Goal: Task Accomplishment & Management: Complete application form

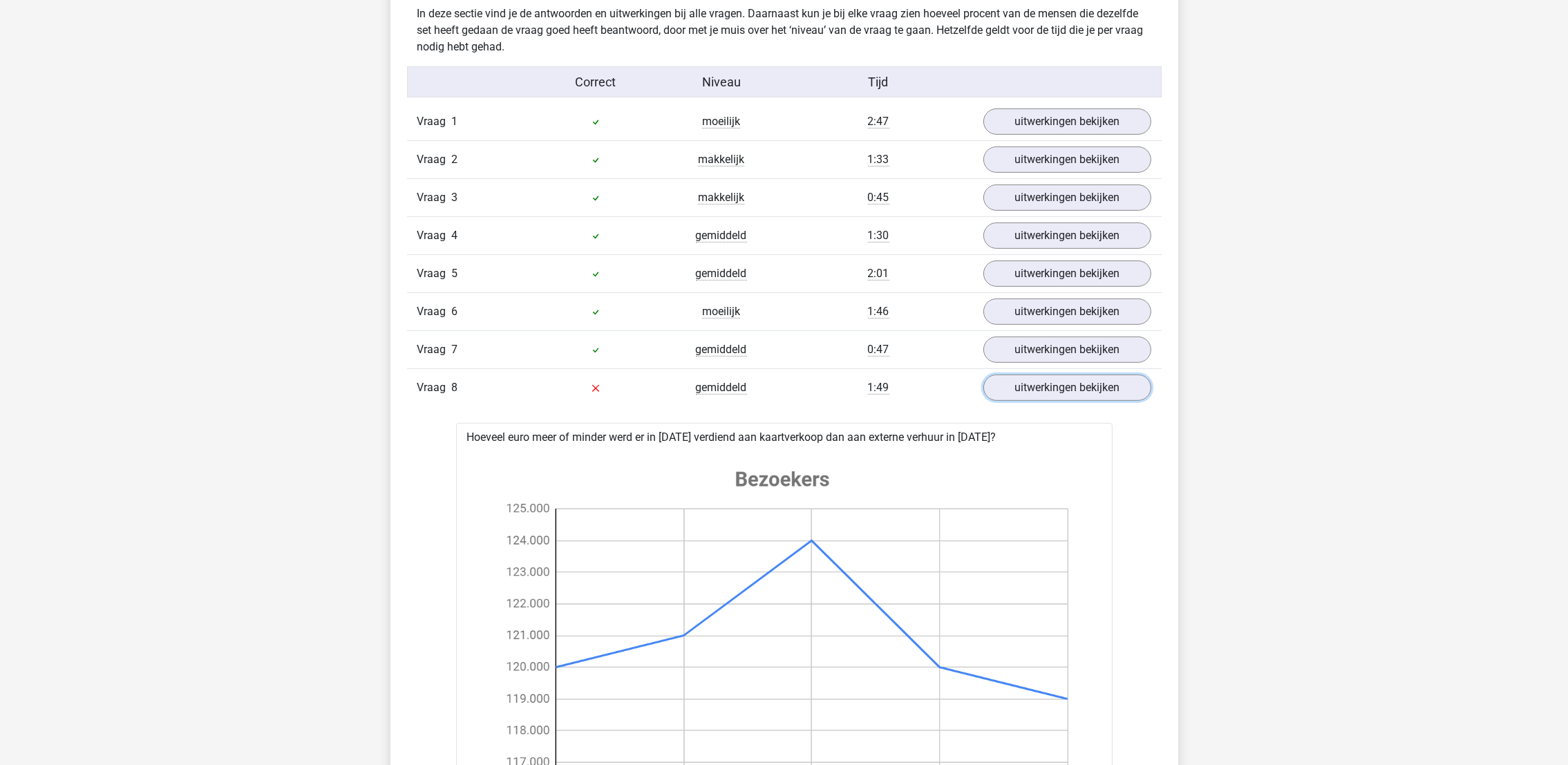
scroll to position [725, 0]
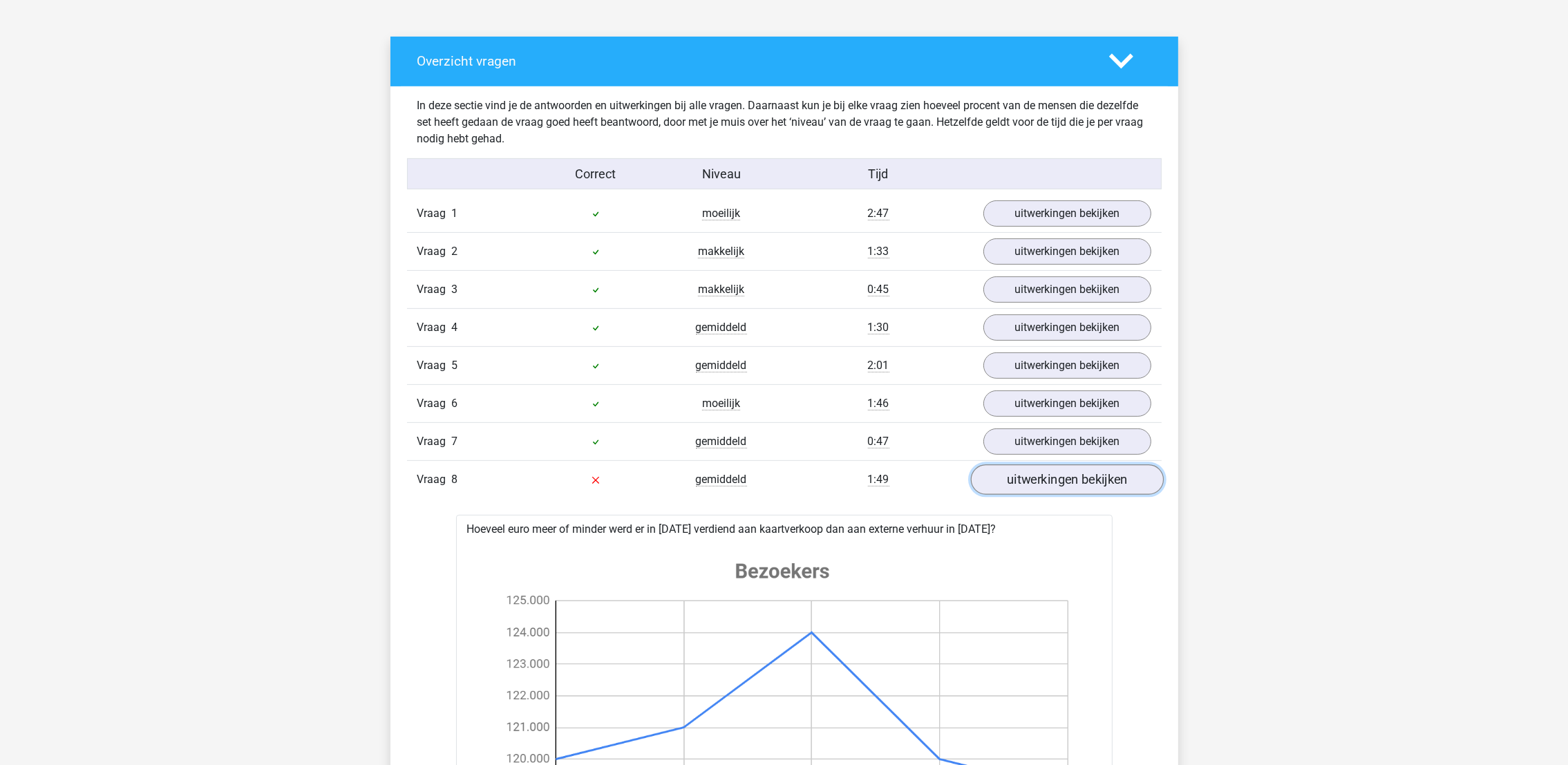
click at [1064, 477] on link "uitwerkingen bekijken" at bounding box center [1067, 479] width 193 height 30
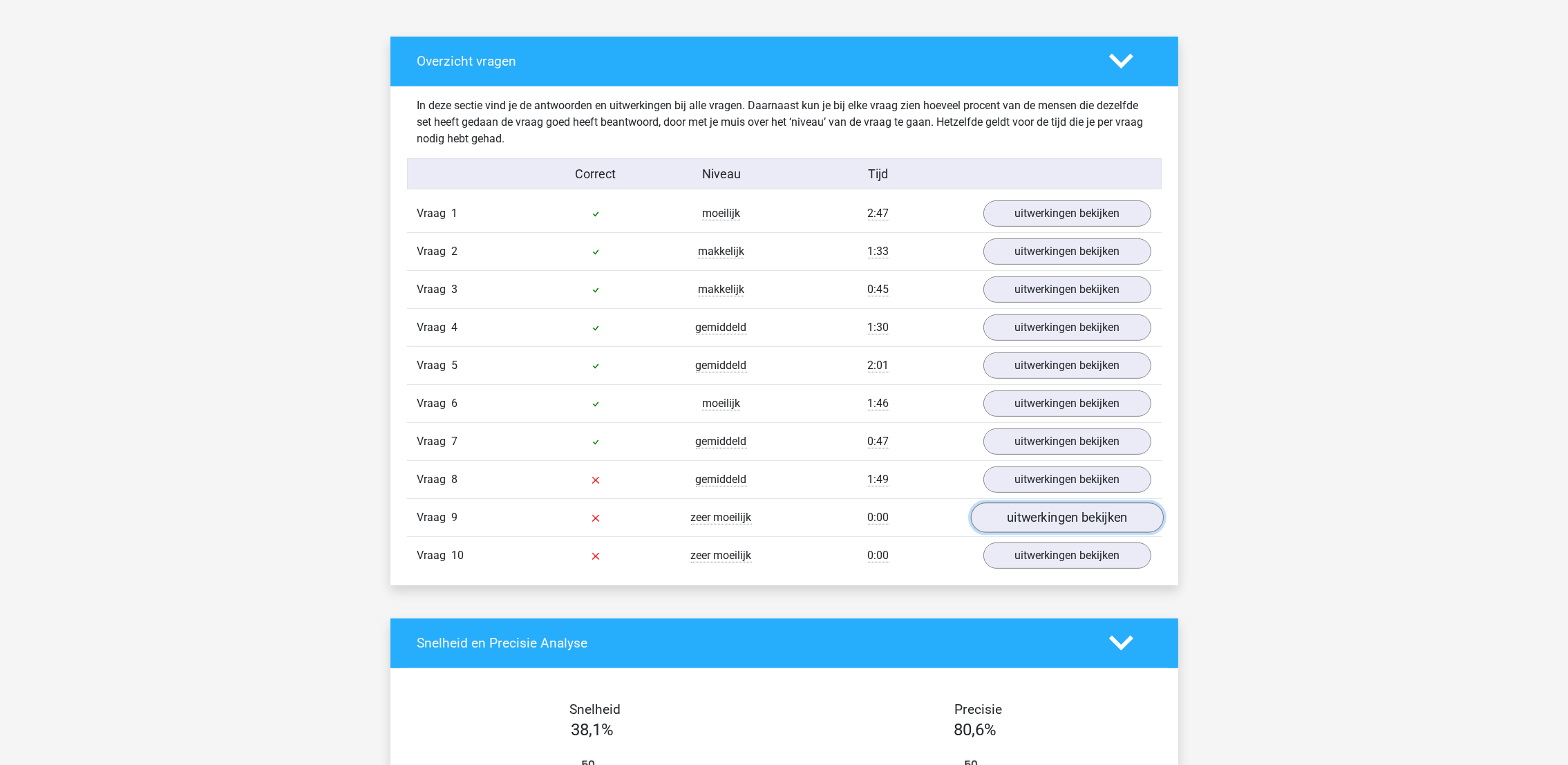
click at [1067, 530] on link "uitwerkingen bekijken" at bounding box center [1067, 517] width 193 height 30
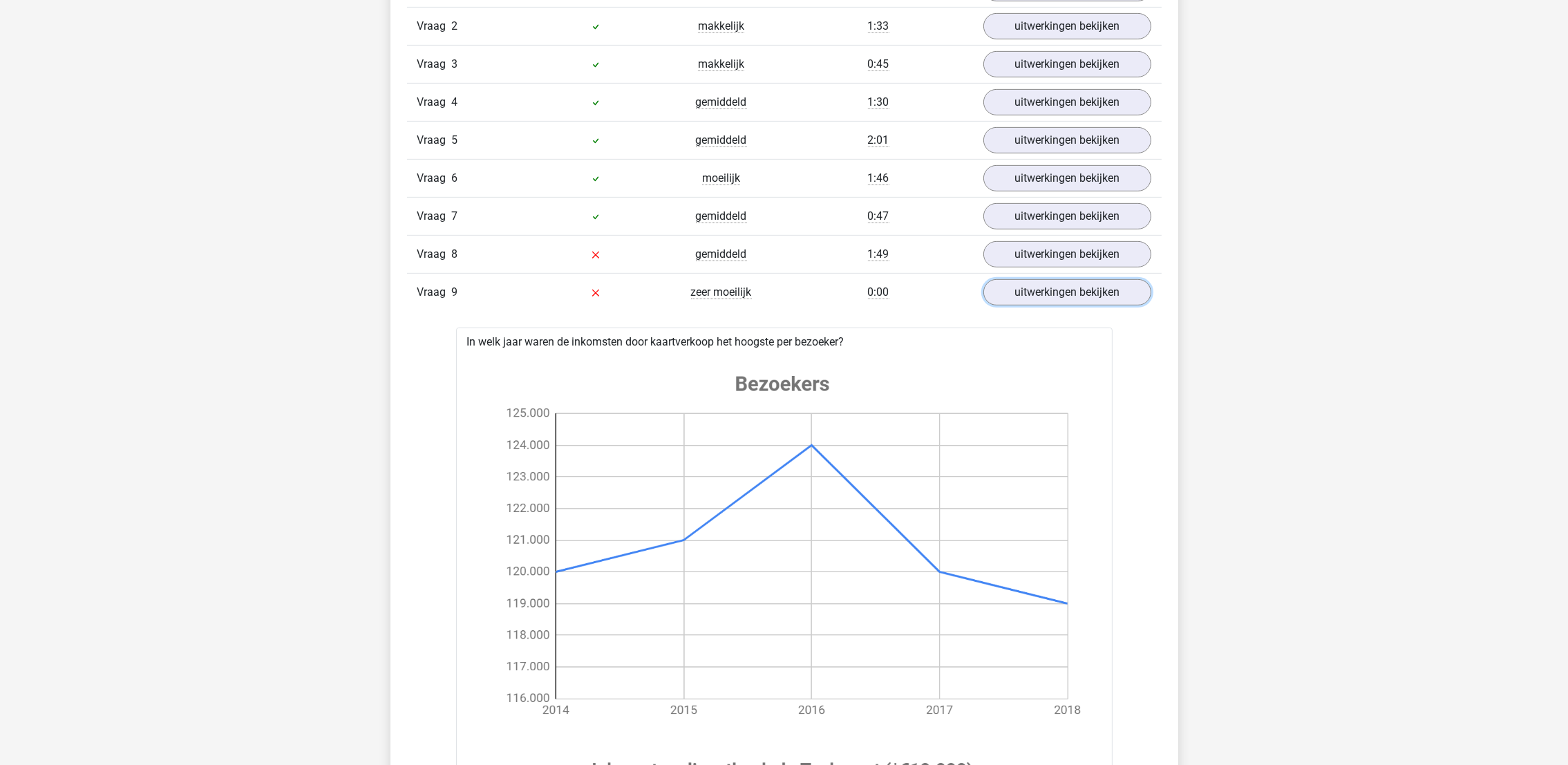
scroll to position [932, 0]
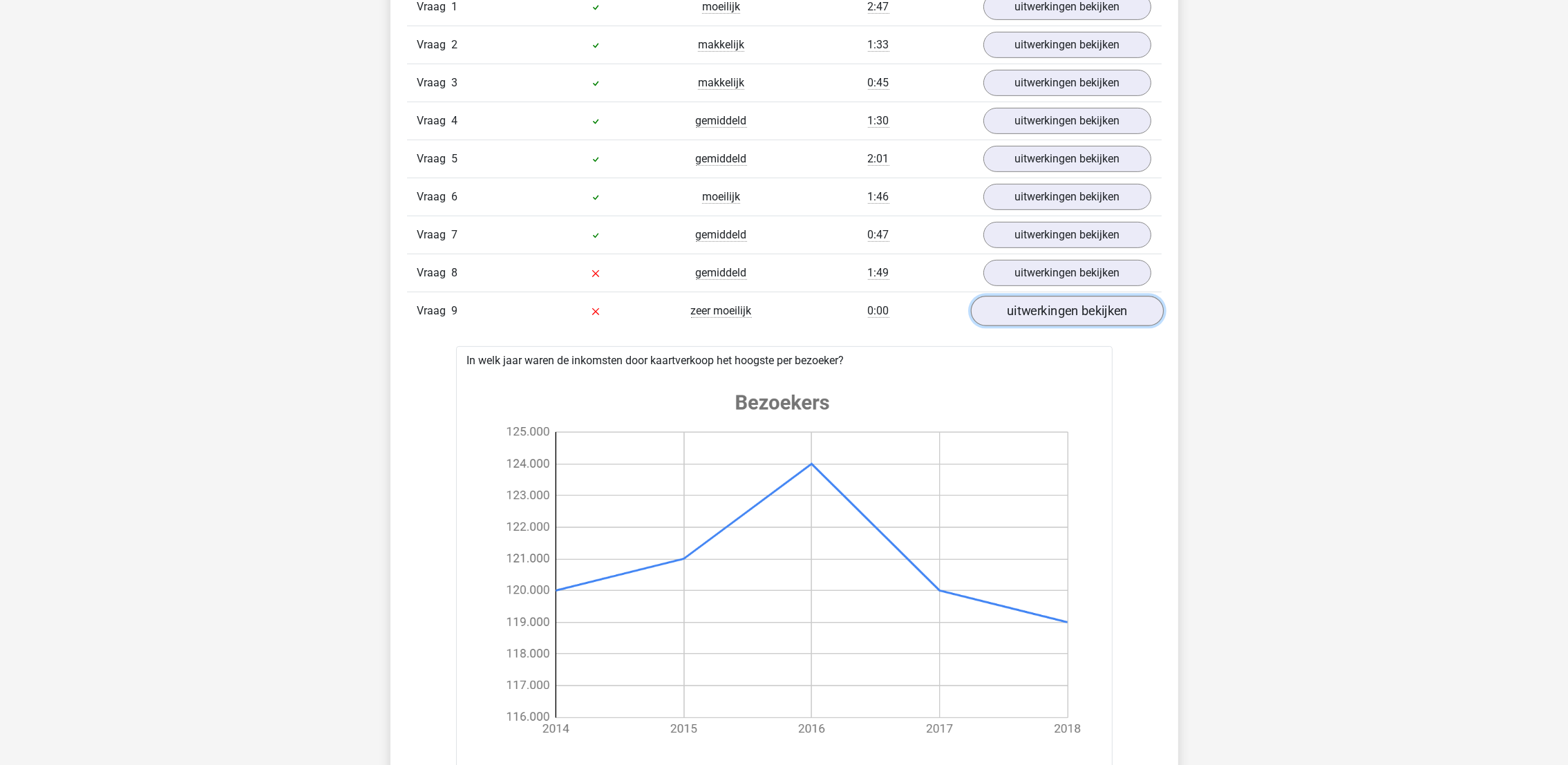
click at [1030, 310] on link "uitwerkingen bekijken" at bounding box center [1067, 310] width 193 height 30
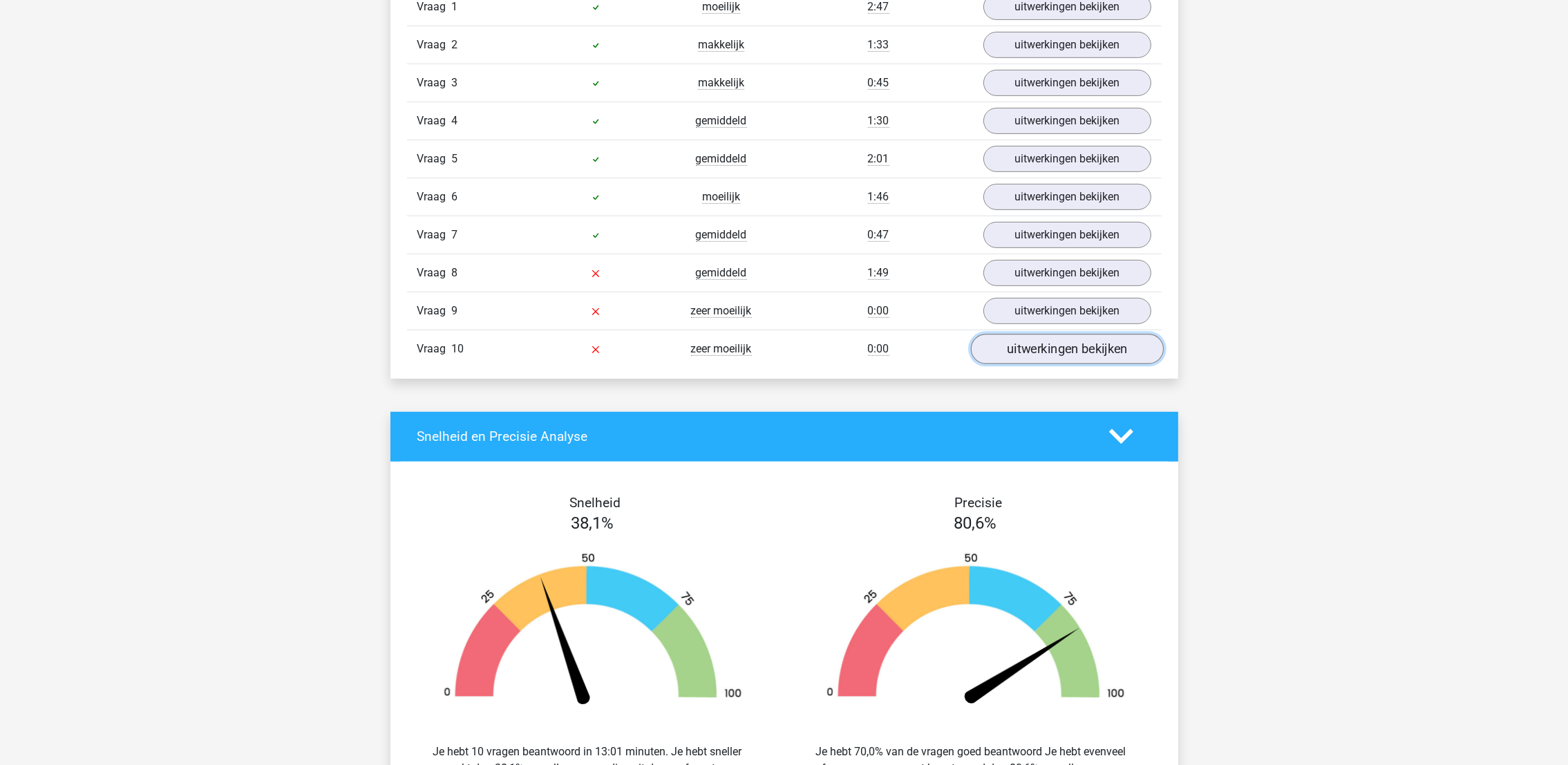
click at [1045, 356] on link "uitwerkingen bekijken" at bounding box center [1067, 348] width 193 height 30
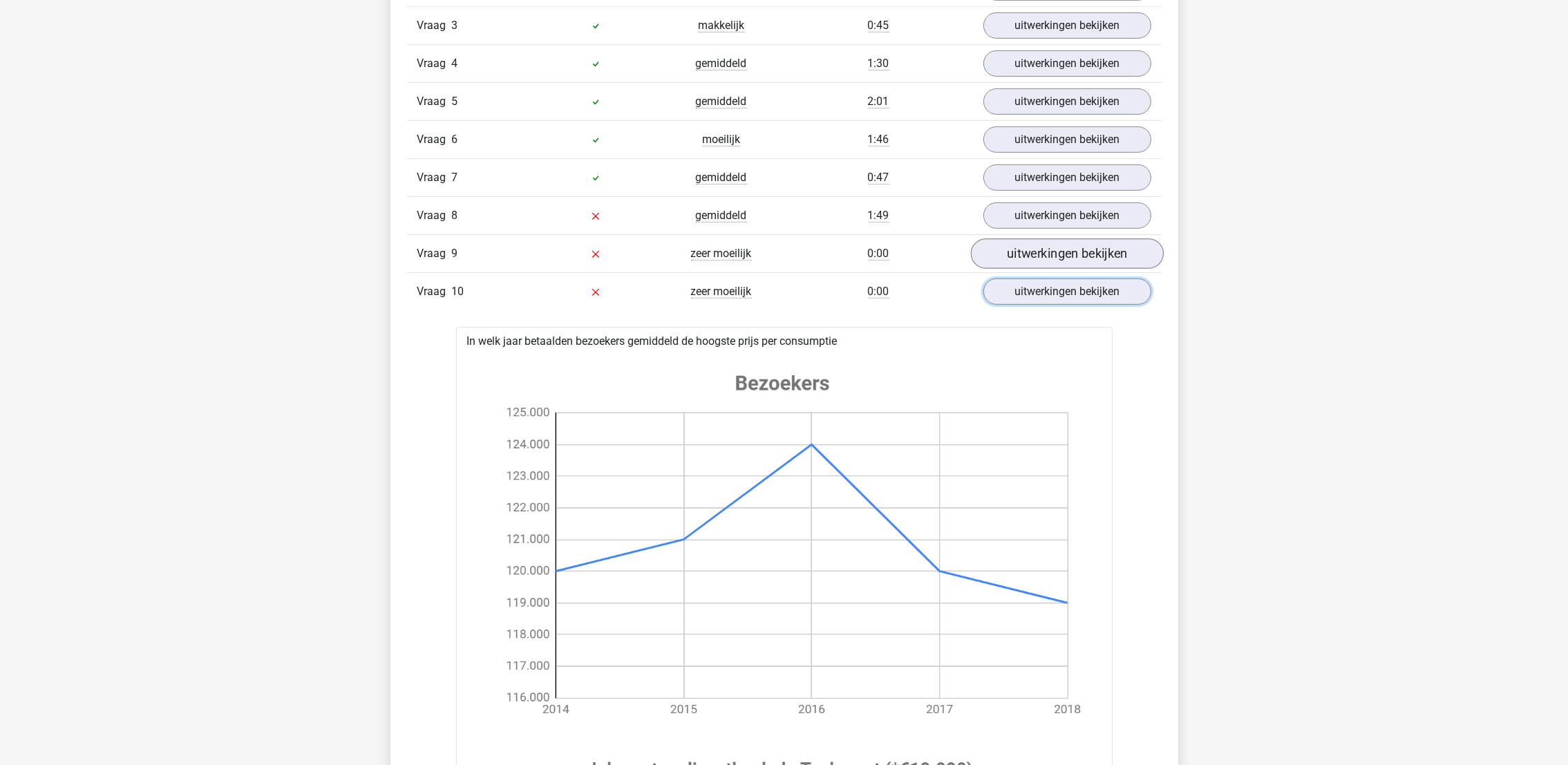
scroll to position [1036, 0]
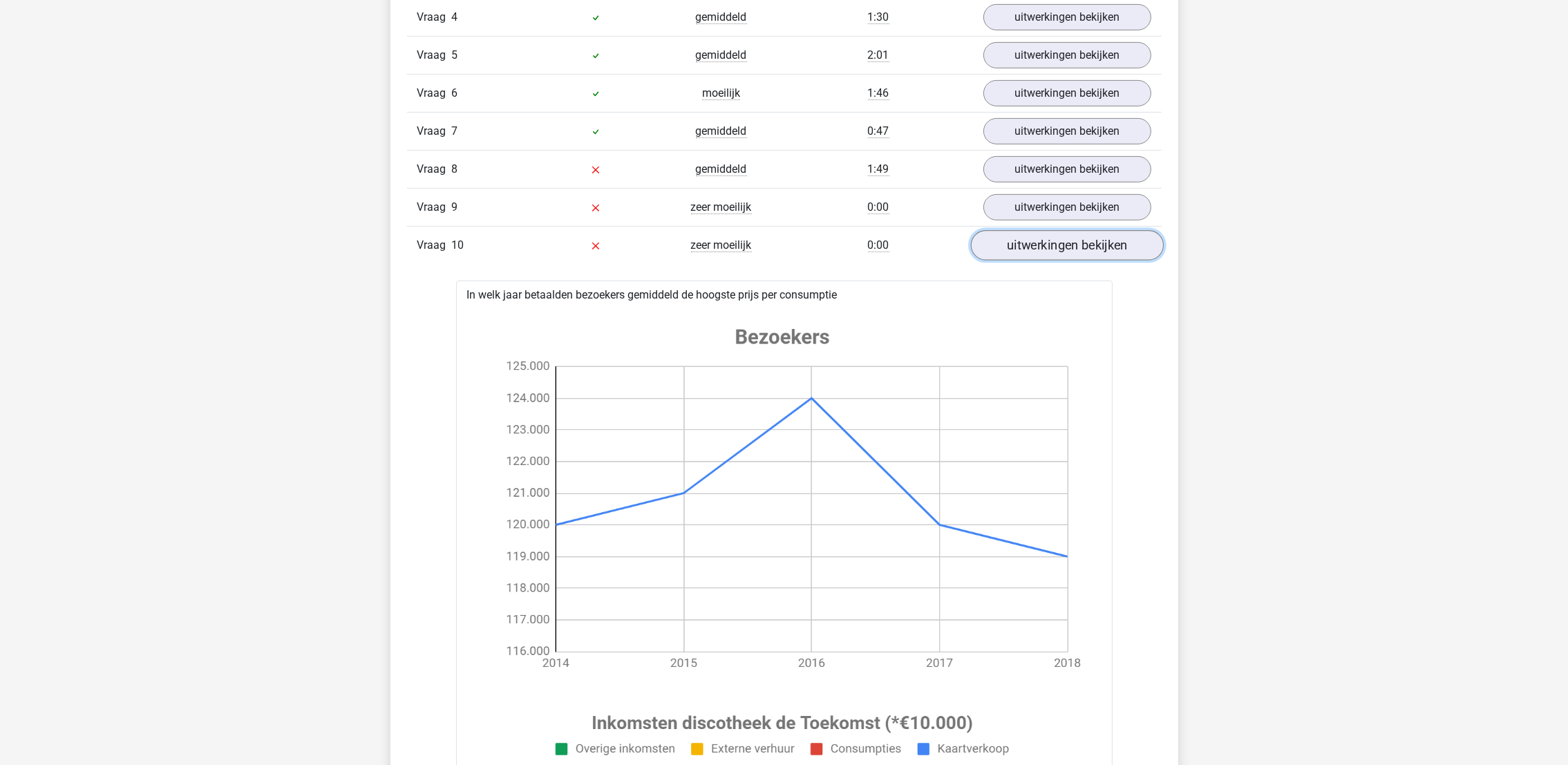
click at [1098, 251] on link "uitwerkingen bekijken" at bounding box center [1067, 245] width 193 height 30
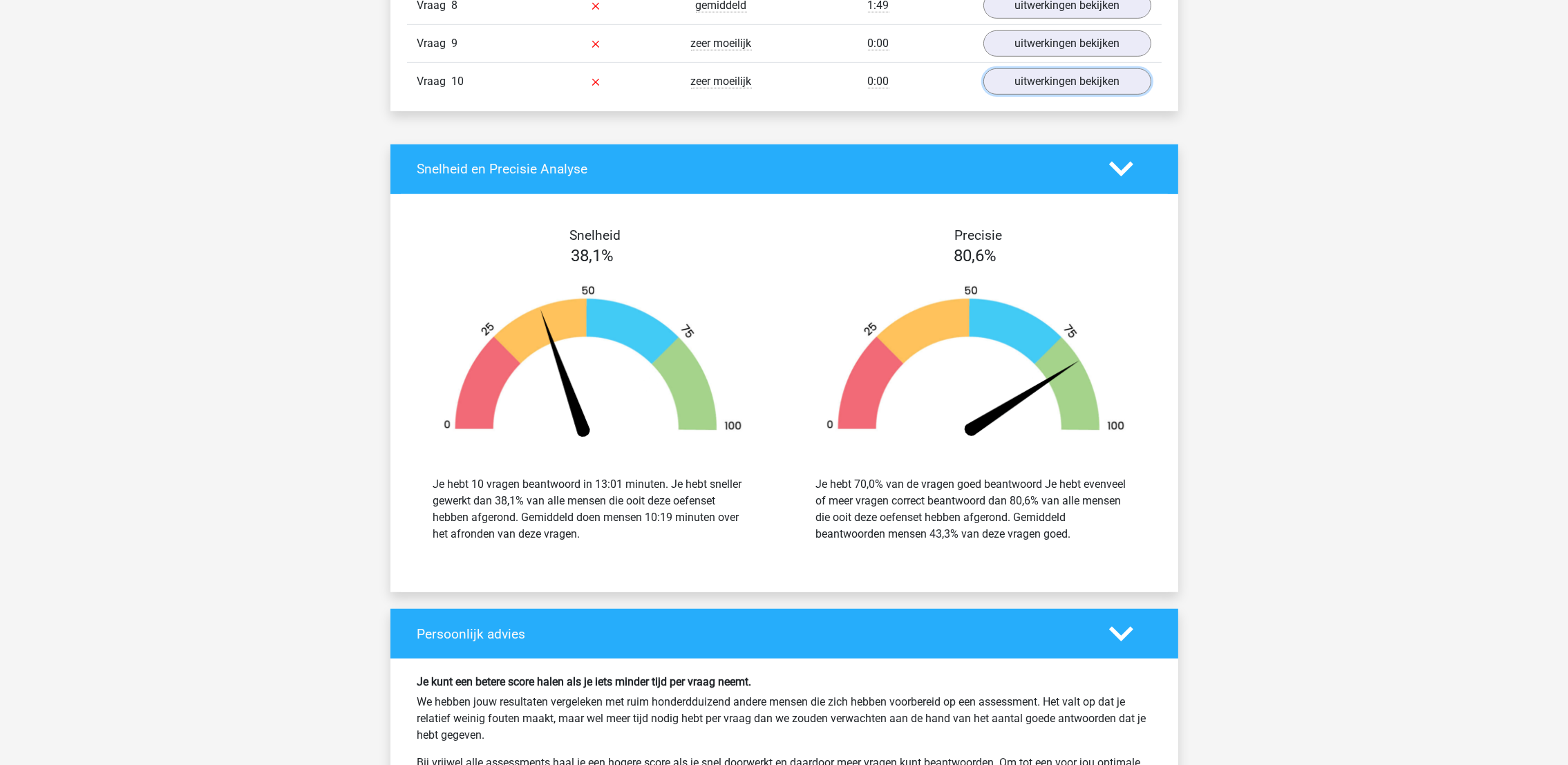
scroll to position [1554, 0]
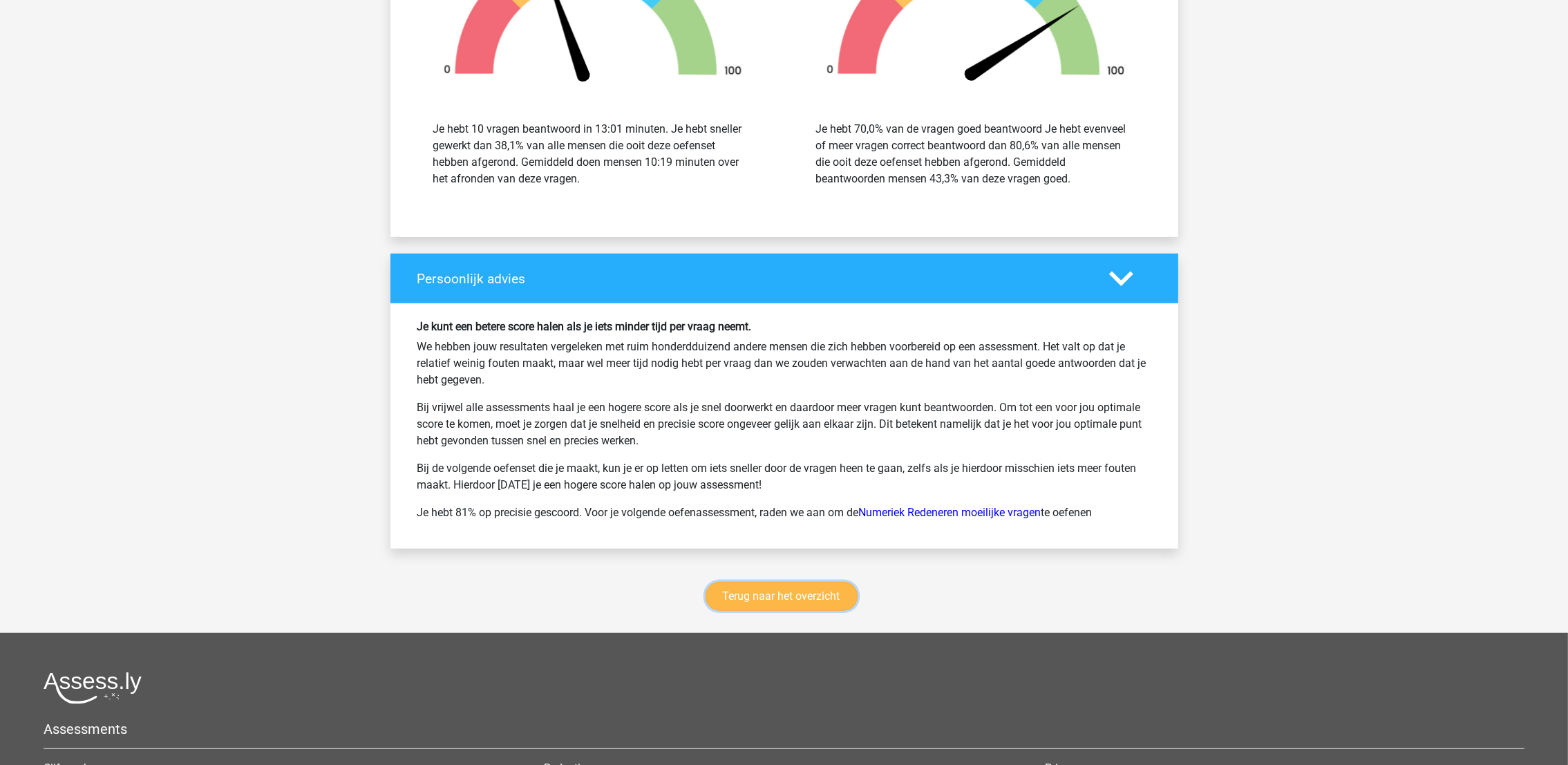
click at [789, 598] on link "Terug naar het overzicht" at bounding box center [781, 596] width 152 height 29
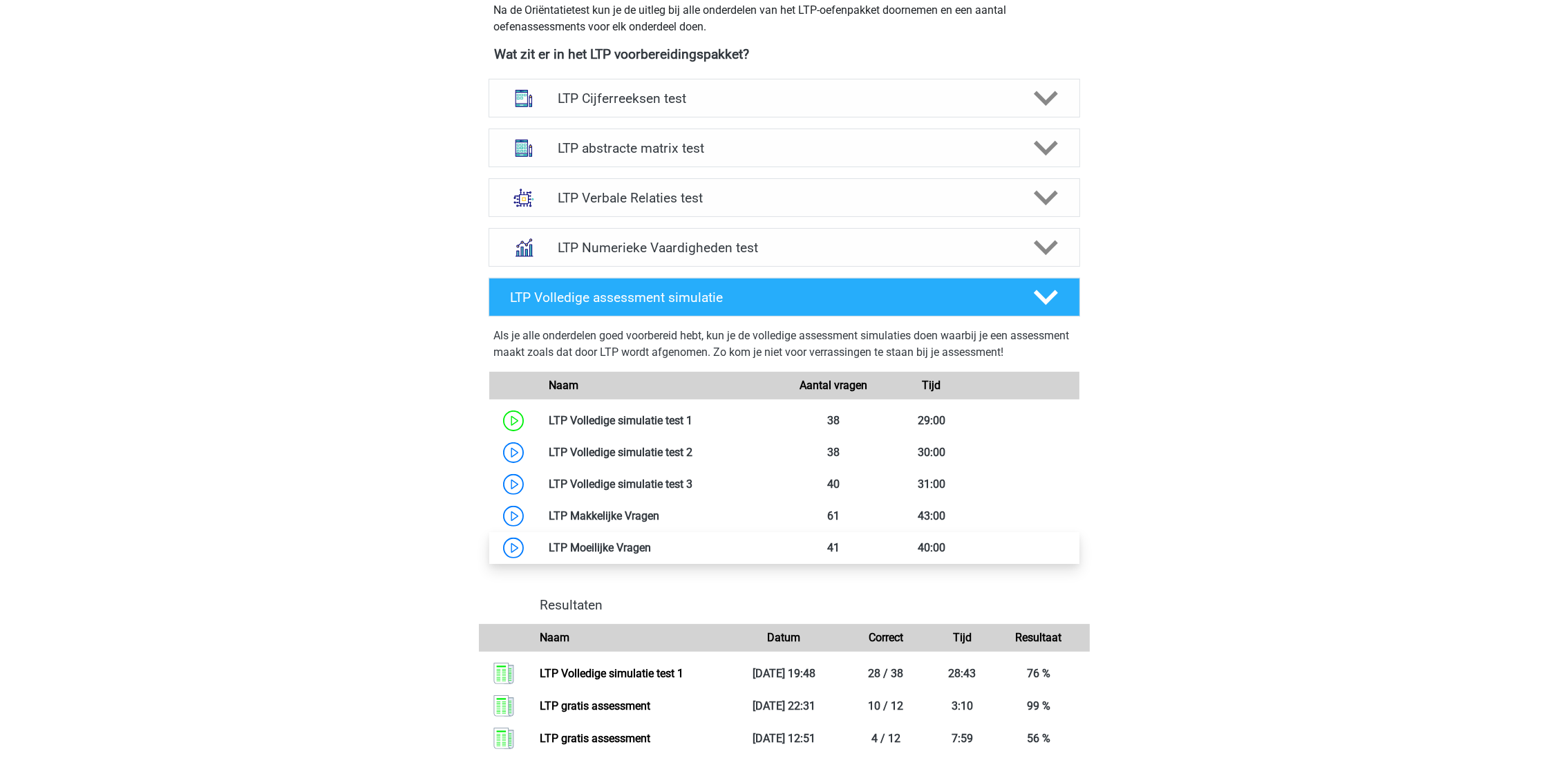
scroll to position [518, 0]
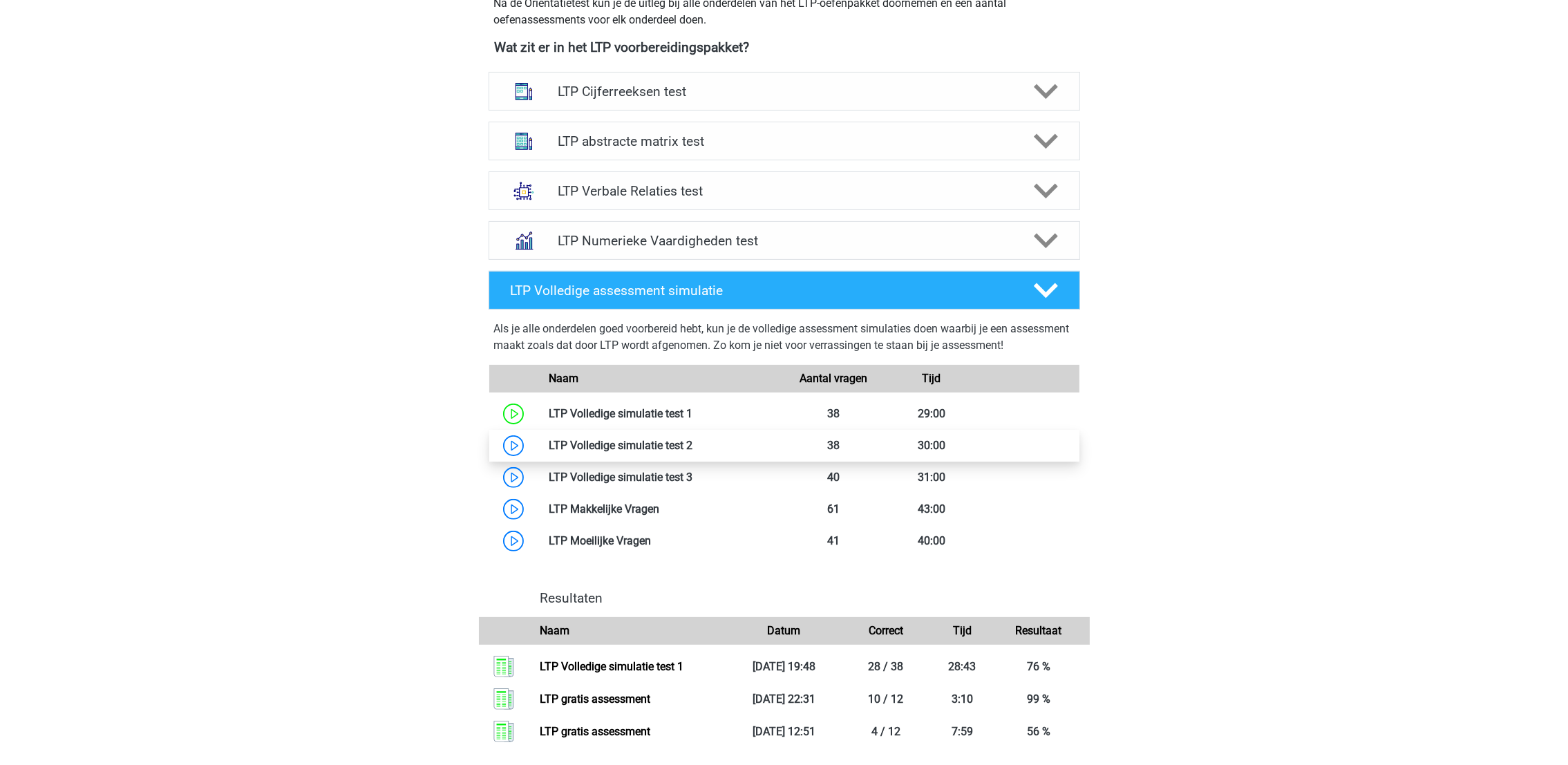
click at [692, 446] on link at bounding box center [692, 445] width 0 height 13
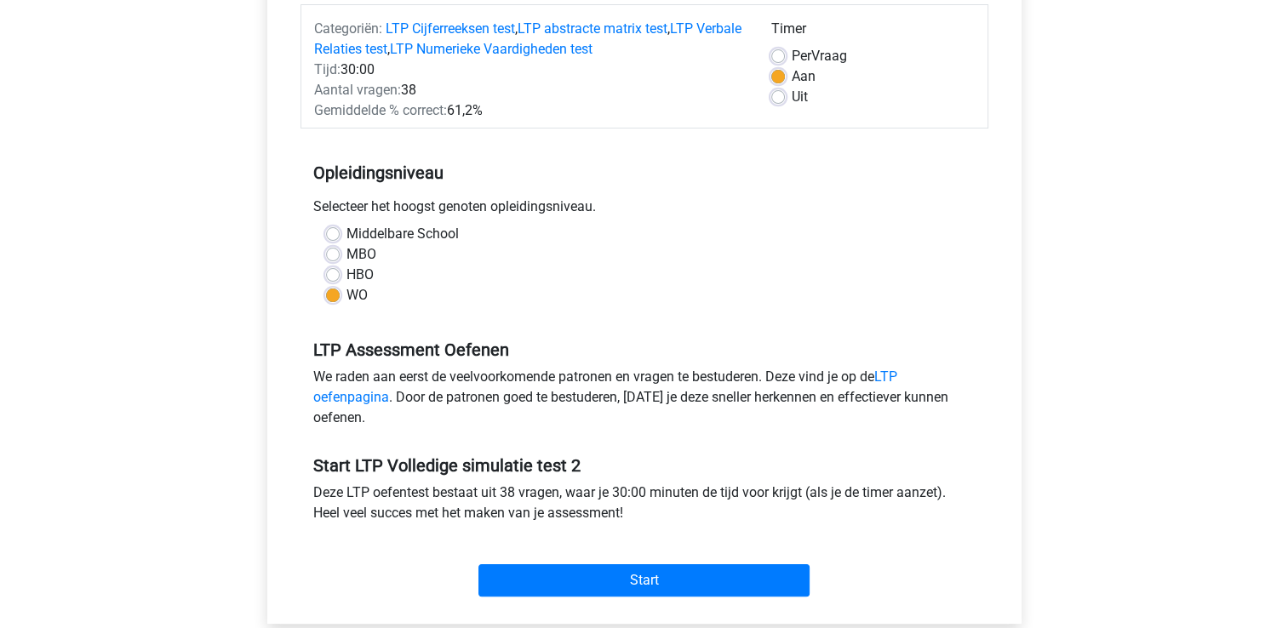
scroll to position [255, 0]
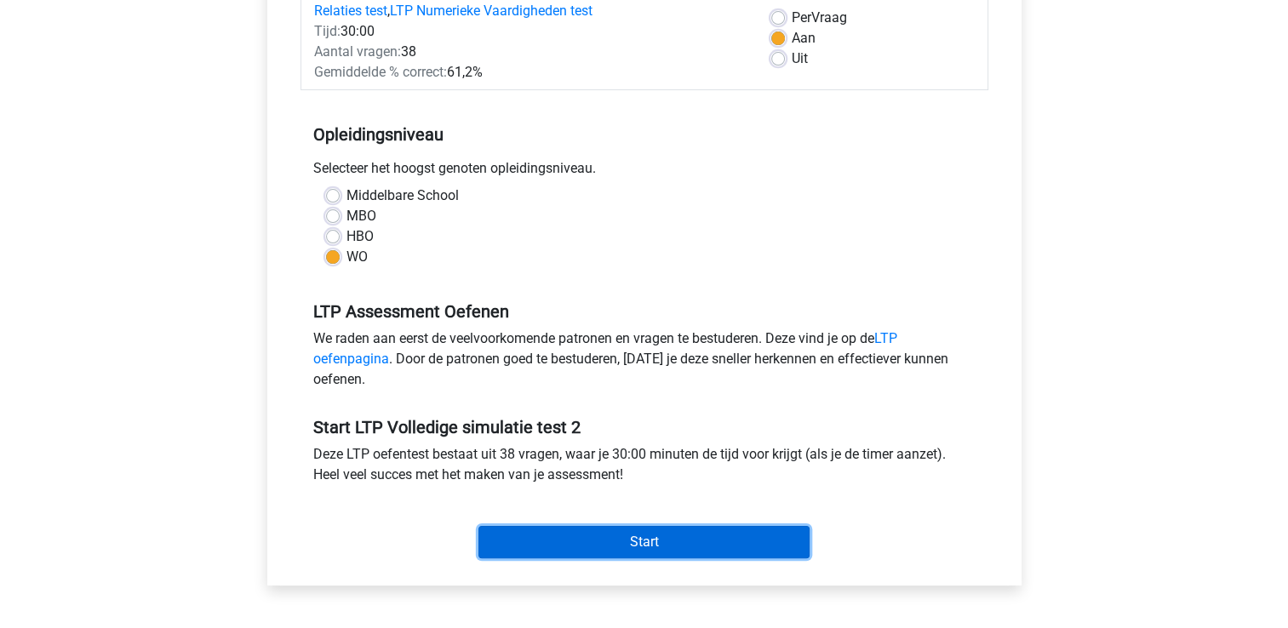
click at [683, 539] on input "Start" at bounding box center [644, 542] width 331 height 32
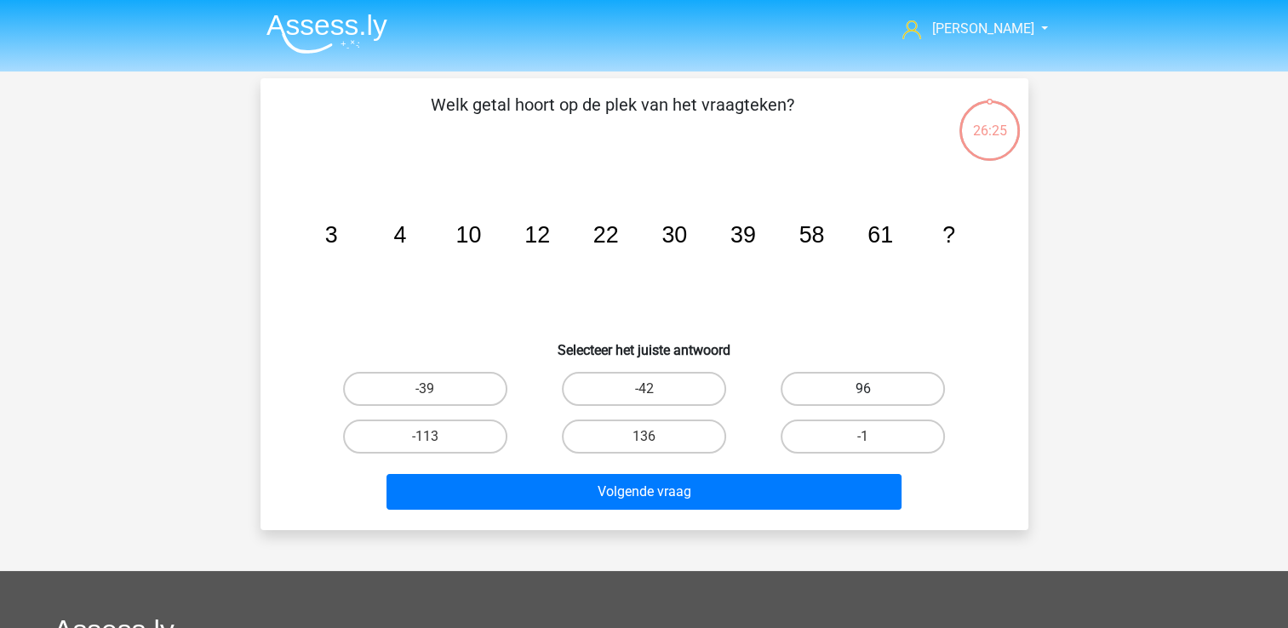
click at [852, 393] on label "96" at bounding box center [863, 389] width 164 height 34
click at [863, 393] on input "96" at bounding box center [868, 394] width 11 height 11
radio input "true"
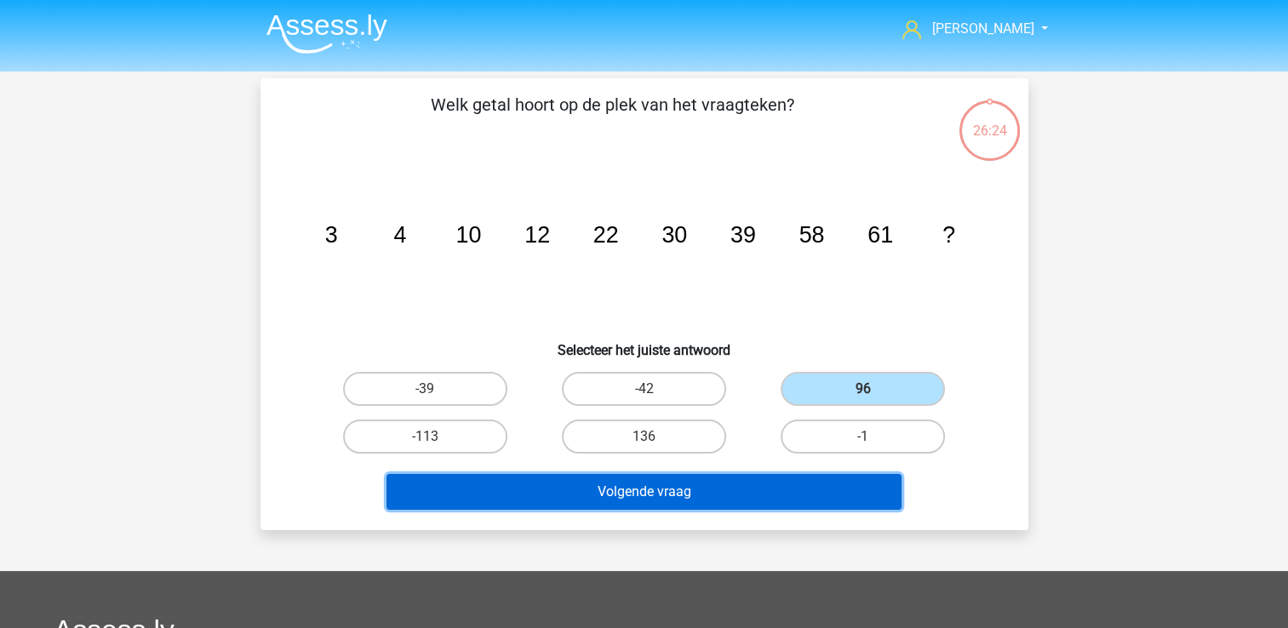
click at [743, 492] on button "Volgende vraag" at bounding box center [644, 492] width 515 height 36
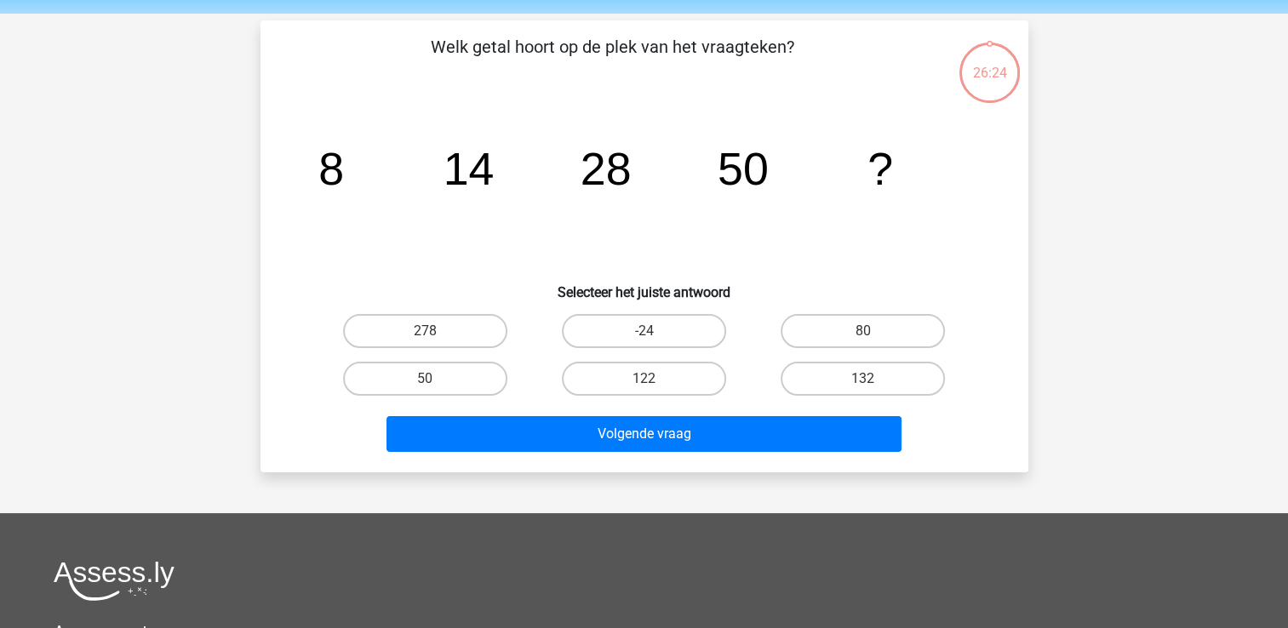
scroll to position [78, 0]
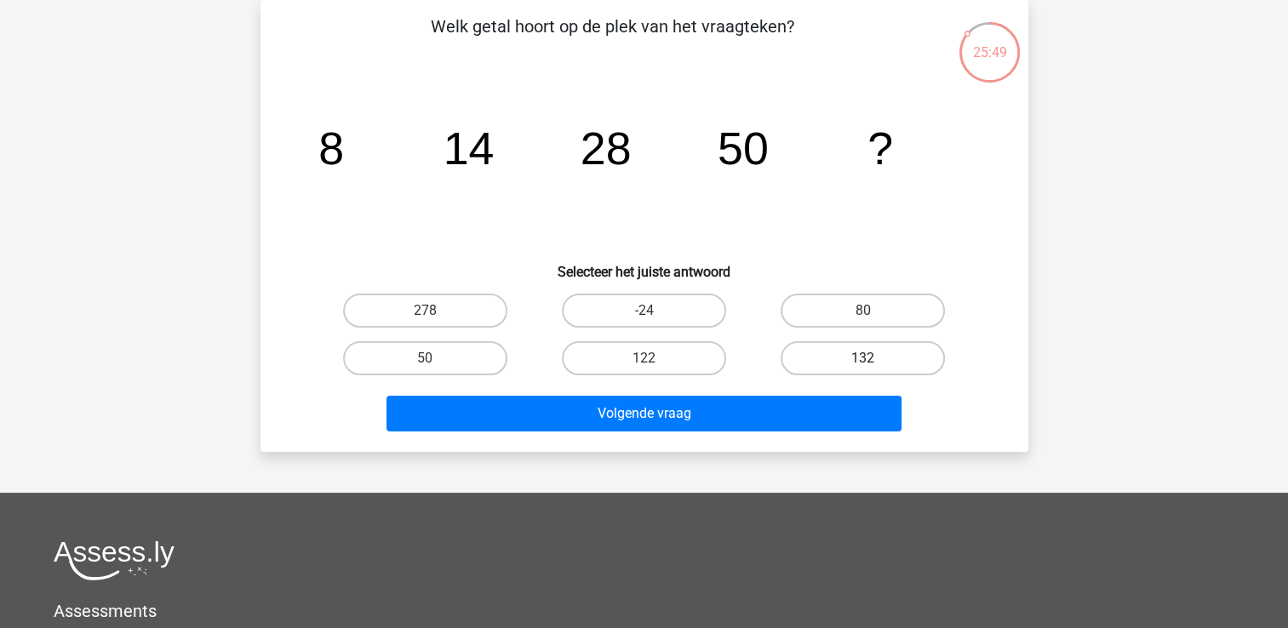
drag, startPoint x: 887, startPoint y: 308, endPoint x: 804, endPoint y: 359, distance: 97.9
click at [887, 310] on label "80" at bounding box center [863, 311] width 164 height 34
click at [875, 311] on input "80" at bounding box center [868, 316] width 11 height 11
radio input "true"
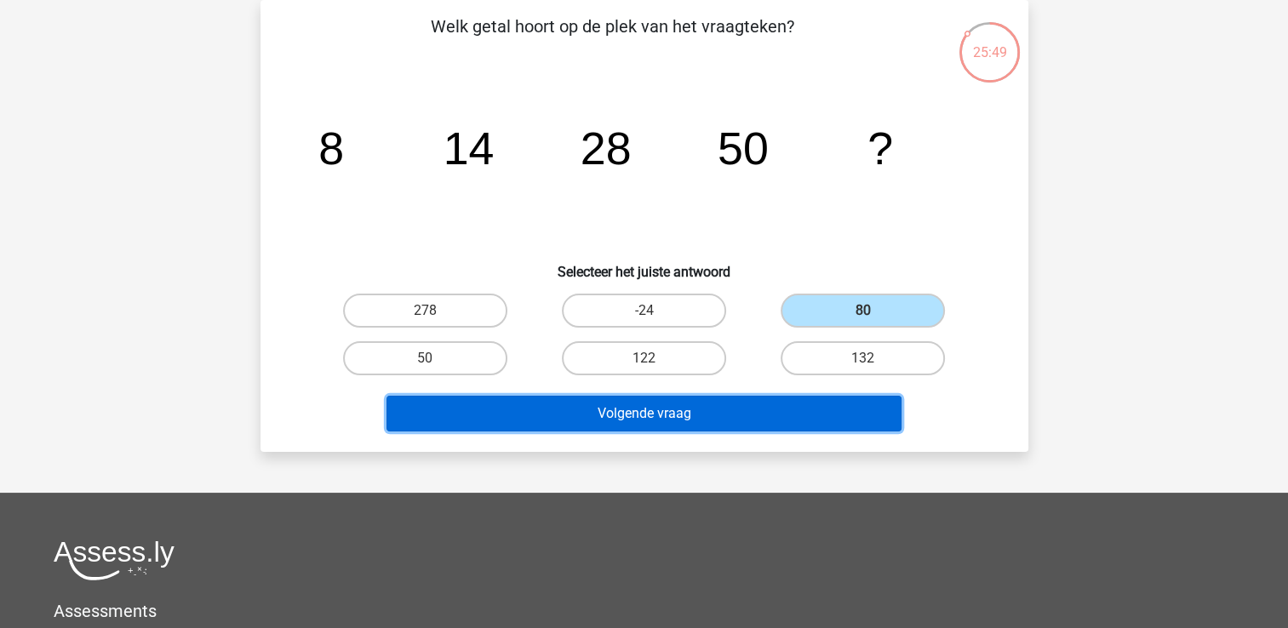
click at [686, 414] on button "Volgende vraag" at bounding box center [644, 414] width 515 height 36
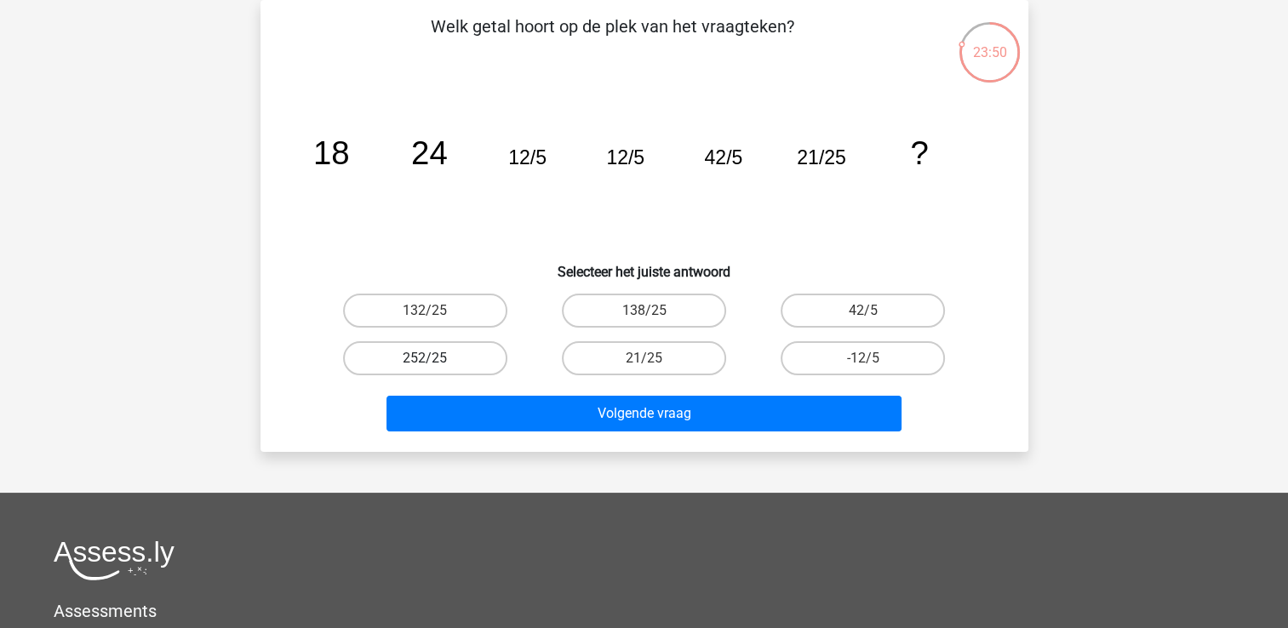
click at [418, 359] on label "252/25" at bounding box center [425, 358] width 164 height 34
click at [425, 359] on input "252/25" at bounding box center [430, 364] width 11 height 11
radio input "true"
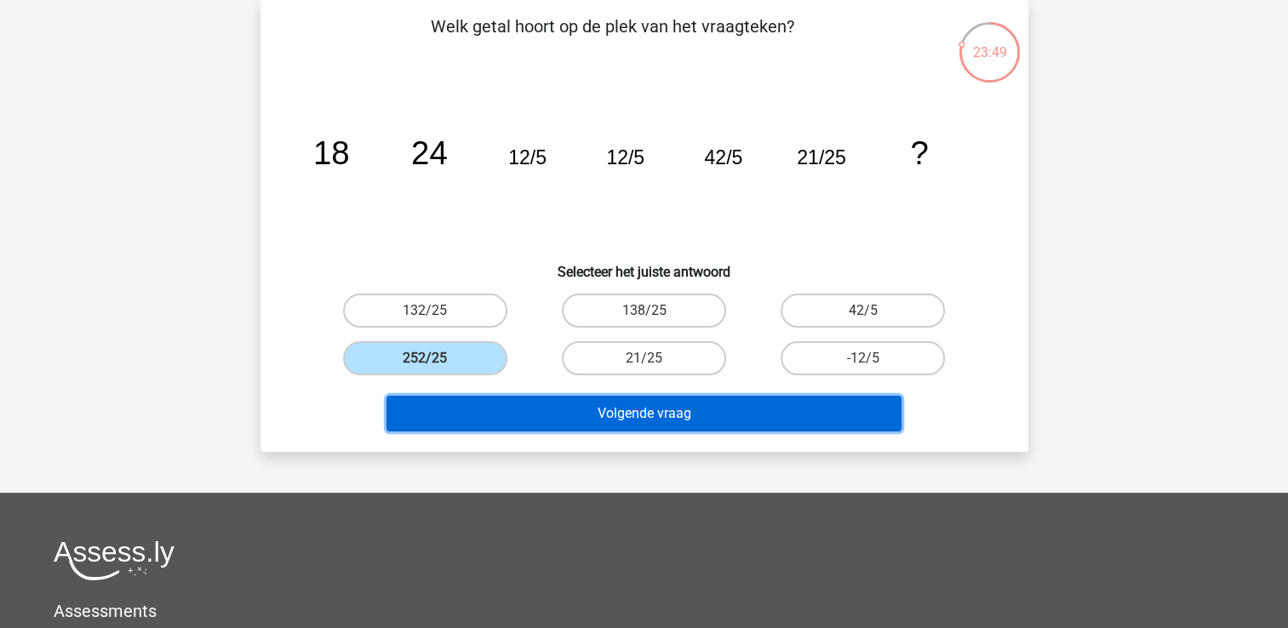
click at [469, 415] on button "Volgende vraag" at bounding box center [644, 414] width 515 height 36
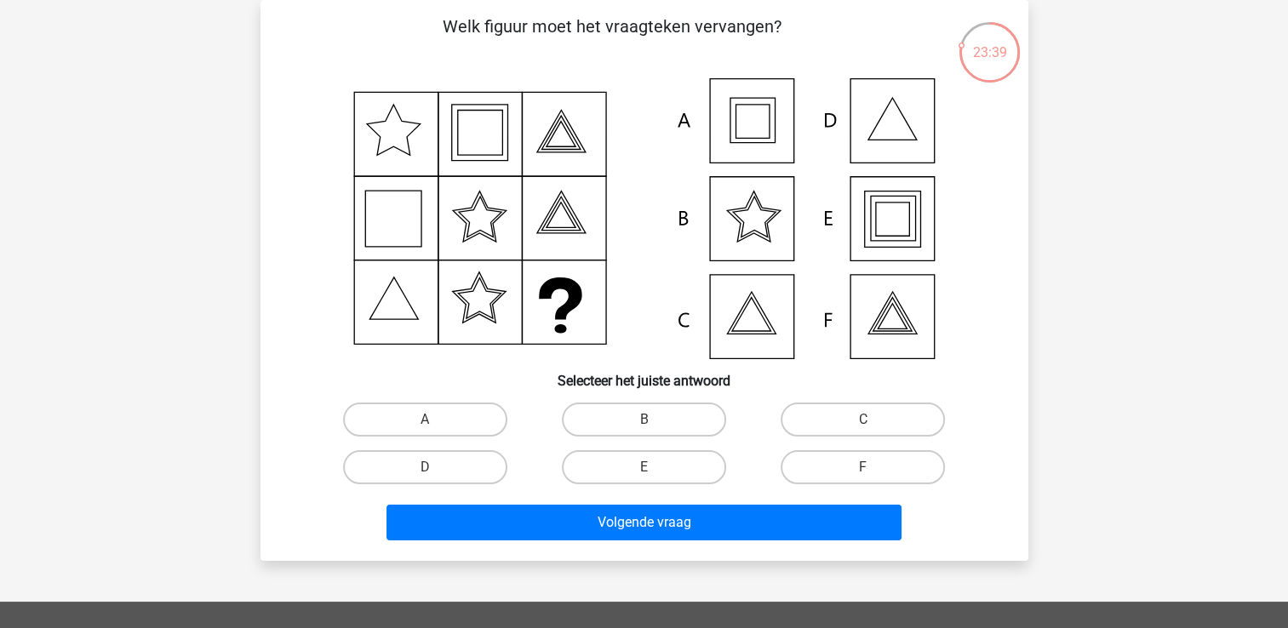
click at [893, 230] on icon at bounding box center [644, 218] width 686 height 281
click at [636, 473] on label "E" at bounding box center [644, 467] width 164 height 34
click at [644, 473] on input "E" at bounding box center [649, 473] width 11 height 11
radio input "true"
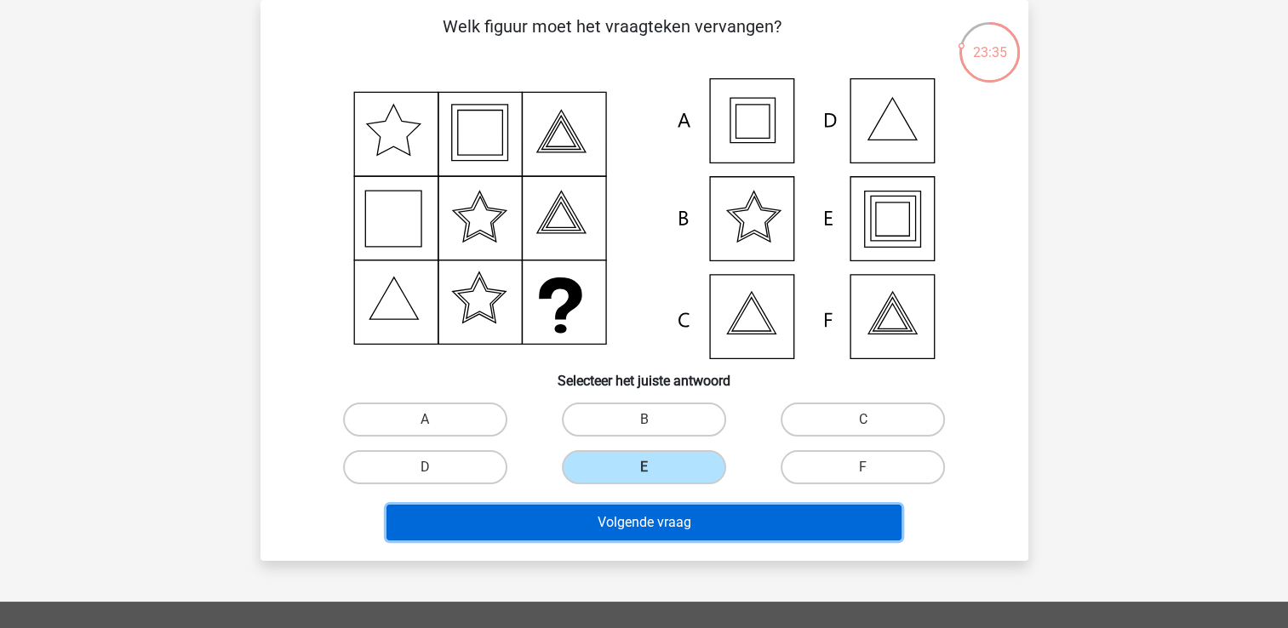
click at [676, 524] on button "Volgende vraag" at bounding box center [644, 523] width 515 height 36
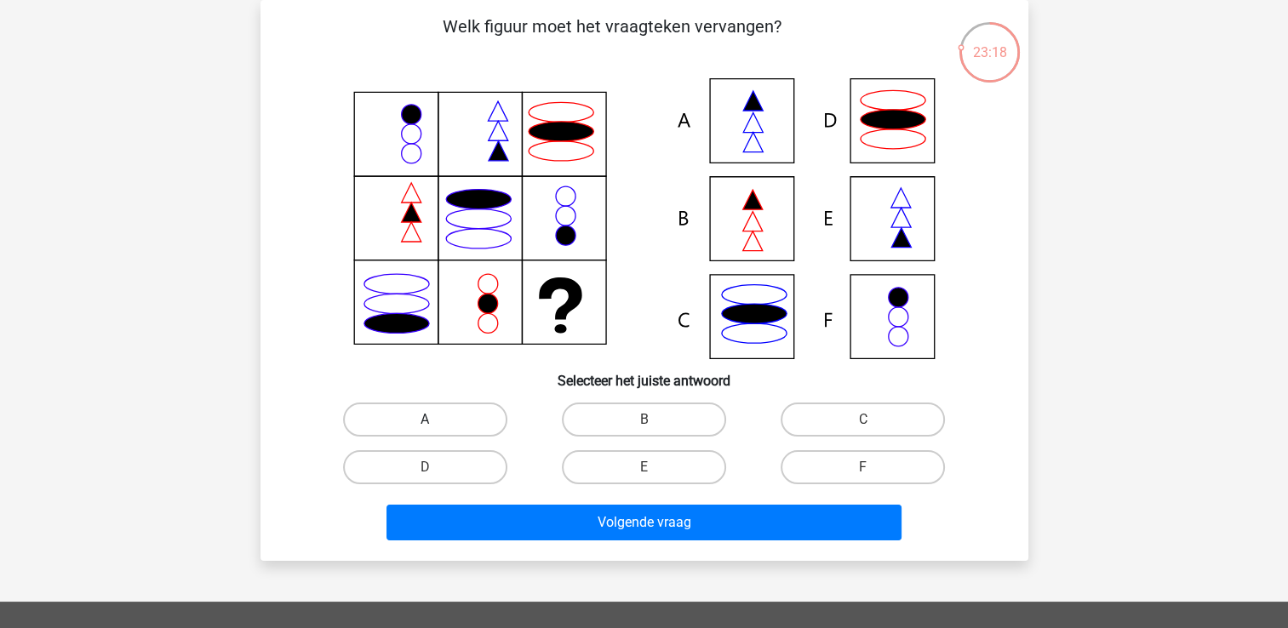
click at [439, 413] on label "A" at bounding box center [425, 420] width 164 height 34
click at [436, 420] on input "A" at bounding box center [430, 425] width 11 height 11
radio input "true"
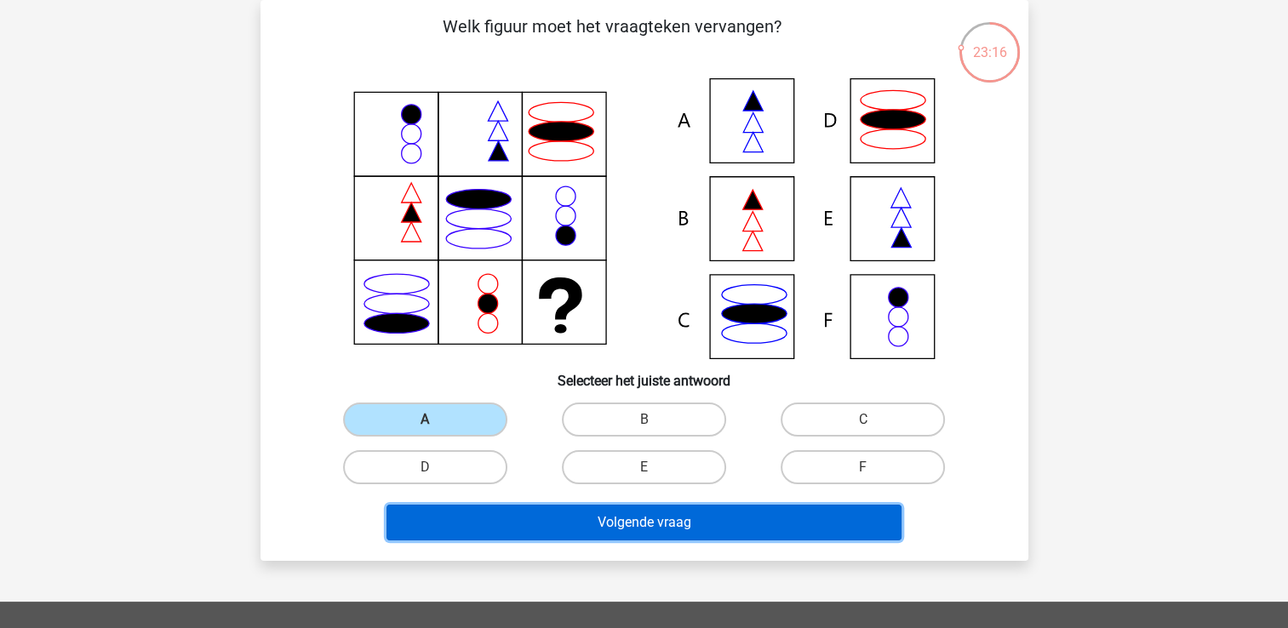
click at [559, 527] on button "Volgende vraag" at bounding box center [644, 523] width 515 height 36
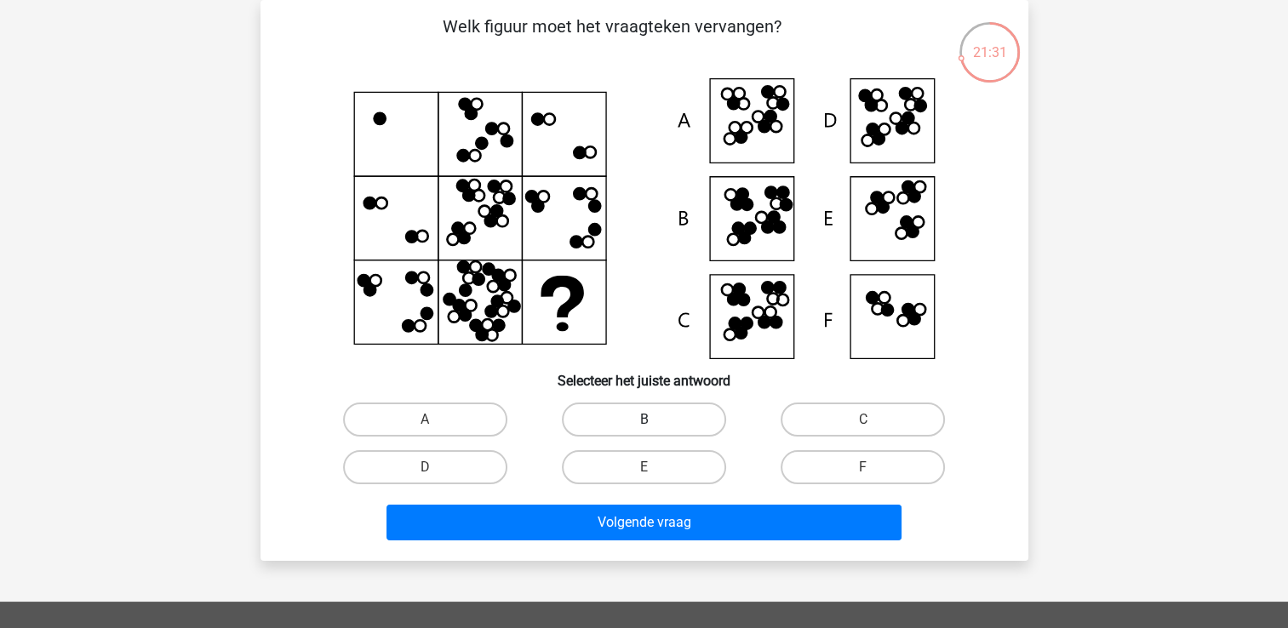
click at [637, 420] on label "B" at bounding box center [644, 420] width 164 height 34
click at [644, 420] on input "B" at bounding box center [649, 425] width 11 height 11
radio input "true"
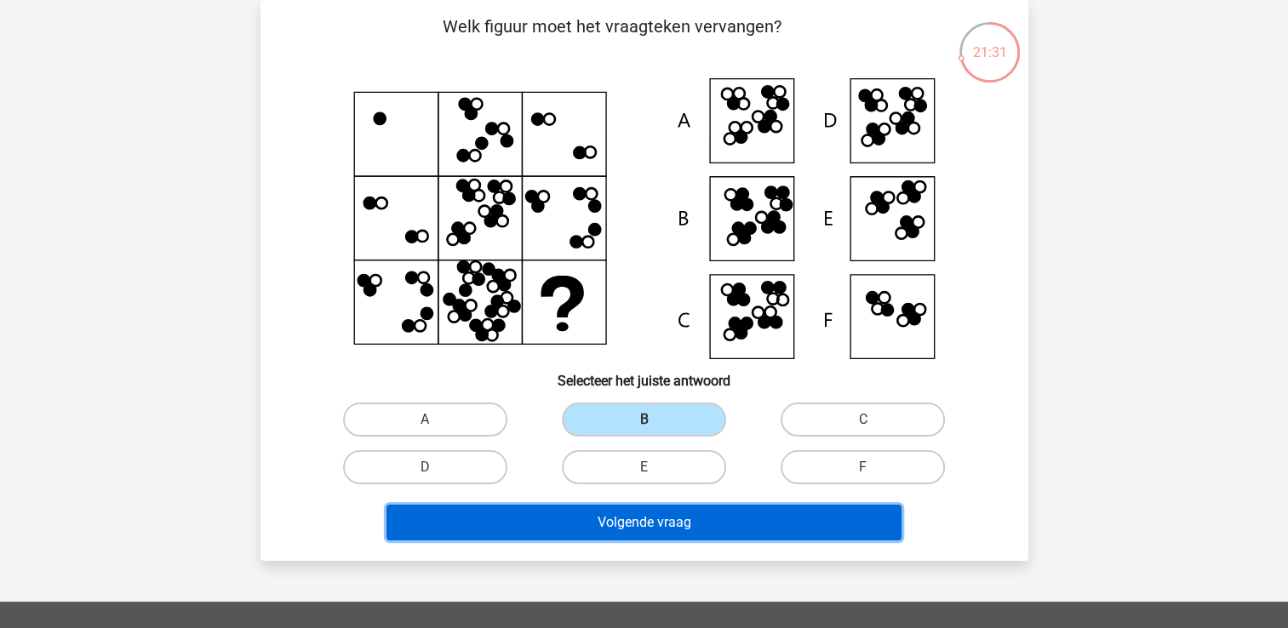
click at [658, 517] on button "Volgende vraag" at bounding box center [644, 523] width 515 height 36
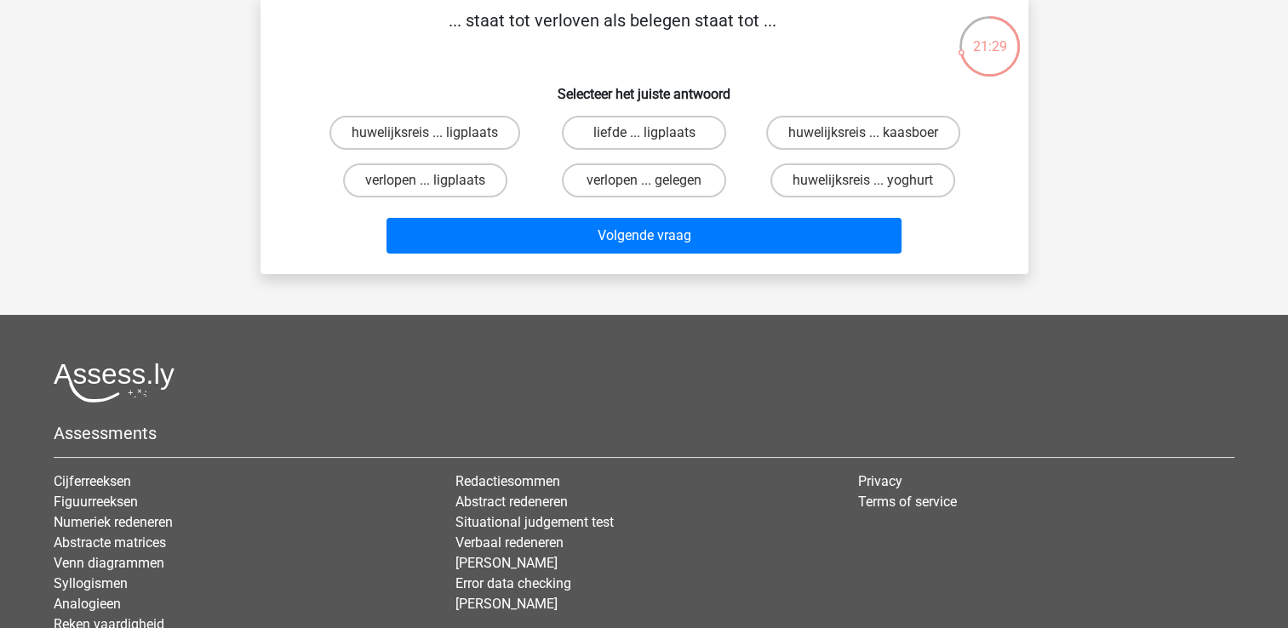
scroll to position [85, 0]
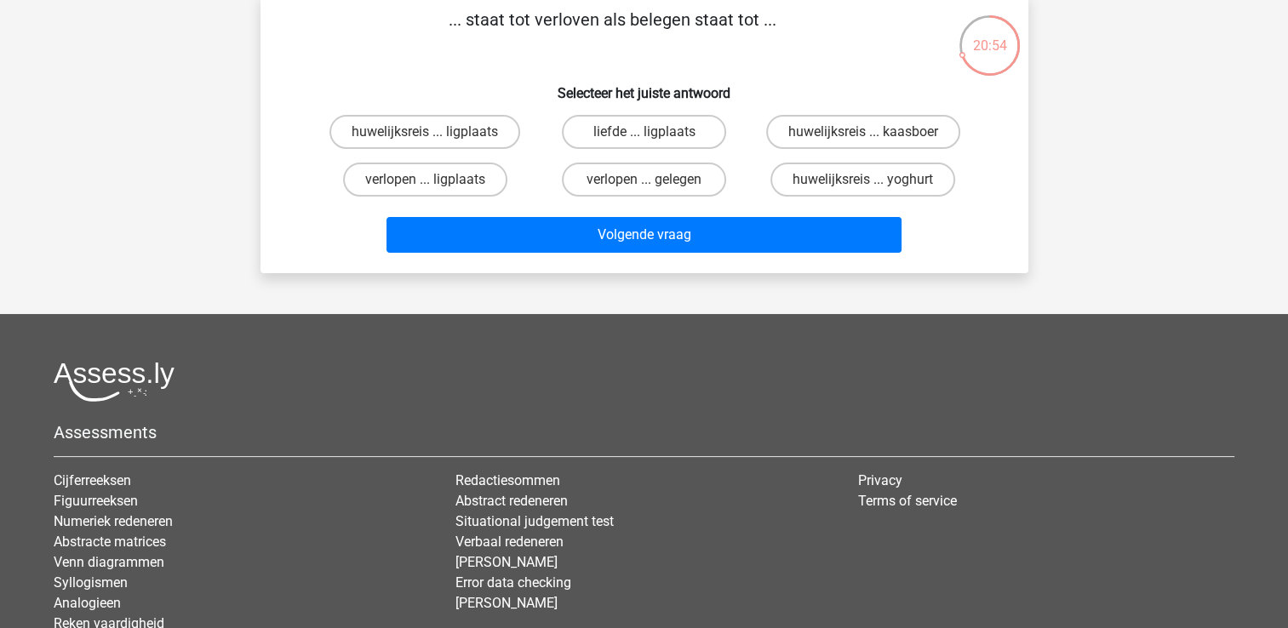
click at [652, 181] on input "verlopen ... gelegen" at bounding box center [649, 185] width 11 height 11
radio input "true"
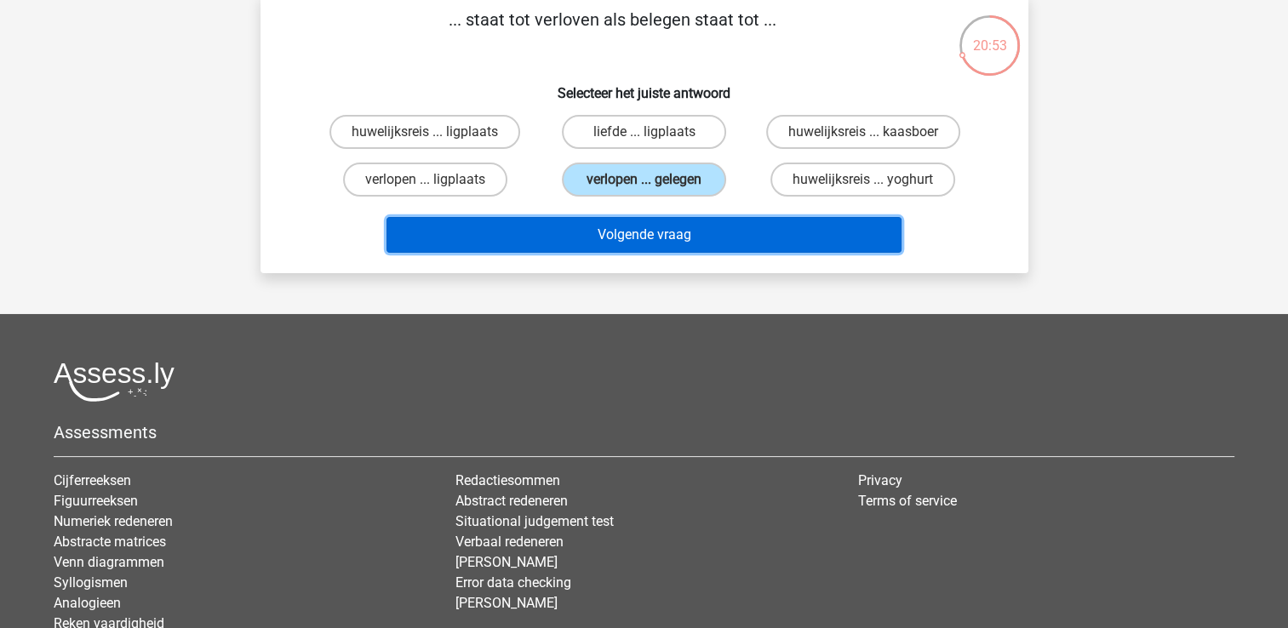
click at [637, 240] on button "Volgende vraag" at bounding box center [644, 235] width 515 height 36
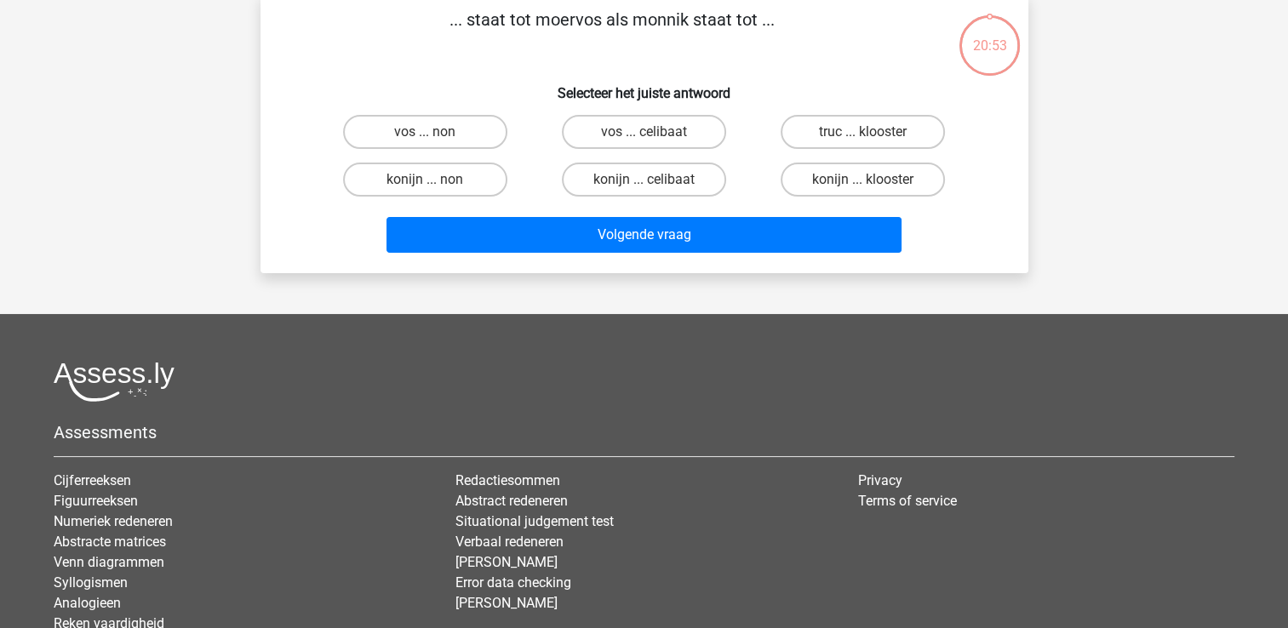
scroll to position [78, 0]
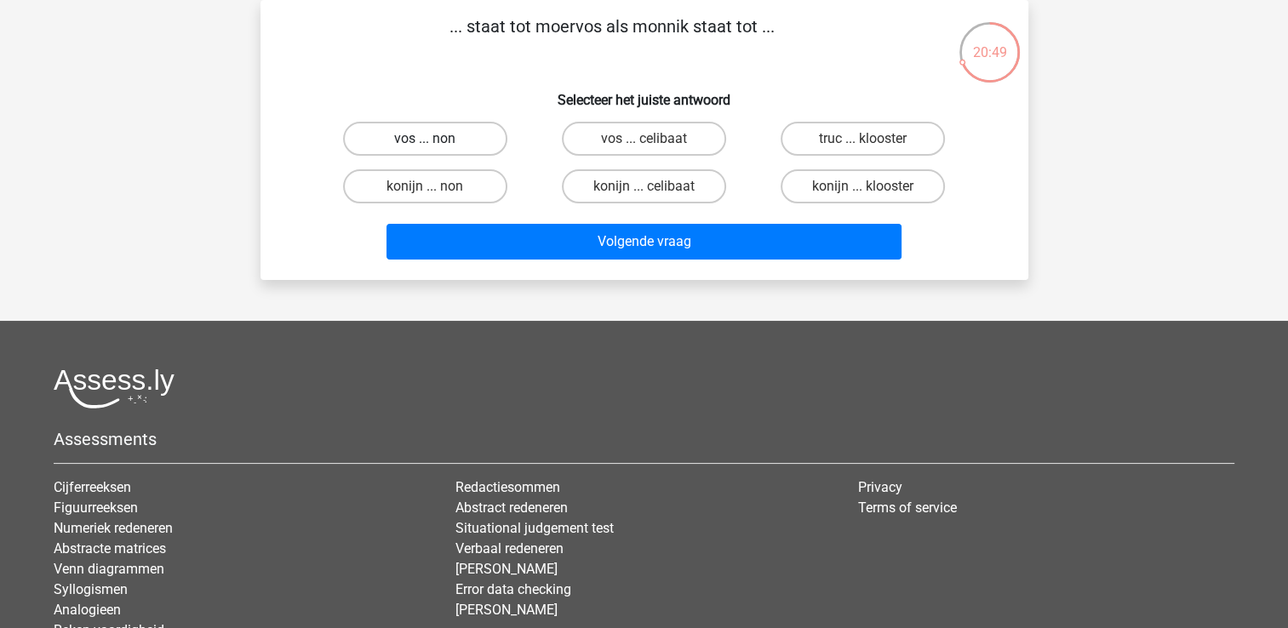
click at [422, 140] on label "vos ... non" at bounding box center [425, 139] width 164 height 34
click at [425, 140] on input "vos ... non" at bounding box center [430, 144] width 11 height 11
radio input "true"
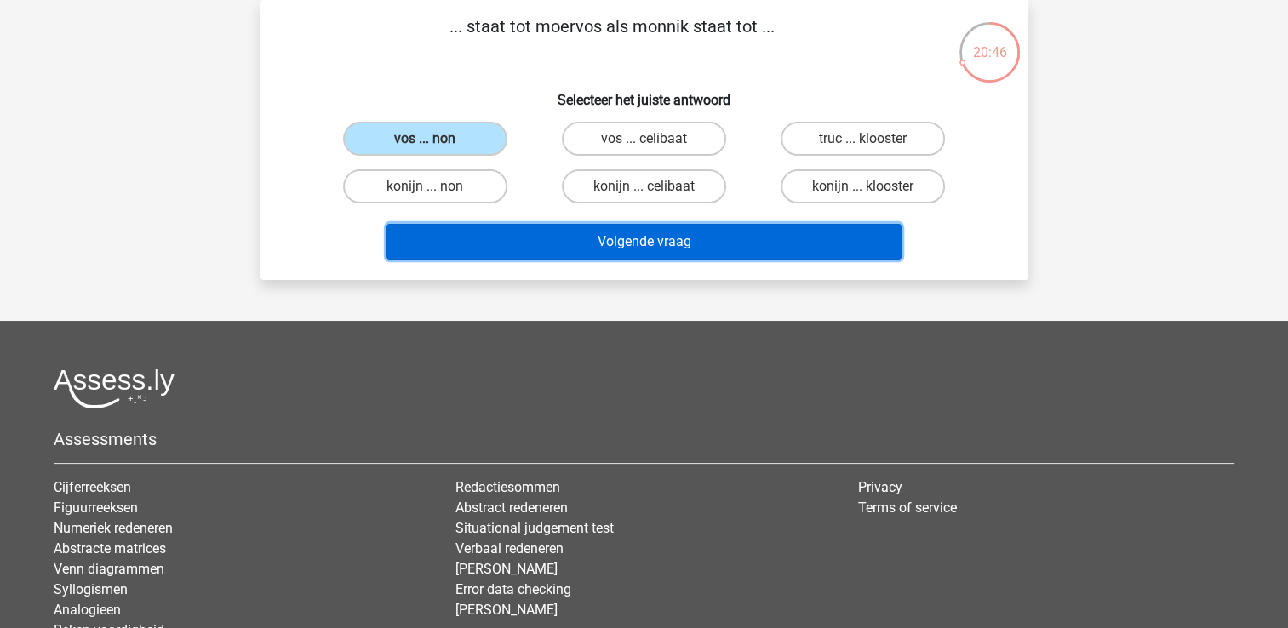
click at [600, 245] on button "Volgende vraag" at bounding box center [644, 242] width 515 height 36
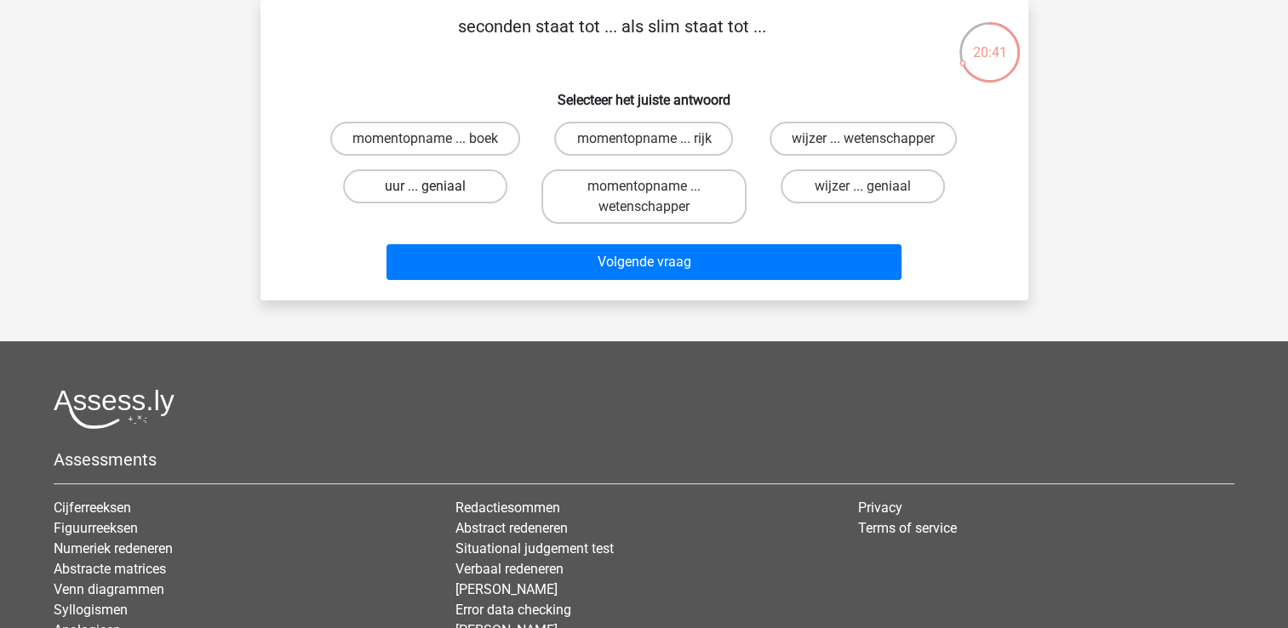
click at [439, 192] on label "uur ... geniaal" at bounding box center [425, 186] width 164 height 34
click at [436, 192] on input "uur ... geniaal" at bounding box center [430, 191] width 11 height 11
radio input "true"
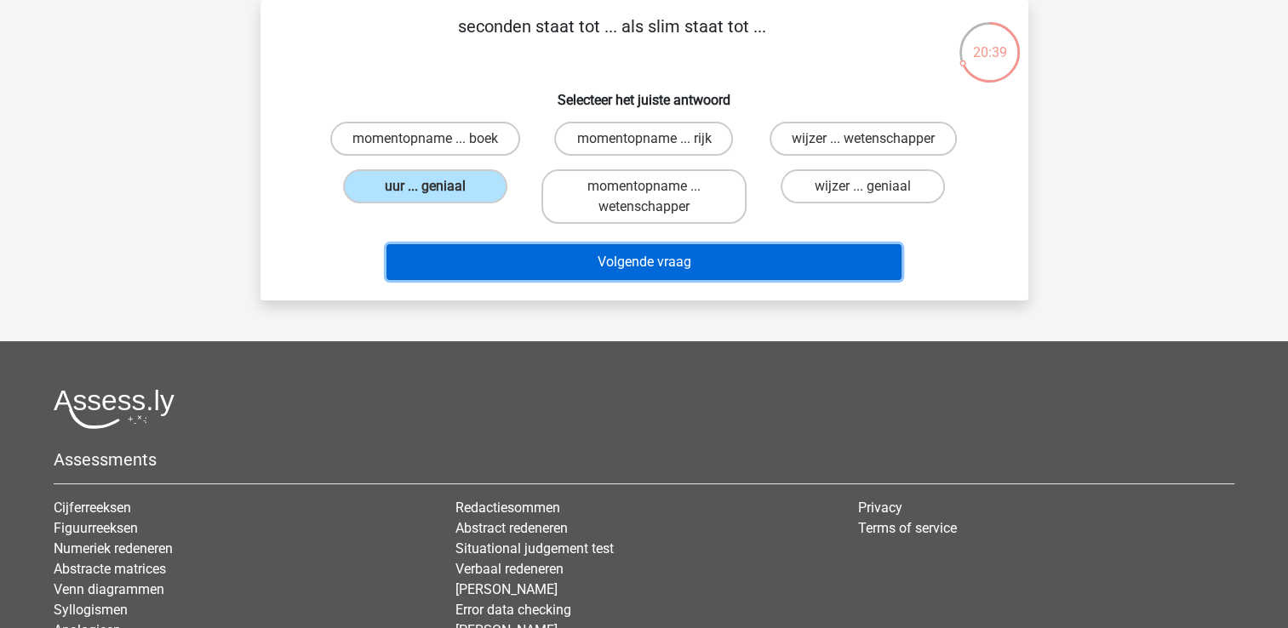
click at [596, 257] on button "Volgende vraag" at bounding box center [644, 262] width 515 height 36
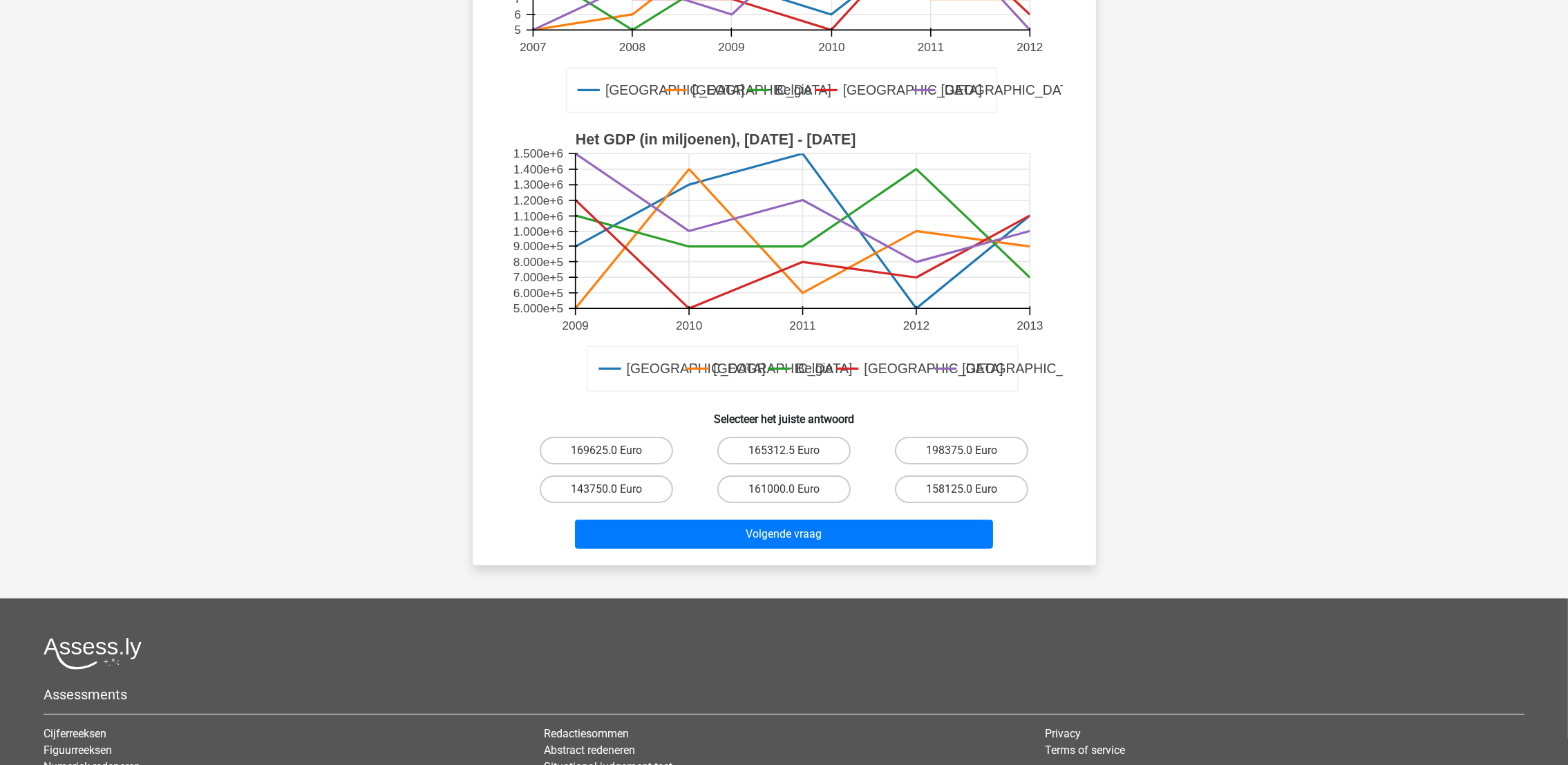
scroll to position [415, 0]
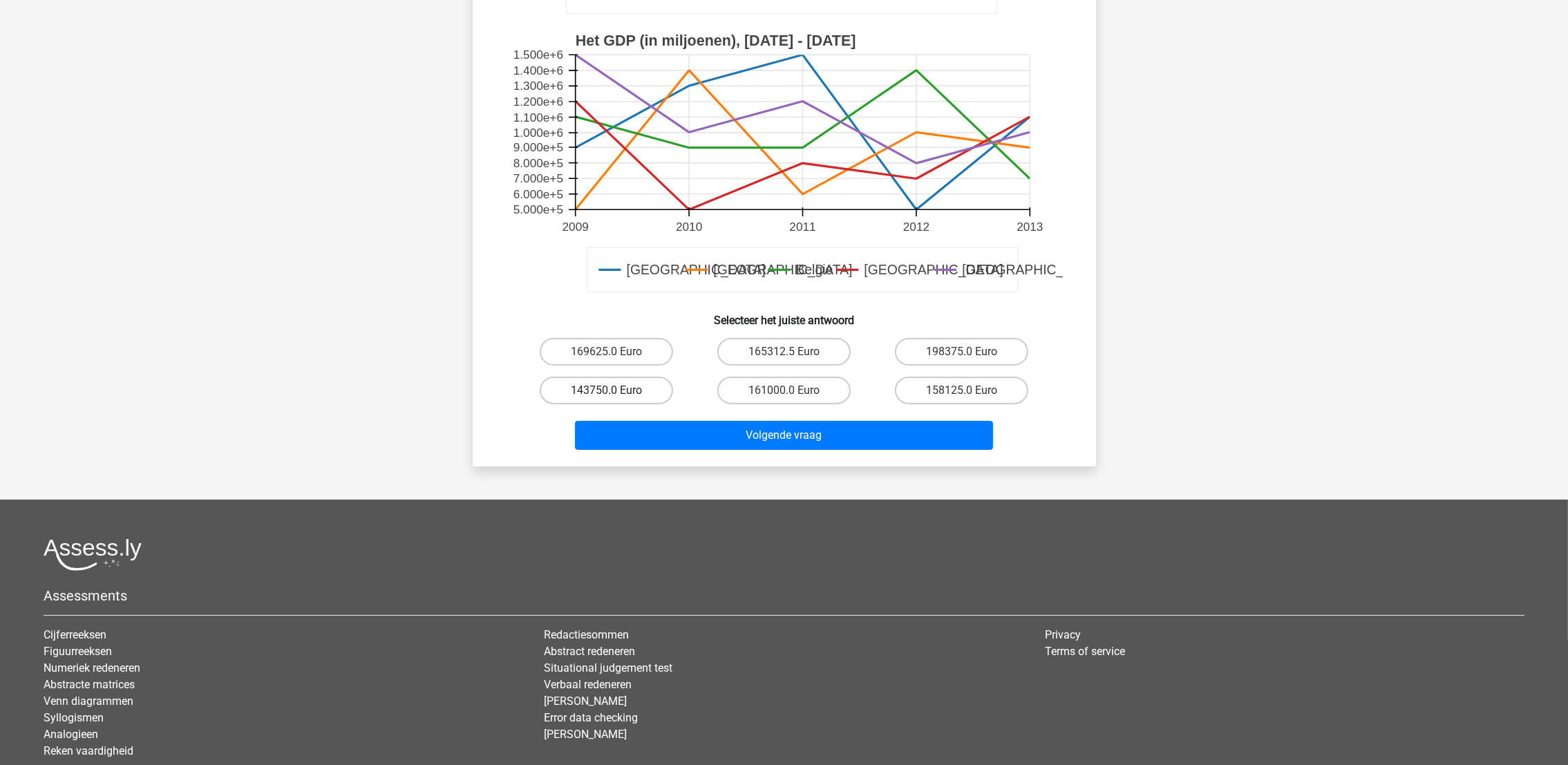
click at [641, 383] on label "143750.0 Euro" at bounding box center [606, 390] width 133 height 28
click at [615, 390] on input "143750.0 Euro" at bounding box center [610, 394] width 9 height 9
radio input "true"
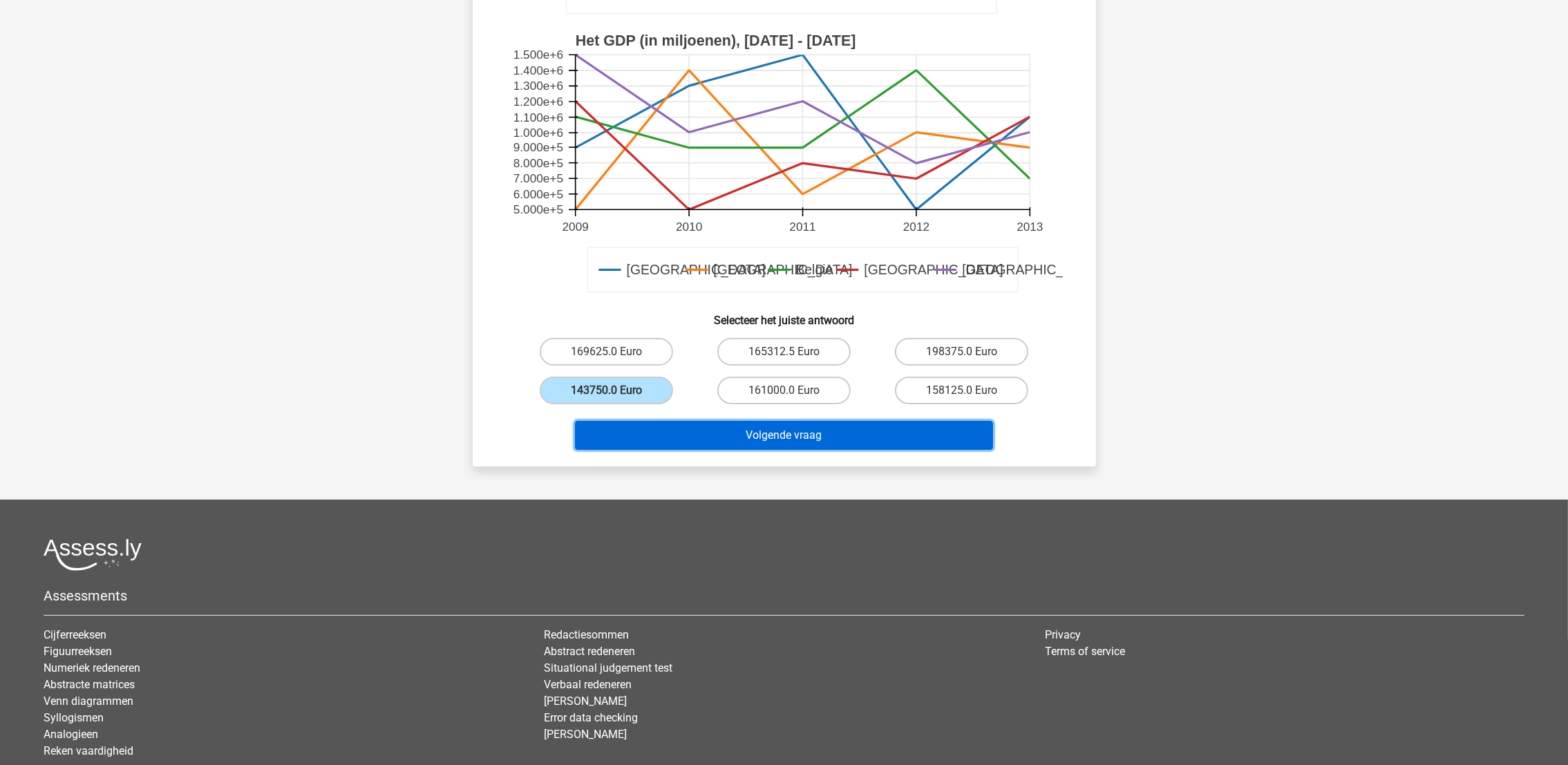
click at [685, 436] on button "Volgende vraag" at bounding box center [784, 436] width 418 height 29
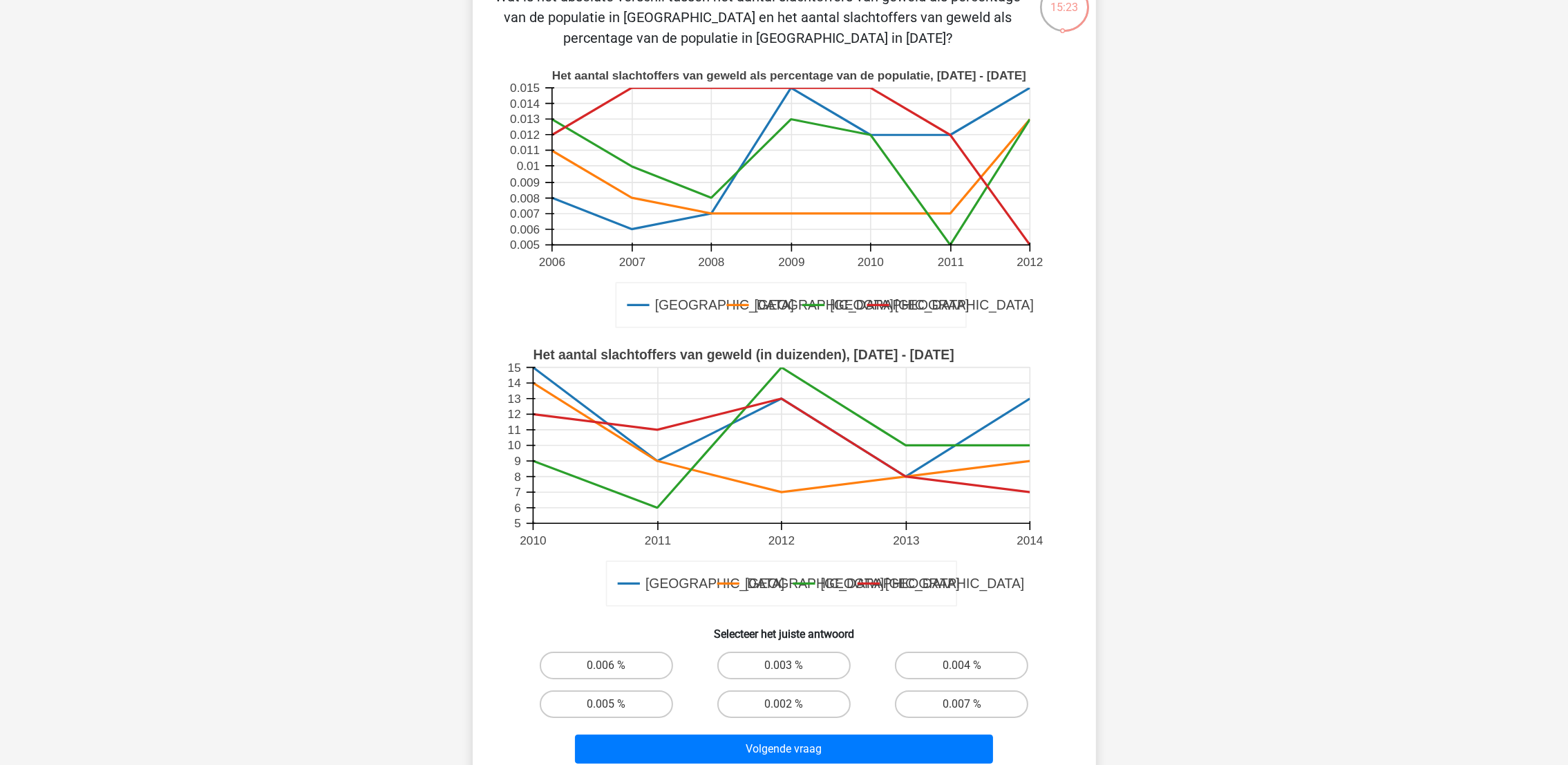
scroll to position [172, 0]
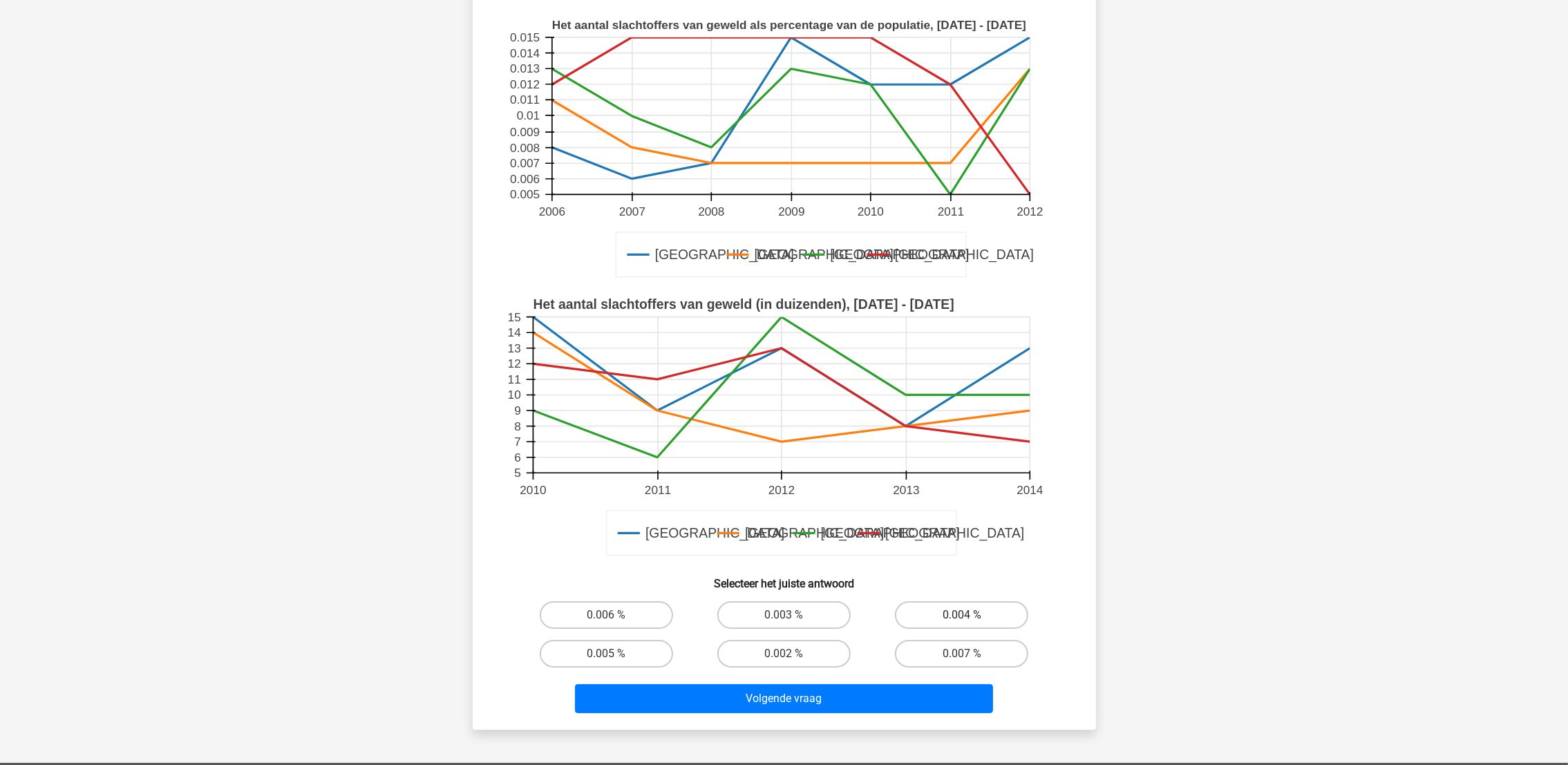
click at [965, 509] on label "0.004 %" at bounding box center [962, 615] width 133 height 28
click at [965, 509] on input "0.004 %" at bounding box center [966, 619] width 9 height 9
radio input "true"
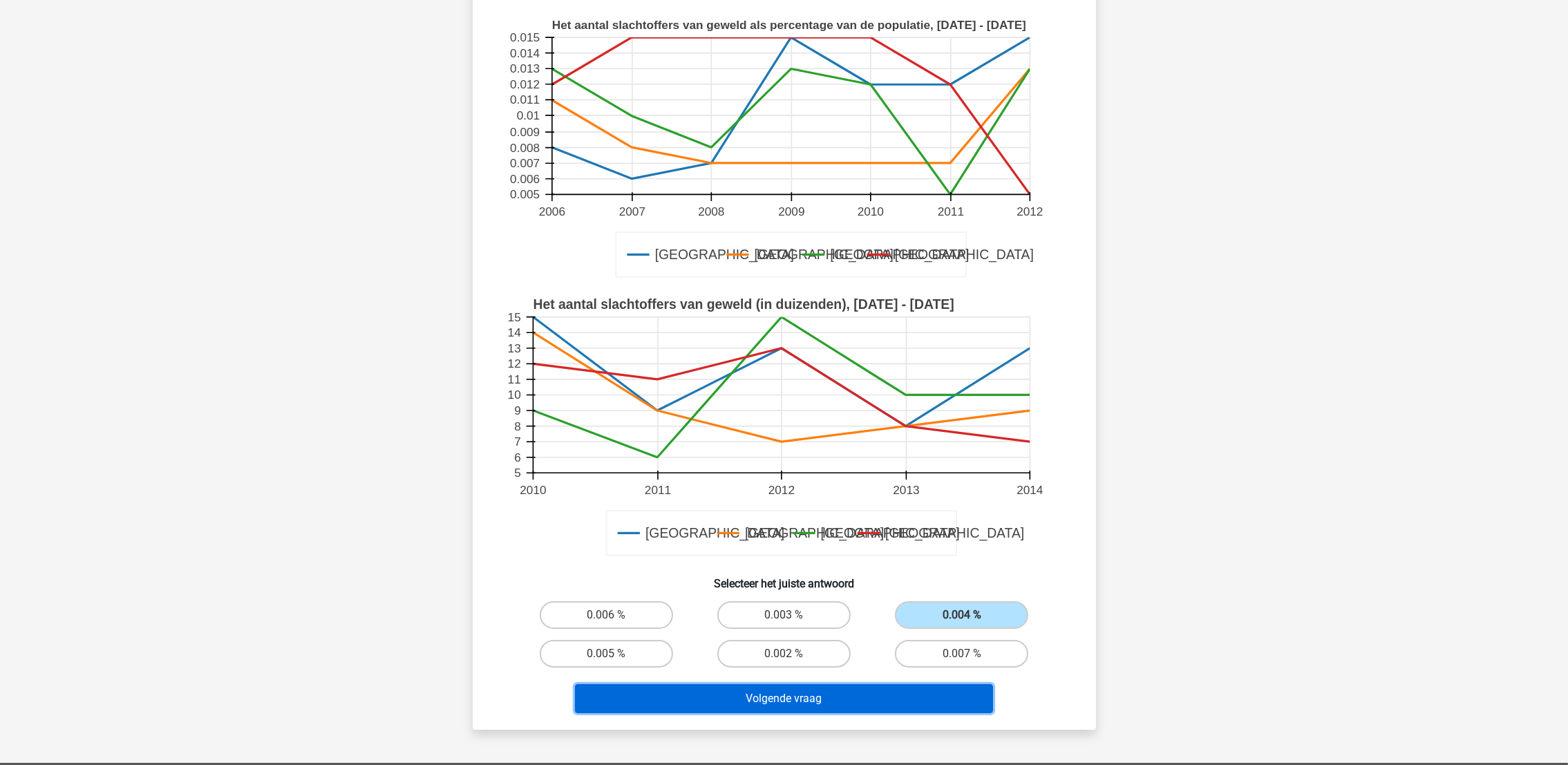
click at [893, 509] on button "Volgende vraag" at bounding box center [784, 698] width 418 height 29
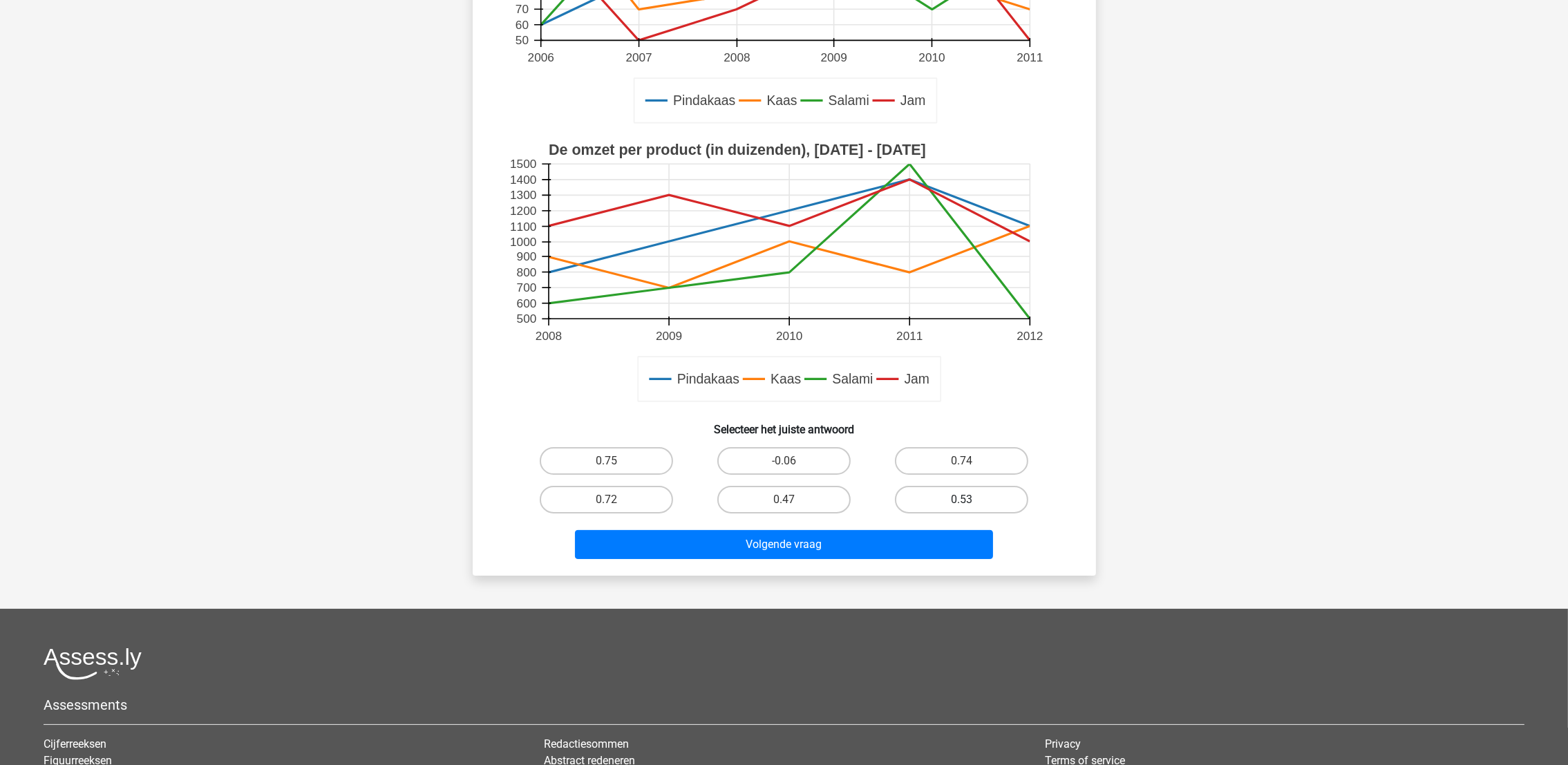
scroll to position [415, 0]
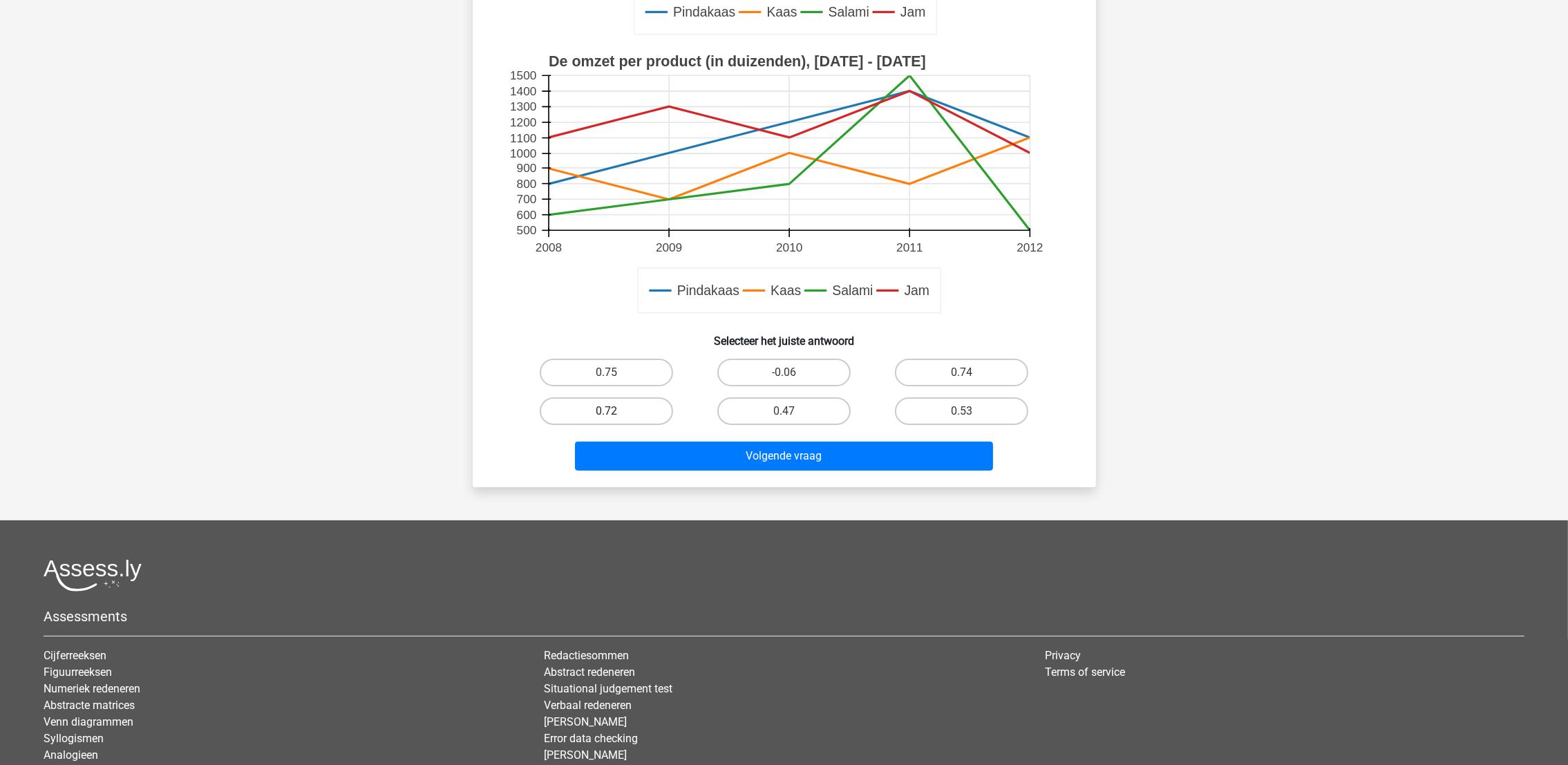
click at [624, 411] on label "0.72" at bounding box center [606, 411] width 133 height 28
click at [615, 411] on input "0.72" at bounding box center [610, 415] width 9 height 9
radio input "true"
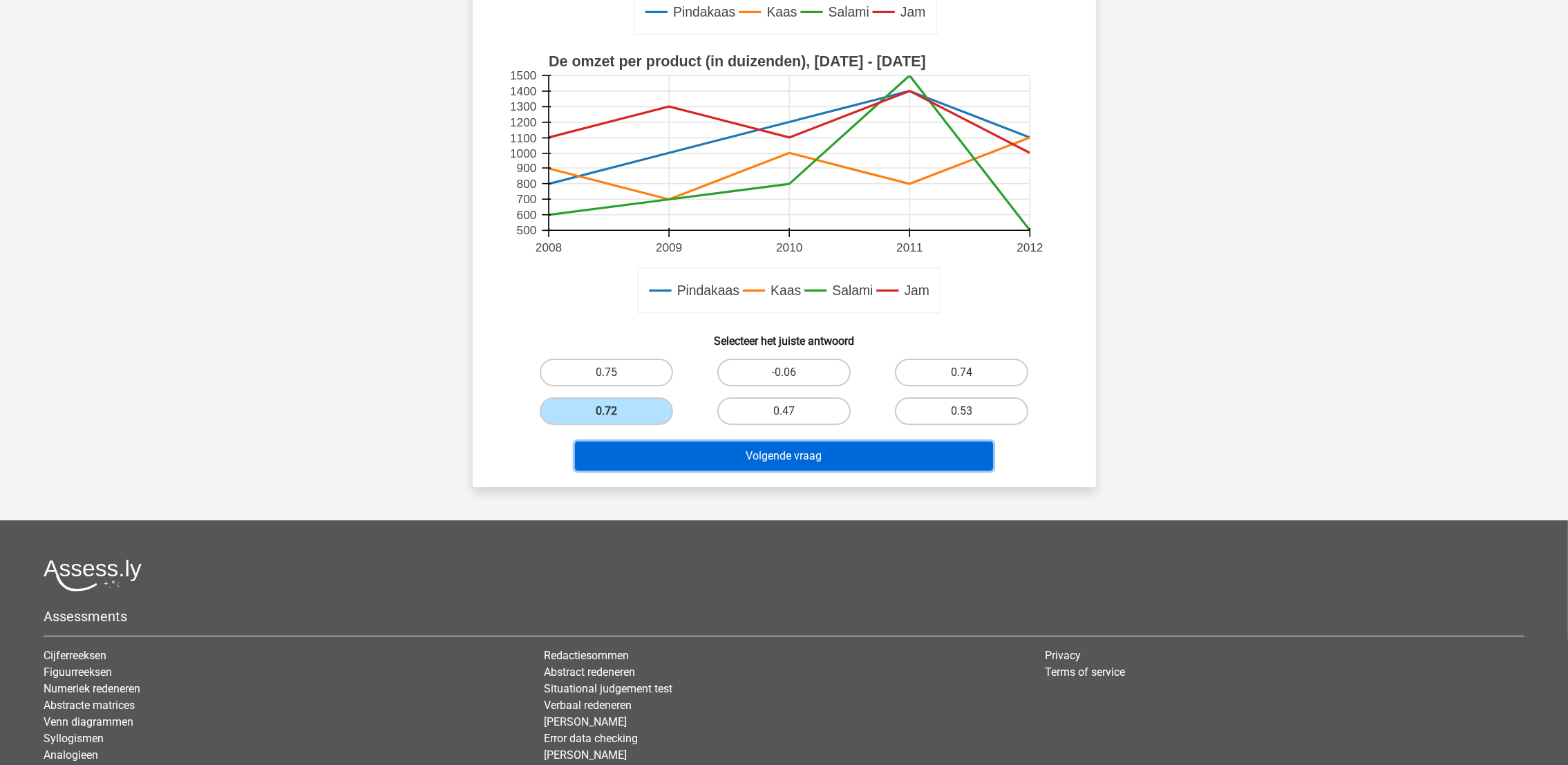
click at [682, 463] on button "Volgende vraag" at bounding box center [784, 456] width 418 height 29
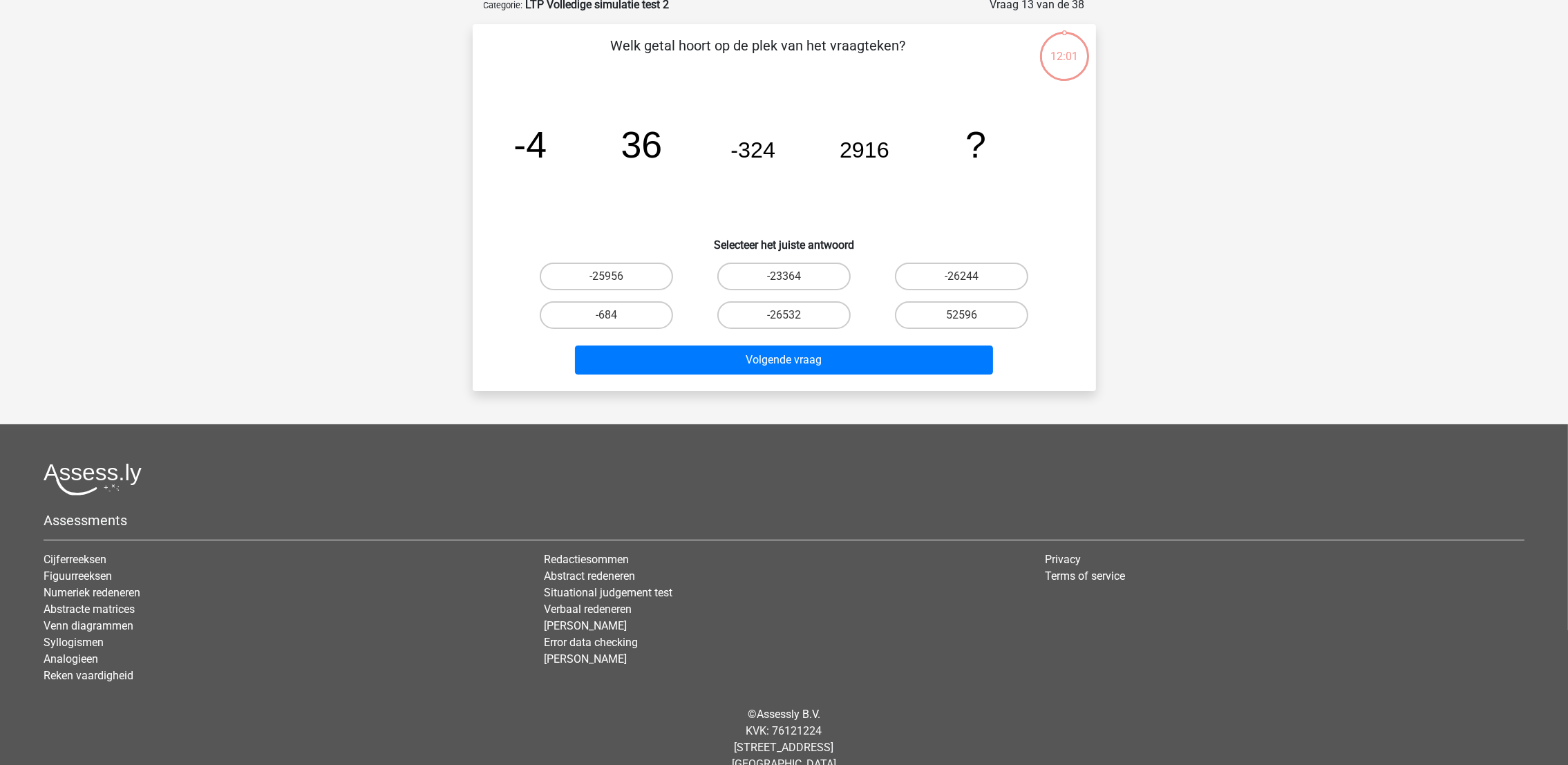
scroll to position [68, 0]
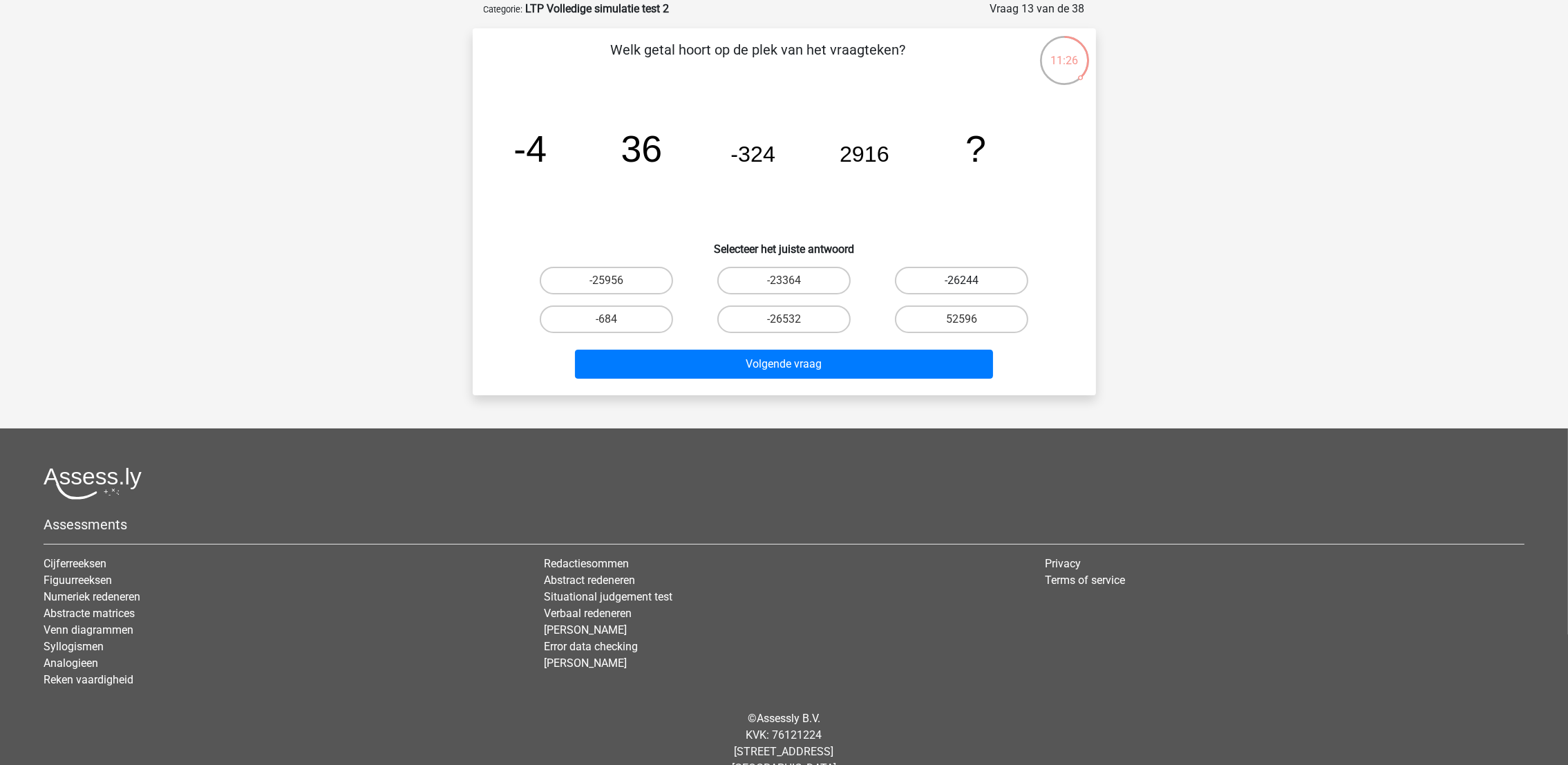
click at [984, 273] on label "-26244" at bounding box center [962, 281] width 133 height 28
click at [971, 281] on input "-26244" at bounding box center [966, 285] width 9 height 9
radio input "true"
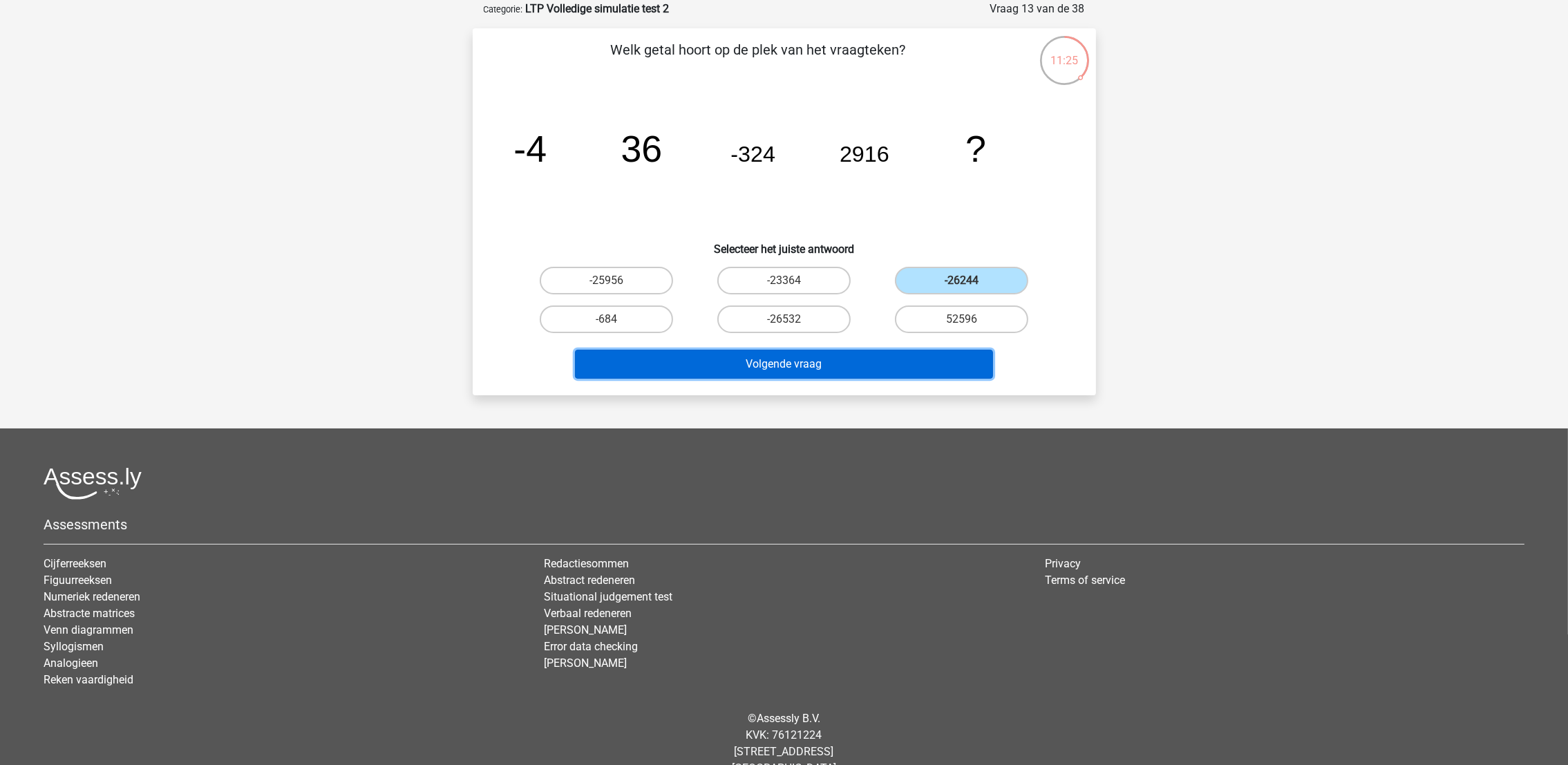
click at [894, 360] on button "Volgende vraag" at bounding box center [784, 364] width 418 height 29
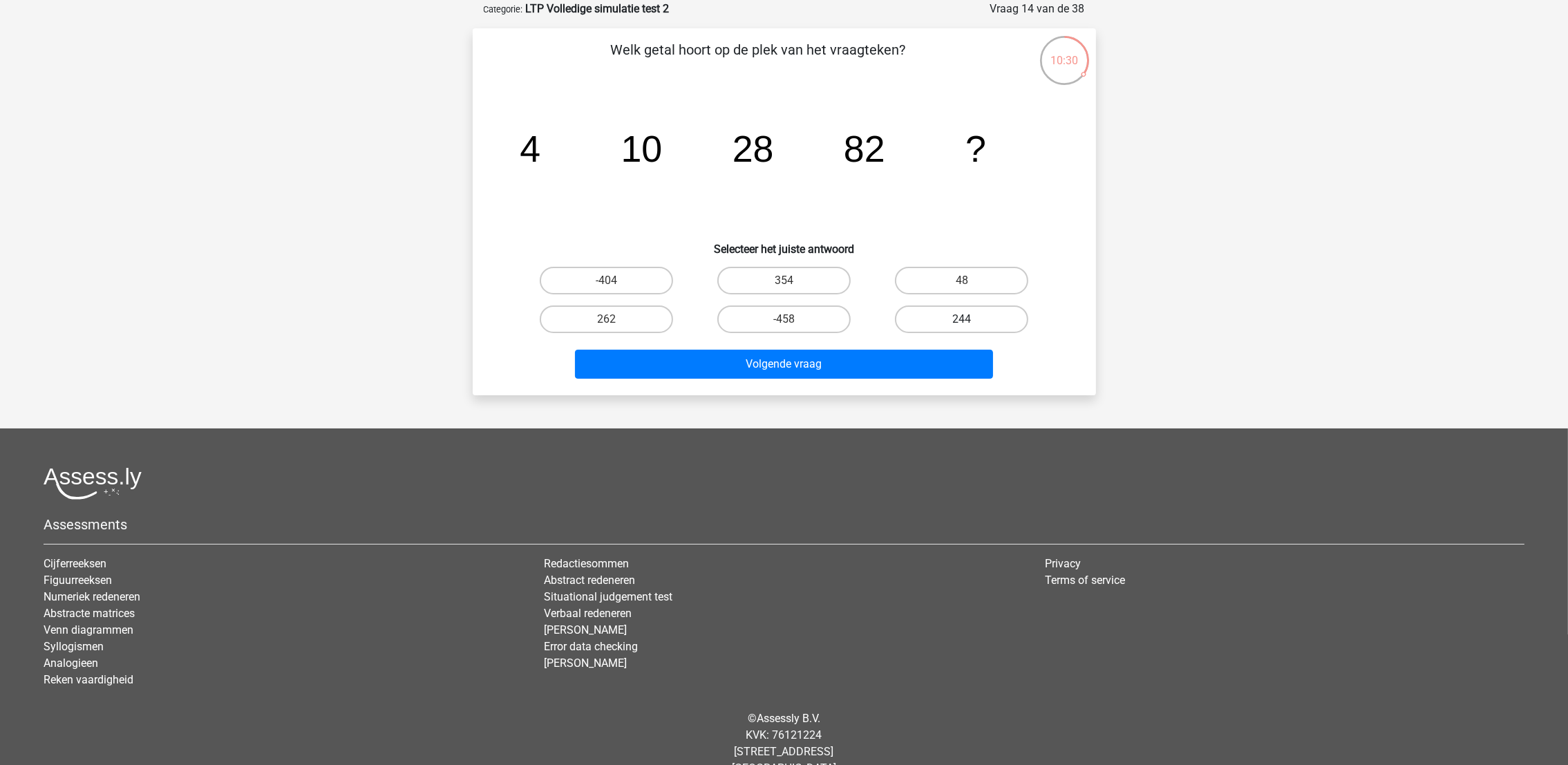
click at [989, 316] on label "244" at bounding box center [962, 319] width 133 height 28
click at [971, 319] on input "244" at bounding box center [966, 323] width 9 height 9
radio input "true"
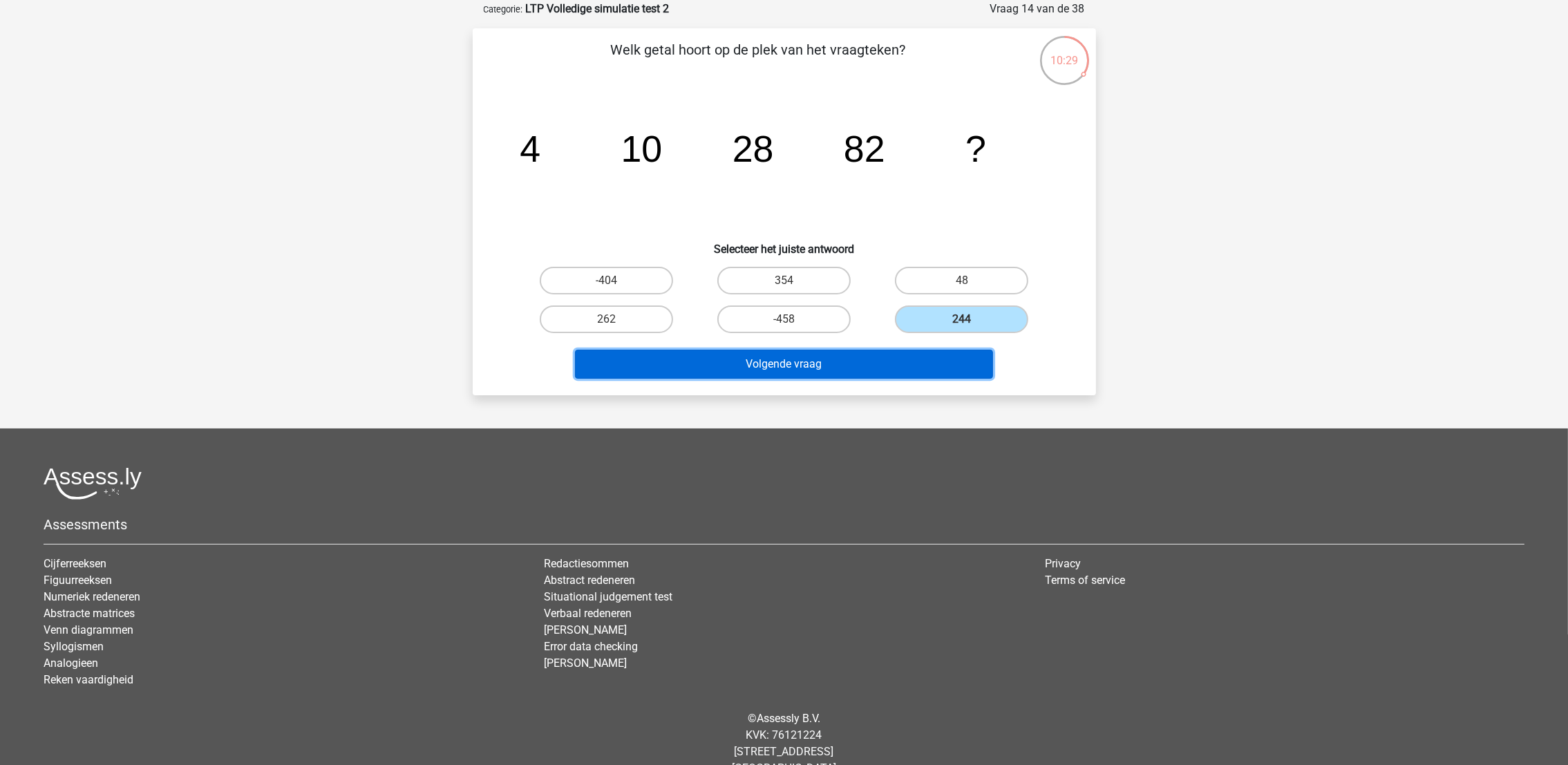
click at [891, 356] on button "Volgende vraag" at bounding box center [784, 364] width 418 height 29
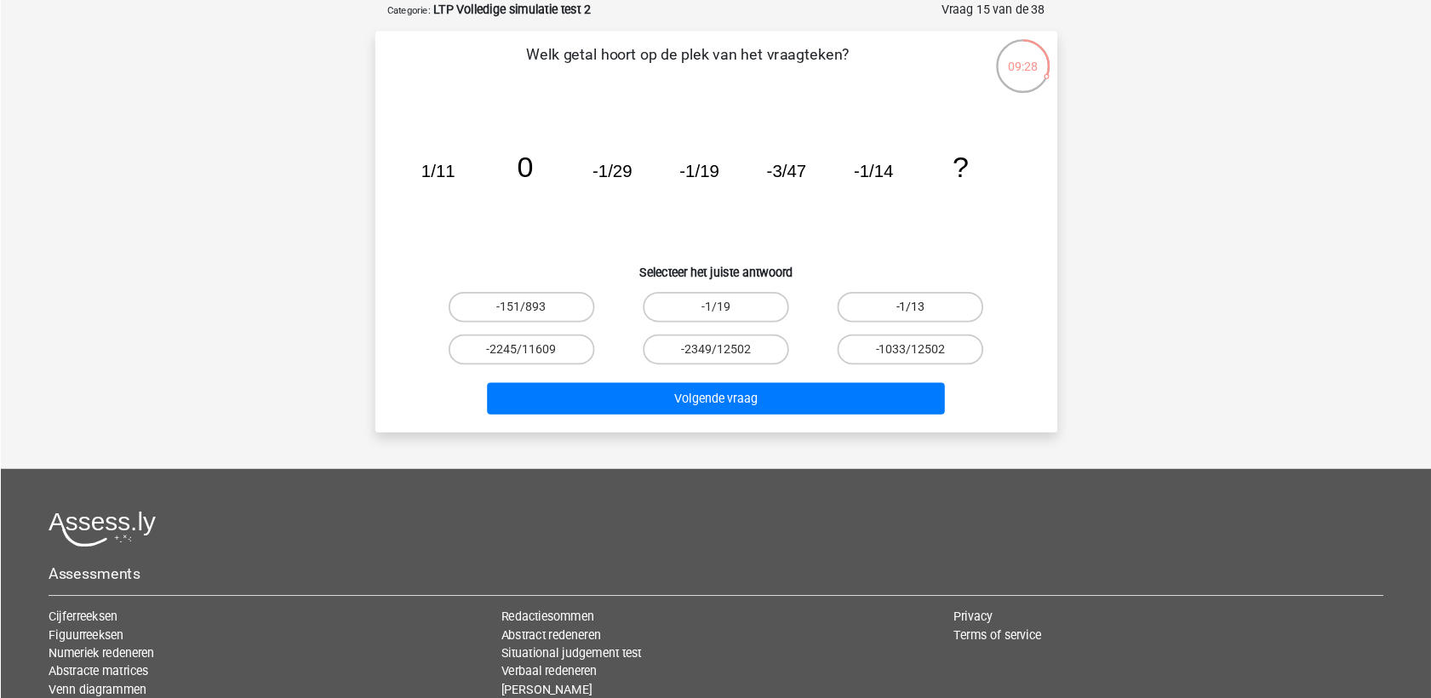
scroll to position [83, 0]
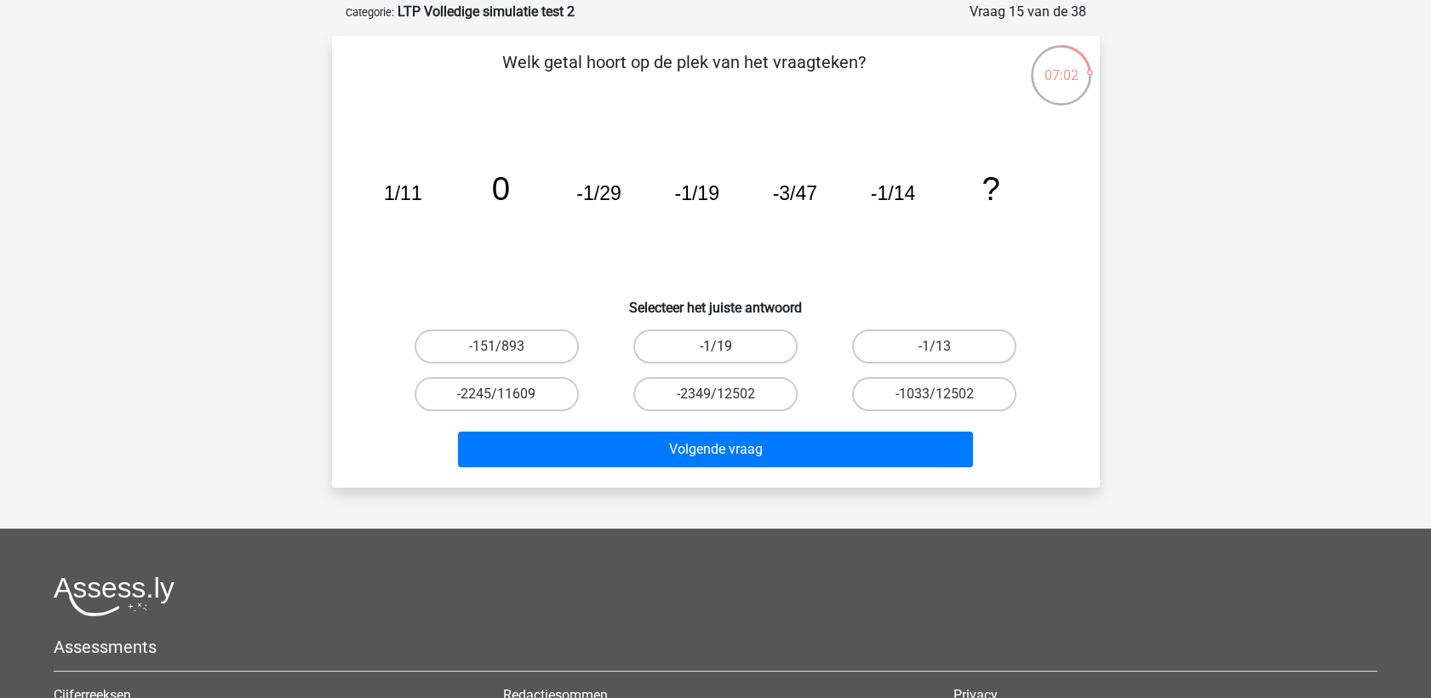
click at [749, 338] on label "-1/19" at bounding box center [716, 347] width 164 height 34
click at [726, 347] on input "-1/19" at bounding box center [720, 352] width 11 height 11
radio input "true"
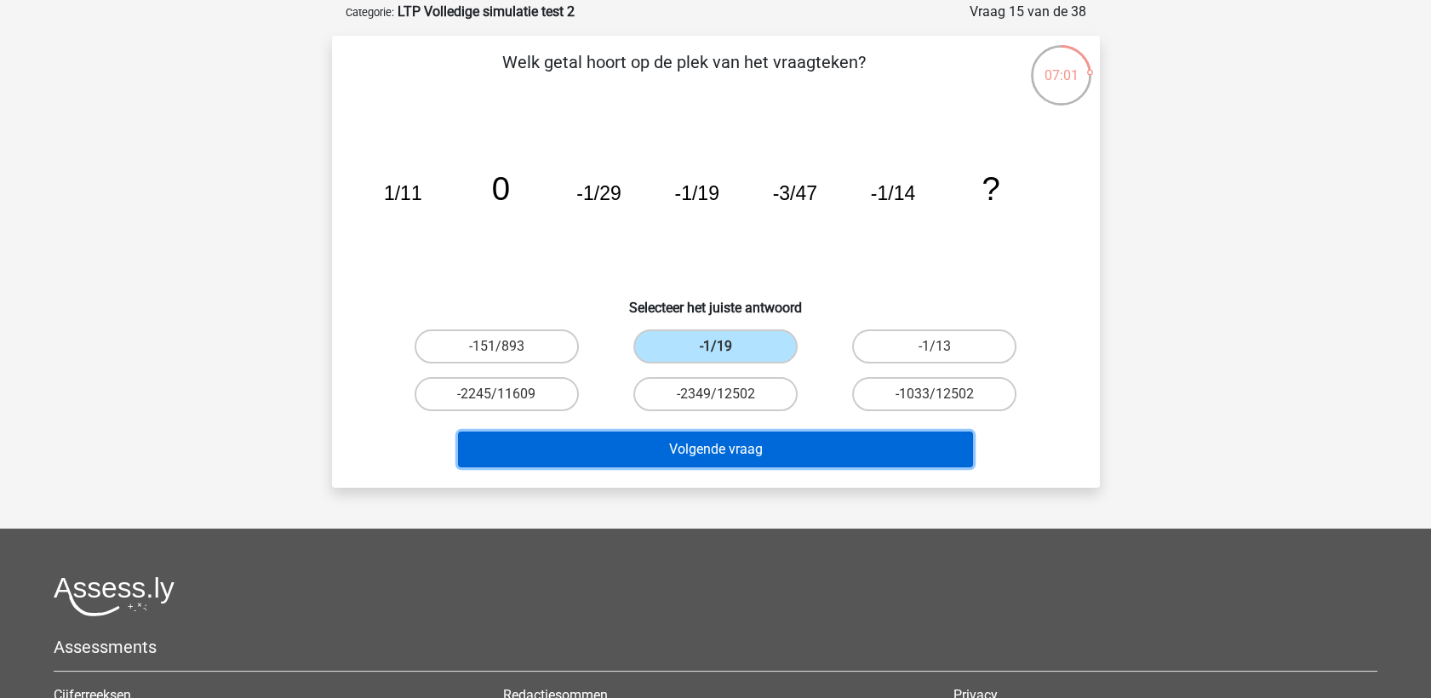
click at [751, 453] on button "Volgende vraag" at bounding box center [715, 450] width 515 height 36
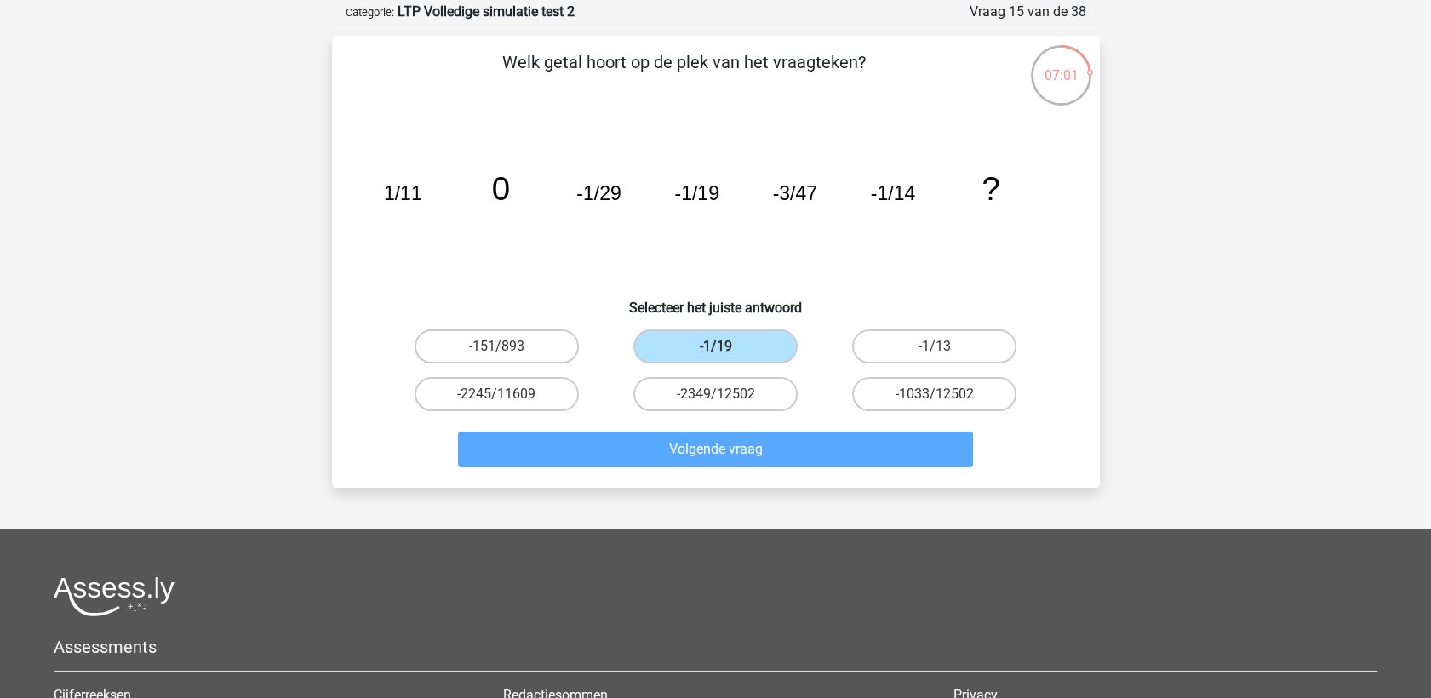
scroll to position [85, 0]
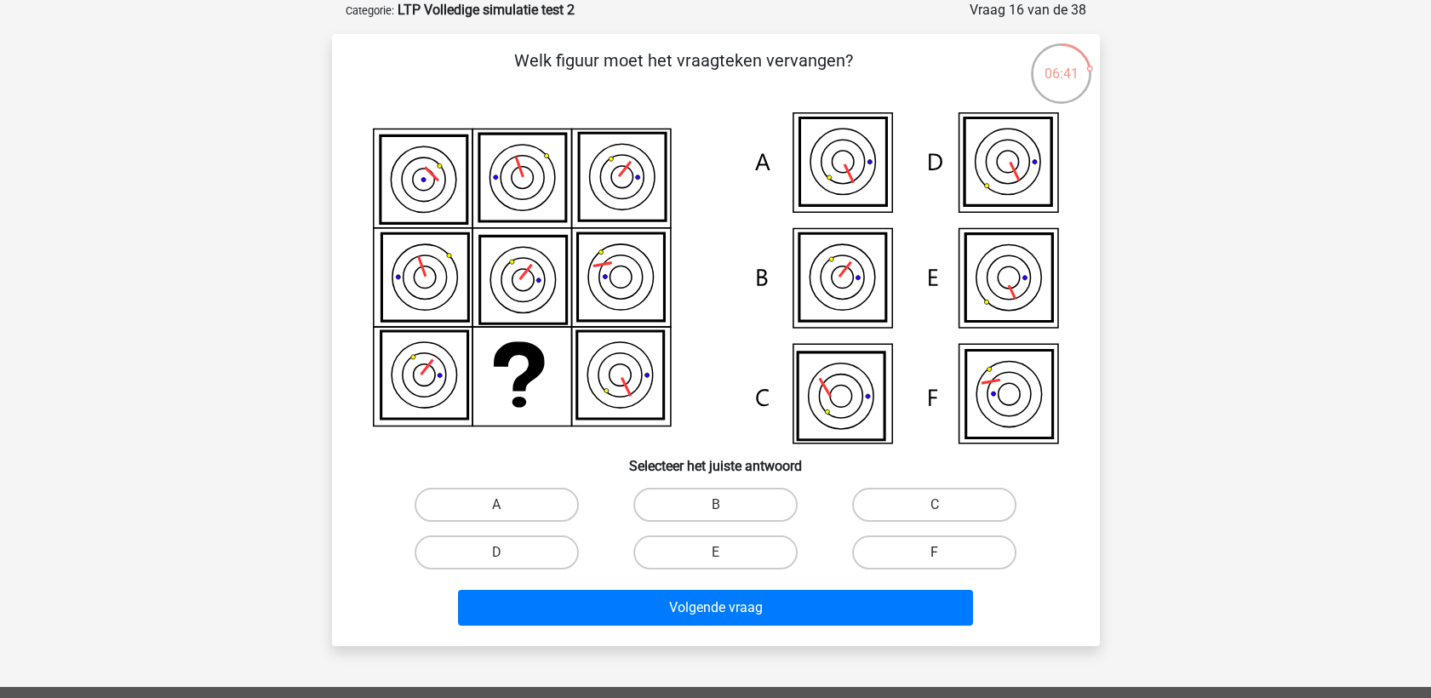
click at [921, 542] on label "F" at bounding box center [934, 553] width 164 height 34
click at [935, 553] on input "F" at bounding box center [940, 558] width 11 height 11
radio input "true"
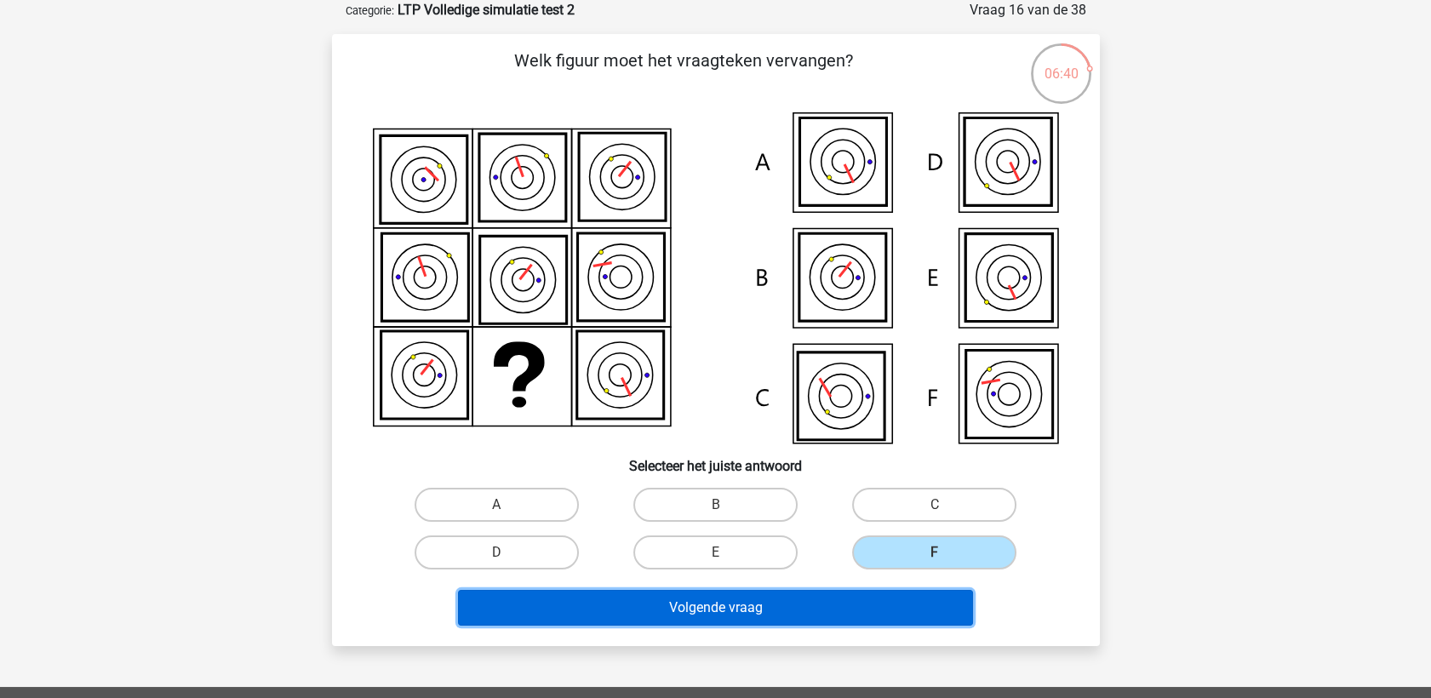
click at [881, 607] on button "Volgende vraag" at bounding box center [715, 608] width 515 height 36
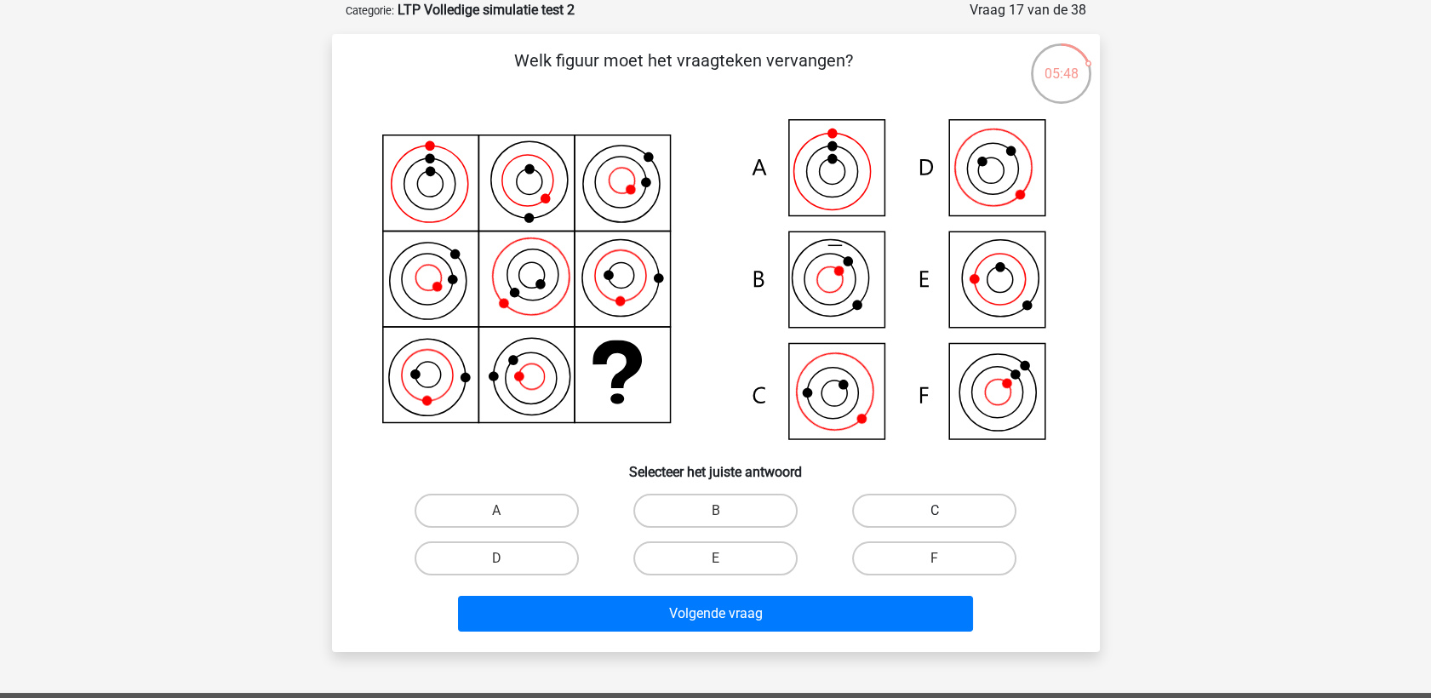
click at [966, 502] on label "C" at bounding box center [934, 511] width 164 height 34
click at [946, 511] on input "C" at bounding box center [940, 516] width 11 height 11
radio input "true"
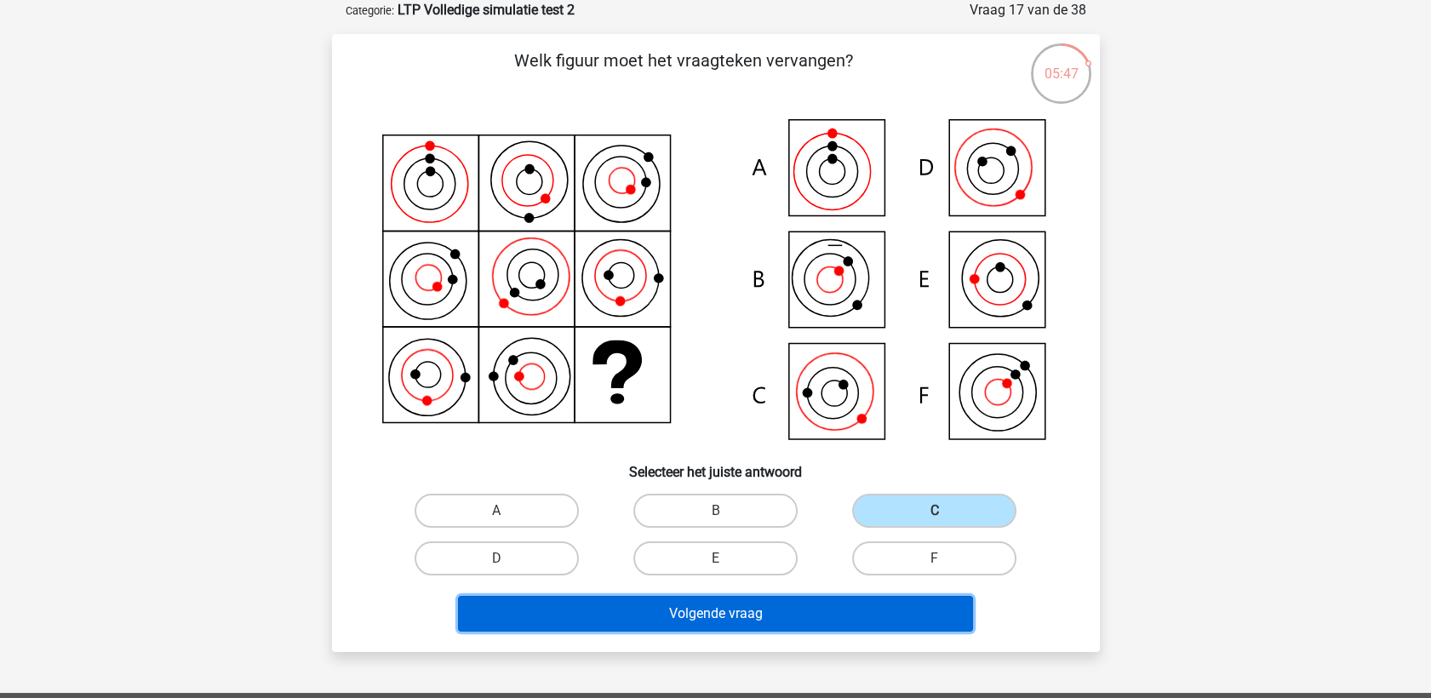
click at [878, 603] on button "Volgende vraag" at bounding box center [715, 614] width 515 height 36
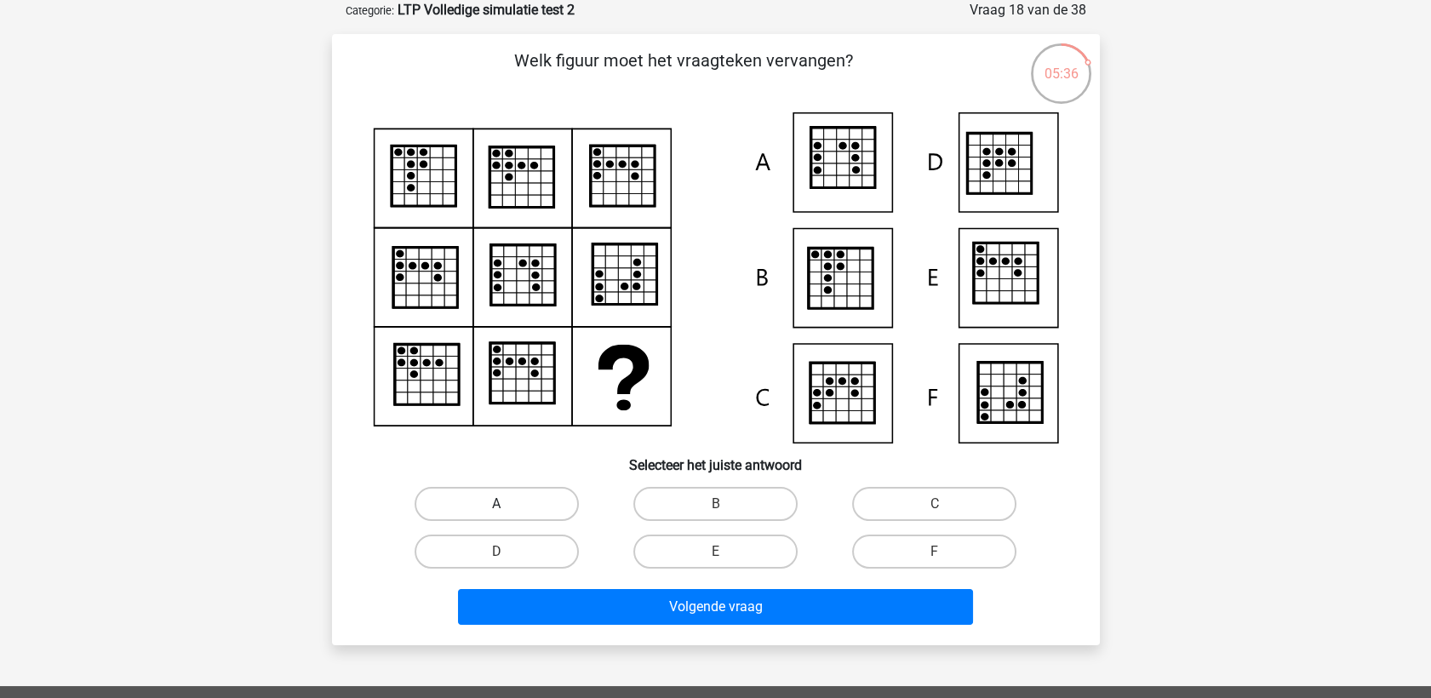
click at [514, 508] on label "A" at bounding box center [497, 504] width 164 height 34
click at [508, 508] on input "A" at bounding box center [501, 509] width 11 height 11
radio input "true"
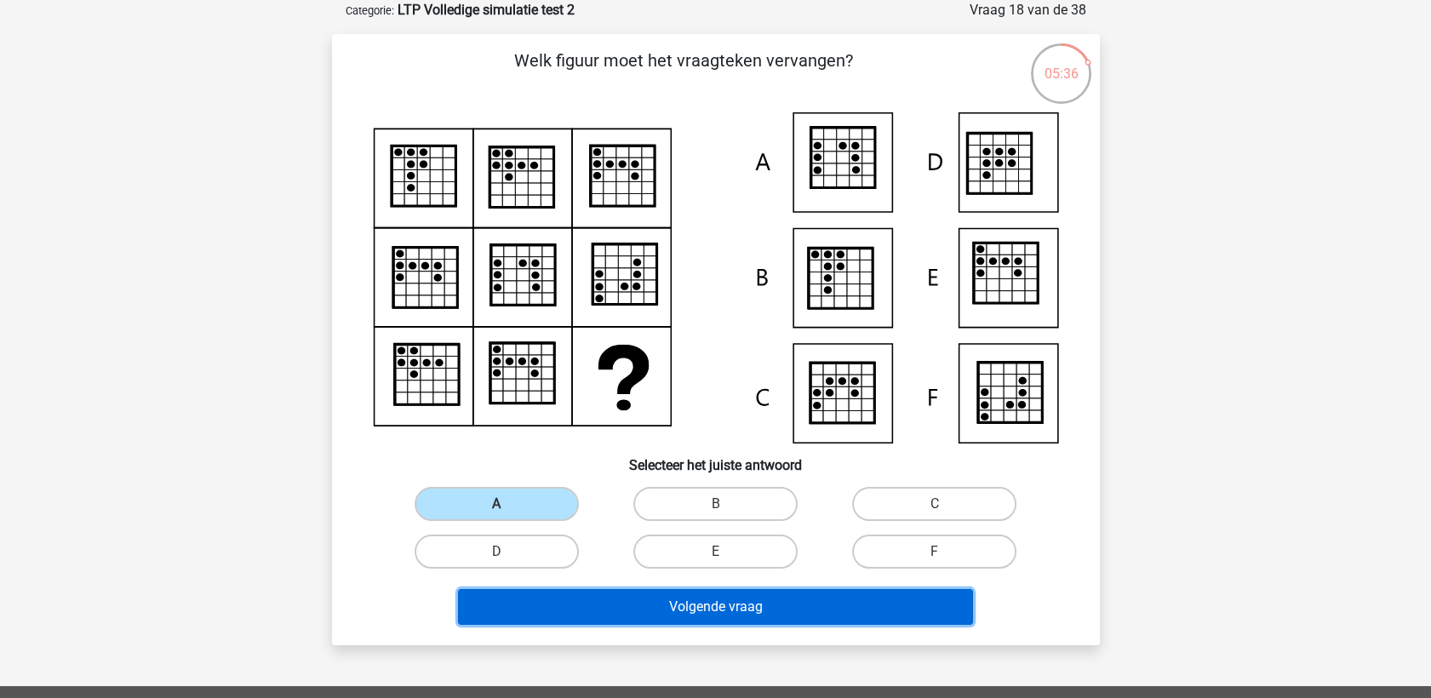
click at [654, 611] on button "Volgende vraag" at bounding box center [715, 607] width 515 height 36
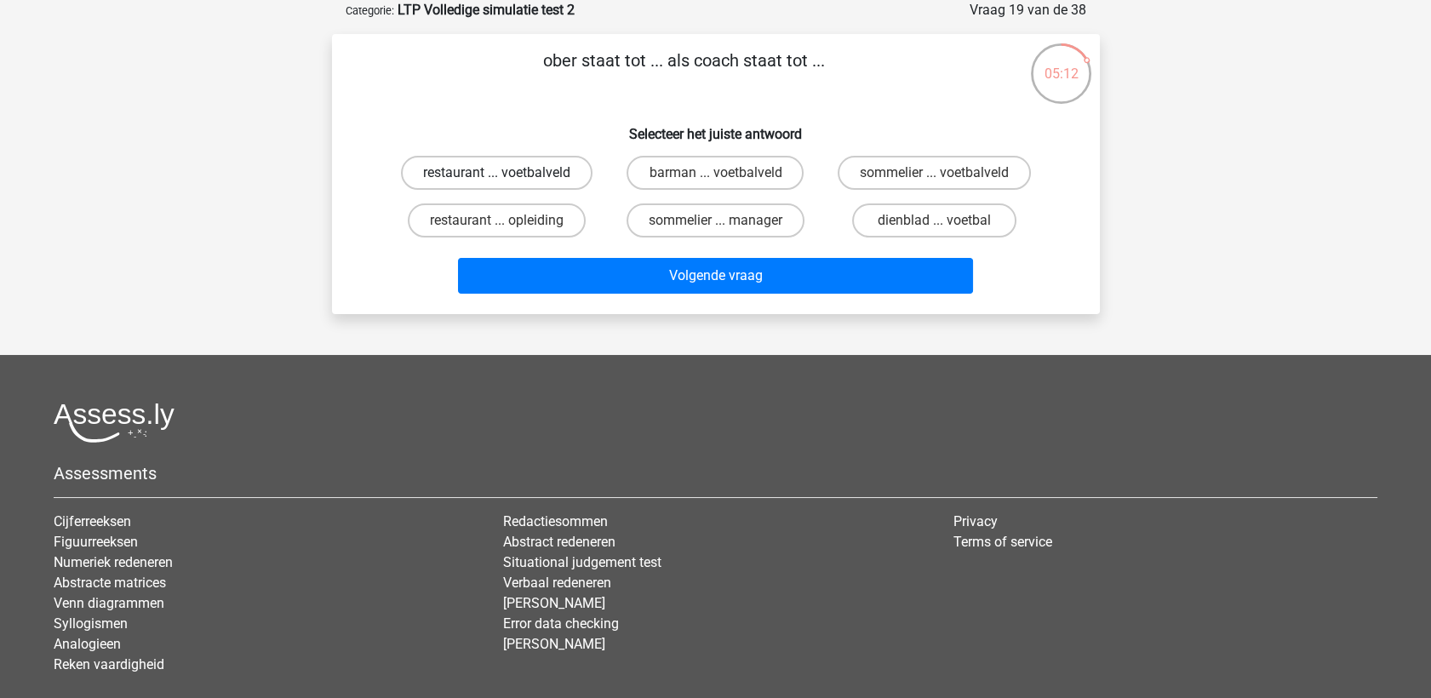
click at [495, 179] on label "restaurant ... voetbalveld" at bounding box center [497, 173] width 192 height 34
click at [496, 179] on input "restaurant ... voetbalveld" at bounding box center [501, 178] width 11 height 11
radio input "true"
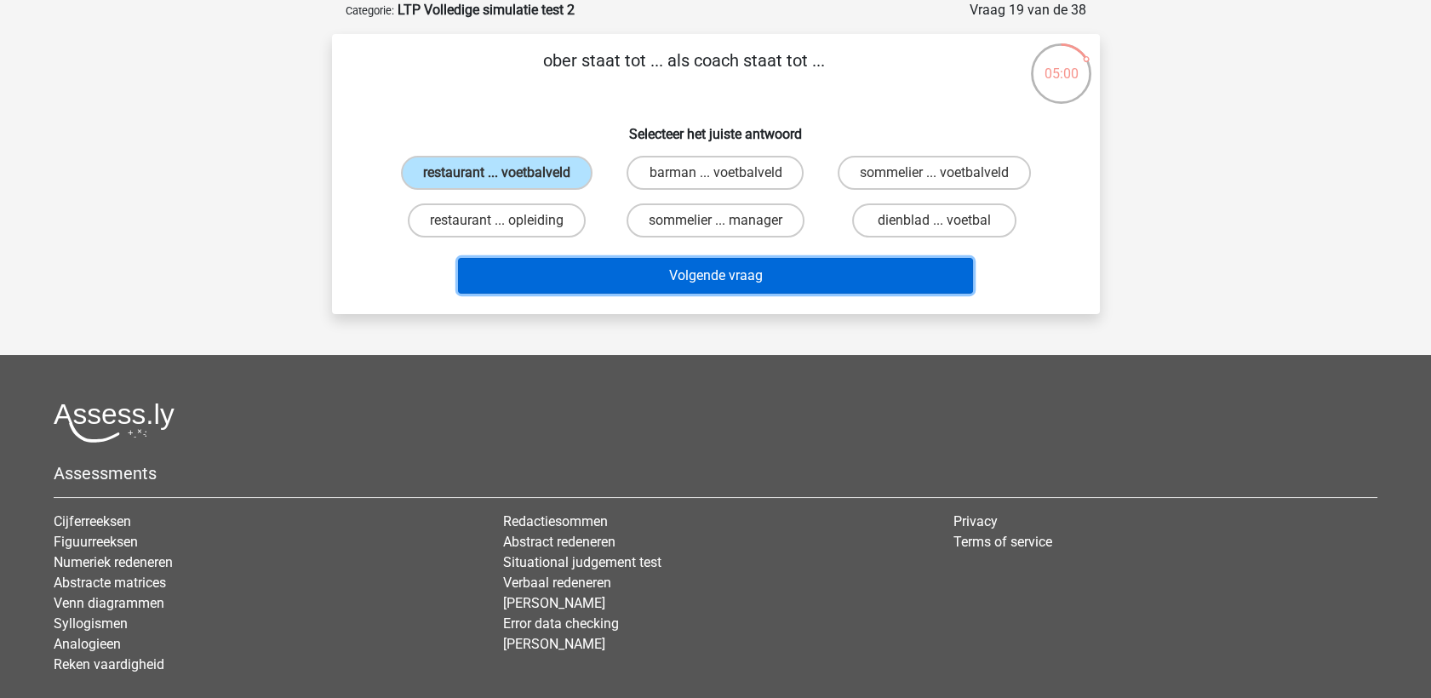
click at [577, 272] on button "Volgende vraag" at bounding box center [715, 276] width 515 height 36
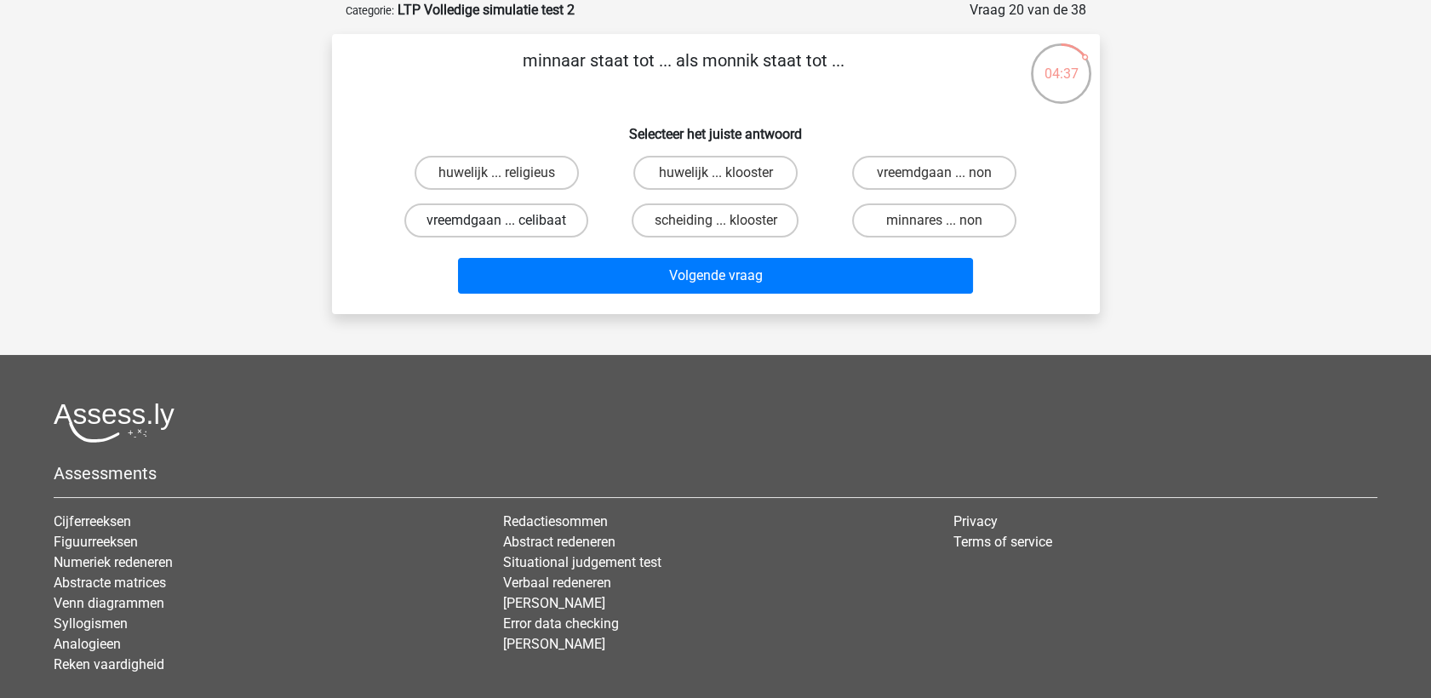
click at [528, 219] on label "vreemdgaan ... celibaat" at bounding box center [496, 221] width 184 height 34
click at [508, 221] on input "vreemdgaan ... celibaat" at bounding box center [501, 226] width 11 height 11
radio input "true"
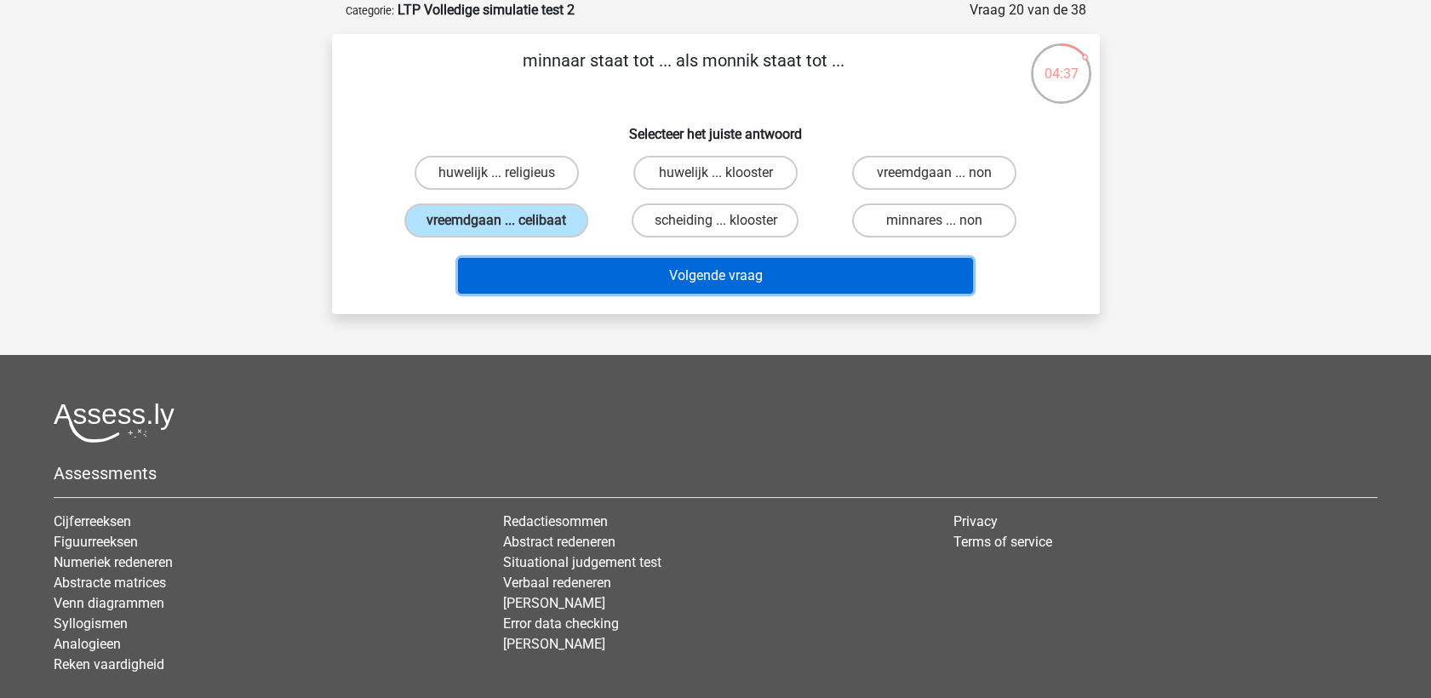
click at [575, 270] on button "Volgende vraag" at bounding box center [715, 276] width 515 height 36
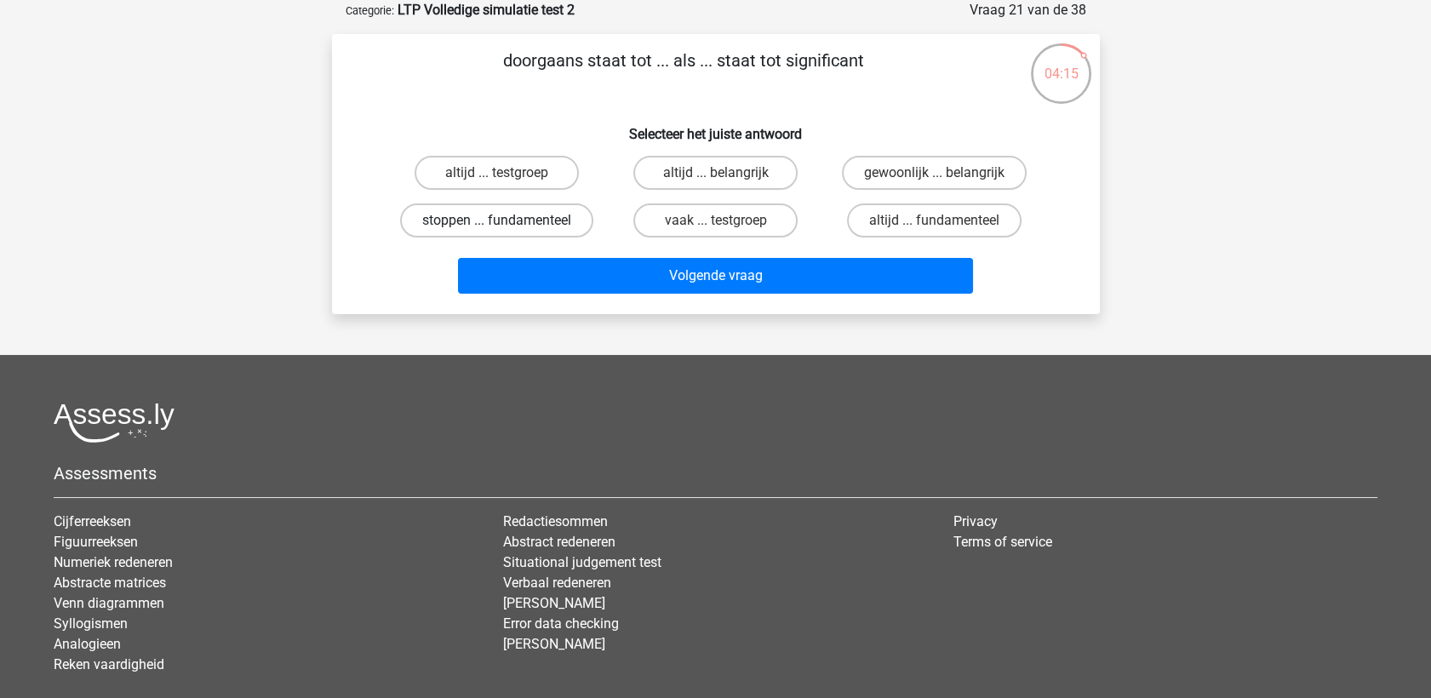
click at [541, 222] on label "stoppen ... fundamenteel" at bounding box center [496, 221] width 193 height 34
click at [508, 222] on input "stoppen ... fundamenteel" at bounding box center [501, 226] width 11 height 11
radio input "true"
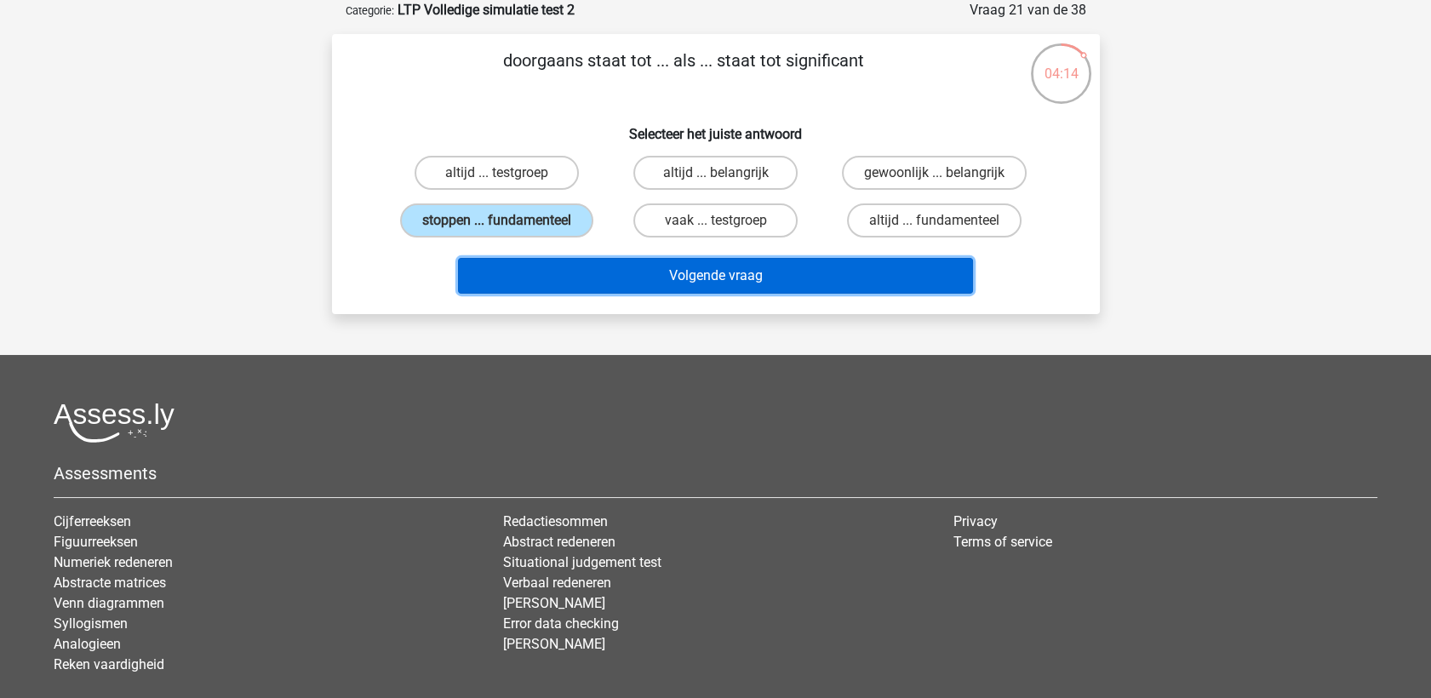
click at [613, 275] on button "Volgende vraag" at bounding box center [715, 276] width 515 height 36
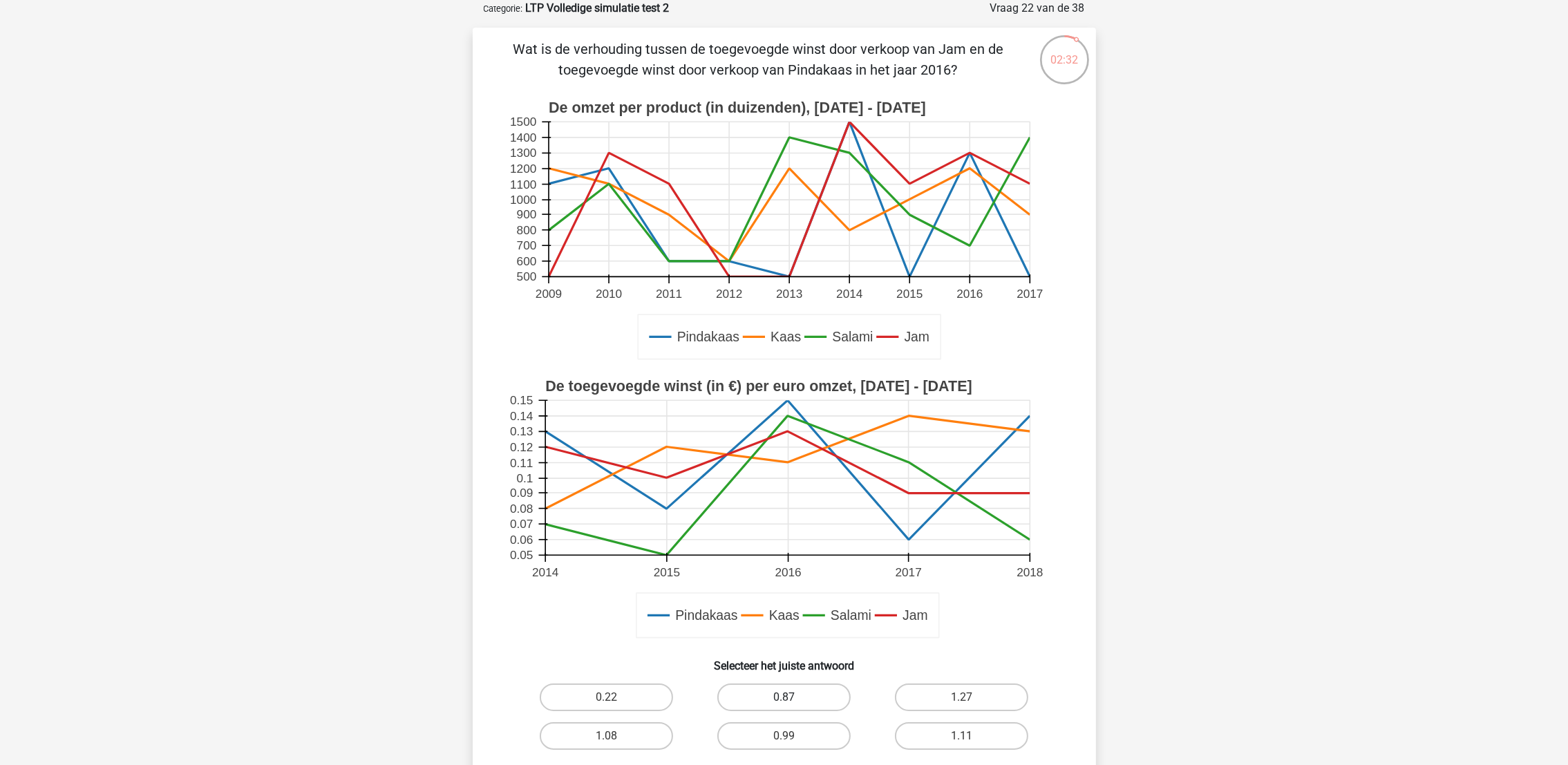
click at [816, 509] on label "0.87" at bounding box center [784, 697] width 133 height 28
click at [793, 509] on input "0.87" at bounding box center [788, 701] width 9 height 9
radio input "true"
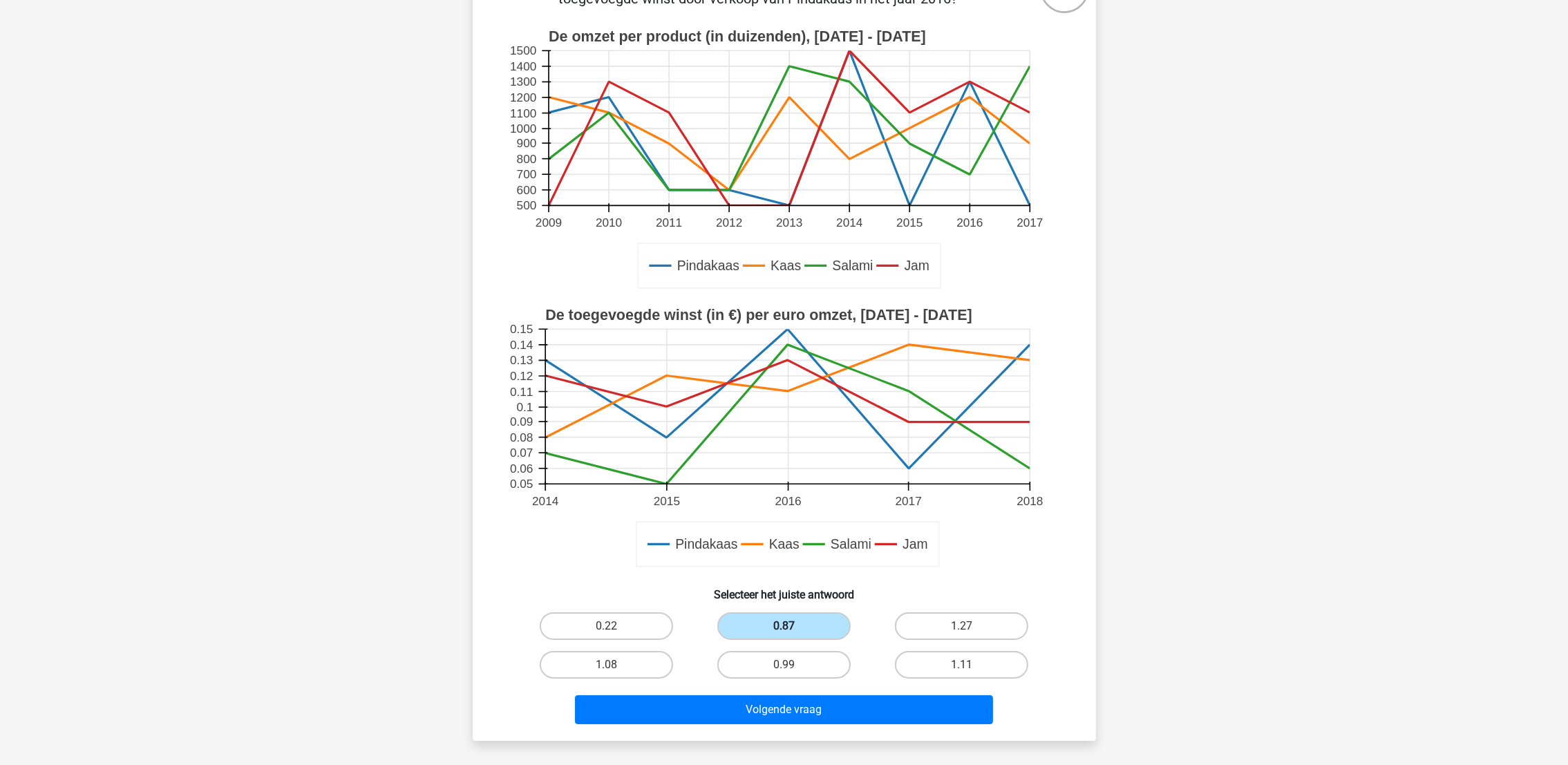
scroll to position [173, 0]
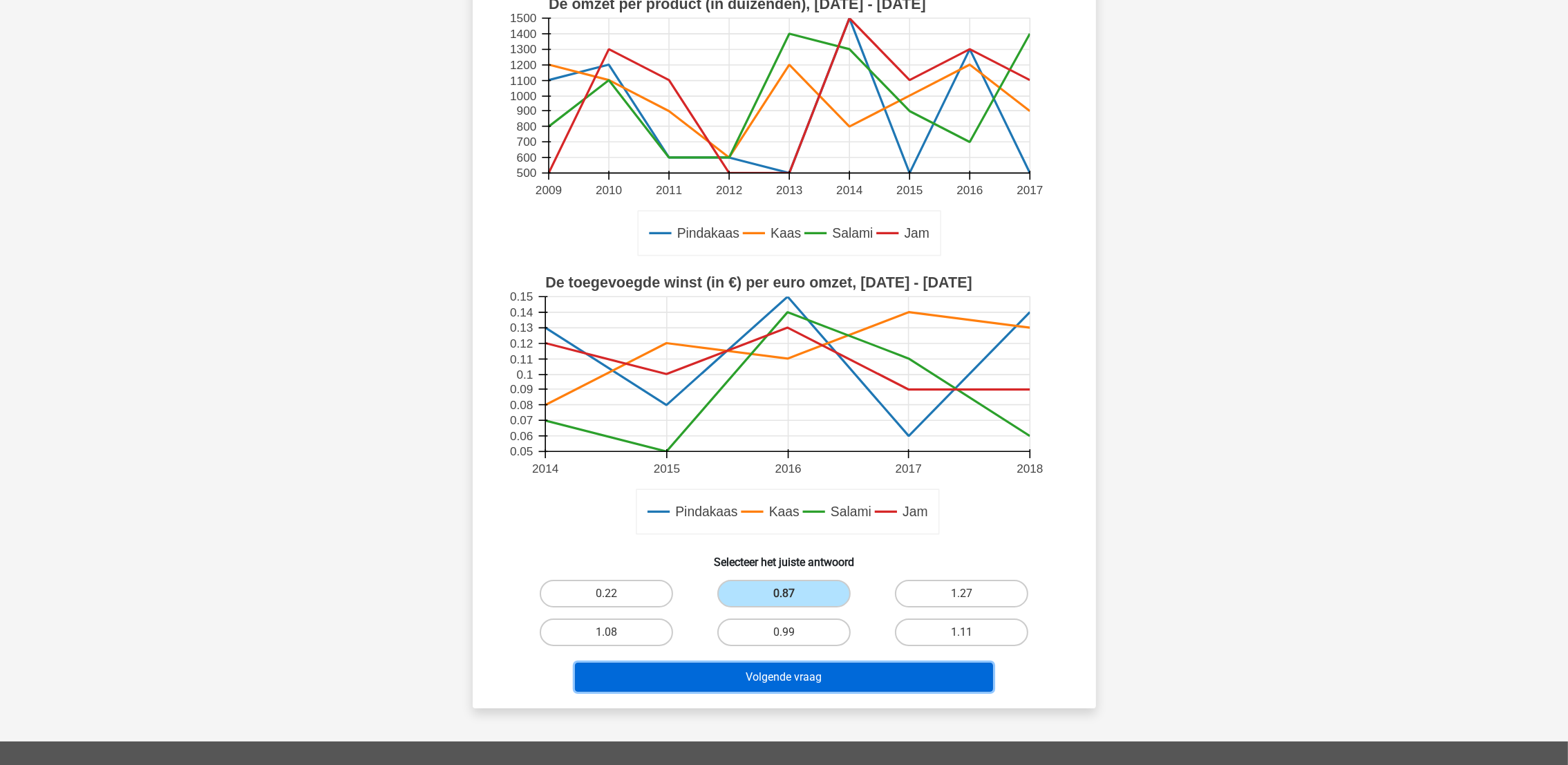
click at [843, 509] on button "Volgende vraag" at bounding box center [784, 677] width 418 height 29
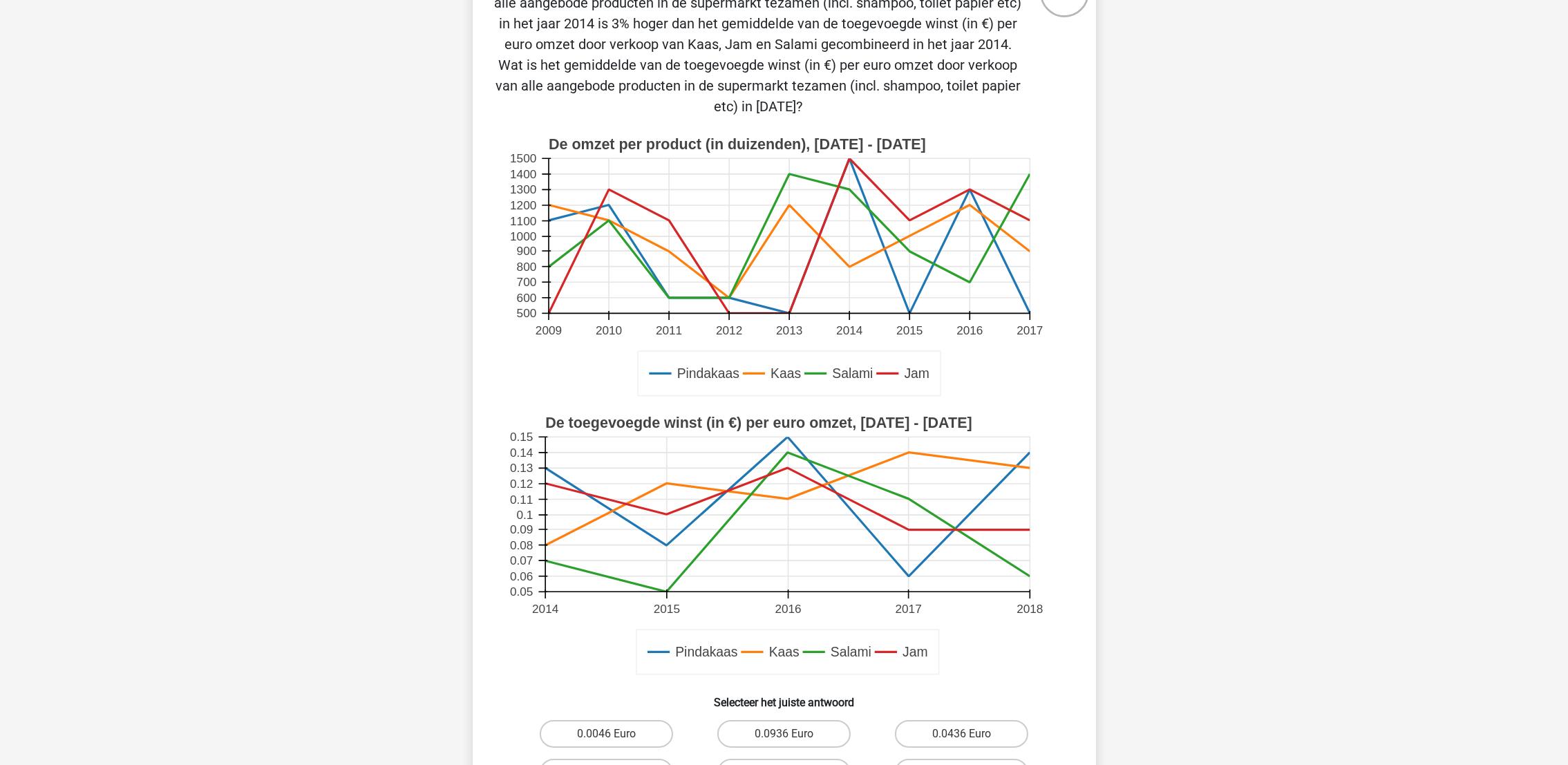
scroll to position [172, 0]
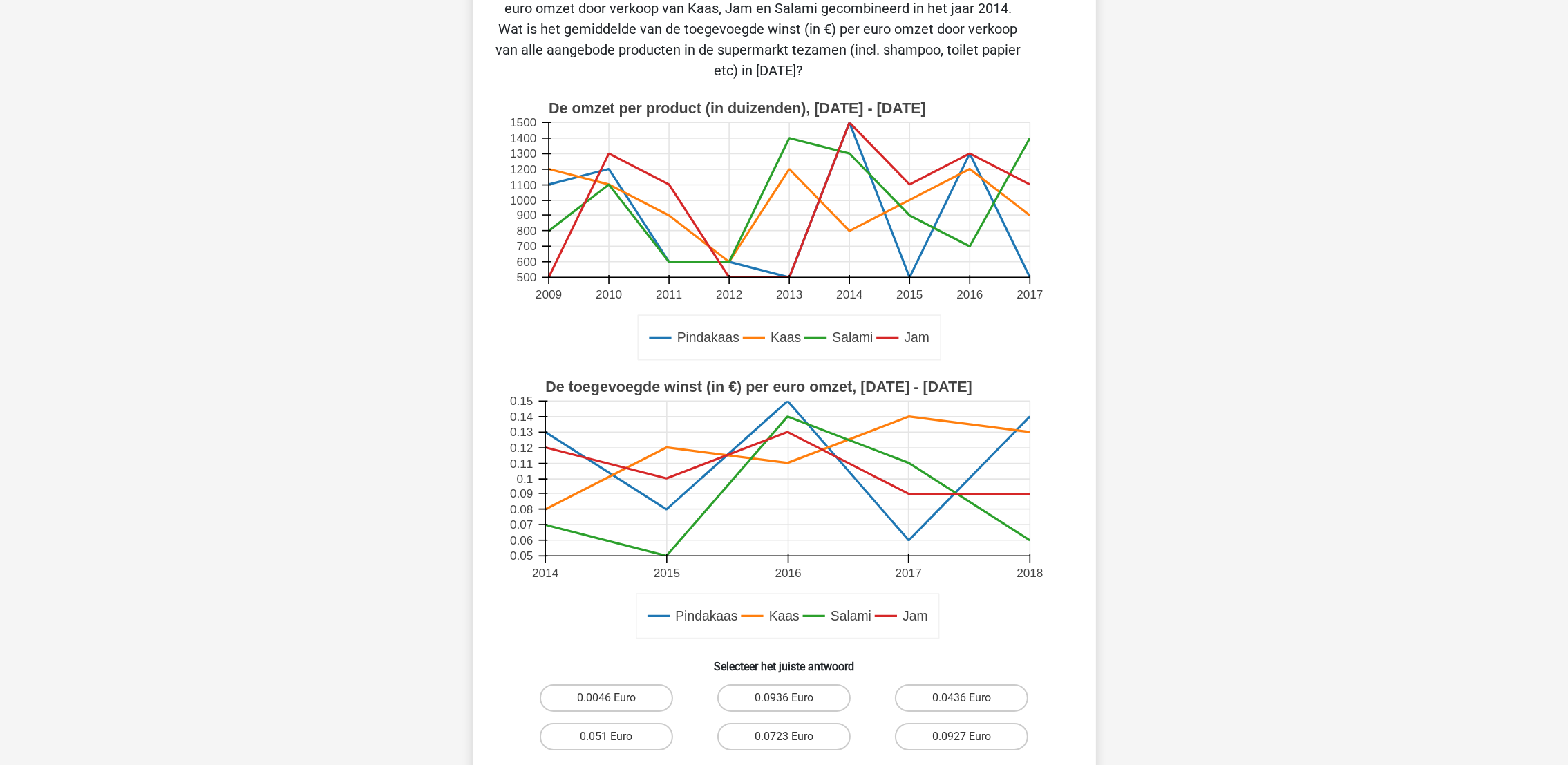
click at [966, 509] on input "0.0927 Euro" at bounding box center [966, 741] width 9 height 9
radio input "true"
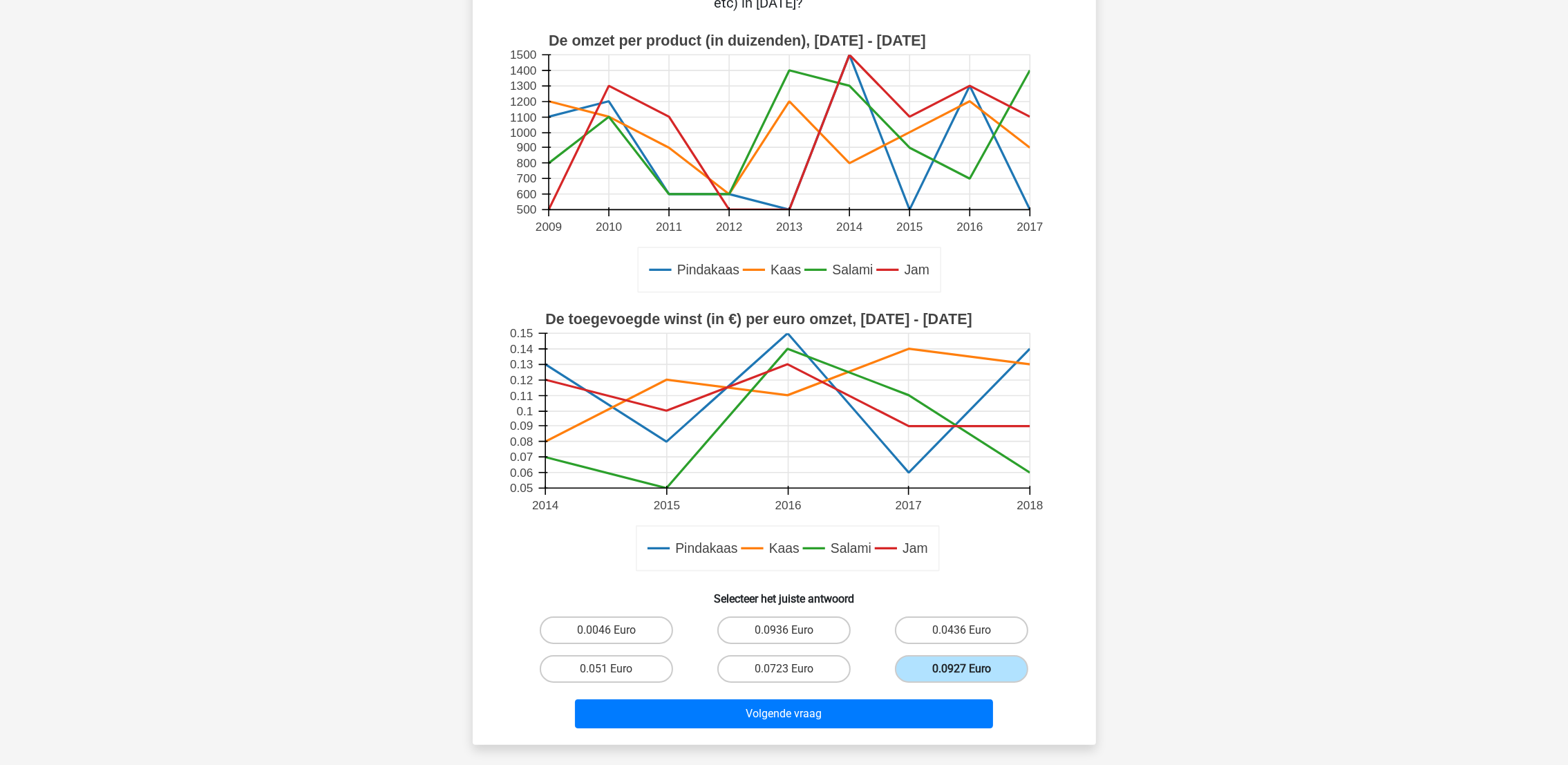
scroll to position [276, 0]
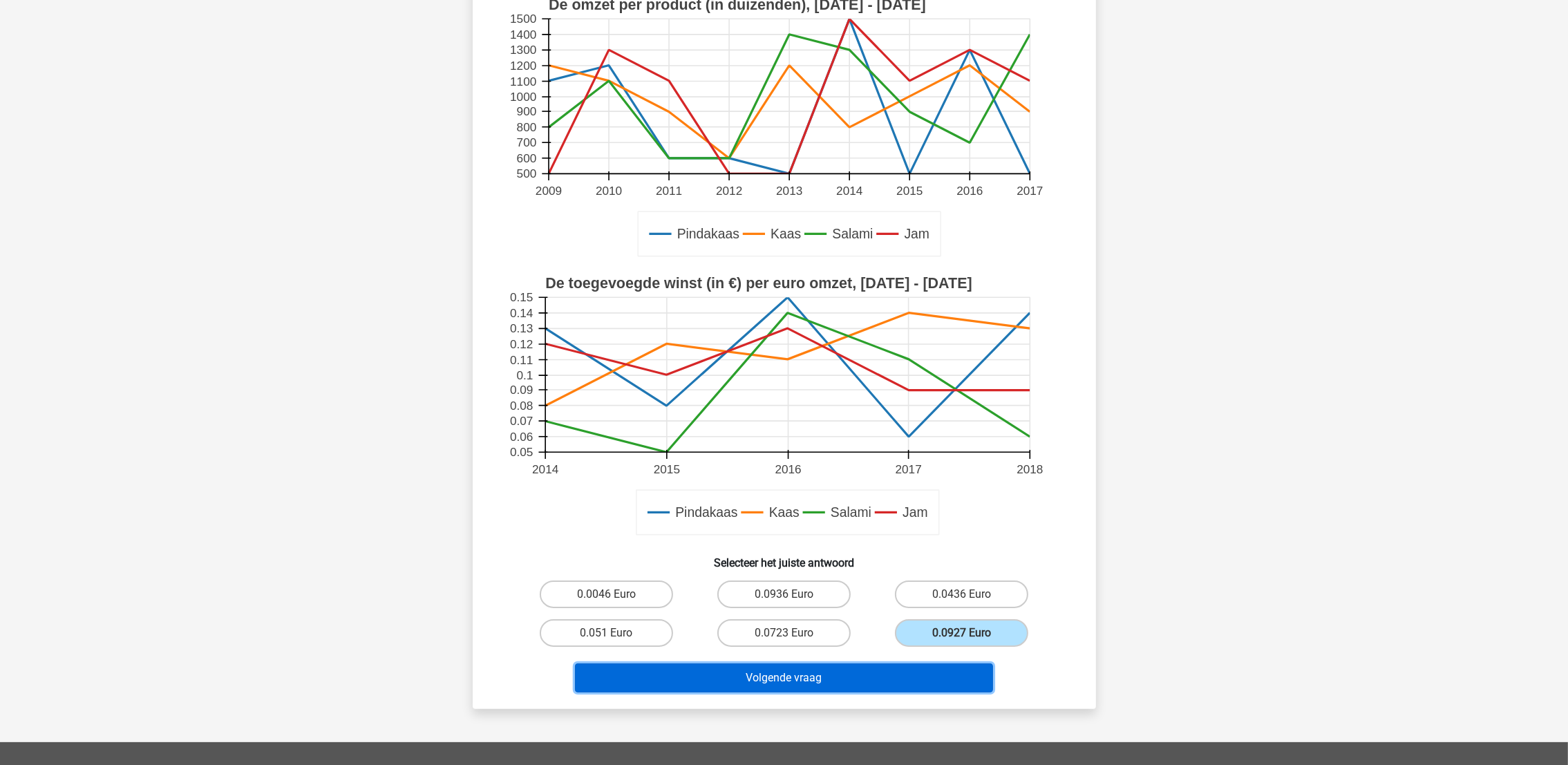
click at [855, 509] on button "Volgende vraag" at bounding box center [784, 678] width 418 height 29
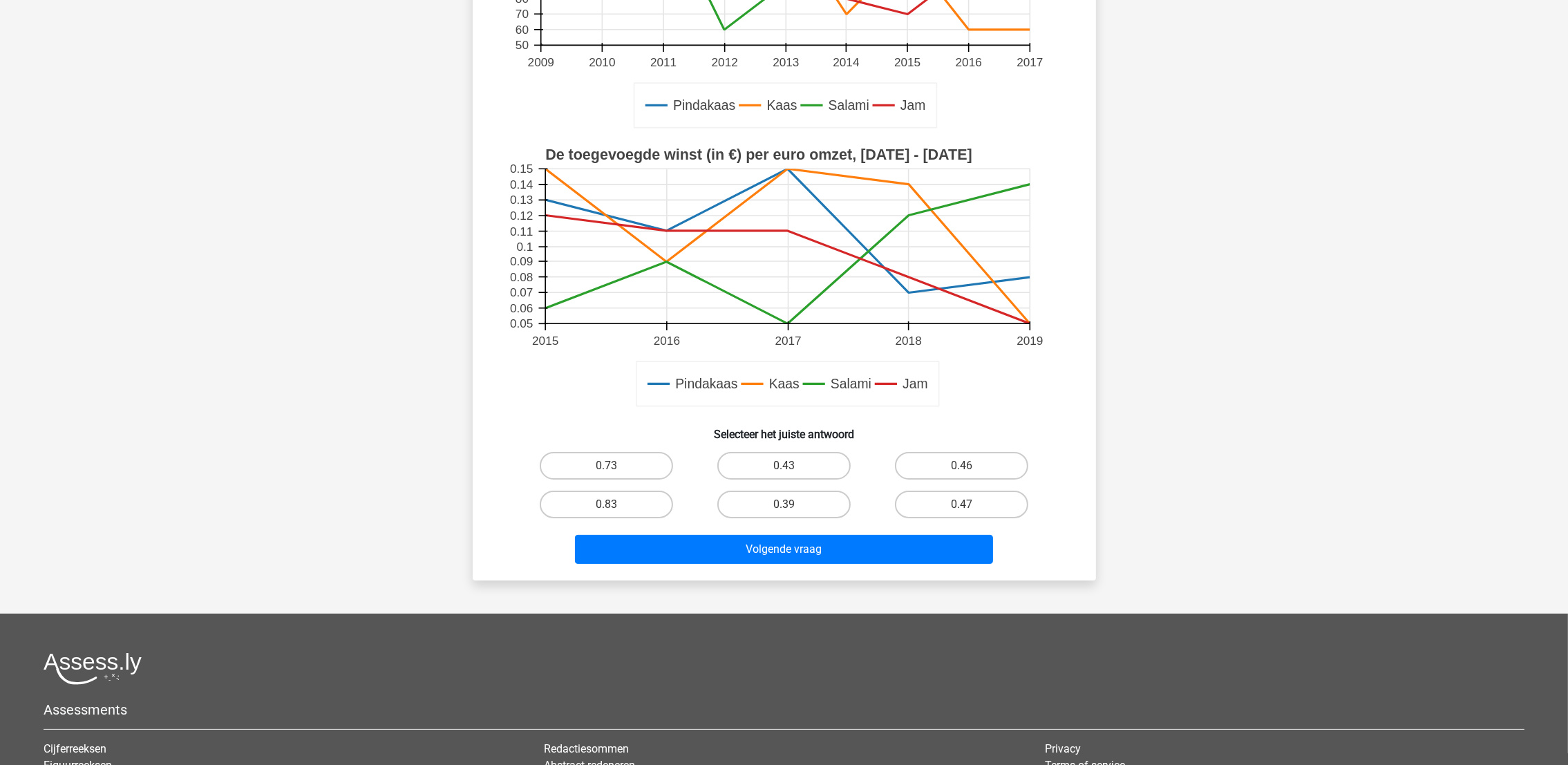
scroll to position [310, 0]
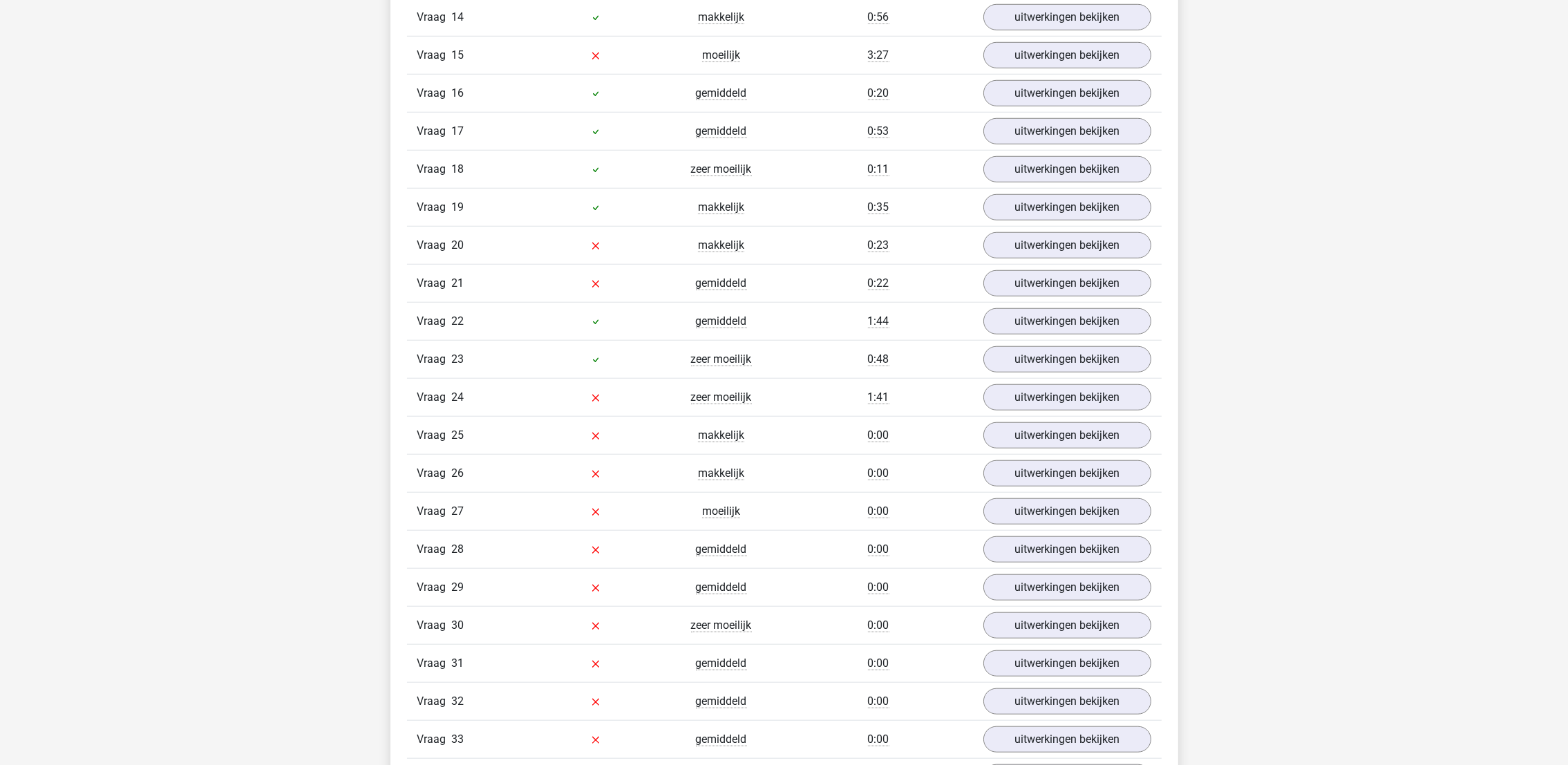
scroll to position [1762, 0]
click at [1076, 376] on link "uitwerkingen bekijken" at bounding box center [1067, 361] width 193 height 30
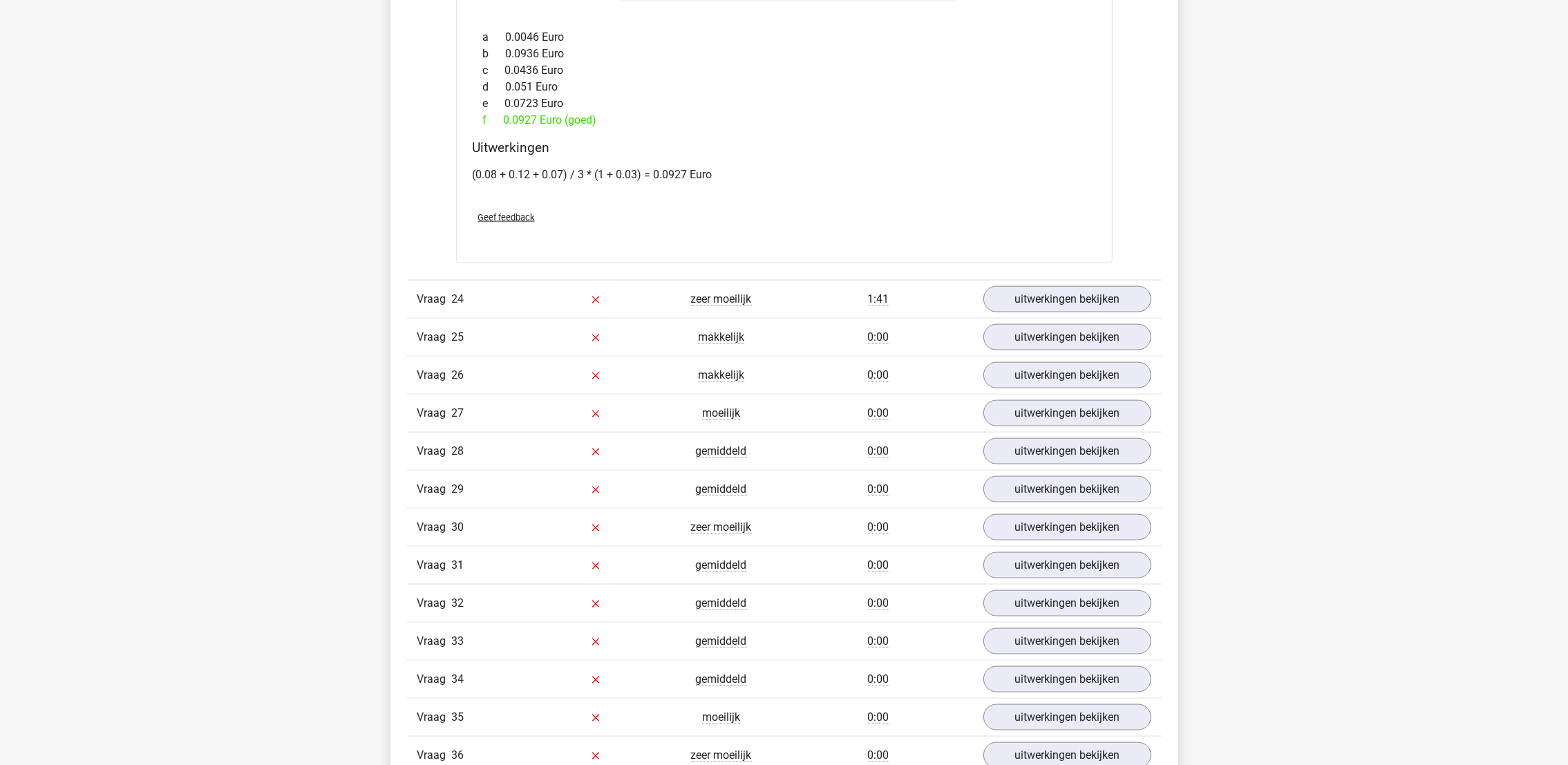
scroll to position [2902, 0]
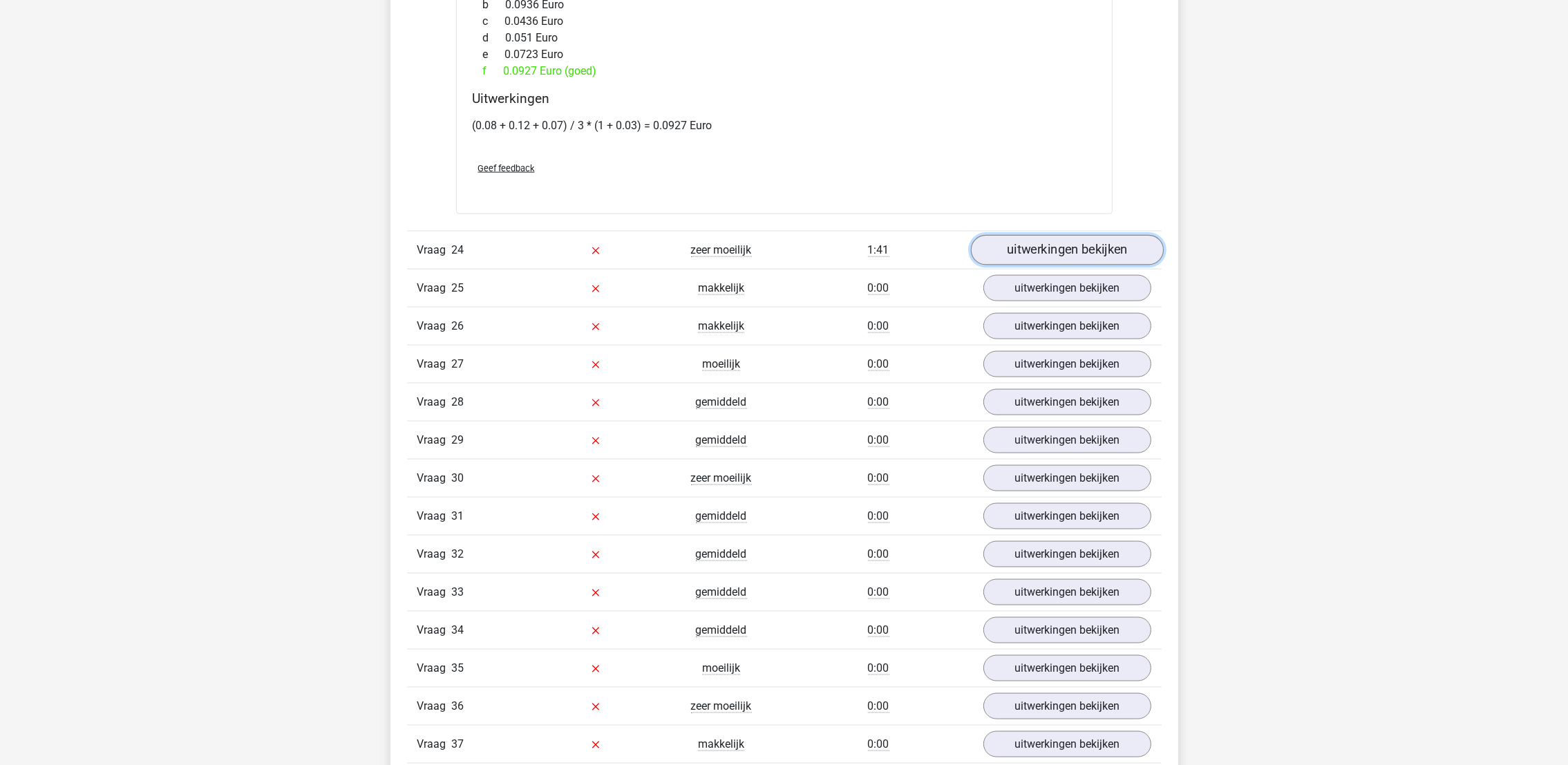
click at [1090, 264] on link "uitwerkingen bekijken" at bounding box center [1067, 250] width 193 height 30
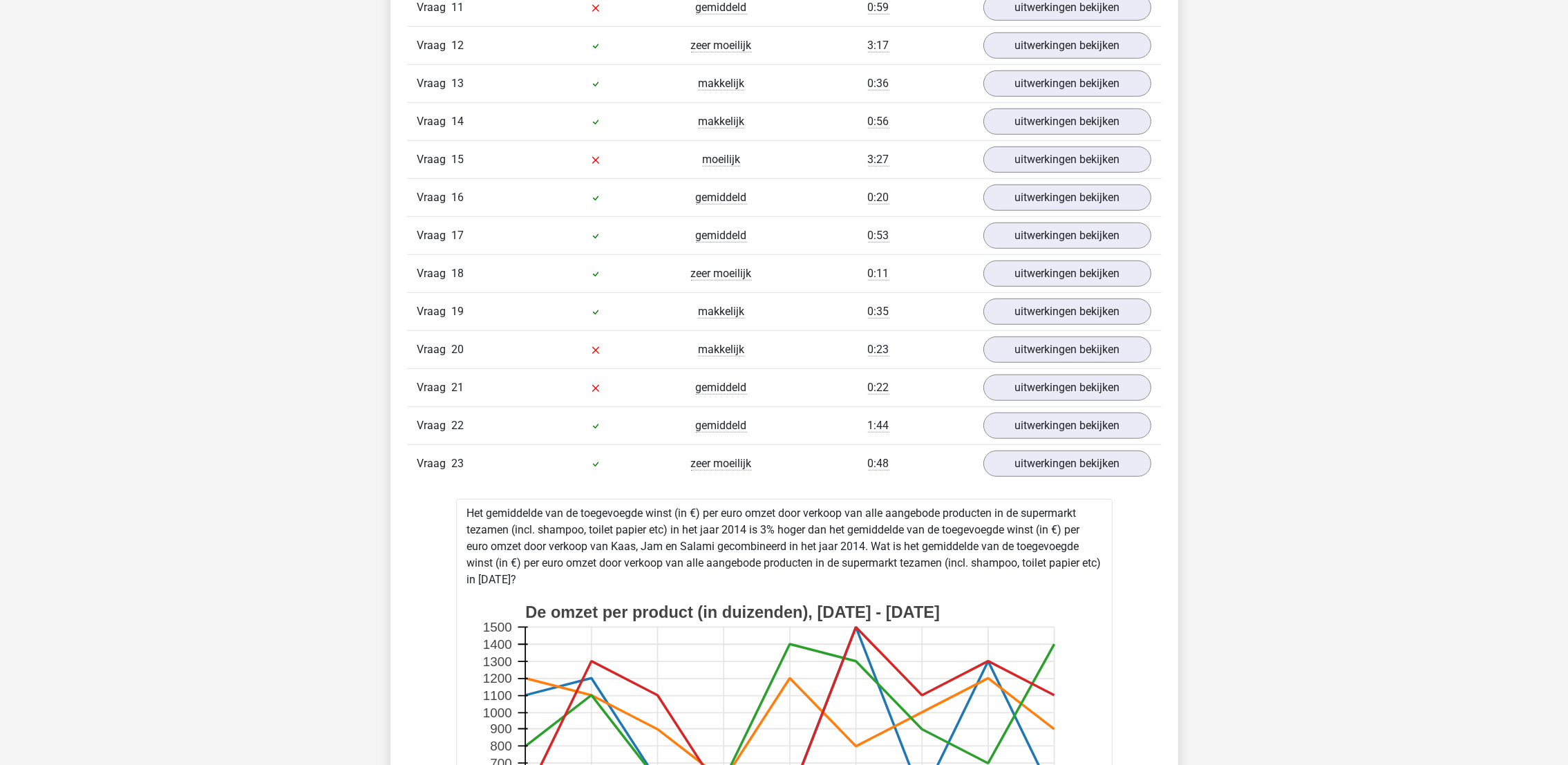
scroll to position [1658, 0]
click at [1058, 435] on link "uitwerkingen bekijken" at bounding box center [1067, 427] width 193 height 30
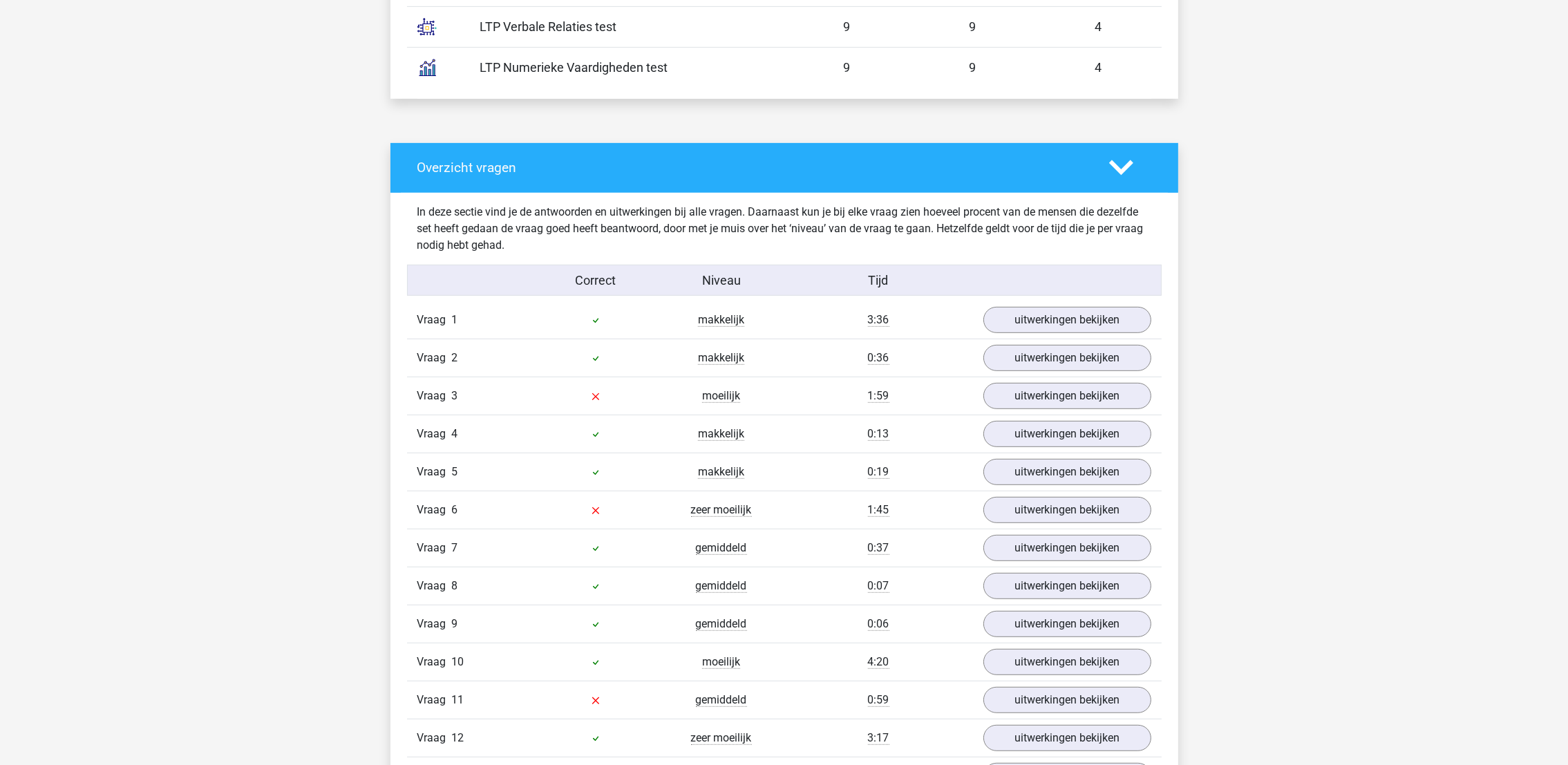
scroll to position [932, 0]
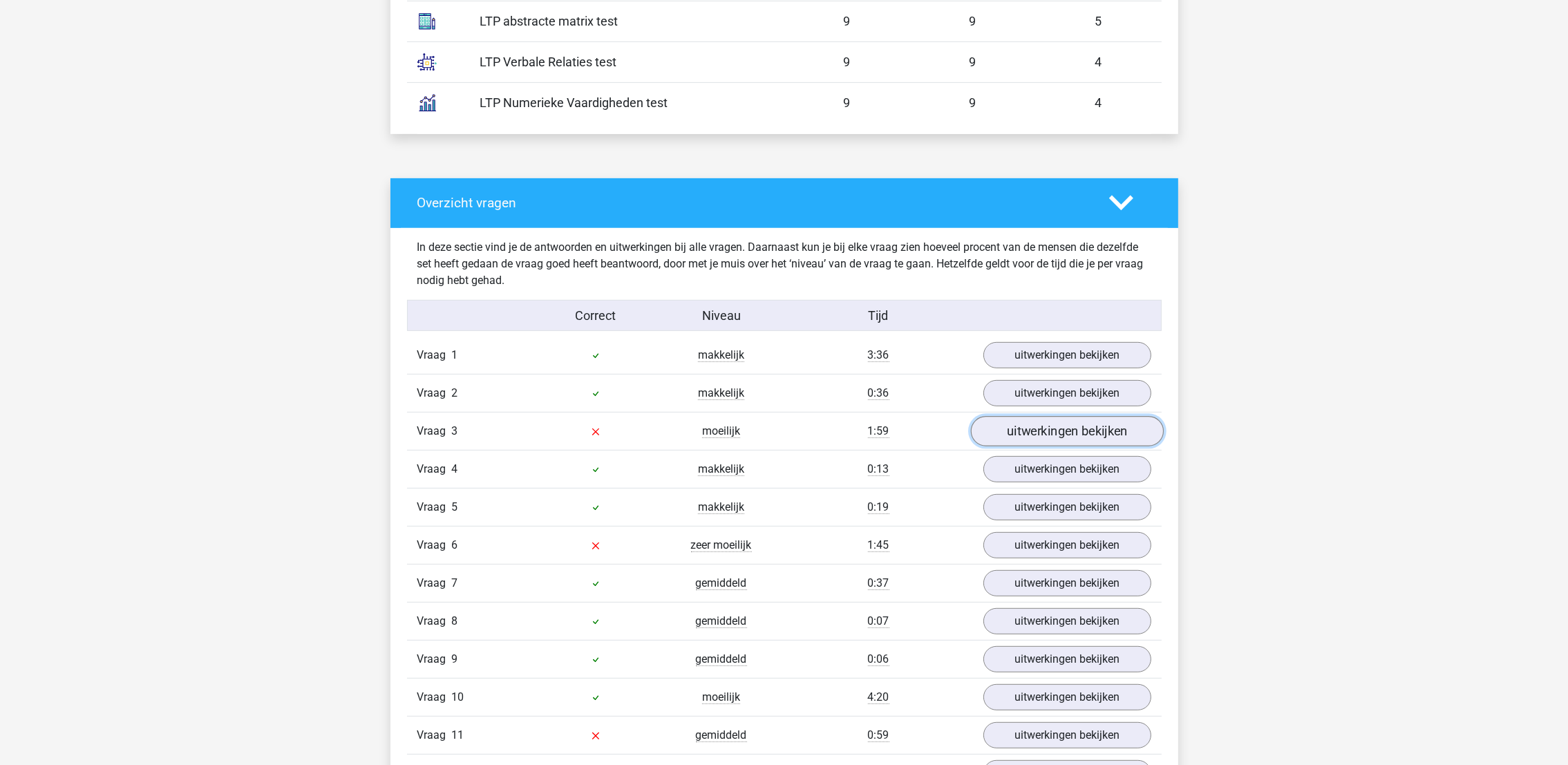
click at [1057, 426] on link "uitwerkingen bekijken" at bounding box center [1067, 431] width 193 height 30
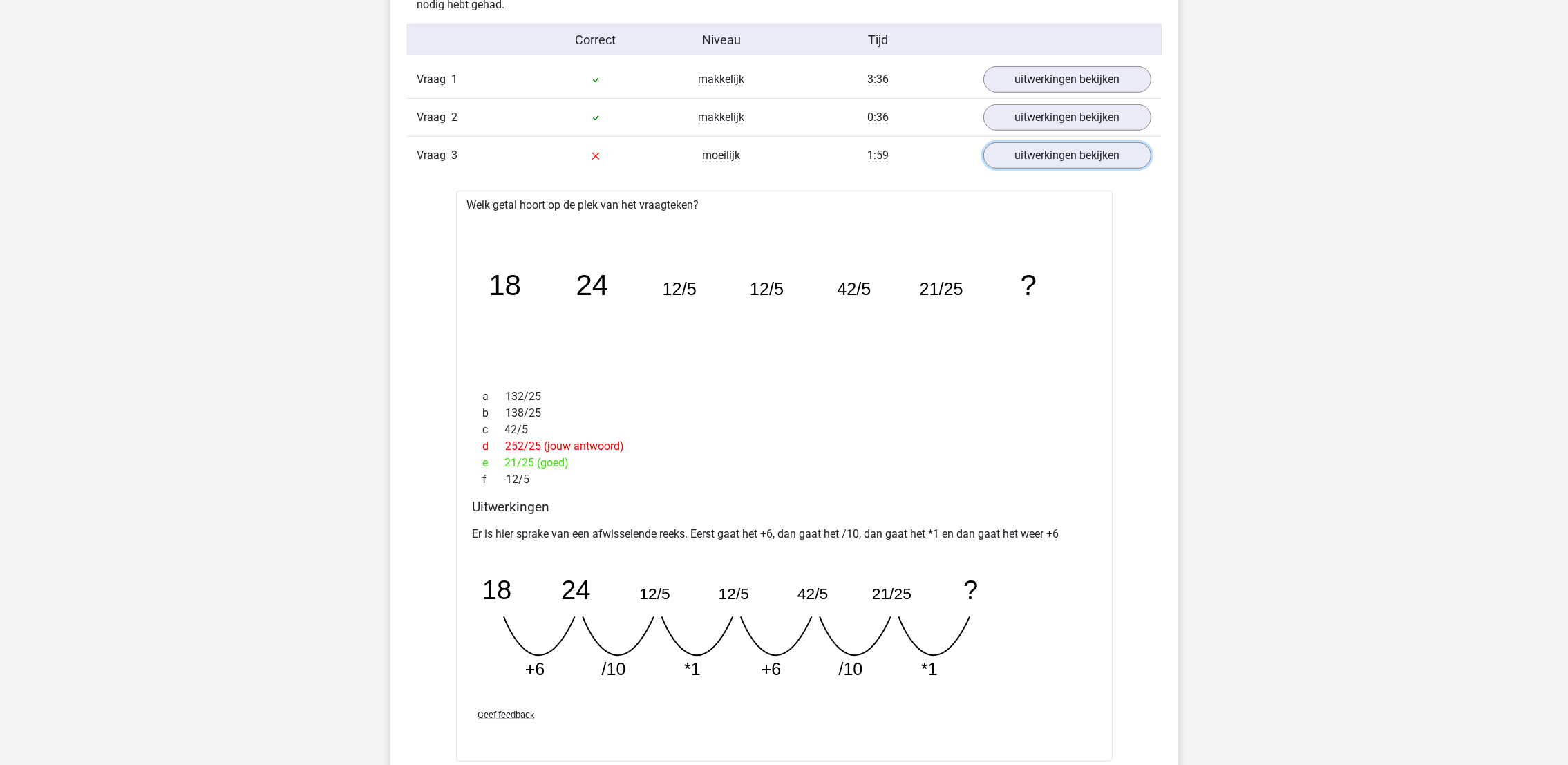
scroll to position [1243, 0]
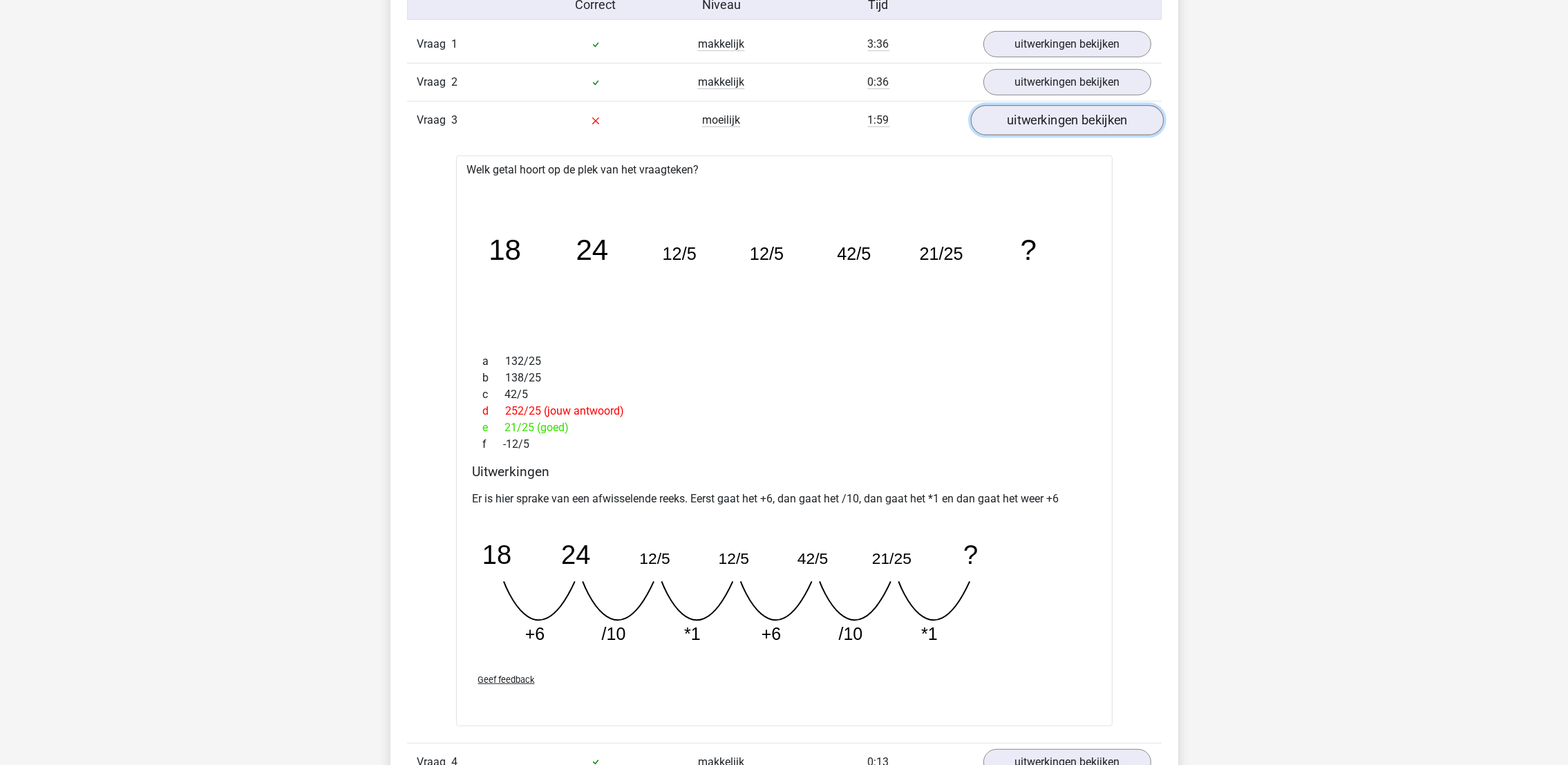
click at [1088, 122] on link "uitwerkingen bekijken" at bounding box center [1067, 119] width 193 height 30
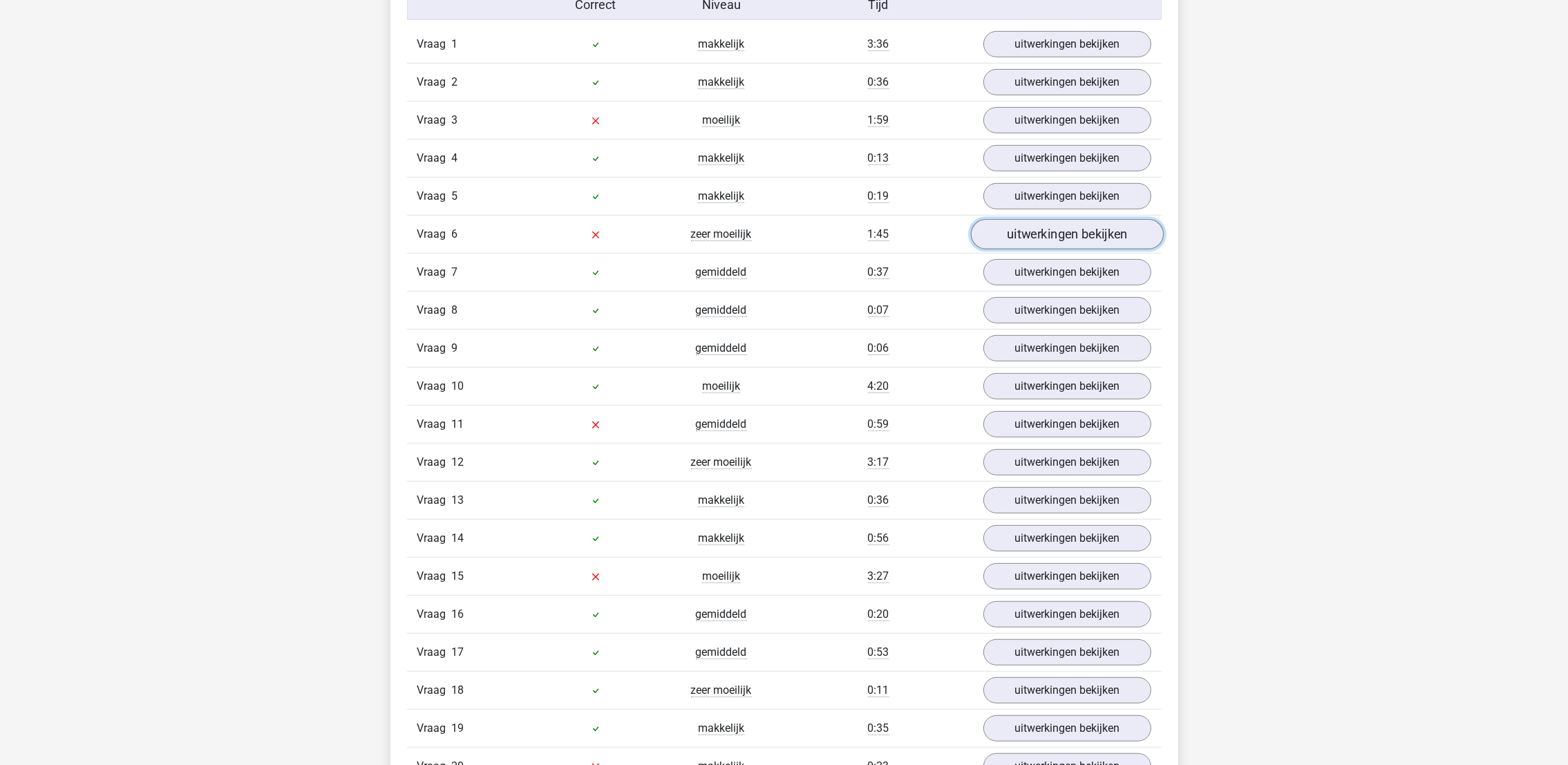
click at [1081, 238] on link "uitwerkingen bekijken" at bounding box center [1067, 234] width 193 height 30
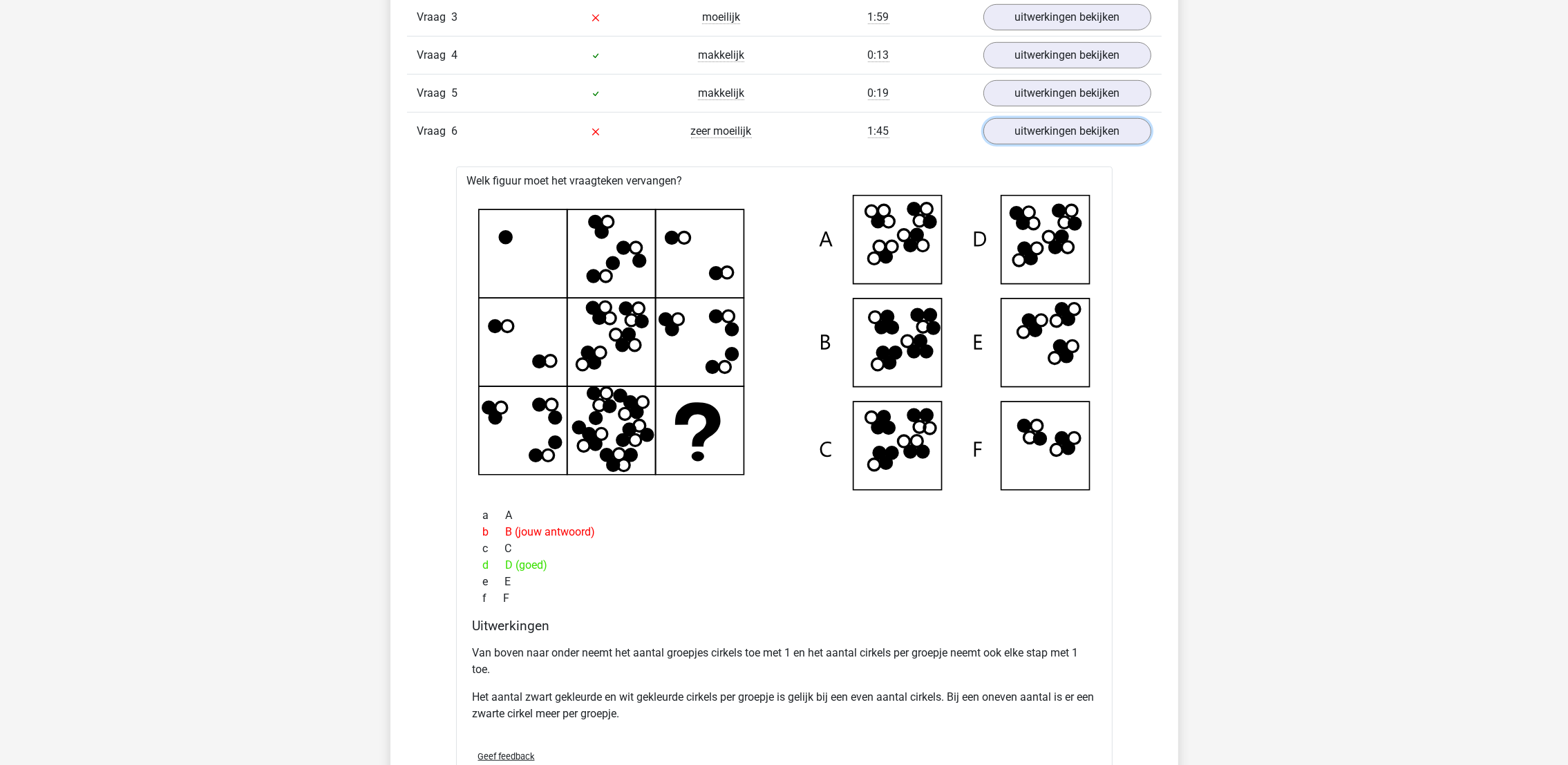
scroll to position [1347, 0]
click at [1022, 128] on link "uitwerkingen bekijken" at bounding box center [1067, 130] width 193 height 30
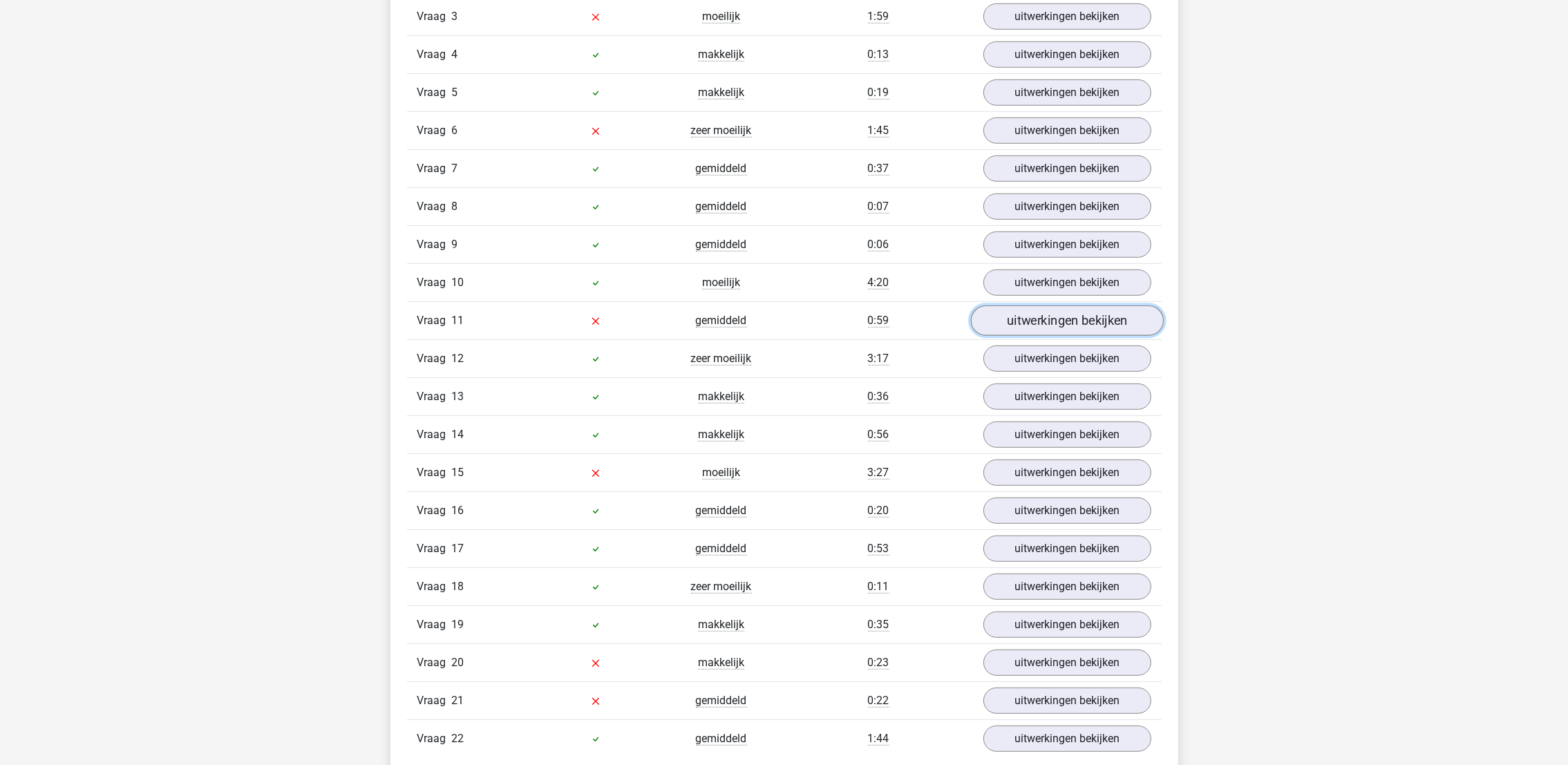
click at [1014, 328] on link "uitwerkingen bekijken" at bounding box center [1067, 320] width 193 height 30
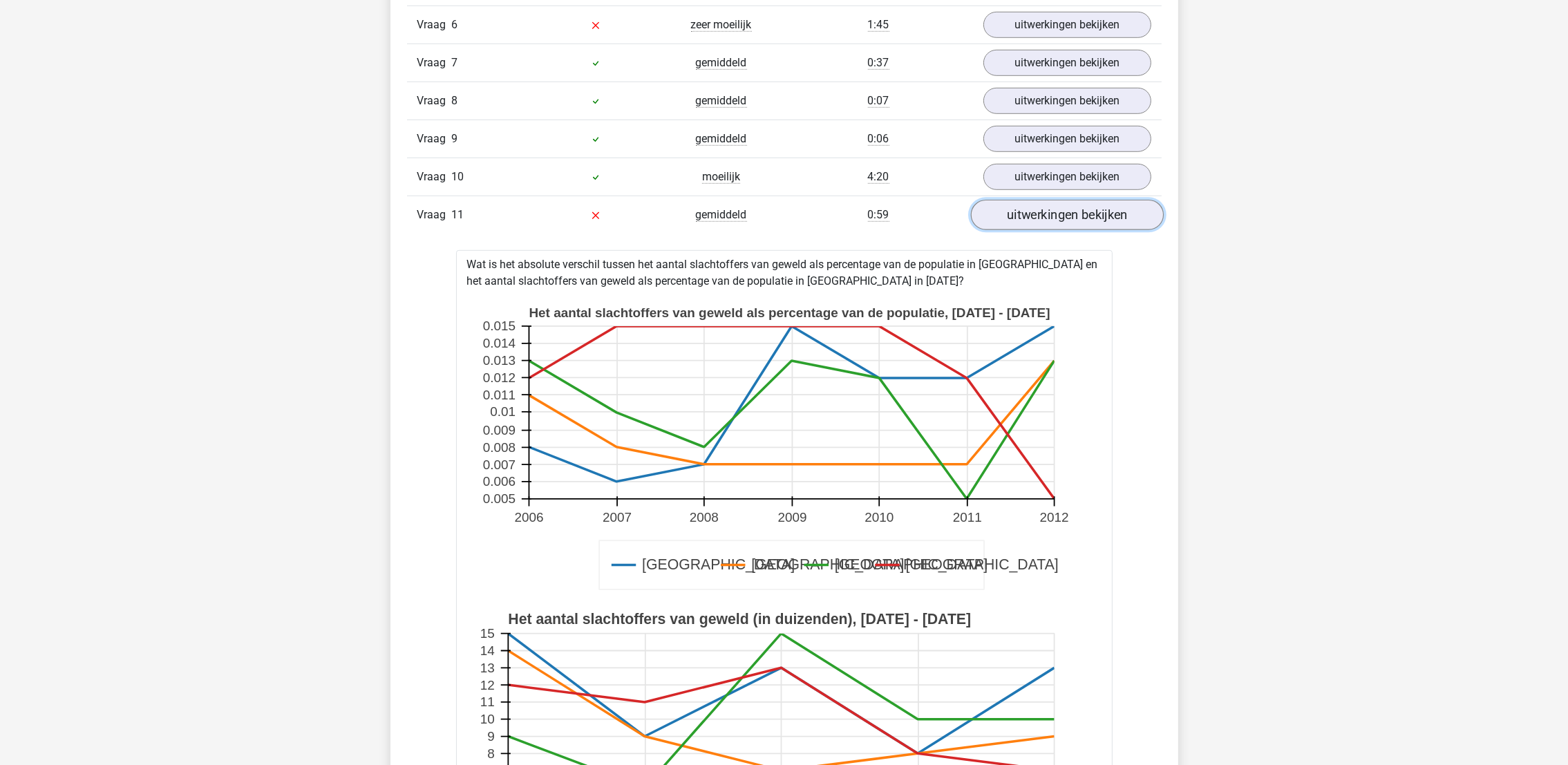
scroll to position [1450, 0]
click at [1075, 224] on link "uitwerkingen bekijken" at bounding box center [1067, 216] width 193 height 30
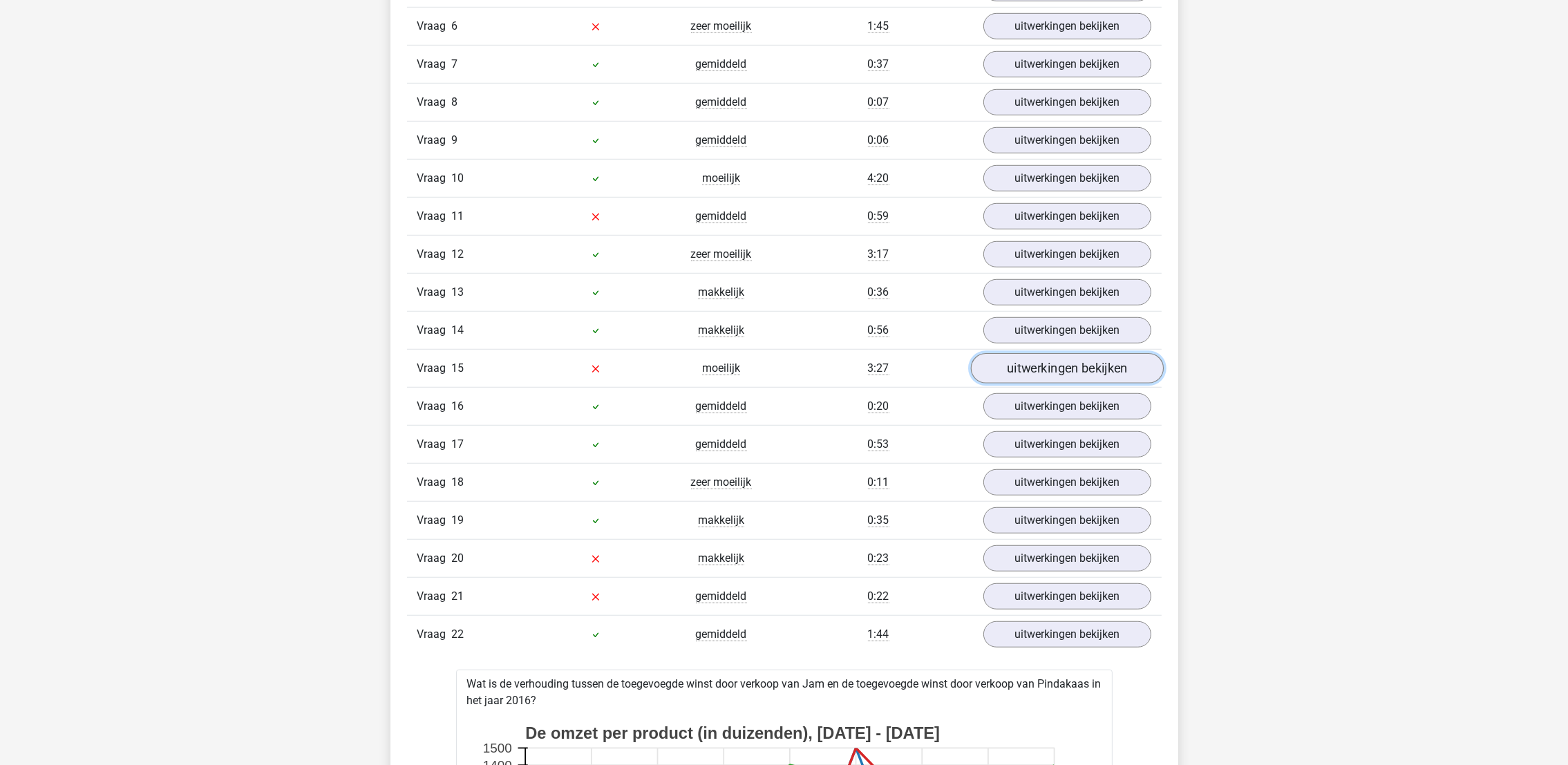
click at [1040, 377] on link "uitwerkingen bekijken" at bounding box center [1067, 367] width 193 height 30
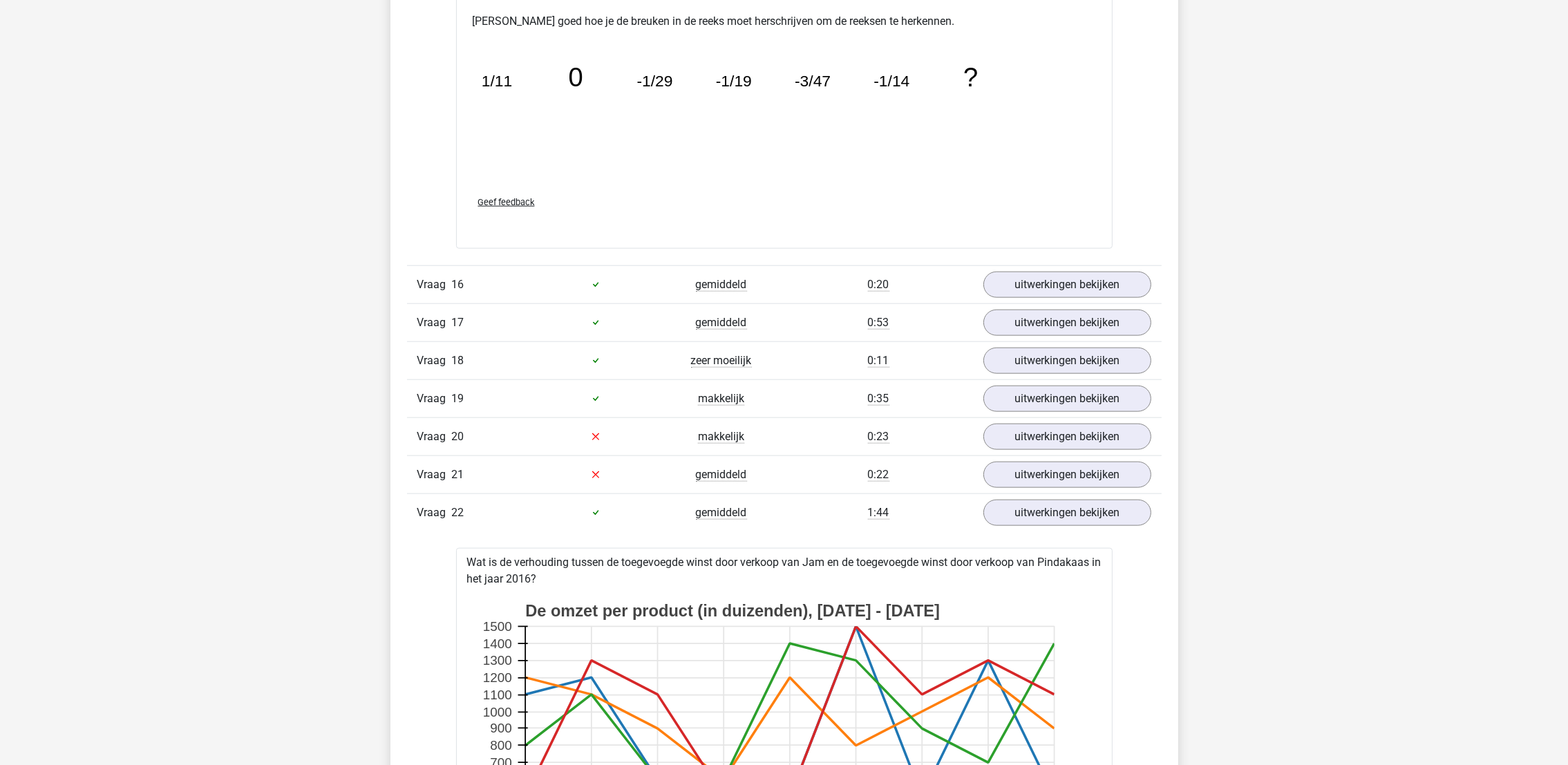
scroll to position [2279, 0]
click at [1067, 439] on link "uitwerkingen bekijken" at bounding box center [1067, 438] width 193 height 30
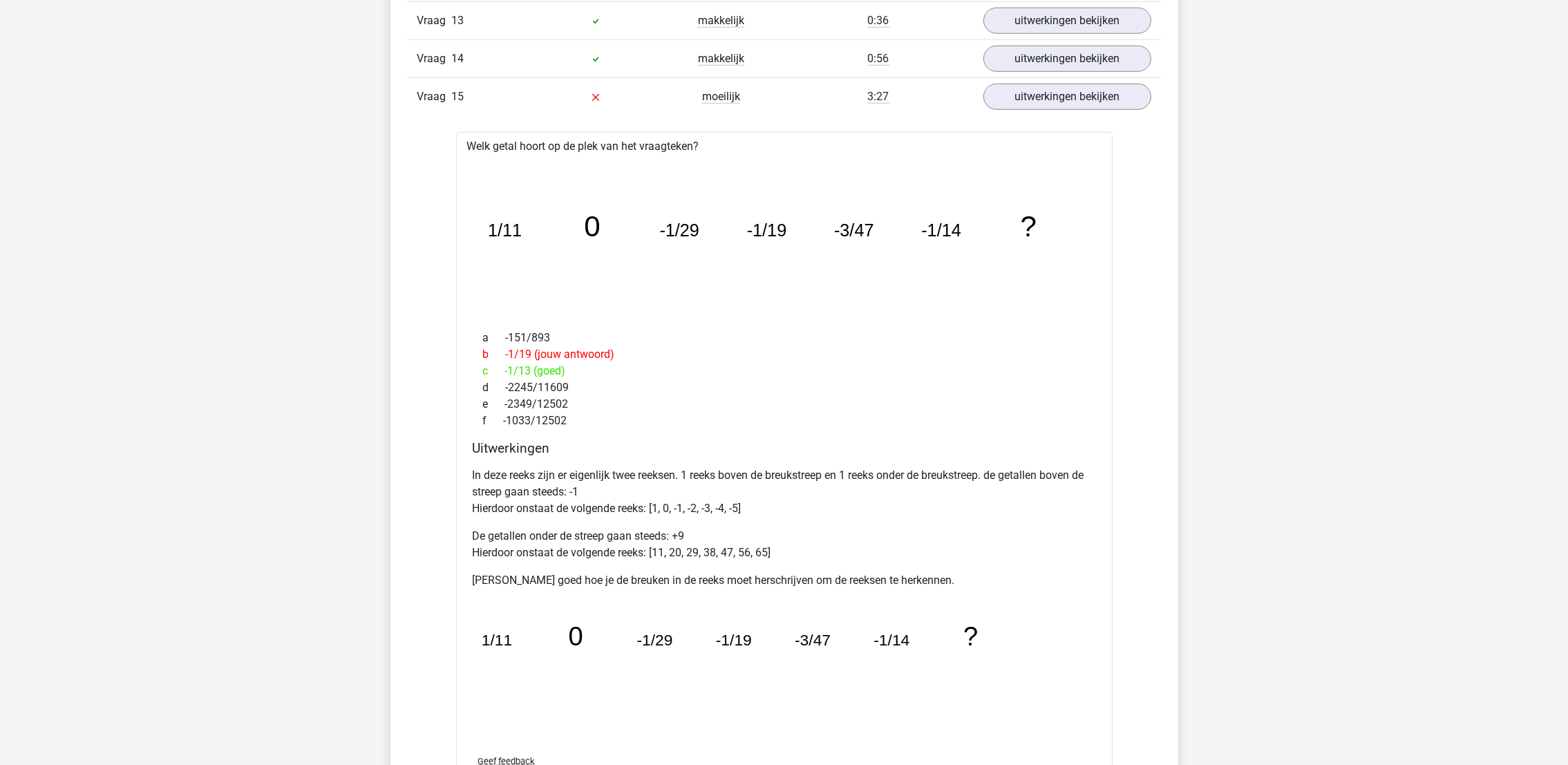
scroll to position [1554, 0]
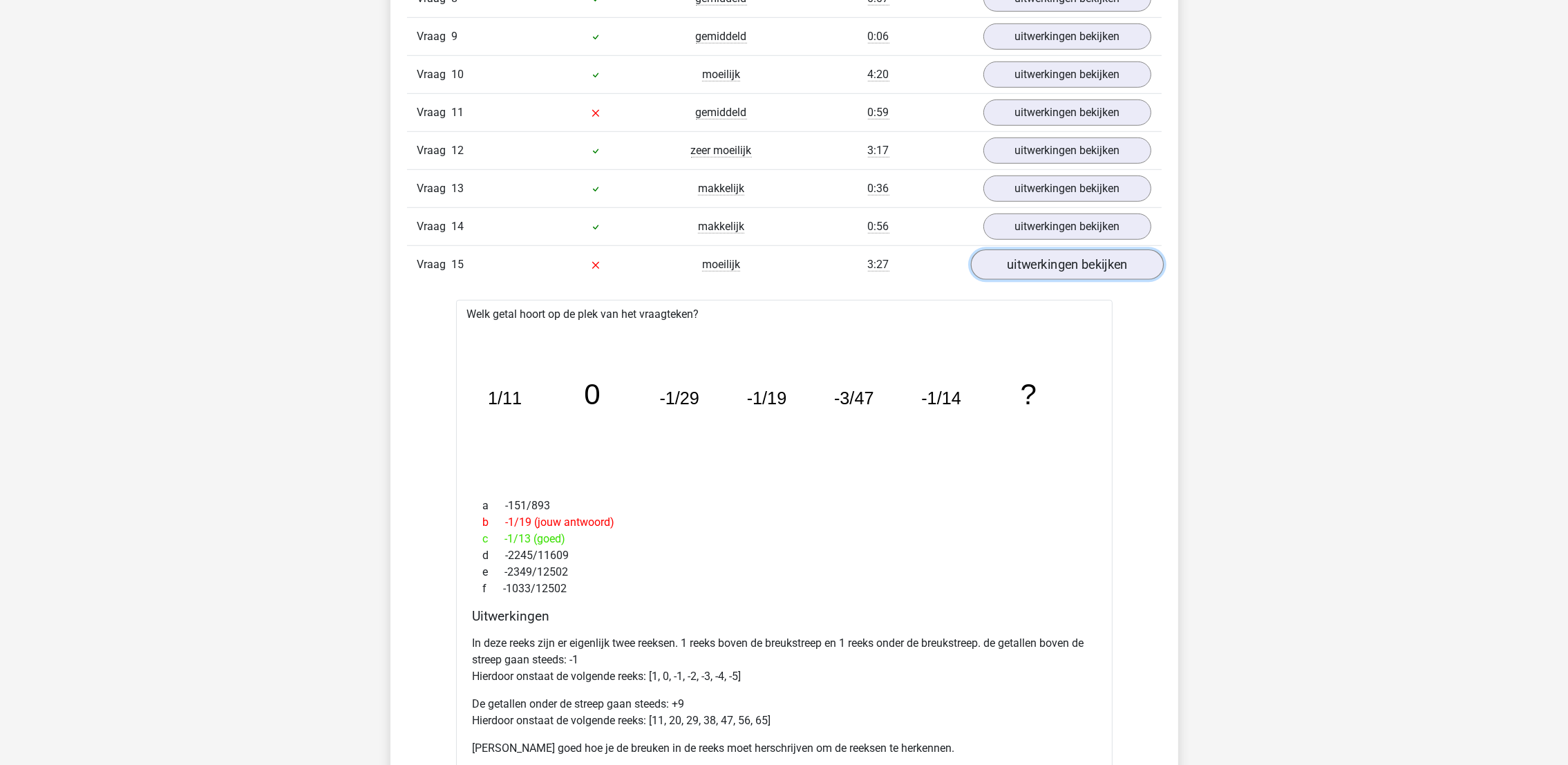
click at [1094, 271] on link "uitwerkingen bekijken" at bounding box center [1067, 264] width 193 height 30
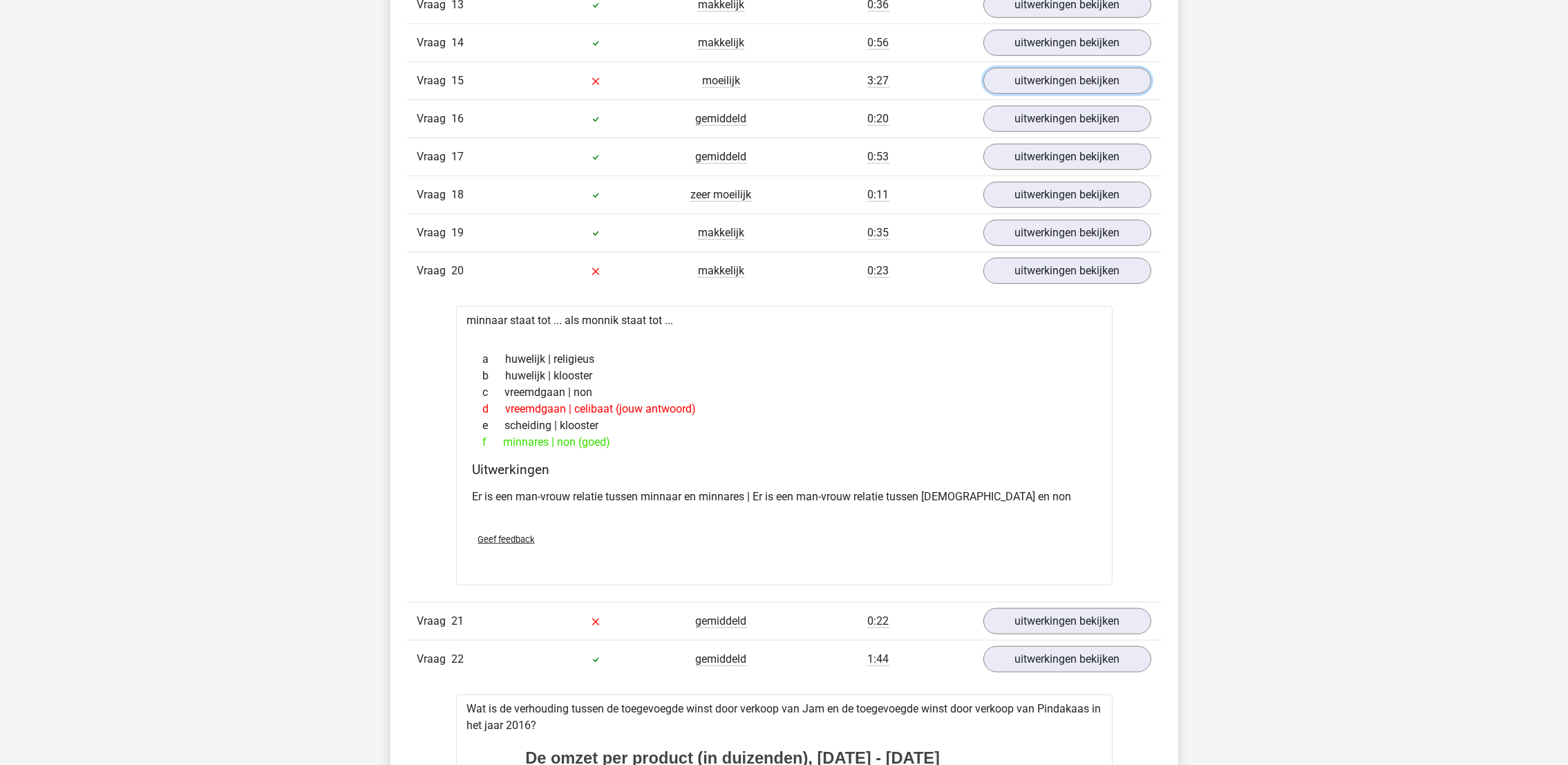
scroll to position [1762, 0]
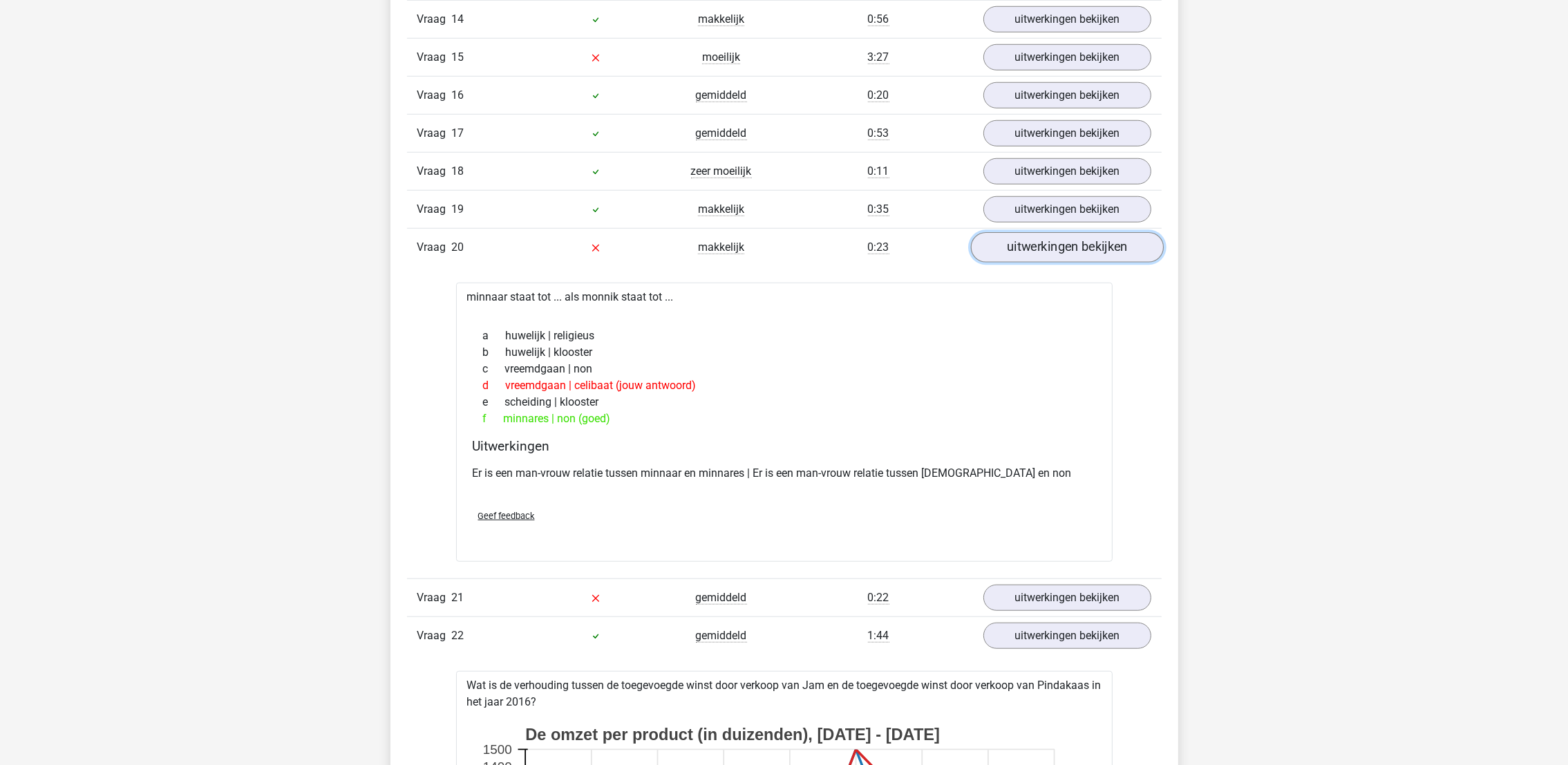
click at [1047, 256] on link "uitwerkingen bekijken" at bounding box center [1067, 247] width 193 height 30
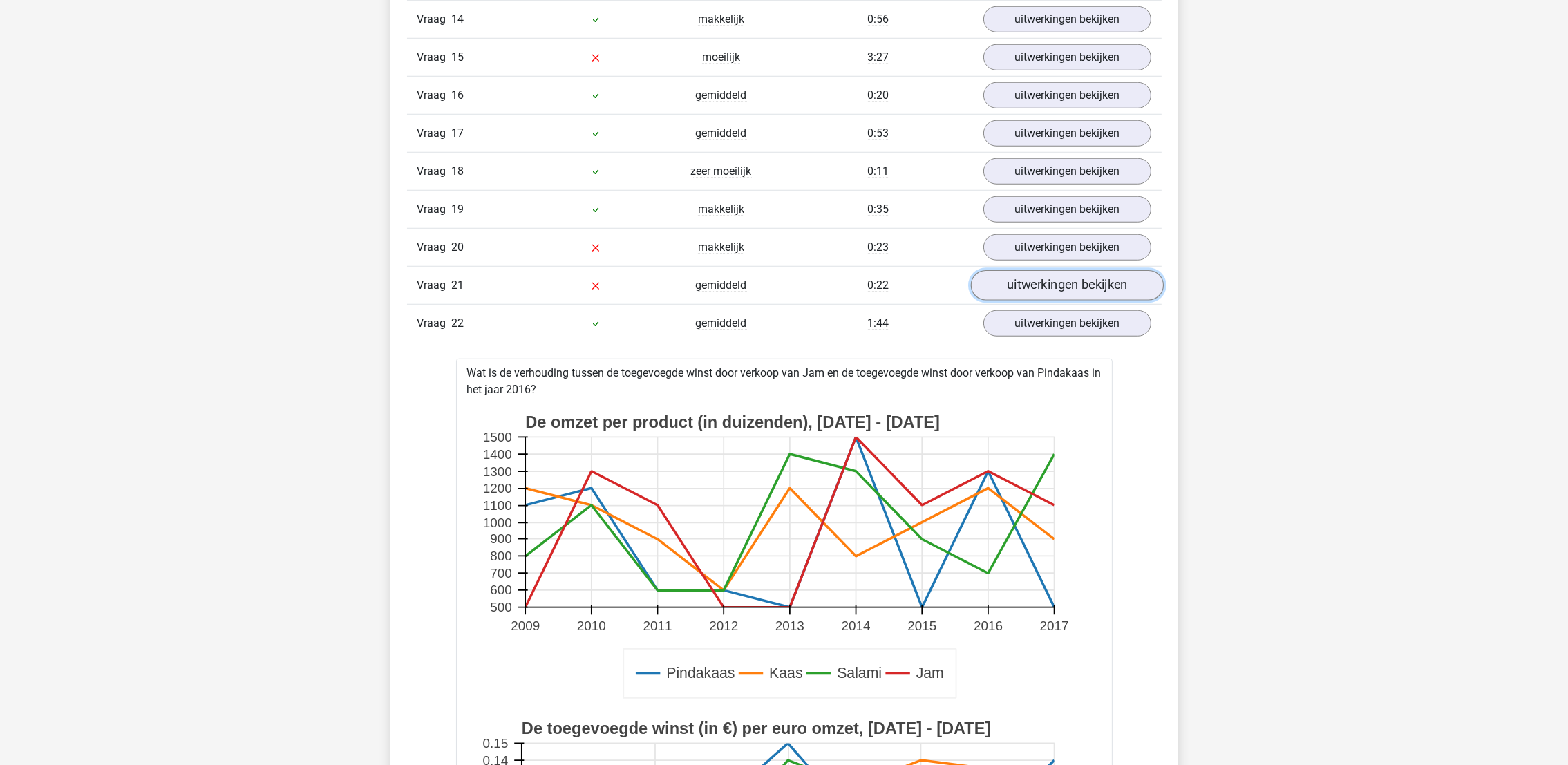
click at [1101, 294] on link "uitwerkingen bekijken" at bounding box center [1067, 285] width 193 height 30
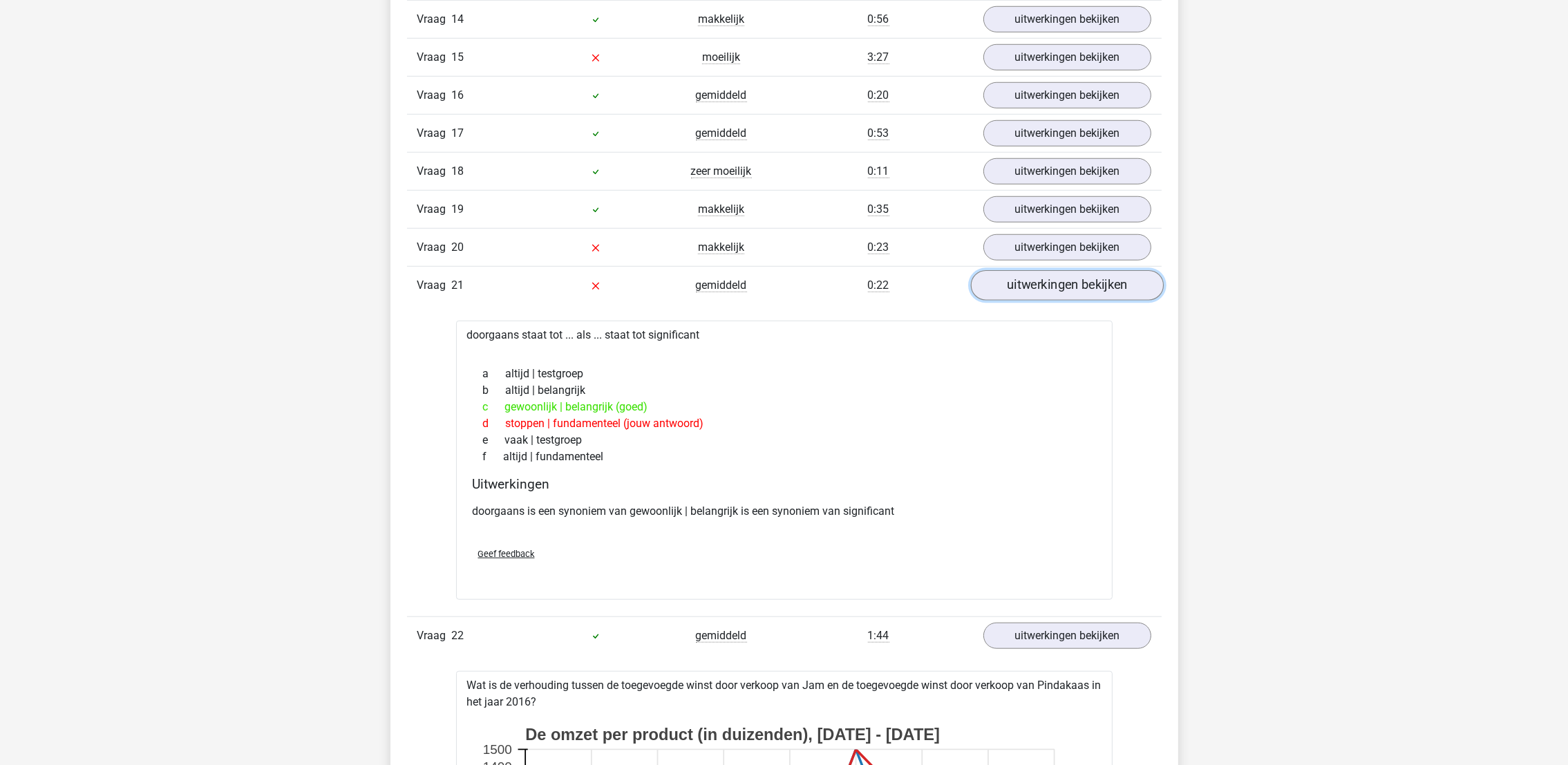
click at [1067, 300] on link "uitwerkingen bekijken" at bounding box center [1067, 285] width 193 height 30
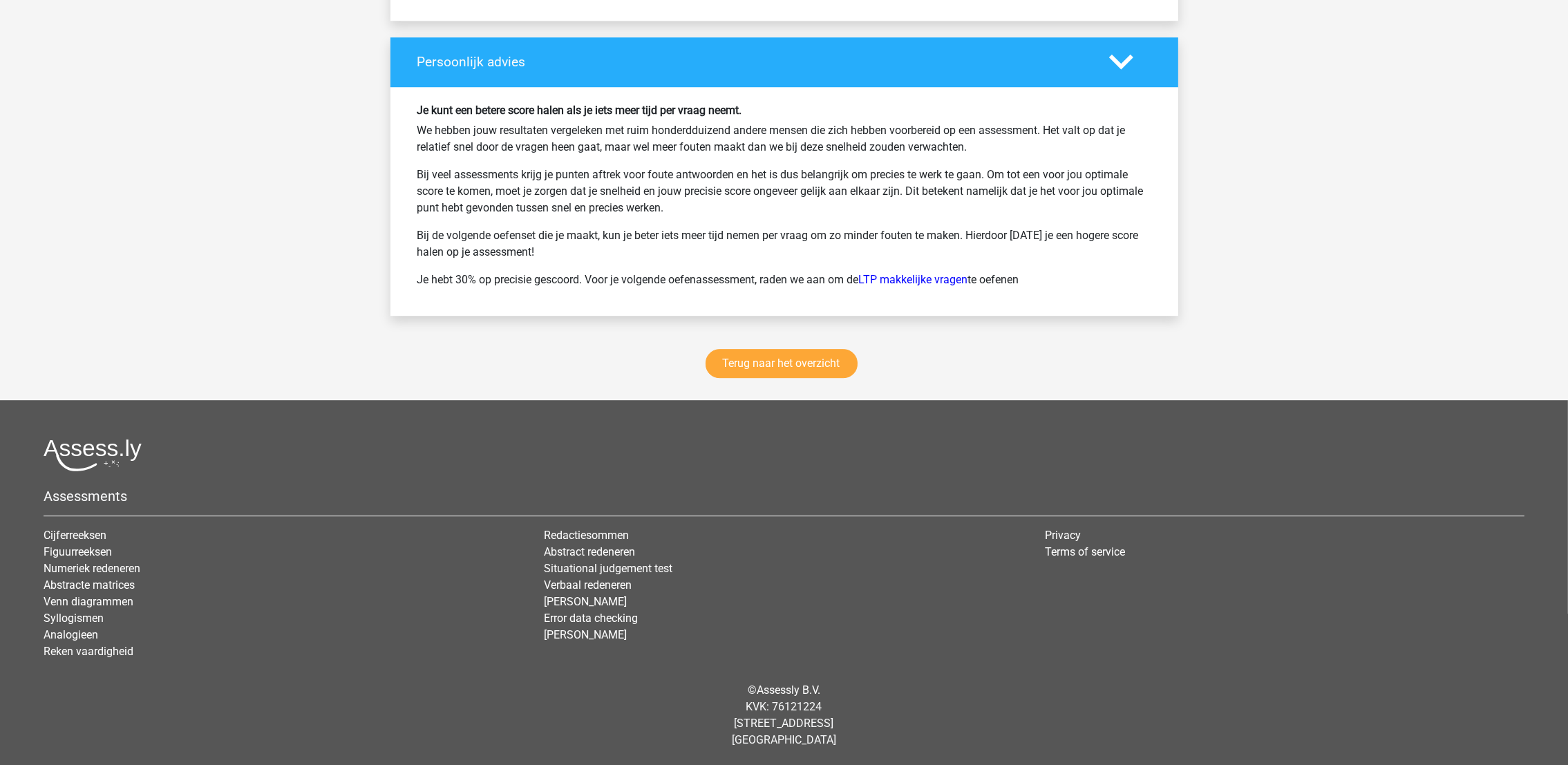
scroll to position [6070, 0]
click at [822, 369] on link "Terug naar het overzicht" at bounding box center [781, 363] width 152 height 29
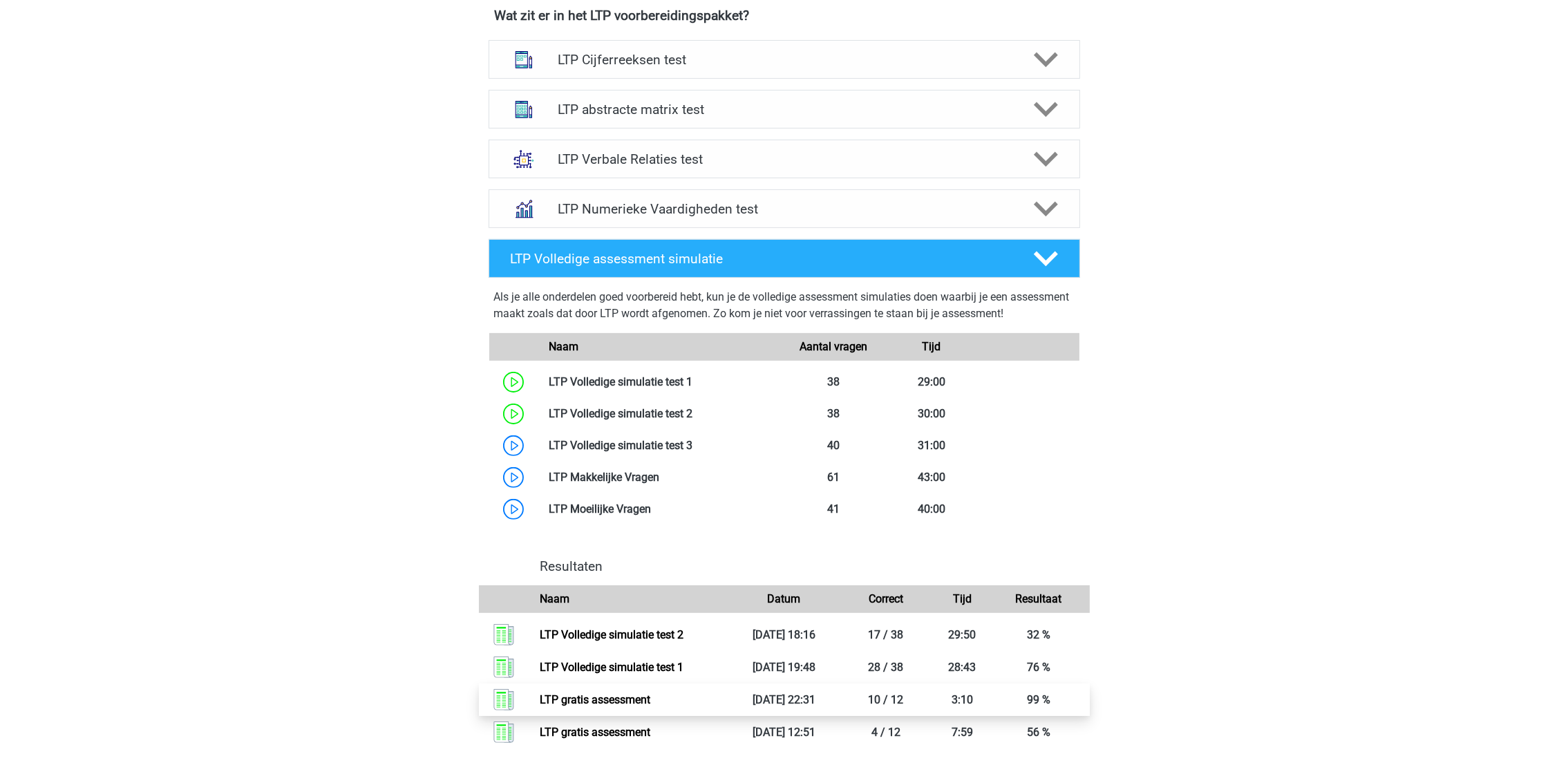
scroll to position [518, 0]
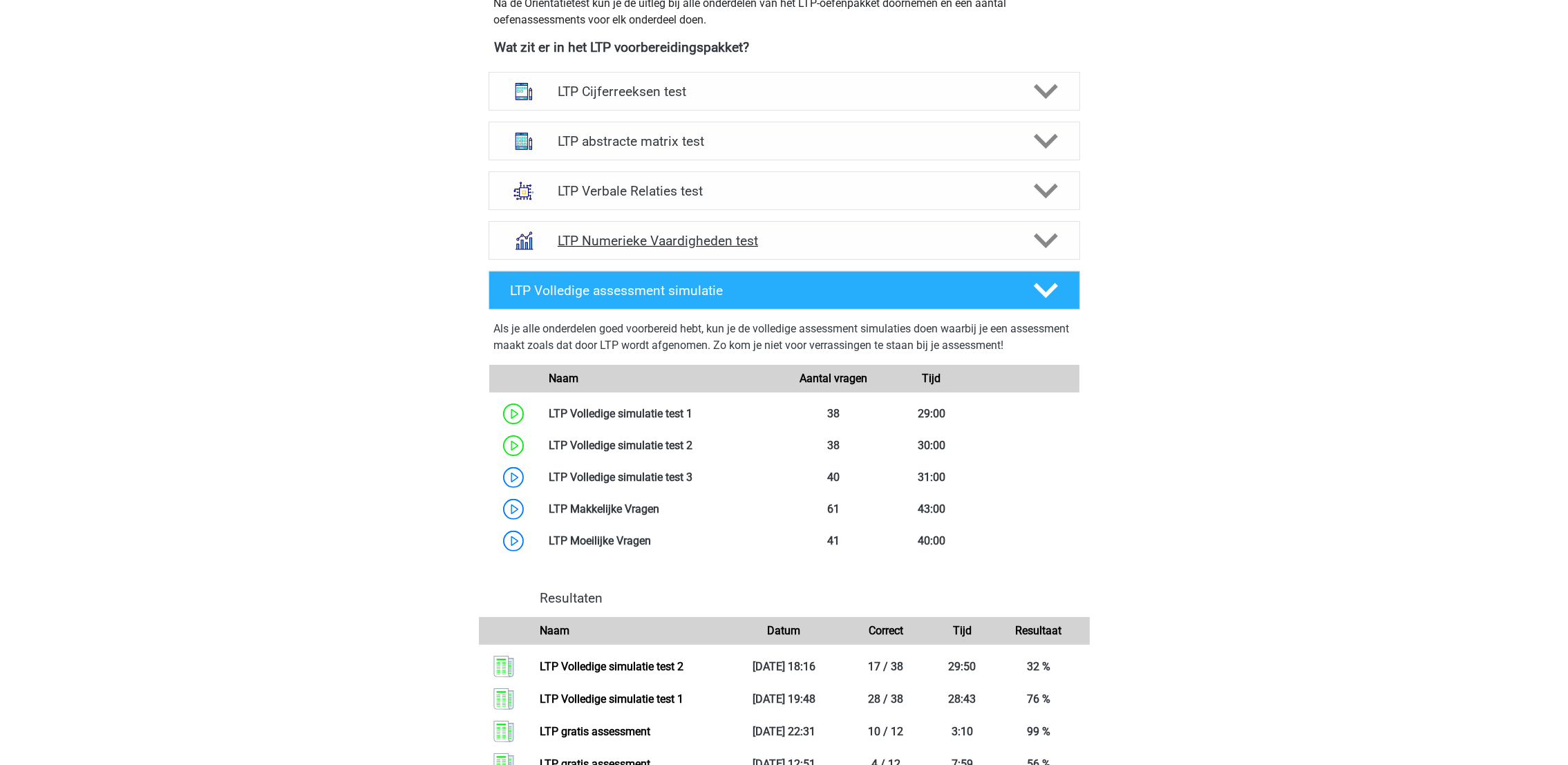
click at [648, 235] on h4 "LTP Numerieke Vaardigheden test" at bounding box center [784, 241] width 453 height 16
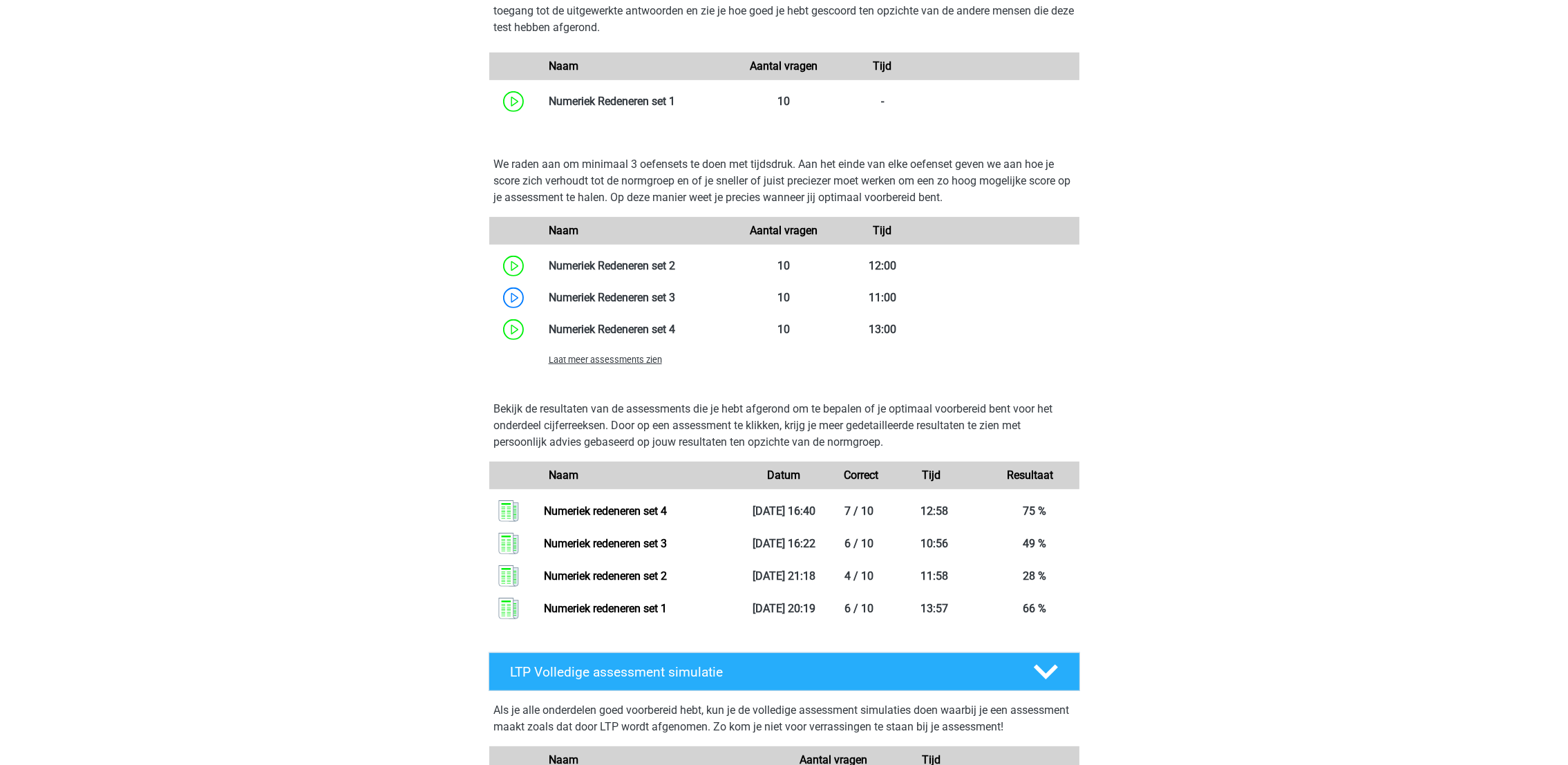
scroll to position [932, 0]
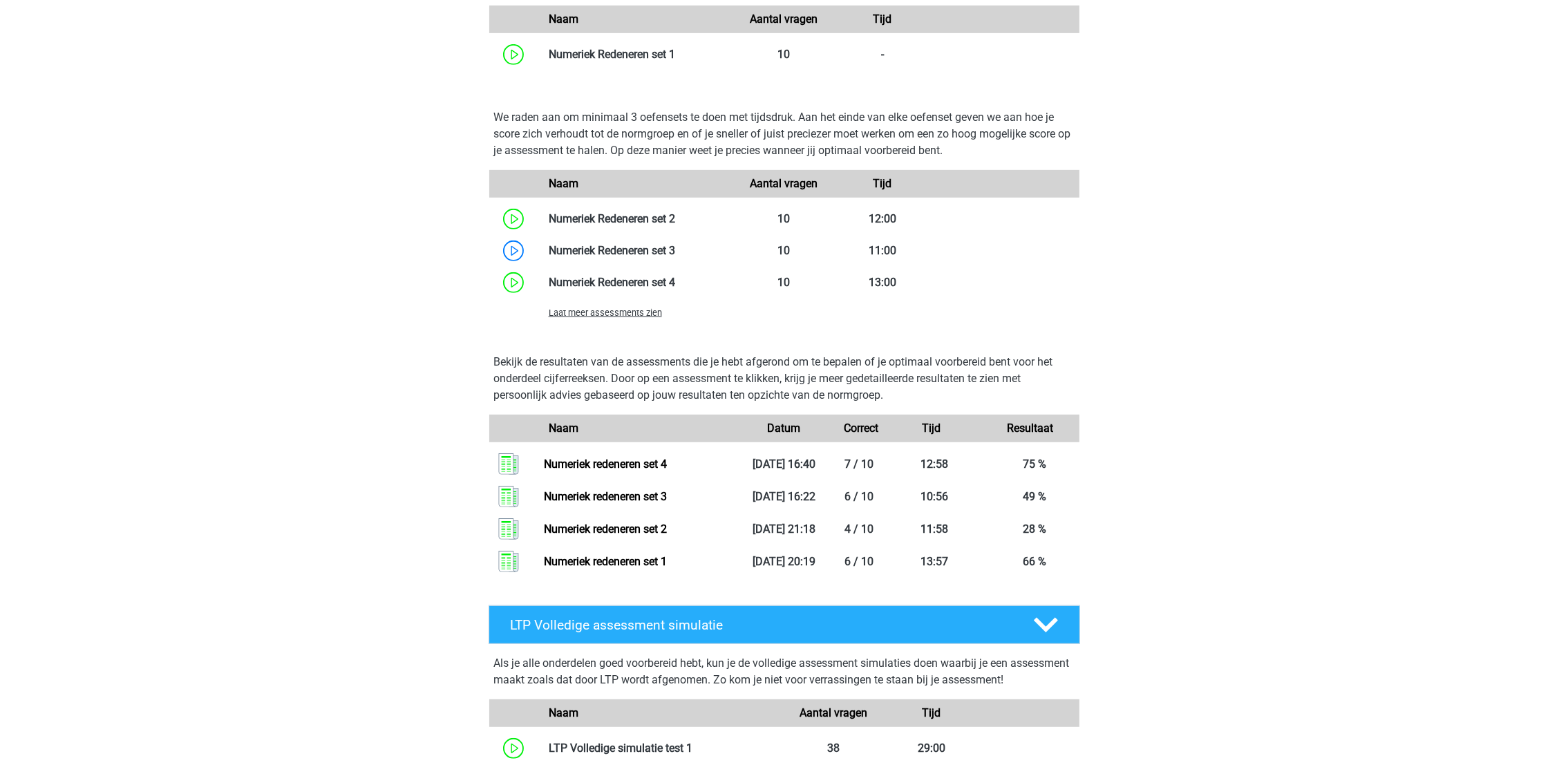
click at [590, 312] on span "Laat meer assessments zien" at bounding box center [605, 312] width 114 height 11
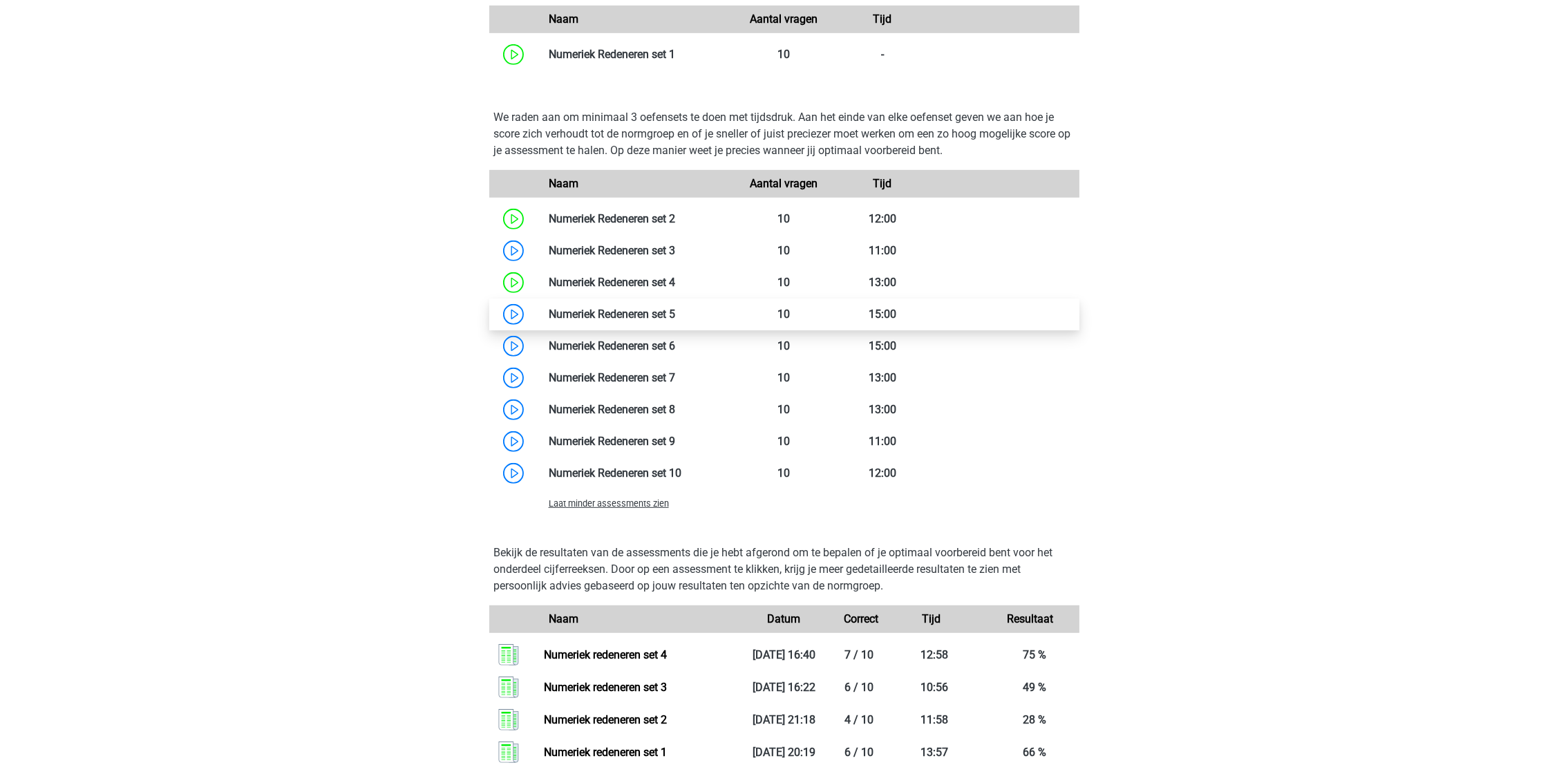
click at [675, 316] on link at bounding box center [675, 314] width 0 height 13
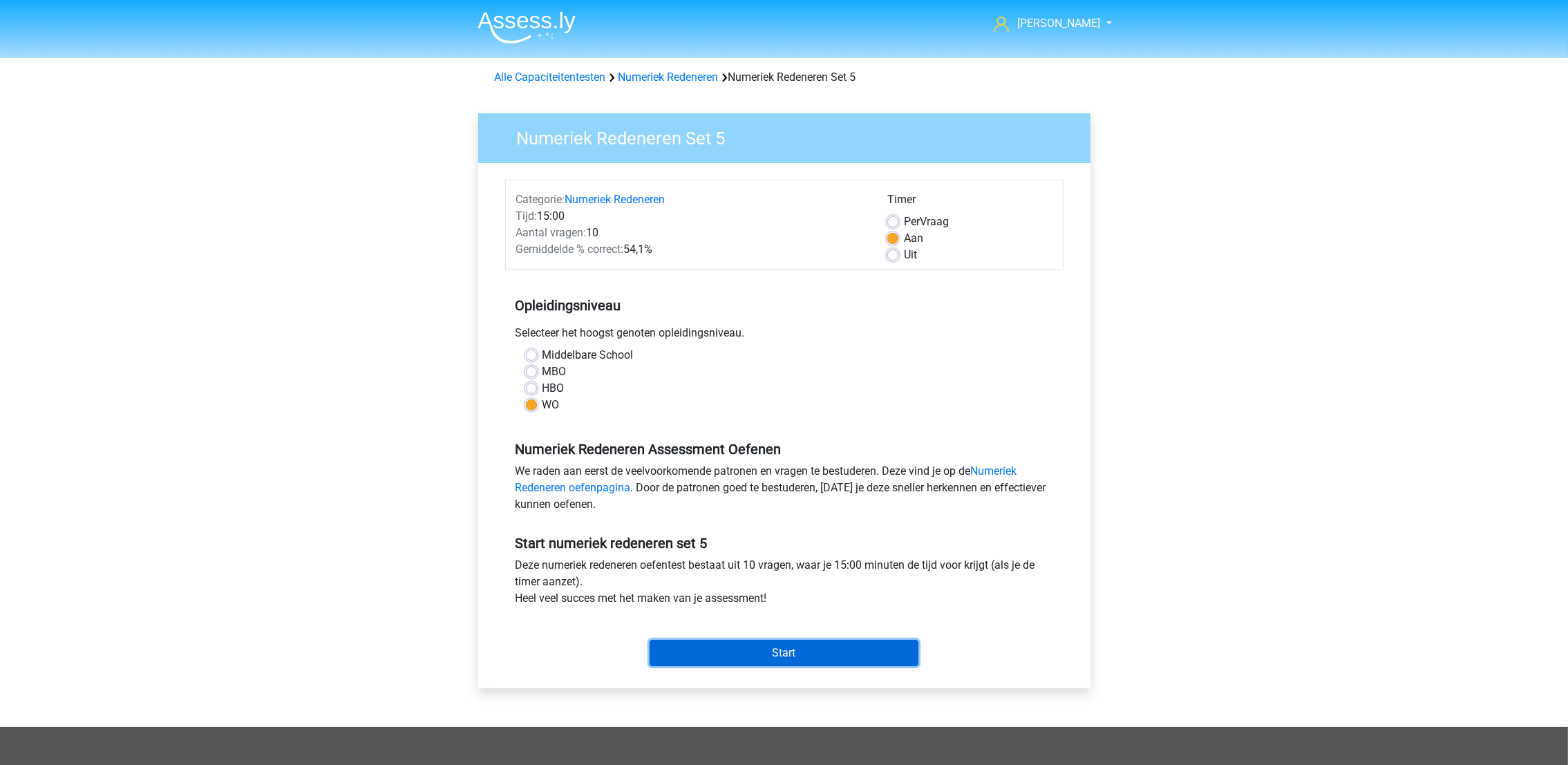
drag, startPoint x: 806, startPoint y: 655, endPoint x: 836, endPoint y: 654, distance: 30.0
click at [810, 654] on input "Start" at bounding box center [783, 653] width 269 height 26
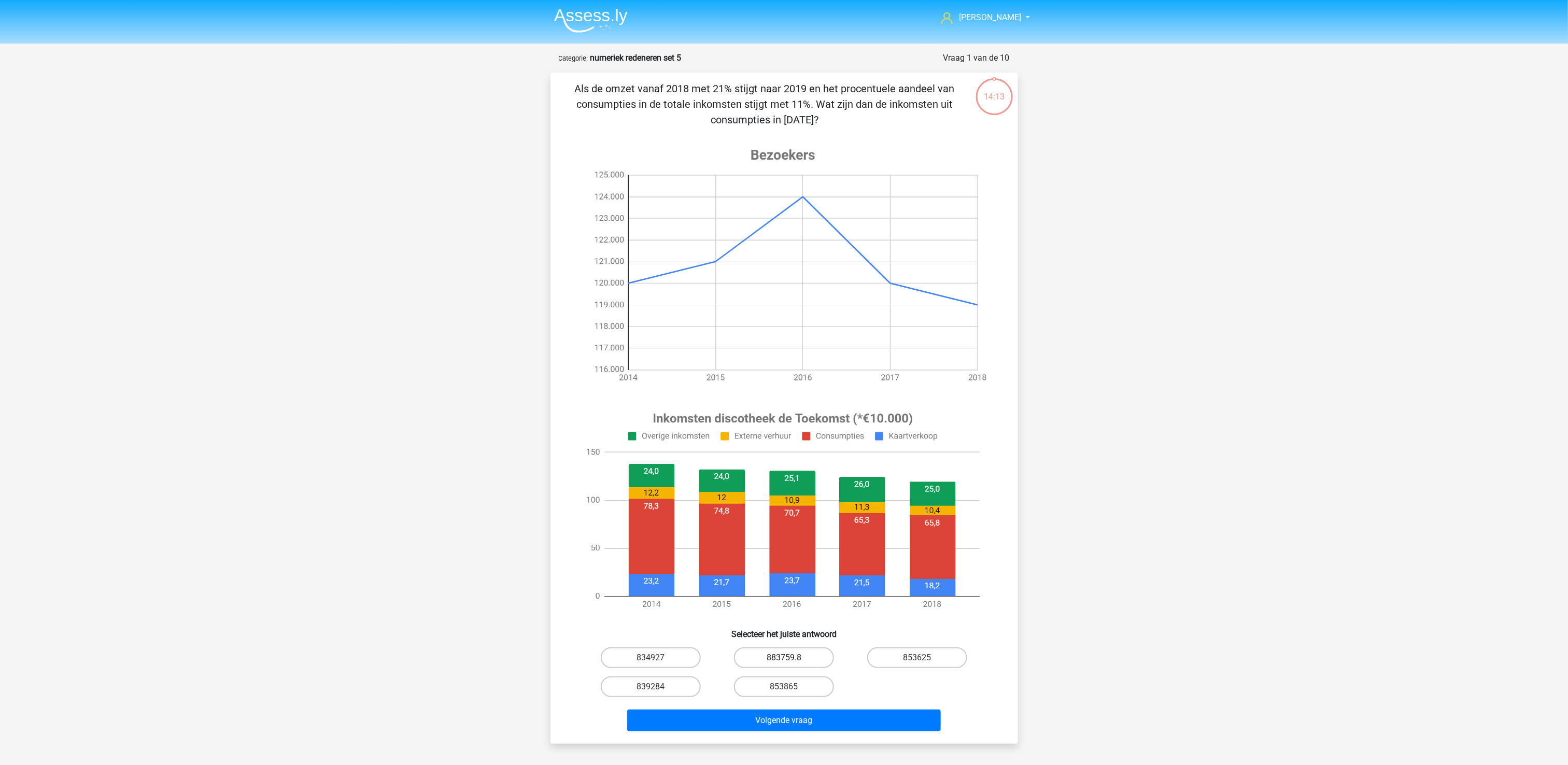
click at [780, 573] on label "883759.8" at bounding box center [784, 658] width 100 height 21
click at [784, 573] on input "883759.8" at bounding box center [787, 661] width 7 height 7
radio input "true"
click at [795, 573] on button "Volgende vraag" at bounding box center [783, 721] width 313 height 22
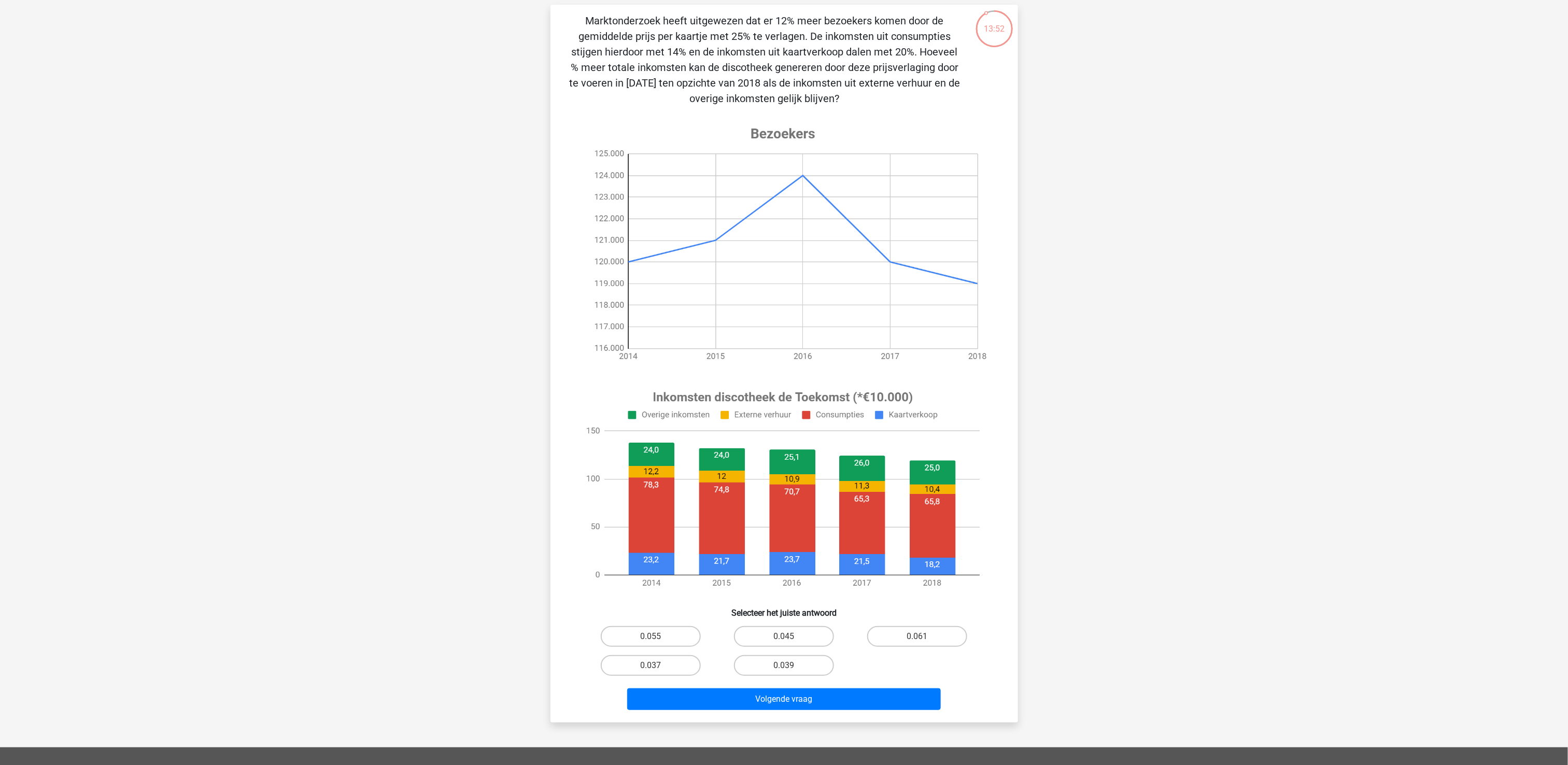
scroll to position [103, 0]
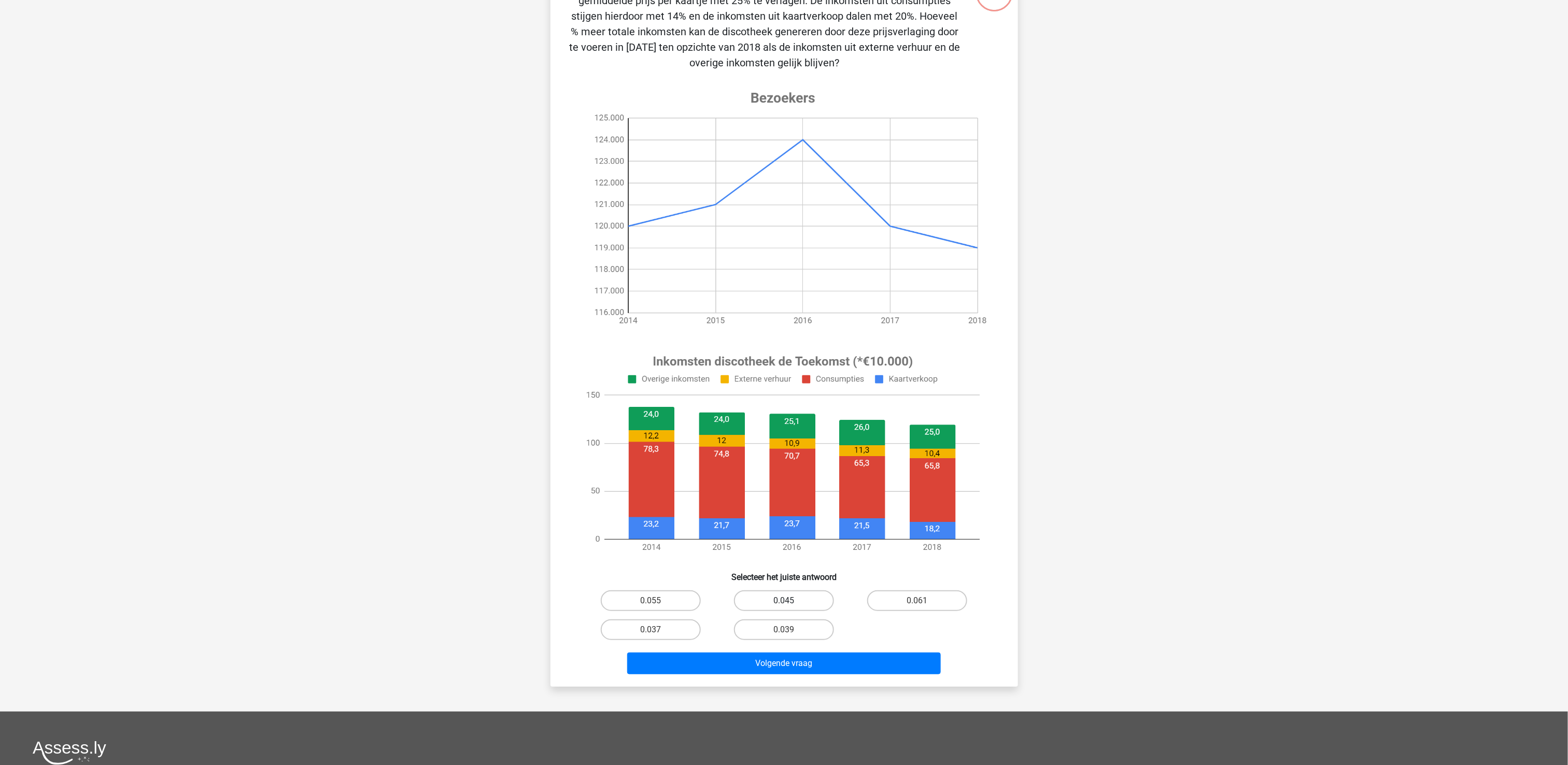
click at [797, 573] on label "0.045" at bounding box center [784, 601] width 100 height 21
click at [791, 573] on input "0.045" at bounding box center [787, 604] width 7 height 7
radio input "true"
click at [800, 573] on button "Volgende vraag" at bounding box center [783, 663] width 313 height 22
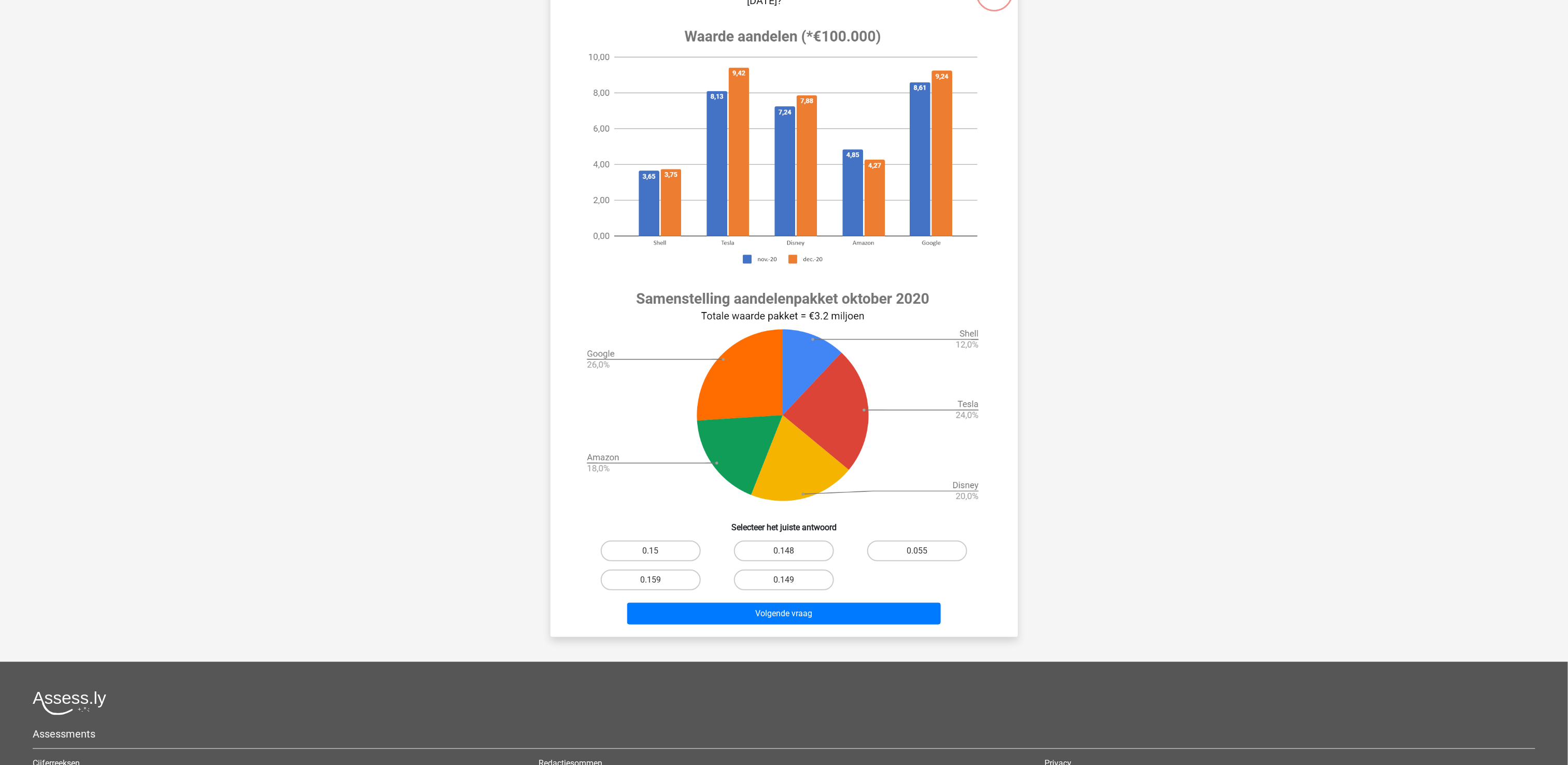
scroll to position [52, 0]
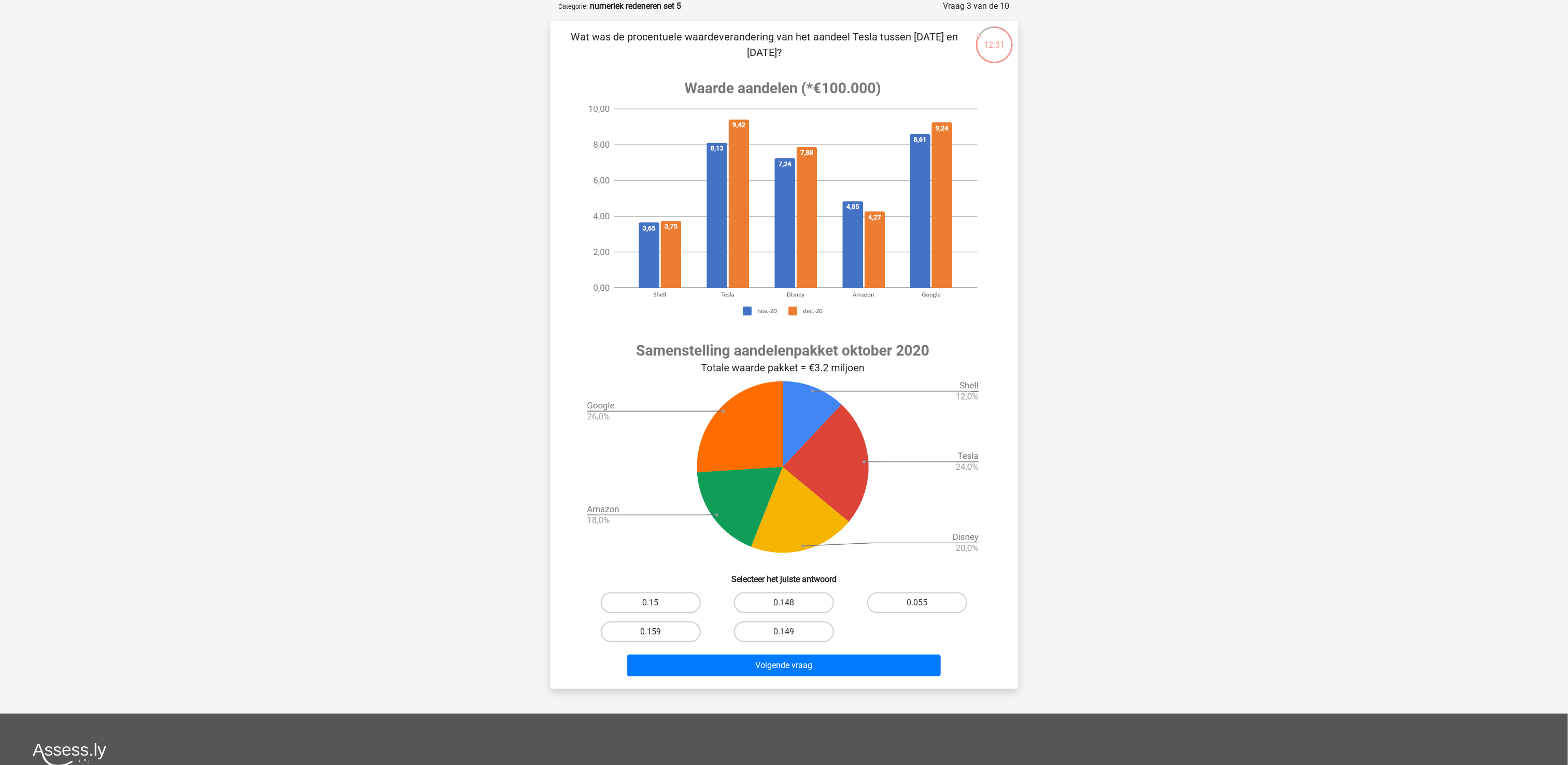
click at [668, 573] on label "0.159" at bounding box center [651, 632] width 100 height 21
click at [657, 573] on input "0.159" at bounding box center [654, 635] width 7 height 7
radio input "true"
click at [715, 573] on button "Volgende vraag" at bounding box center [783, 666] width 313 height 22
click at [802, 573] on label "9:10" at bounding box center [784, 603] width 100 height 21
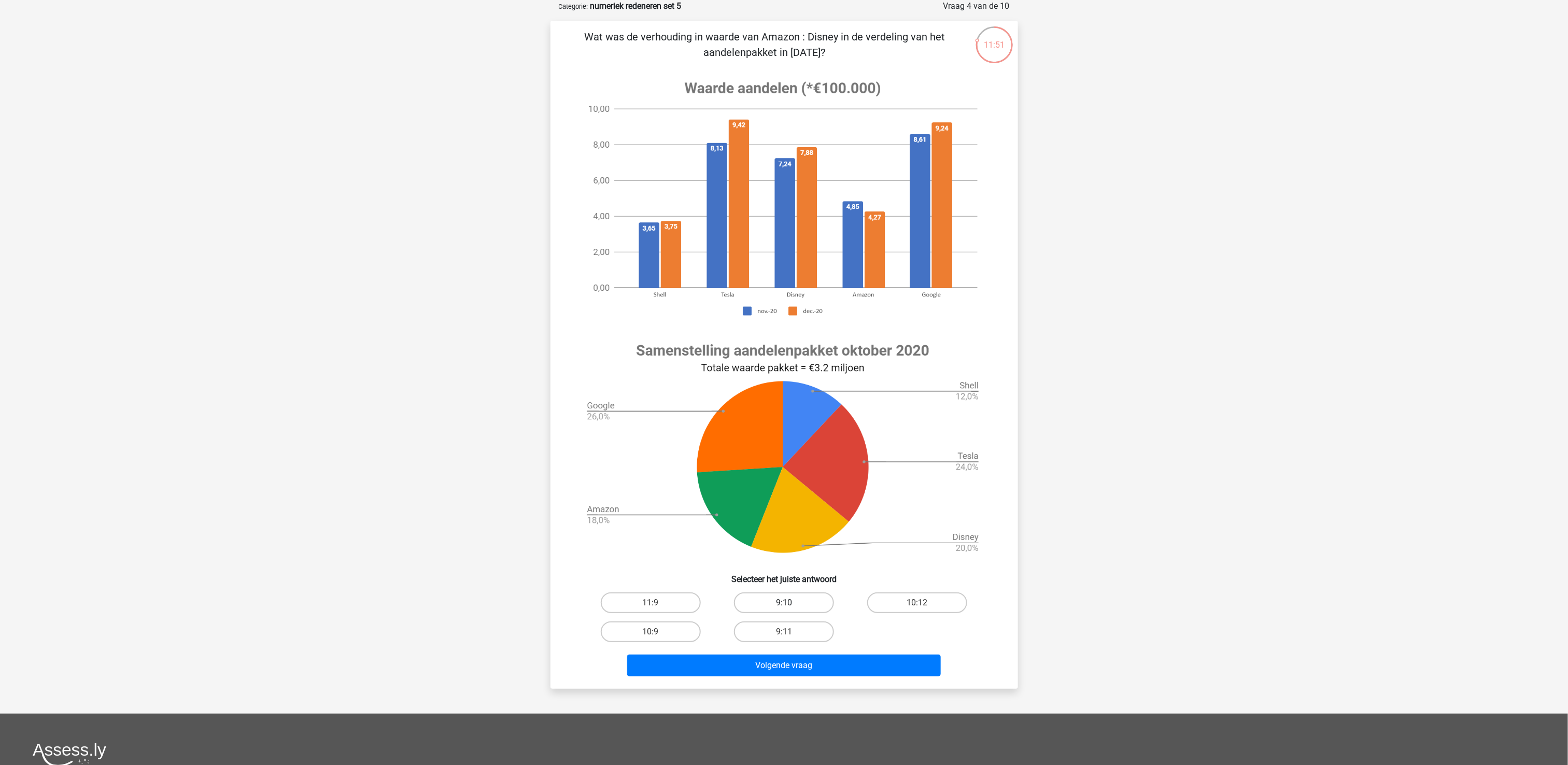
click at [791, 573] on input "9:10" at bounding box center [787, 606] width 7 height 7
radio input "true"
click at [807, 573] on button "Volgende vraag" at bounding box center [783, 666] width 313 height 22
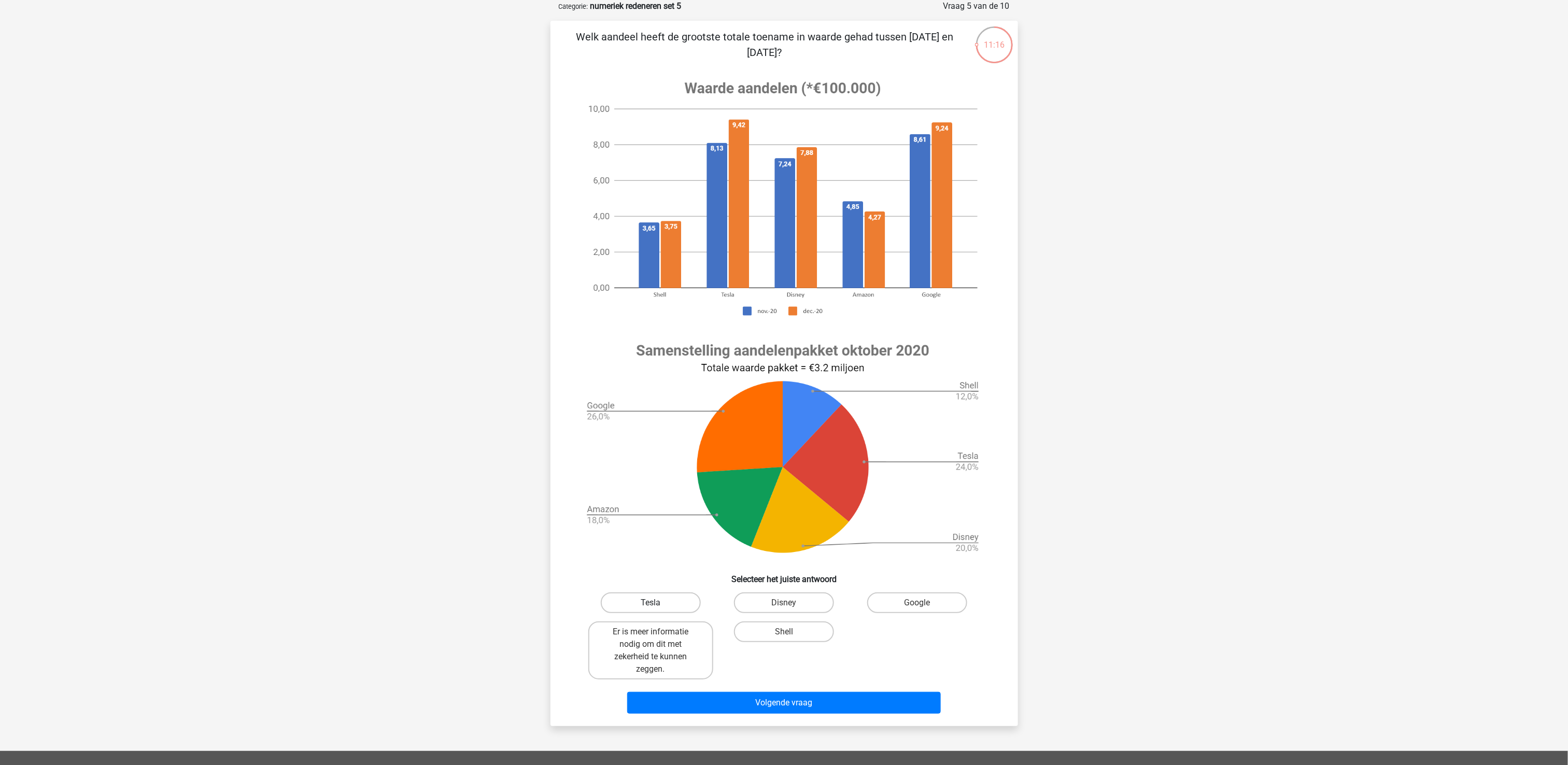
click at [657, 573] on label "Tesla" at bounding box center [651, 603] width 100 height 21
click at [657, 573] on input "Tesla" at bounding box center [654, 606] width 7 height 7
radio input "true"
click at [737, 573] on button "Volgende vraag" at bounding box center [783, 703] width 313 height 22
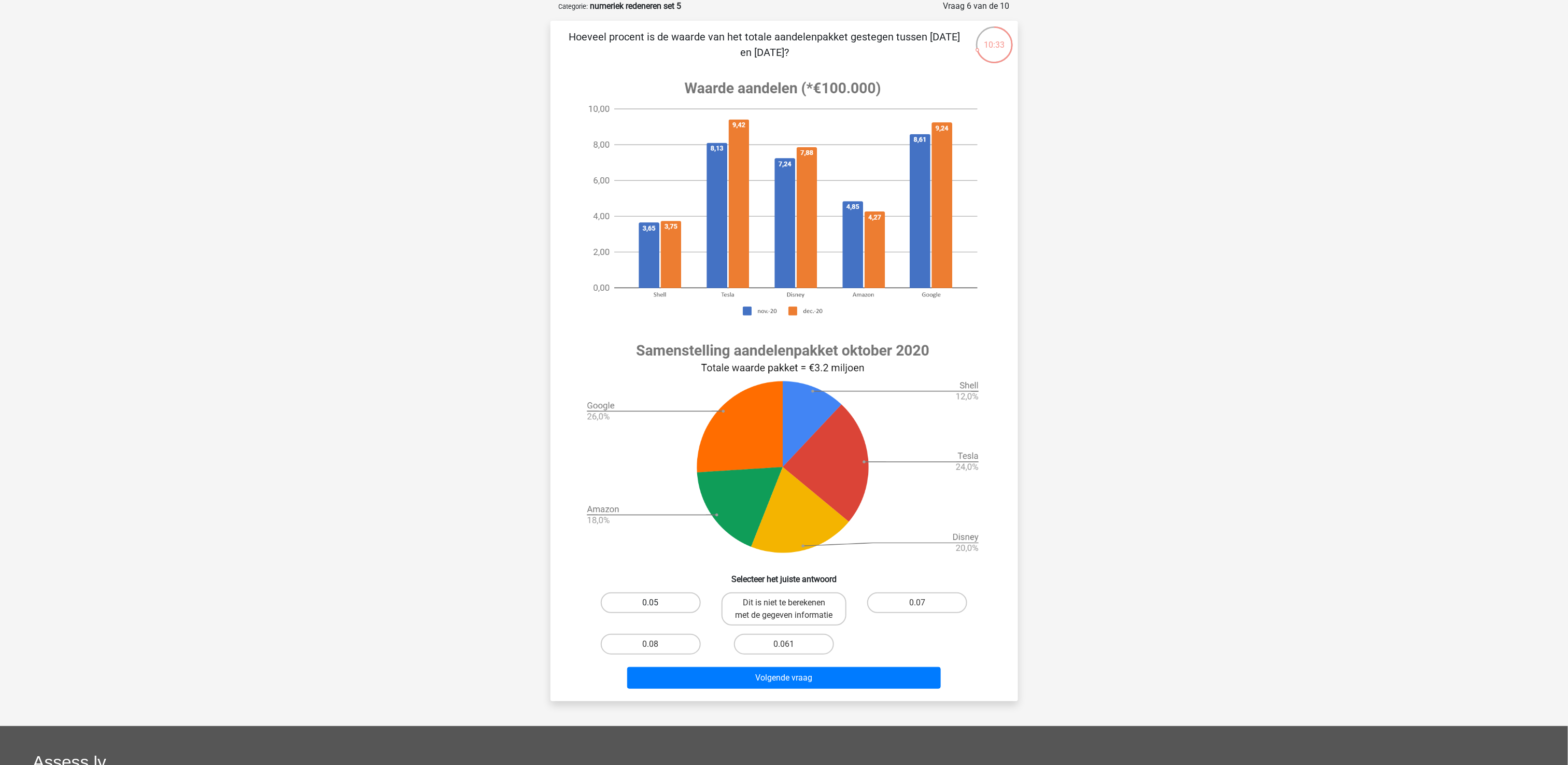
click at [668, 573] on label "0.05" at bounding box center [651, 603] width 100 height 21
click at [657, 573] on input "0.05" at bounding box center [654, 606] width 7 height 7
radio input "true"
click at [780, 573] on button "Volgende vraag" at bounding box center [783, 678] width 313 height 22
click at [780, 573] on label "Google" at bounding box center [784, 603] width 100 height 21
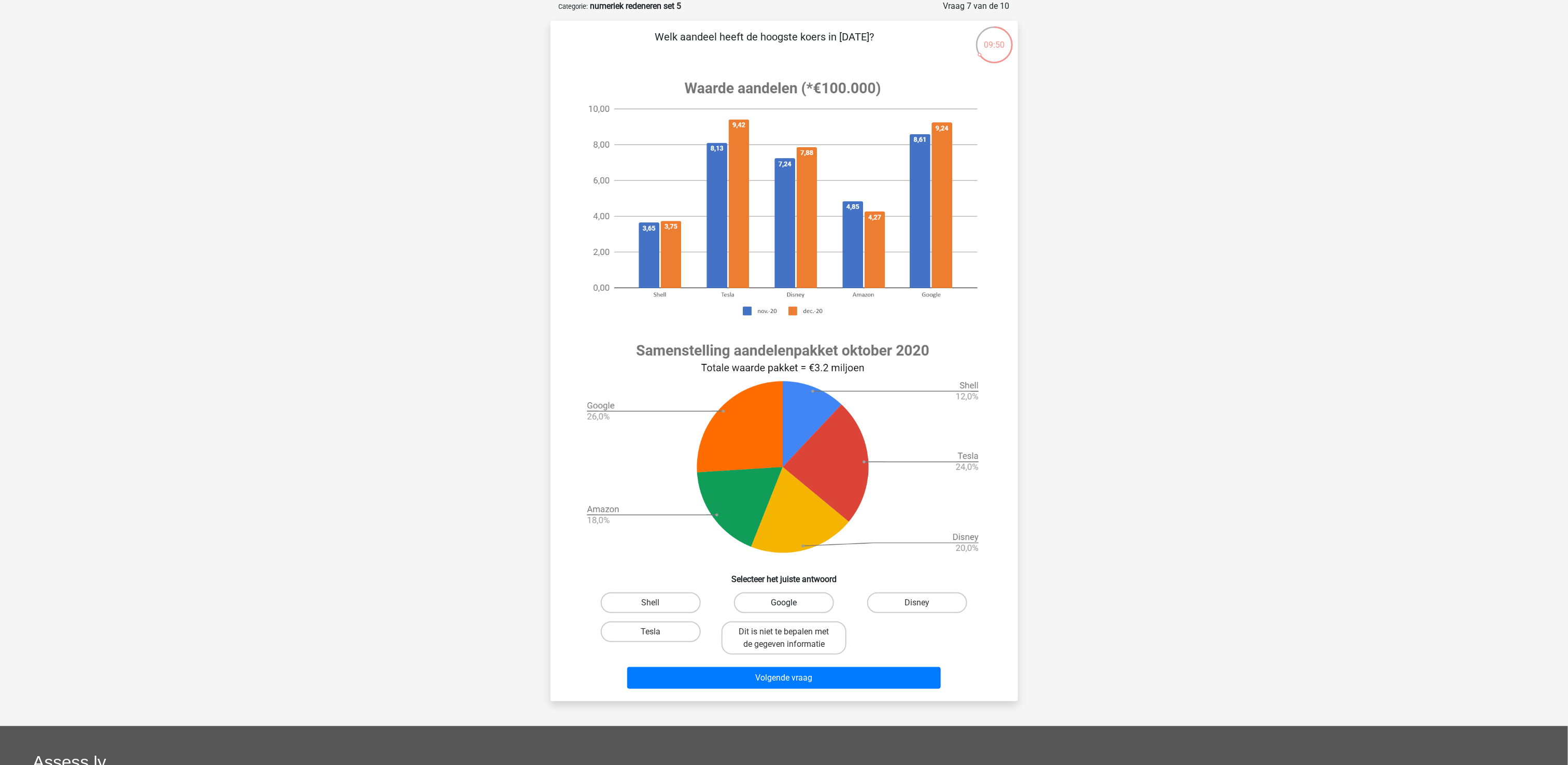
click at [784, 573] on input "Google" at bounding box center [787, 606] width 7 height 7
radio input "true"
click at [793, 573] on button "Volgende vraag" at bounding box center [783, 678] width 313 height 22
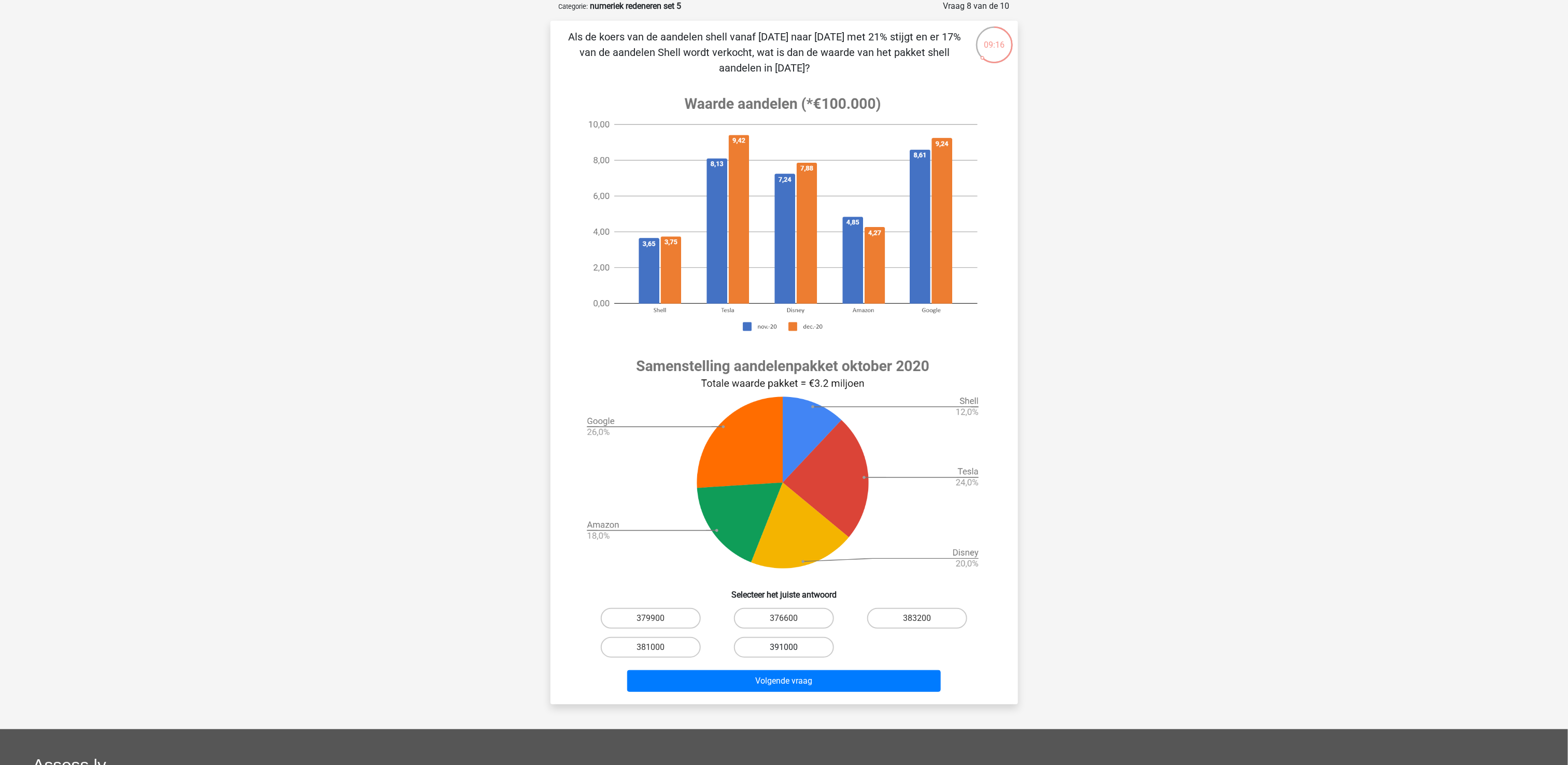
click at [792, 573] on label "391000" at bounding box center [784, 648] width 100 height 21
click at [791, 573] on input "391000" at bounding box center [787, 651] width 7 height 7
radio input "true"
click at [797, 573] on button "Volgende vraag" at bounding box center [783, 681] width 313 height 22
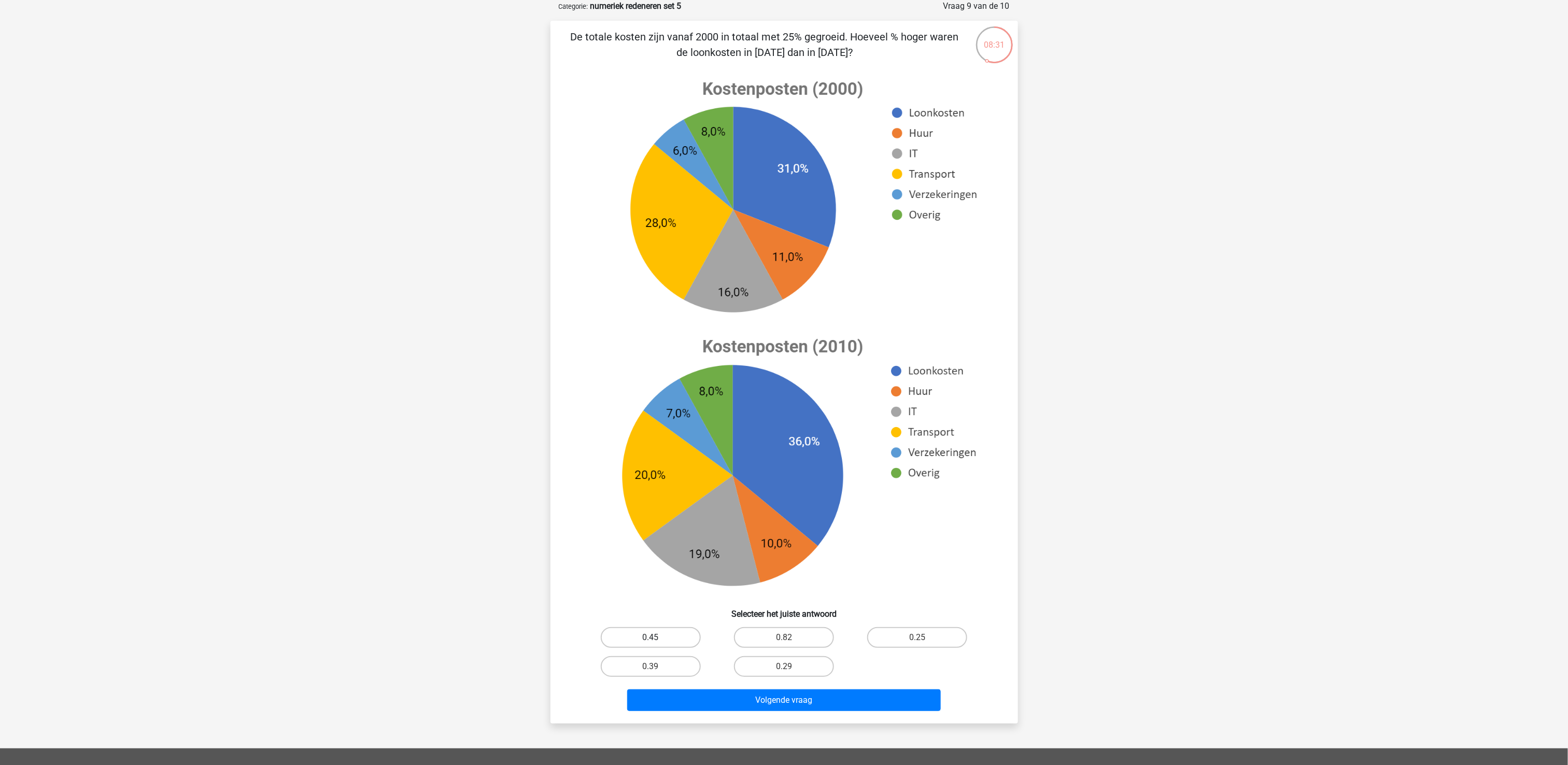
click at [668, 573] on label "0.45" at bounding box center [651, 637] width 100 height 21
click at [657, 573] on input "0.45" at bounding box center [654, 640] width 7 height 7
radio input "true"
click at [743, 573] on button "Volgende vraag" at bounding box center [783, 700] width 313 height 22
click at [786, 573] on label "1490000" at bounding box center [784, 666] width 100 height 21
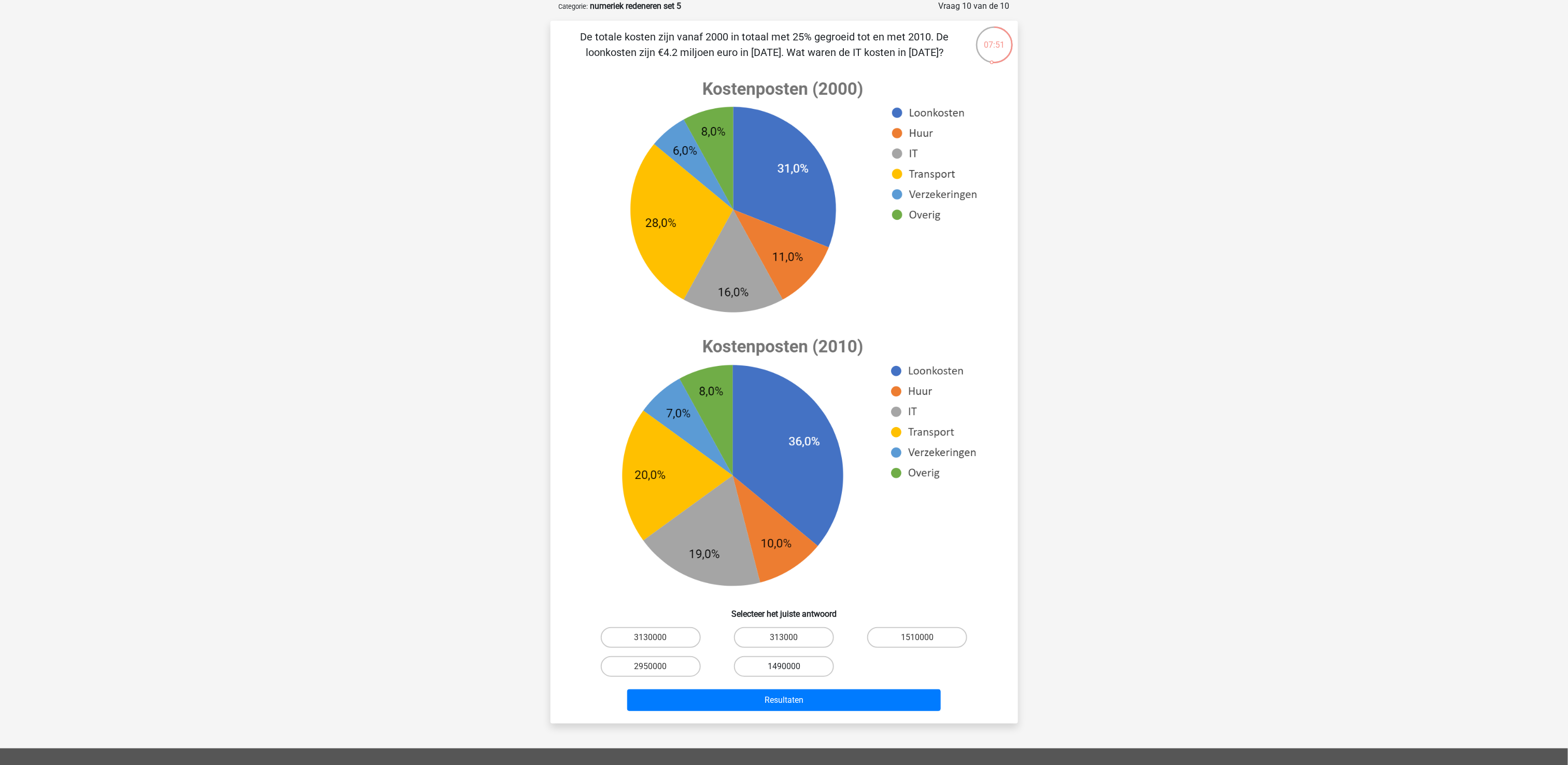
click at [786, 573] on input "1490000" at bounding box center [787, 669] width 7 height 7
radio input "true"
click at [777, 573] on button "Resultaten" at bounding box center [783, 700] width 313 height 22
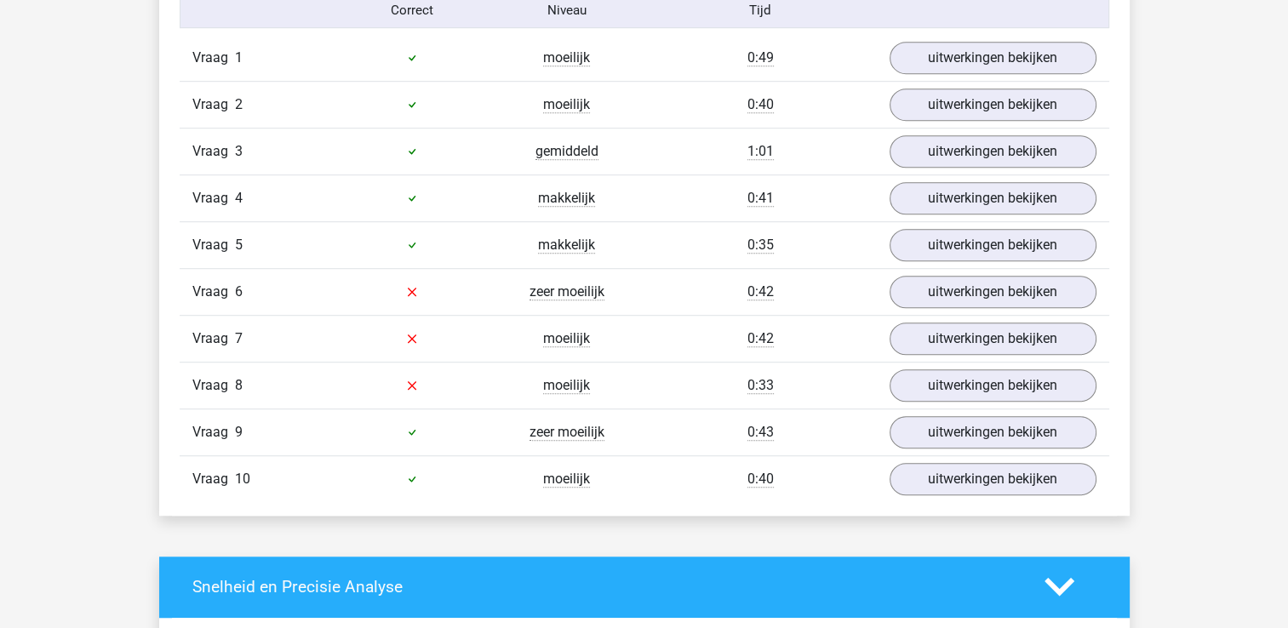
scroll to position [1039, 0]
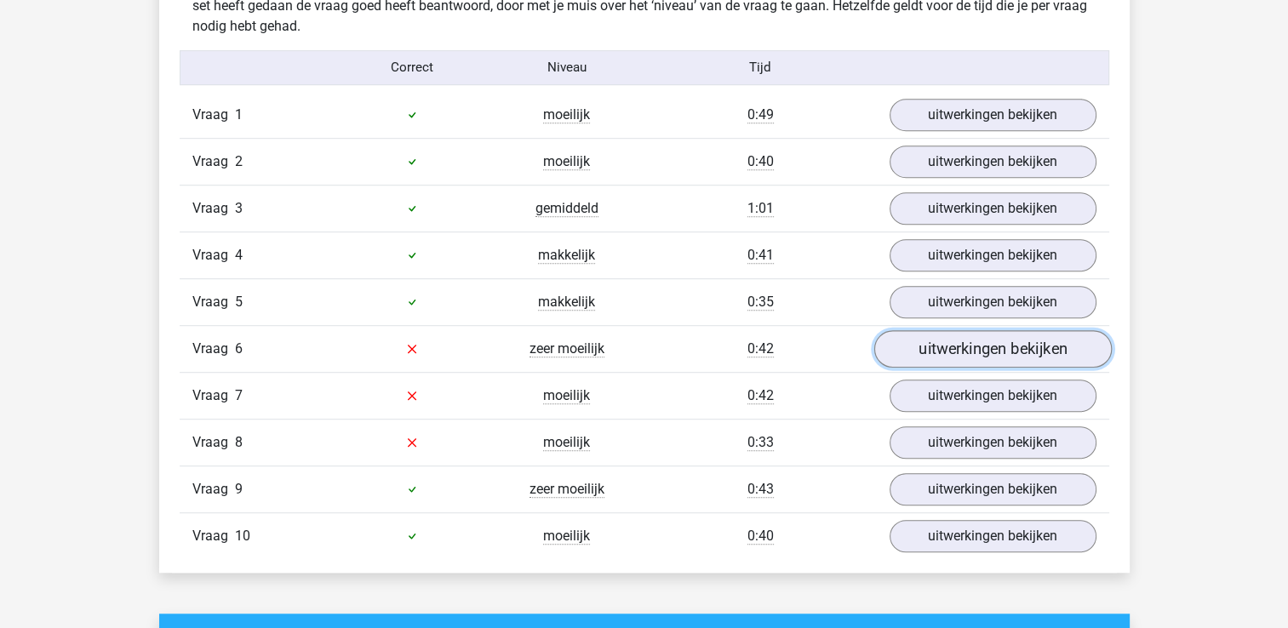
click at [953, 346] on link "uitwerkingen bekijken" at bounding box center [993, 348] width 238 height 37
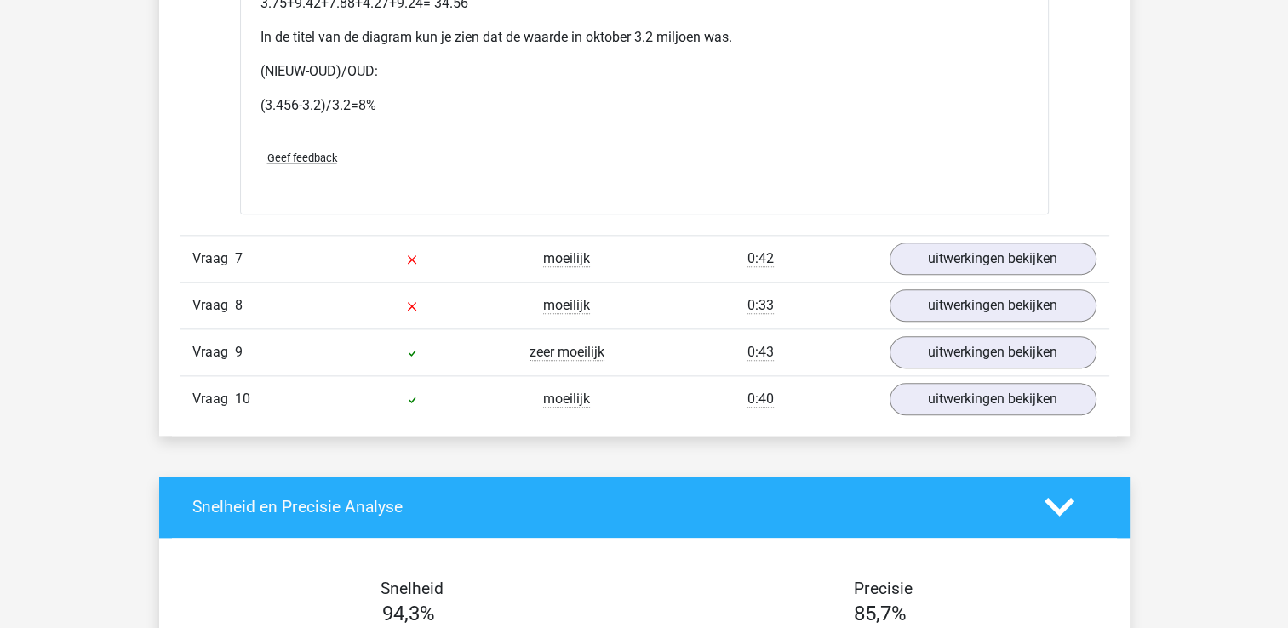
scroll to position [1959, 0]
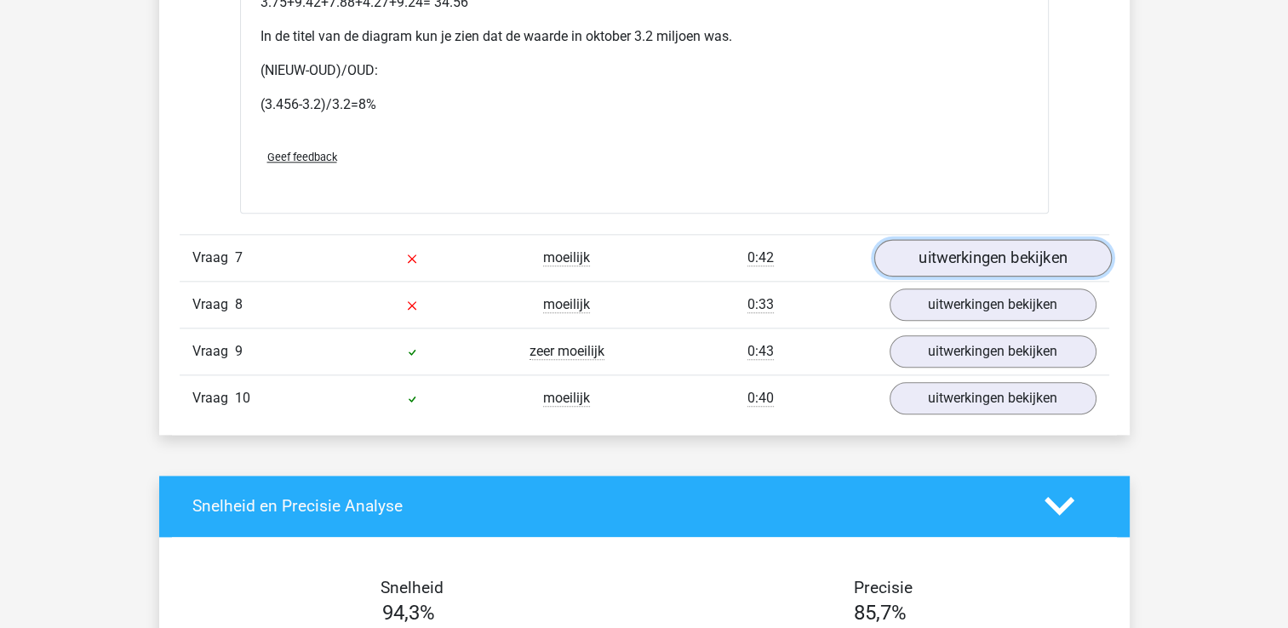
click at [964, 252] on link "uitwerkingen bekijken" at bounding box center [993, 257] width 238 height 37
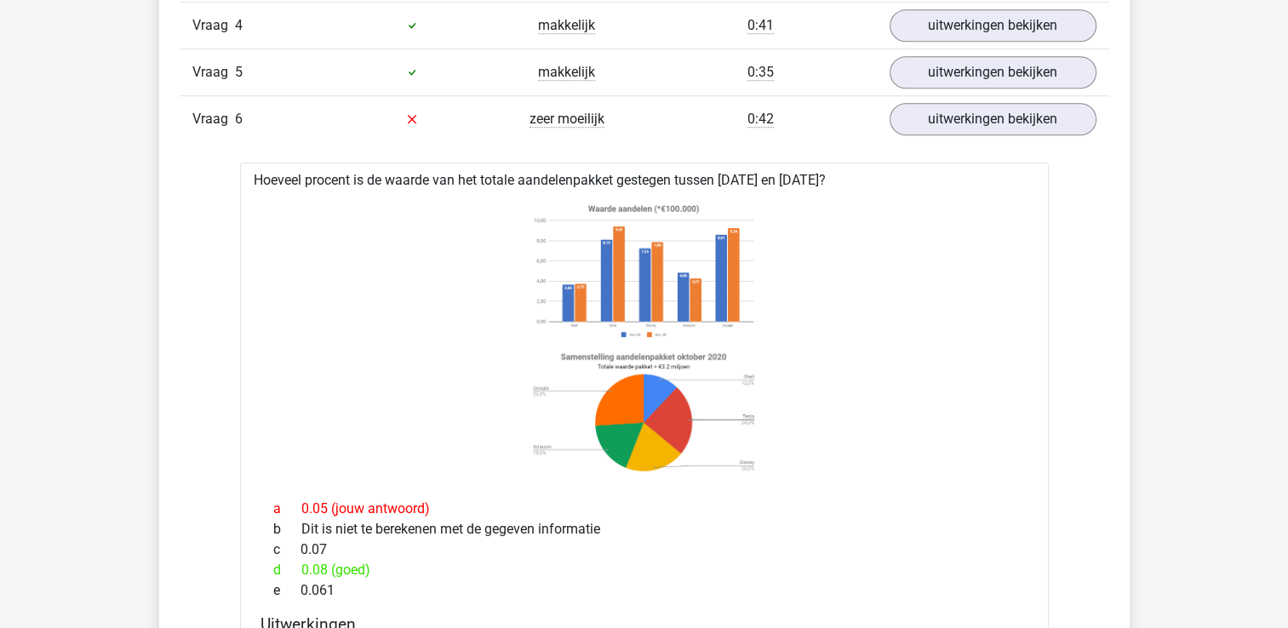
scroll to position [1022, 0]
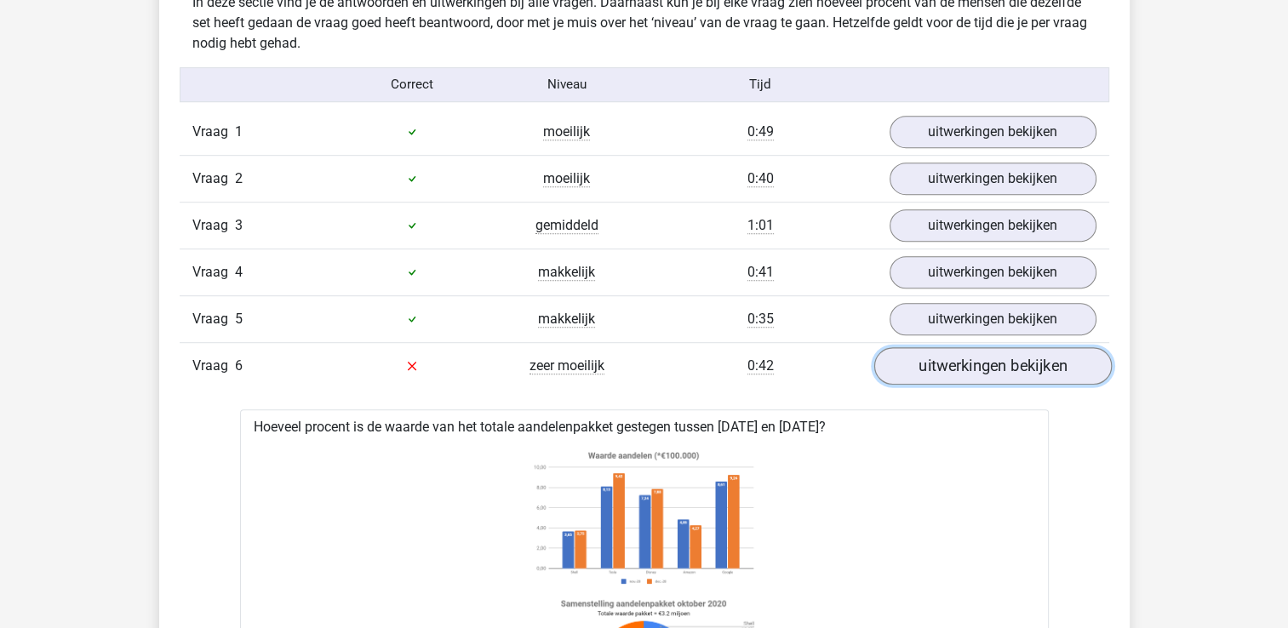
click at [984, 367] on link "uitwerkingen bekijken" at bounding box center [993, 365] width 238 height 37
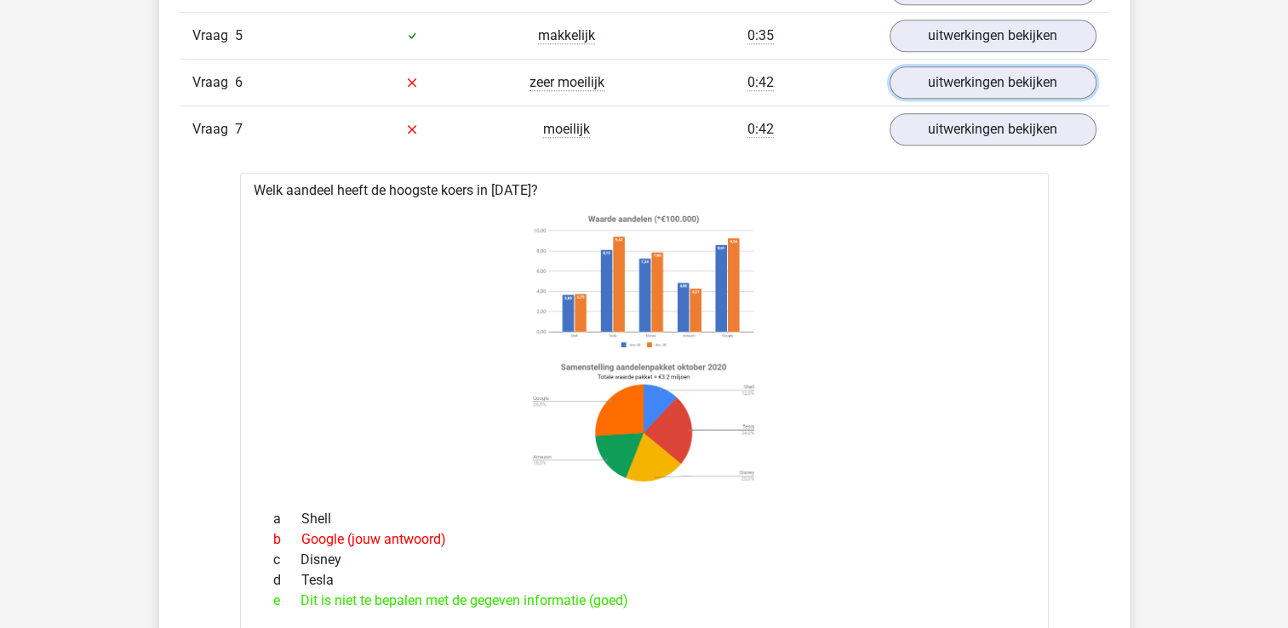
scroll to position [1260, 0]
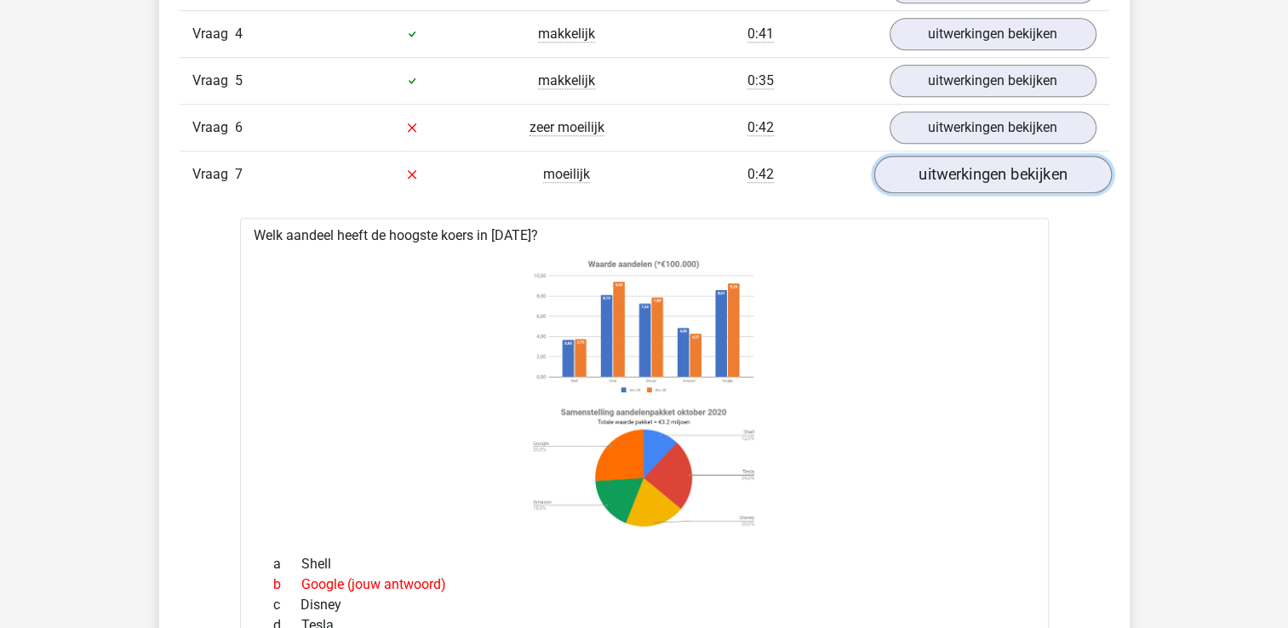
click at [1042, 176] on link "uitwerkingen bekijken" at bounding box center [993, 174] width 238 height 37
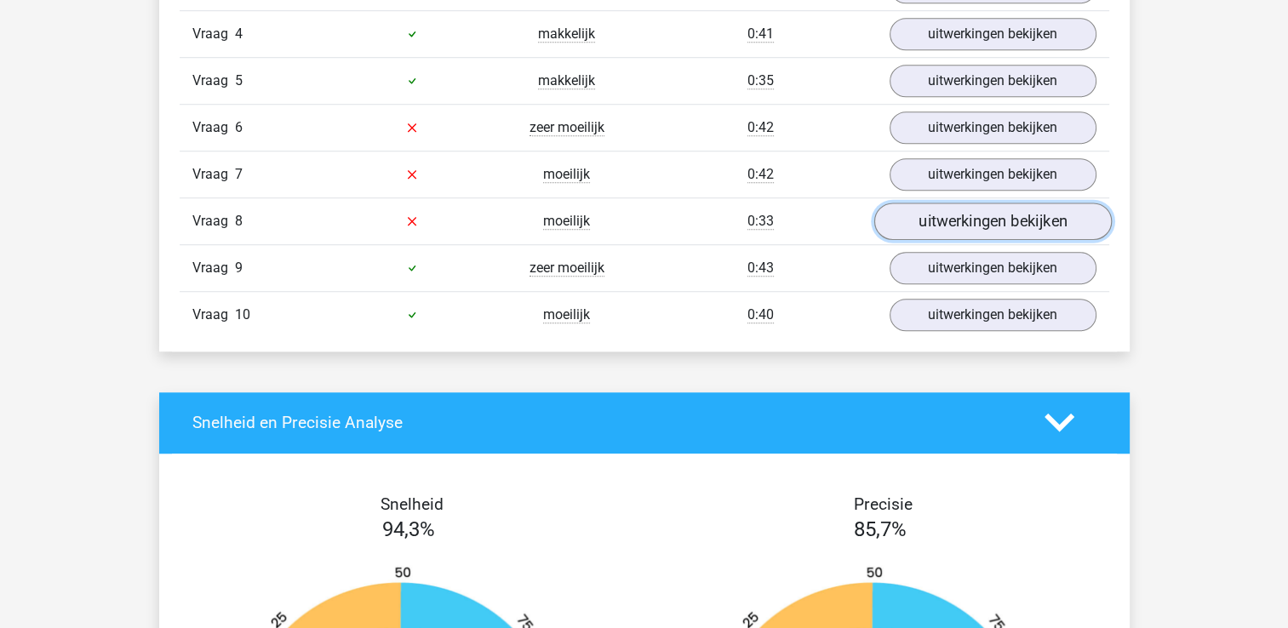
click at [1022, 220] on link "uitwerkingen bekijken" at bounding box center [993, 221] width 238 height 37
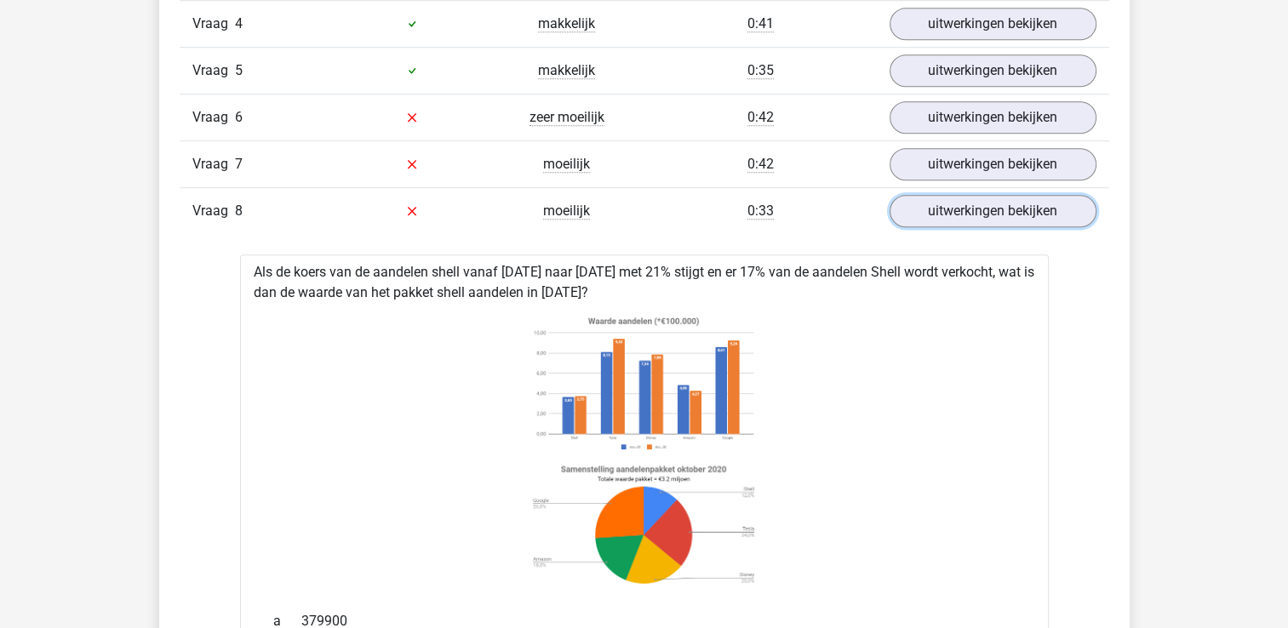
scroll to position [1243, 0]
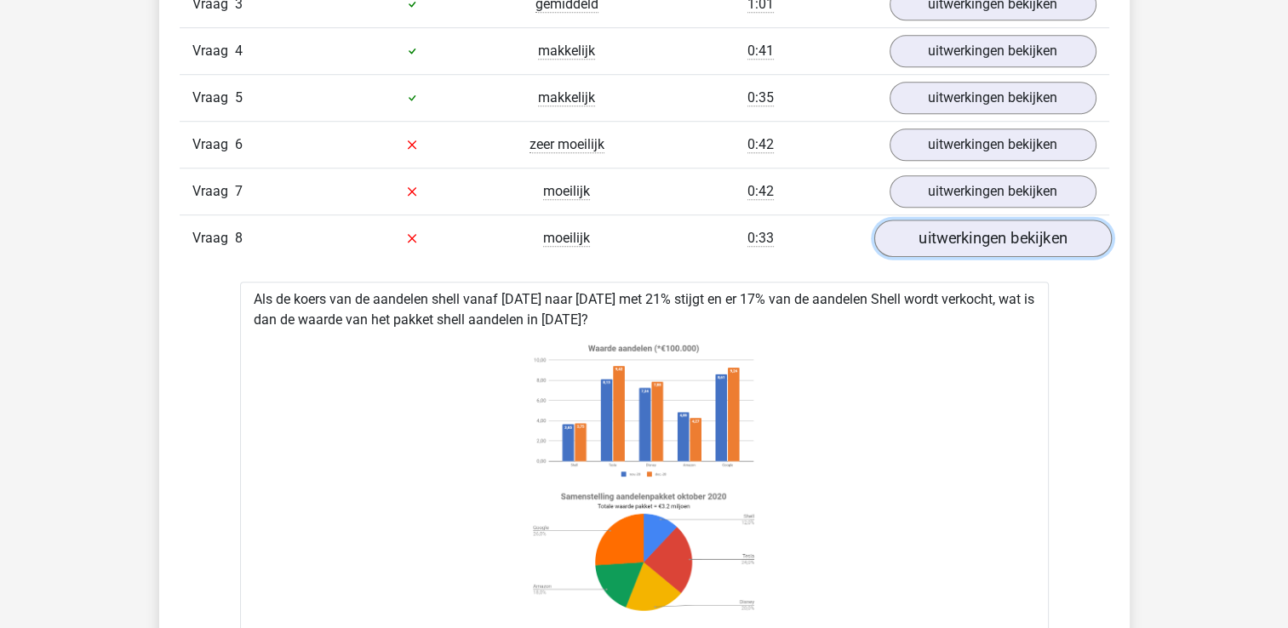
click at [1029, 236] on link "uitwerkingen bekijken" at bounding box center [993, 238] width 238 height 37
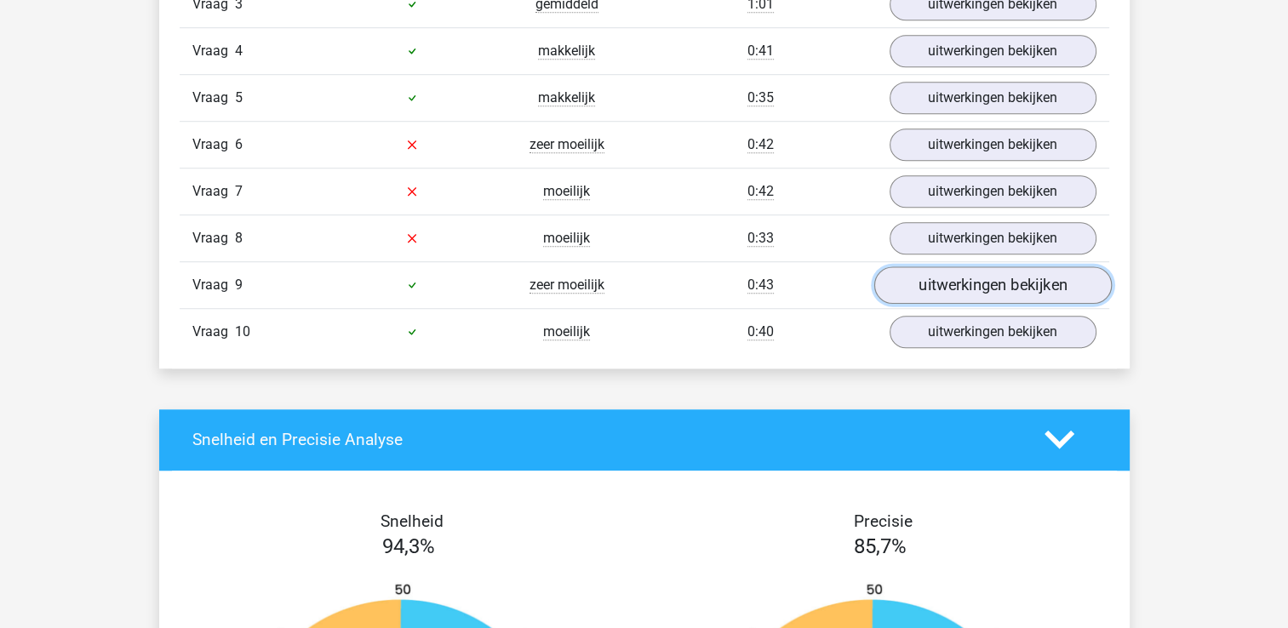
click at [1001, 285] on link "uitwerkingen bekijken" at bounding box center [993, 285] width 238 height 37
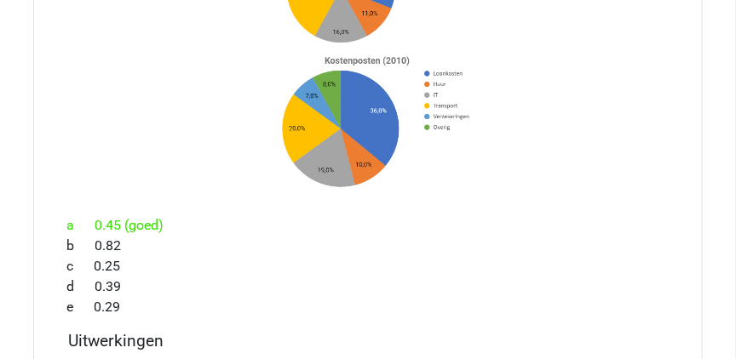
scroll to position [1657, 0]
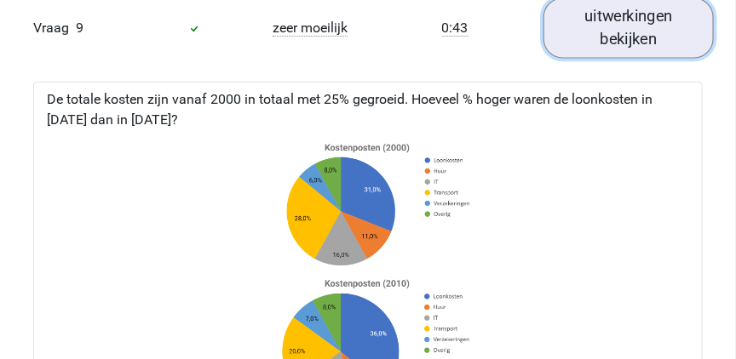
click at [625, 34] on link "uitwerkingen bekijken" at bounding box center [628, 27] width 170 height 60
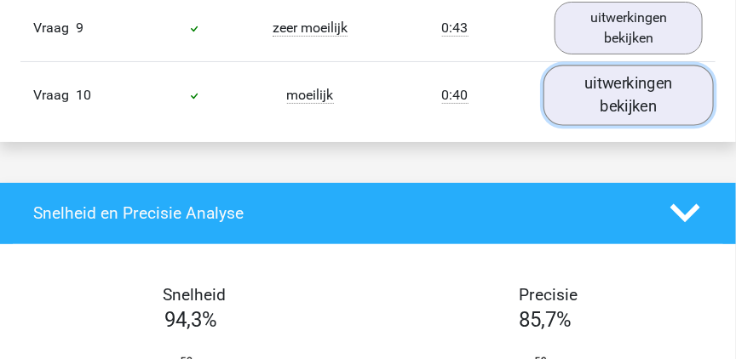
click at [645, 114] on link "uitwerkingen bekijken" at bounding box center [628, 95] width 170 height 60
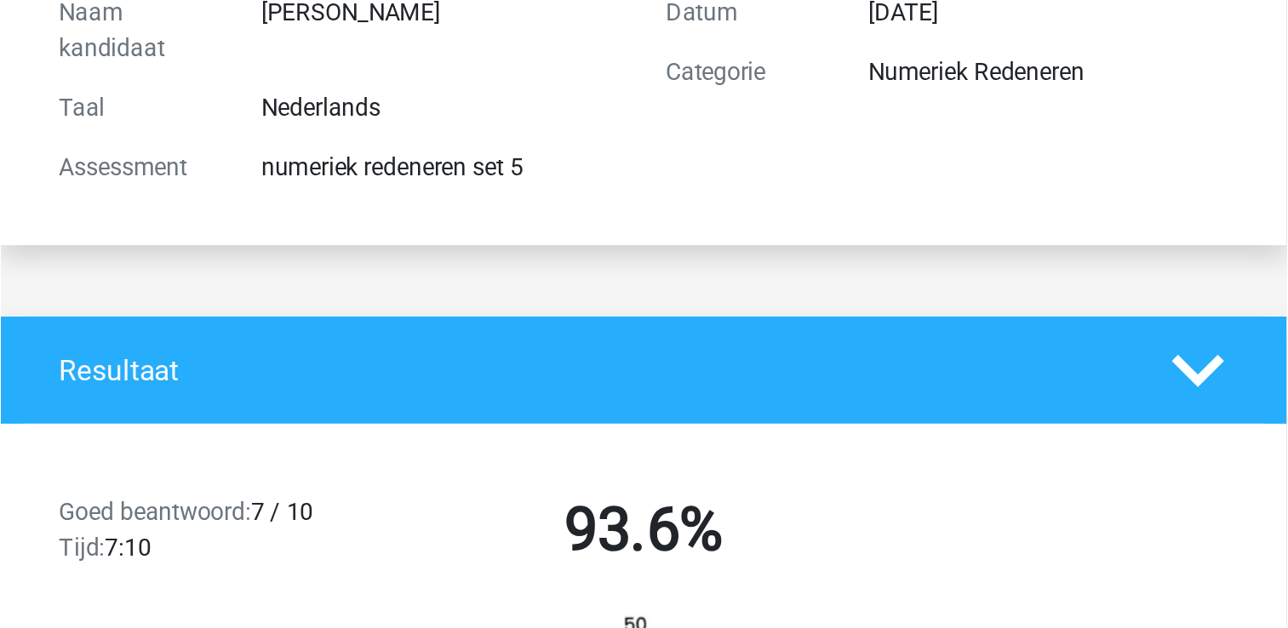
scroll to position [0, 0]
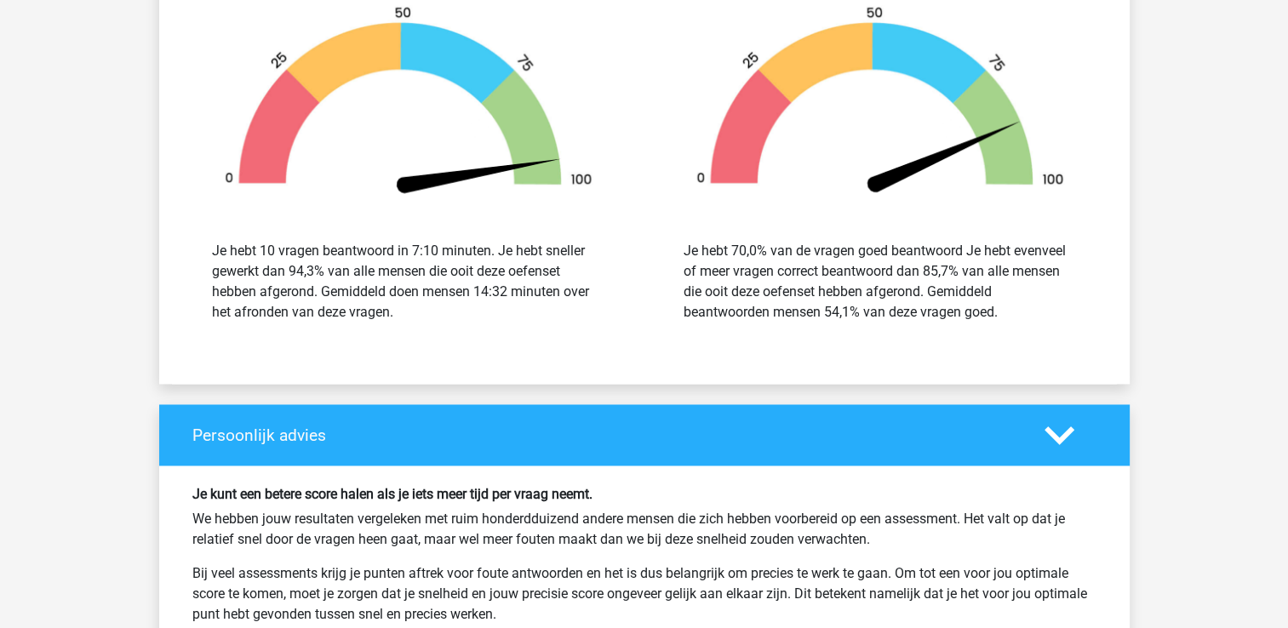
scroll to position [3066, 0]
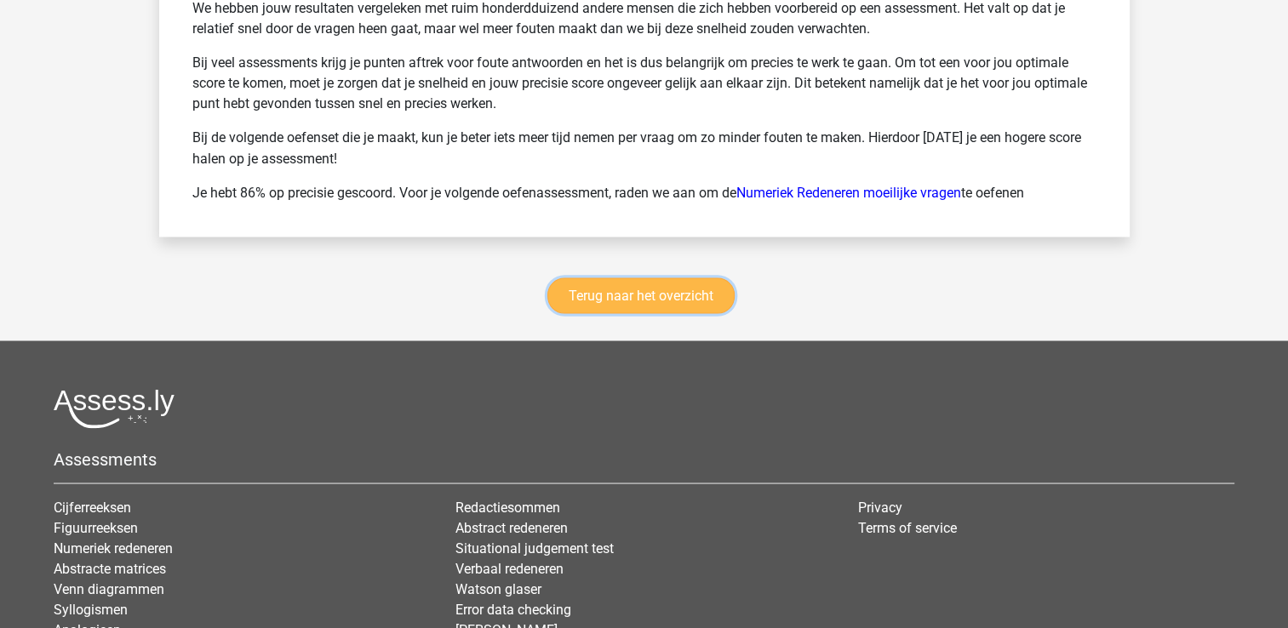
click at [703, 293] on link "Terug naar het overzicht" at bounding box center [641, 296] width 187 height 36
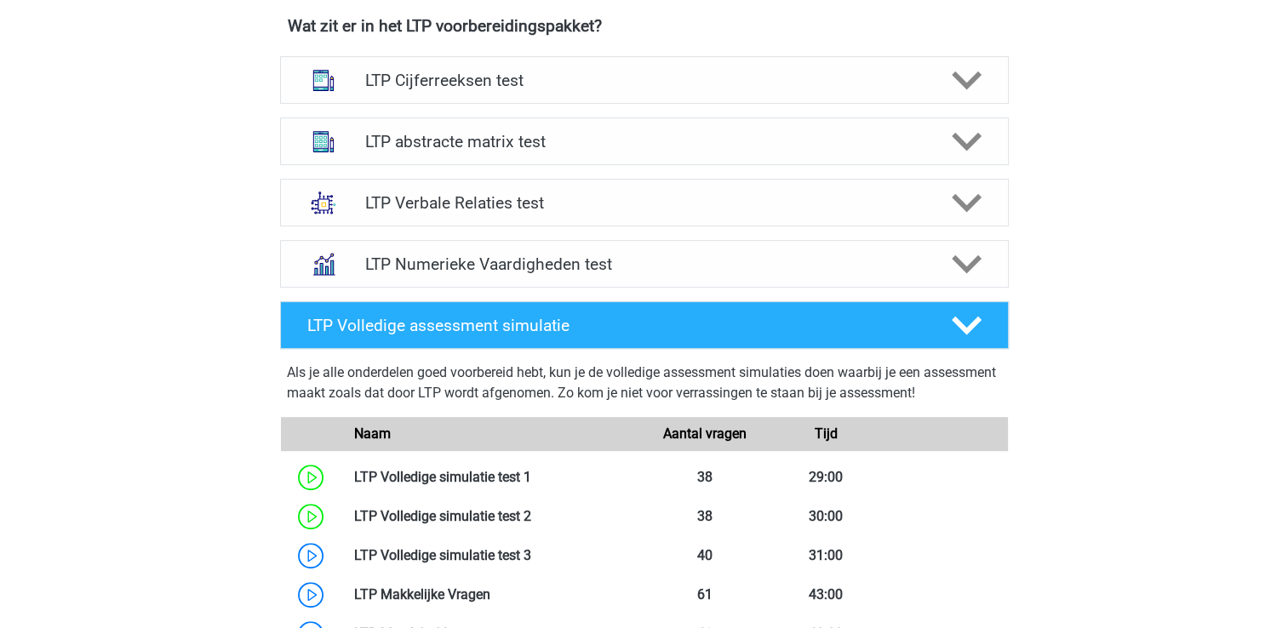
scroll to position [681, 0]
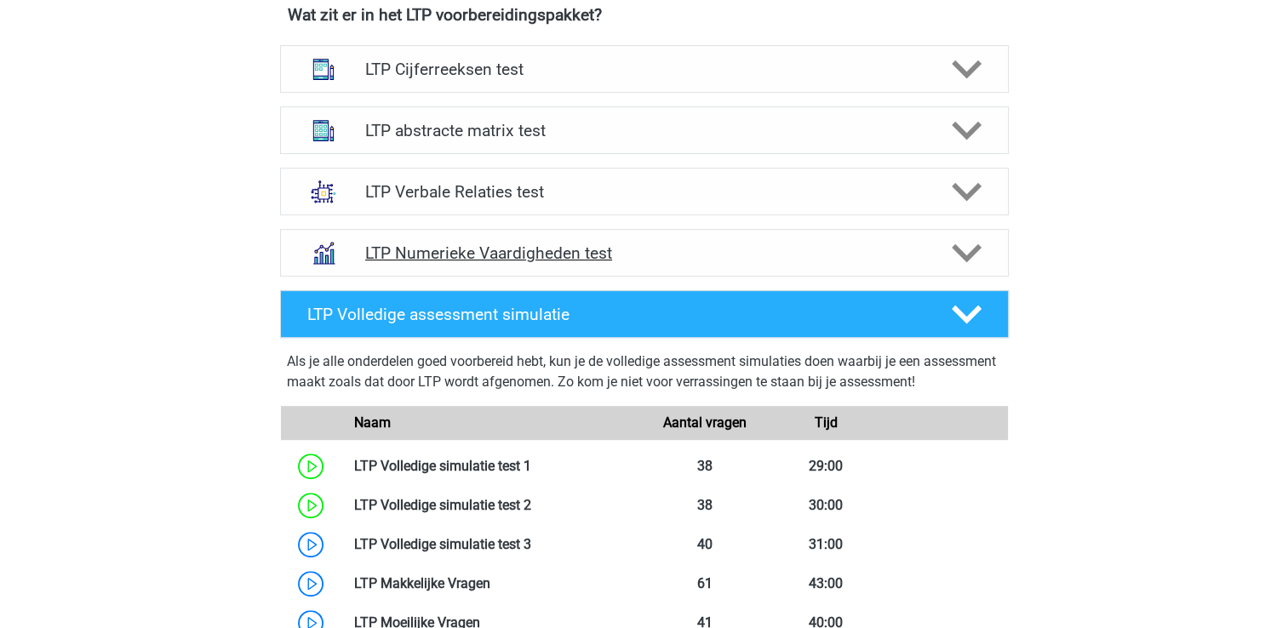
click at [973, 250] on polygon at bounding box center [967, 253] width 30 height 19
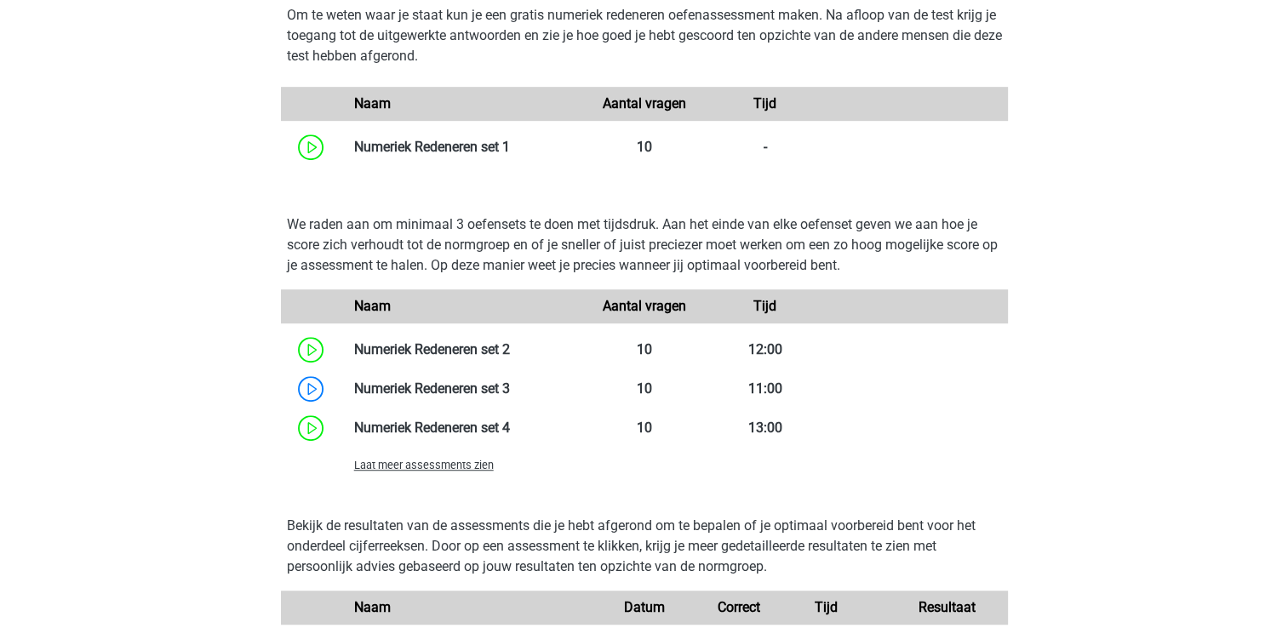
scroll to position [1107, 0]
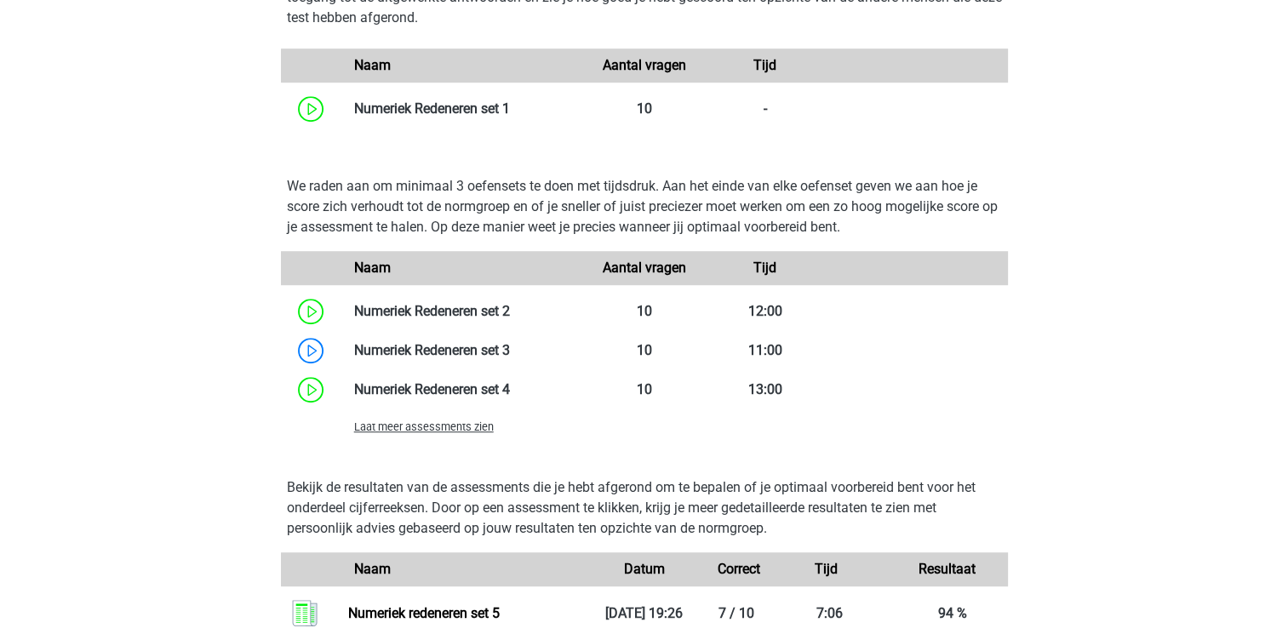
click at [469, 427] on span "Laat meer assessments zien" at bounding box center [424, 427] width 140 height 13
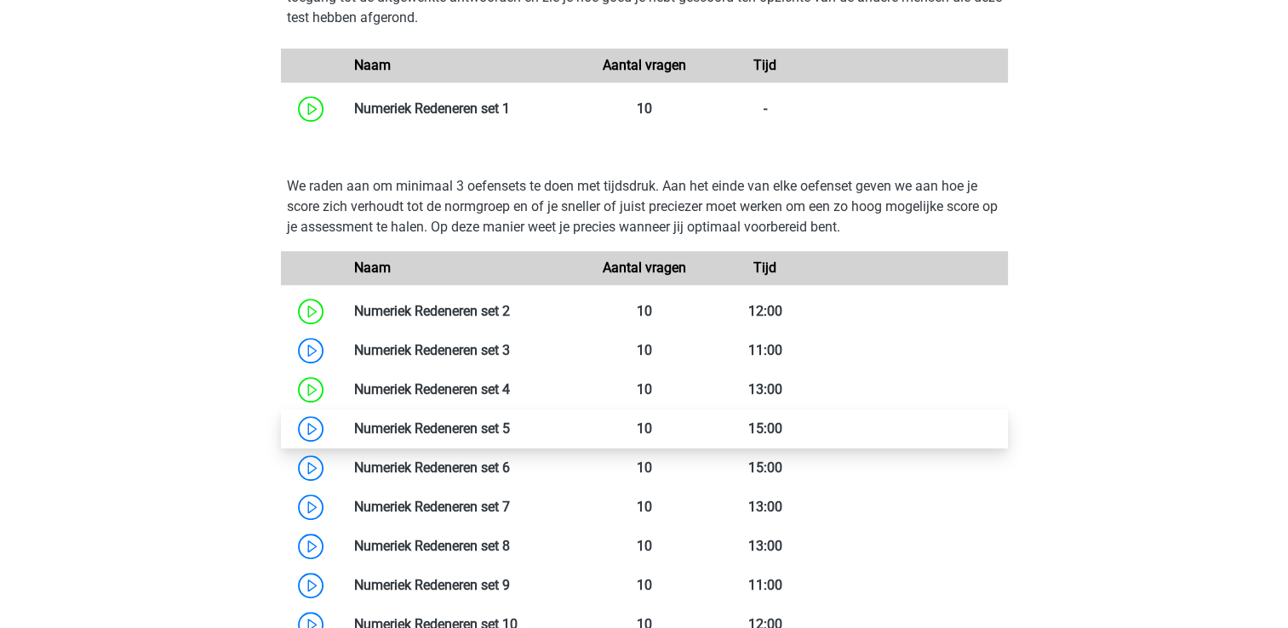
click at [510, 434] on link at bounding box center [510, 429] width 0 height 16
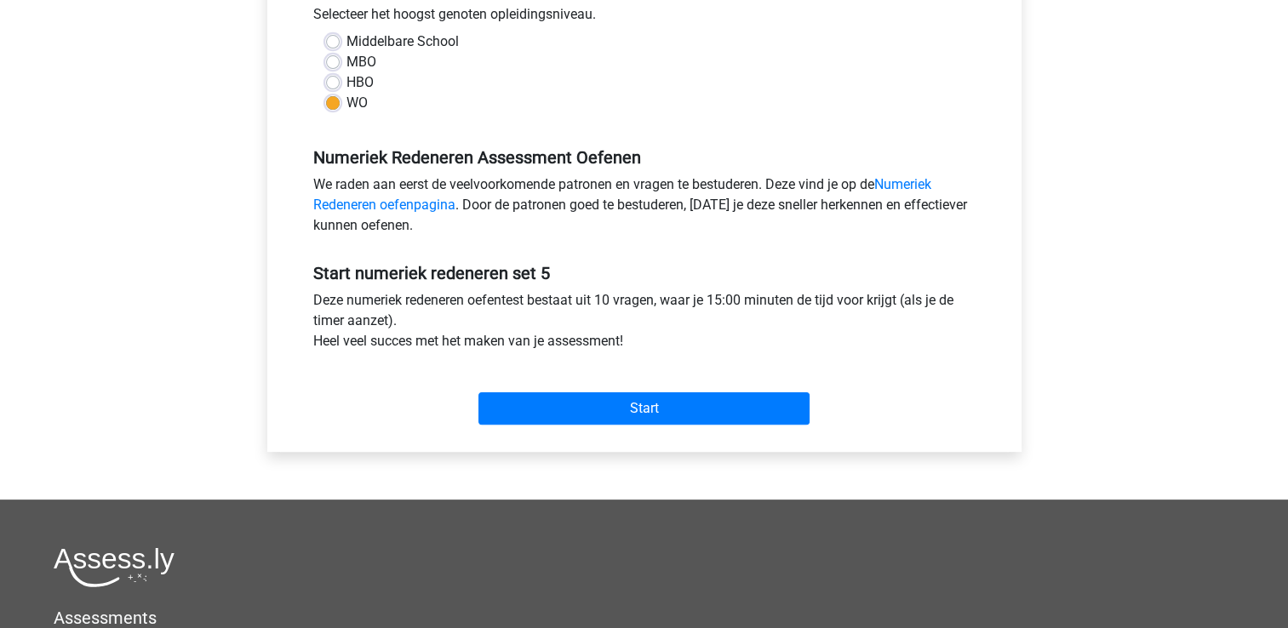
scroll to position [426, 0]
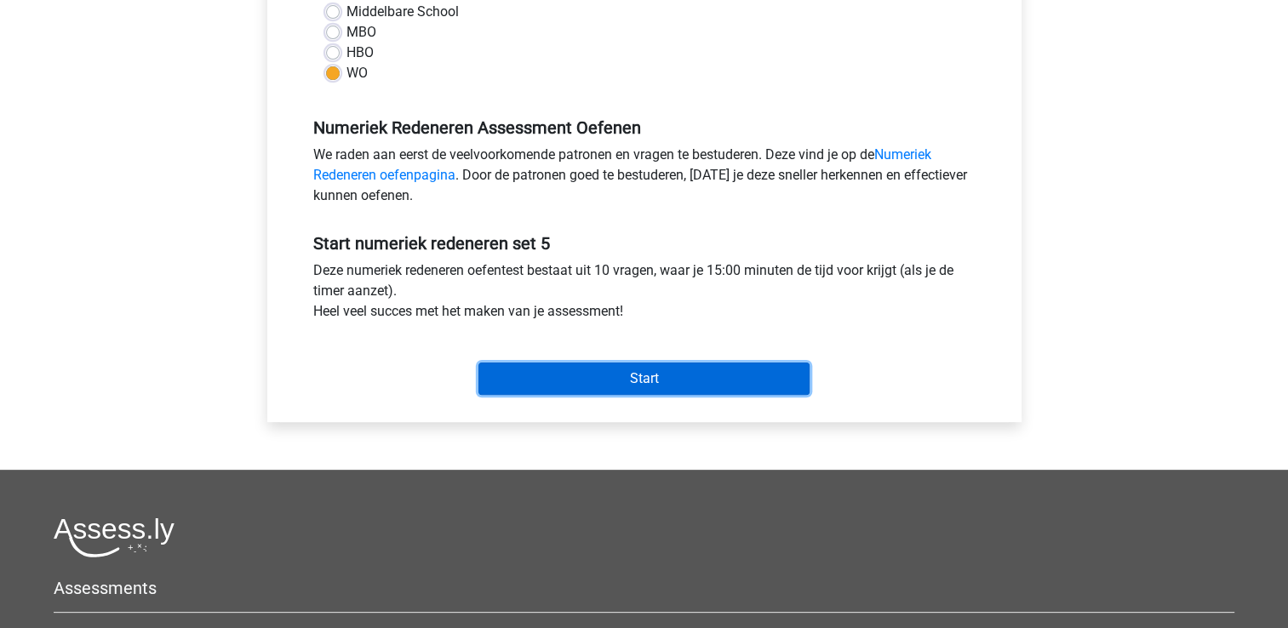
click at [756, 378] on input "Start" at bounding box center [644, 379] width 331 height 32
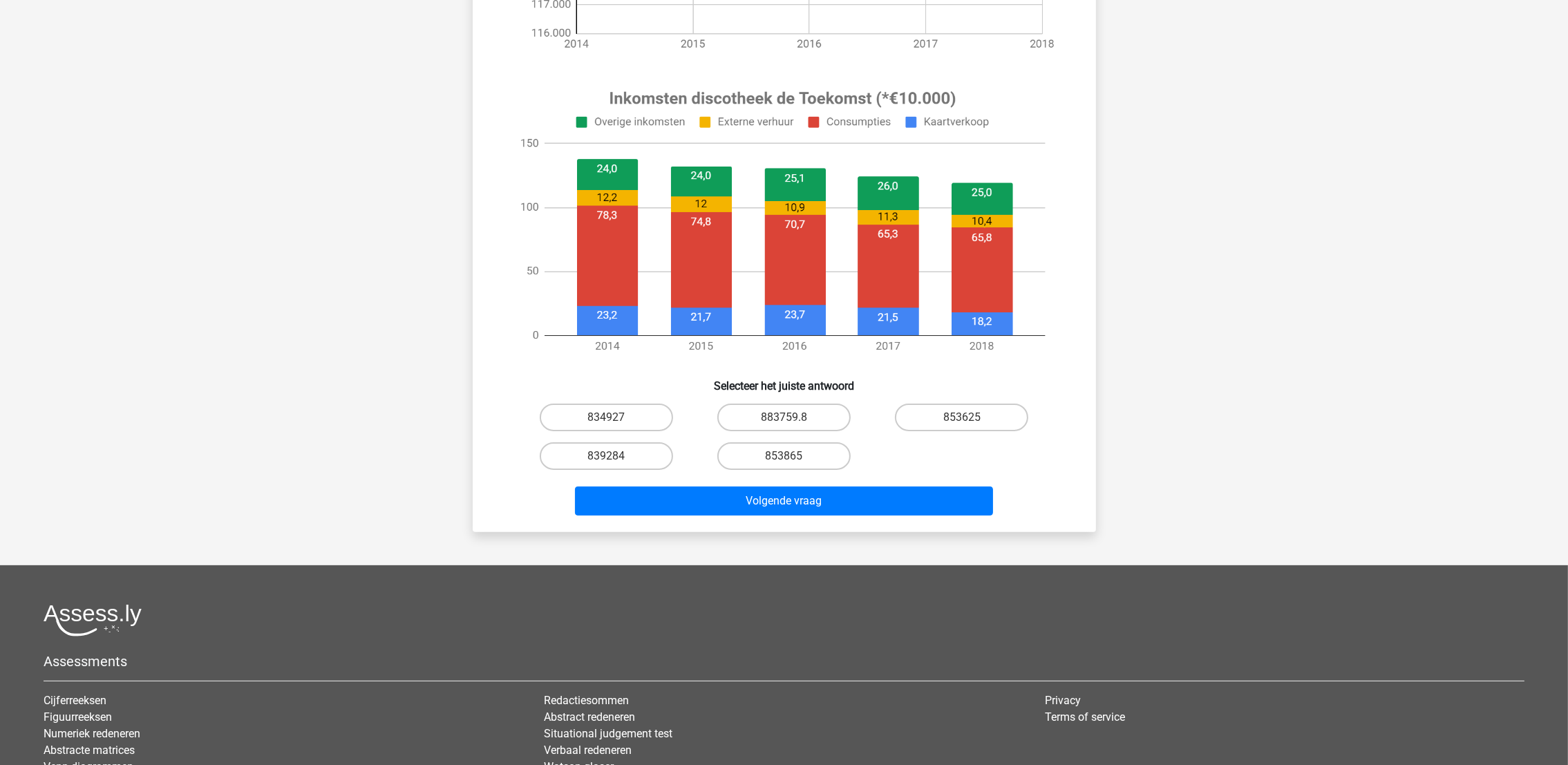
scroll to position [518, 0]
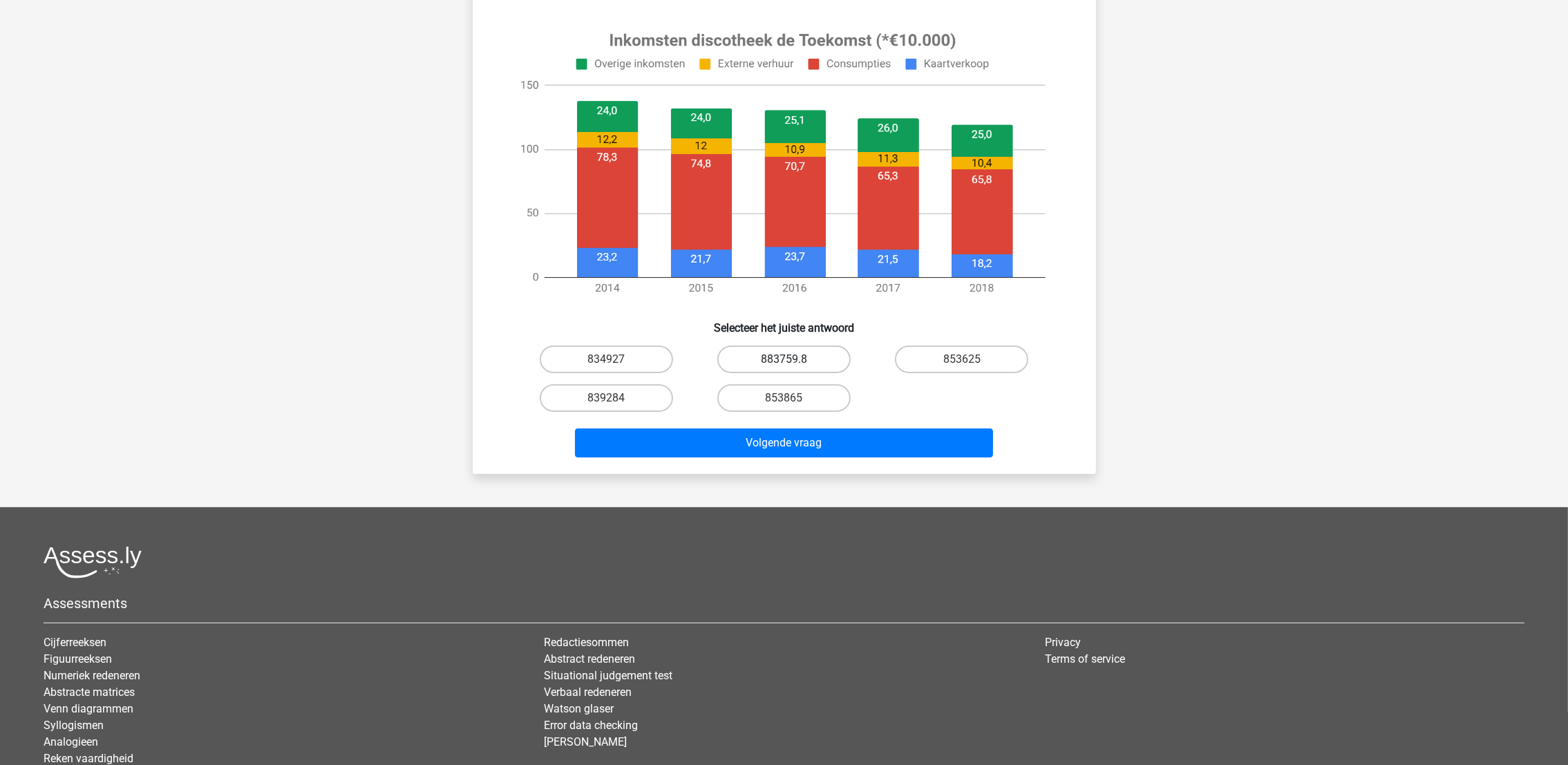
click at [794, 359] on label "883759.8" at bounding box center [784, 359] width 133 height 28
click at [793, 359] on input "883759.8" at bounding box center [788, 363] width 9 height 9
radio input "true"
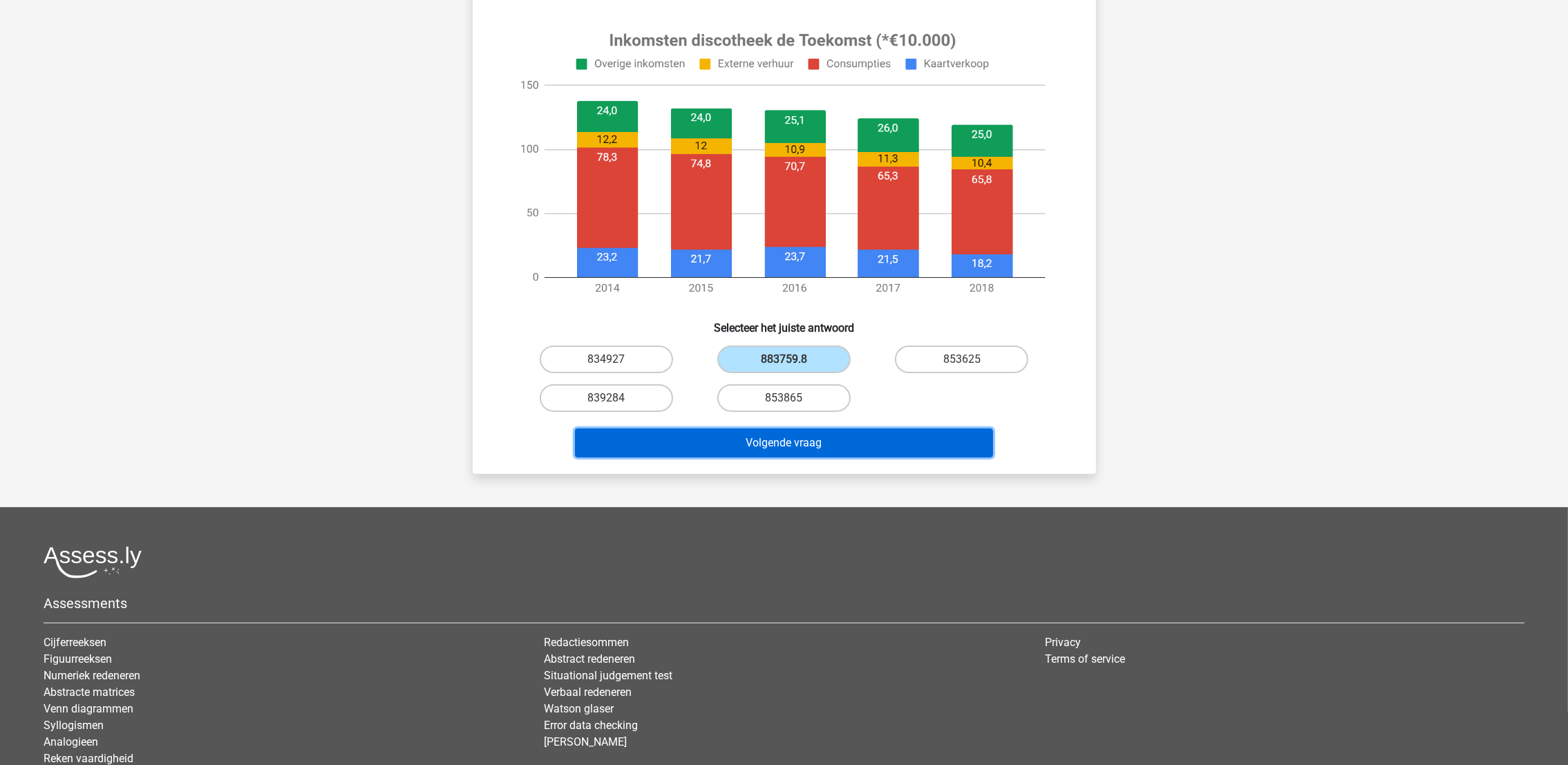
click at [798, 439] on button "Volgende vraag" at bounding box center [784, 443] width 418 height 29
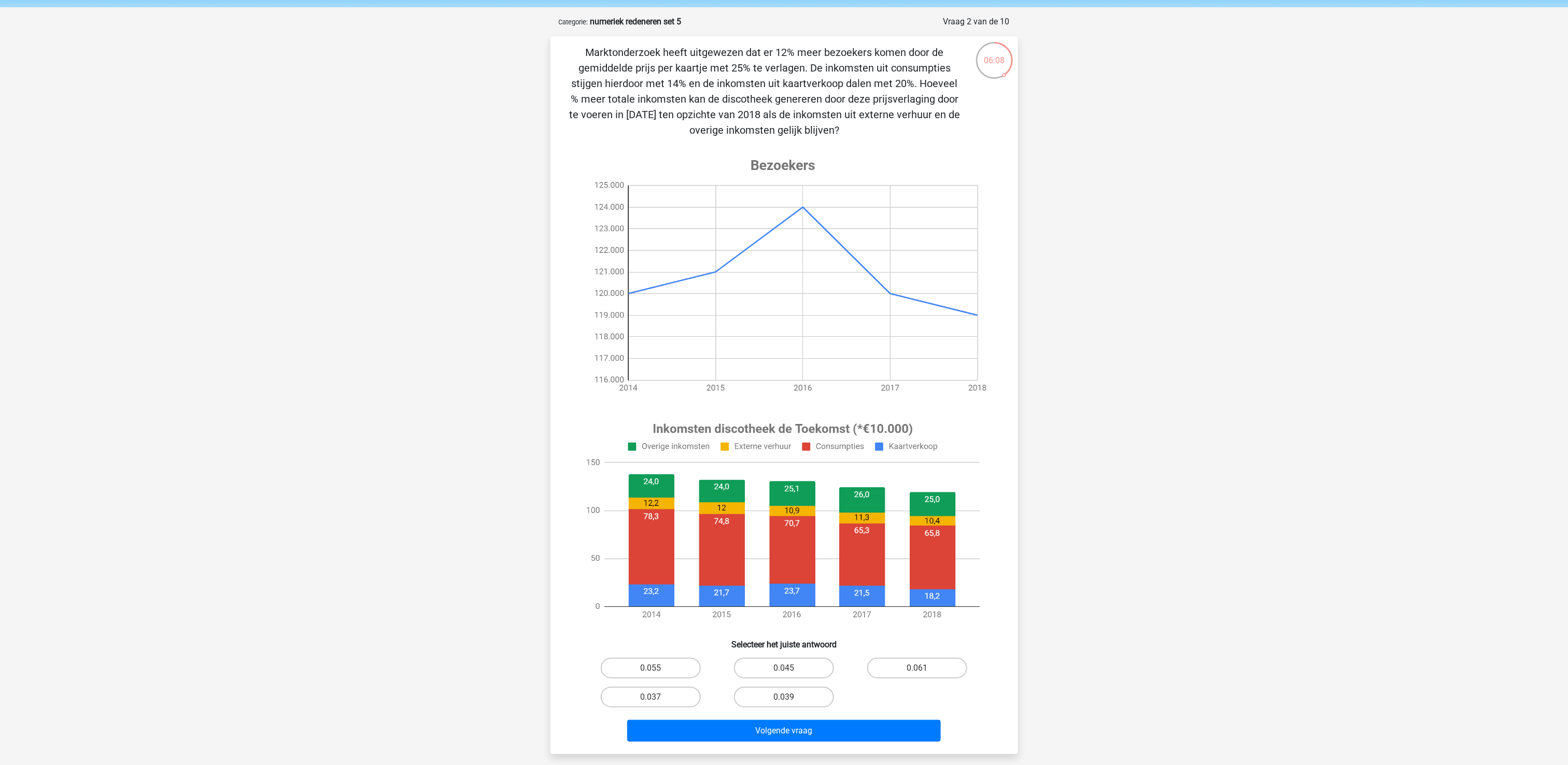
scroll to position [0, 0]
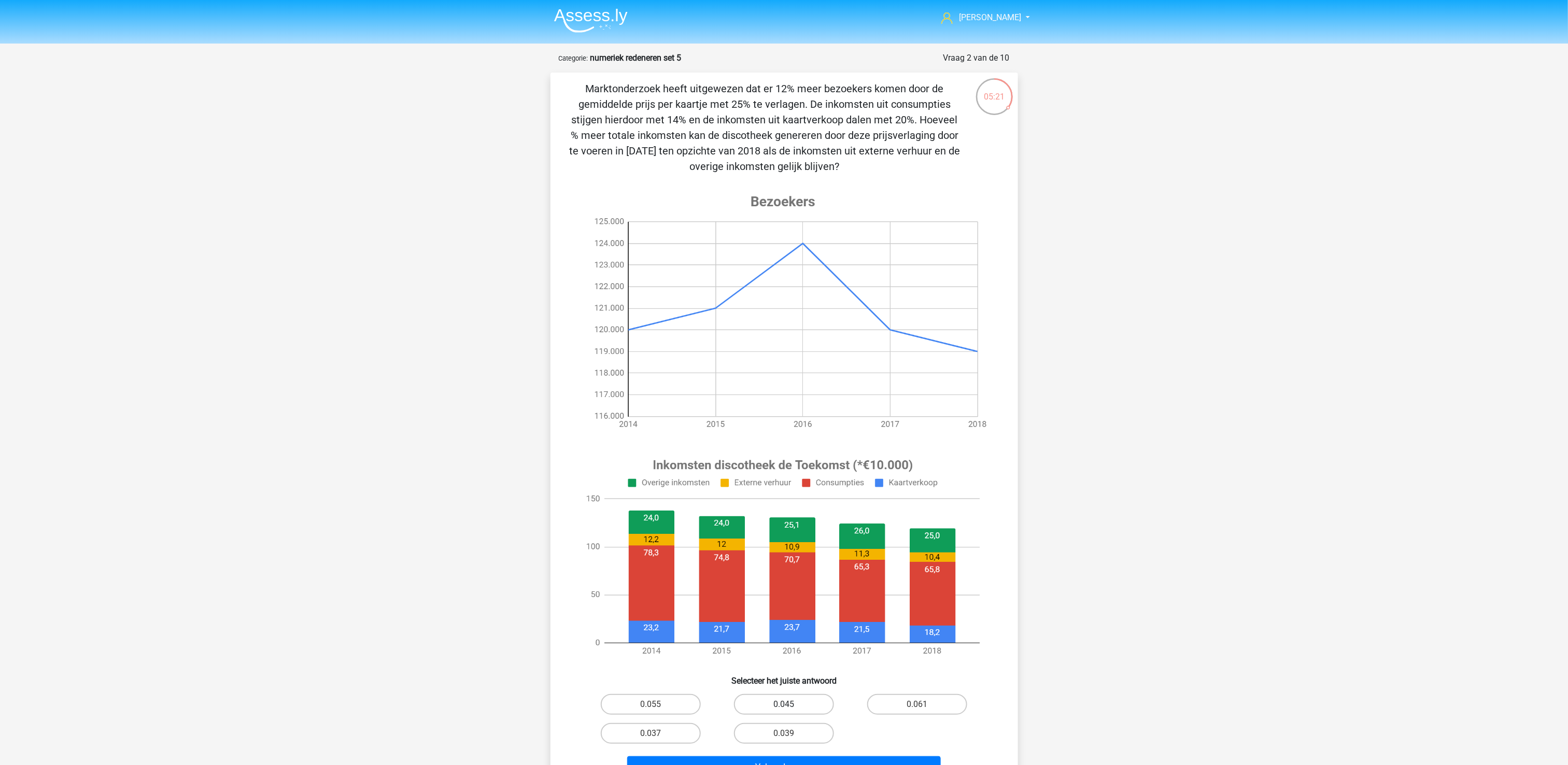
click at [782, 382] on label "0.045" at bounding box center [784, 704] width 100 height 21
click at [784, 382] on input "0.045" at bounding box center [787, 707] width 7 height 7
radio input "true"
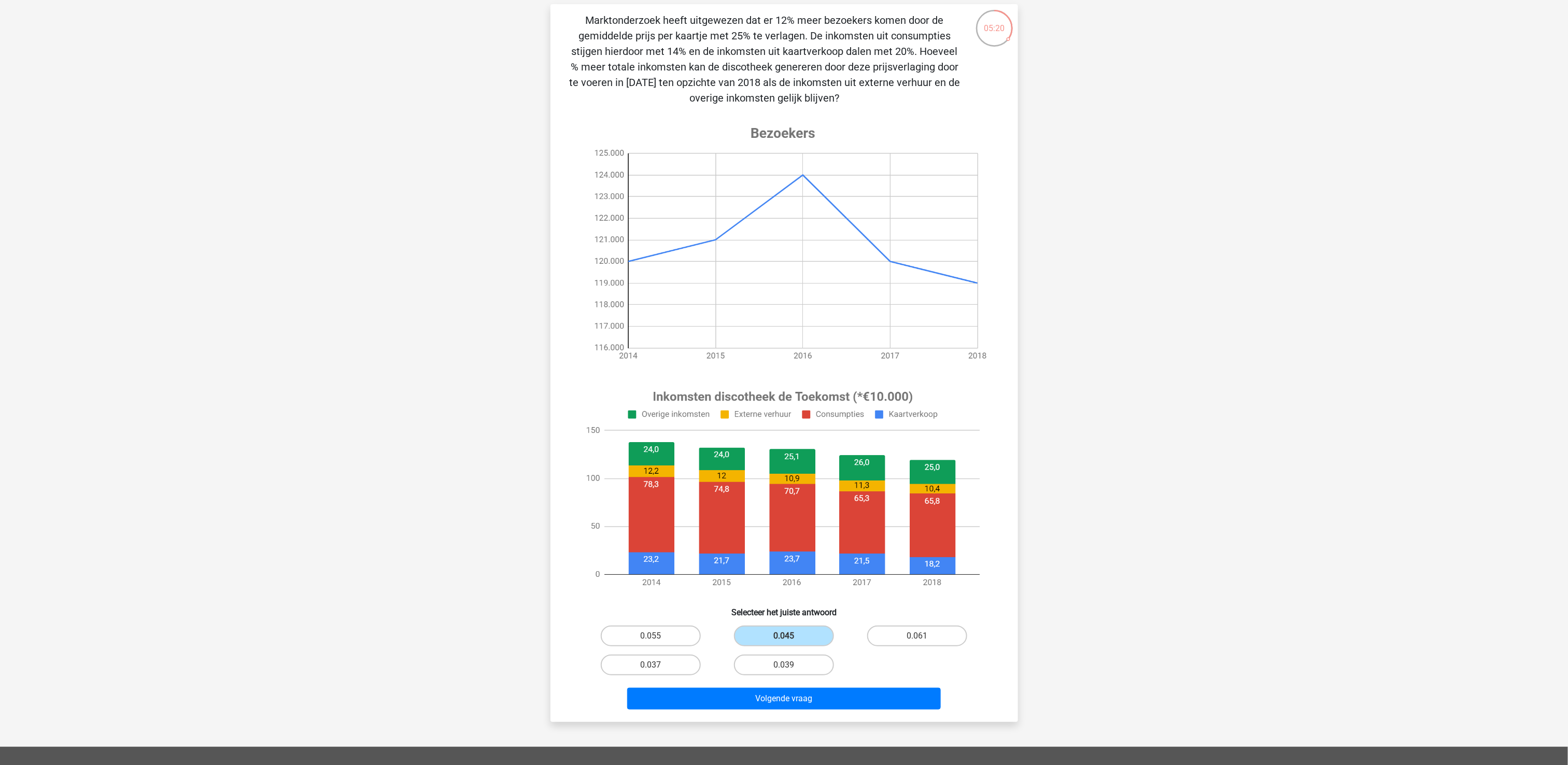
scroll to position [103, 0]
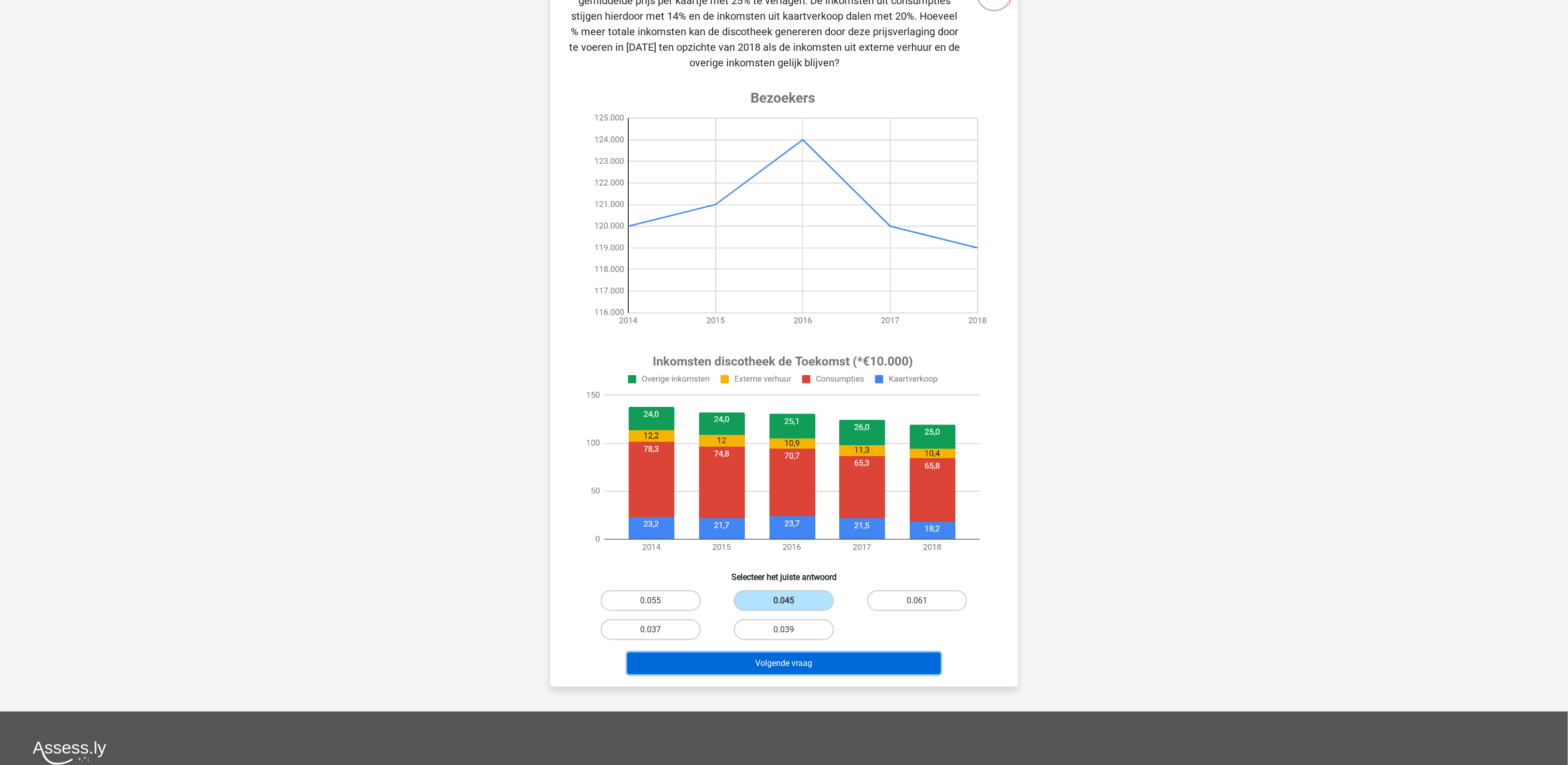
click at [784, 382] on button "Volgende vraag" at bounding box center [783, 663] width 313 height 22
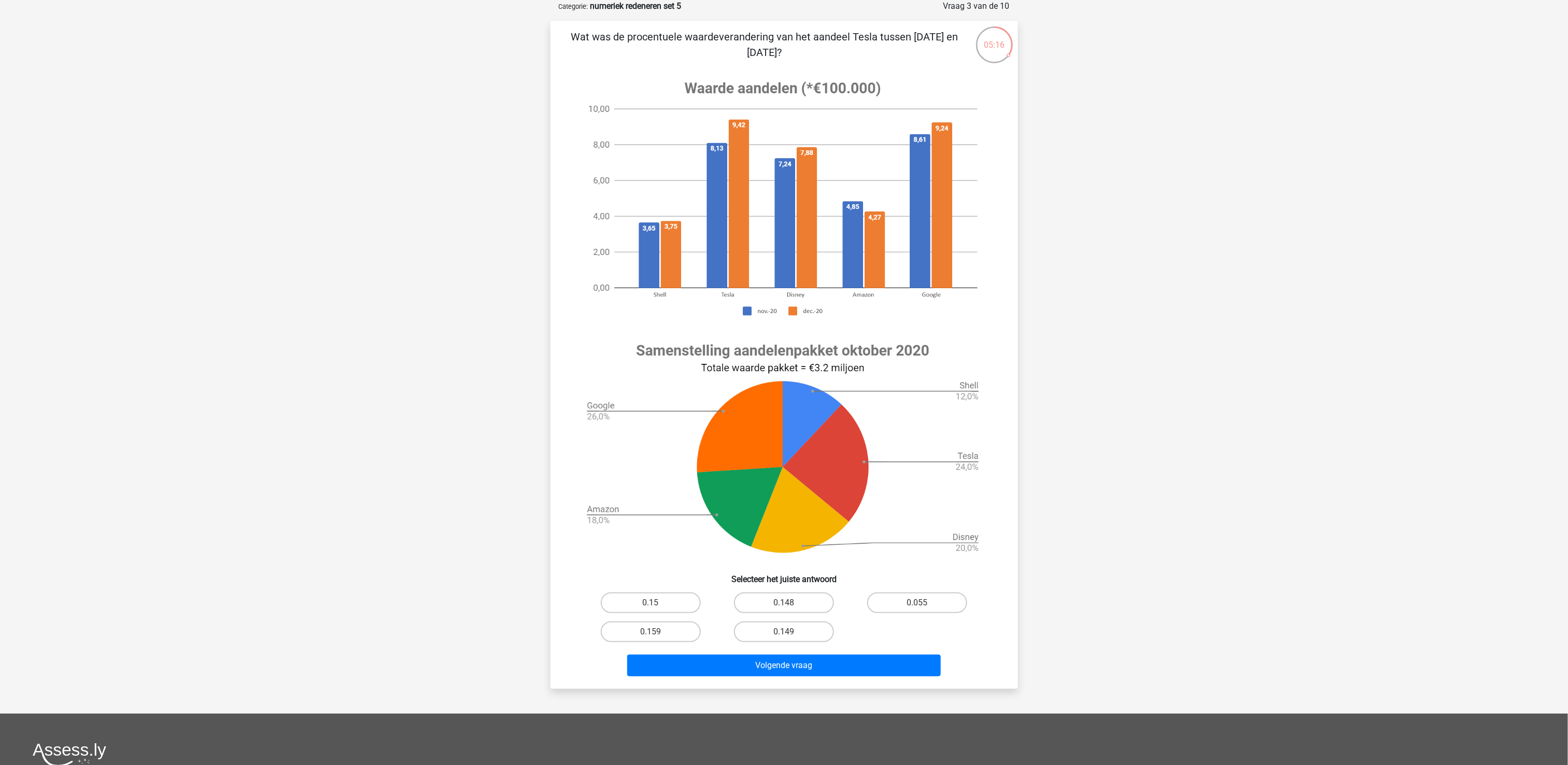
scroll to position [0, 0]
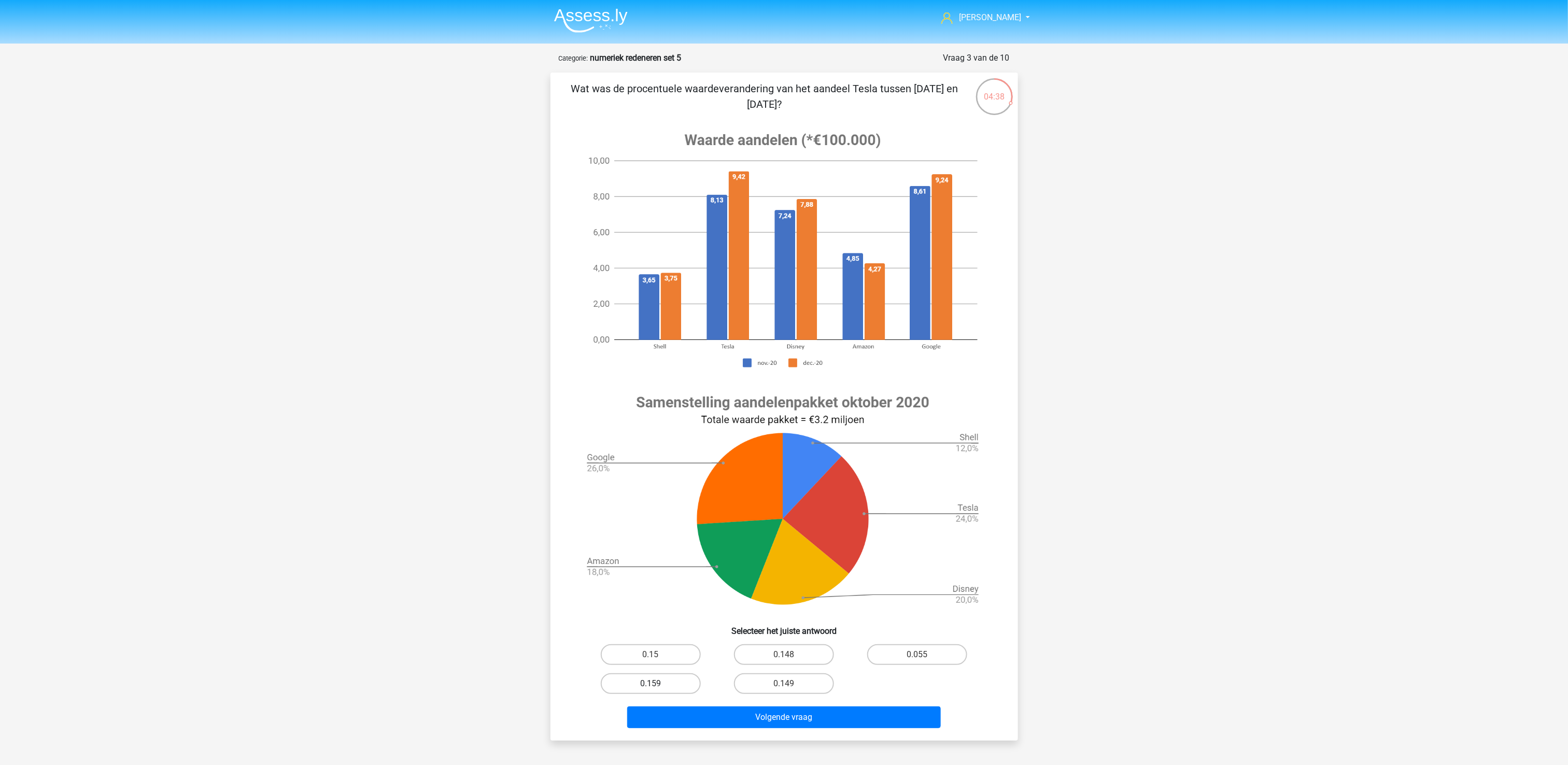
click at [664, 382] on label "0.159" at bounding box center [651, 683] width 100 height 21
click at [657, 382] on input "0.159" at bounding box center [654, 686] width 7 height 7
radio input "true"
click at [702, 382] on button "Volgende vraag" at bounding box center [783, 718] width 313 height 22
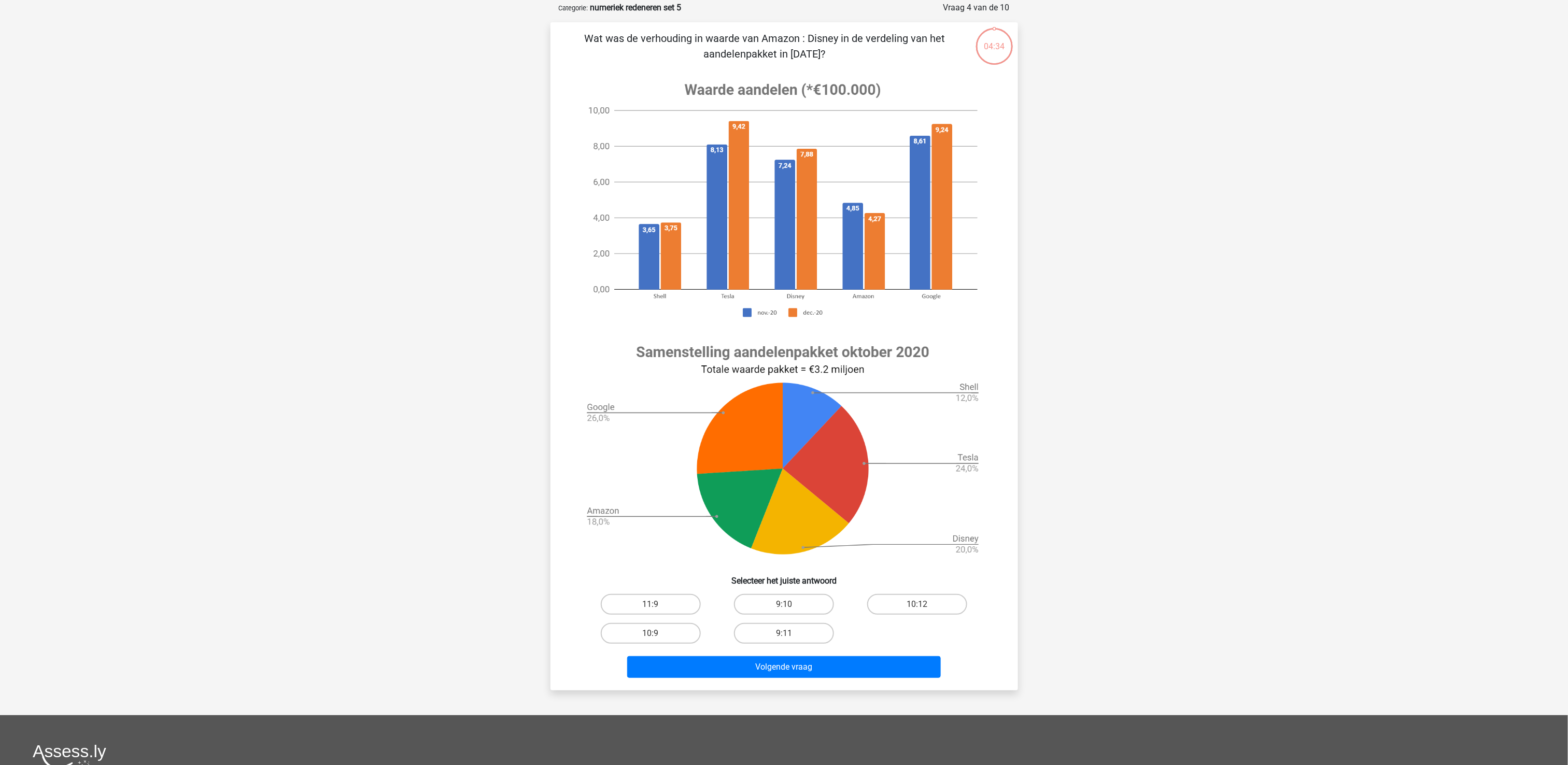
scroll to position [52, 0]
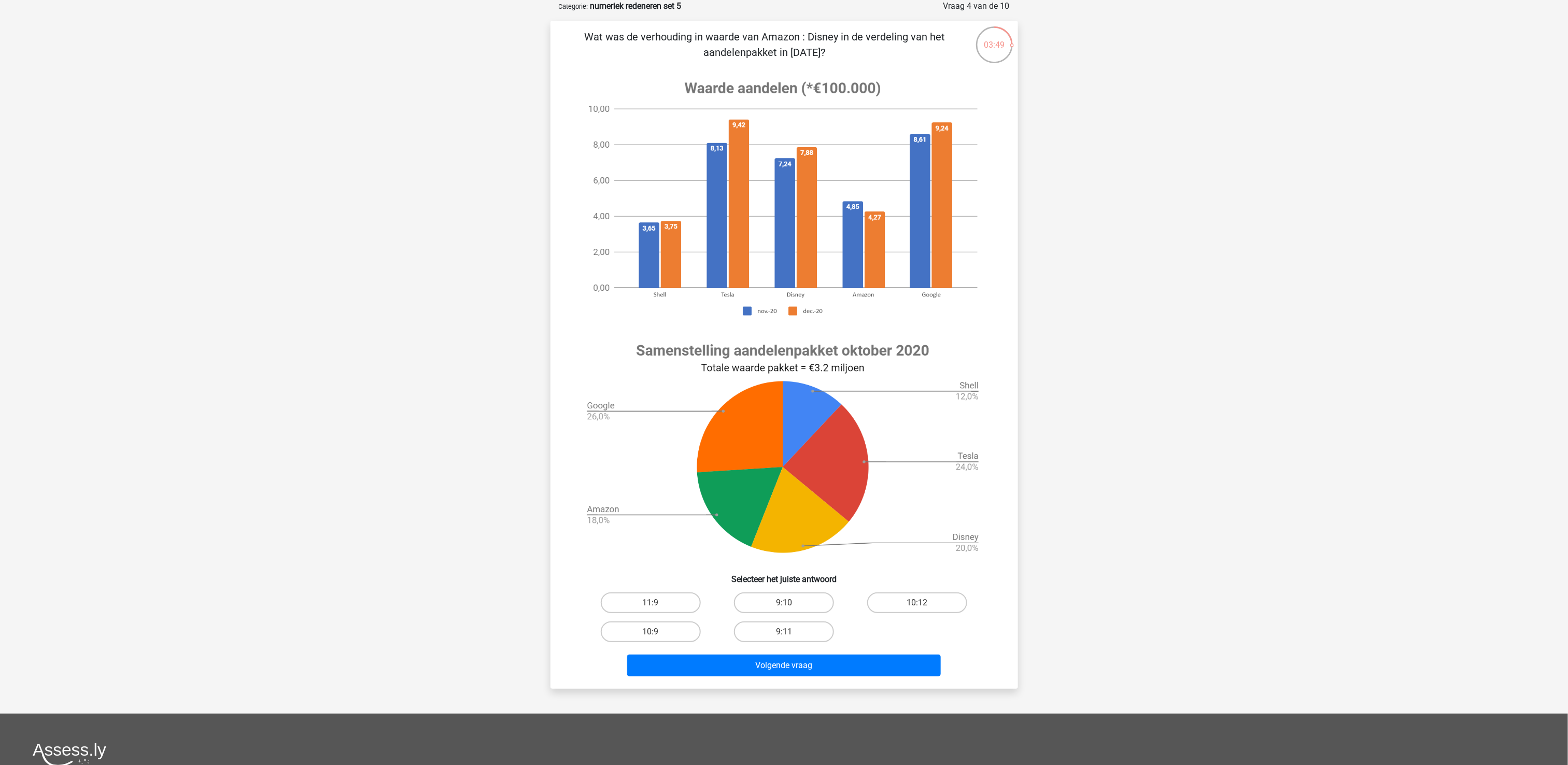
click at [784, 382] on input "9:10" at bounding box center [787, 606] width 7 height 7
radio input "true"
click at [784, 382] on button "Volgende vraag" at bounding box center [783, 666] width 313 height 22
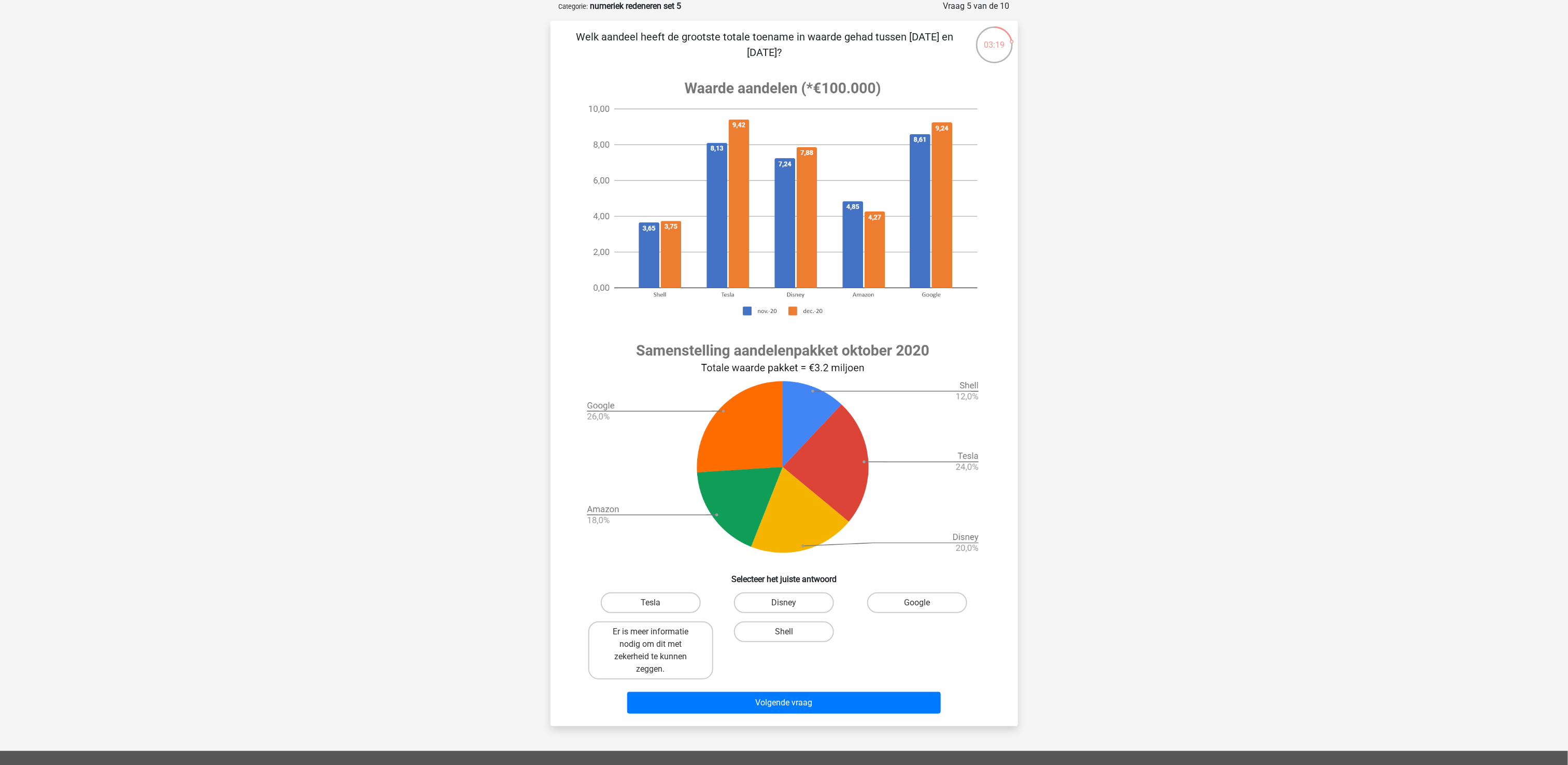
click at [653, 382] on input "Tesla" at bounding box center [654, 606] width 7 height 7
radio input "true"
click at [760, 382] on button "Volgende vraag" at bounding box center [783, 703] width 313 height 22
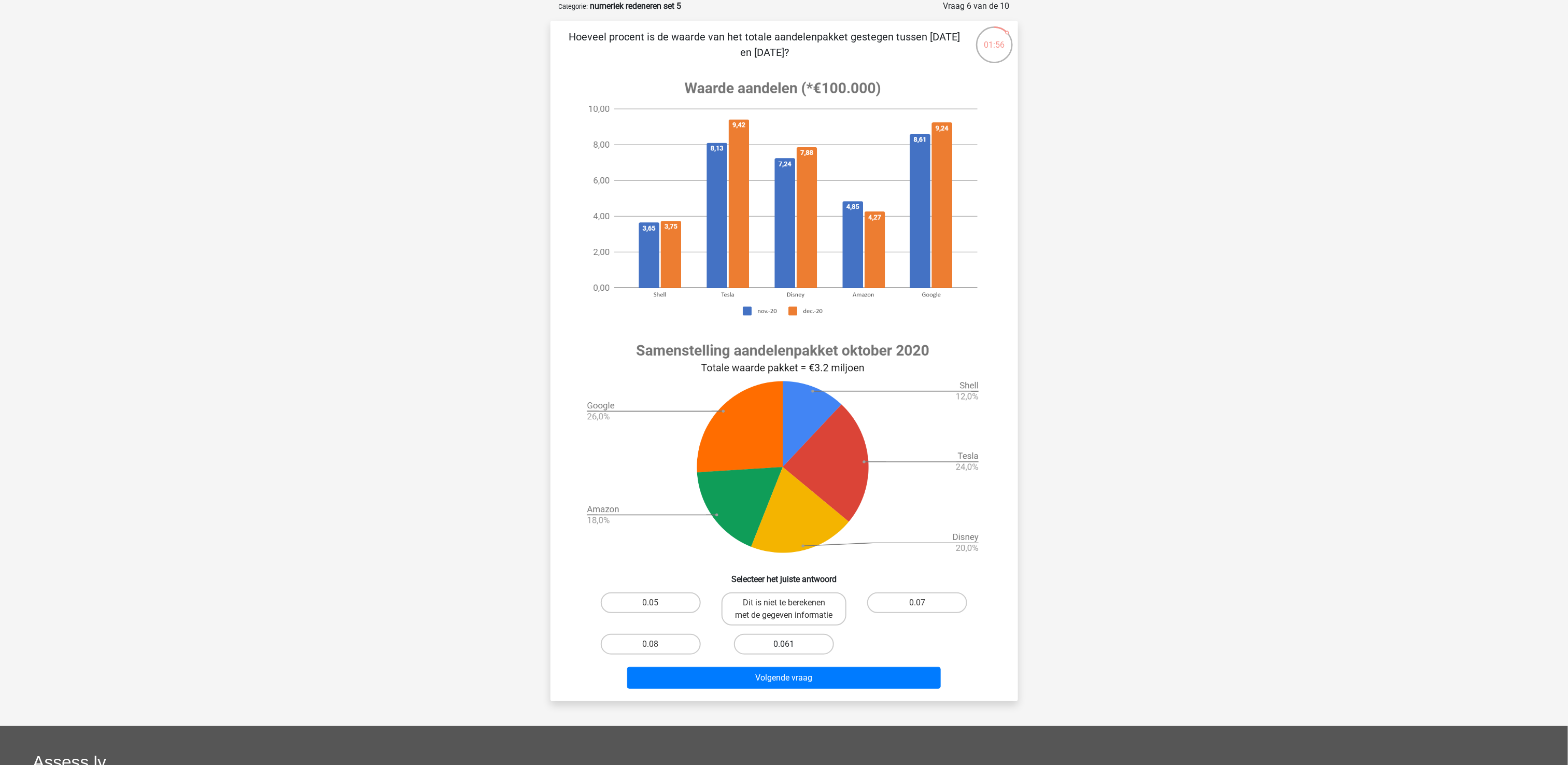
click at [784, 382] on label "0.061" at bounding box center [784, 644] width 100 height 21
click at [784, 382] on input "0.061" at bounding box center [787, 648] width 7 height 7
radio input "true"
click at [784, 382] on button "Volgende vraag" at bounding box center [783, 678] width 313 height 22
click at [784, 382] on label "Dit is niet te bepalen met de gegeven informatie" at bounding box center [783, 638] width 125 height 33
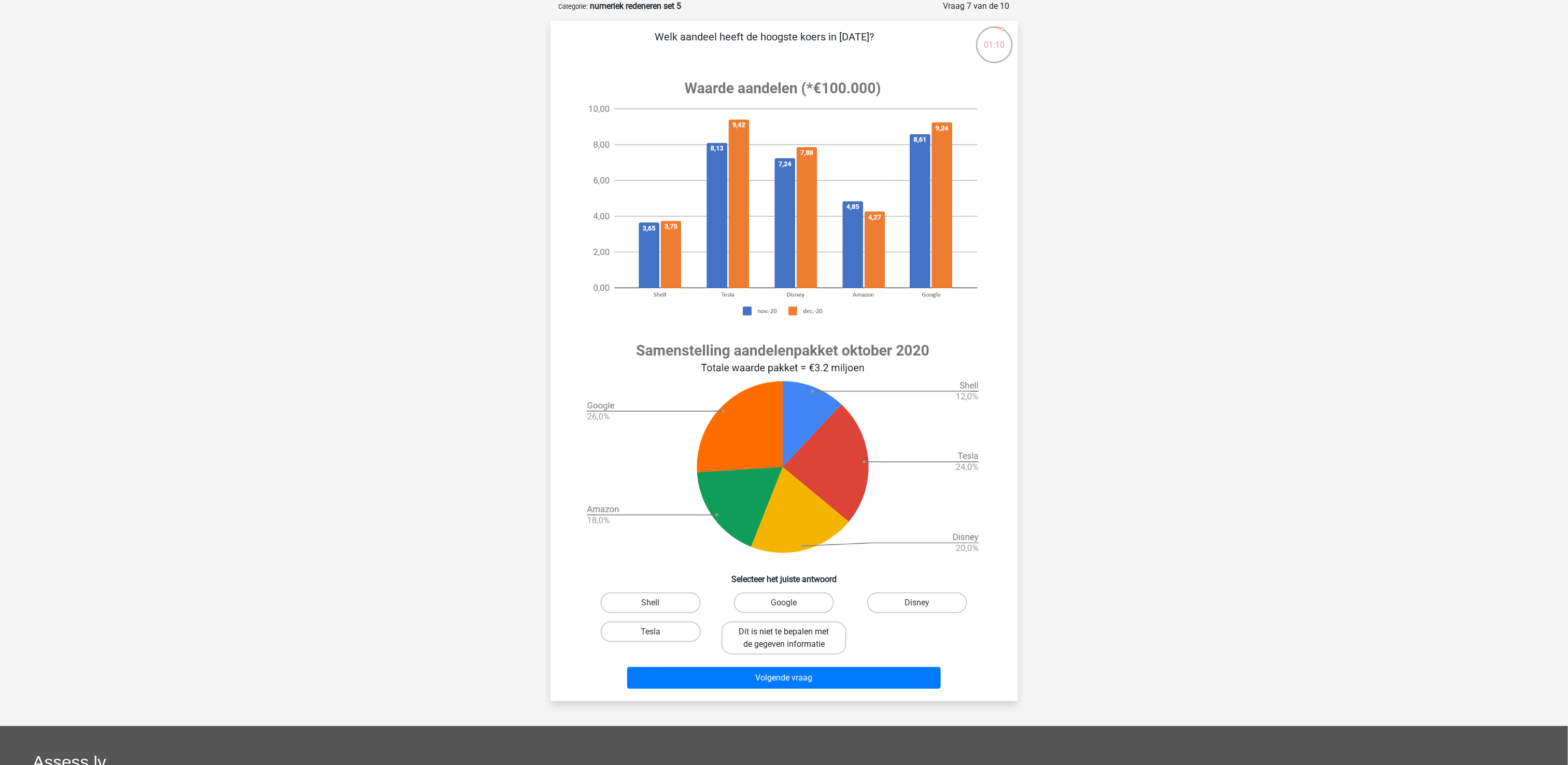
click at [784, 382] on input "Dit is niet te bepalen met de gegeven informatie" at bounding box center [787, 635] width 7 height 7
radio input "true"
click at [784, 382] on button "Volgende vraag" at bounding box center [783, 678] width 313 height 22
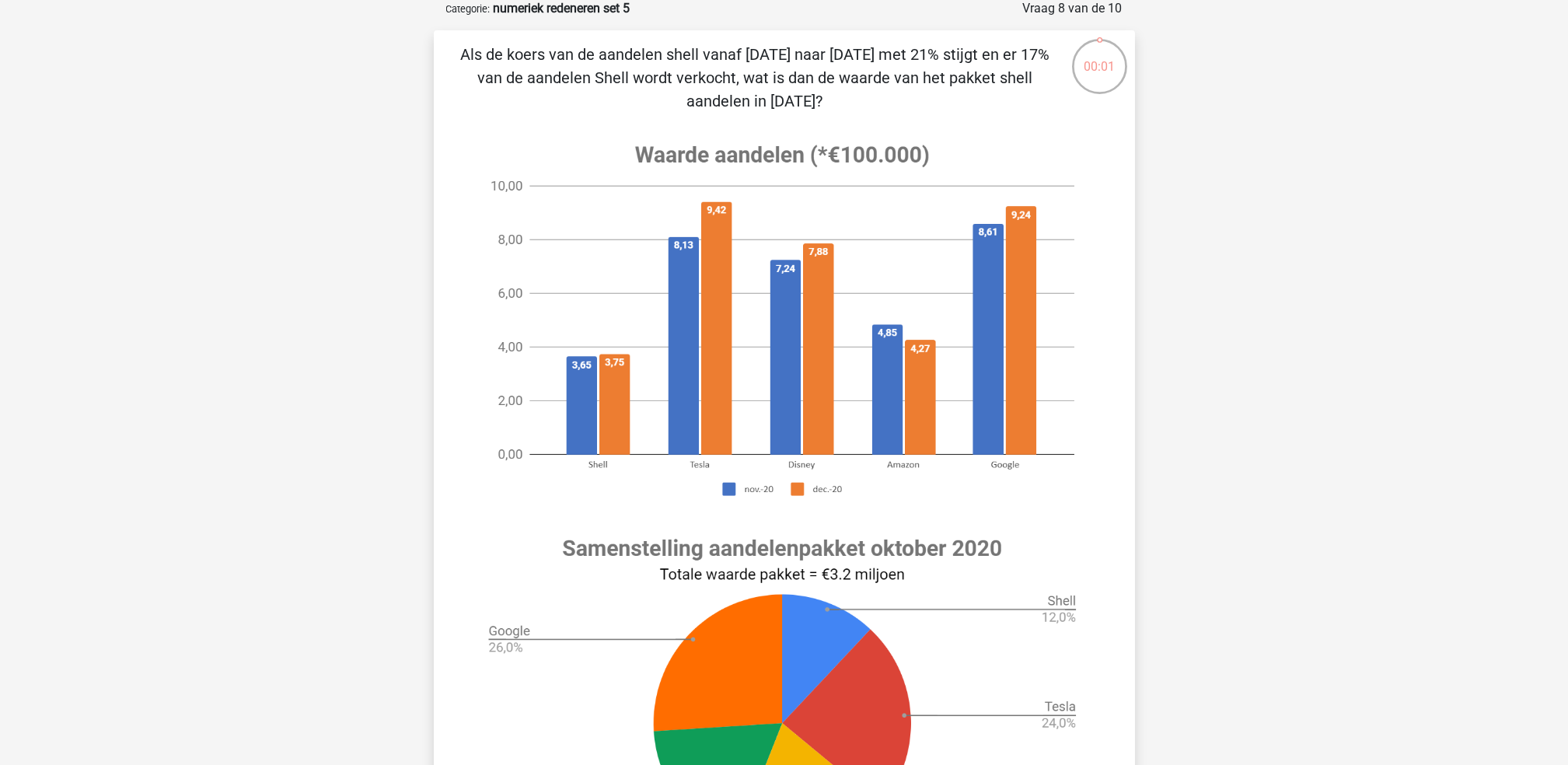
scroll to position [0, 0]
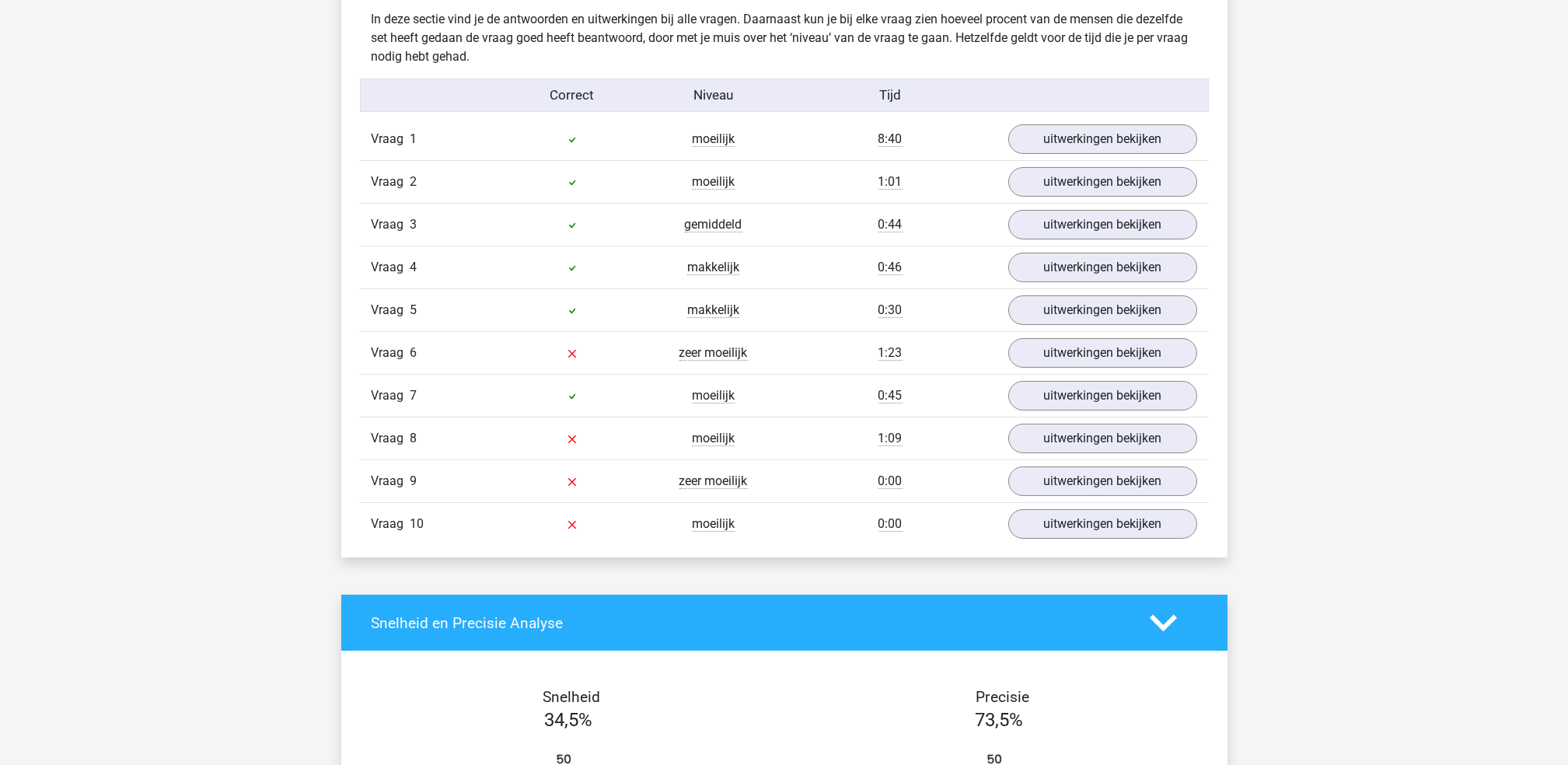
scroll to position [1036, 0]
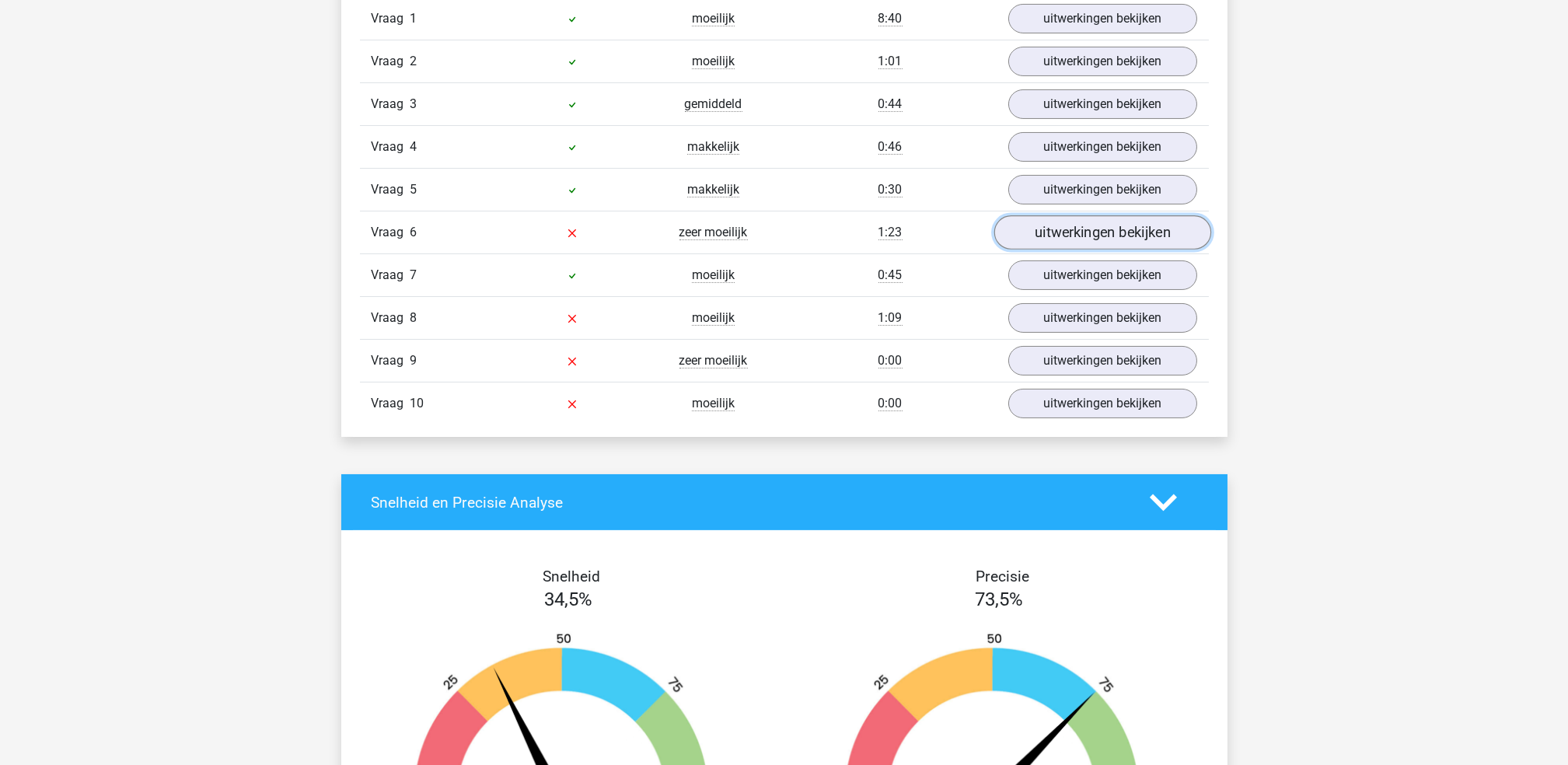
click at [1077, 231] on link "uitwerkingen bekijken" at bounding box center [1102, 233] width 217 height 34
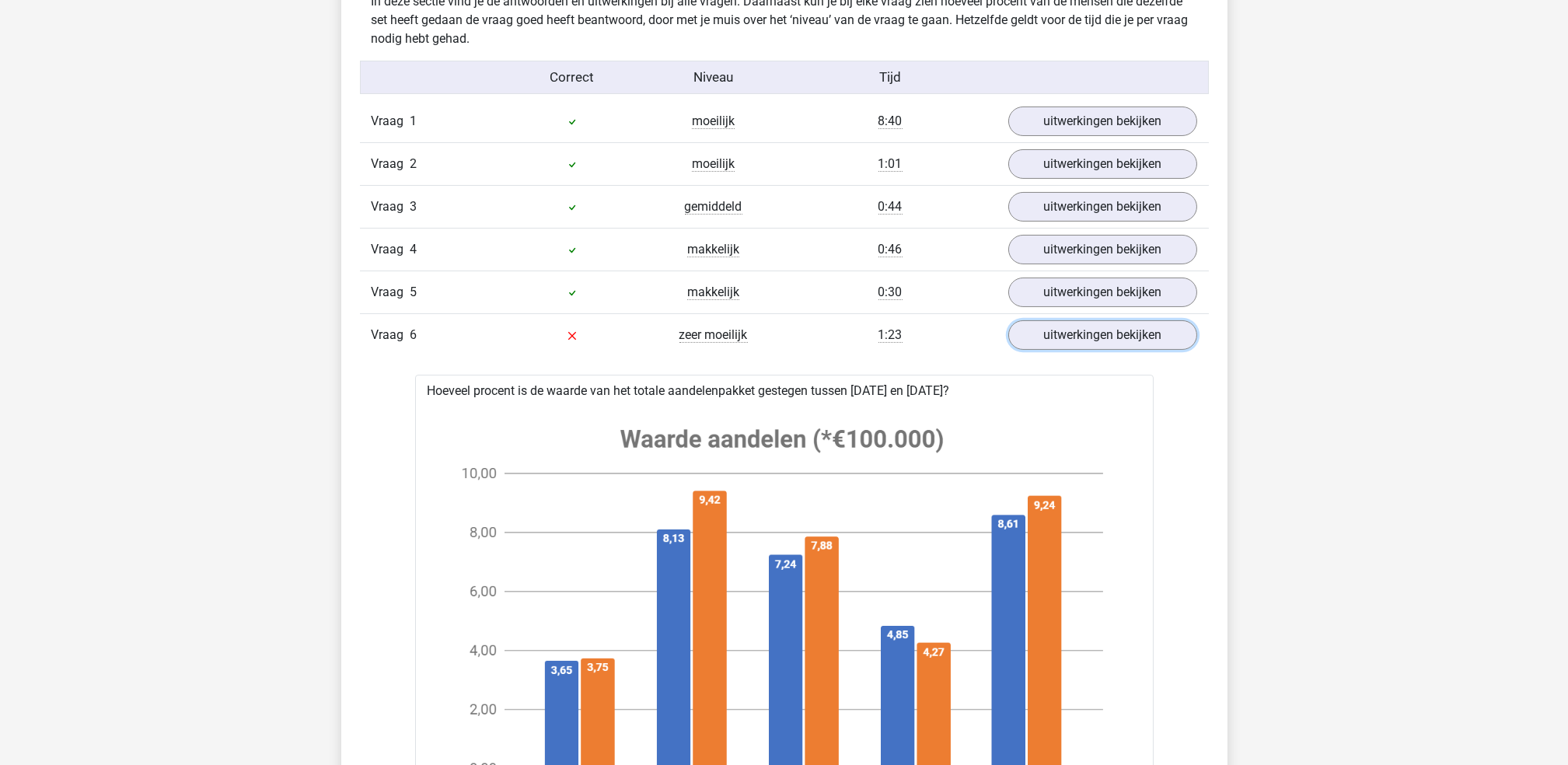
scroll to position [933, 0]
click at [1076, 338] on link "uitwerkingen bekijken" at bounding box center [1102, 336] width 217 height 34
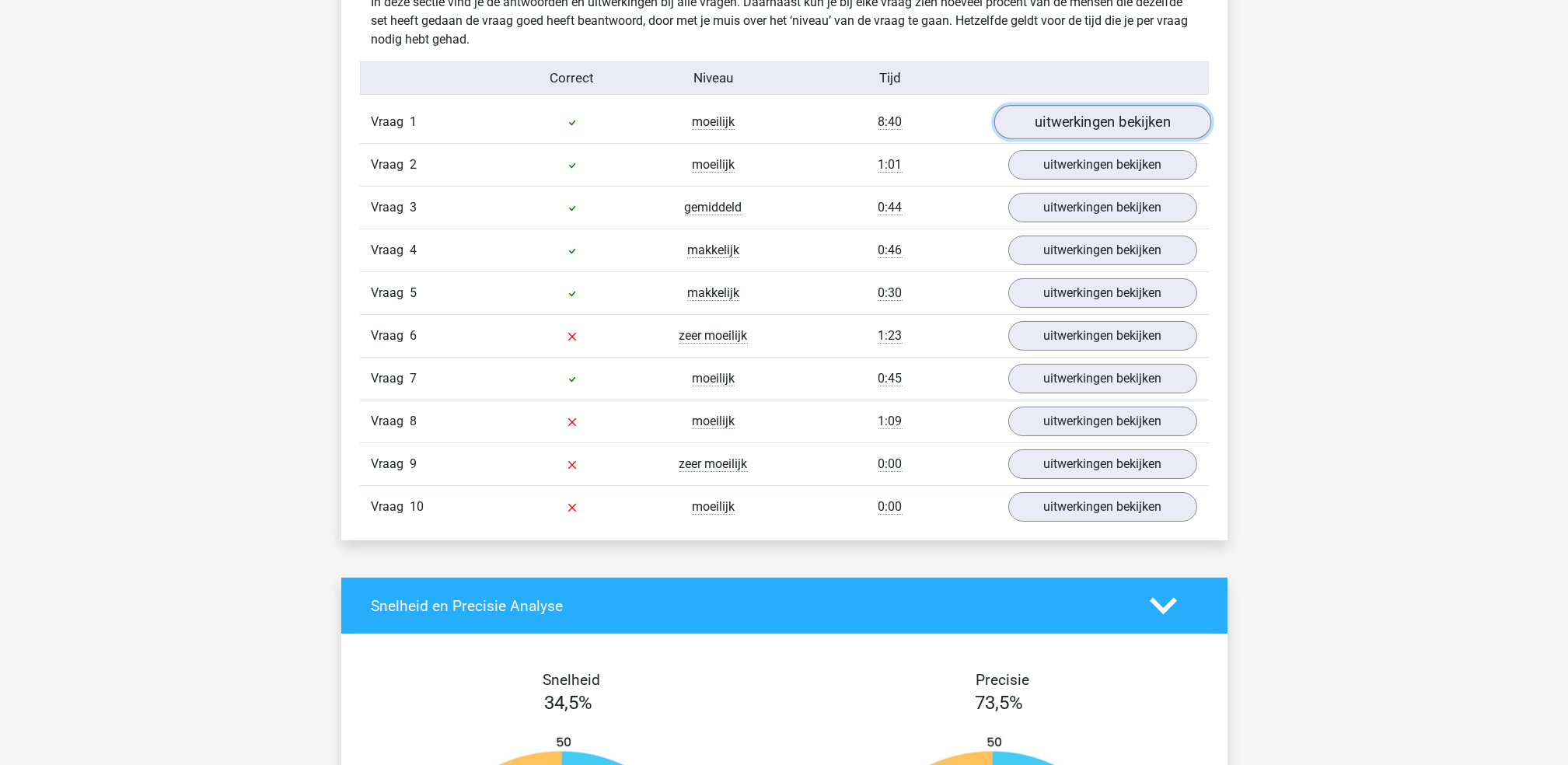
click at [1043, 110] on link "uitwerkingen bekijken" at bounding box center [1102, 122] width 217 height 34
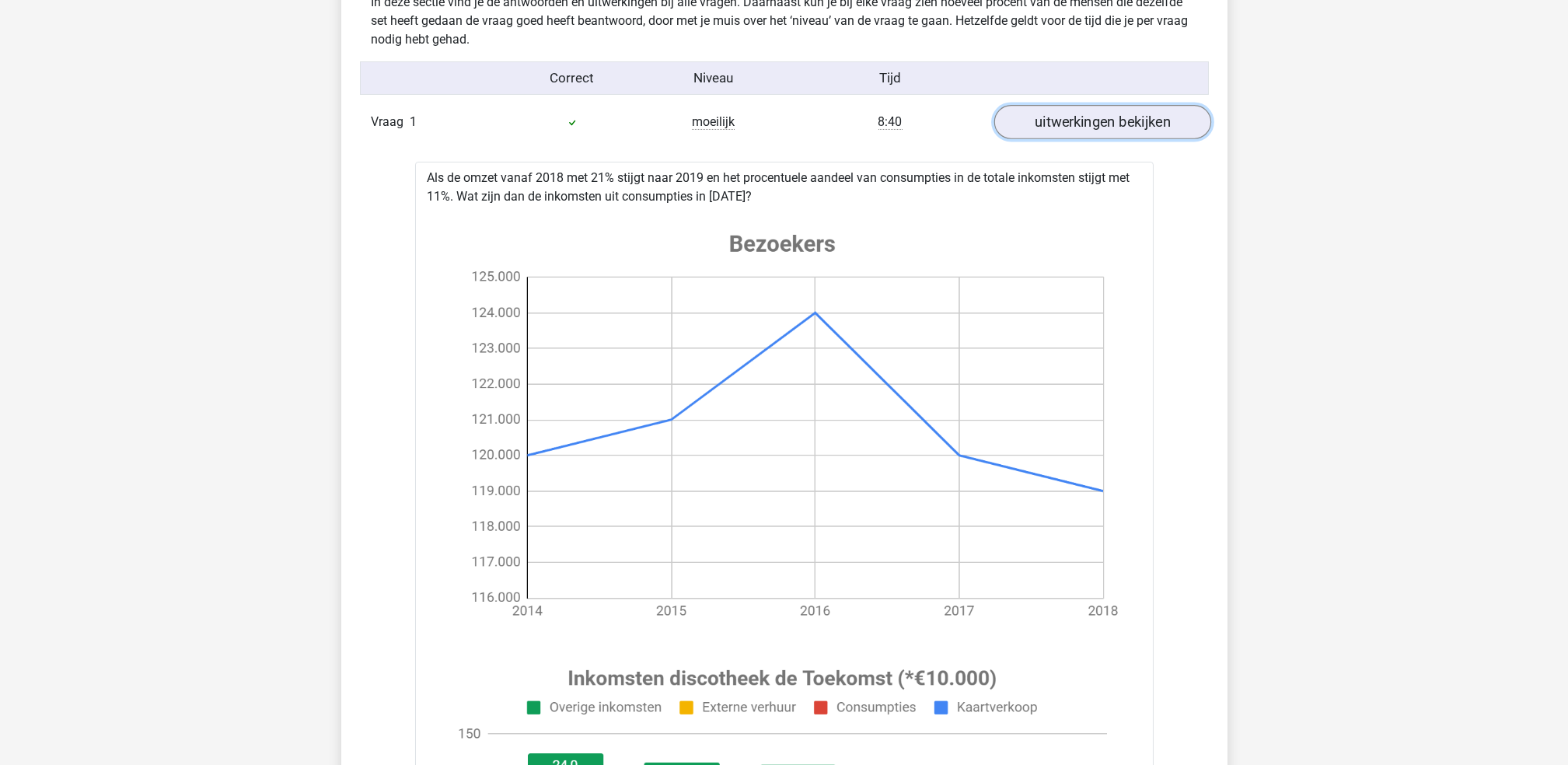
click at [1045, 123] on link "uitwerkingen bekijken" at bounding box center [1102, 122] width 217 height 34
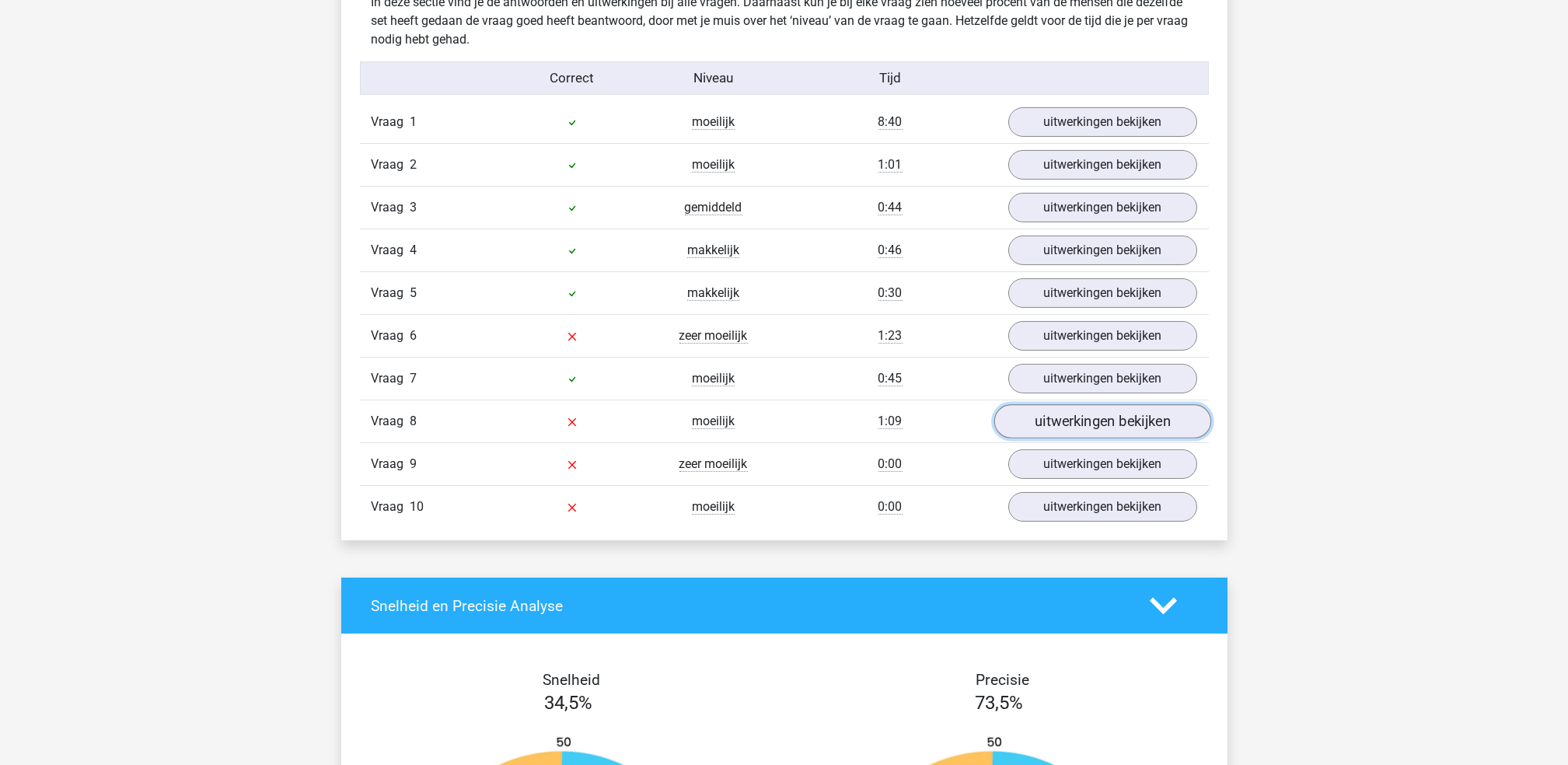
click at [1071, 424] on link "uitwerkingen bekijken" at bounding box center [1102, 422] width 217 height 34
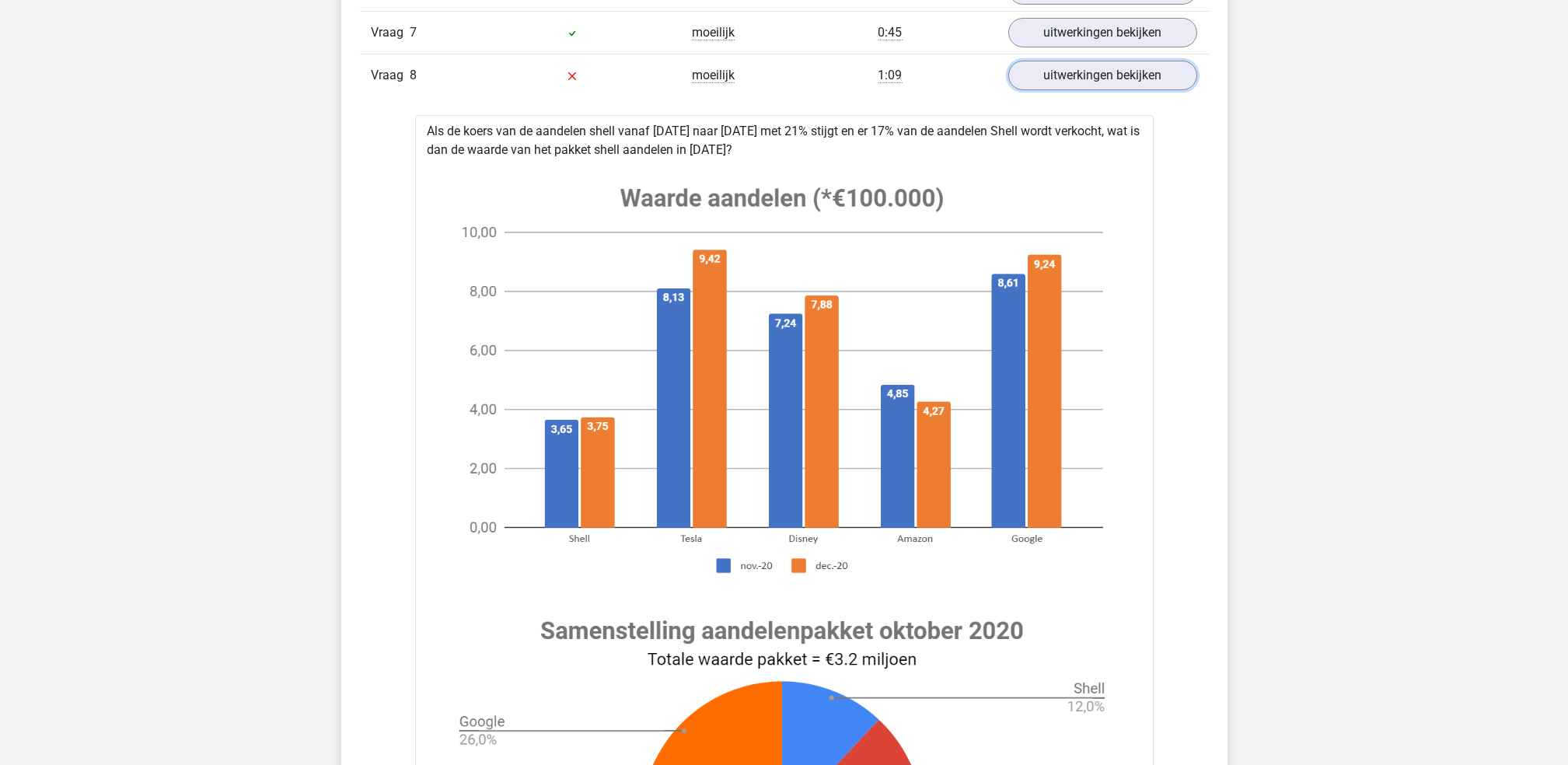
scroll to position [1244, 0]
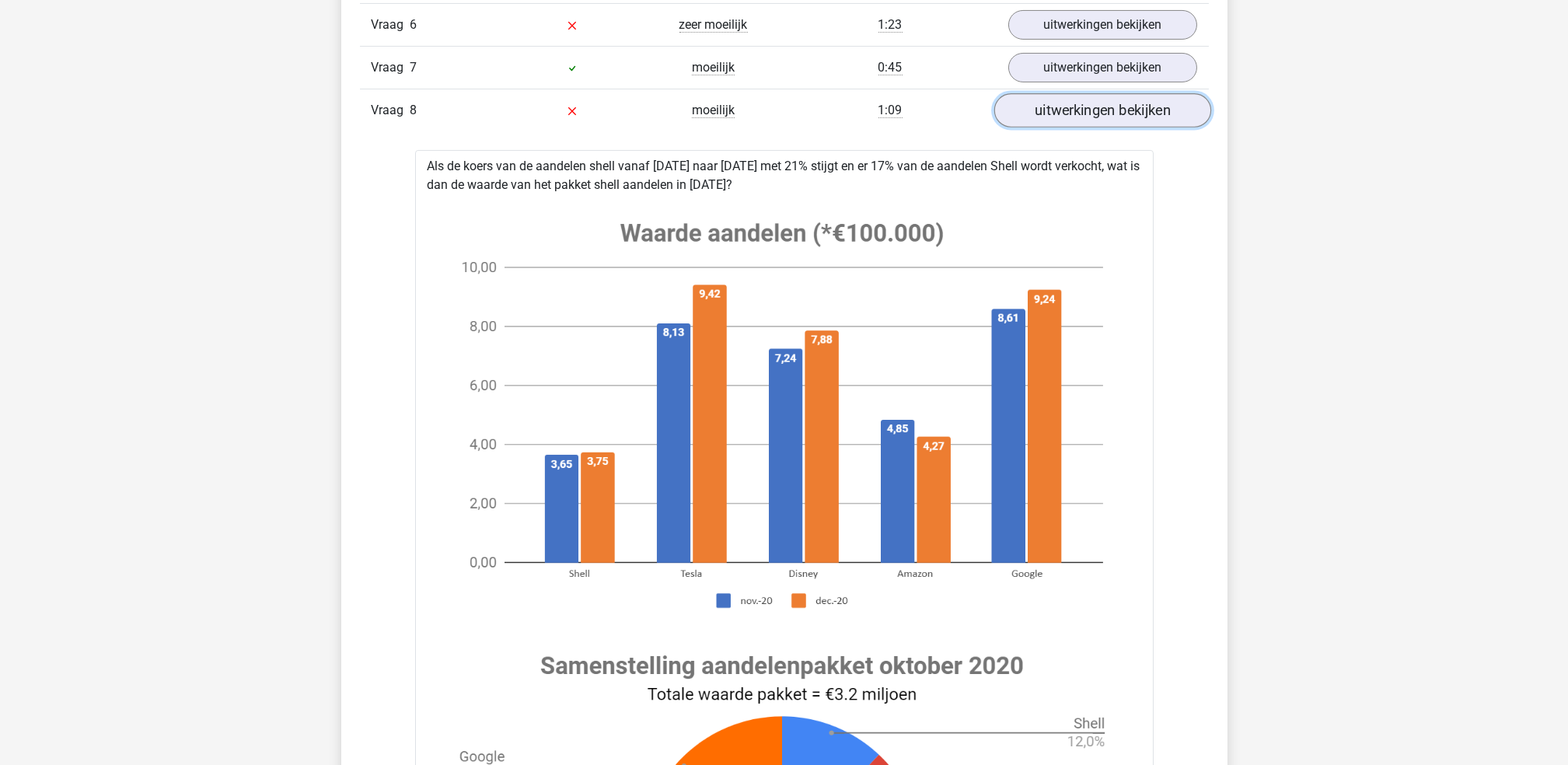
click at [1123, 114] on link "uitwerkingen bekijken" at bounding box center [1102, 110] width 217 height 34
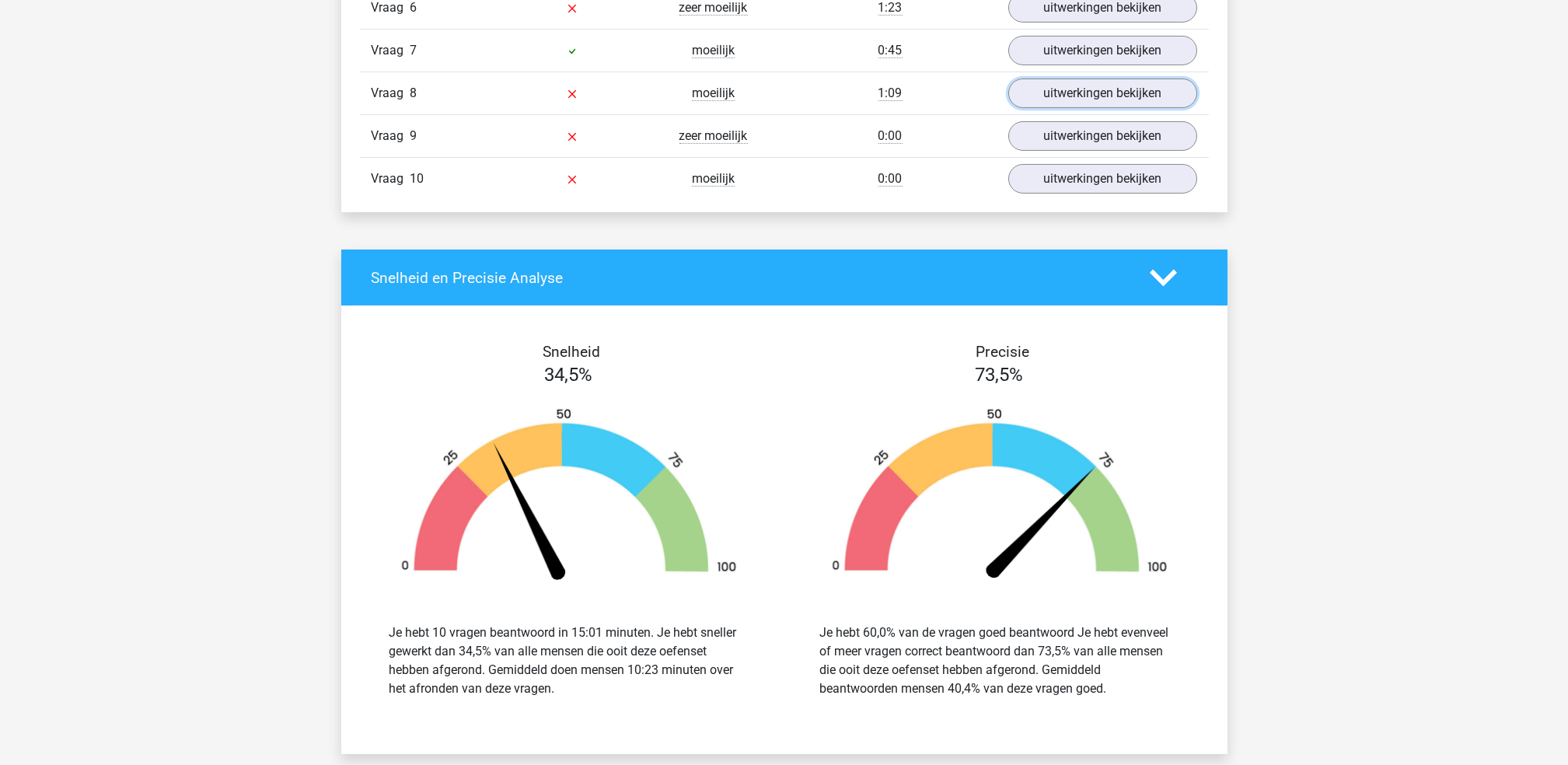
scroll to position [1969, 0]
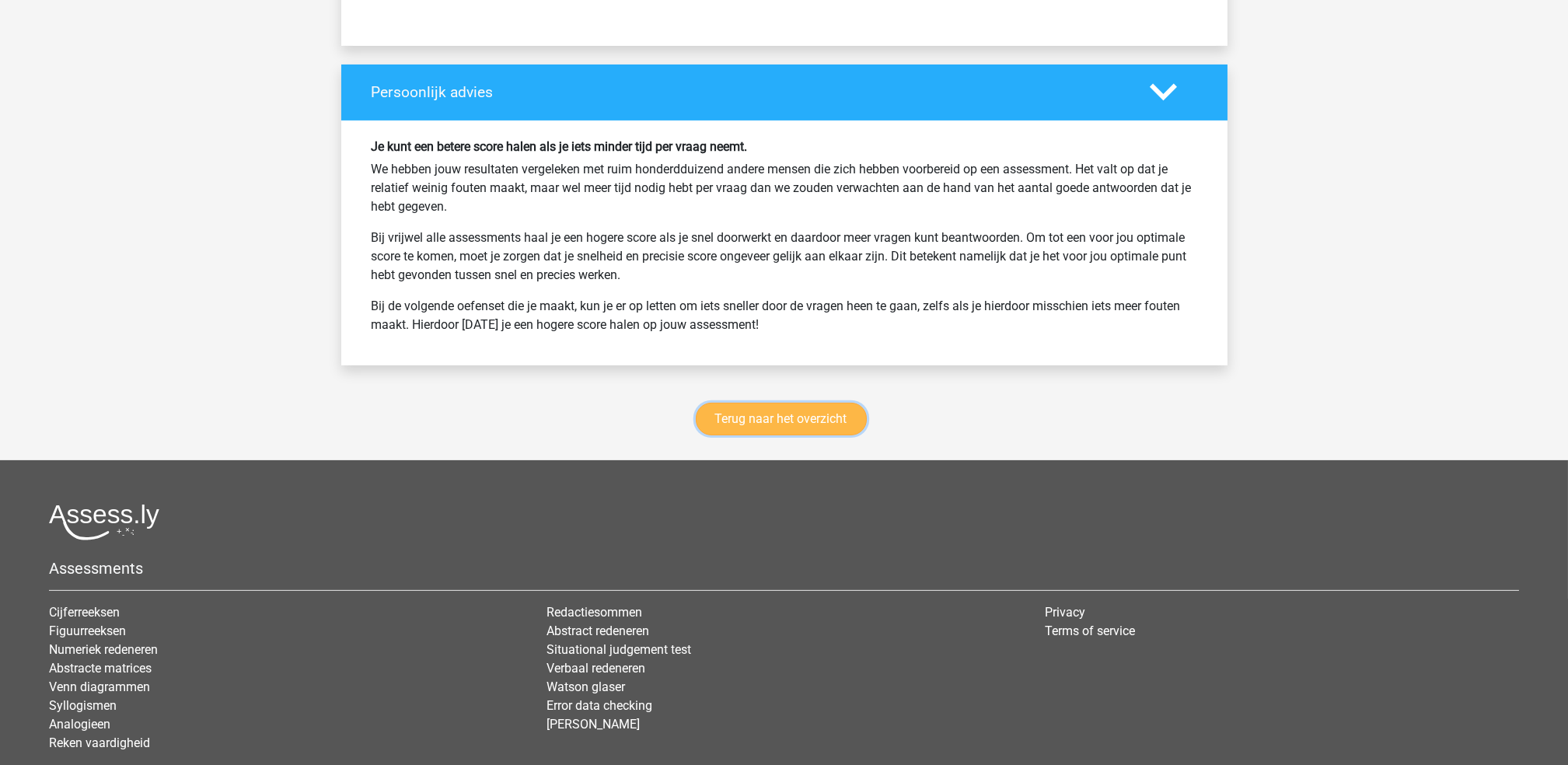
click at [810, 414] on link "Terug naar het overzicht" at bounding box center [780, 419] width 171 height 33
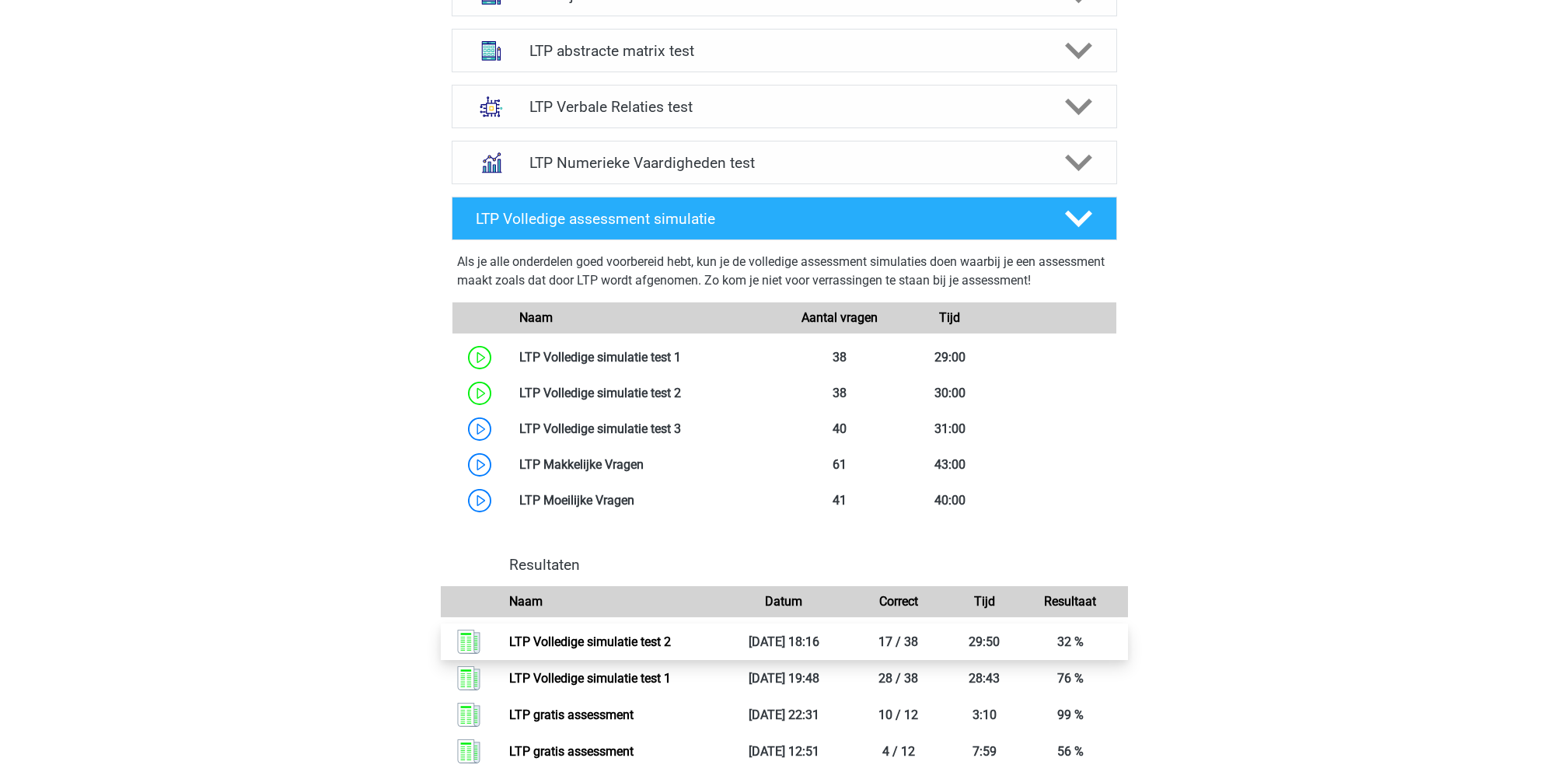
scroll to position [726, 0]
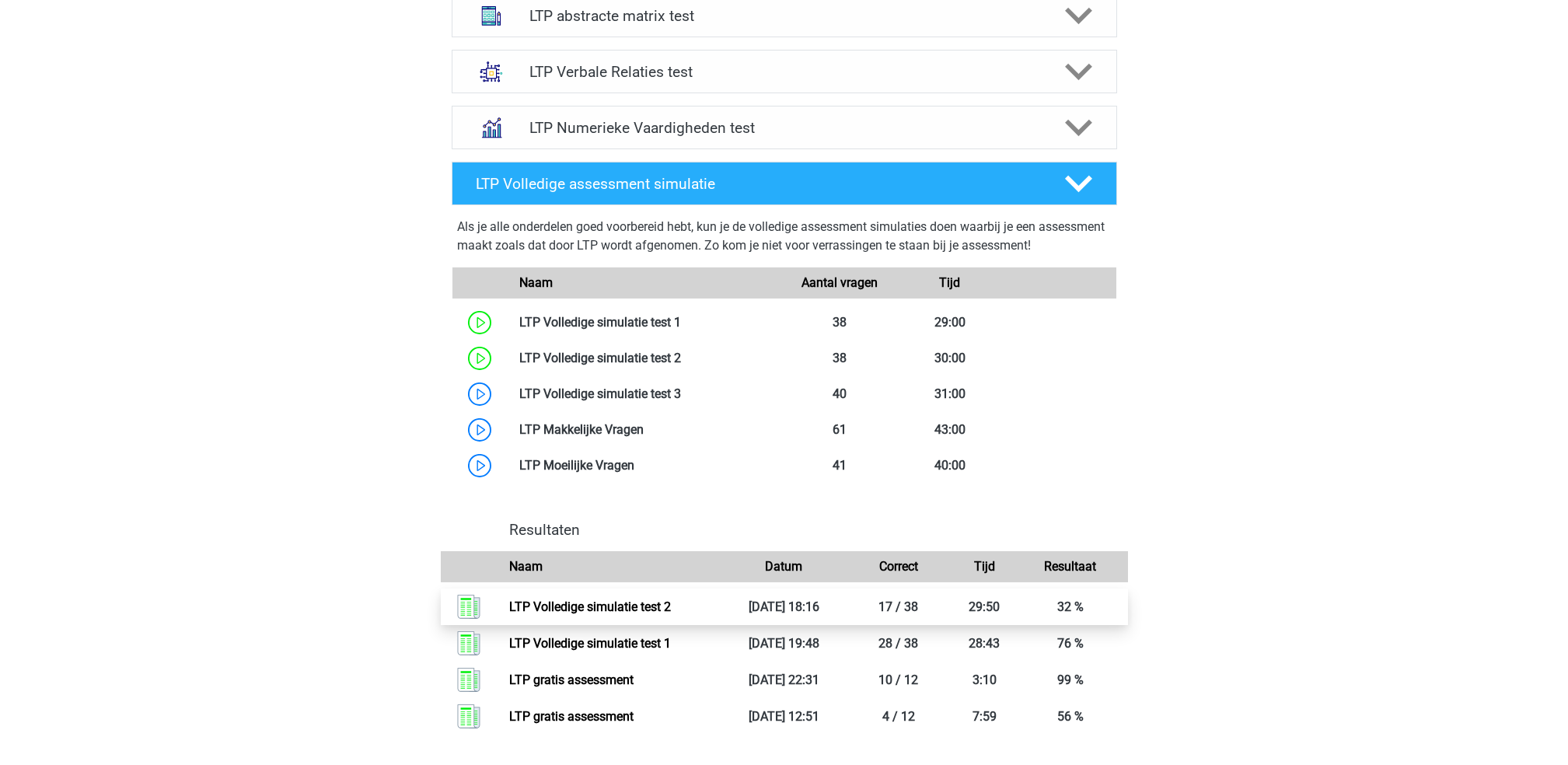
click at [618, 613] on link "LTP Volledige simulatie test 2" at bounding box center [590, 607] width 162 height 15
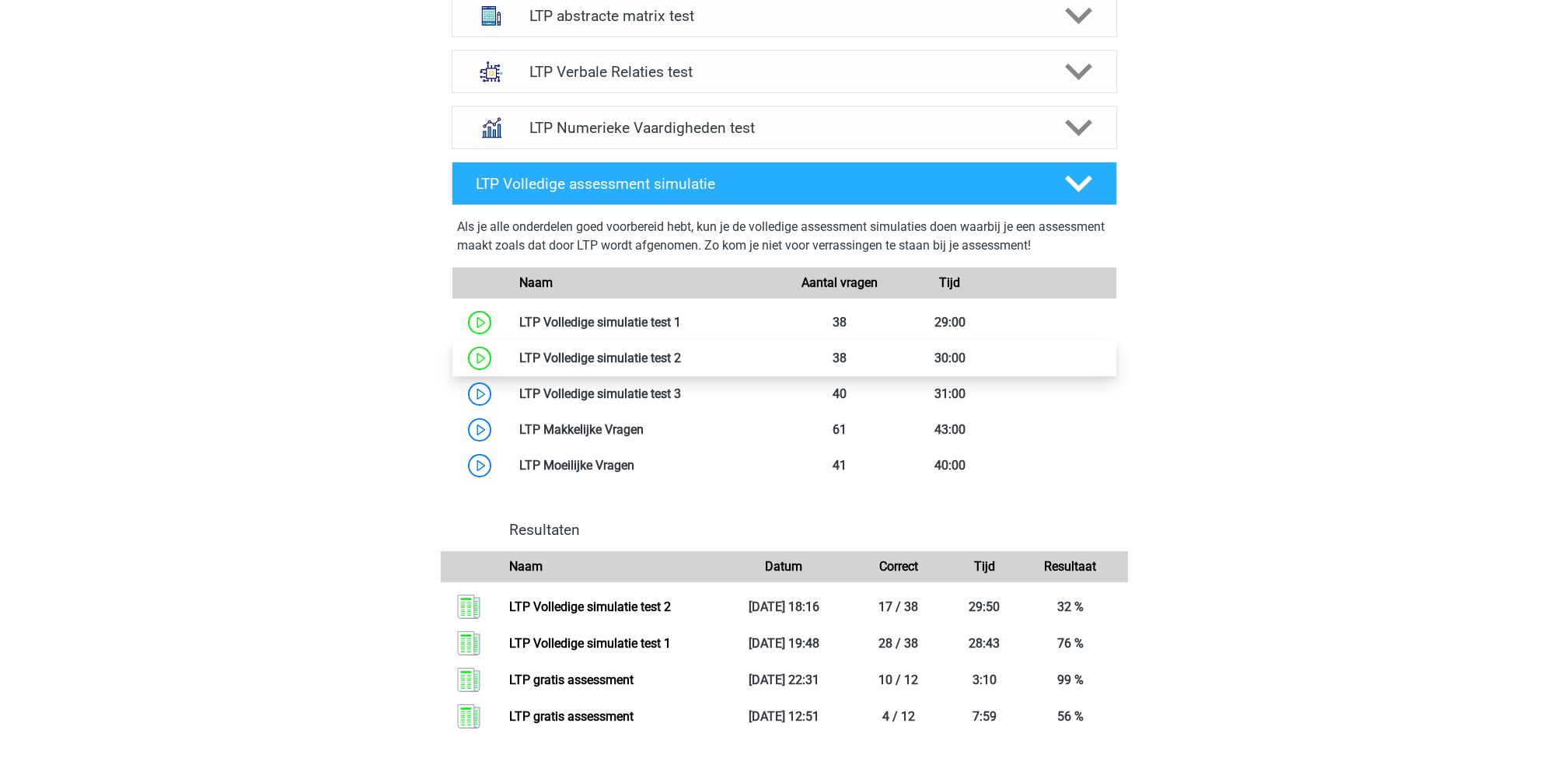
click at [681, 359] on link at bounding box center [681, 358] width 0 height 15
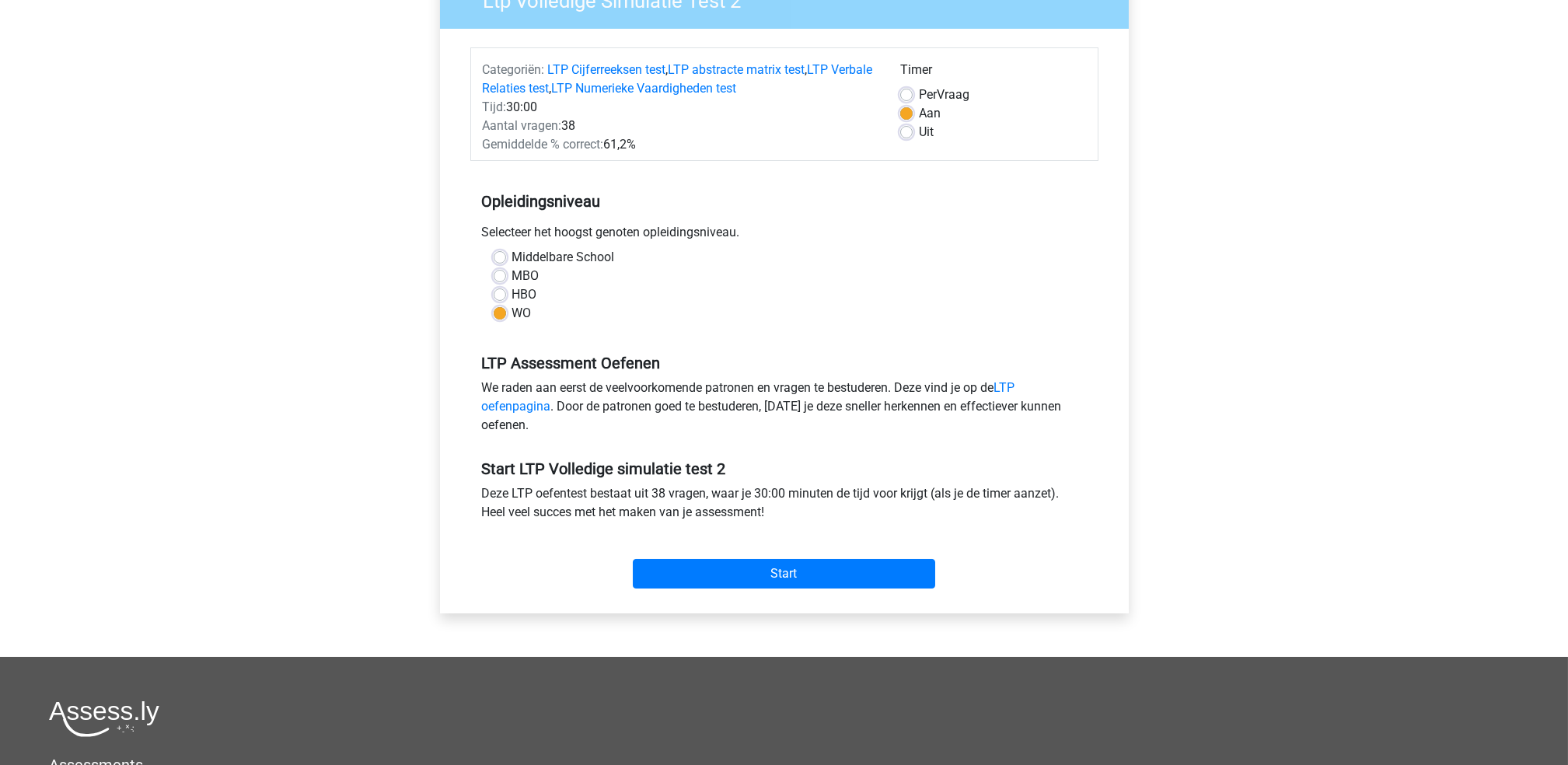
scroll to position [207, 0]
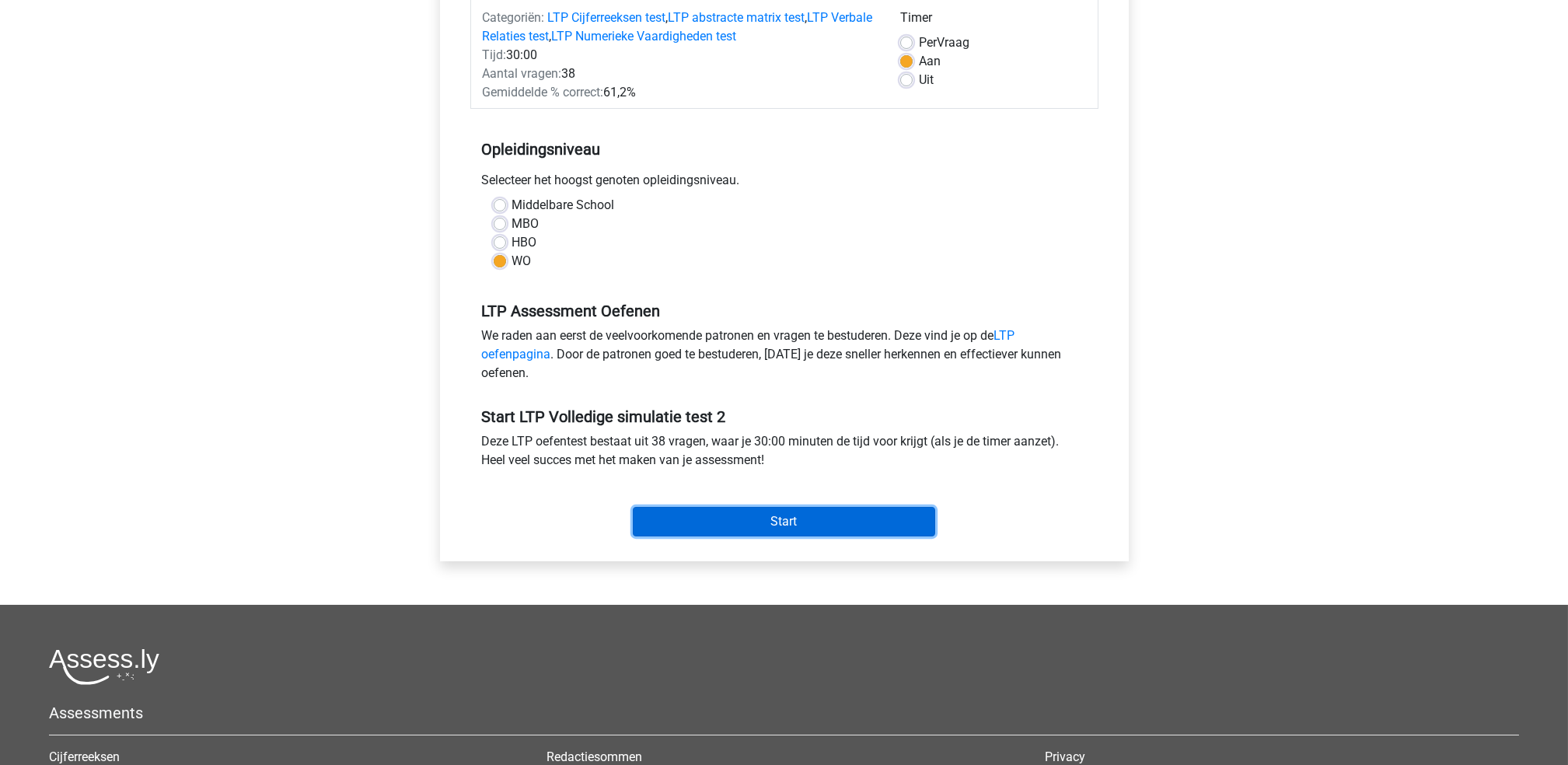
click at [787, 513] on input "Start" at bounding box center [783, 521] width 302 height 29
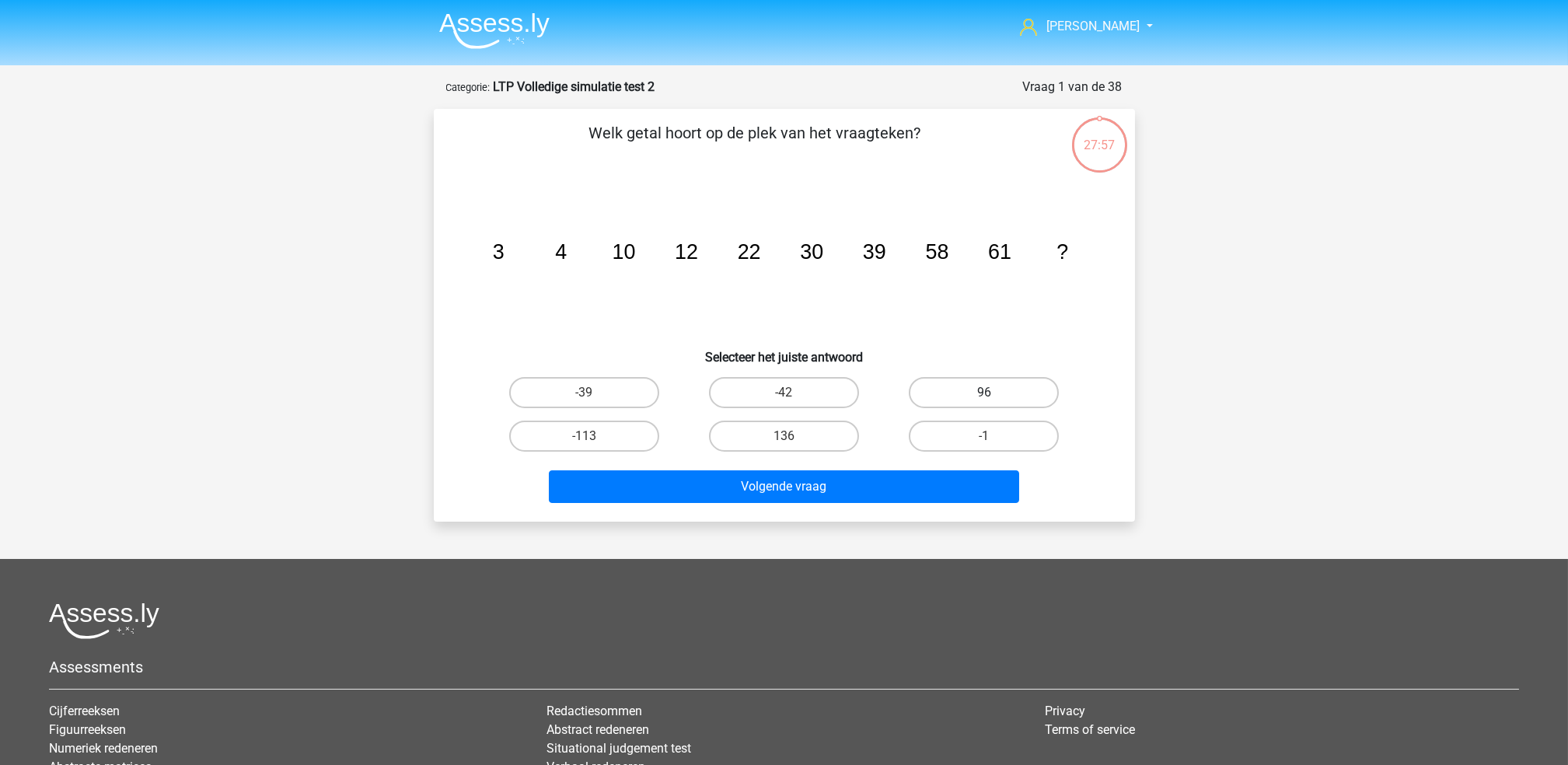
click at [1005, 389] on label "96" at bounding box center [983, 393] width 150 height 31
click at [994, 393] on input "96" at bounding box center [988, 397] width 10 height 10
radio input "true"
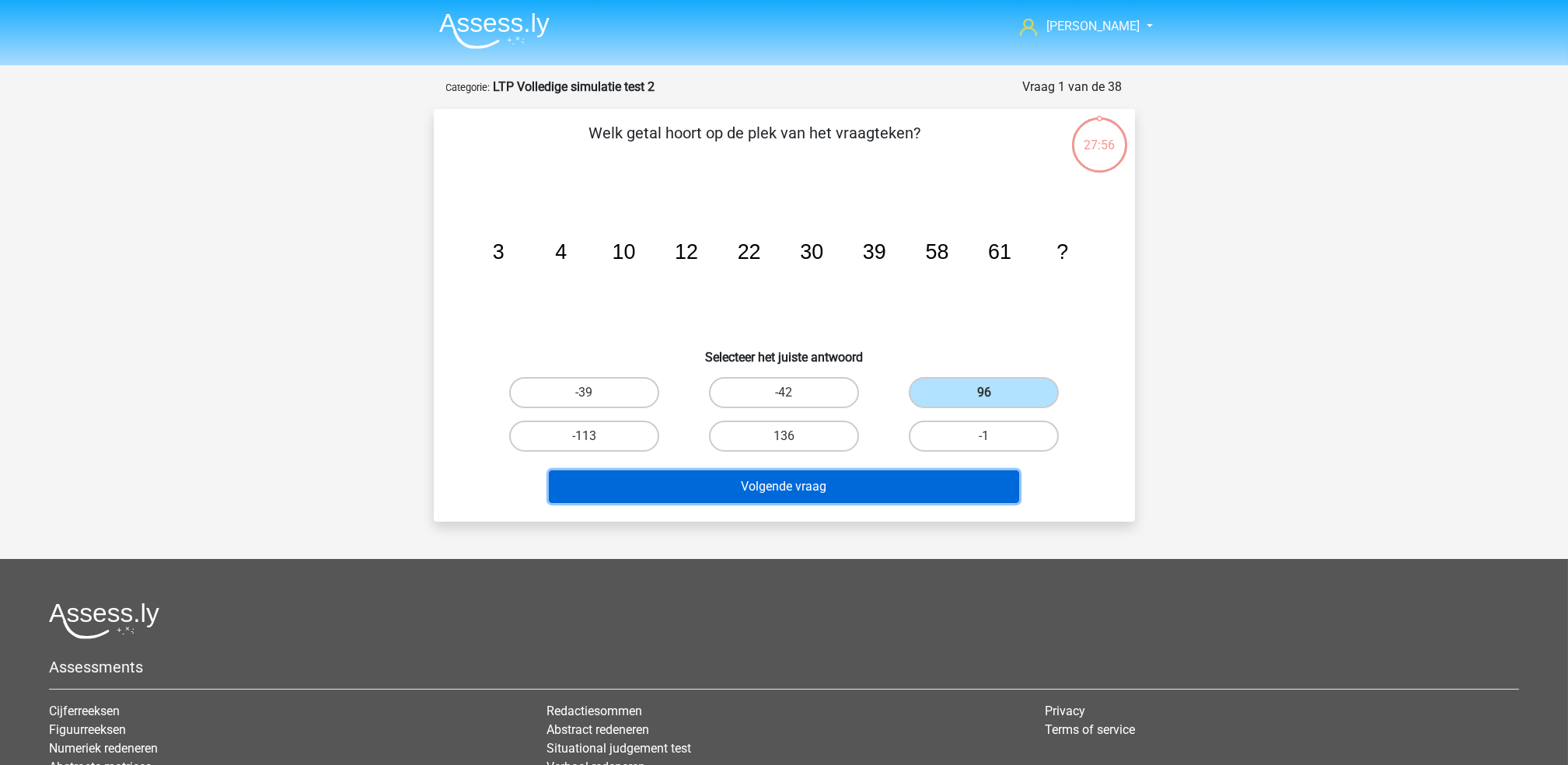
click at [799, 474] on button "Volgende vraag" at bounding box center [783, 487] width 470 height 33
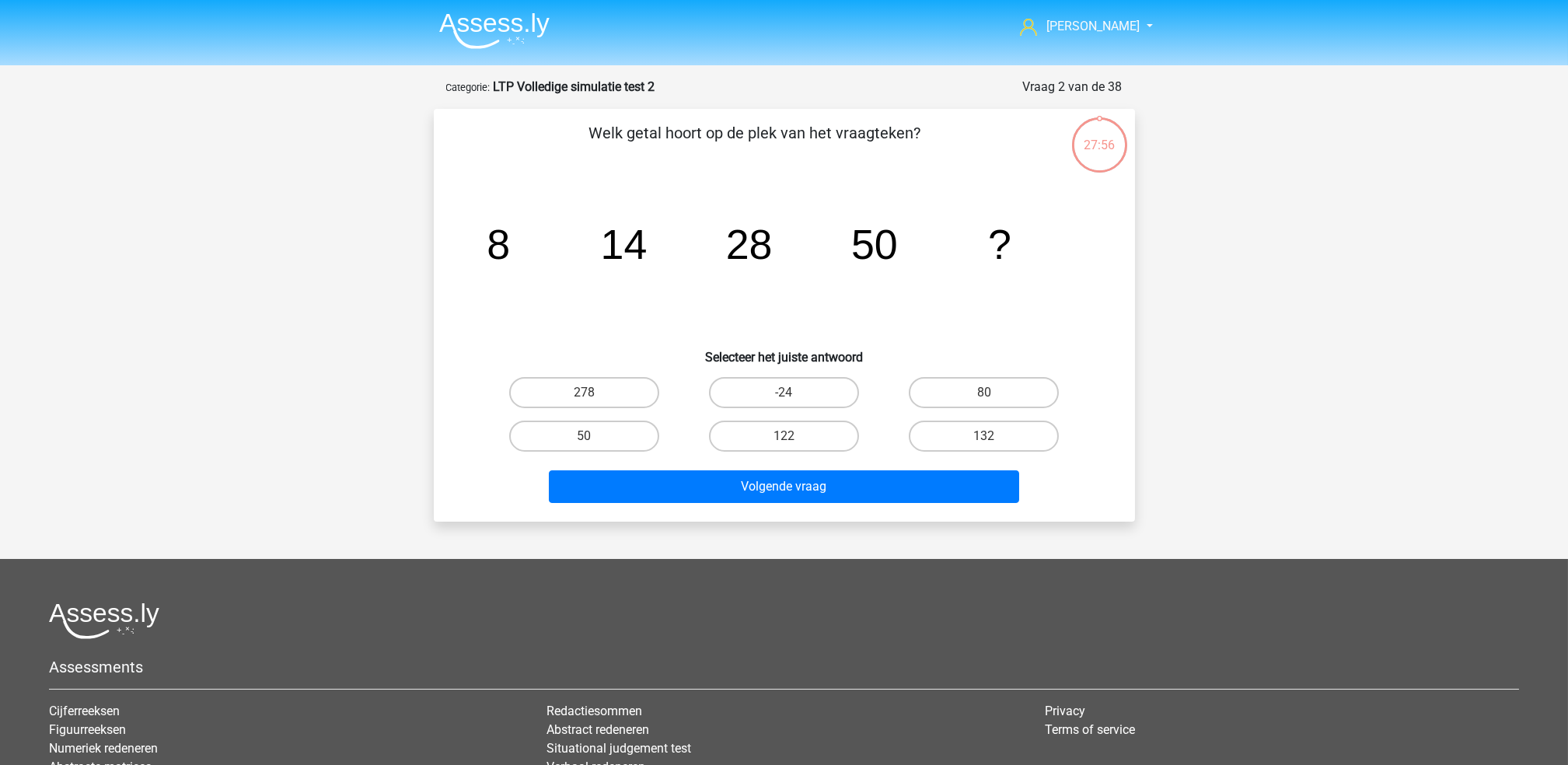
scroll to position [78, 0]
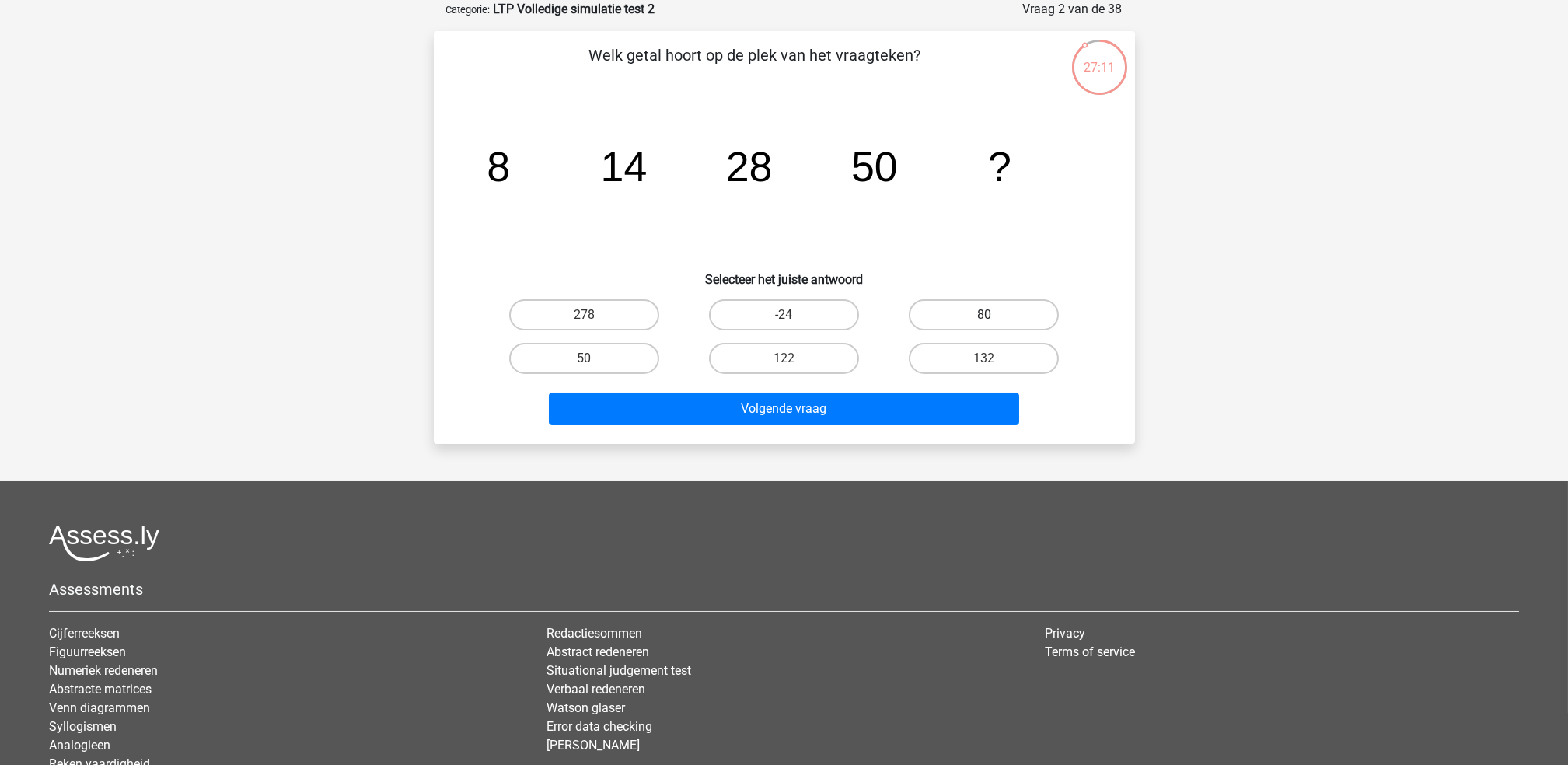
click at [986, 303] on label "80" at bounding box center [983, 315] width 150 height 31
click at [986, 315] on input "80" at bounding box center [988, 320] width 10 height 10
radio input "true"
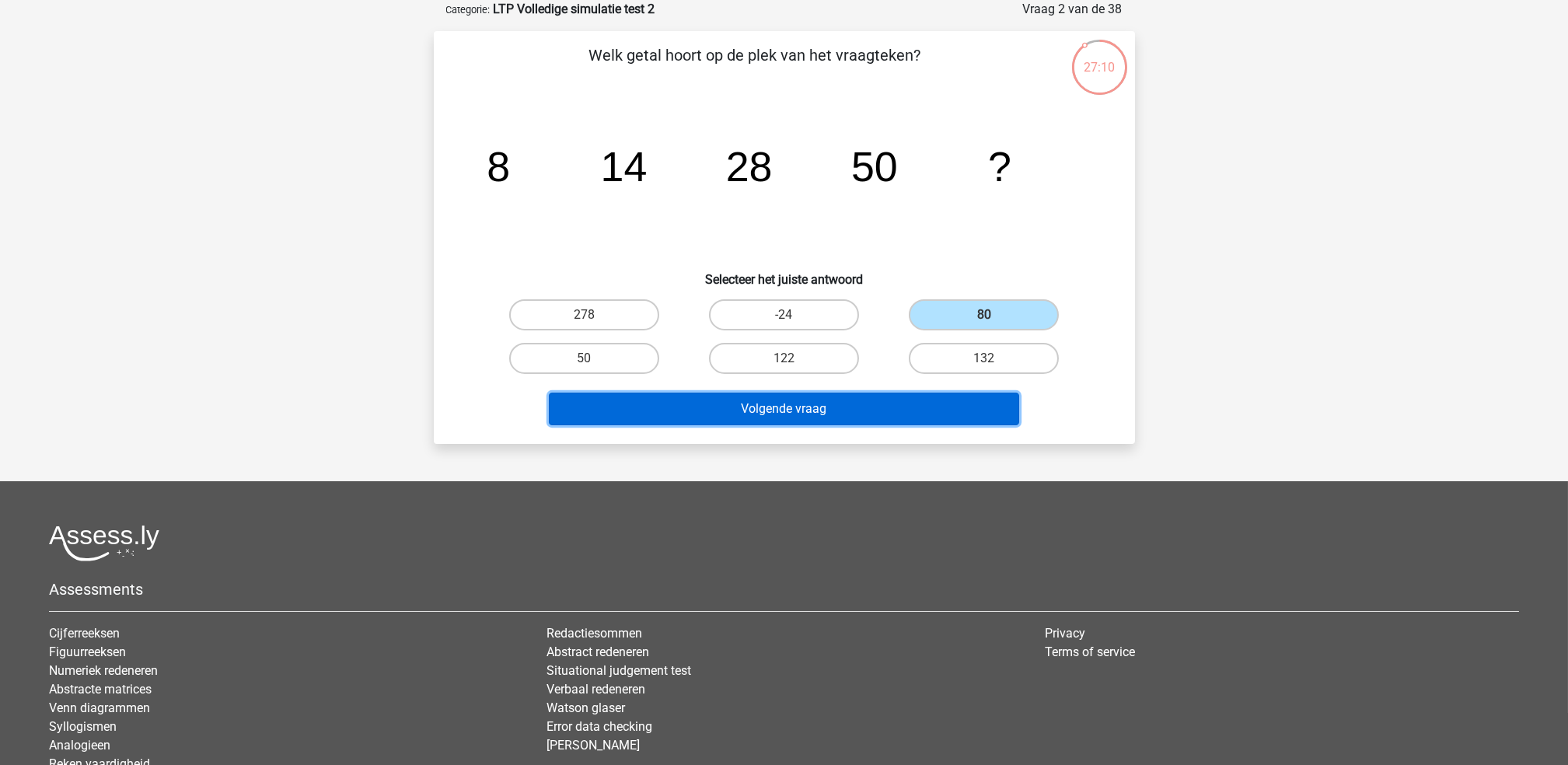
click at [924, 397] on button "Volgende vraag" at bounding box center [783, 409] width 470 height 33
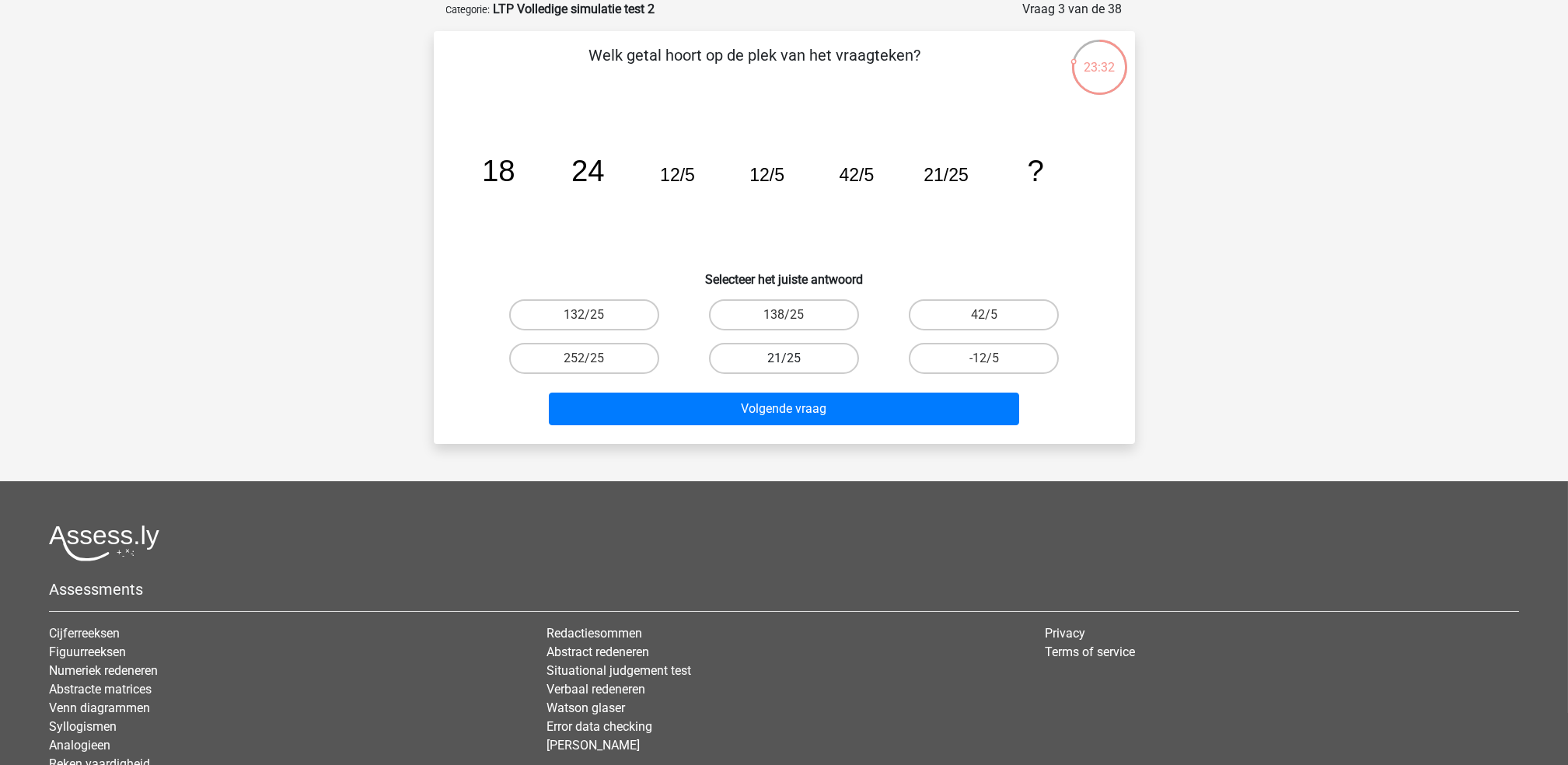
click at [778, 353] on label "21/25" at bounding box center [784, 359] width 150 height 31
click at [783, 359] on input "21/25" at bounding box center [788, 363] width 10 height 10
radio input "true"
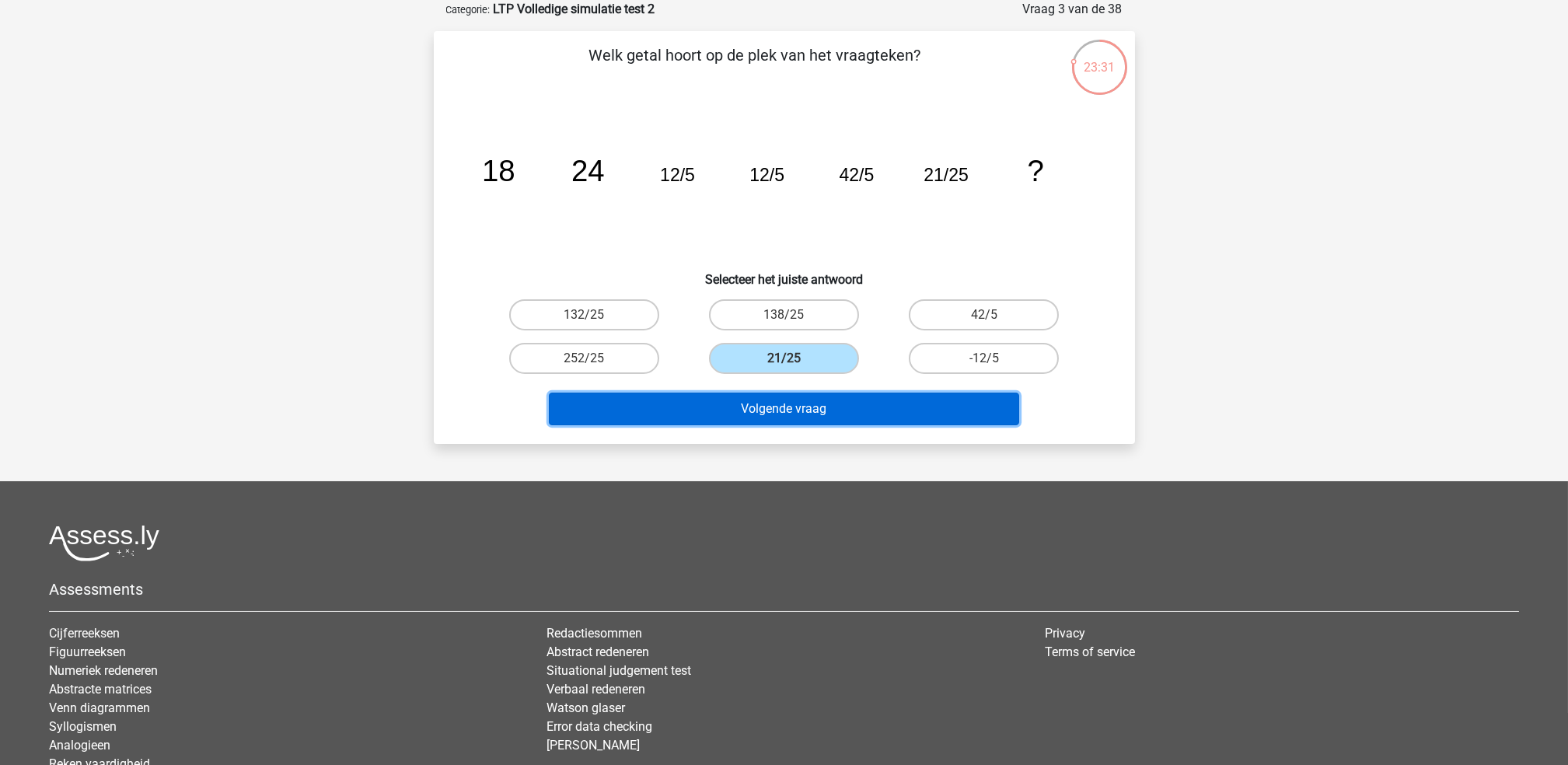
click at [785, 409] on button "Volgende vraag" at bounding box center [783, 409] width 470 height 33
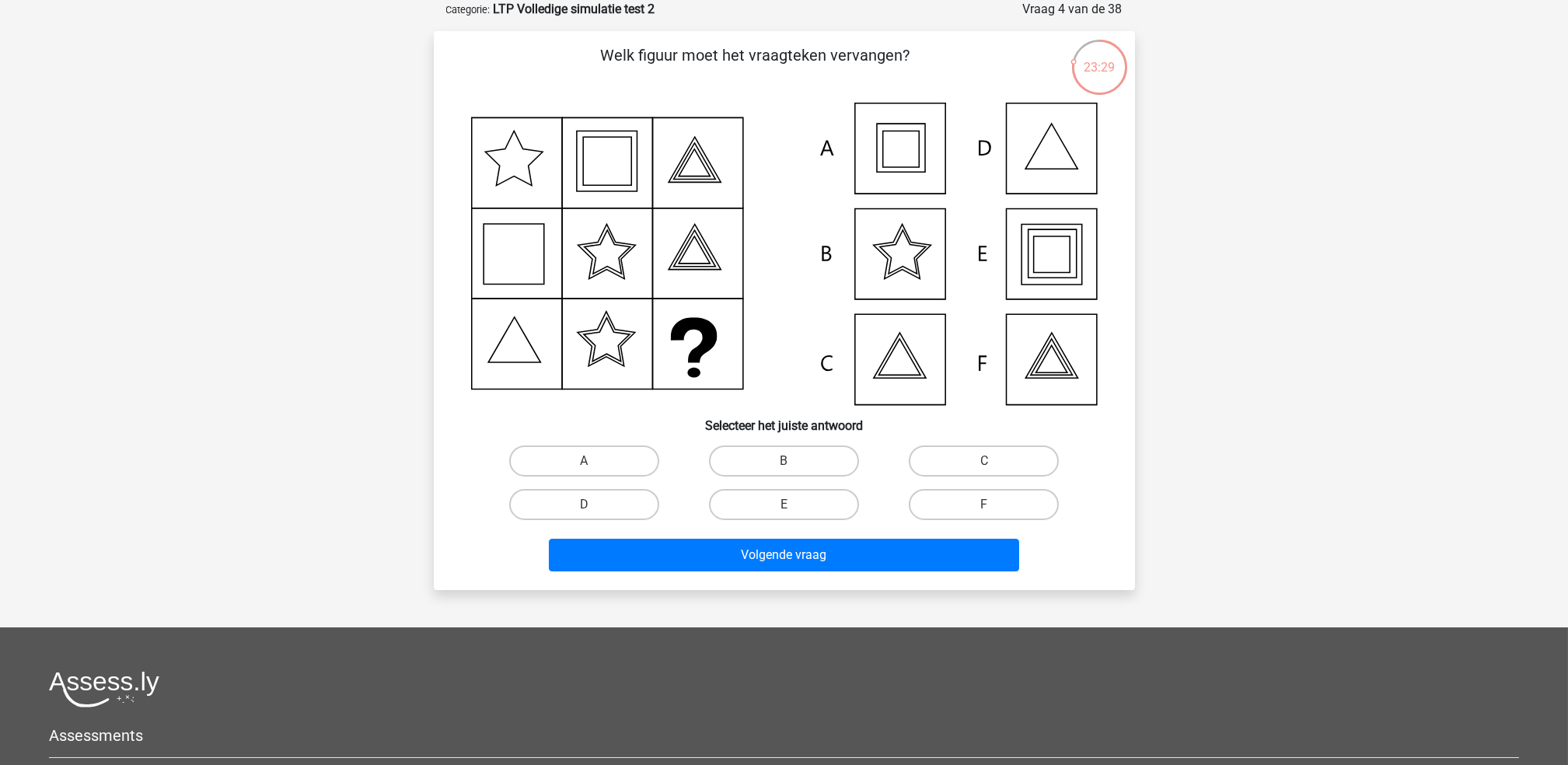
drag, startPoint x: 1061, startPoint y: 259, endPoint x: 1054, endPoint y: 267, distance: 10.6
click at [1059, 261] on icon at bounding box center [784, 253] width 626 height 302
click at [796, 498] on label "E" at bounding box center [784, 505] width 150 height 31
click at [793, 505] on input "E" at bounding box center [788, 509] width 10 height 10
radio input "true"
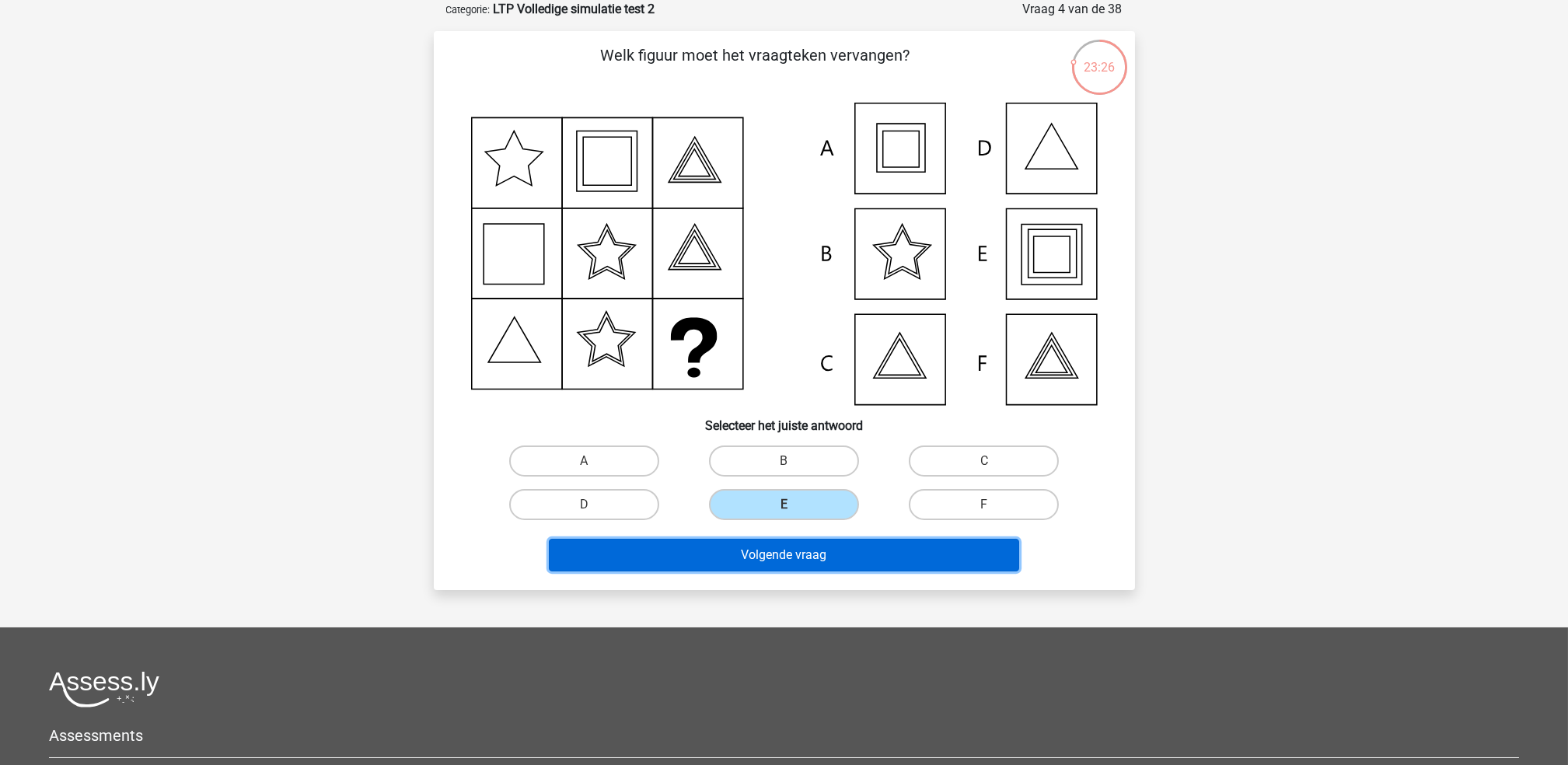
click at [811, 561] on button "Volgende vraag" at bounding box center [783, 555] width 470 height 33
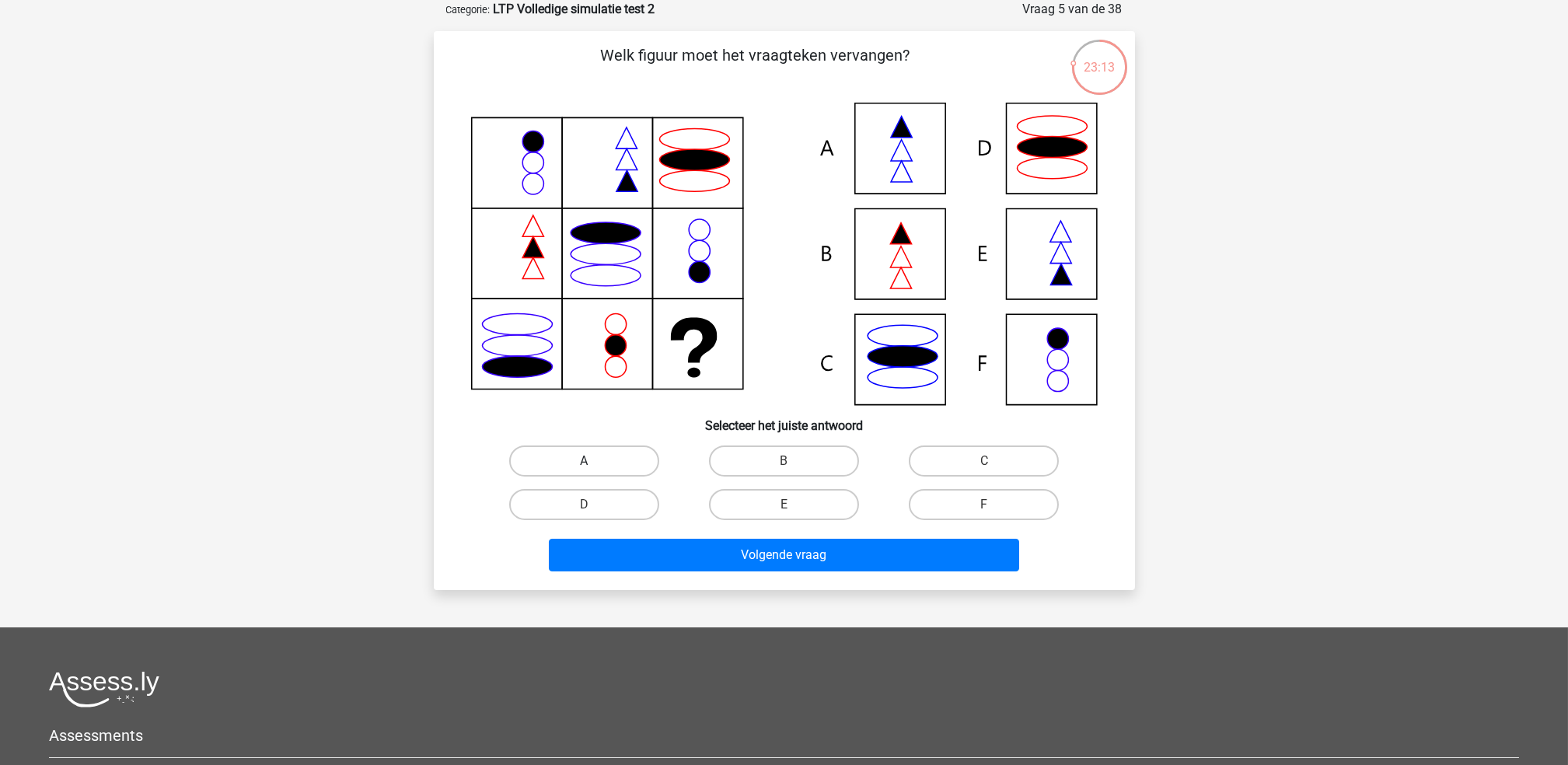
click at [591, 450] on label "A" at bounding box center [584, 461] width 150 height 31
click at [591, 461] on input "A" at bounding box center [589, 466] width 10 height 10
radio input "true"
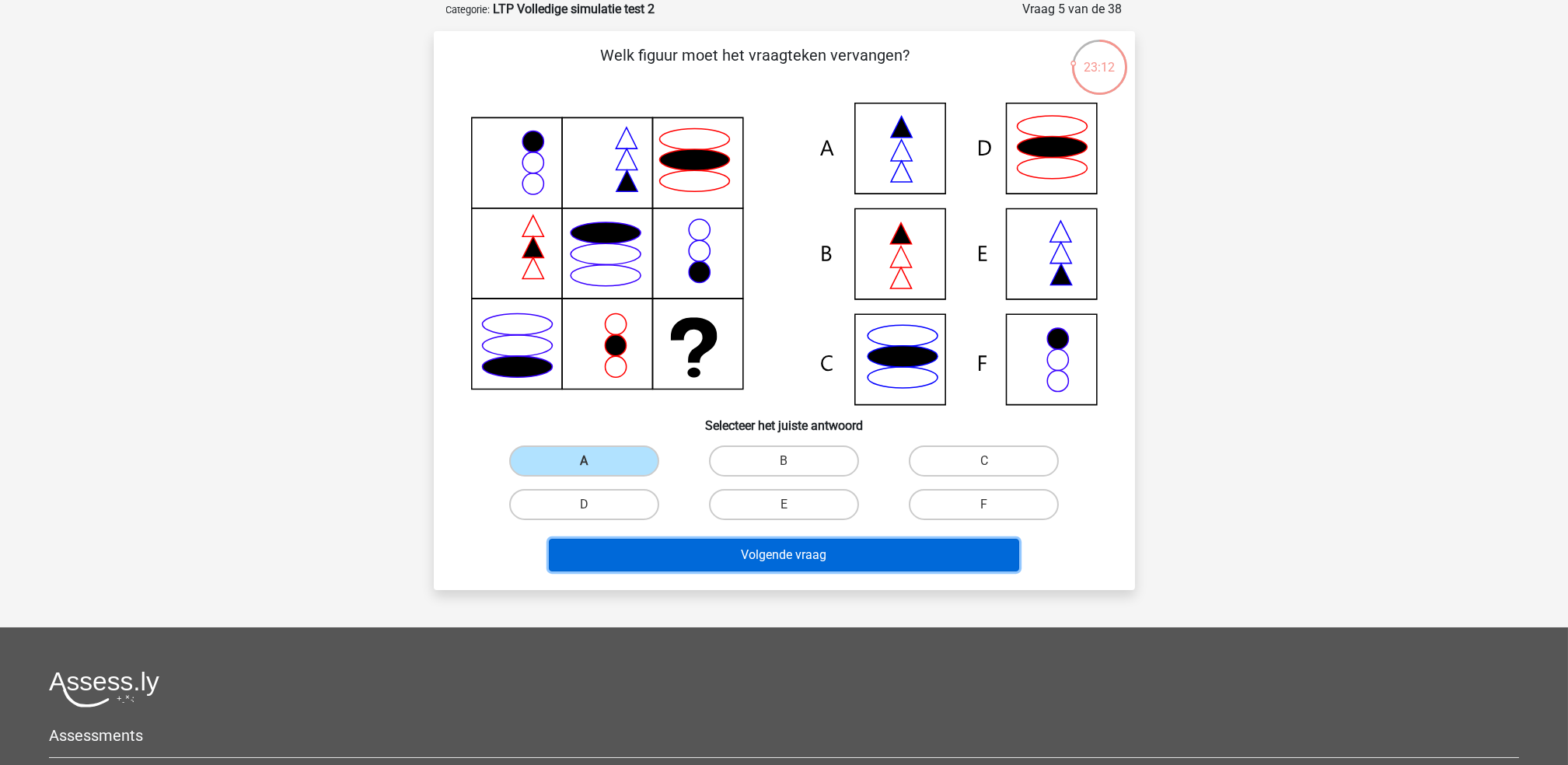
click at [656, 542] on button "Volgende vraag" at bounding box center [783, 555] width 470 height 33
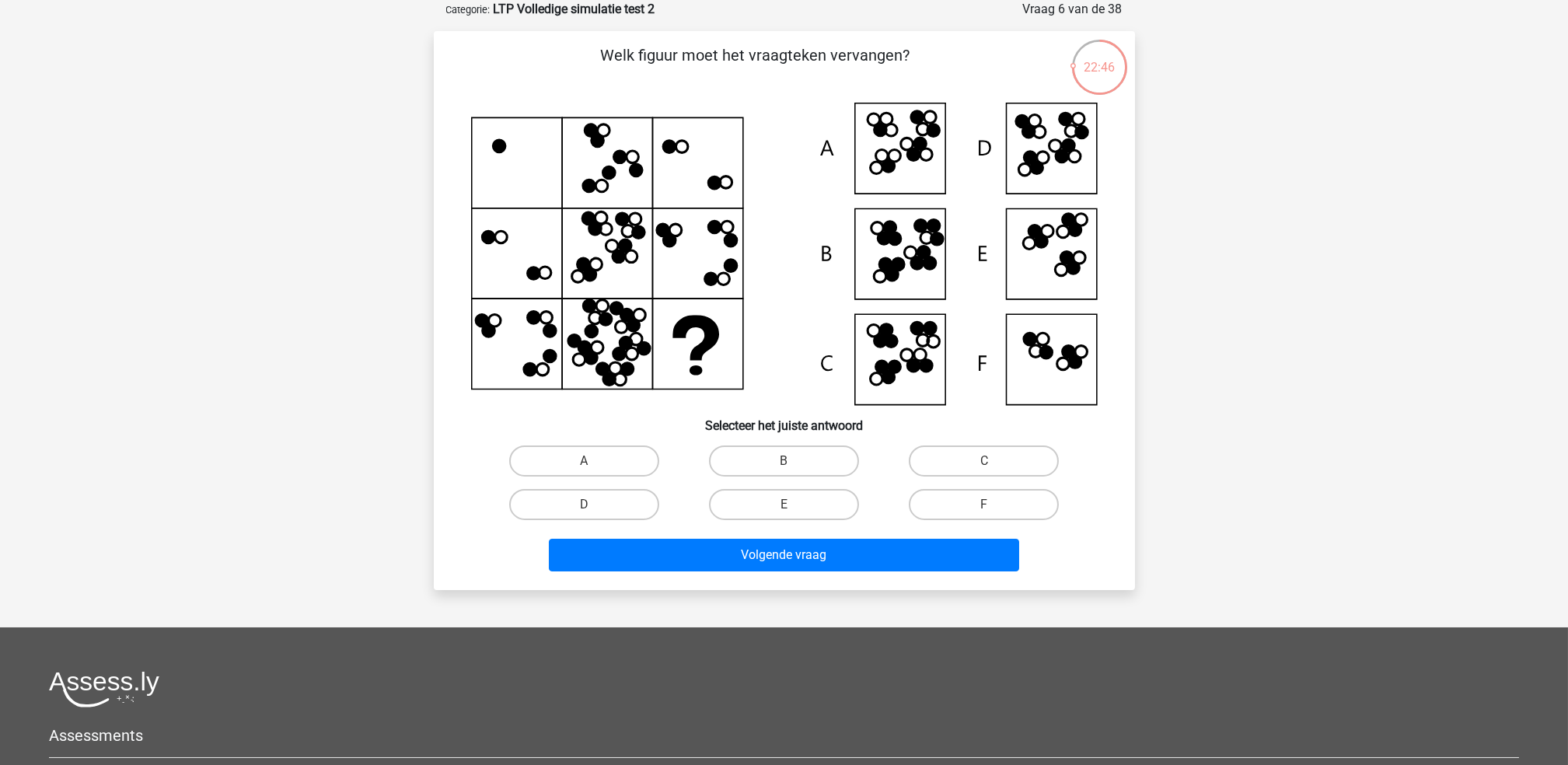
click at [591, 505] on input "D" at bounding box center [589, 509] width 10 height 10
radio input "true"
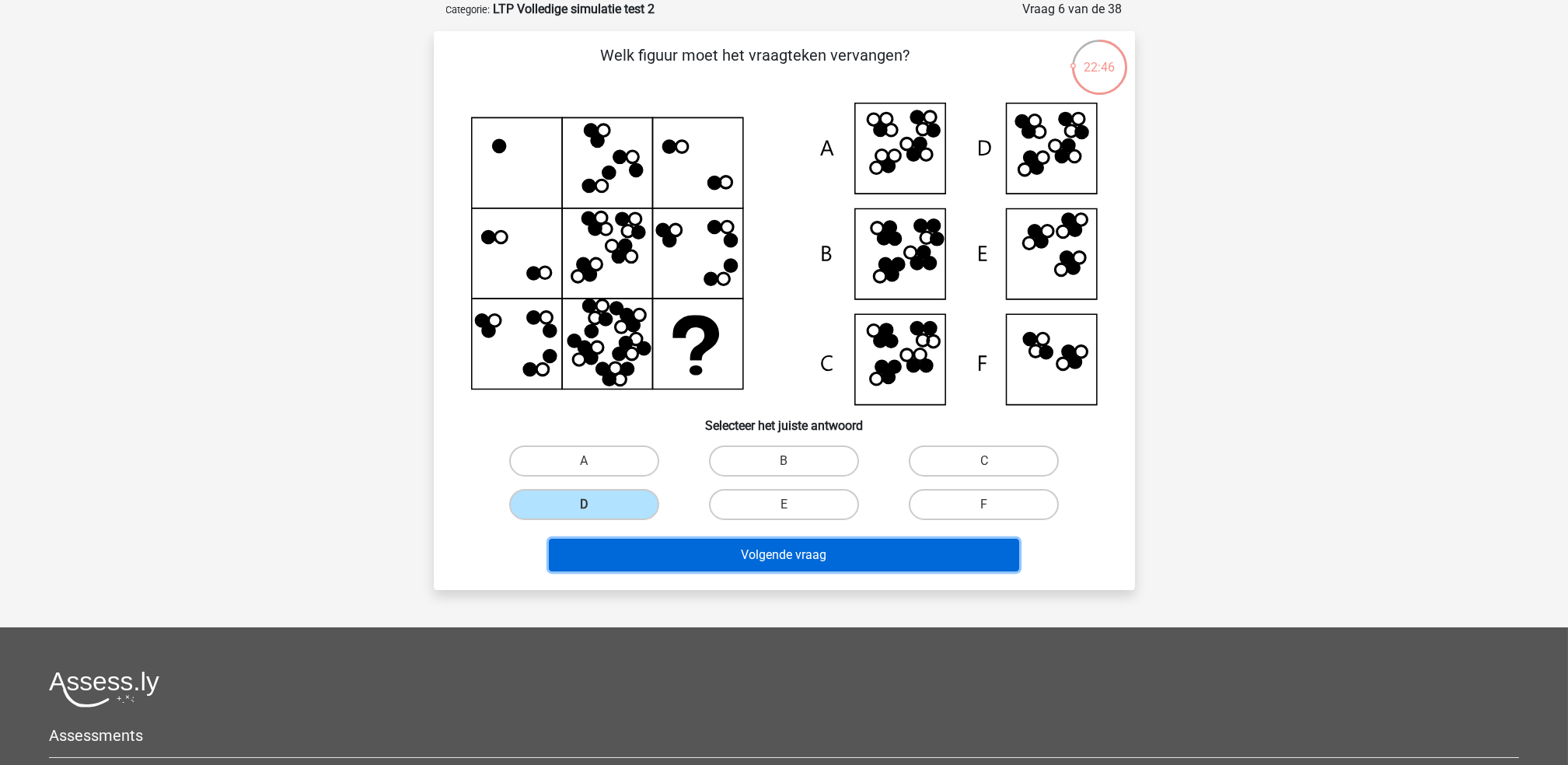
click at [693, 551] on button "Volgende vraag" at bounding box center [783, 555] width 470 height 33
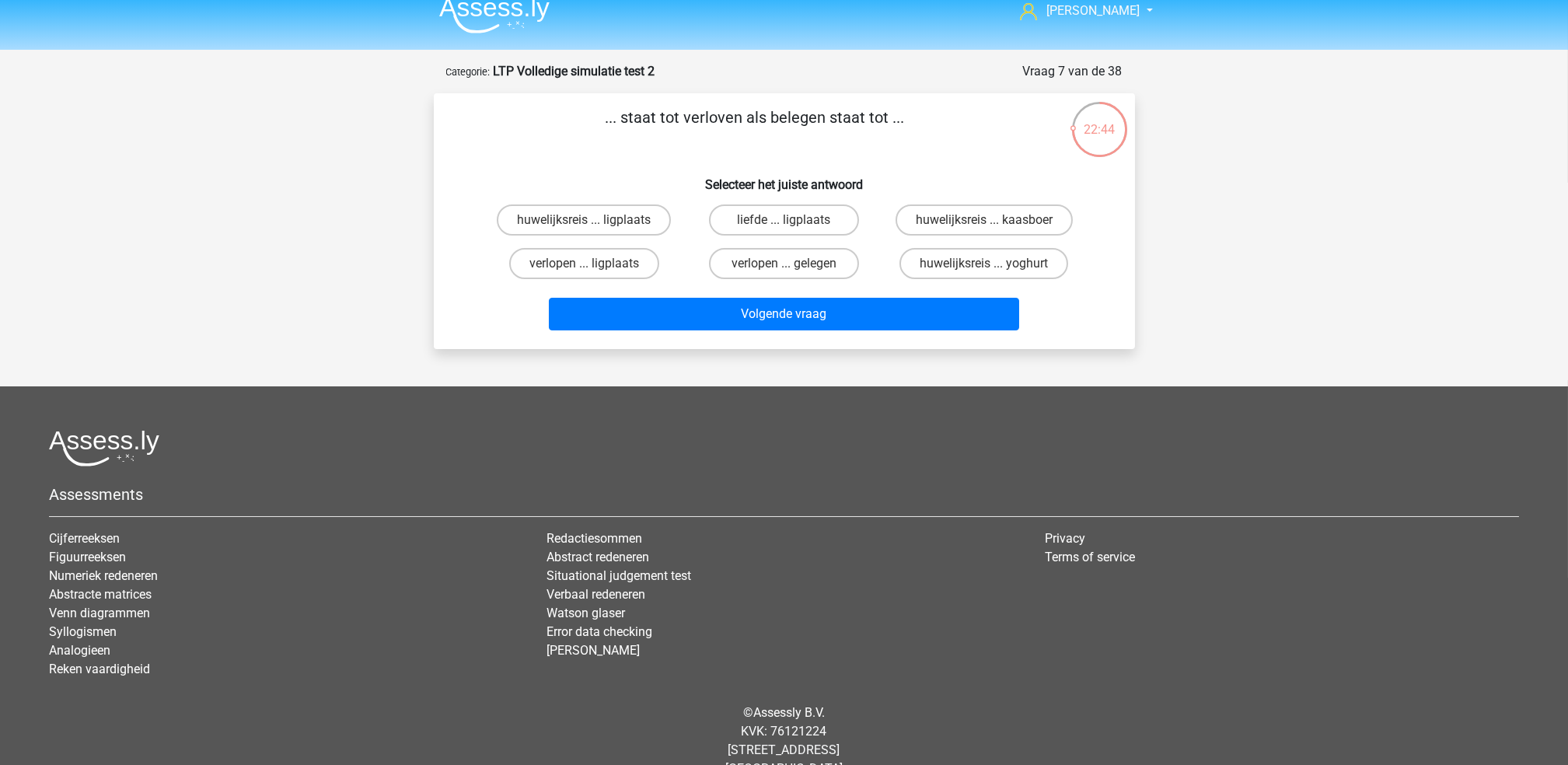
scroll to position [0, 0]
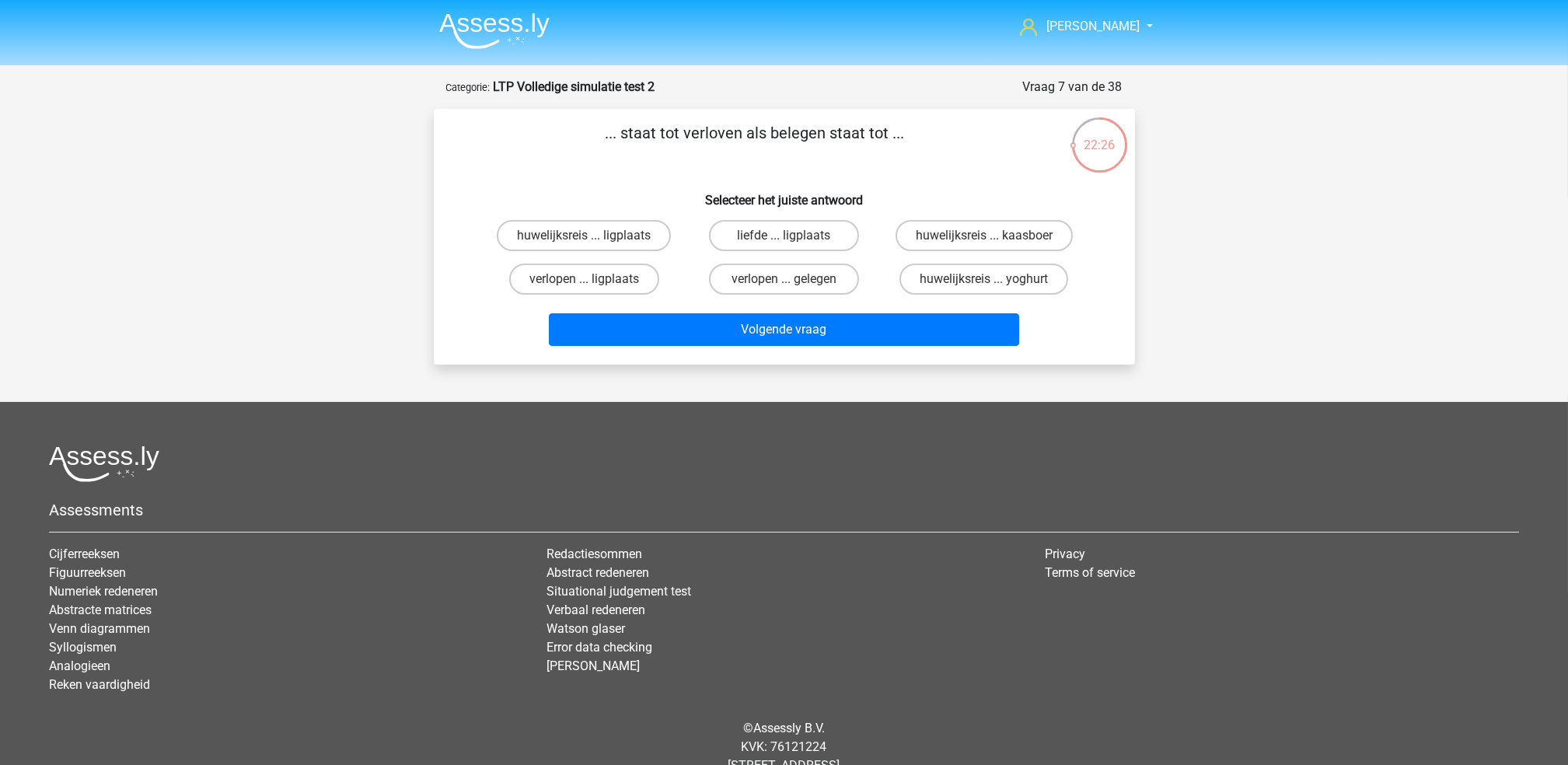
click at [789, 281] on input "verlopen ... gelegen" at bounding box center [788, 284] width 10 height 10
radio input "true"
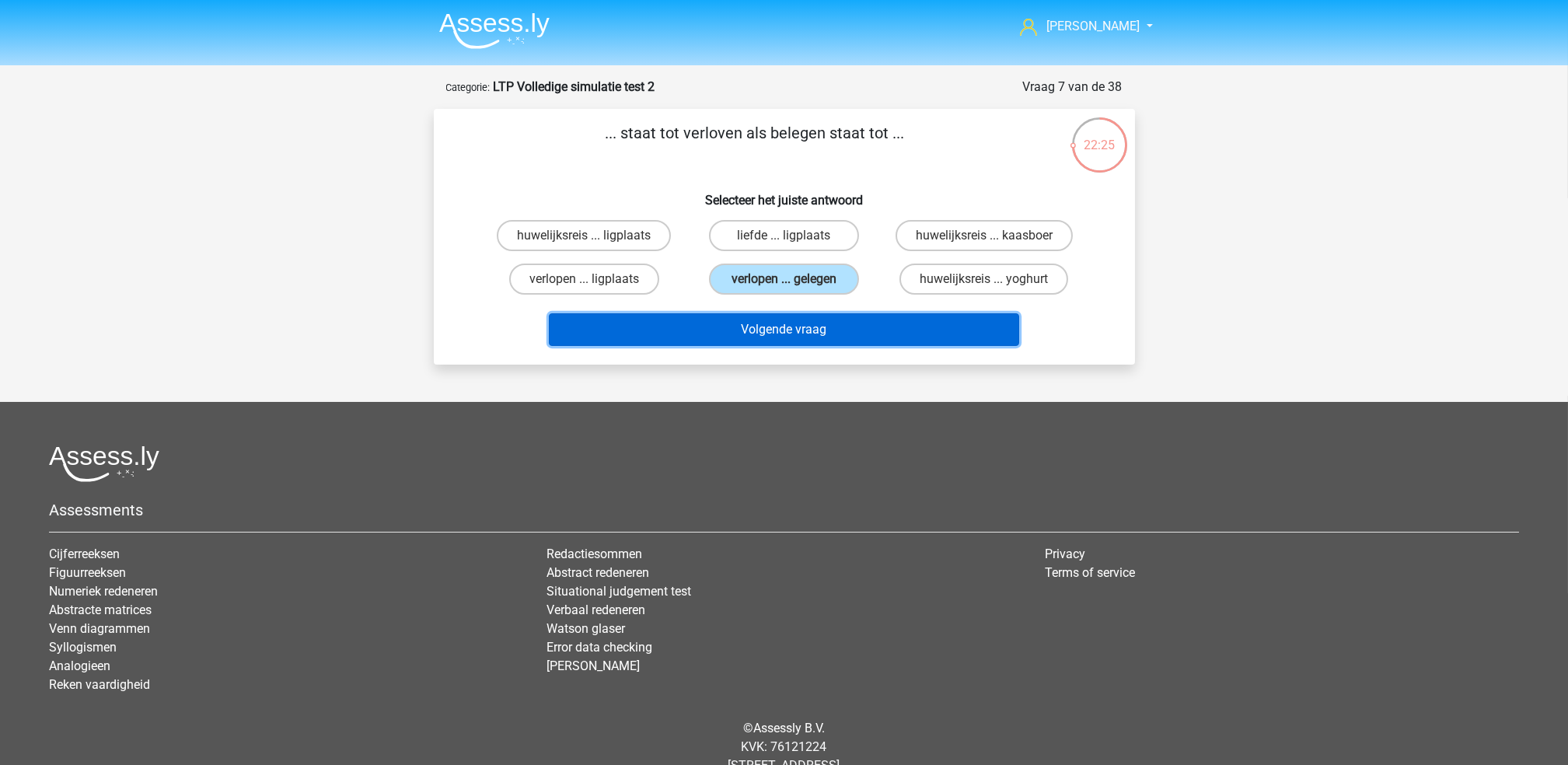
click at [789, 321] on button "Volgende vraag" at bounding box center [783, 330] width 470 height 33
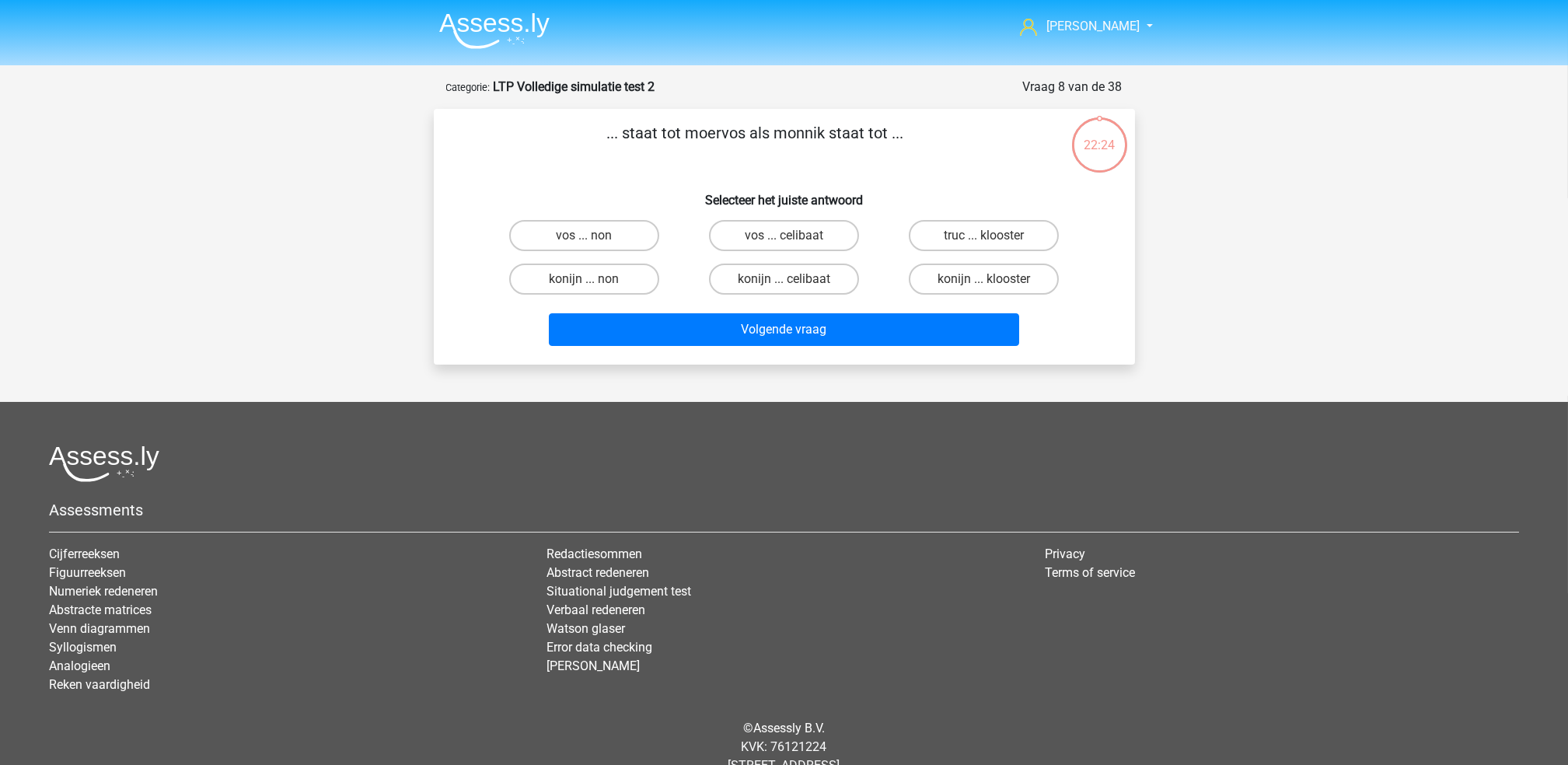
scroll to position [45, 0]
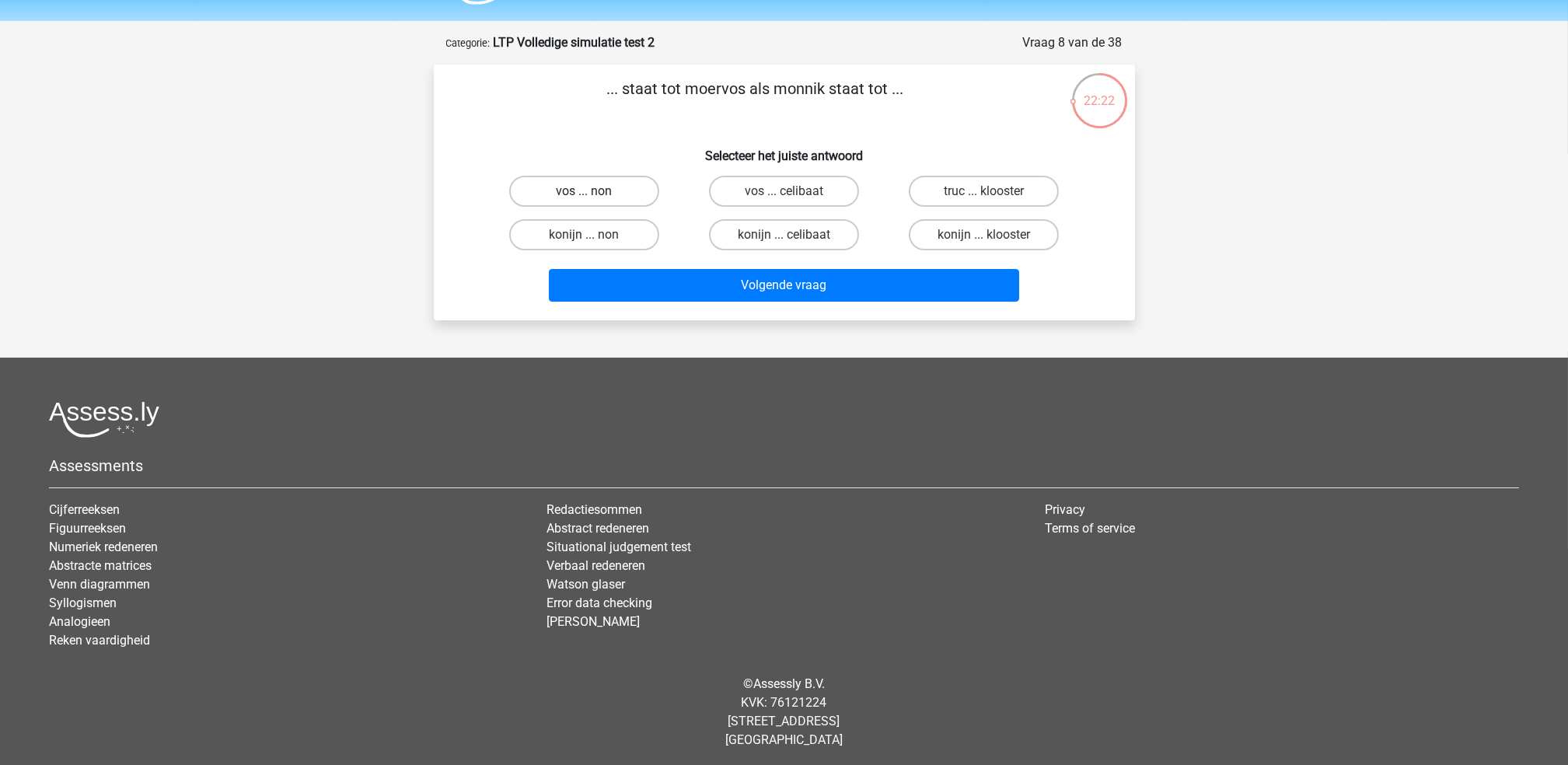
click at [603, 186] on label "vos ... non" at bounding box center [584, 191] width 150 height 31
click at [594, 191] on input "vos ... non" at bounding box center [589, 195] width 10 height 10
radio input "true"
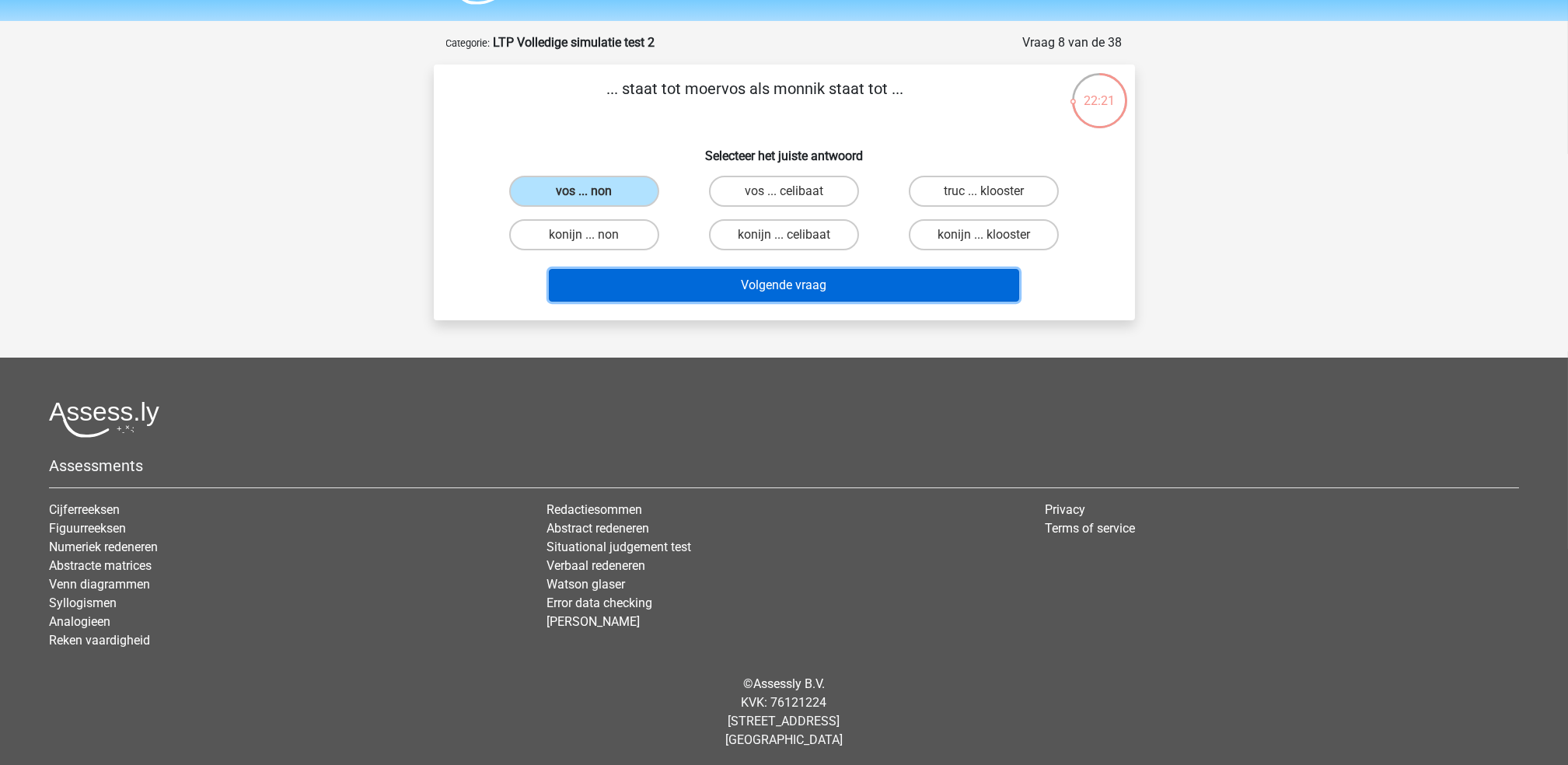
click at [657, 293] on button "Volgende vraag" at bounding box center [783, 286] width 470 height 33
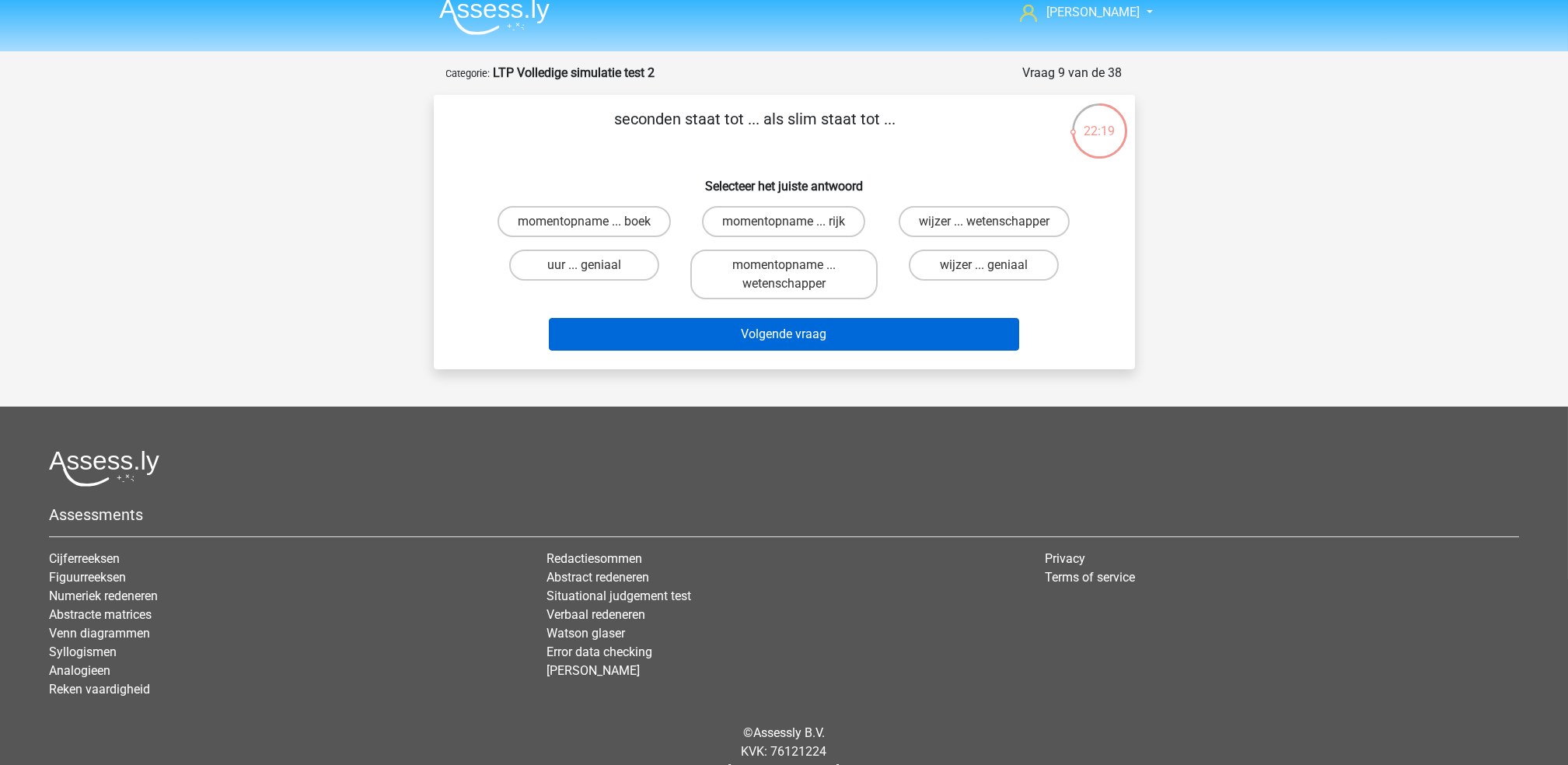
scroll to position [0, 0]
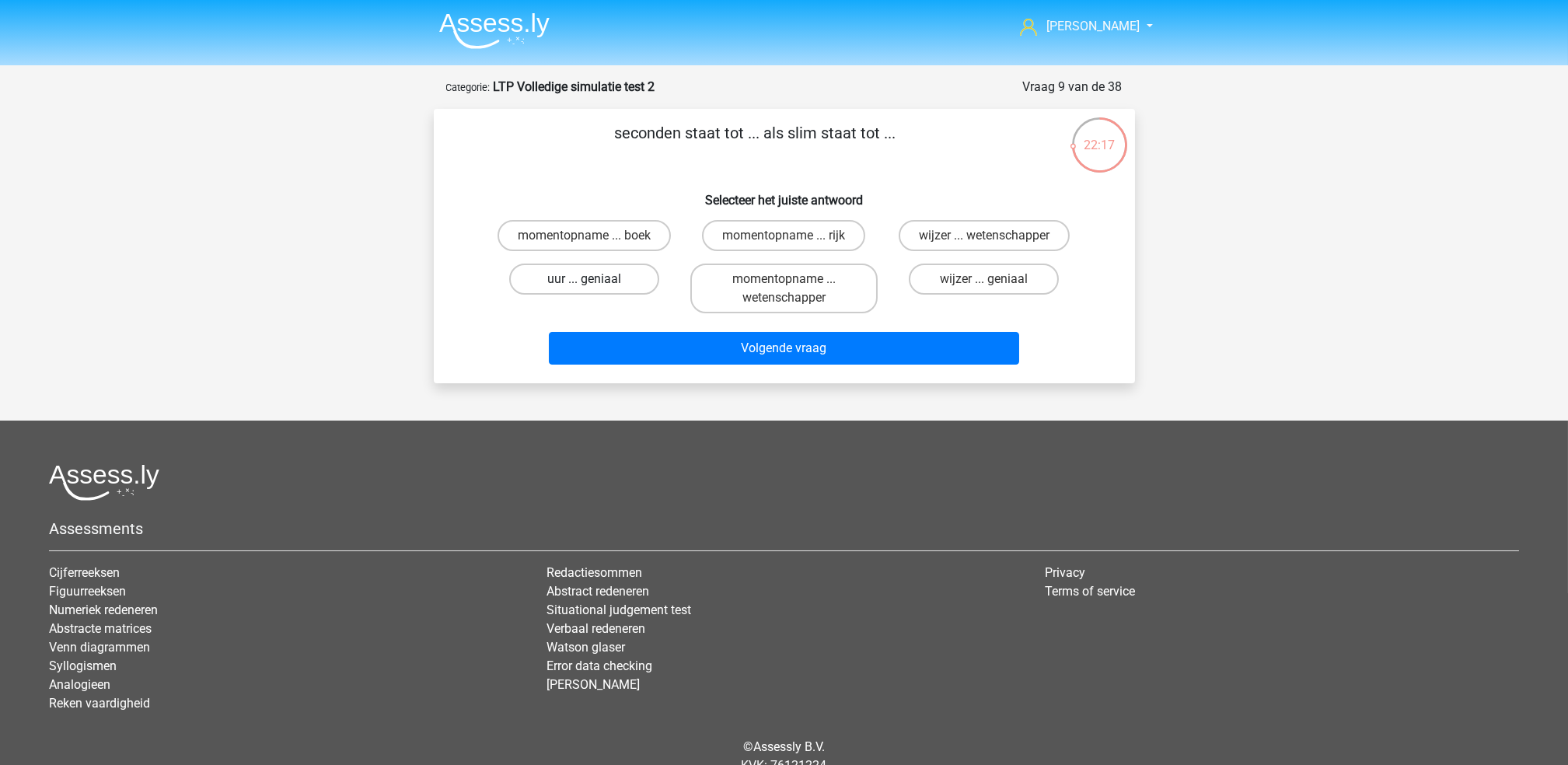
click at [578, 269] on label "uur ... geniaal" at bounding box center [584, 279] width 150 height 31
click at [584, 279] on input "uur ... geniaal" at bounding box center [589, 284] width 10 height 10
radio input "true"
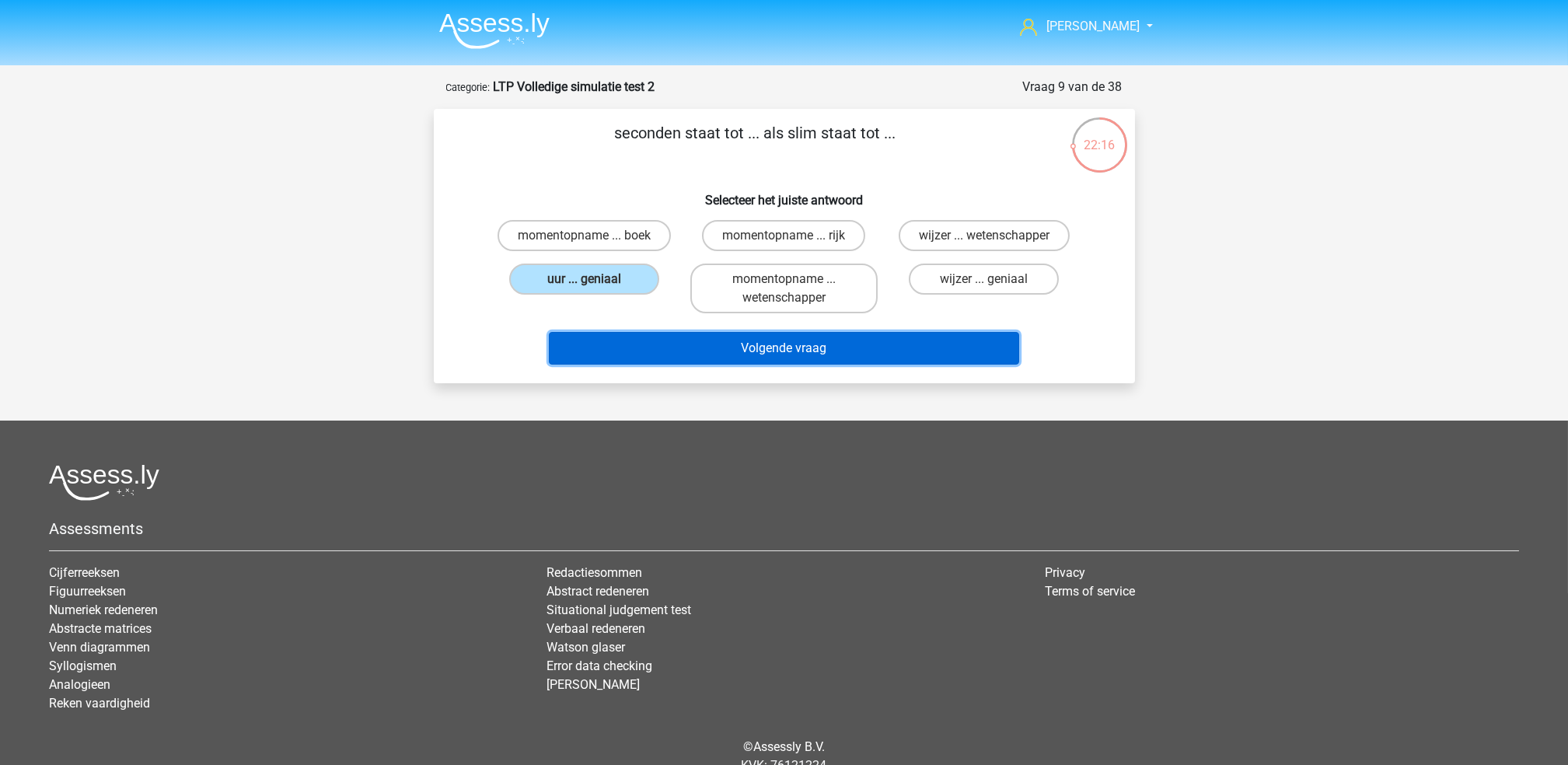
click at [677, 349] on button "Volgende vraag" at bounding box center [783, 349] width 470 height 33
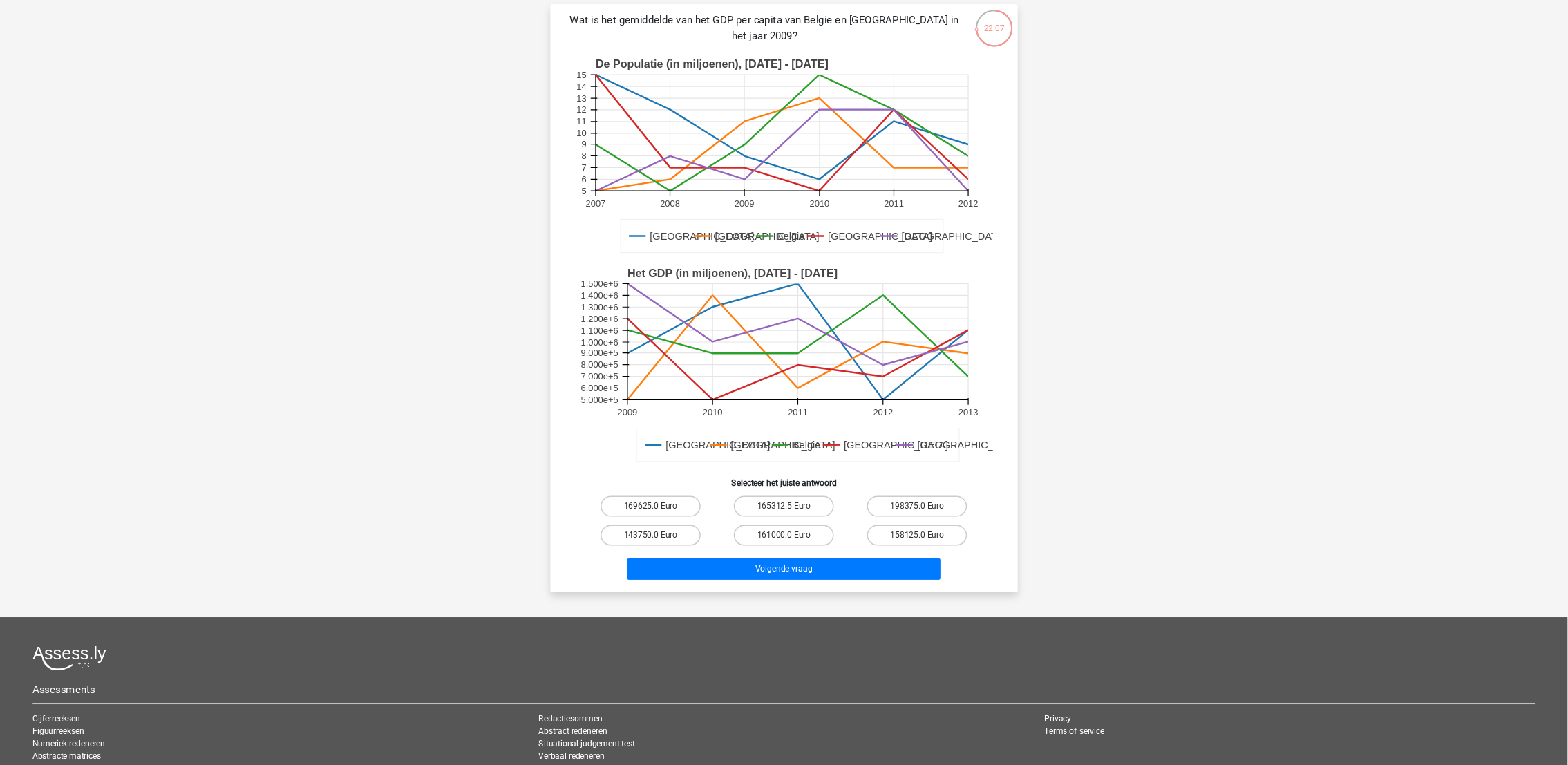
scroll to position [92, 0]
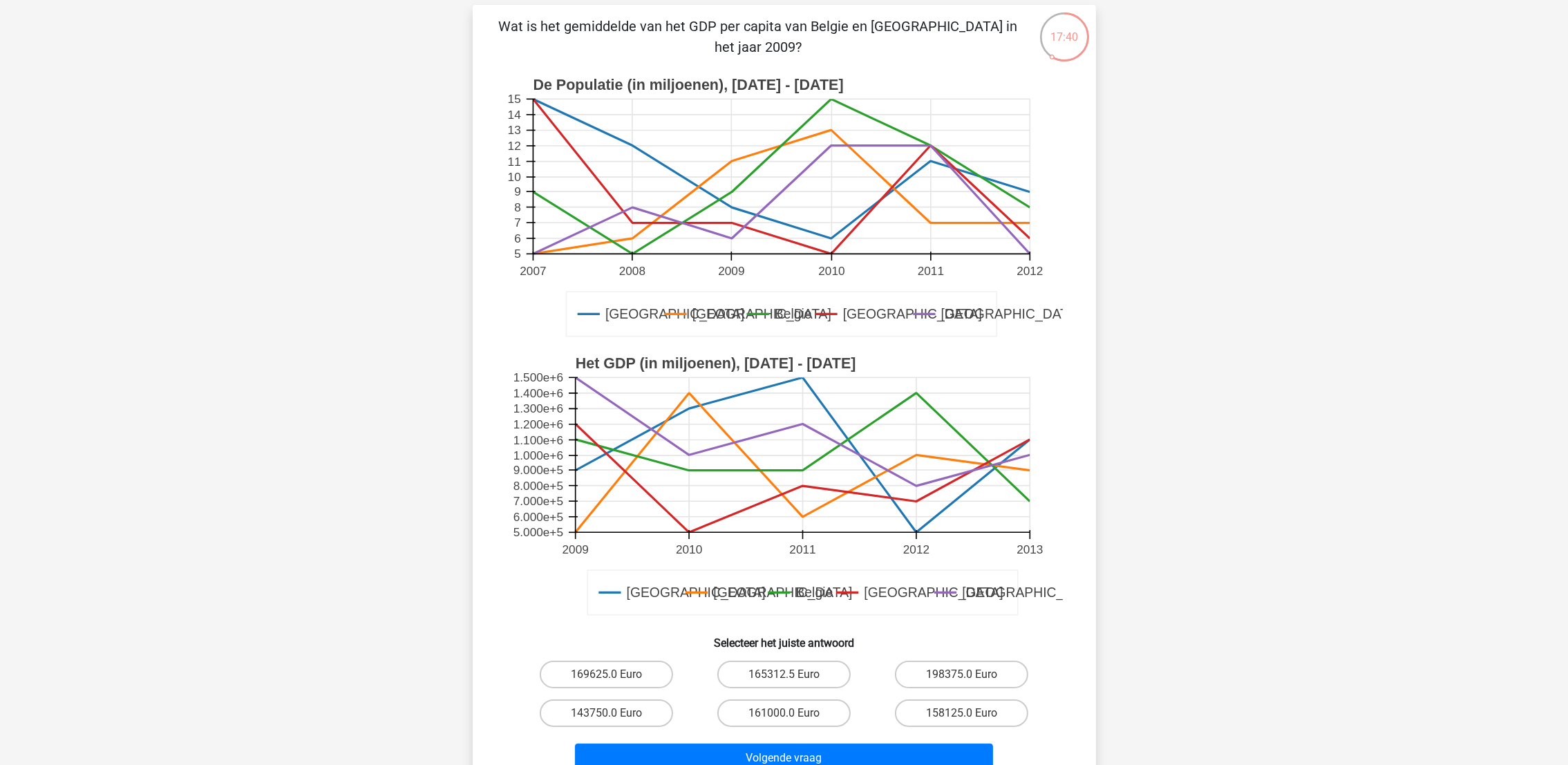
click at [608, 679] on input "143750.0 Euro" at bounding box center [610, 717] width 9 height 9
radio input "true"
click at [588, 679] on label "143750.0 Euro" at bounding box center [606, 713] width 133 height 28
click at [606, 679] on input "143750.0 Euro" at bounding box center [610, 717] width 9 height 9
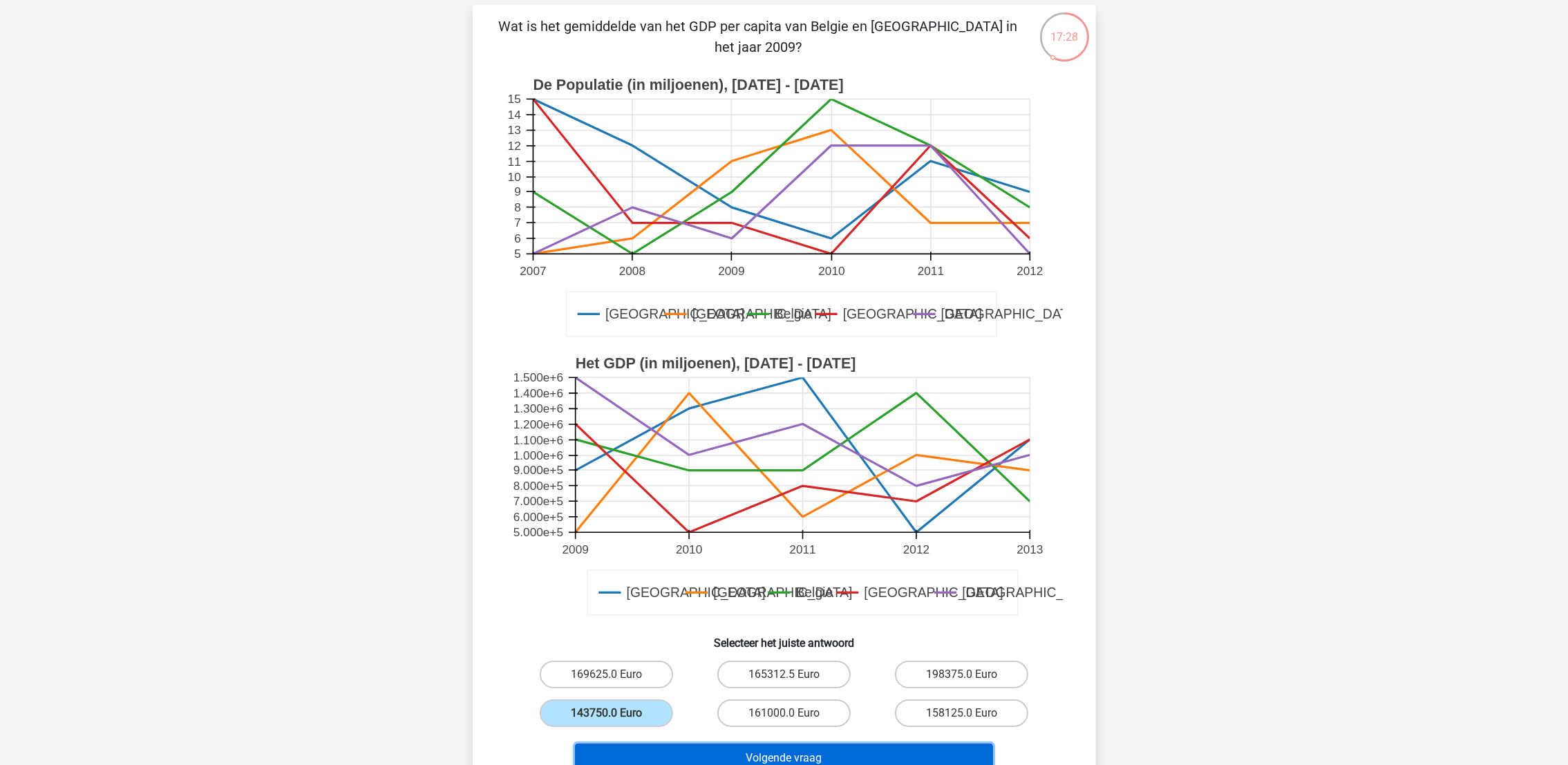
click at [706, 679] on button "Volgende vraag" at bounding box center [784, 758] width 418 height 29
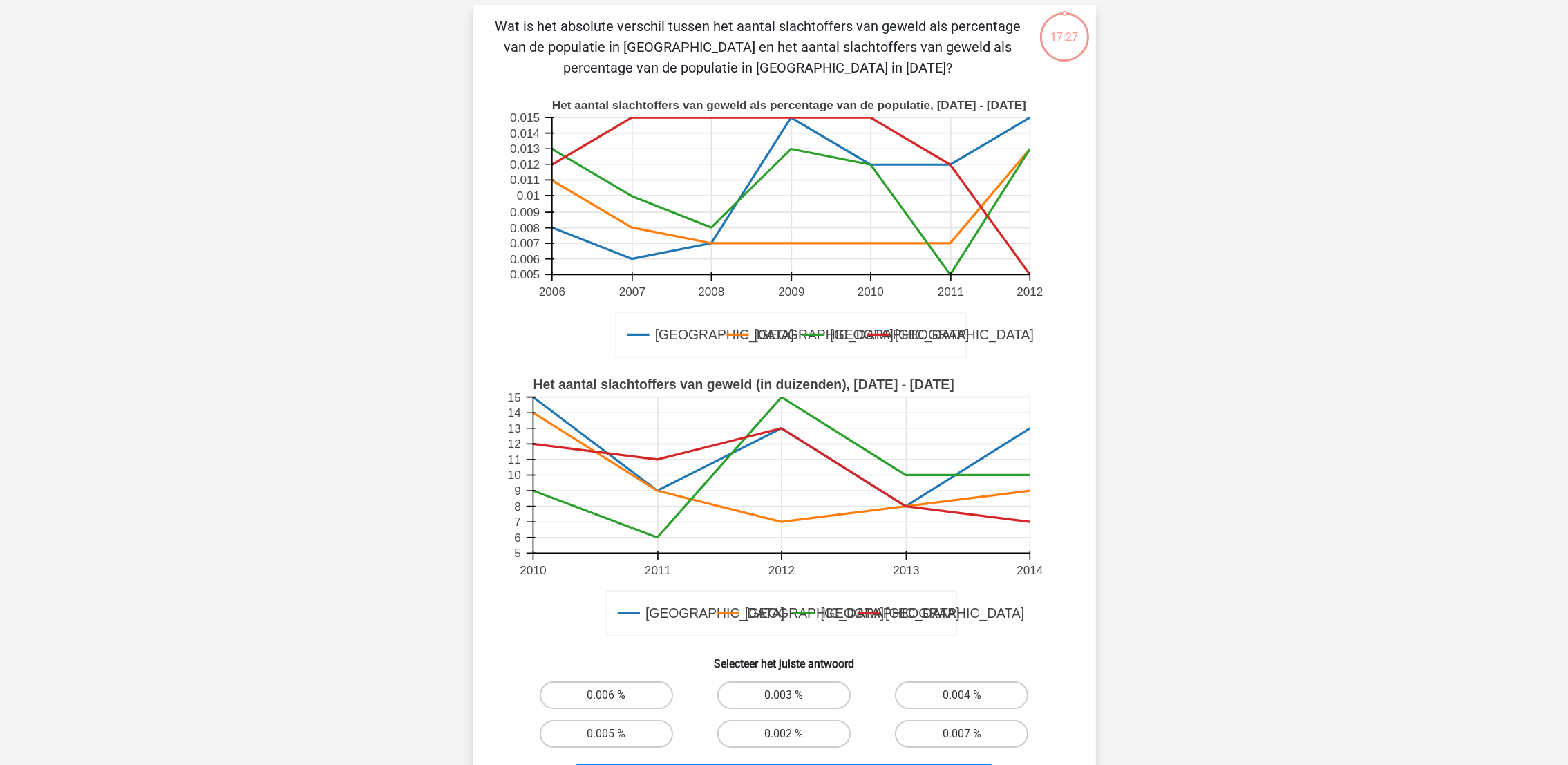
scroll to position [68, 0]
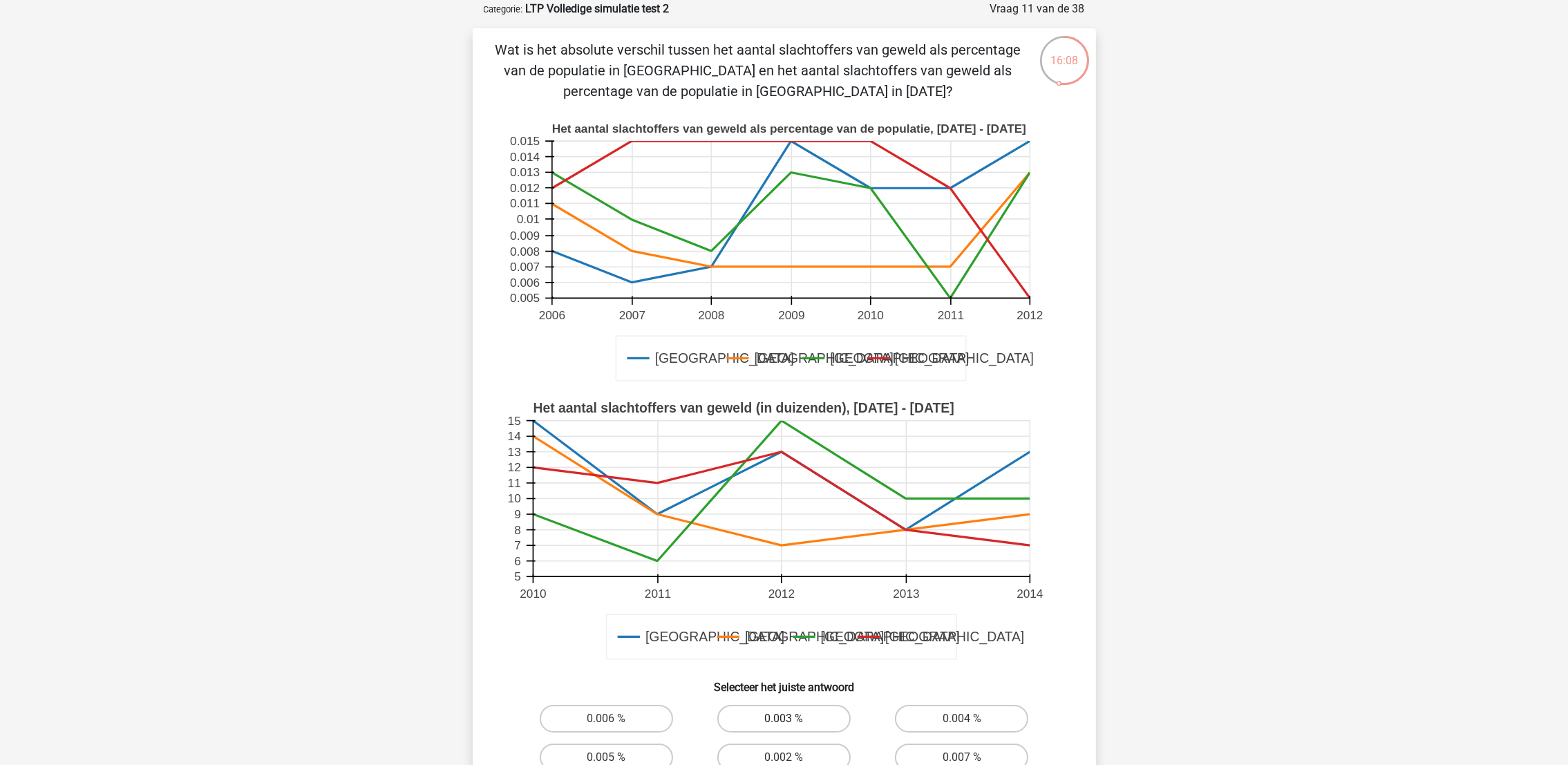
click at [752, 679] on label "0.003 %" at bounding box center [784, 719] width 133 height 28
click at [784, 679] on input "0.003 %" at bounding box center [788, 723] width 9 height 9
radio input "true"
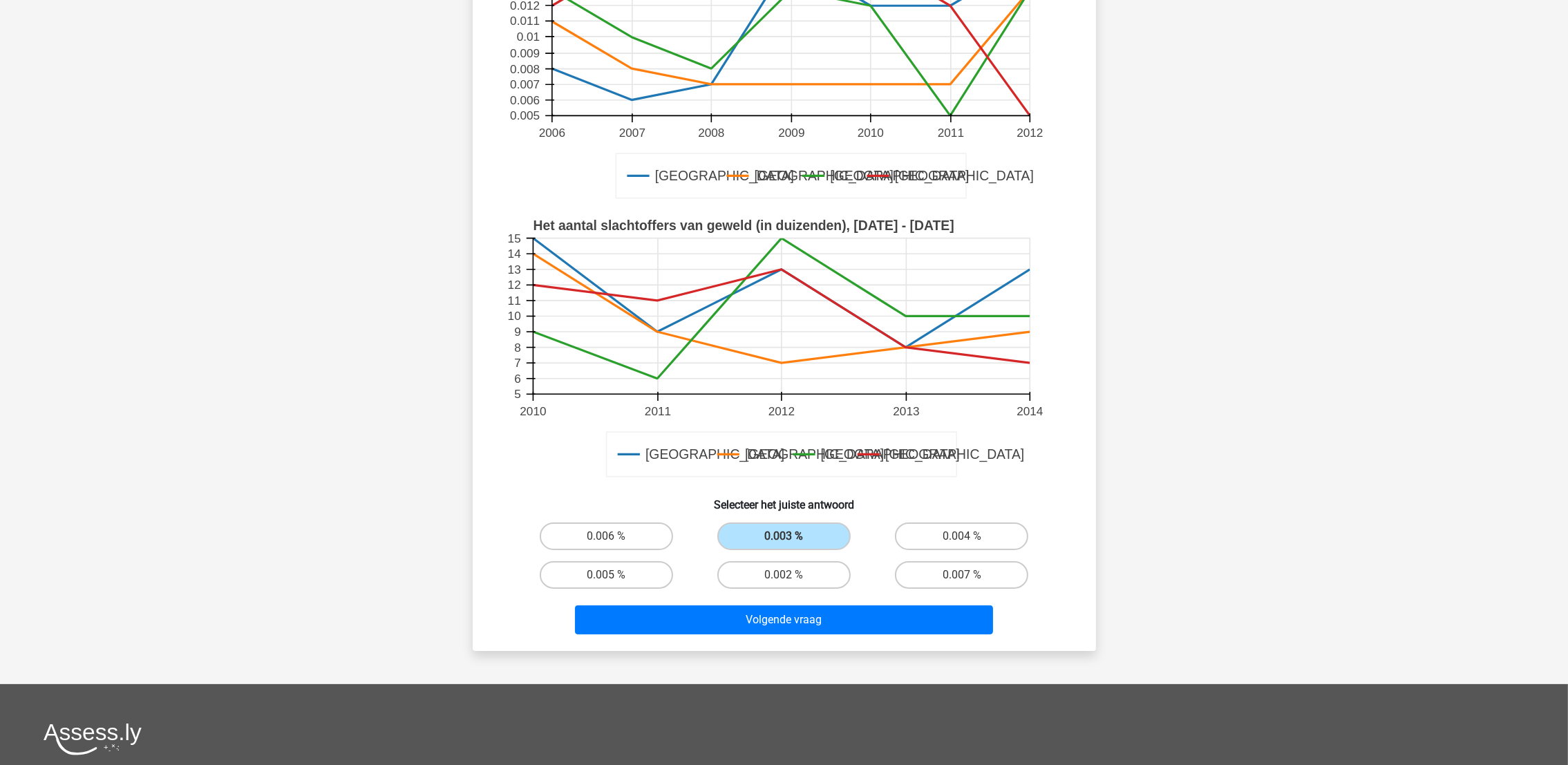
scroll to position [276, 0]
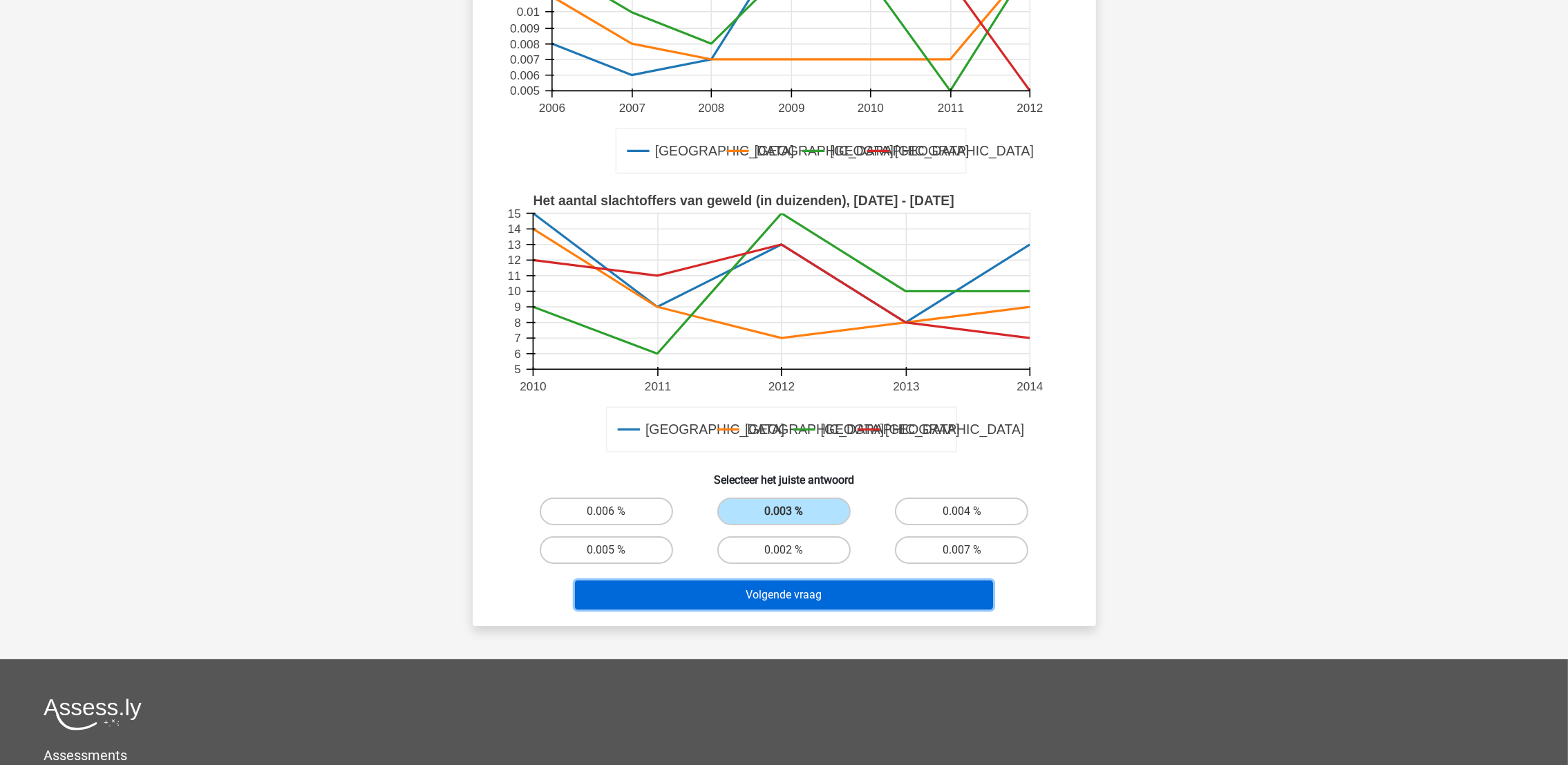
click at [808, 583] on button "Volgende vraag" at bounding box center [784, 595] width 418 height 29
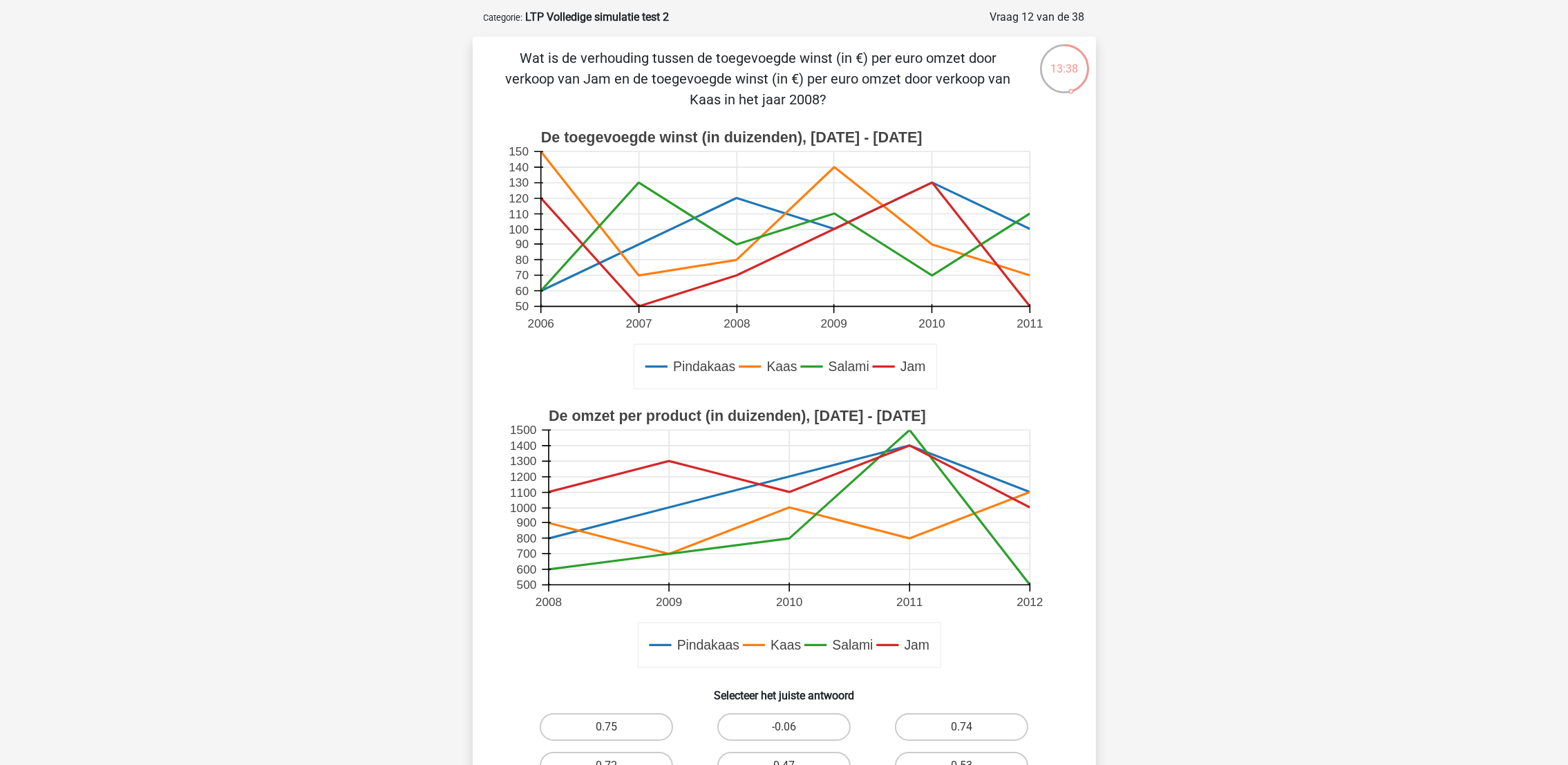
scroll to position [104, 0]
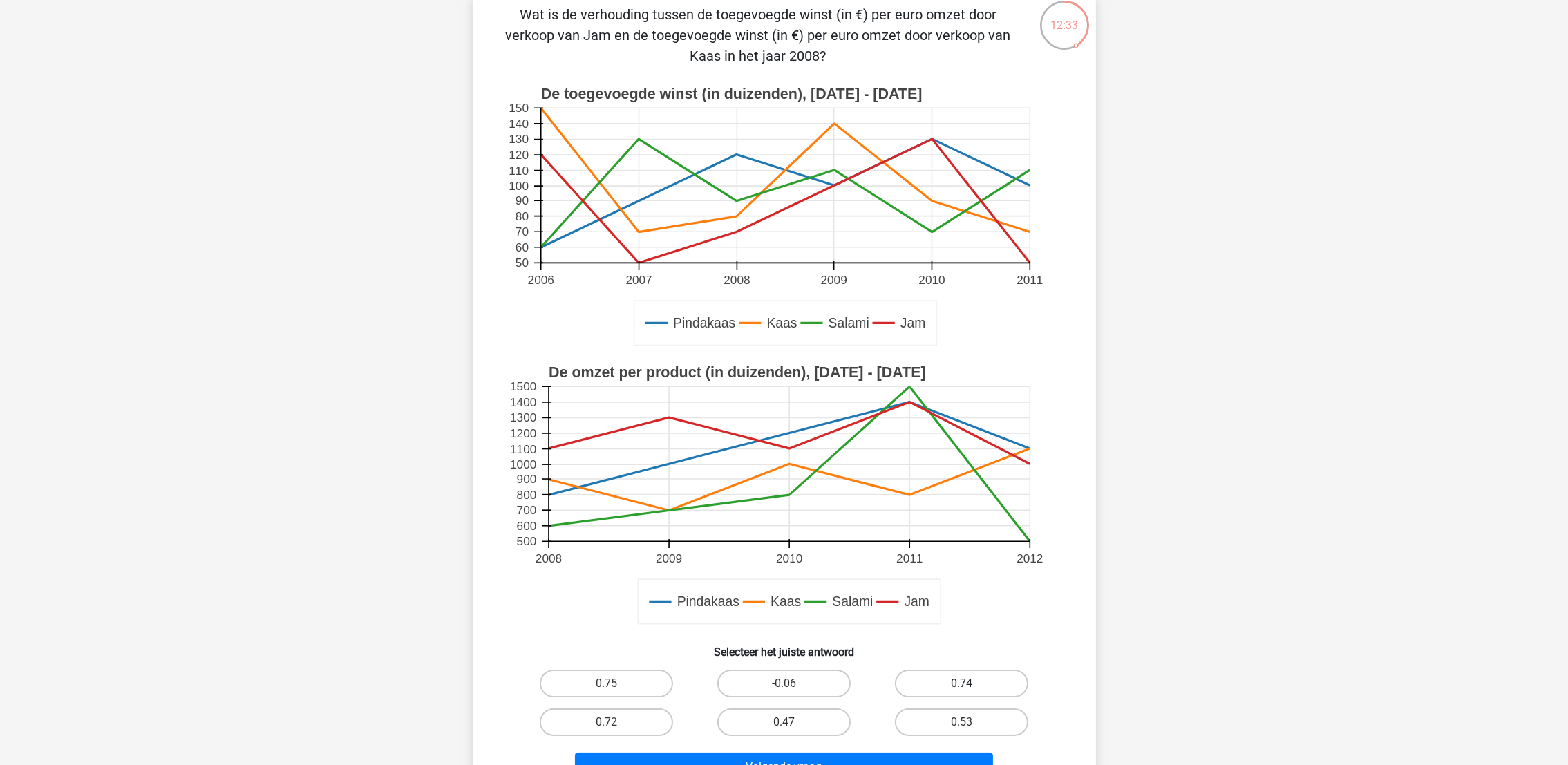
click at [993, 679] on label "0.74" at bounding box center [962, 683] width 133 height 28
click at [971, 679] on input "0.74" at bounding box center [966, 687] width 9 height 9
radio input "true"
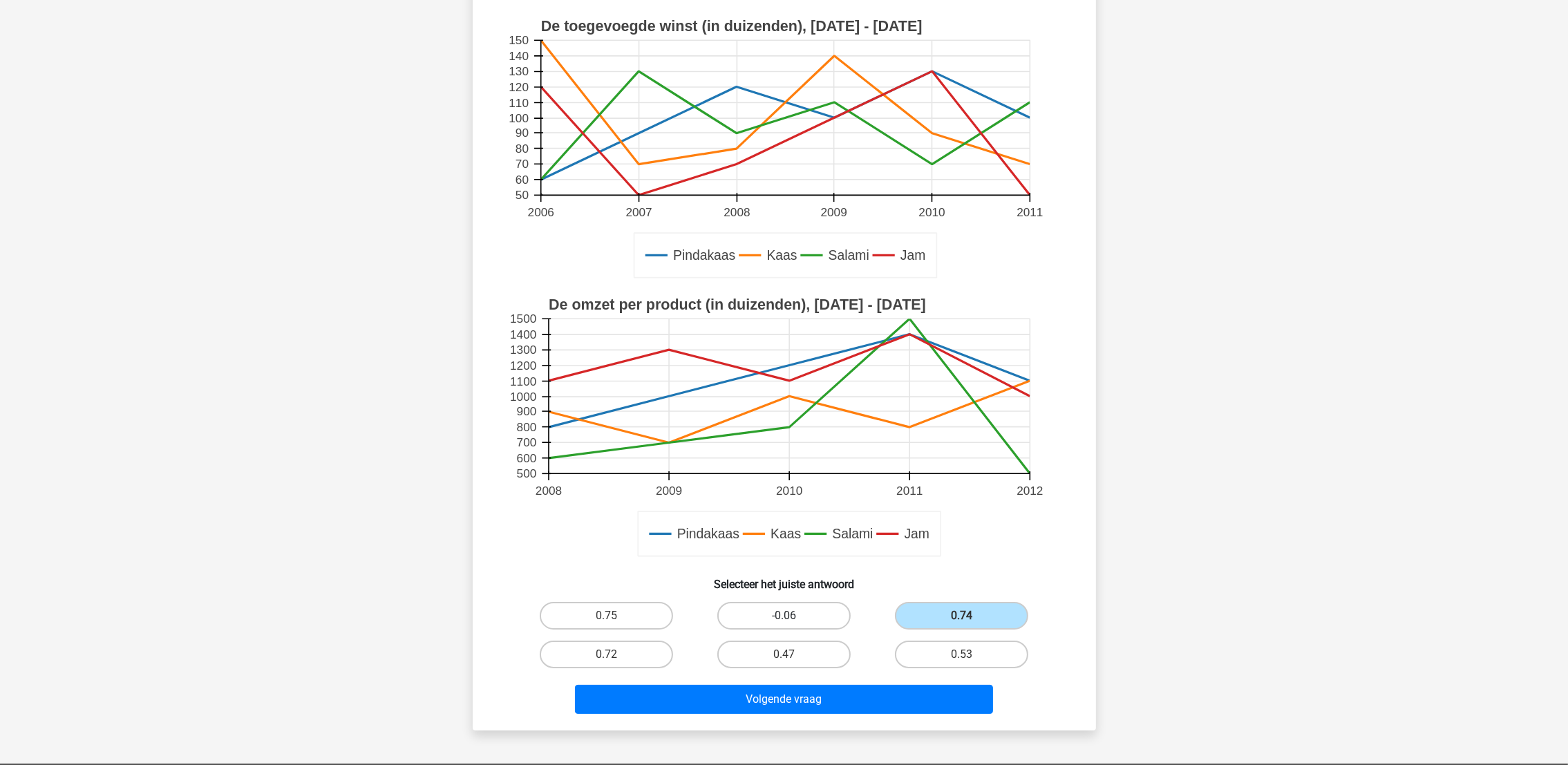
scroll to position [207, 0]
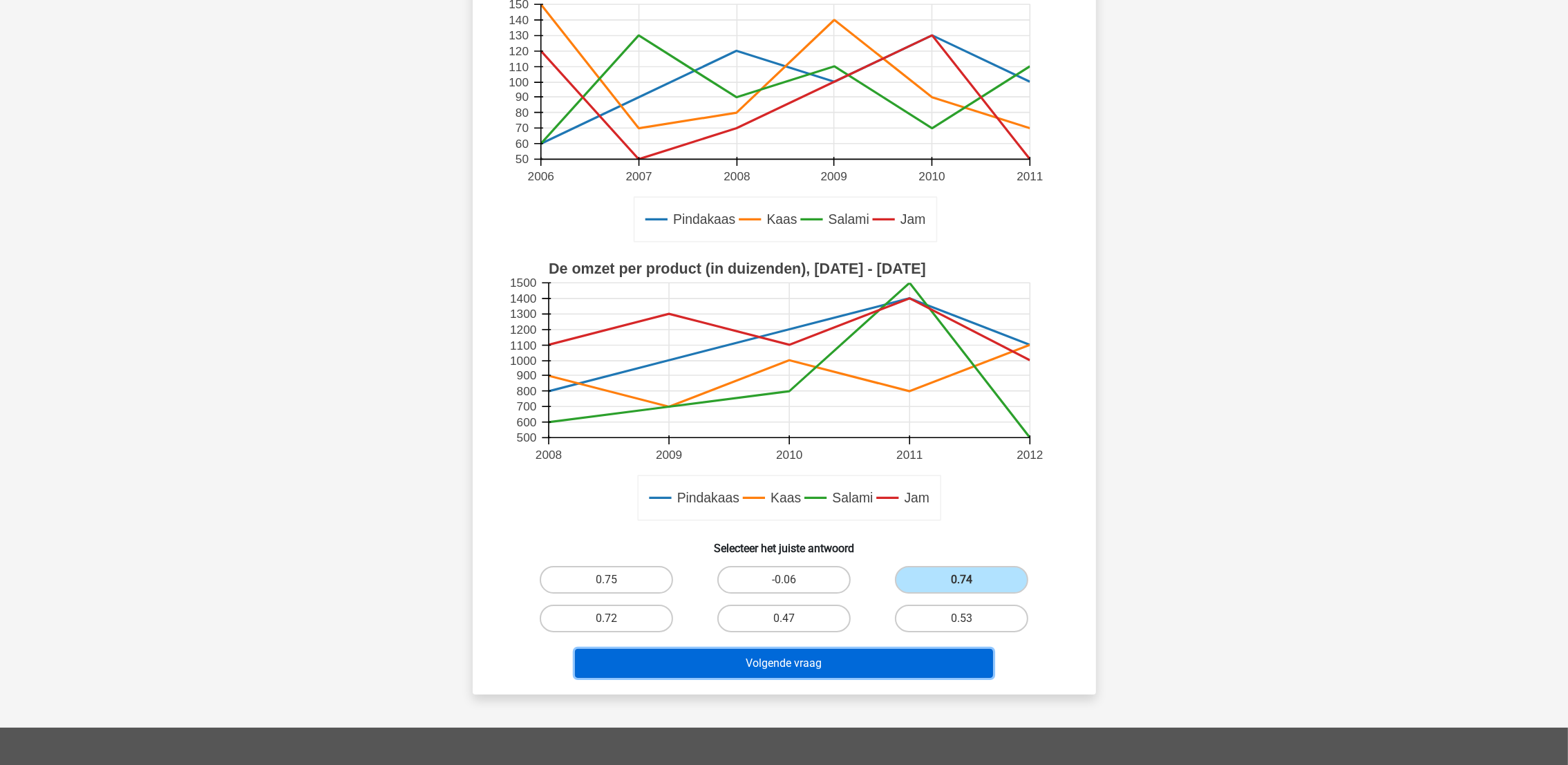
click at [794, 660] on button "Volgende vraag" at bounding box center [784, 664] width 418 height 29
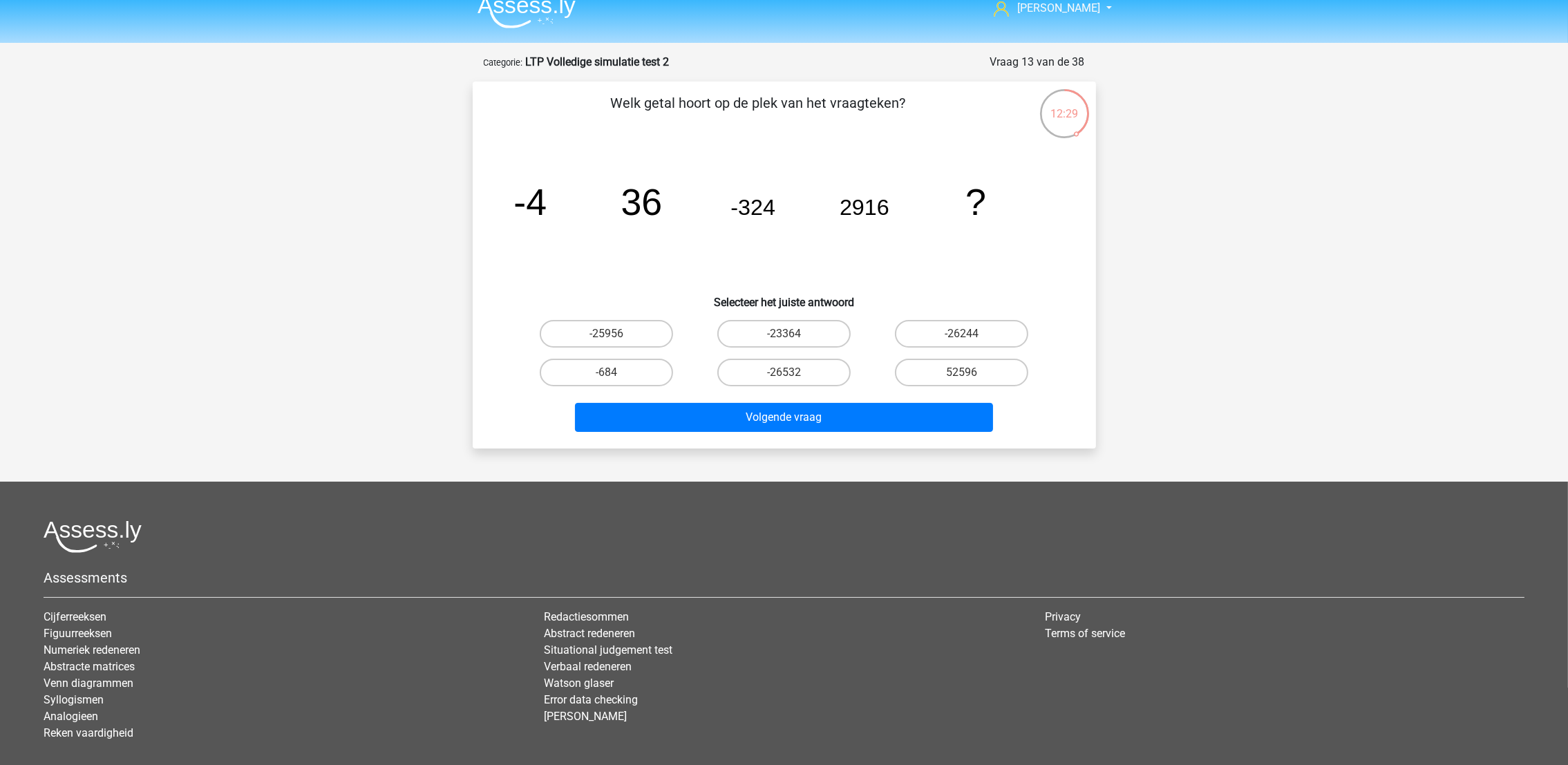
scroll to position [0, 0]
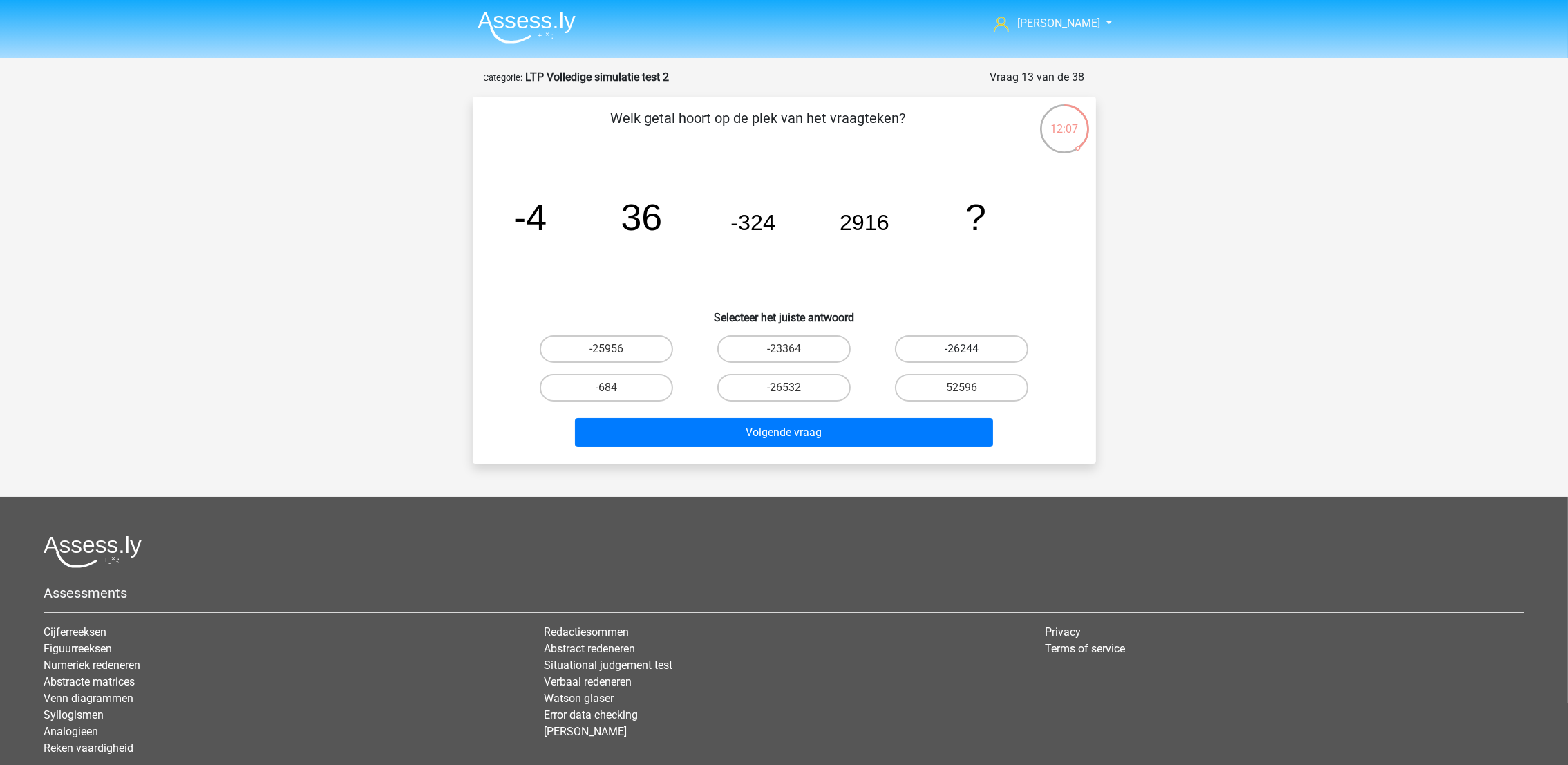
click at [954, 352] on label "-26244" at bounding box center [962, 349] width 133 height 28
click at [962, 352] on input "-26244" at bounding box center [966, 353] width 9 height 9
radio input "true"
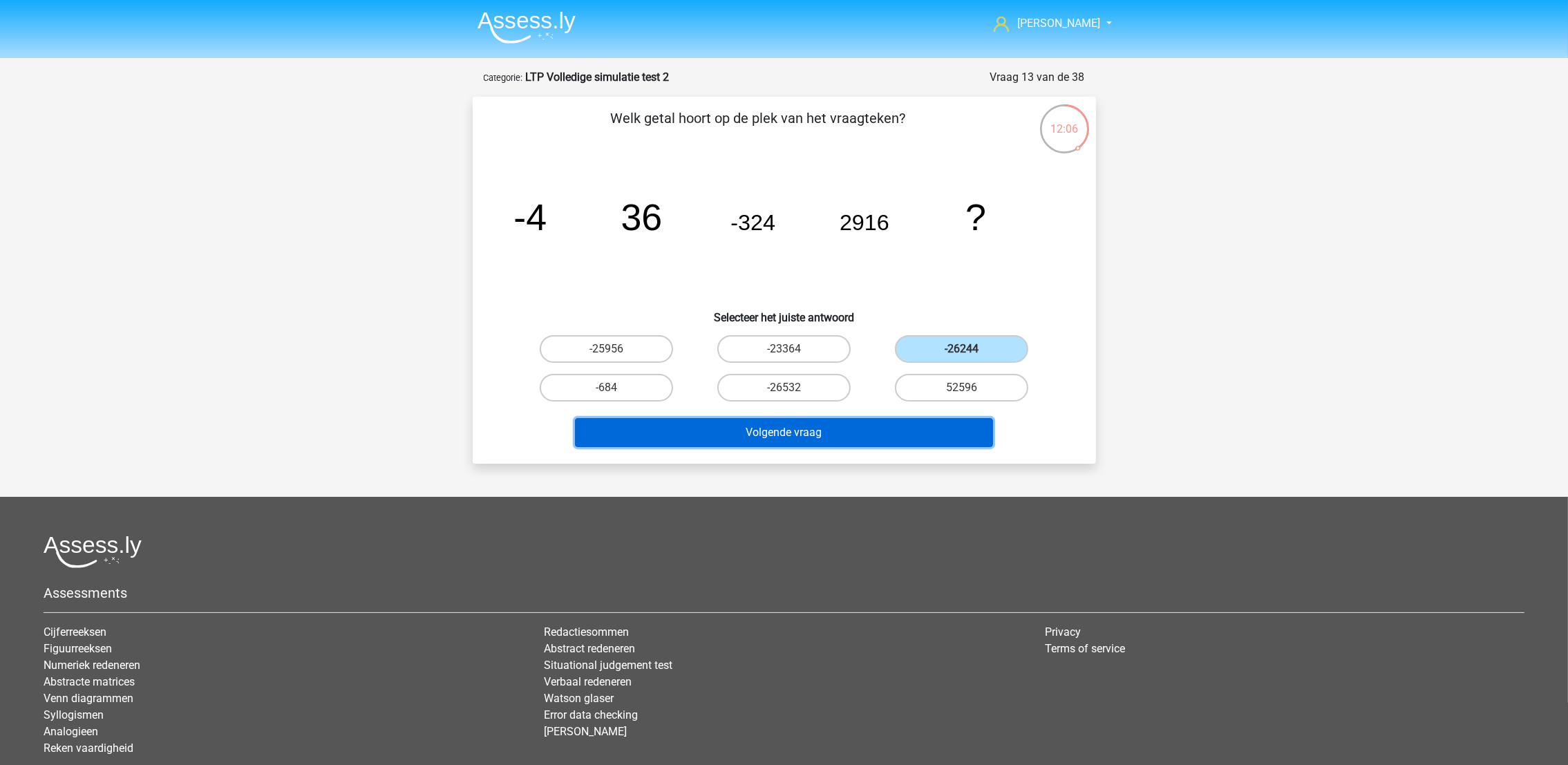
click at [830, 430] on button "Volgende vraag" at bounding box center [784, 432] width 418 height 29
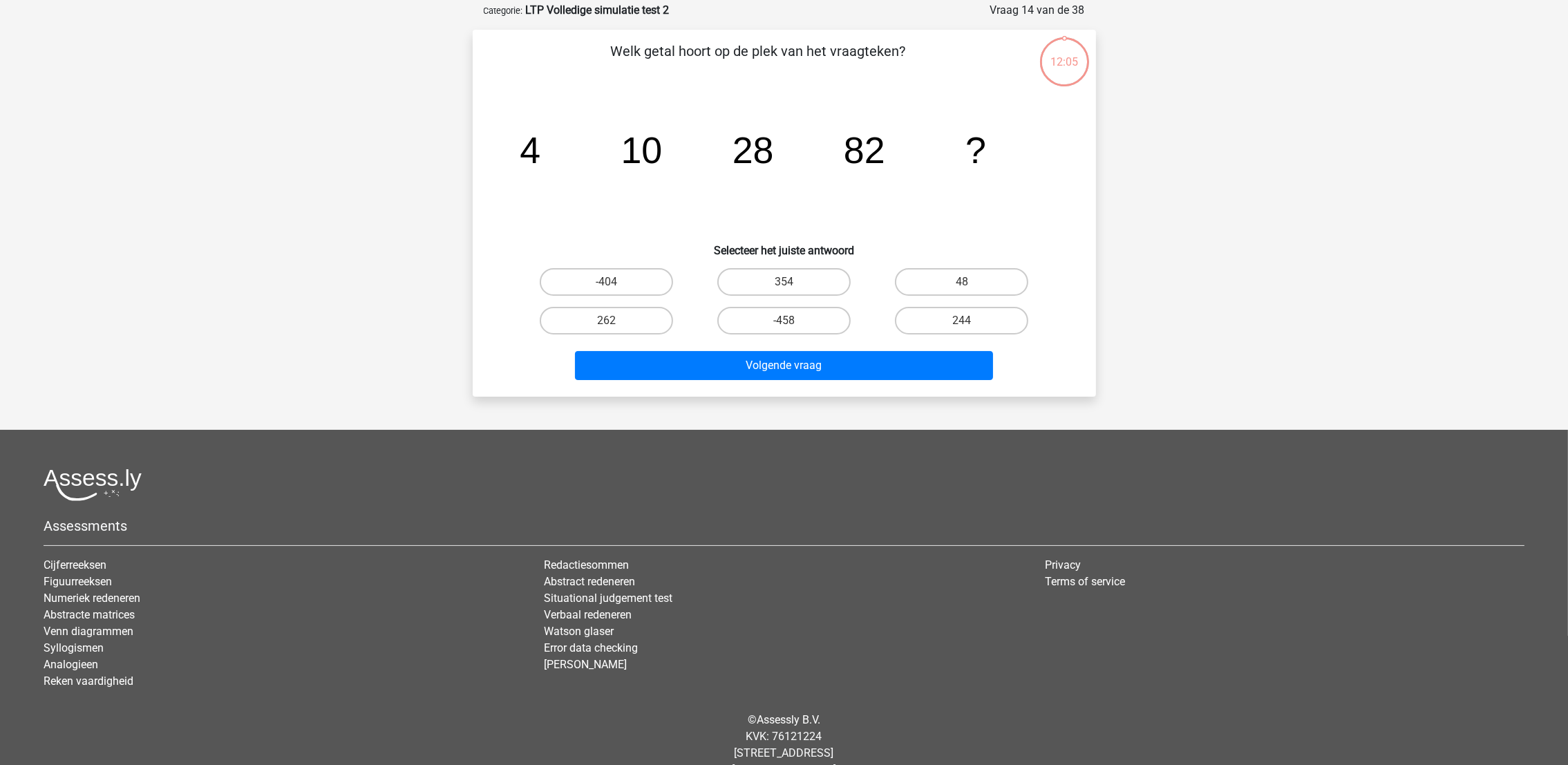
scroll to position [68, 0]
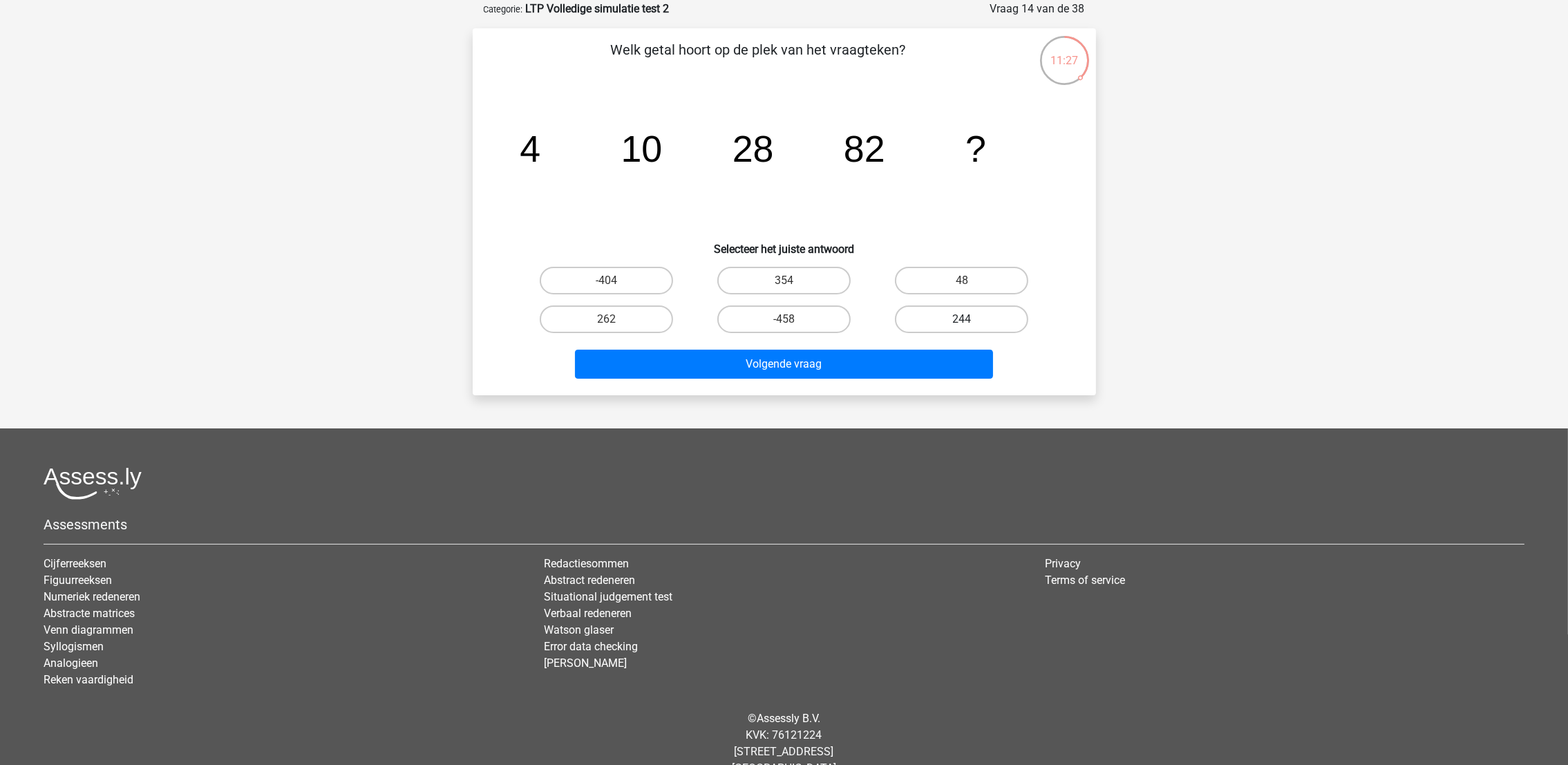
click at [924, 314] on label "244" at bounding box center [962, 319] width 133 height 28
click at [962, 319] on input "244" at bounding box center [966, 323] width 9 height 9
radio input "true"
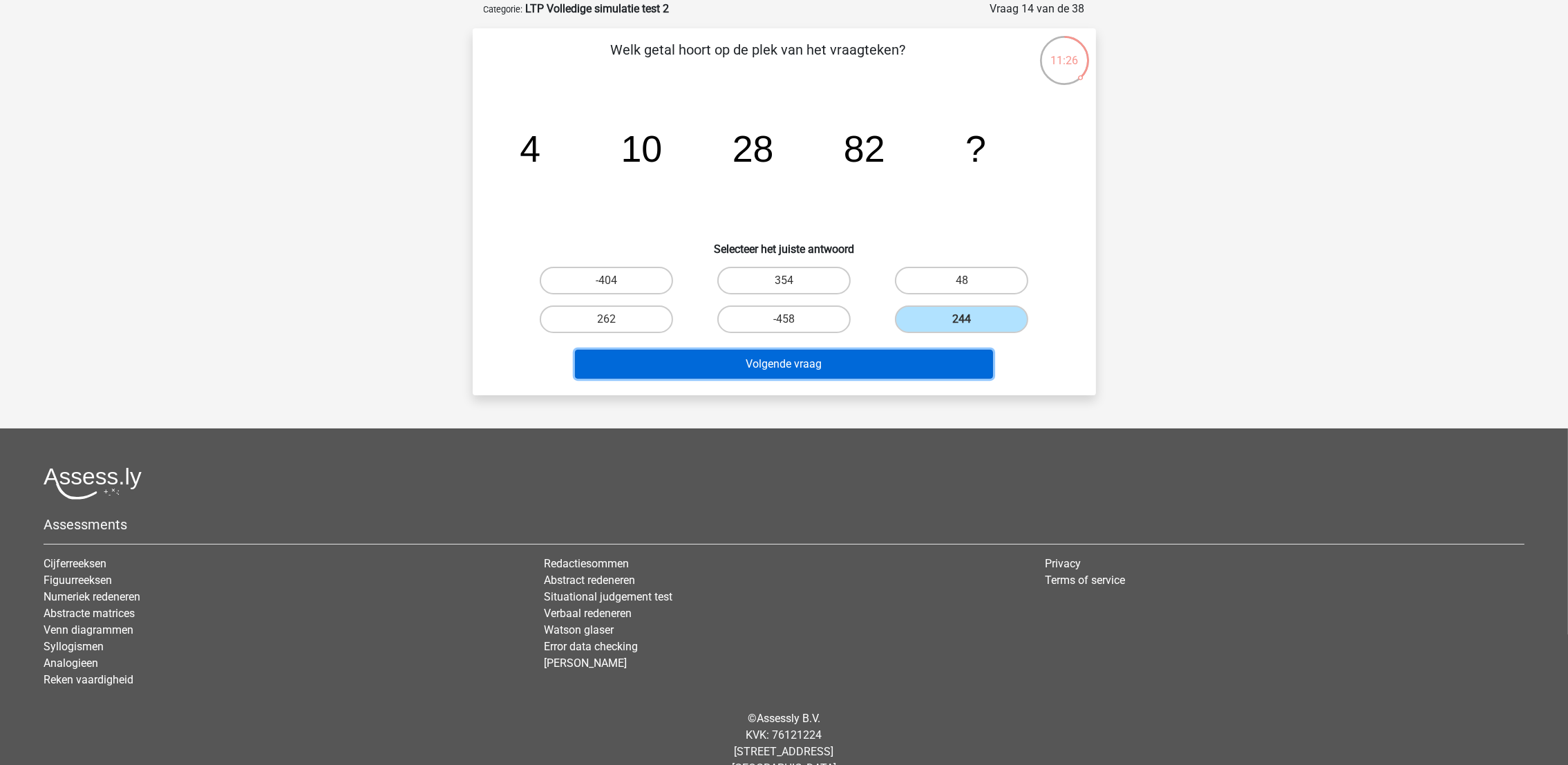
click at [872, 357] on button "Volgende vraag" at bounding box center [784, 364] width 418 height 29
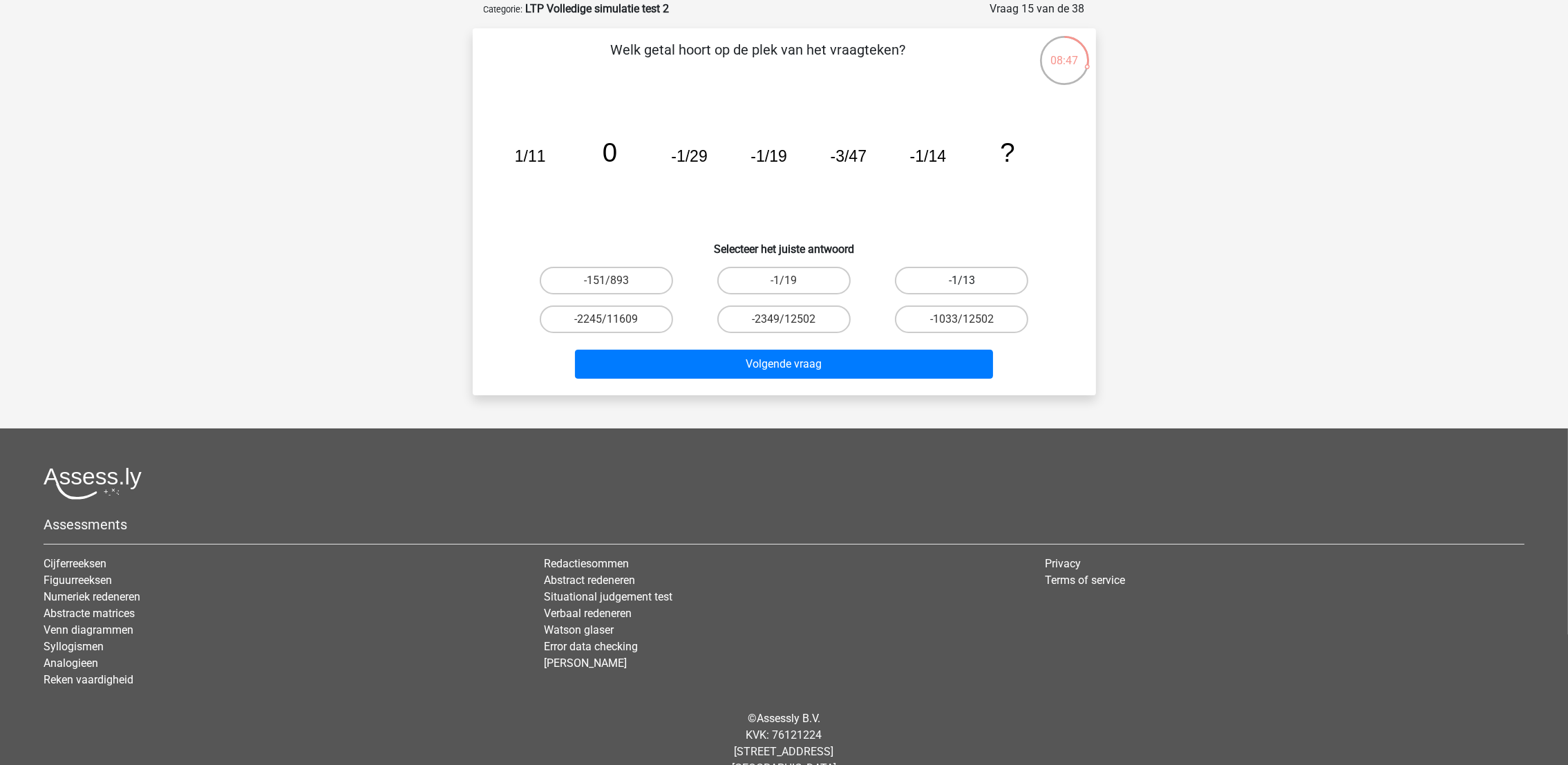
click at [945, 279] on label "-1/13" at bounding box center [962, 281] width 133 height 28
click at [962, 281] on input "-1/13" at bounding box center [966, 285] width 9 height 9
radio input "true"
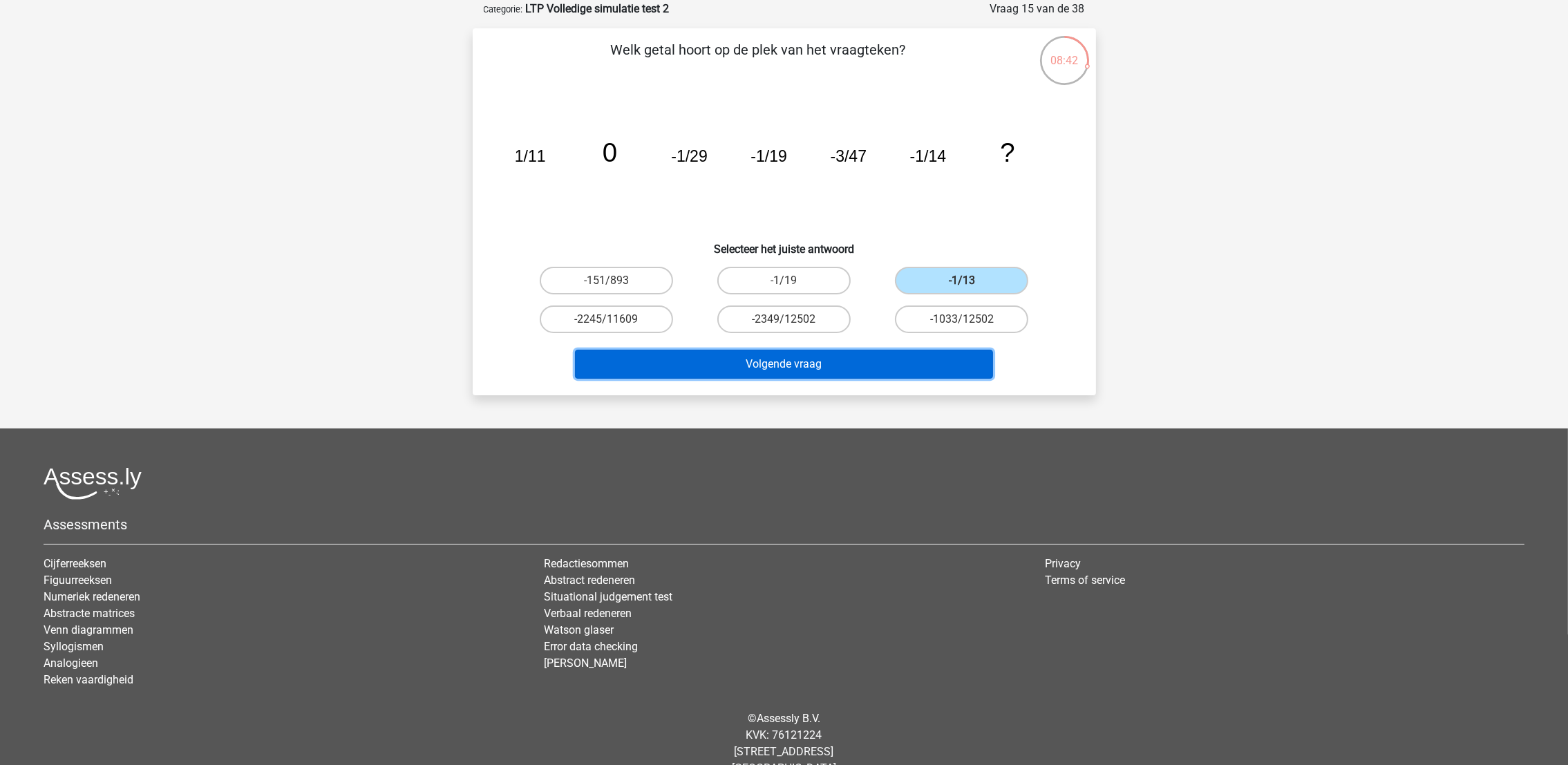
click at [917, 356] on button "Volgende vraag" at bounding box center [784, 364] width 418 height 29
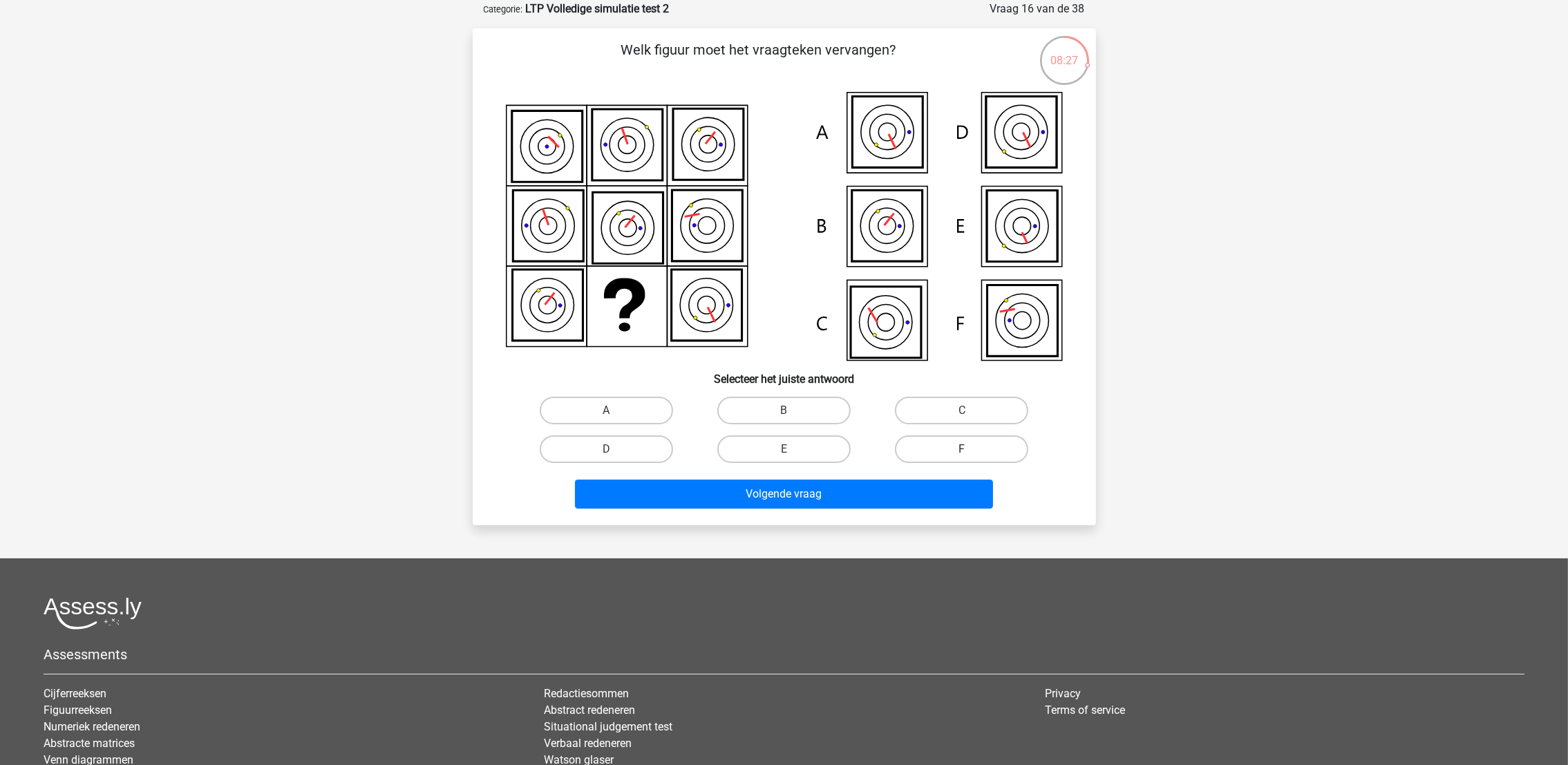
click at [931, 440] on label "F" at bounding box center [962, 449] width 133 height 28
click at [962, 449] on input "F" at bounding box center [966, 453] width 9 height 9
radio input "true"
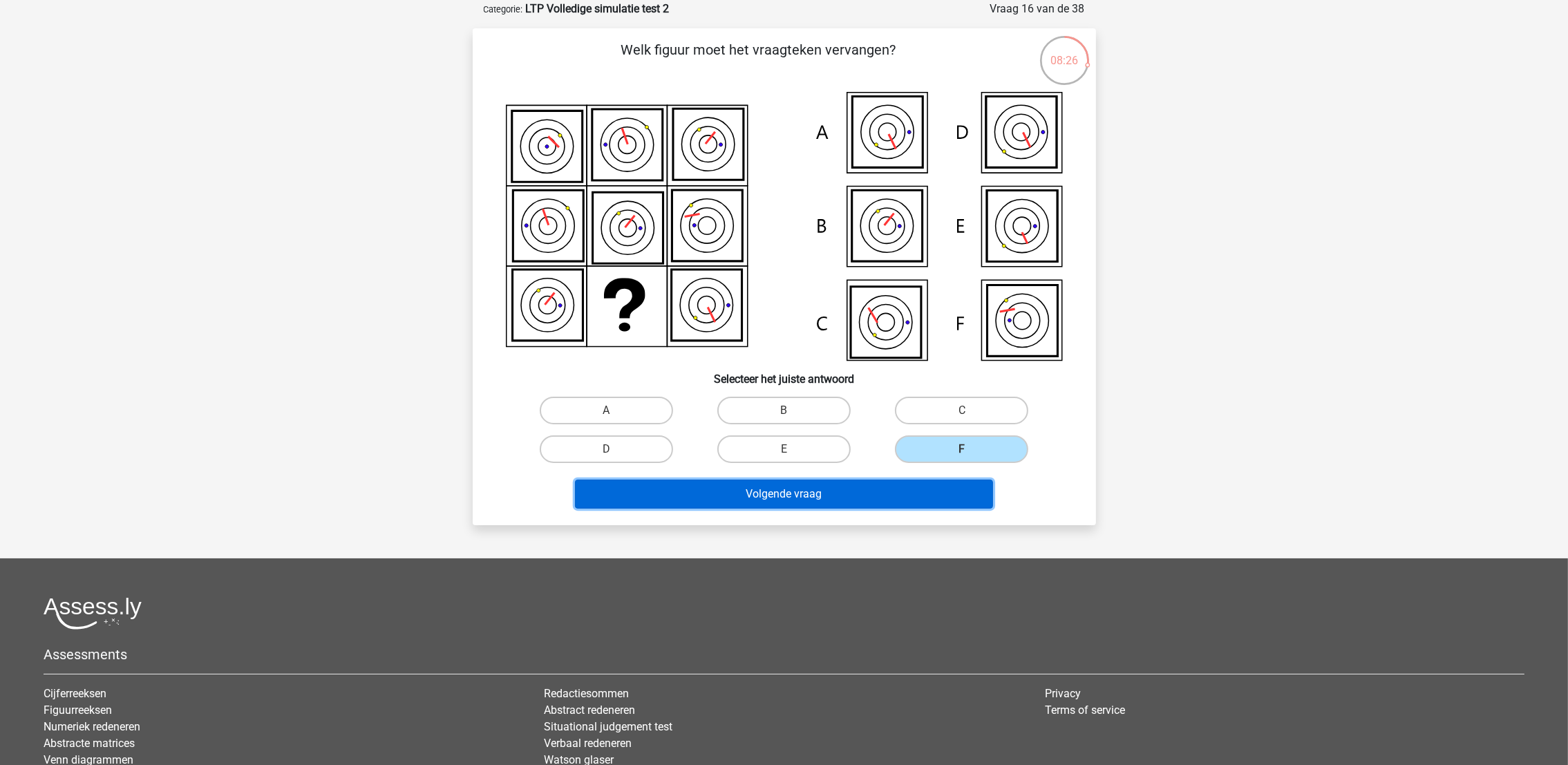
click at [938, 488] on button "Volgende vraag" at bounding box center [784, 494] width 418 height 29
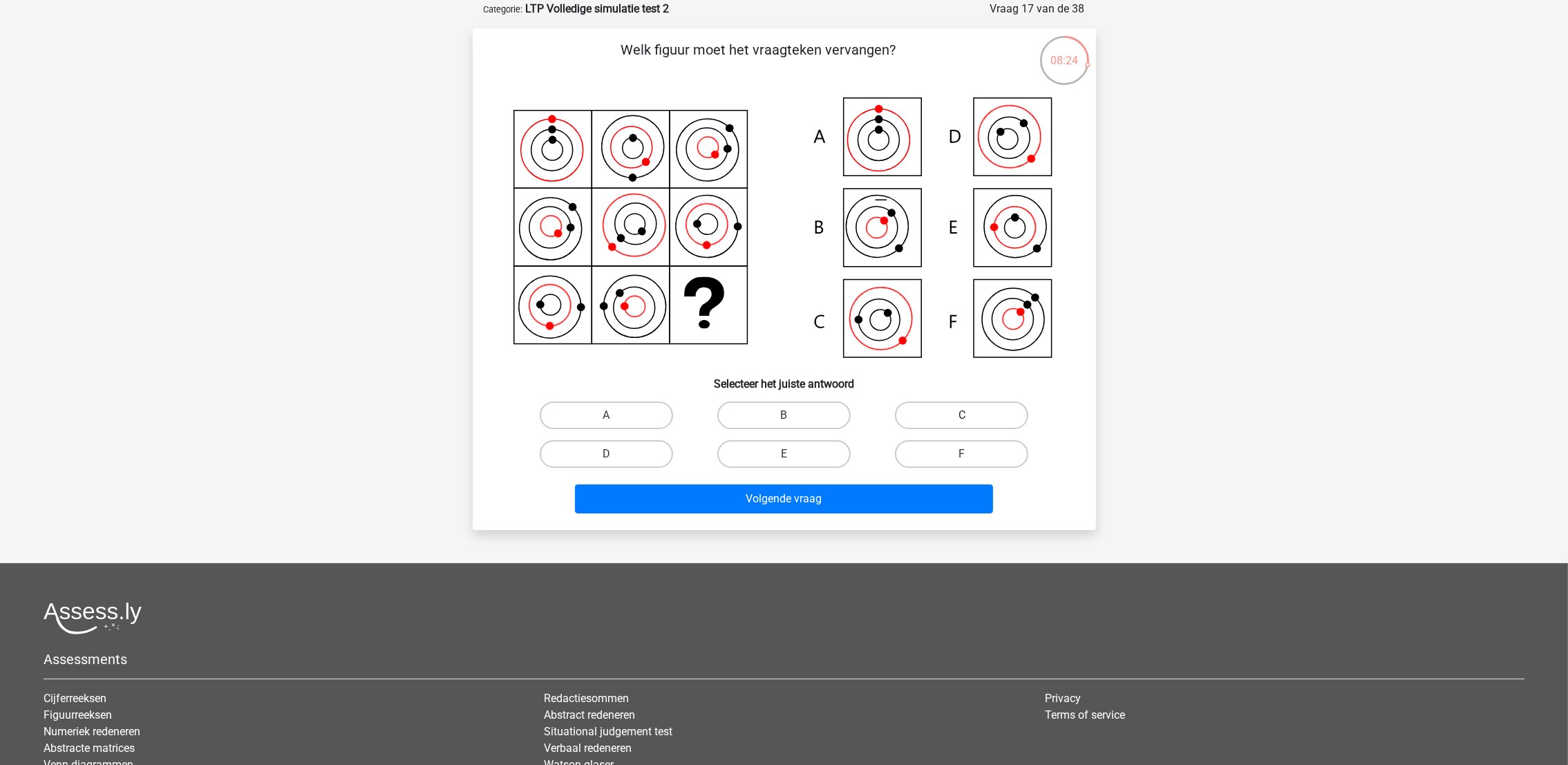
click at [977, 416] on label "C" at bounding box center [962, 415] width 133 height 28
click at [971, 416] on input "C" at bounding box center [966, 419] width 9 height 9
radio input "true"
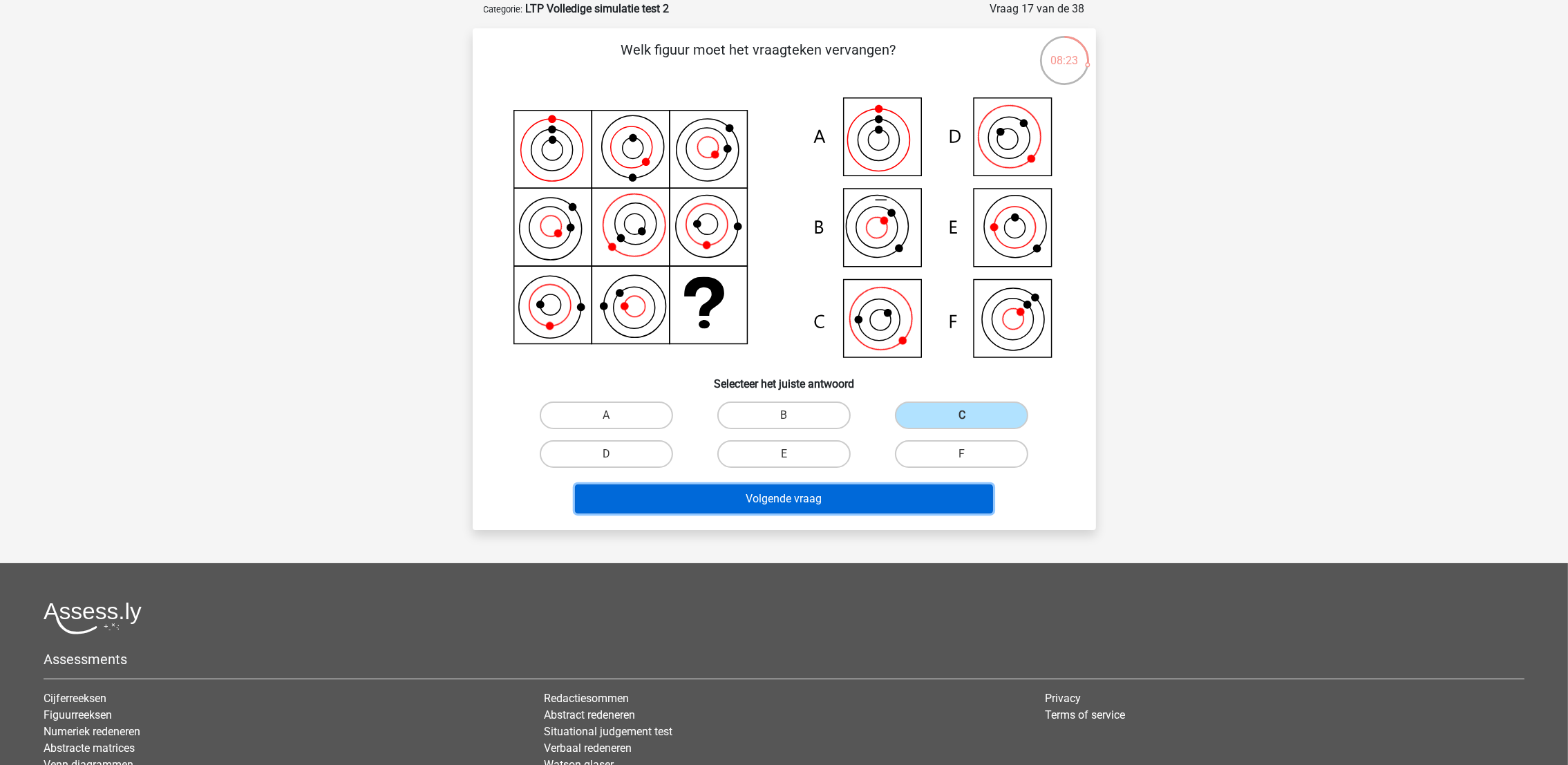
drag, startPoint x: 925, startPoint y: 497, endPoint x: 914, endPoint y: 497, distance: 11.0
click at [919, 497] on button "Volgende vraag" at bounding box center [784, 499] width 418 height 29
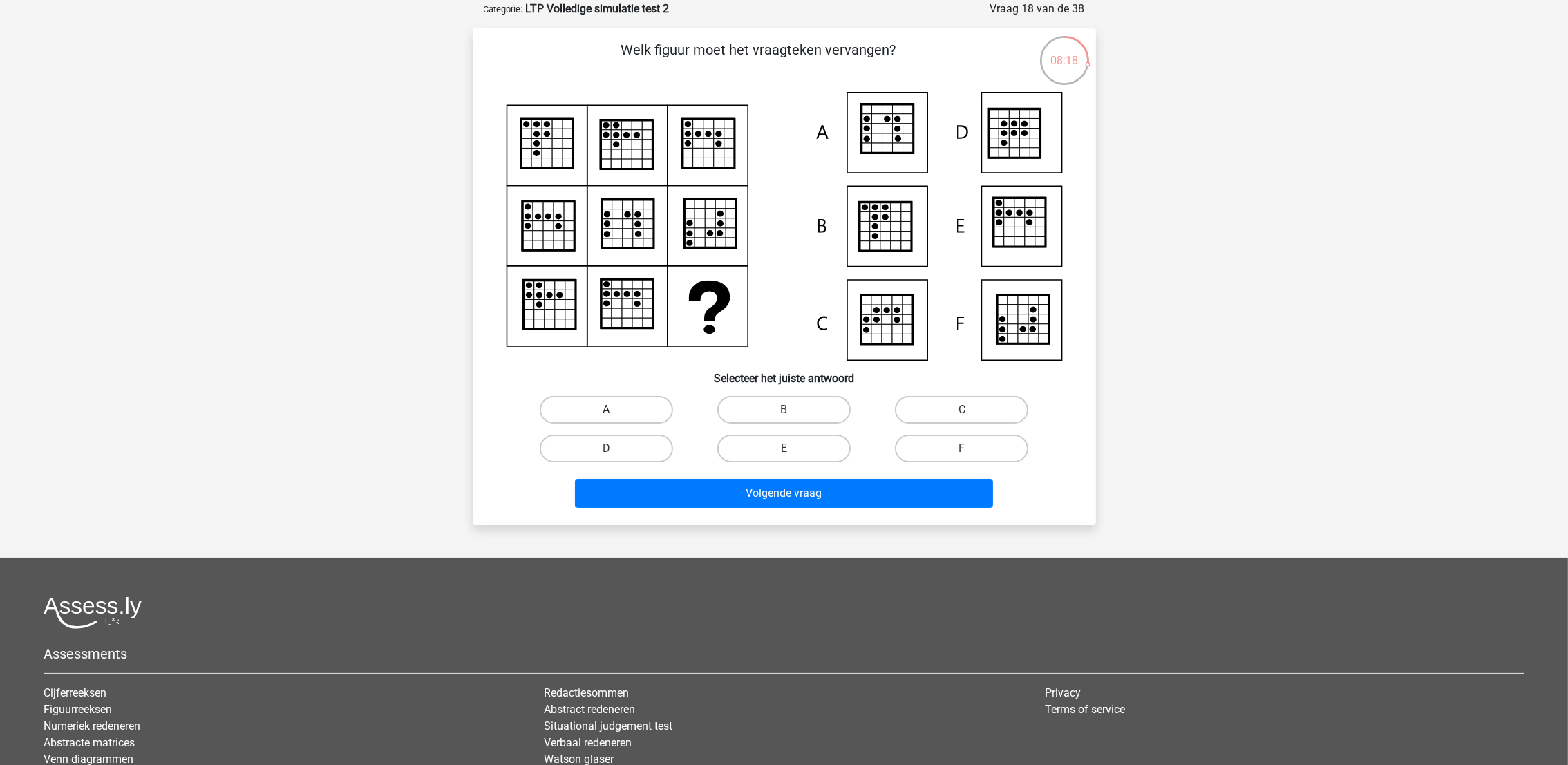
click at [590, 406] on label "A" at bounding box center [606, 410] width 133 height 28
click at [606, 410] on input "A" at bounding box center [610, 414] width 9 height 9
radio input "true"
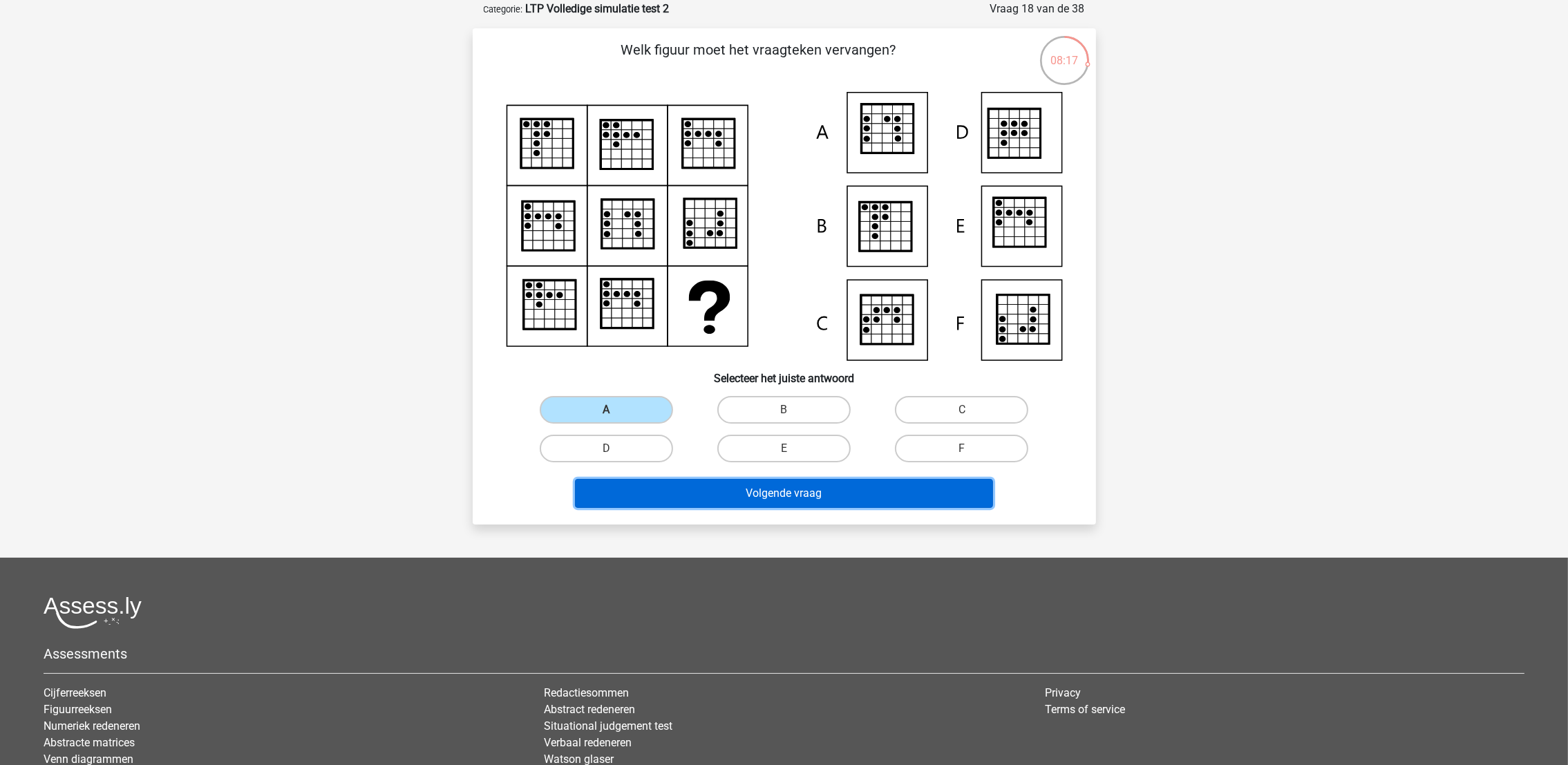
click at [698, 485] on button "Volgende vraag" at bounding box center [784, 493] width 418 height 29
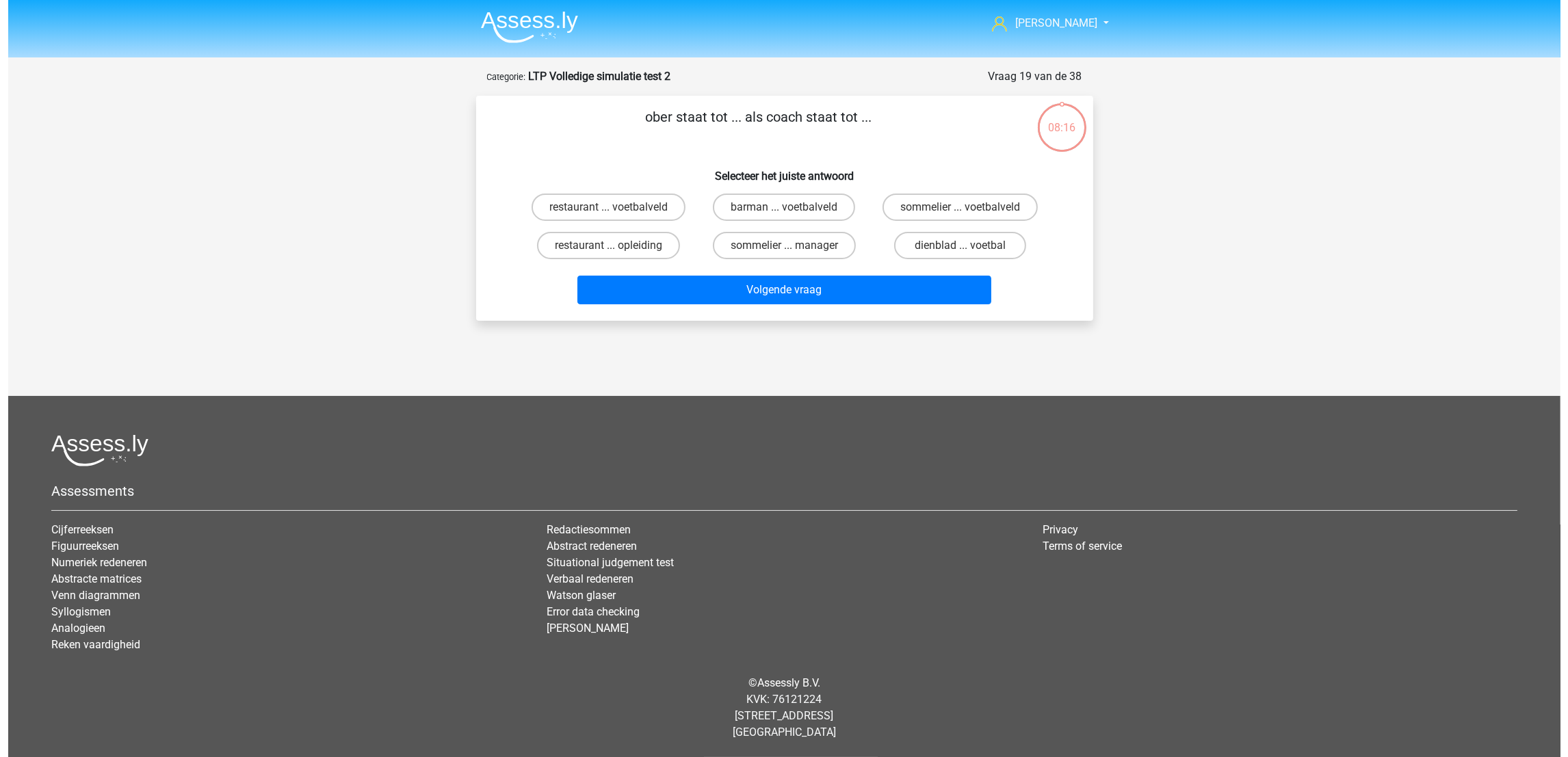
scroll to position [0, 0]
click at [610, 201] on label "restaurant ... voetbalveld" at bounding box center [608, 207] width 154 height 27
click at [610, 207] on input "restaurant ... voetbalveld" at bounding box center [612, 211] width 9 height 9
radio input "true"
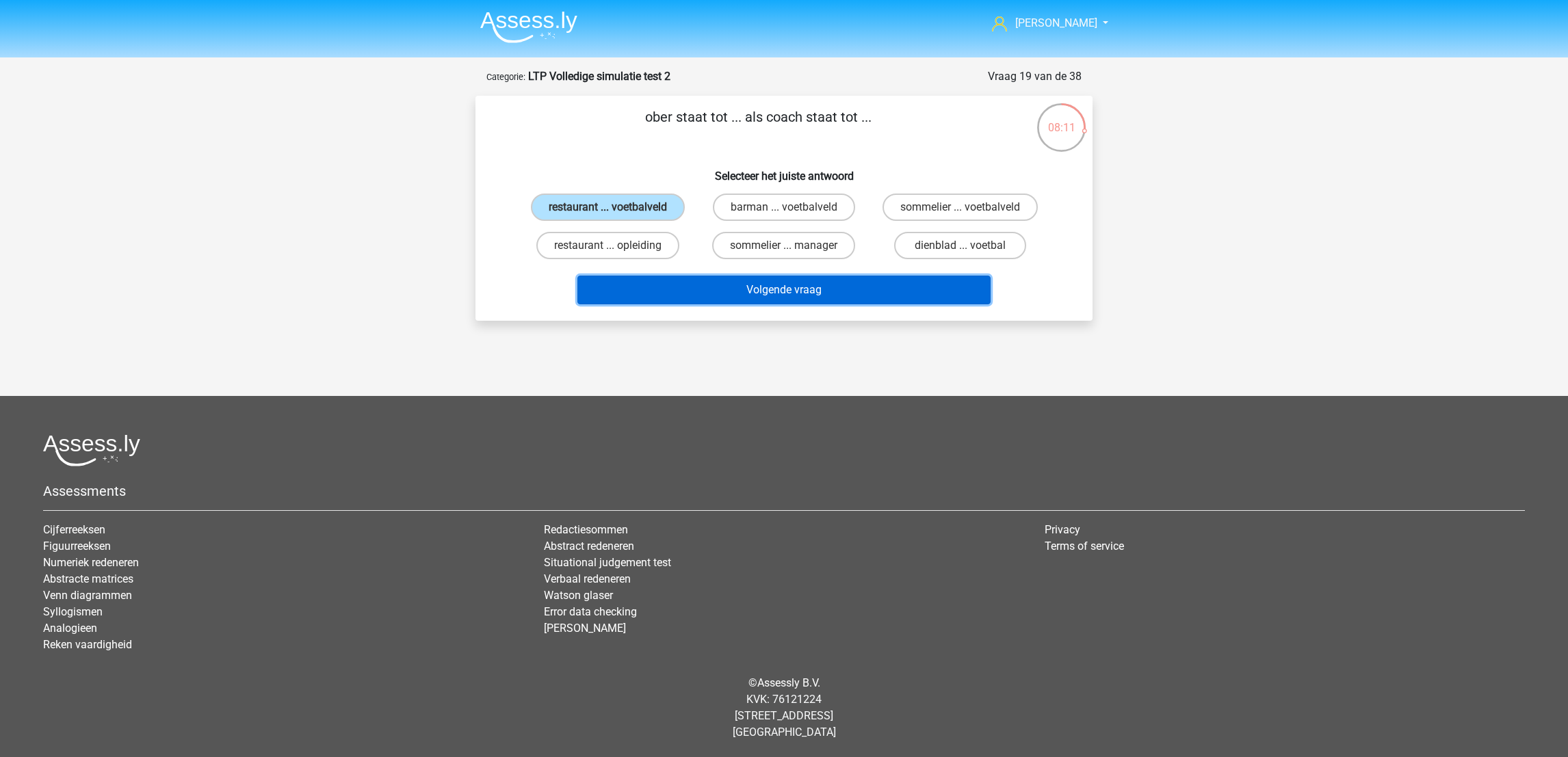
click at [680, 291] on button "Volgende vraag" at bounding box center [784, 290] width 414 height 29
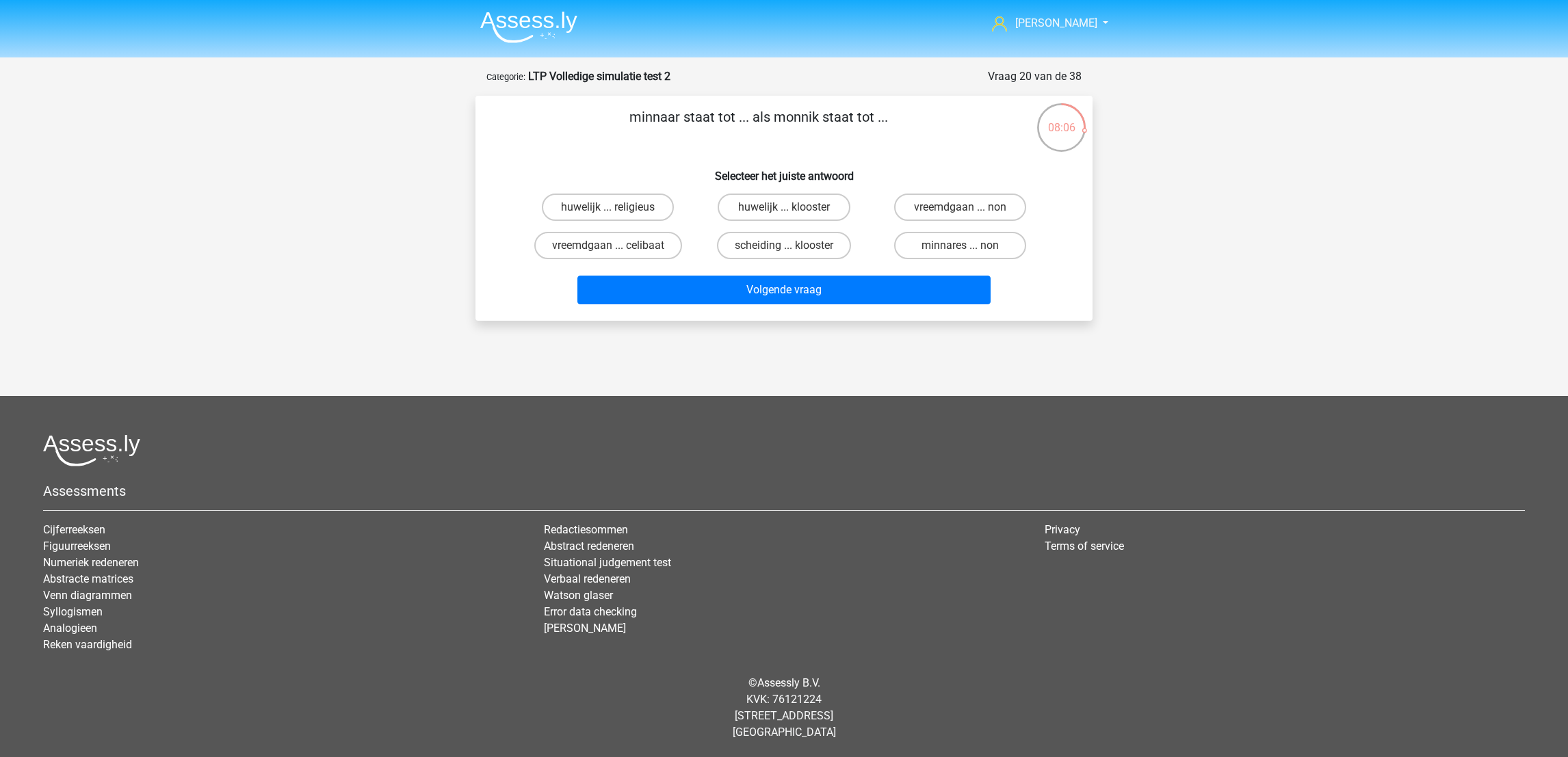
click at [962, 246] on input "minnares ... non" at bounding box center [964, 250] width 9 height 9
radio input "true"
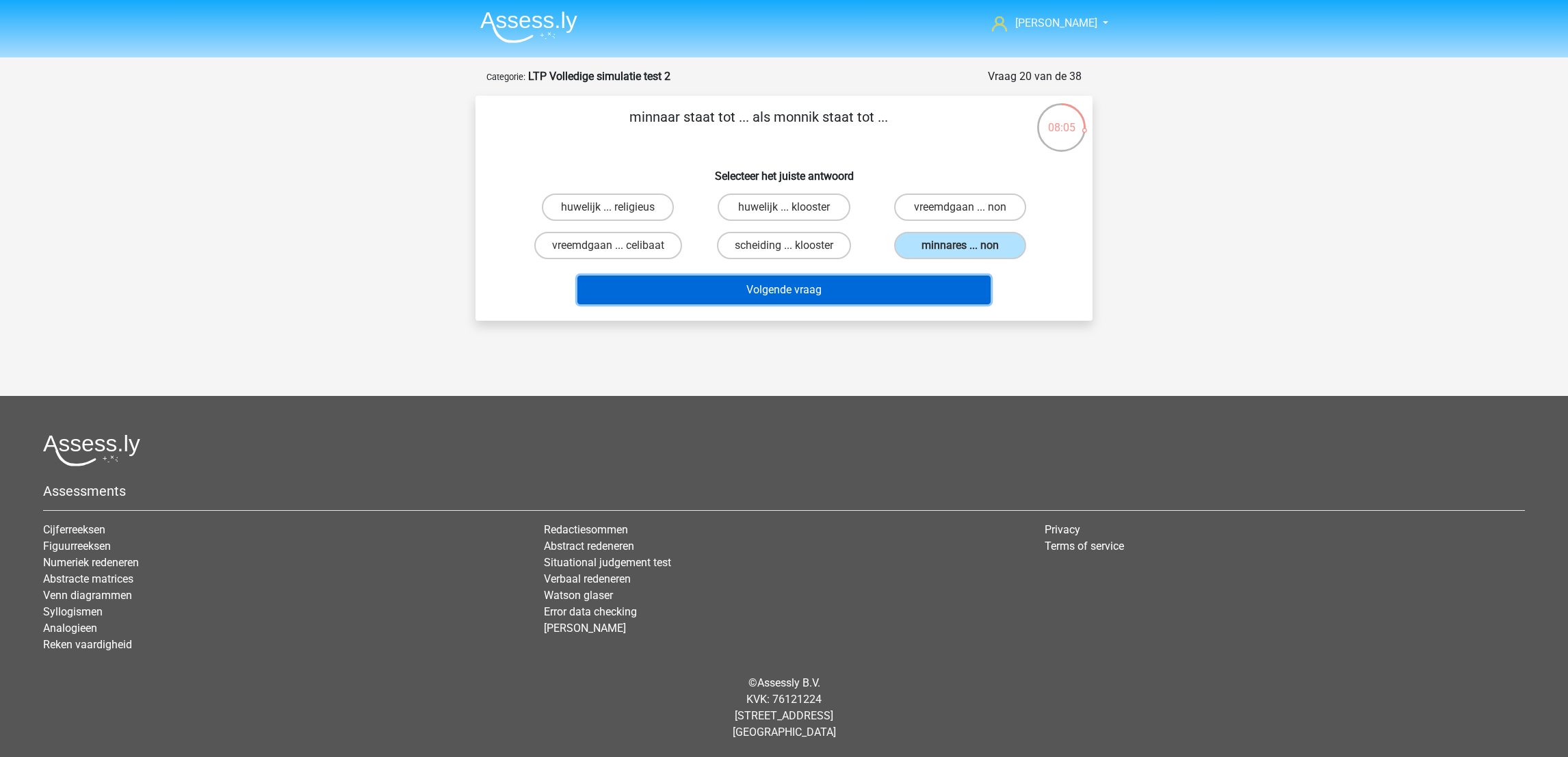
click at [908, 287] on button "Volgende vraag" at bounding box center [784, 290] width 414 height 29
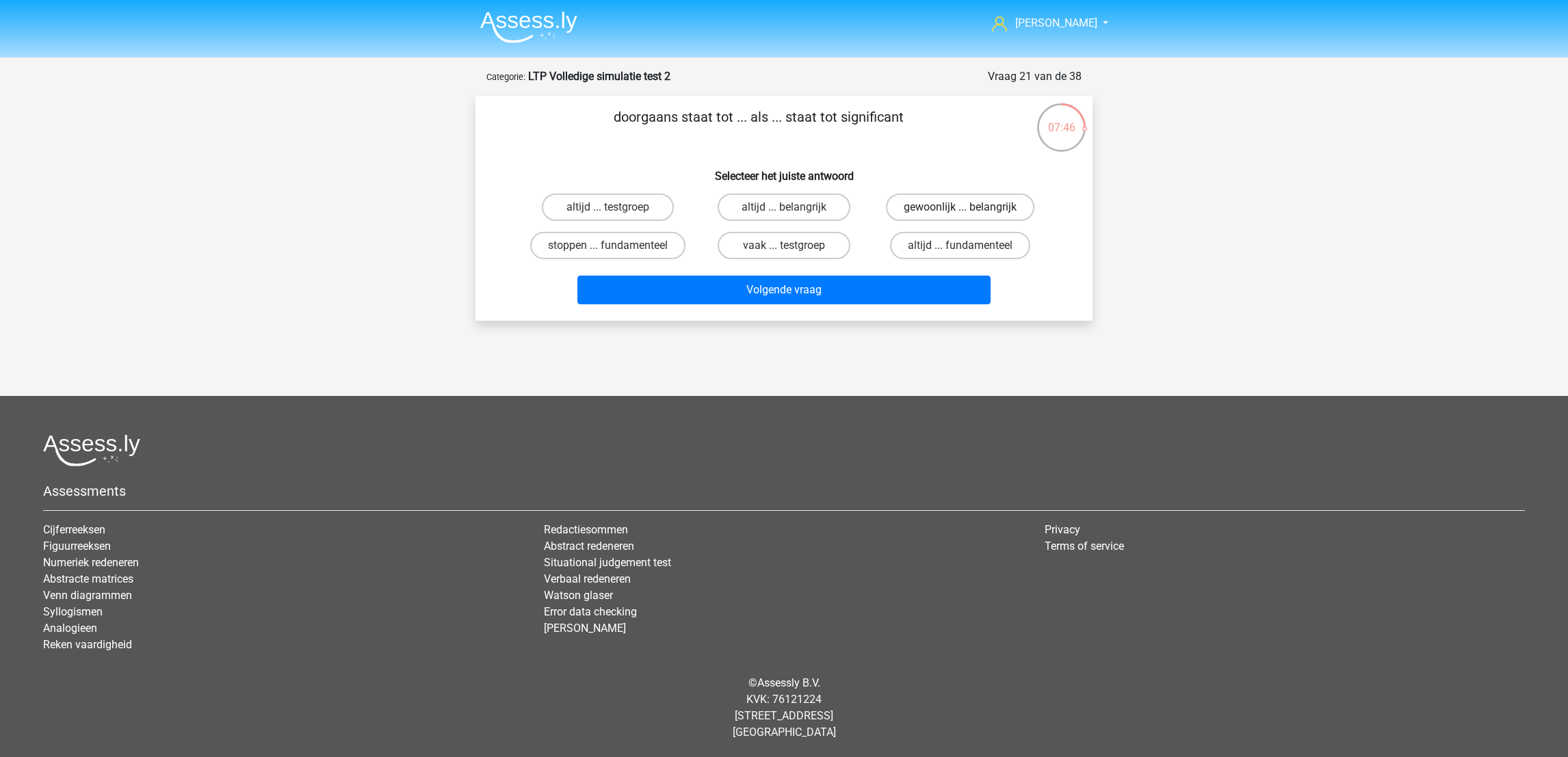
click at [980, 206] on label "gewoonlijk ... belangrijk" at bounding box center [960, 207] width 149 height 27
click at [969, 207] on input "gewoonlijk ... belangrijk" at bounding box center [964, 211] width 9 height 9
radio input "true"
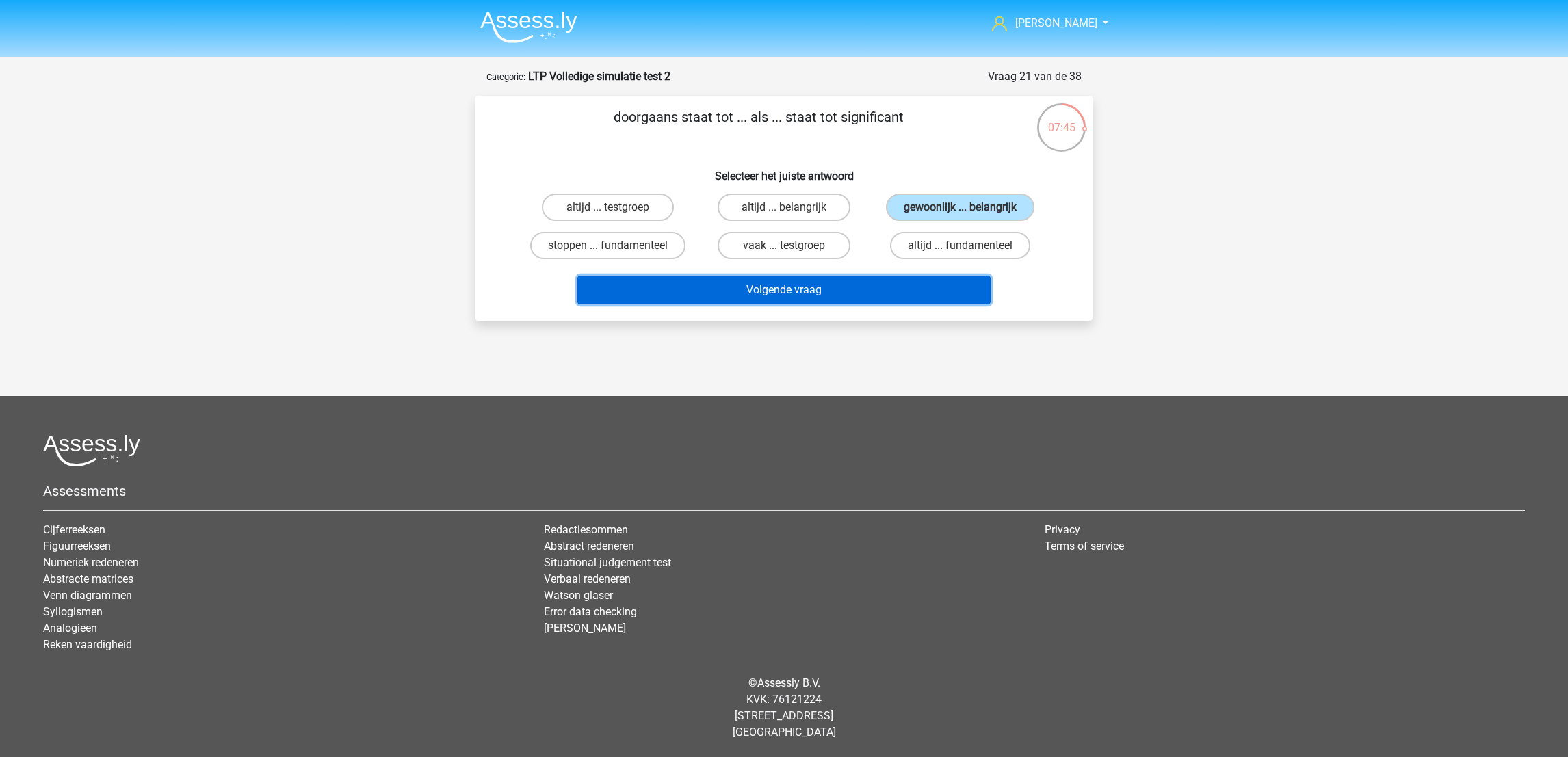
click at [933, 288] on button "Volgende vraag" at bounding box center [784, 290] width 414 height 29
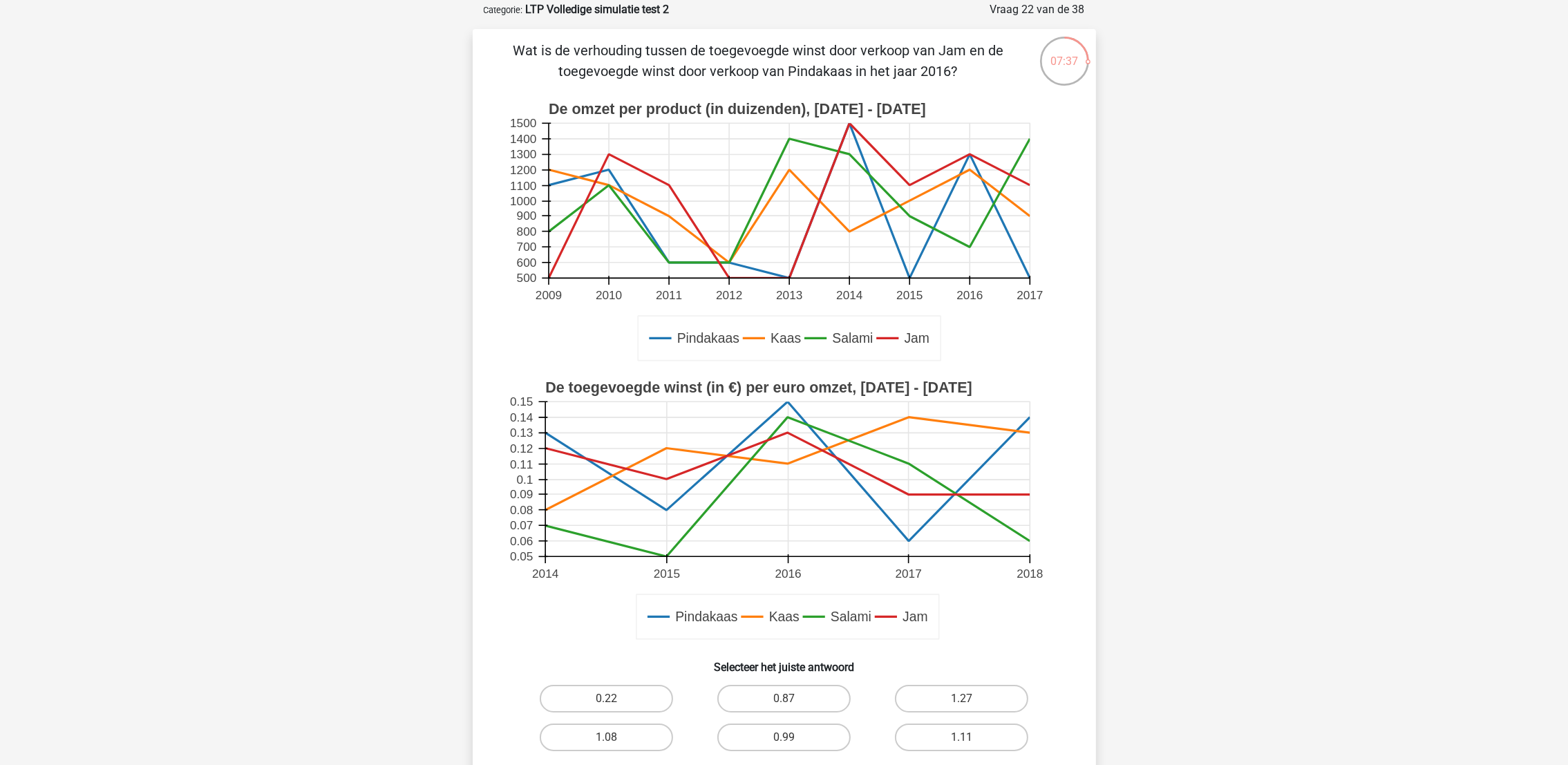
scroll to position [104, 0]
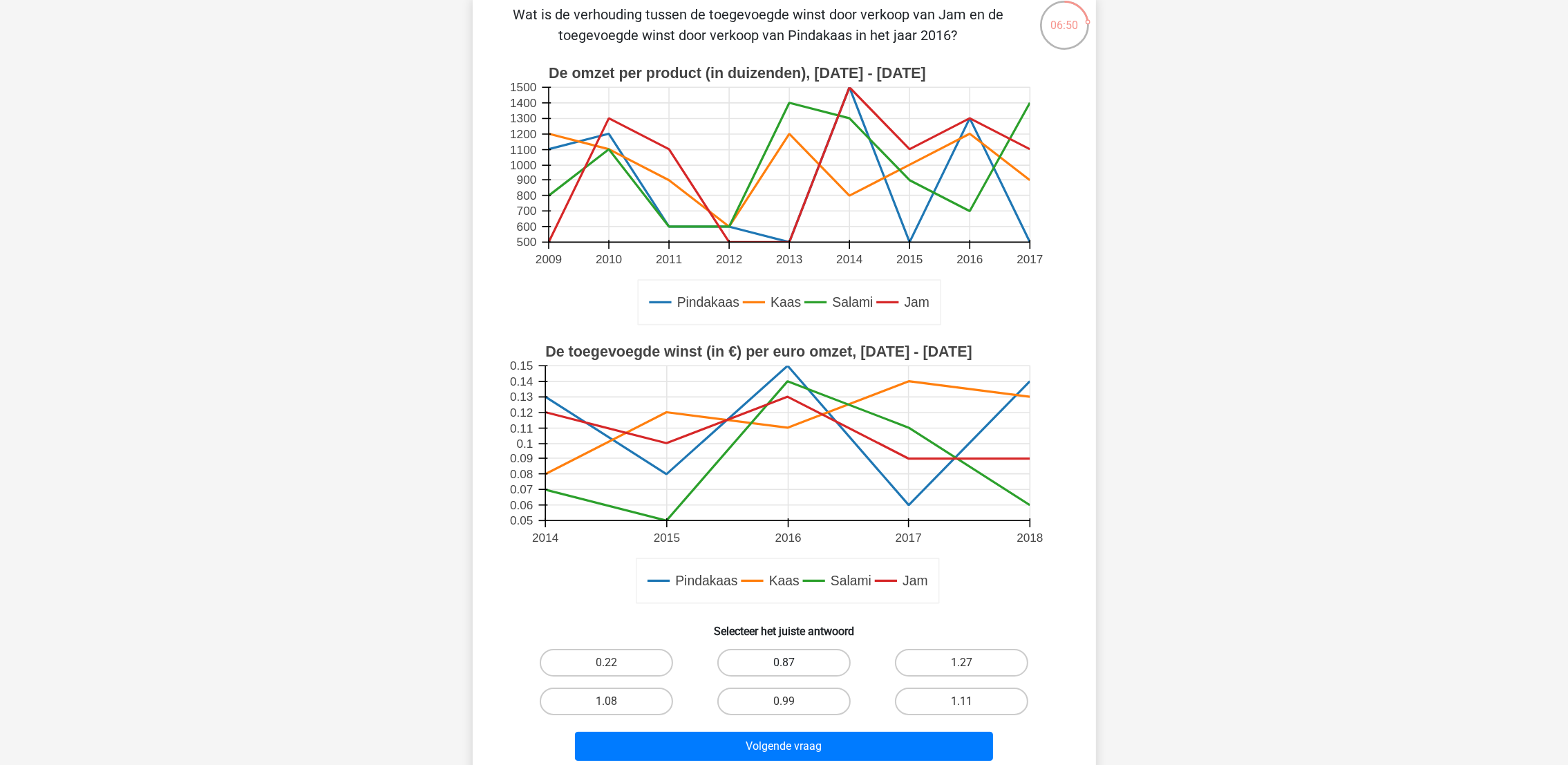
click at [821, 658] on label "0.87" at bounding box center [784, 663] width 133 height 28
click at [793, 663] on input "0.87" at bounding box center [788, 667] width 9 height 9
radio input "true"
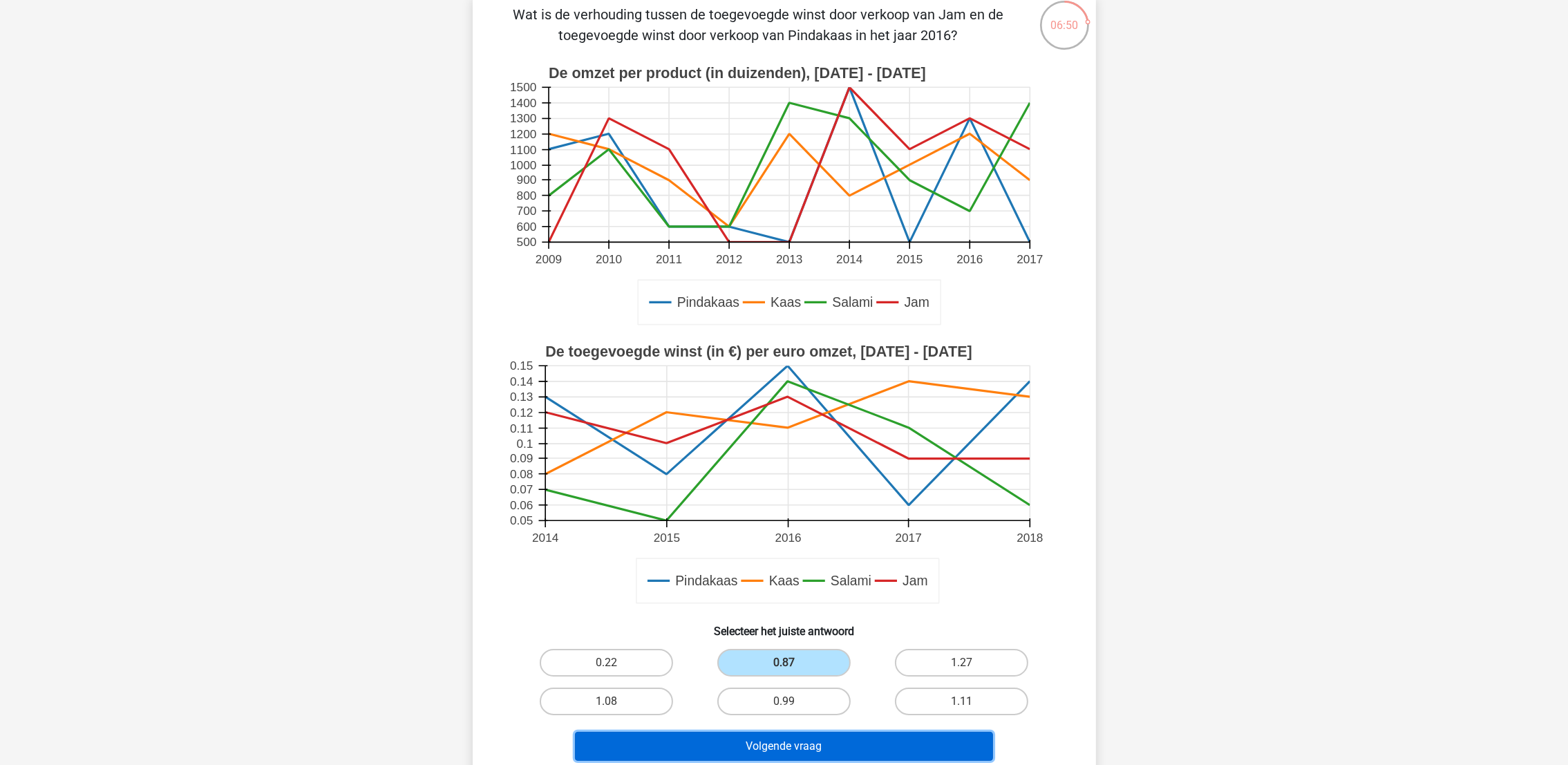
click at [834, 679] on button "Volgende vraag" at bounding box center [784, 746] width 418 height 29
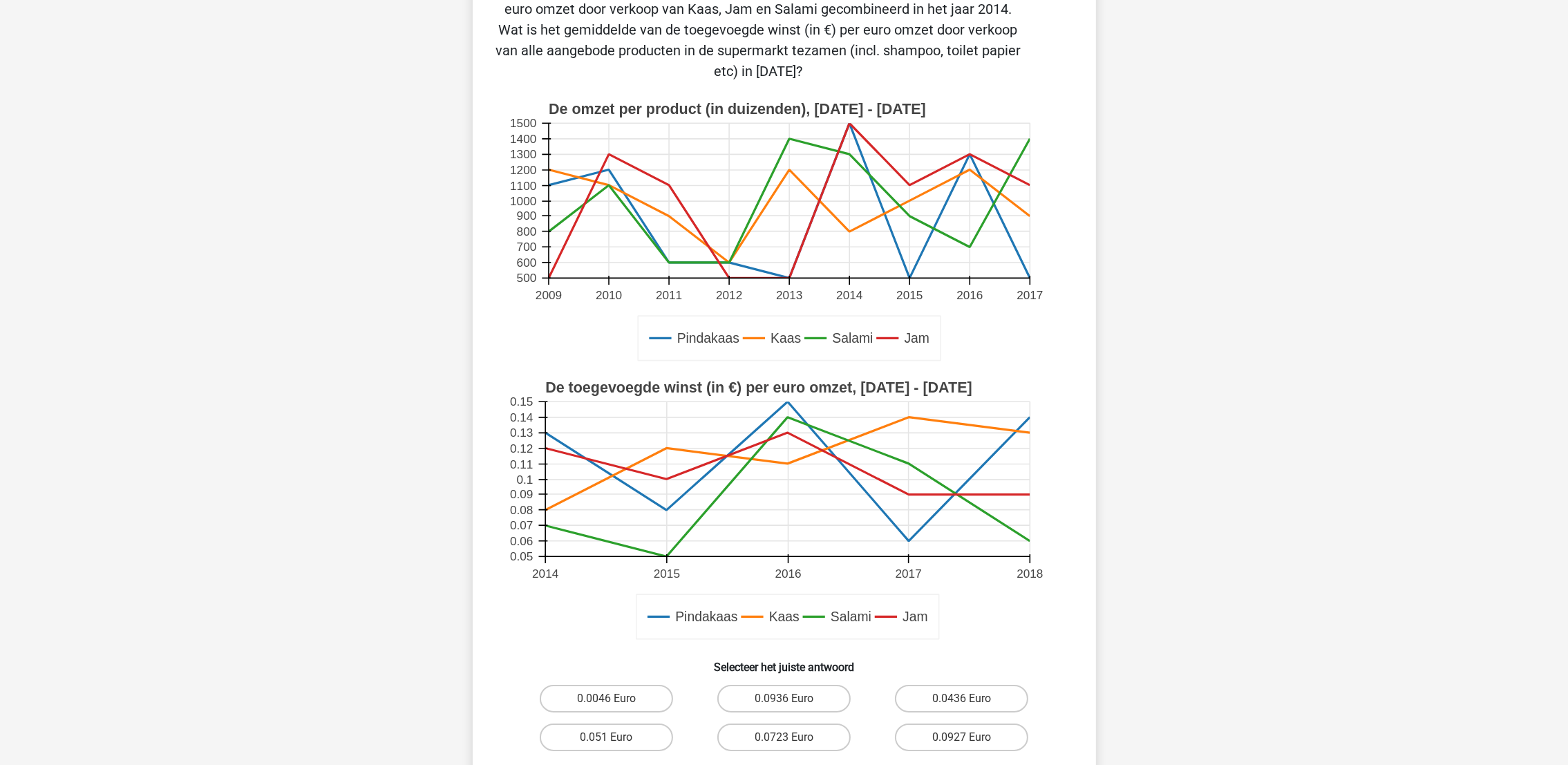
scroll to position [207, 0]
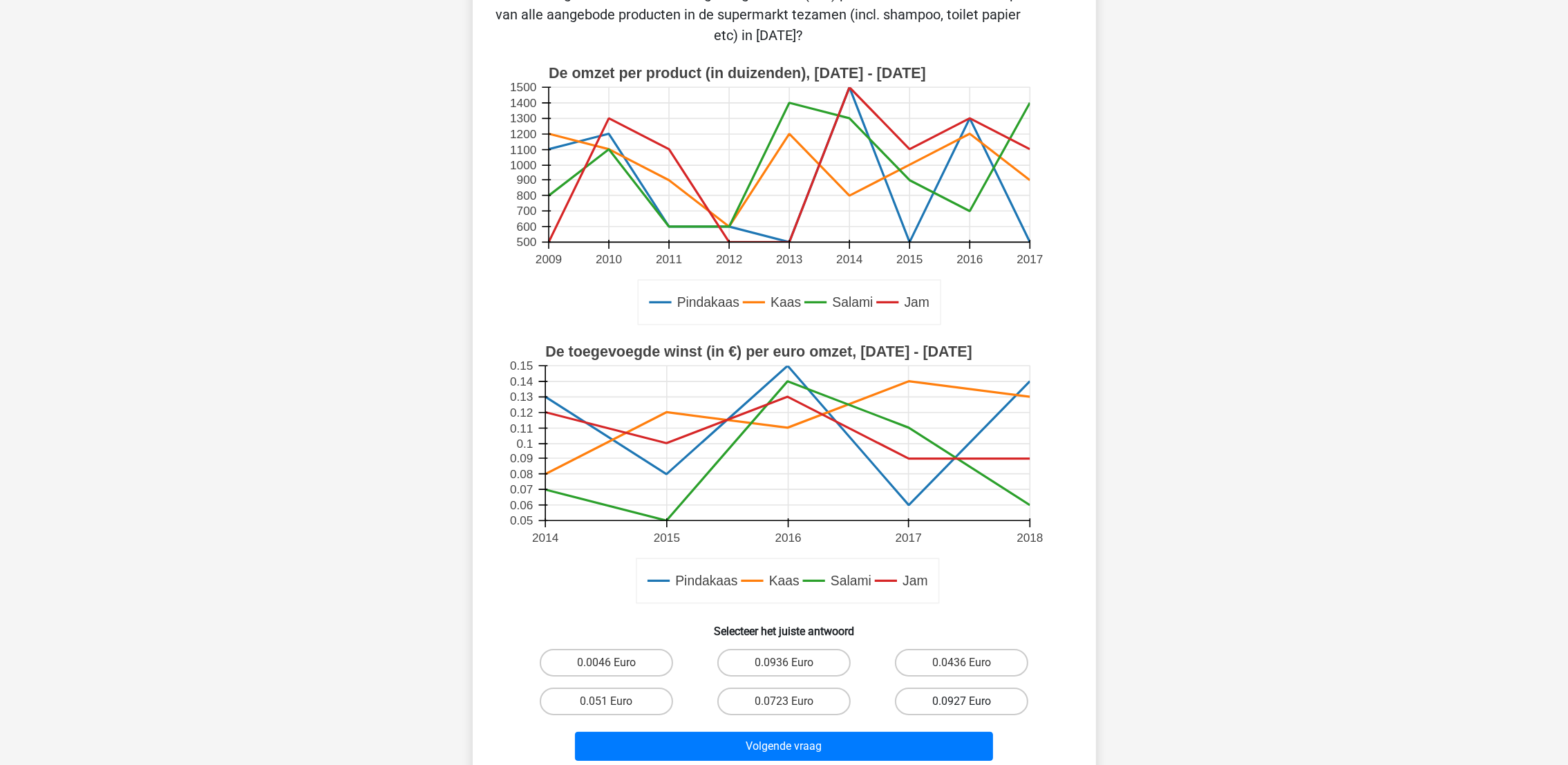
click at [972, 679] on label "0.0927 Euro" at bounding box center [962, 701] width 133 height 28
click at [971, 679] on input "0.0927 Euro" at bounding box center [966, 705] width 9 height 9
radio input "true"
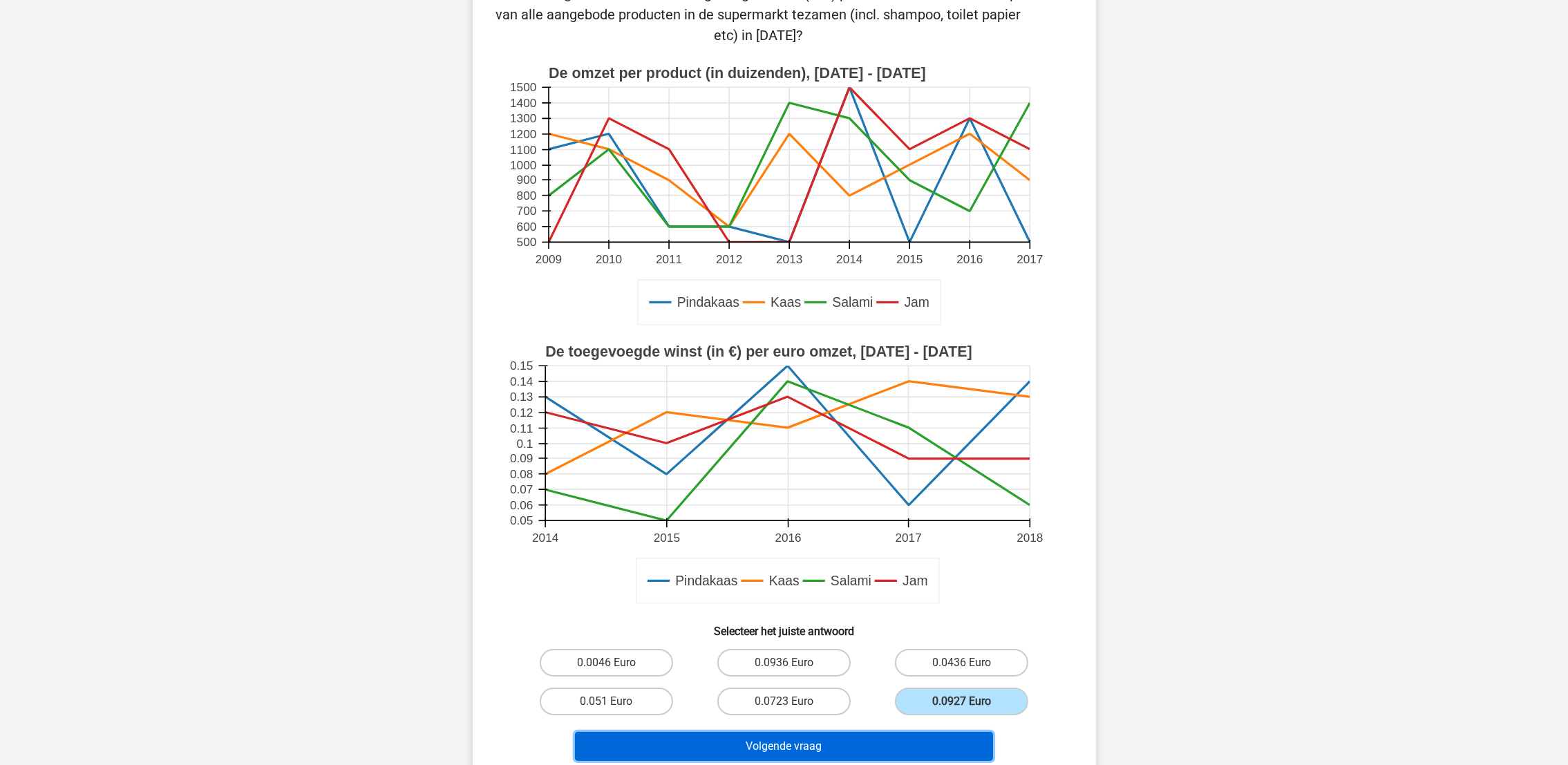
click at [927, 679] on button "Volgende vraag" at bounding box center [784, 746] width 418 height 29
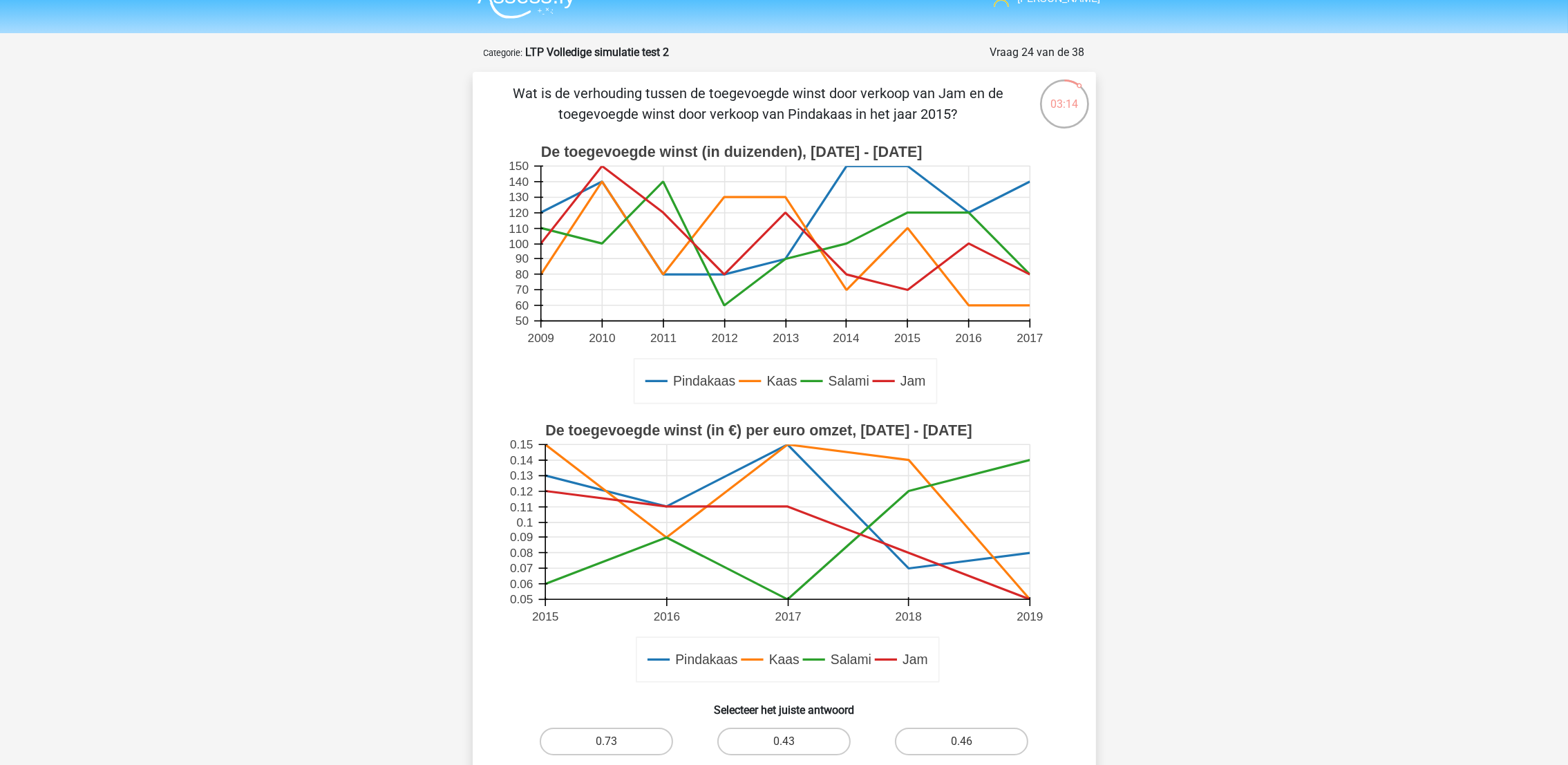
scroll to position [0, 0]
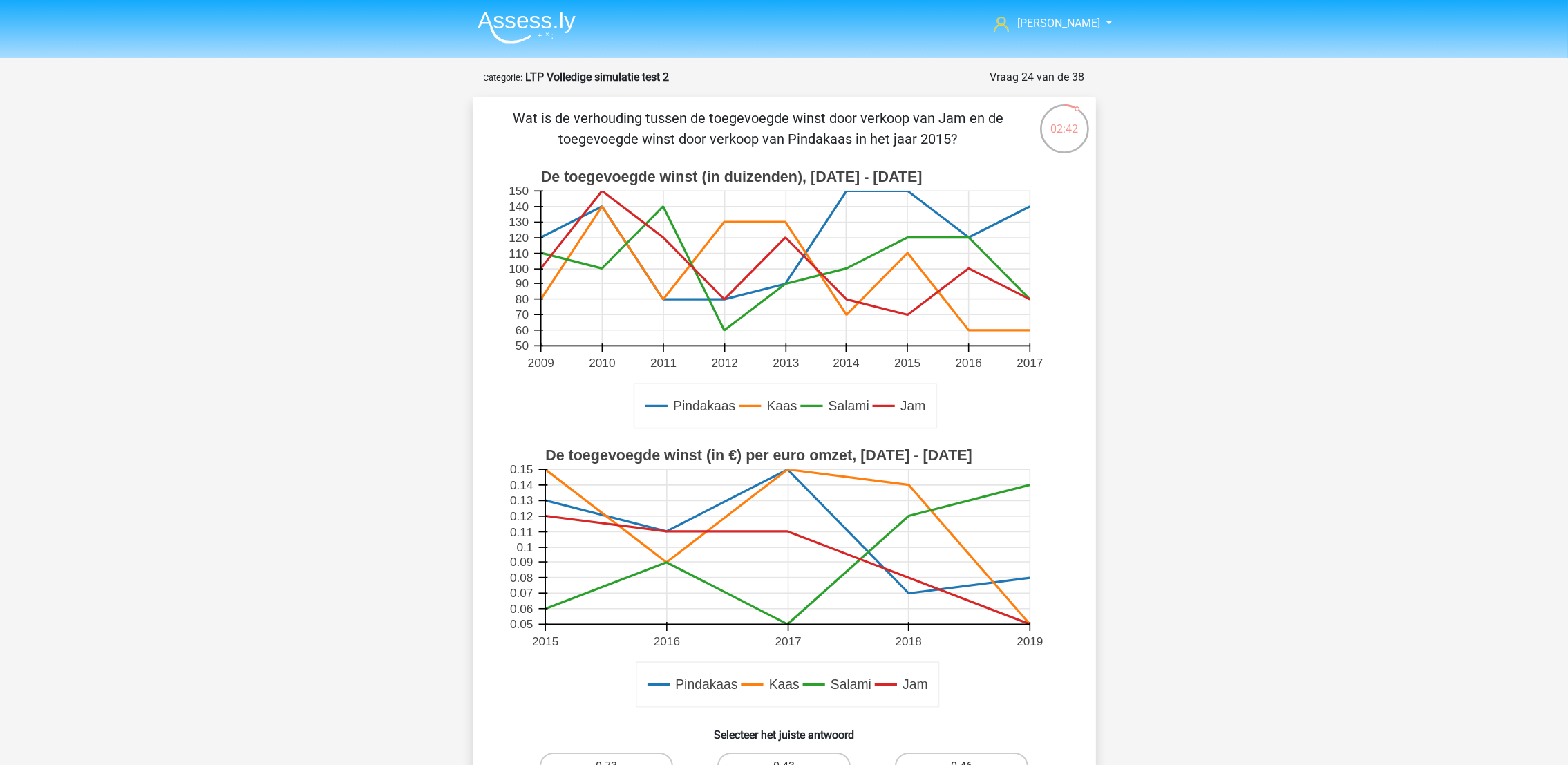
click at [1051, 421] on rect at bounding box center [784, 299] width 557 height 278
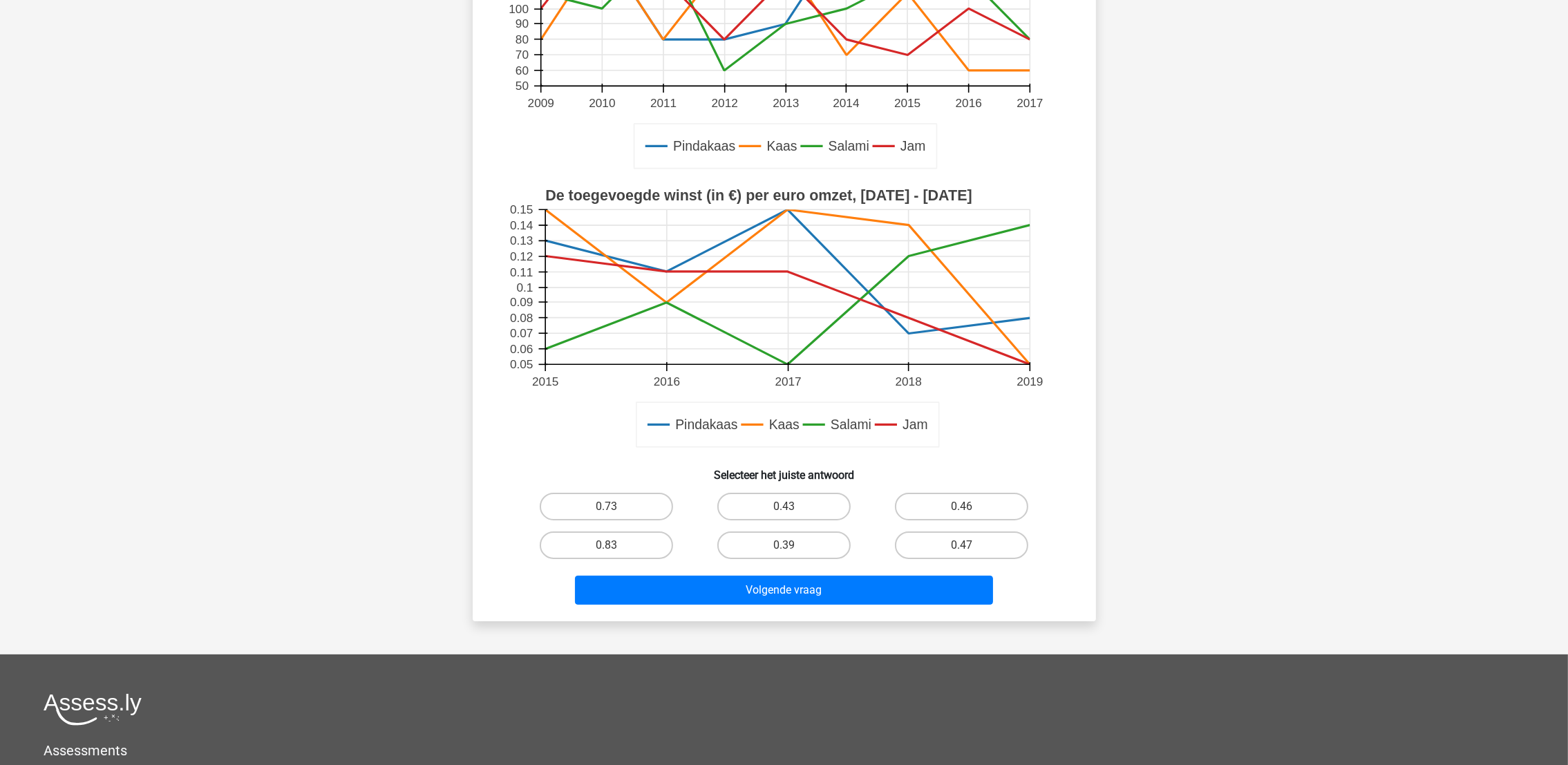
scroll to position [310, 0]
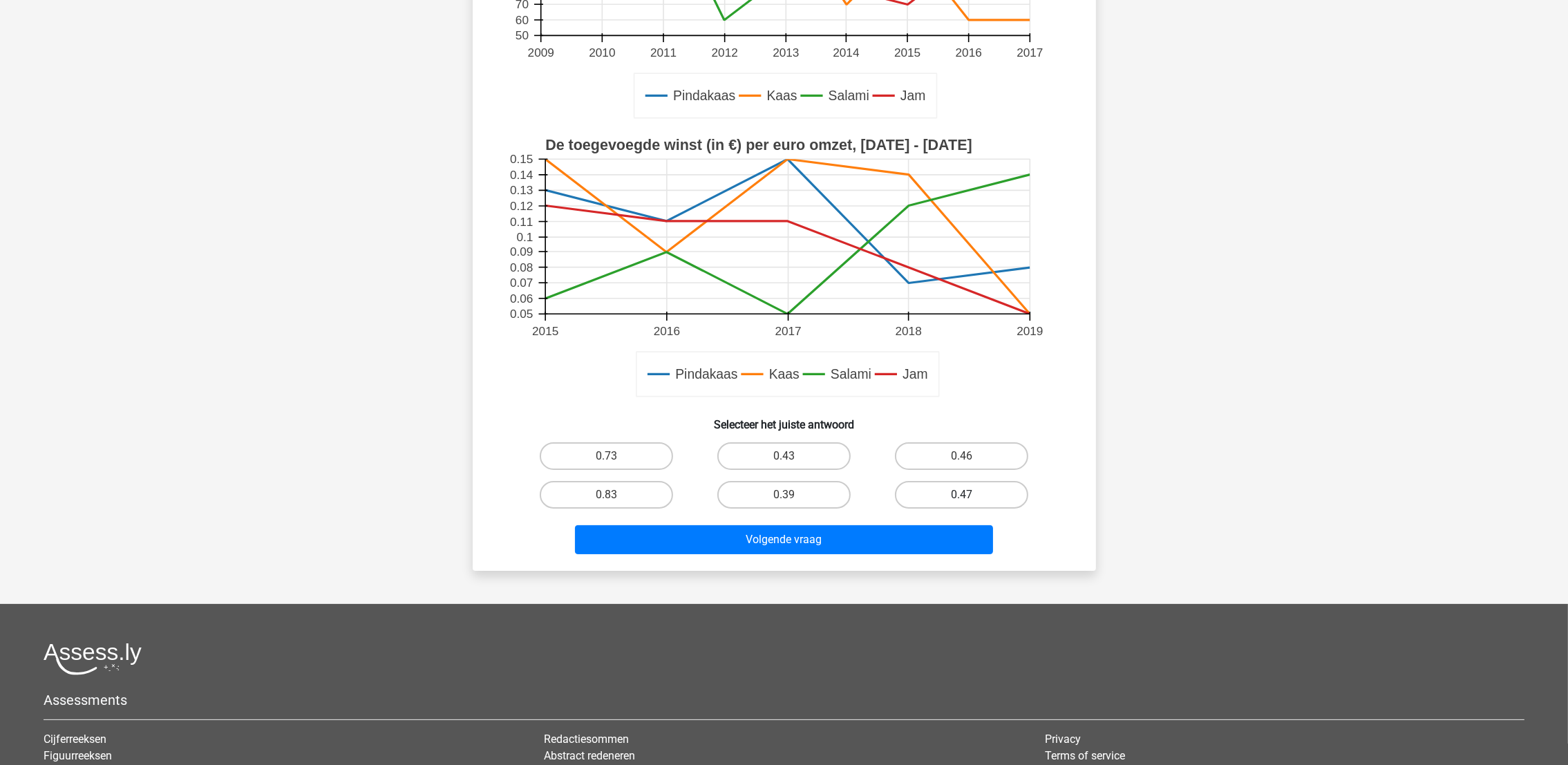
click at [967, 490] on label "0.47" at bounding box center [962, 495] width 133 height 28
click at [967, 495] on input "0.47" at bounding box center [966, 499] width 9 height 9
radio input "true"
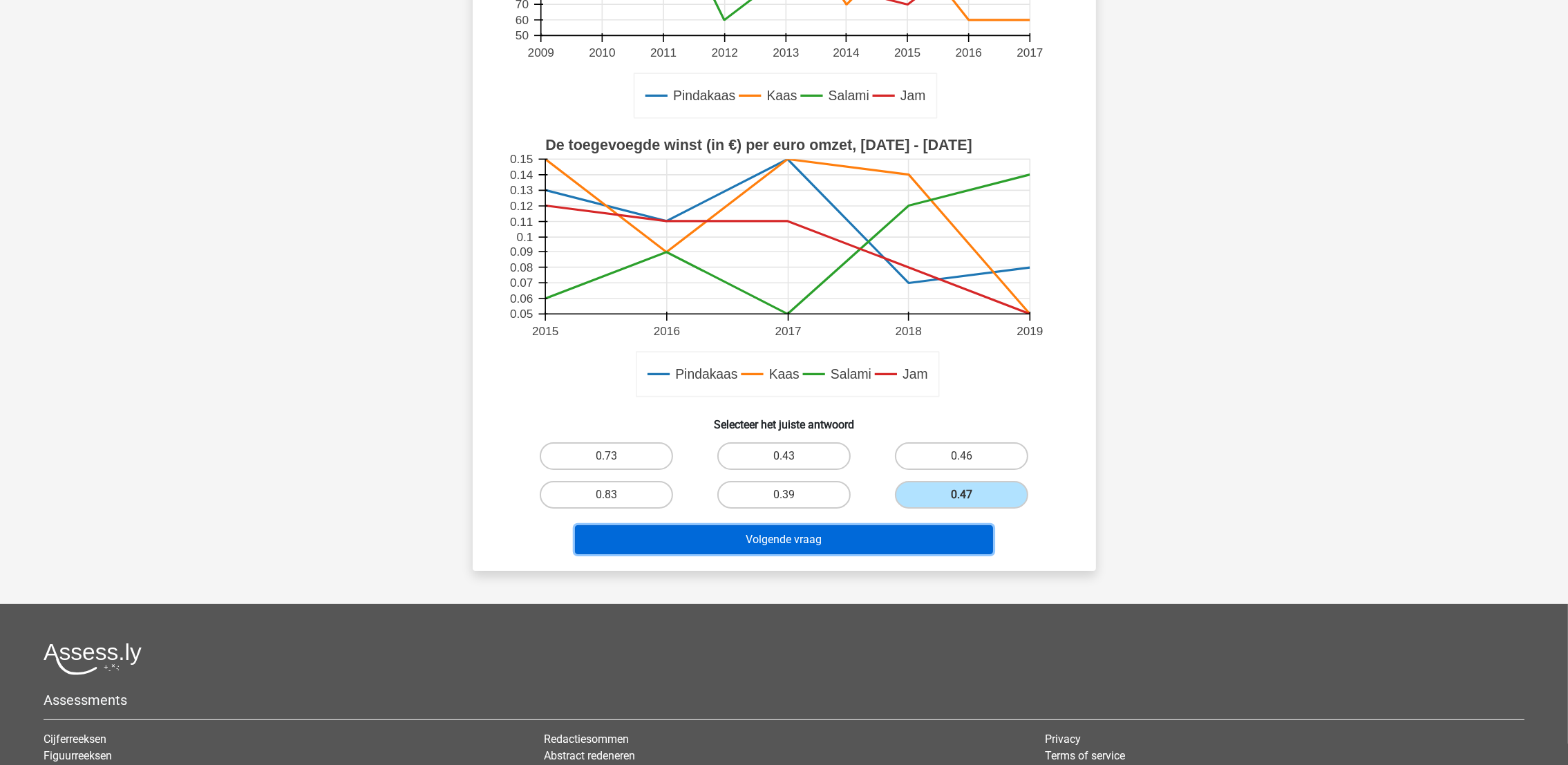
click at [925, 535] on button "Volgende vraag" at bounding box center [784, 539] width 418 height 29
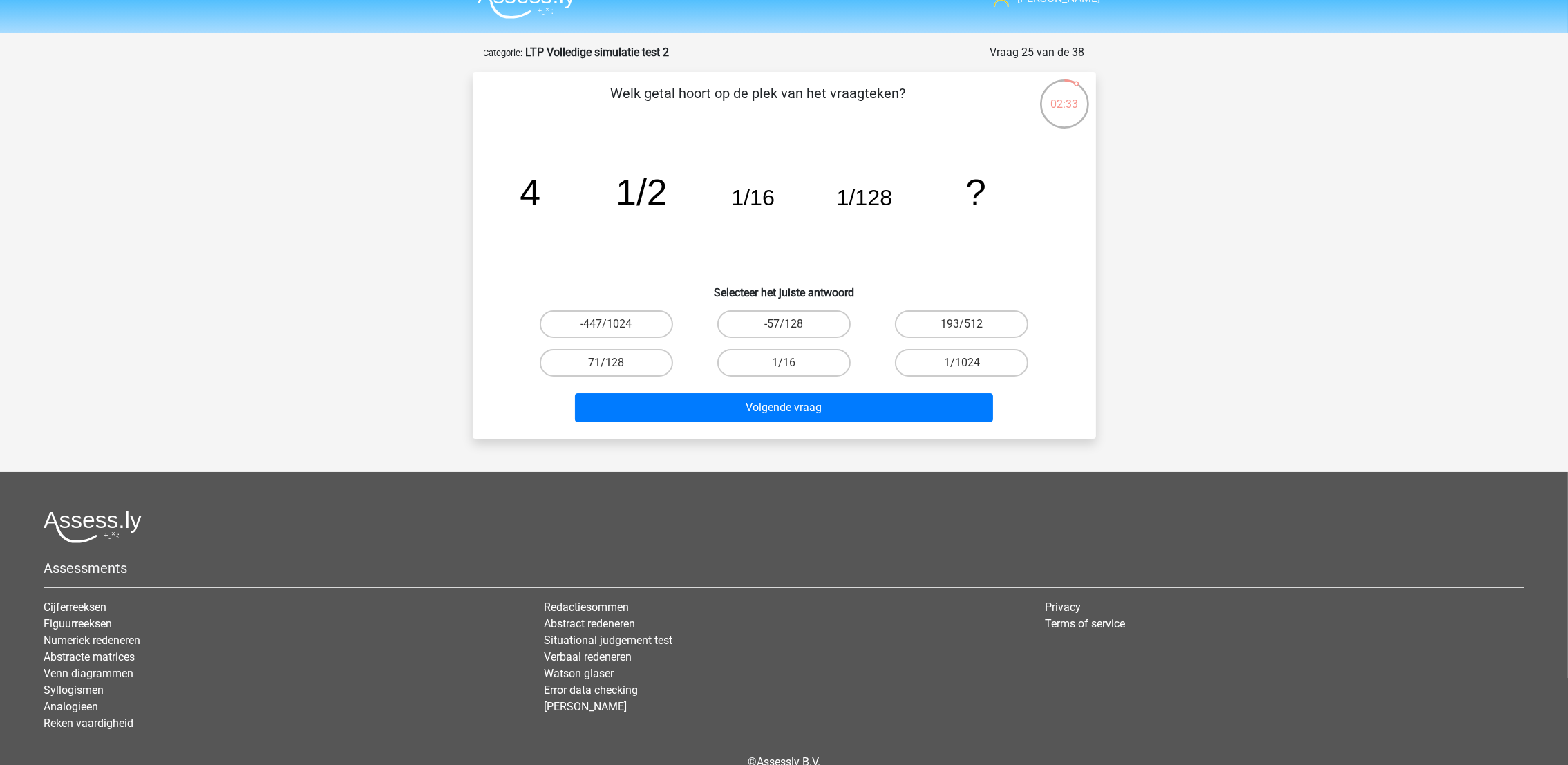
scroll to position [0, 0]
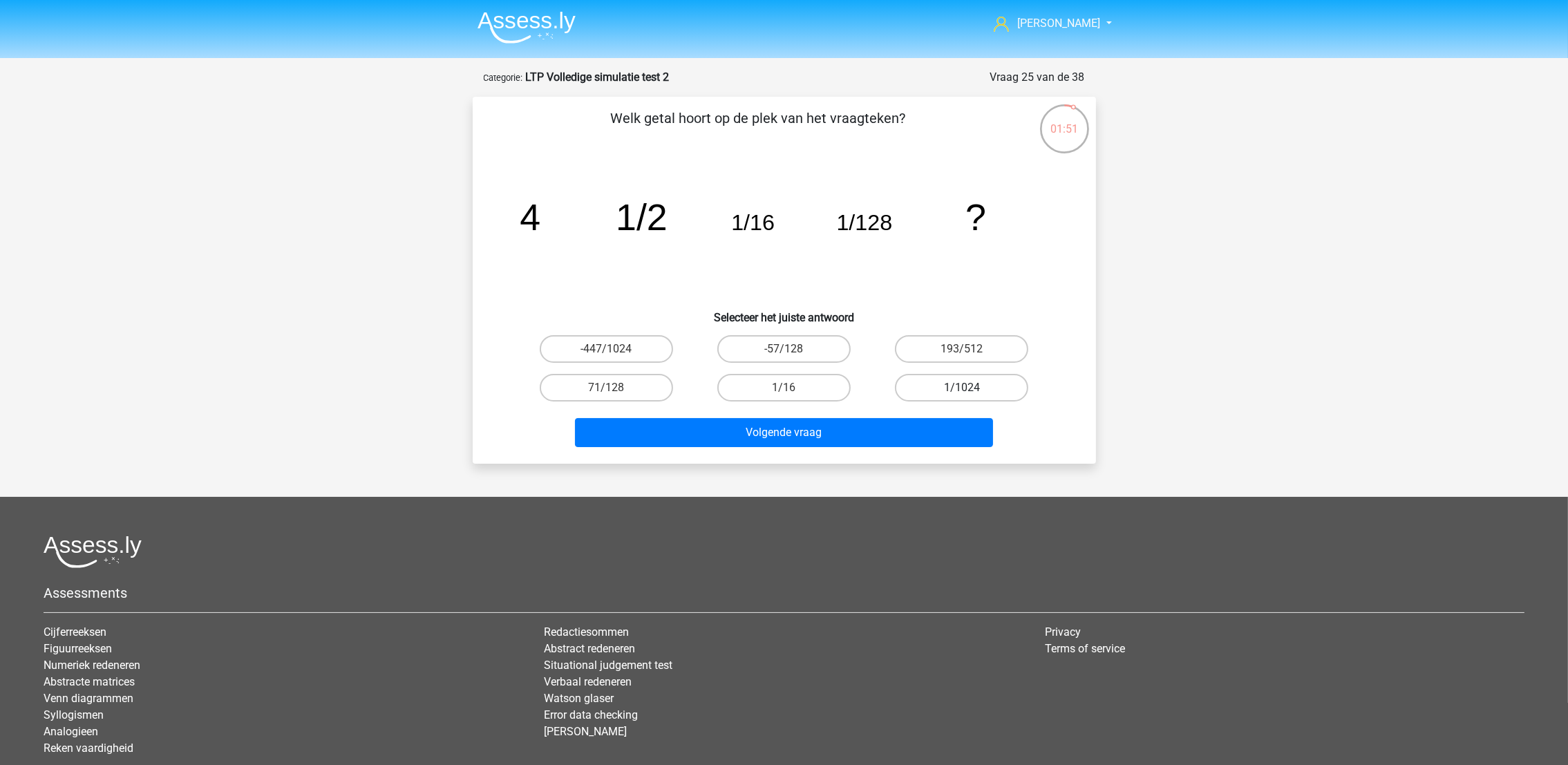
click at [989, 385] on label "1/1024" at bounding box center [962, 388] width 133 height 28
click at [971, 388] on input "1/1024" at bounding box center [966, 392] width 9 height 9
radio input "true"
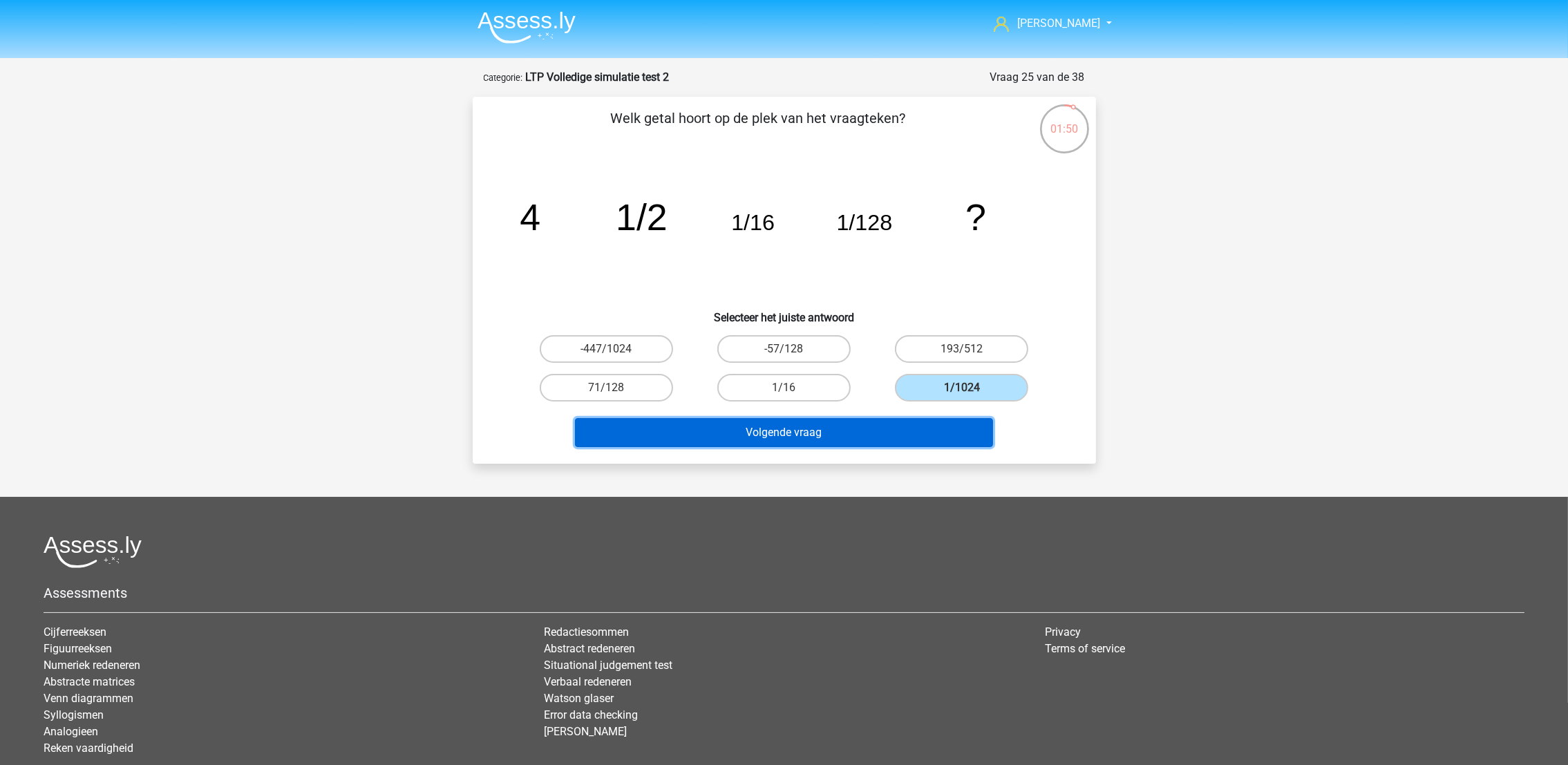
click at [925, 426] on button "Volgende vraag" at bounding box center [784, 432] width 418 height 29
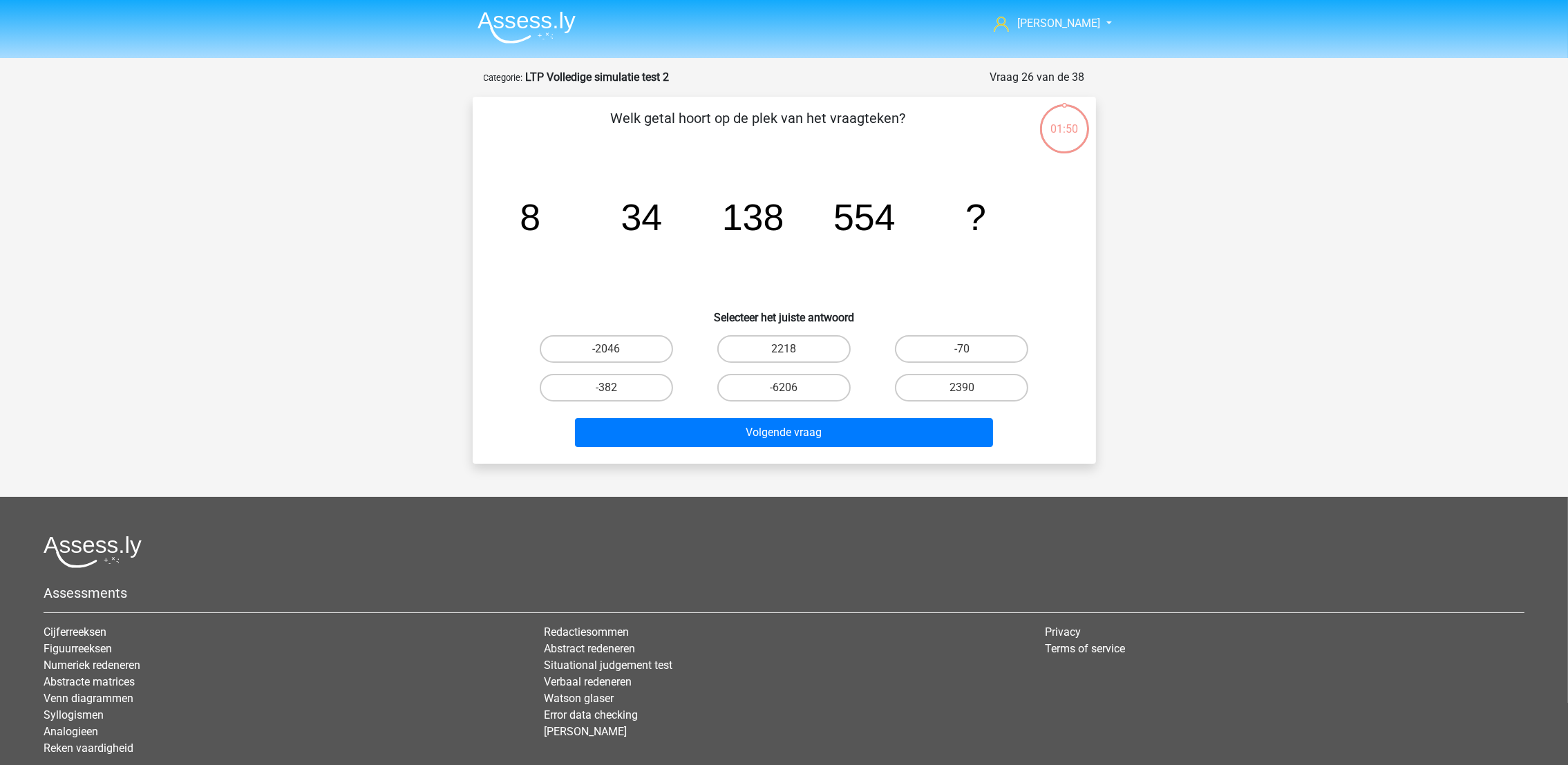
scroll to position [68, 0]
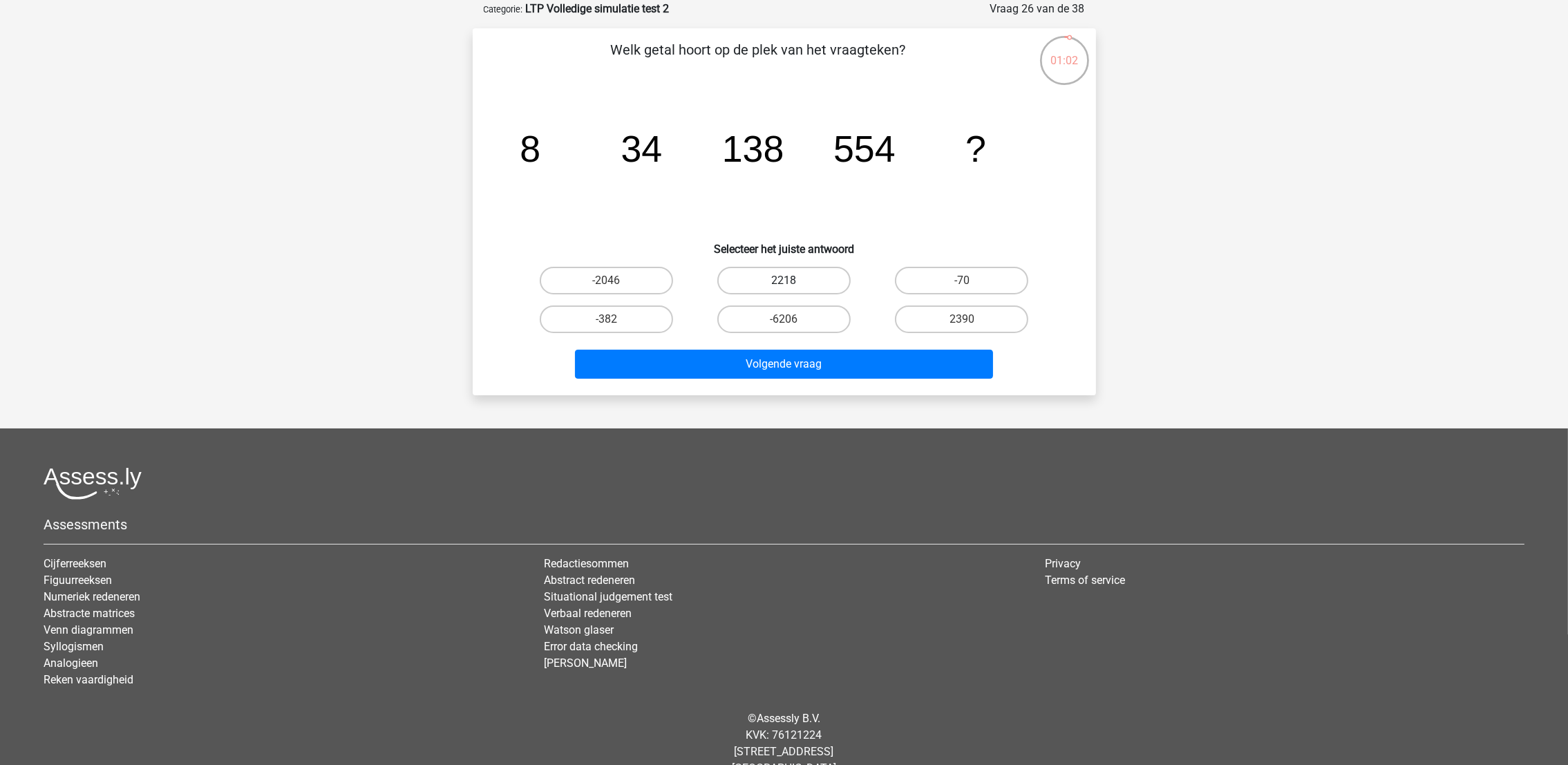
click at [790, 273] on label "2218" at bounding box center [784, 281] width 133 height 28
click at [790, 281] on input "2218" at bounding box center [788, 285] width 9 height 9
radio input "true"
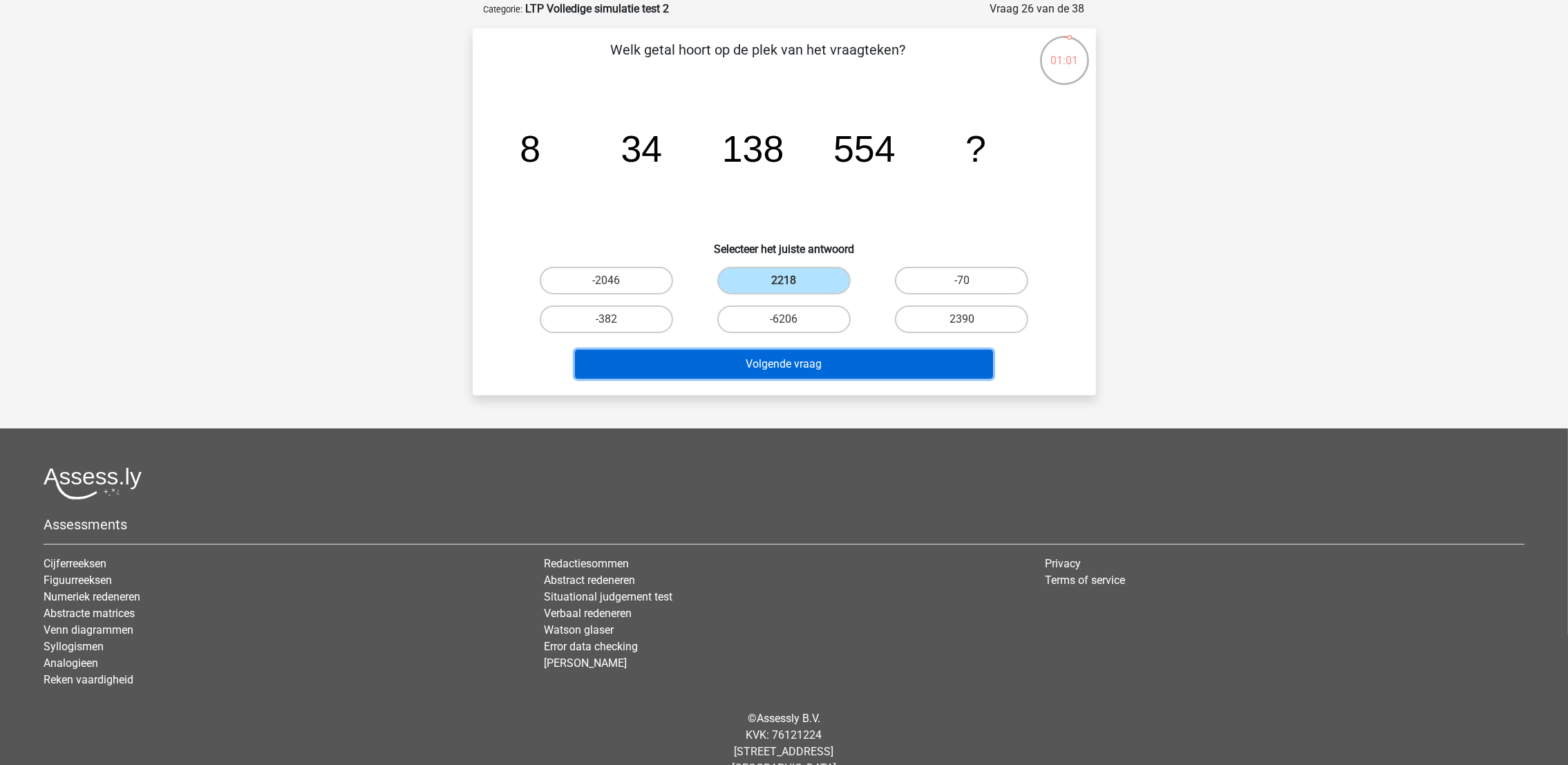
click at [786, 364] on button "Volgende vraag" at bounding box center [784, 364] width 418 height 29
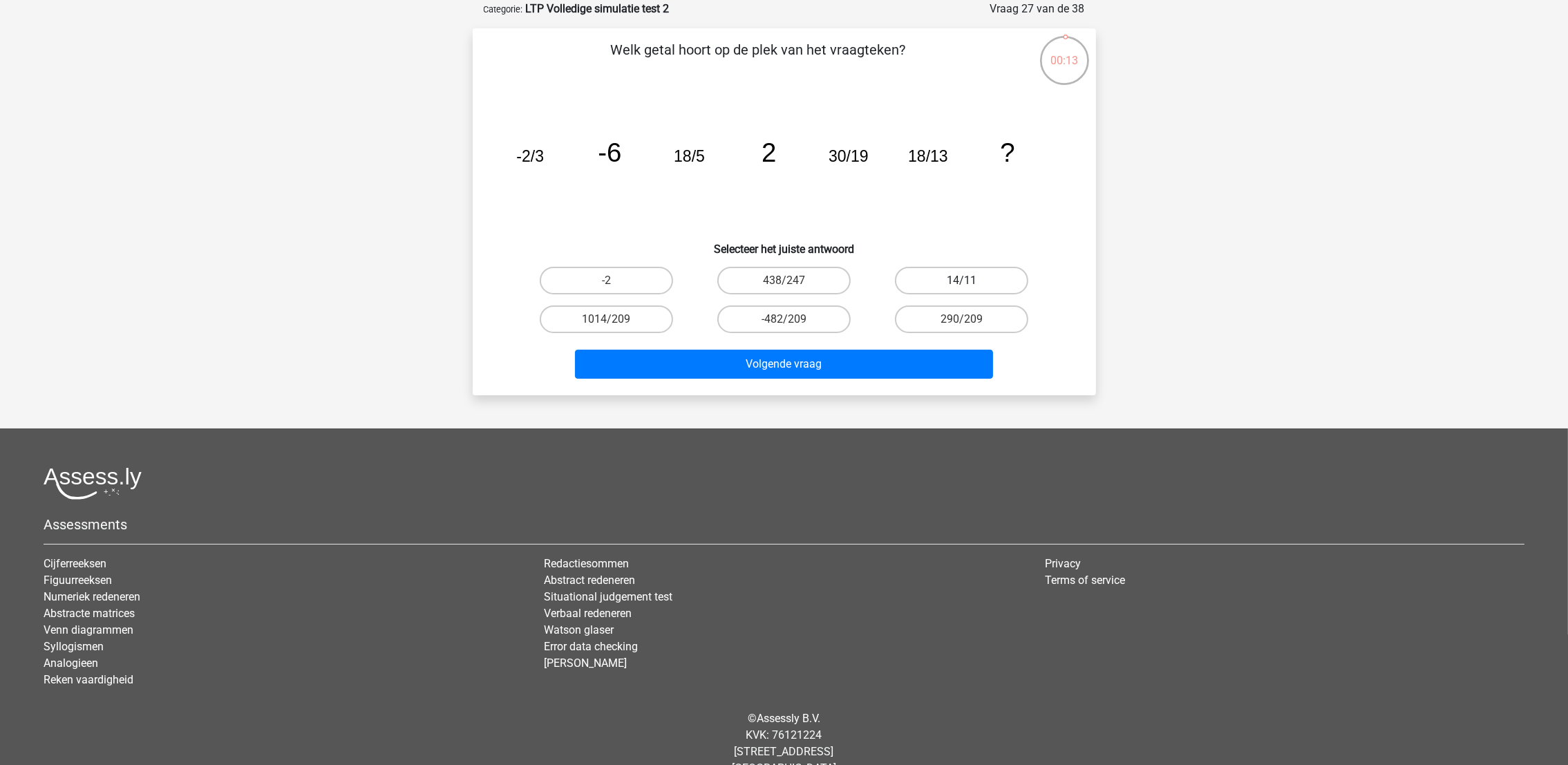
click at [955, 270] on label "14/11" at bounding box center [962, 281] width 133 height 28
click at [962, 281] on input "14/11" at bounding box center [966, 285] width 9 height 9
radio input "true"
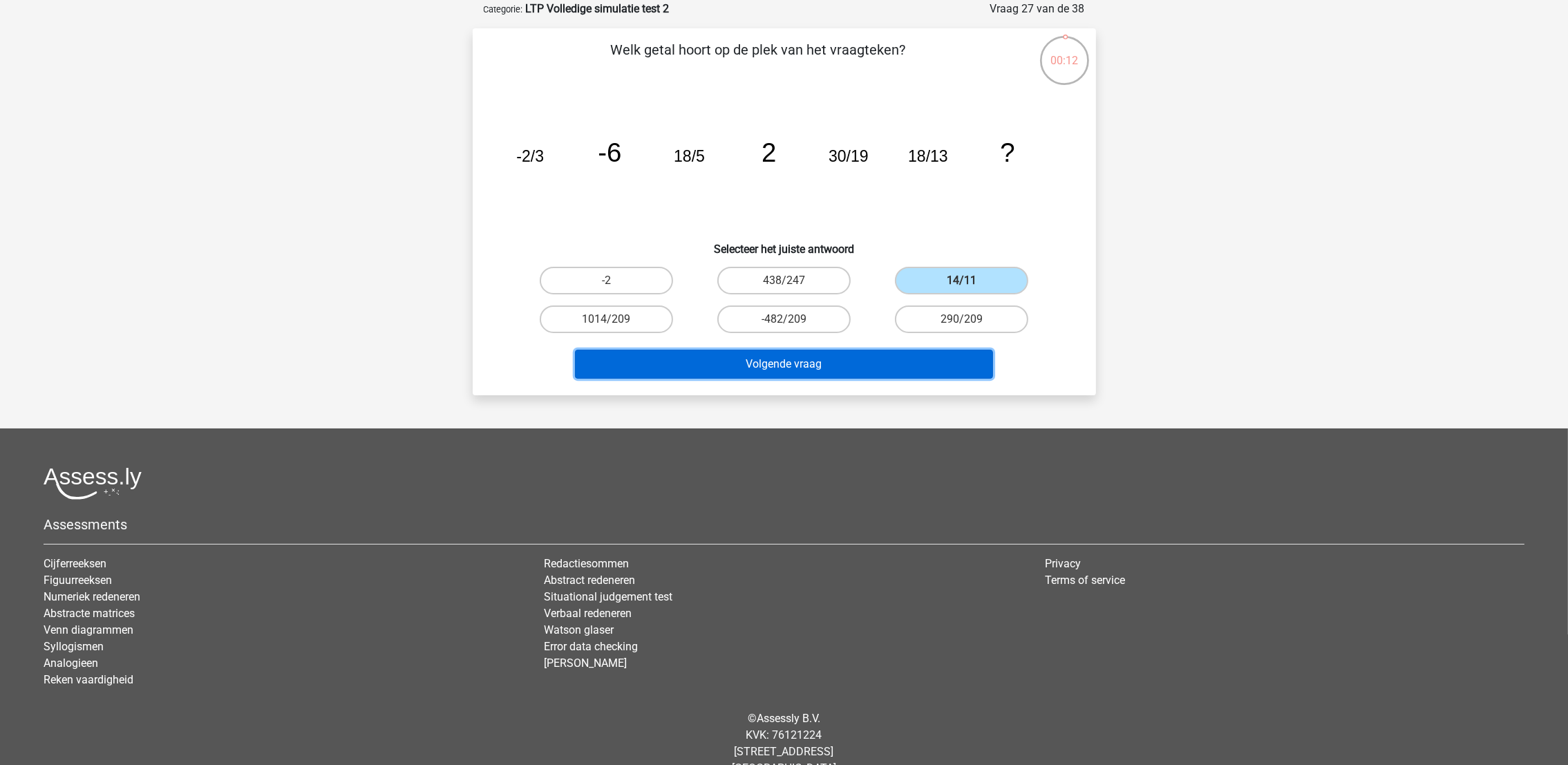
click at [925, 372] on button "Volgende vraag" at bounding box center [784, 364] width 418 height 29
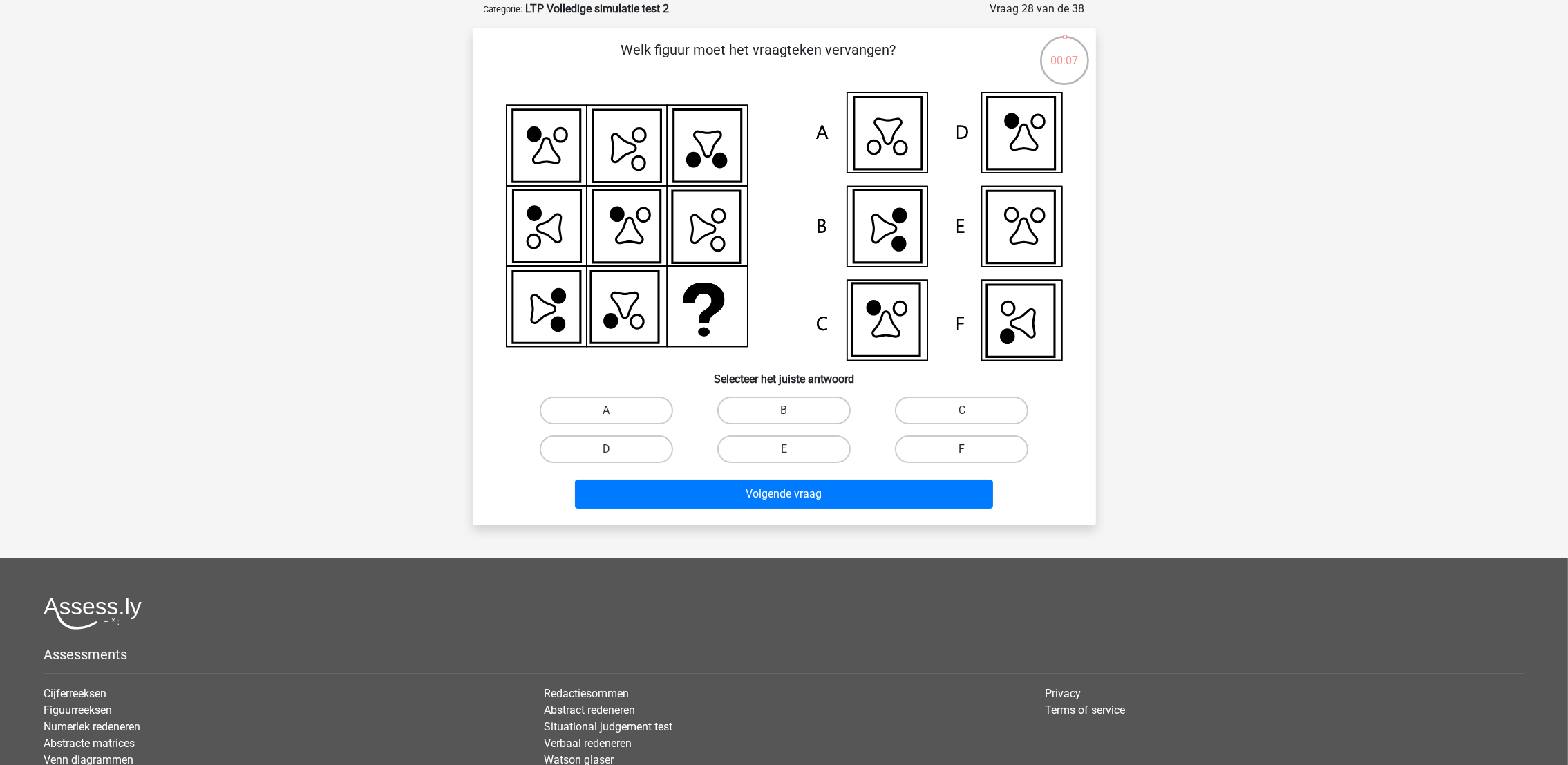
click at [933, 448] on label "F" at bounding box center [962, 449] width 133 height 28
click at [962, 449] on input "F" at bounding box center [966, 453] width 9 height 9
radio input "true"
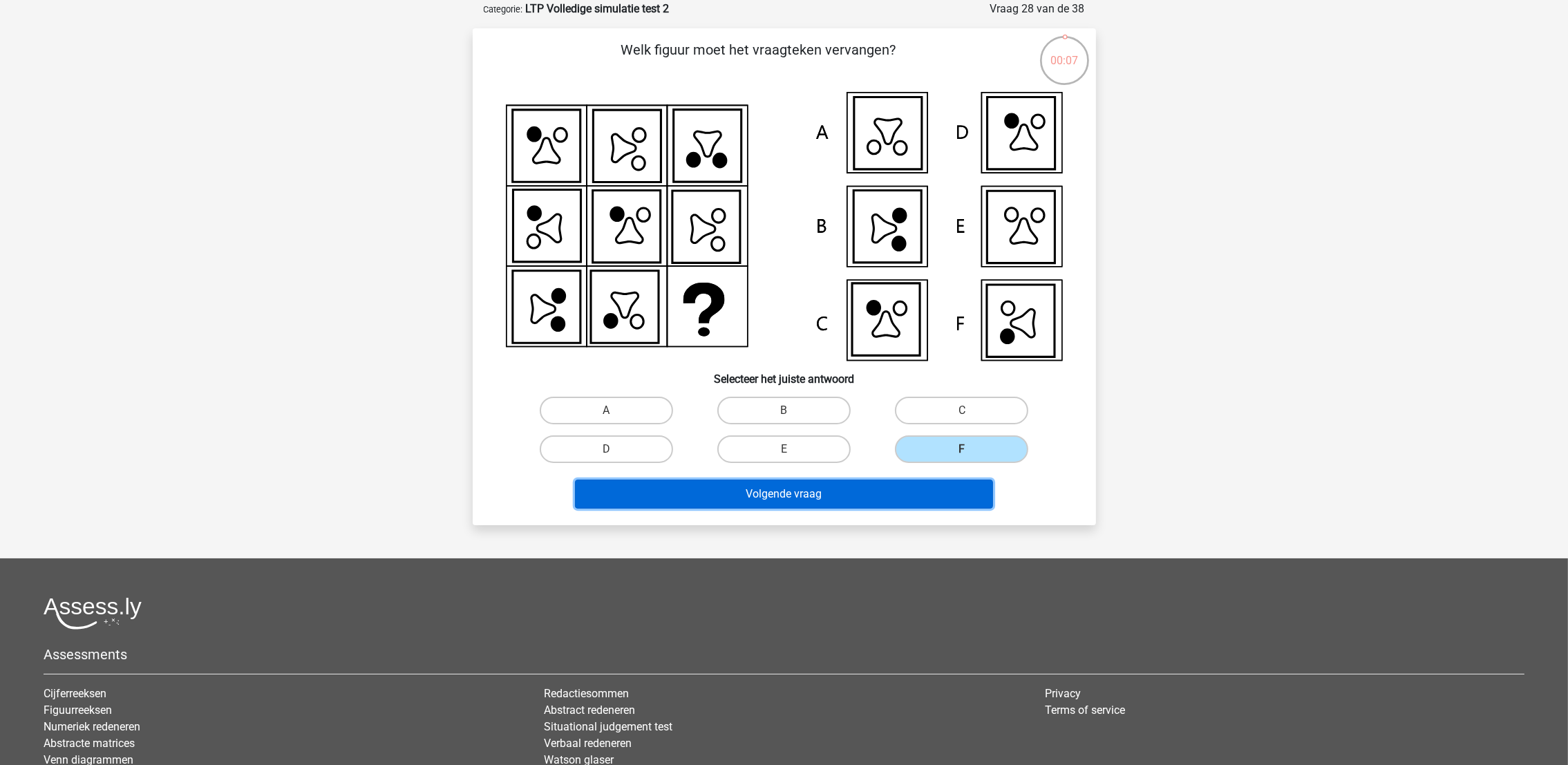
click at [917, 494] on button "Volgende vraag" at bounding box center [784, 494] width 418 height 29
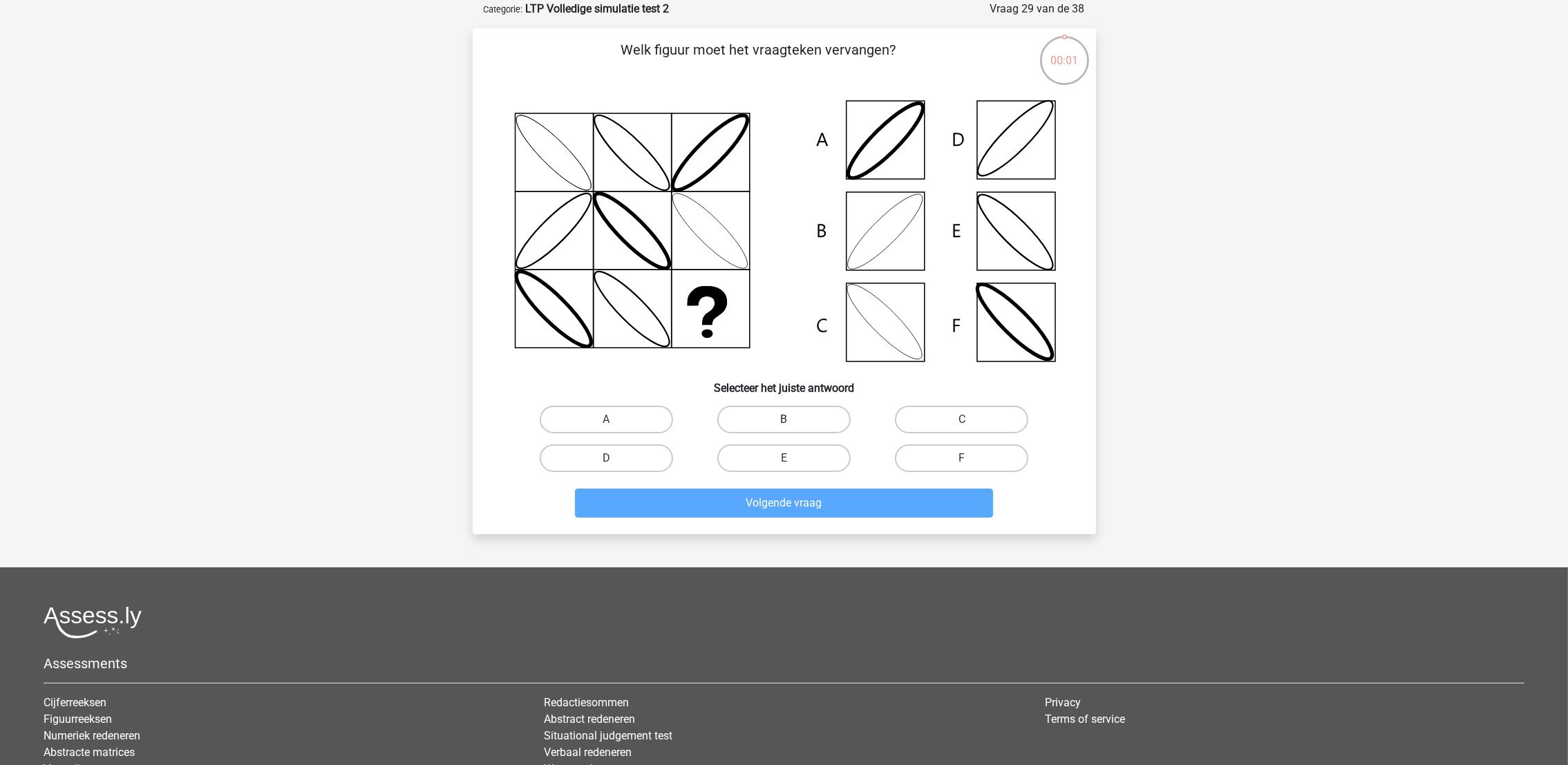
click at [776, 419] on label "B" at bounding box center [784, 419] width 133 height 28
click at [784, 419] on input "B" at bounding box center [788, 423] width 9 height 9
radio input "true"
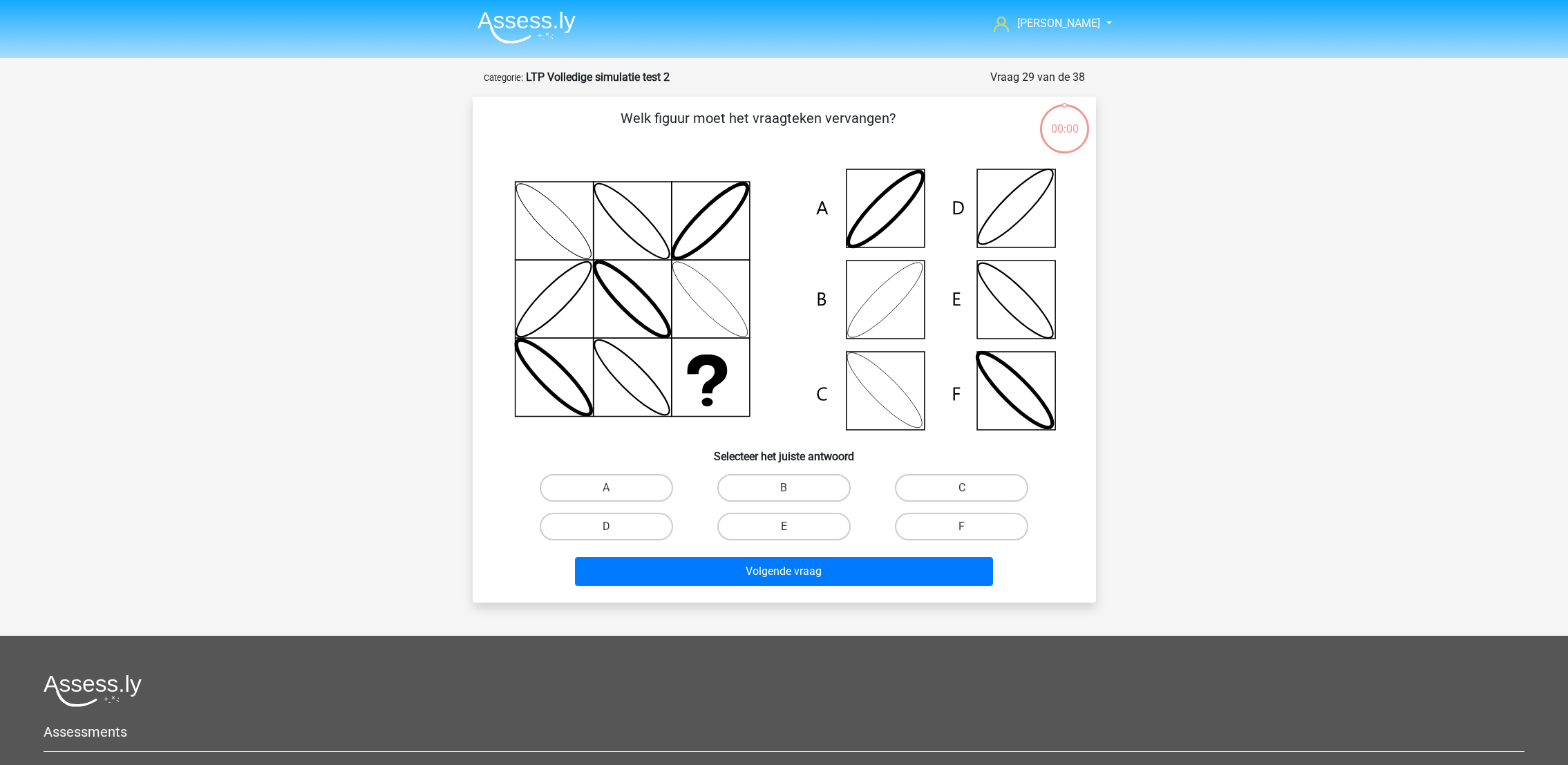
scroll to position [68, 0]
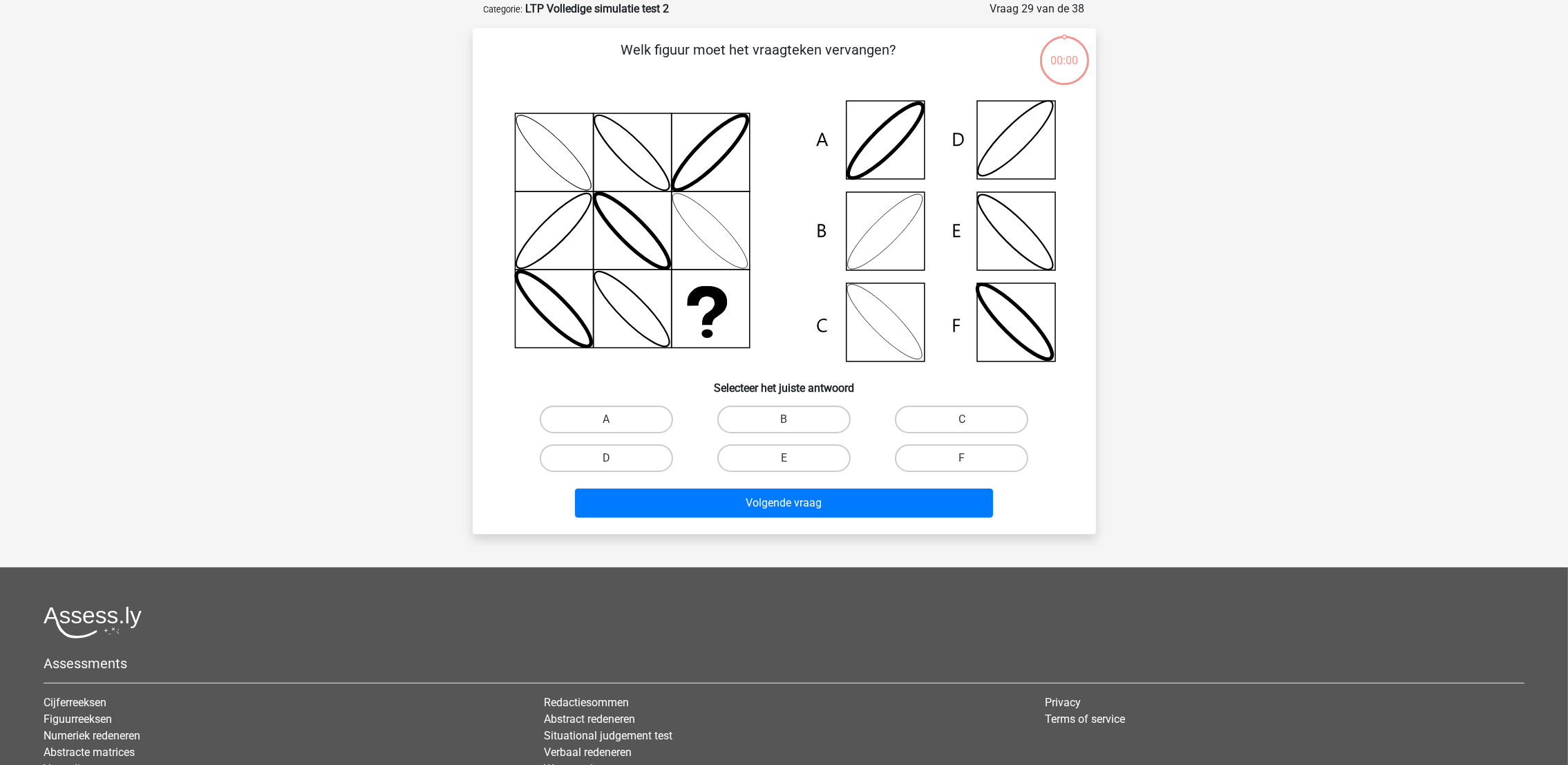
click at [795, 505] on button "Volgende vraag" at bounding box center [784, 503] width 418 height 29
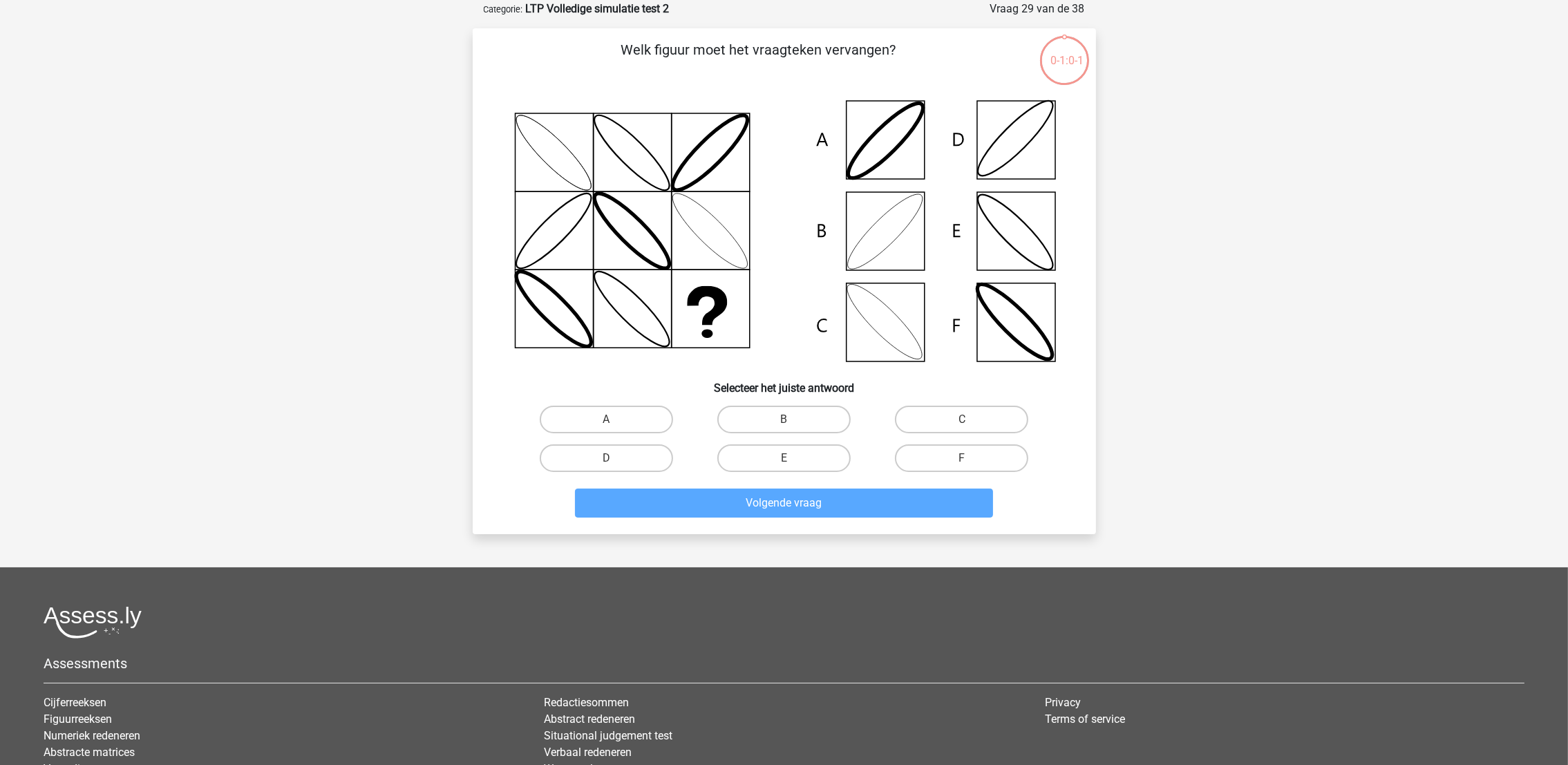
click at [764, 434] on div "B" at bounding box center [784, 419] width 178 height 39
click at [766, 423] on label "B" at bounding box center [784, 419] width 133 height 28
click at [784, 423] on input "B" at bounding box center [788, 423] width 9 height 9
radio input "true"
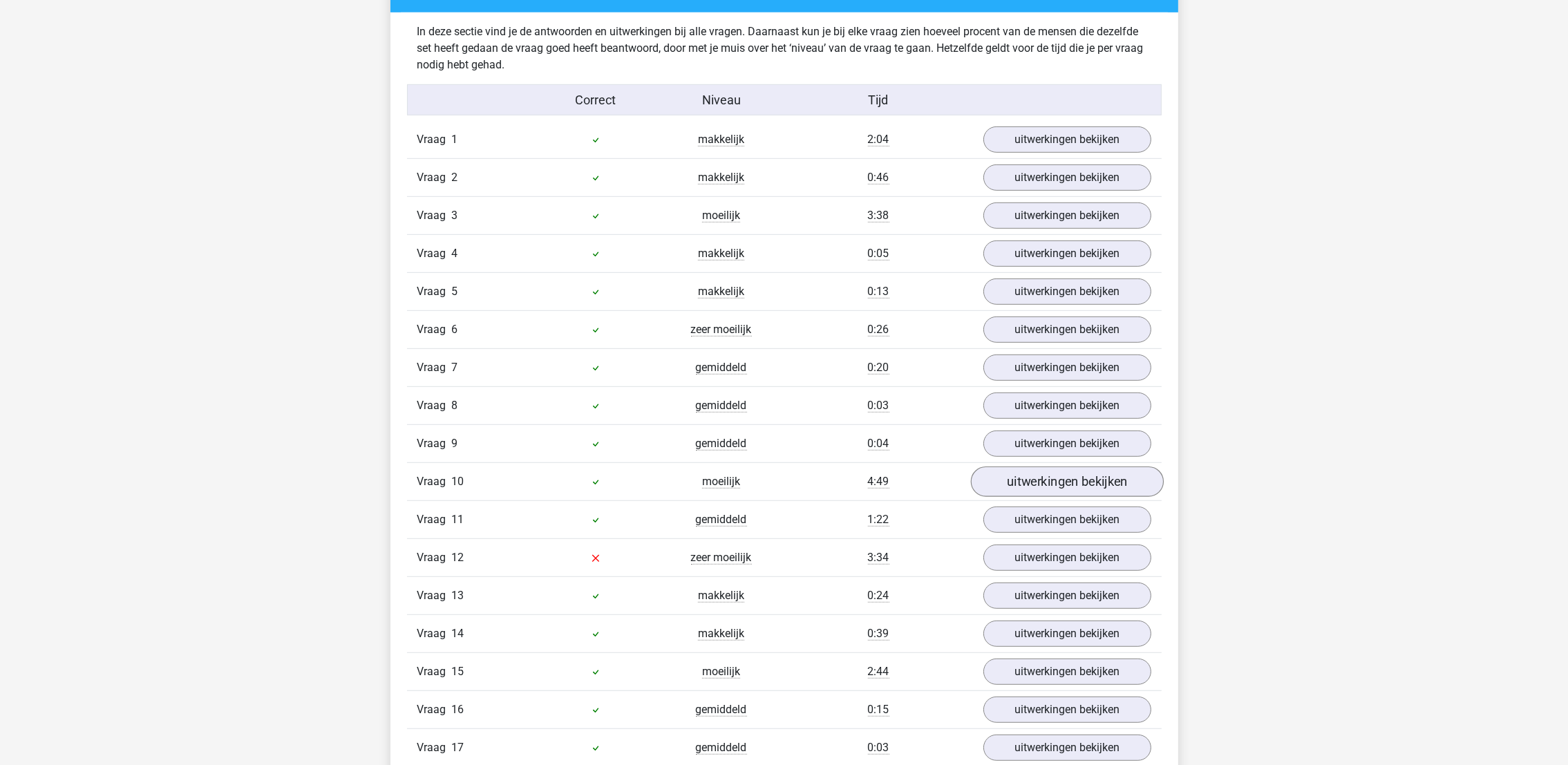
scroll to position [1243, 0]
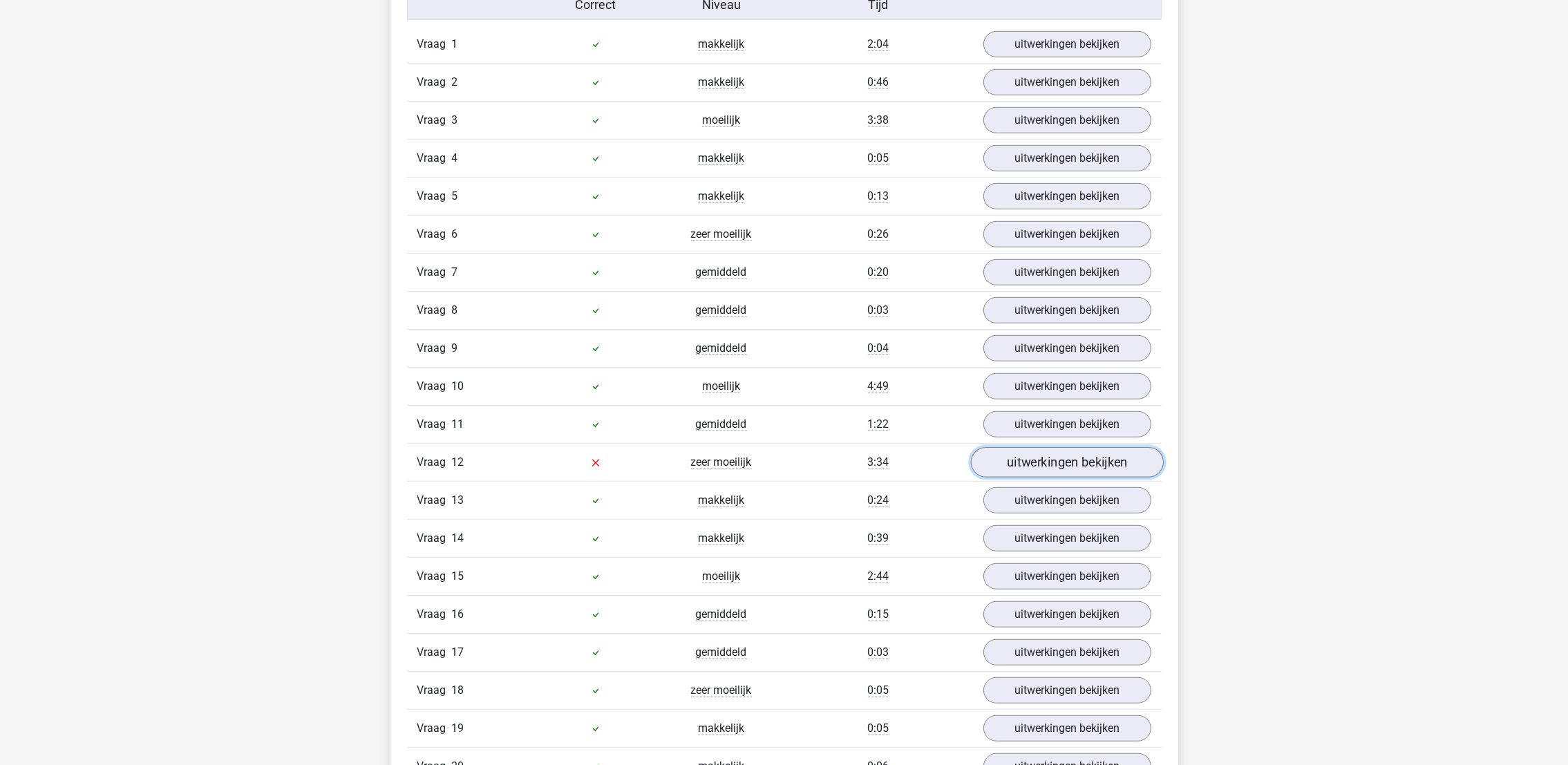
click at [1035, 467] on link "uitwerkingen bekijken" at bounding box center [1067, 462] width 193 height 30
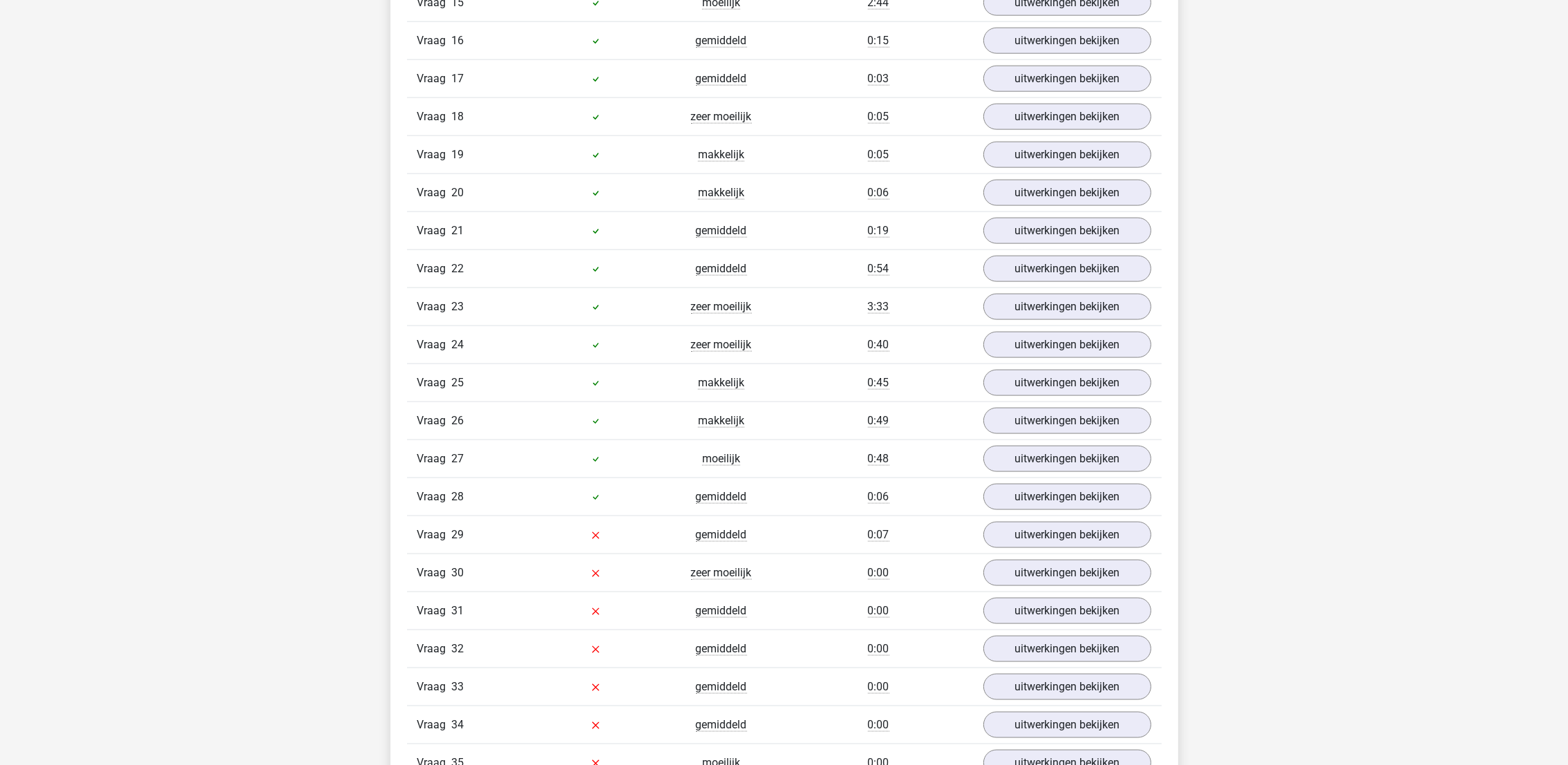
scroll to position [2758, 0]
click at [1056, 548] on link "uitwerkingen bekijken" at bounding box center [1067, 533] width 193 height 30
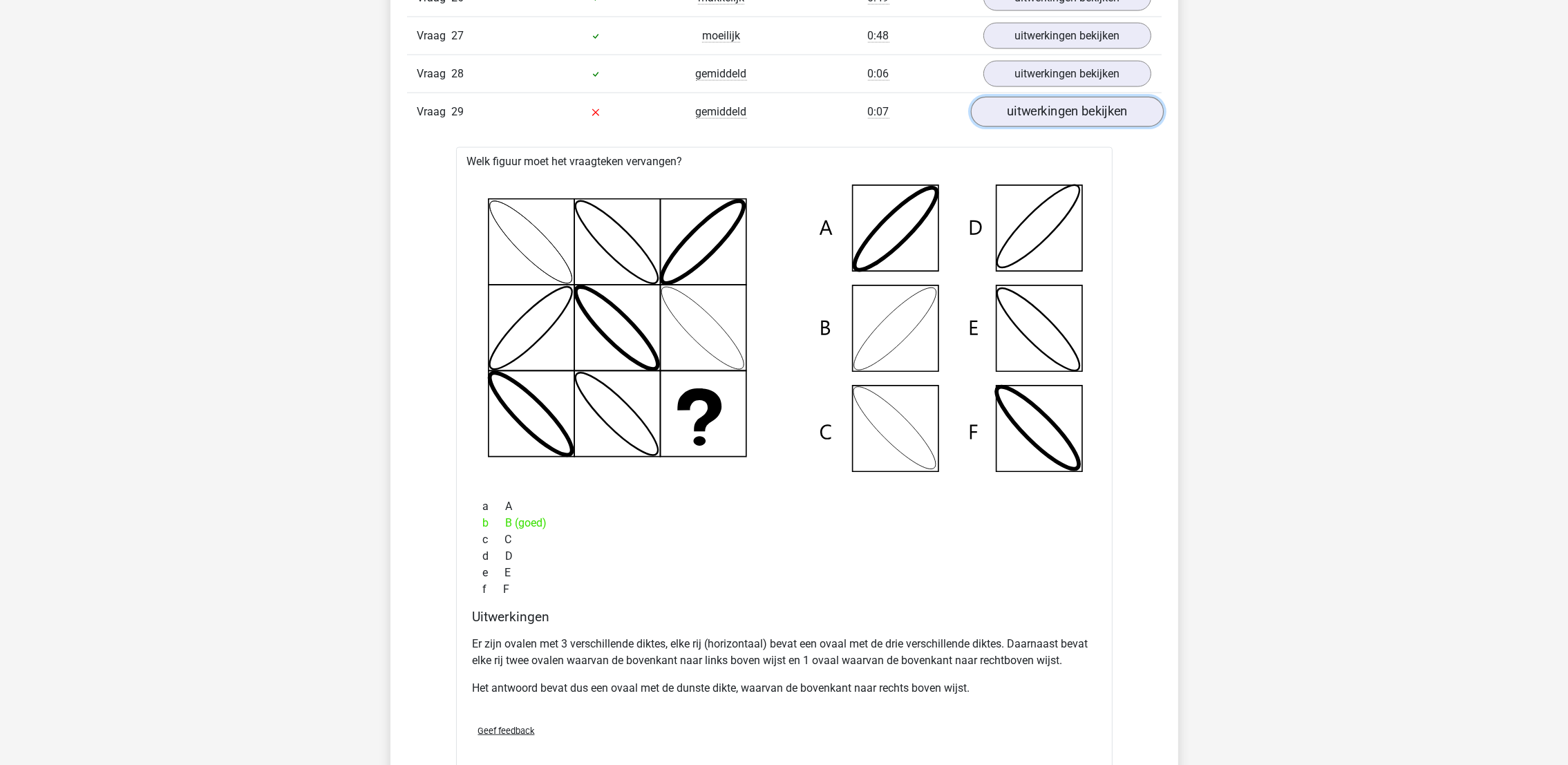
scroll to position [3202, 0]
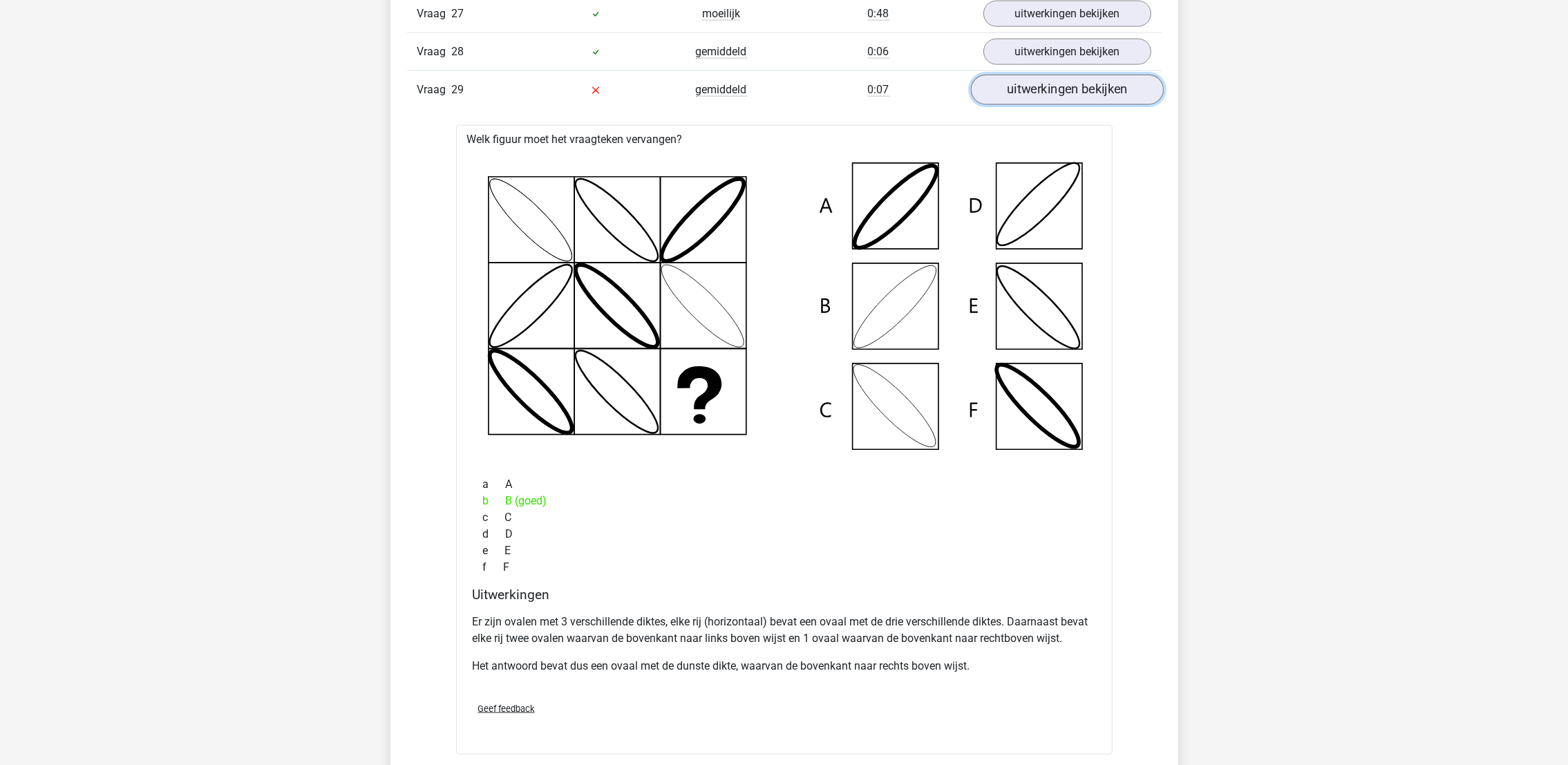
click at [1105, 97] on link "uitwerkingen bekijken" at bounding box center [1067, 89] width 193 height 30
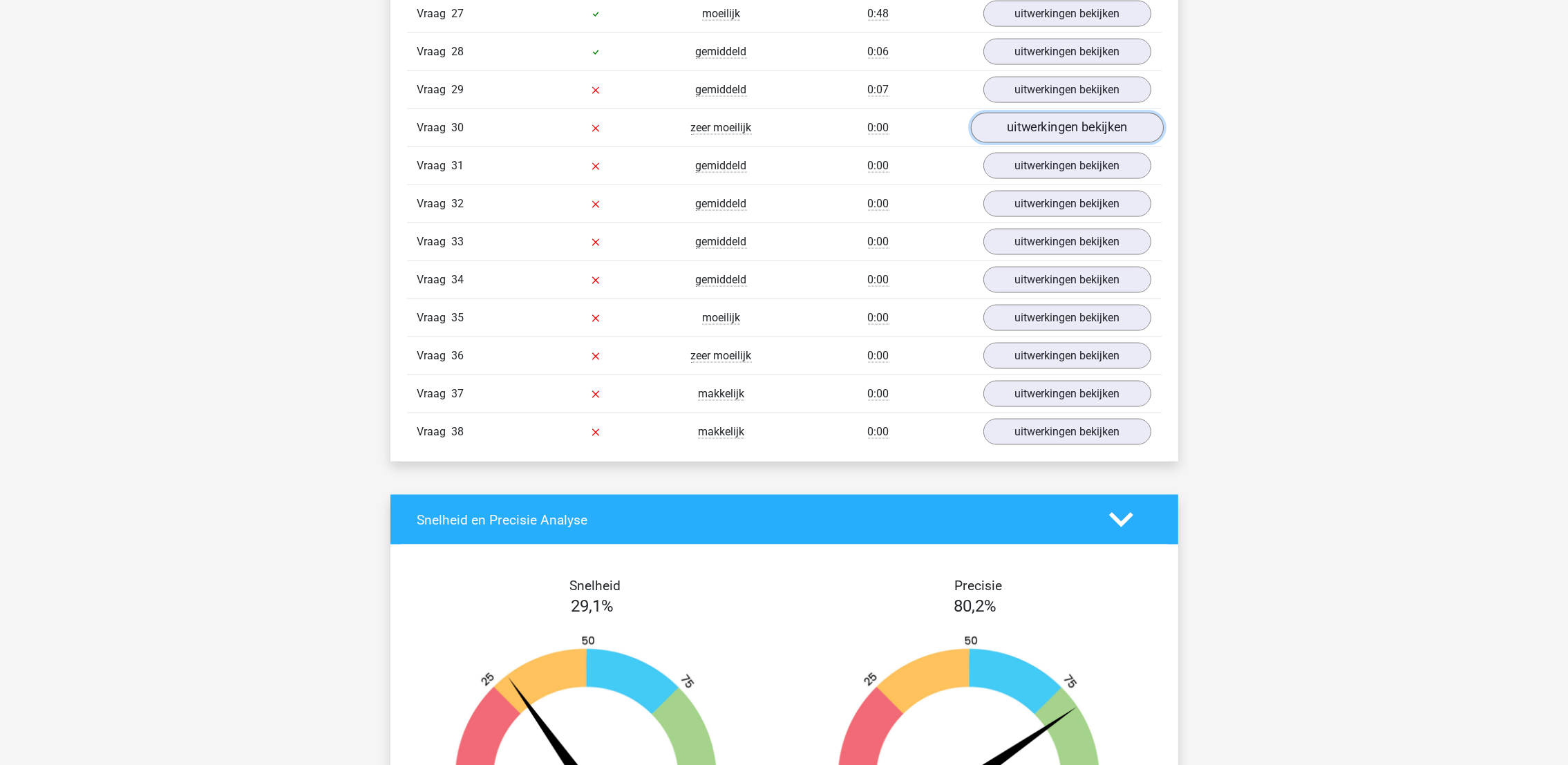
click at [1102, 140] on link "uitwerkingen bekijken" at bounding box center [1067, 127] width 193 height 30
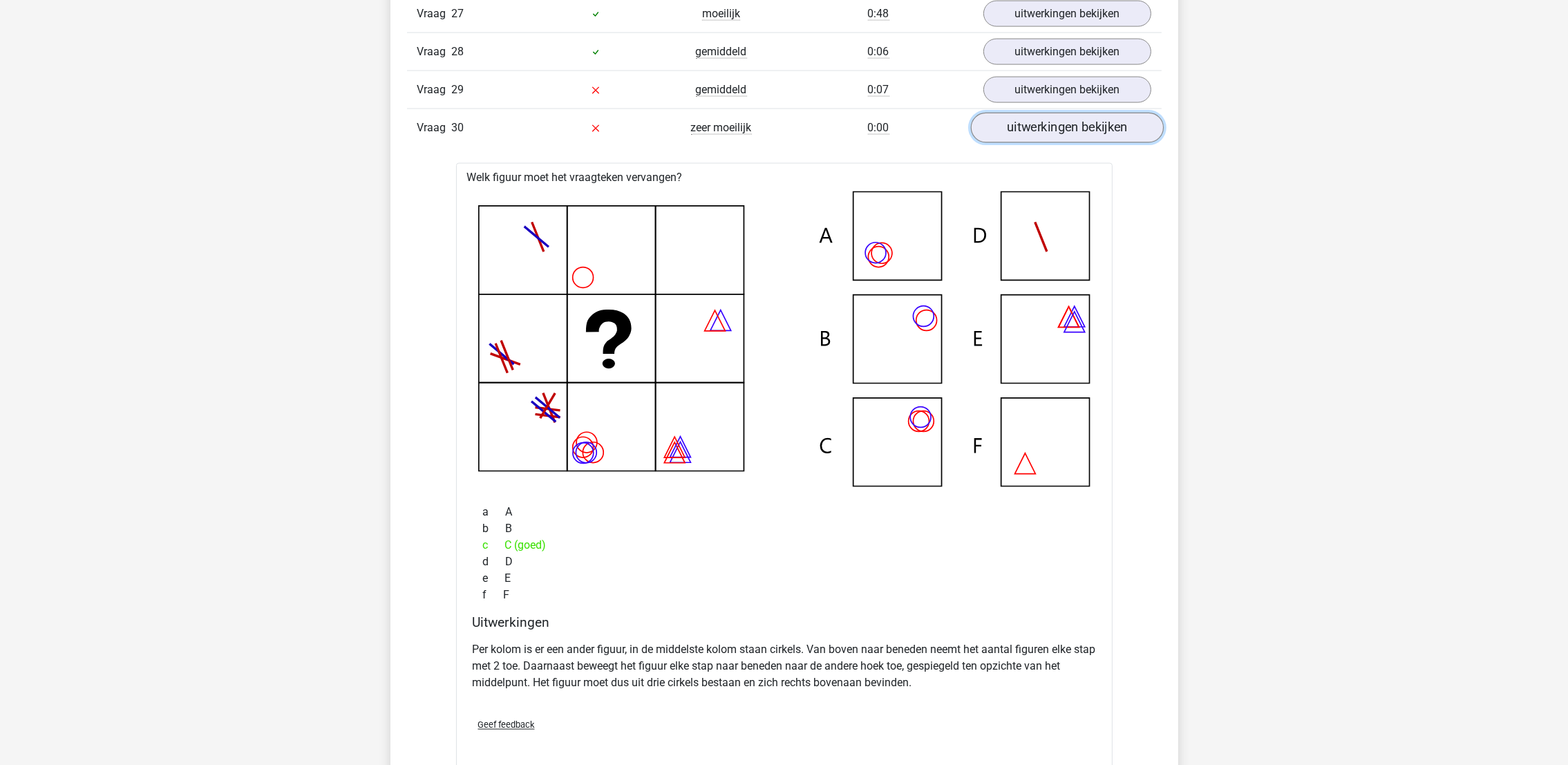
click at [1102, 140] on link "uitwerkingen bekijken" at bounding box center [1067, 127] width 193 height 30
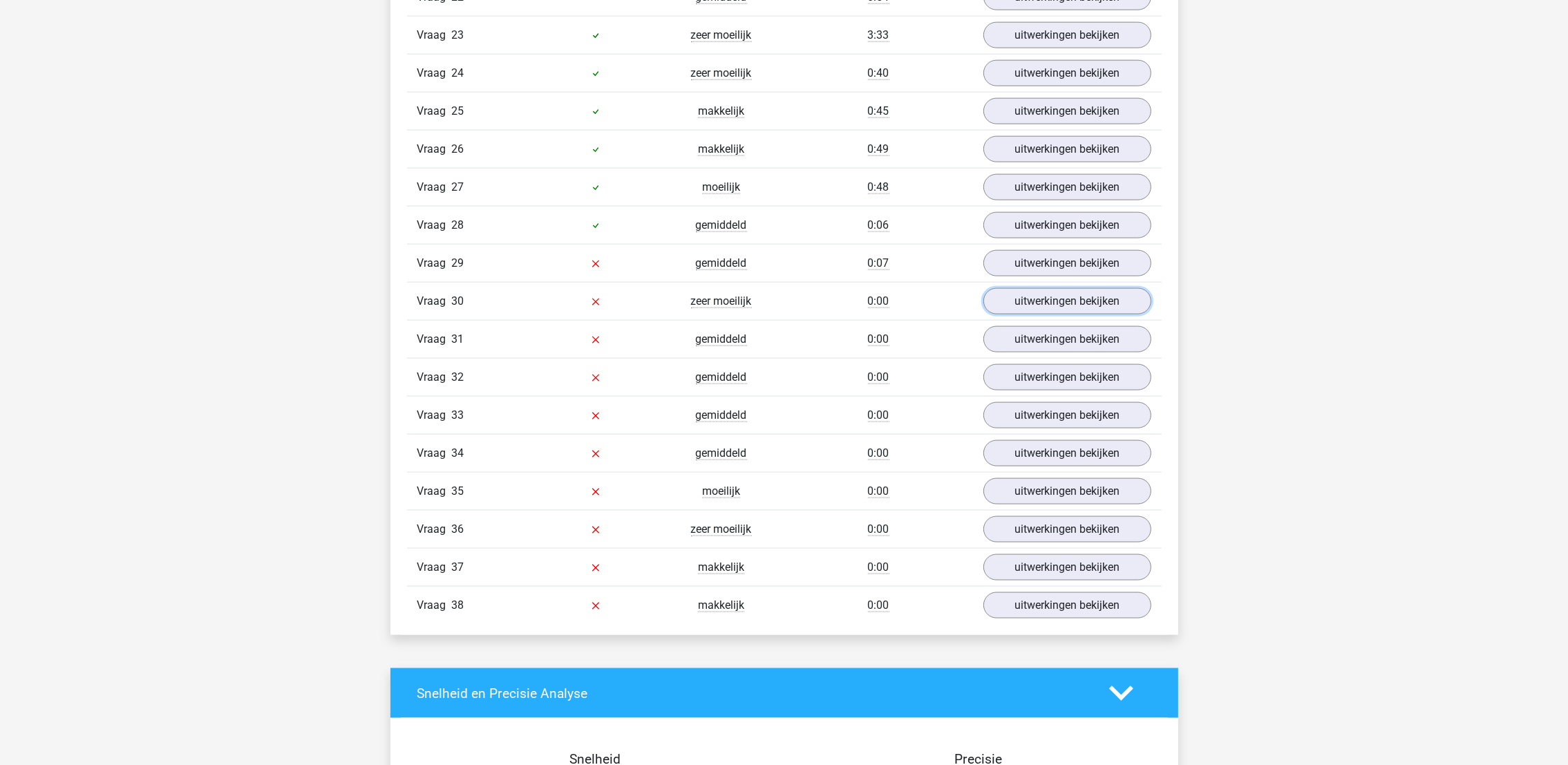
scroll to position [3031, 0]
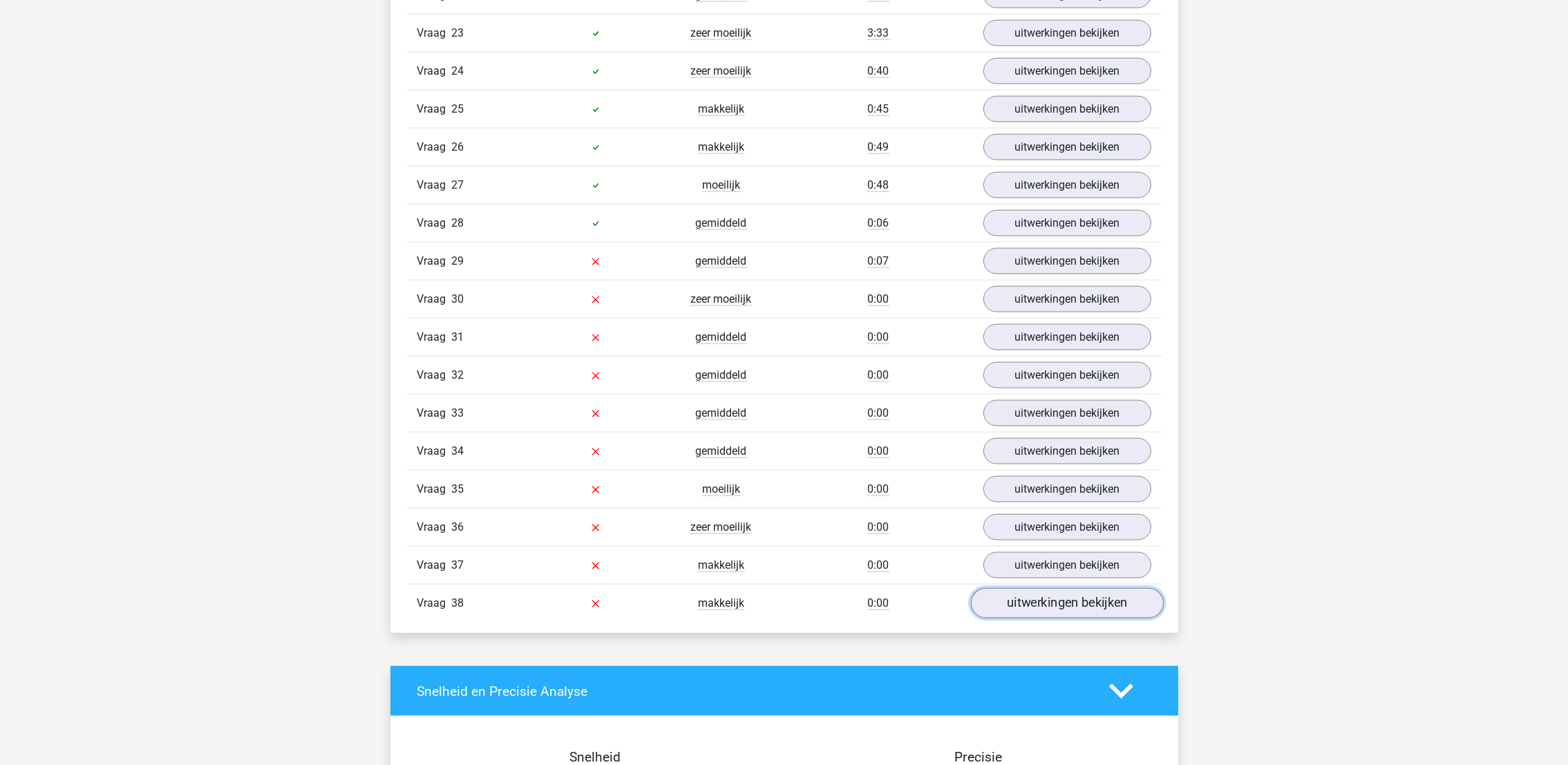
click at [1076, 617] on link "uitwerkingen bekijken" at bounding box center [1067, 603] width 193 height 30
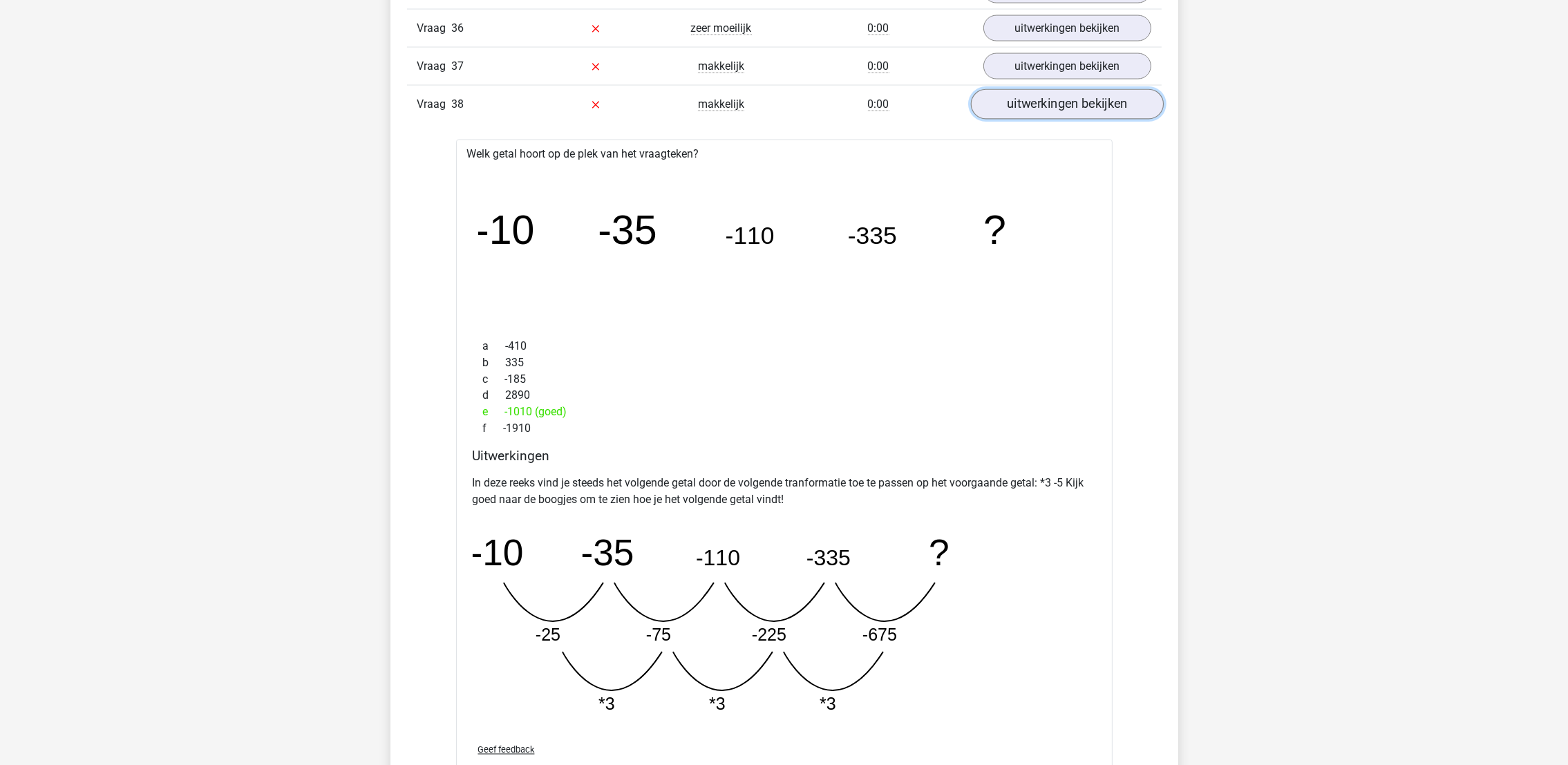
scroll to position [3539, 0]
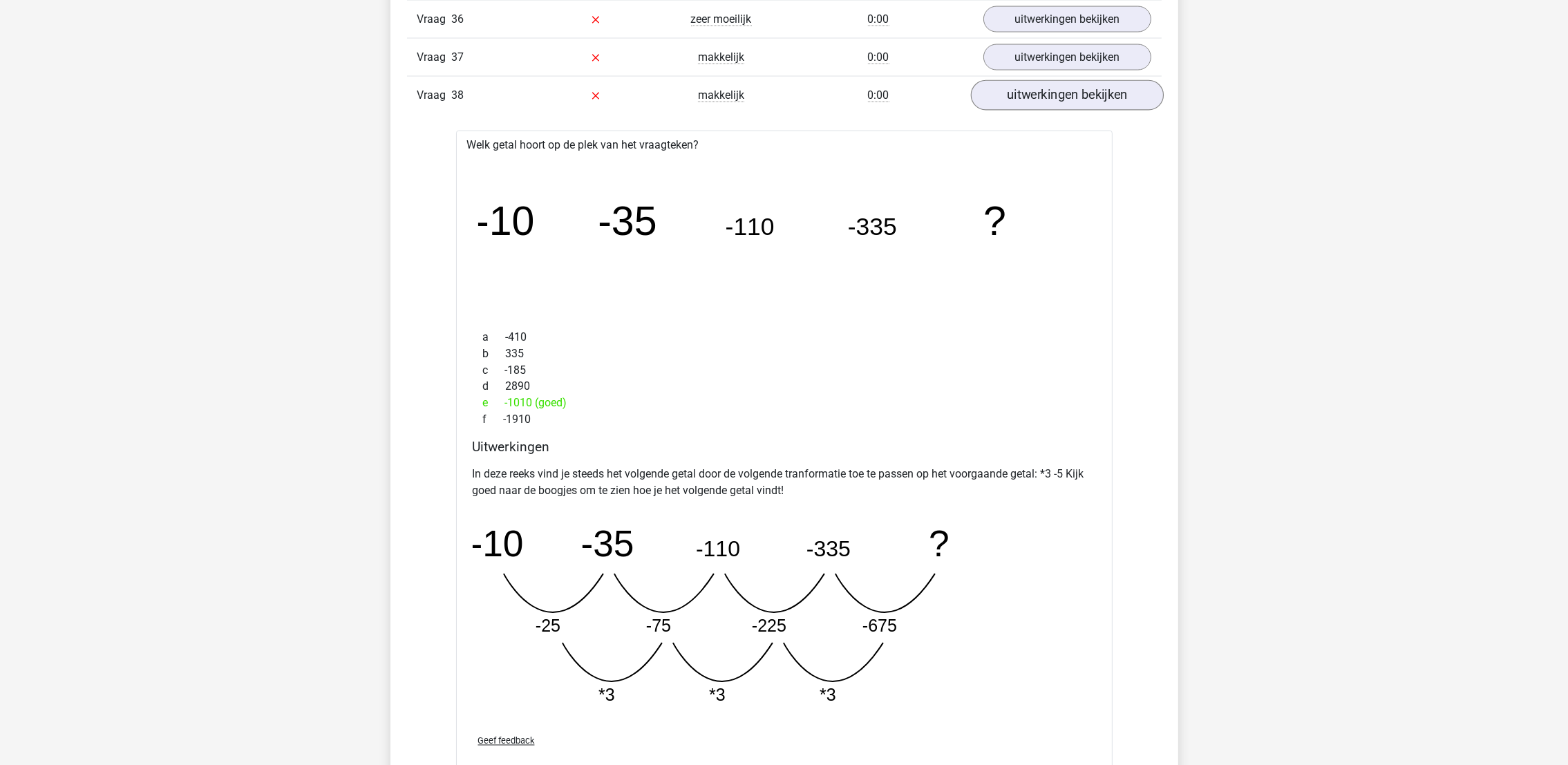
click at [1076, 617] on div "In deze reeks vind je steeds het volgende getal door de volgende tranformatie t…" at bounding box center [784, 592] width 623 height 263
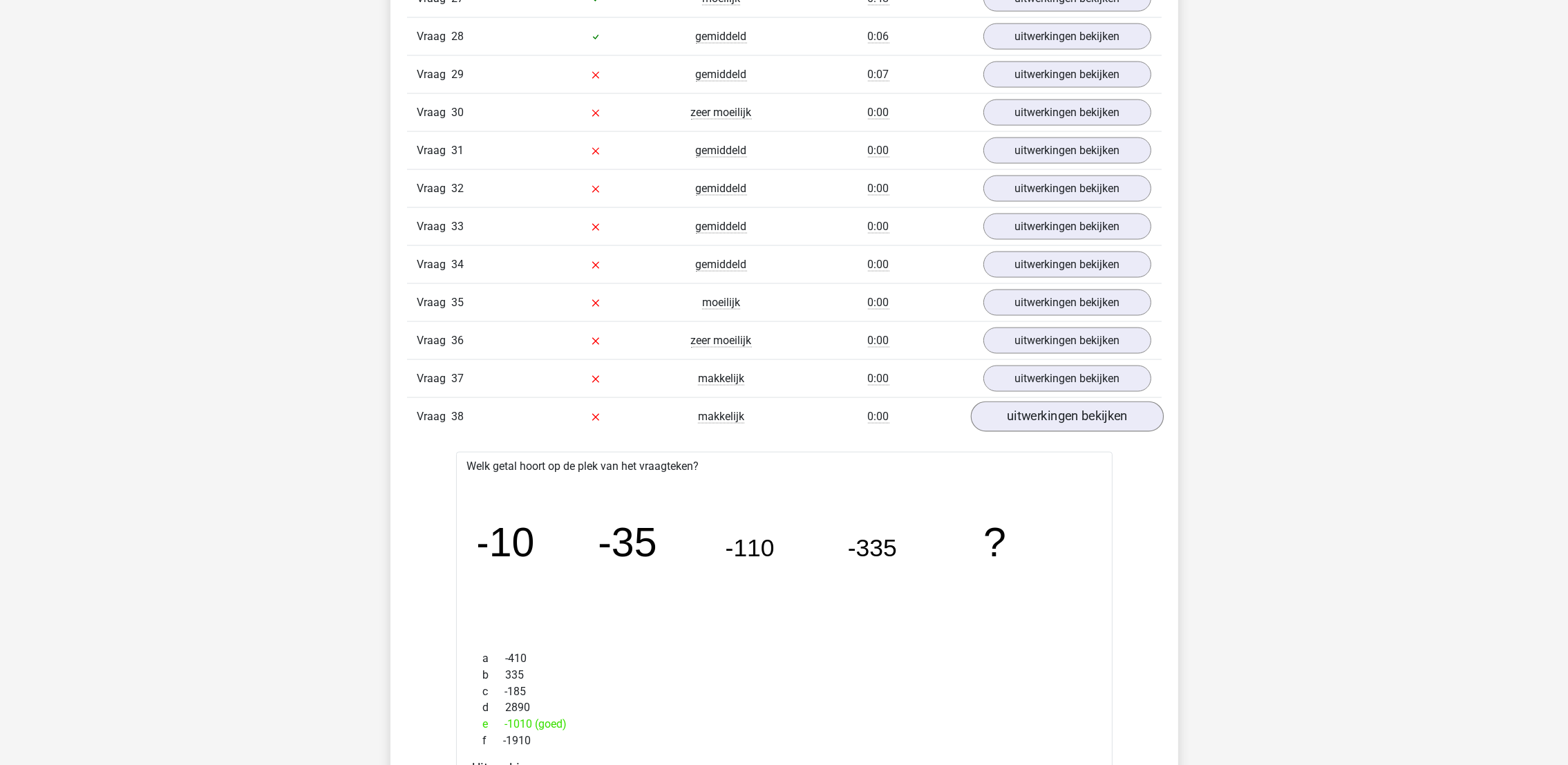
scroll to position [3211, 0]
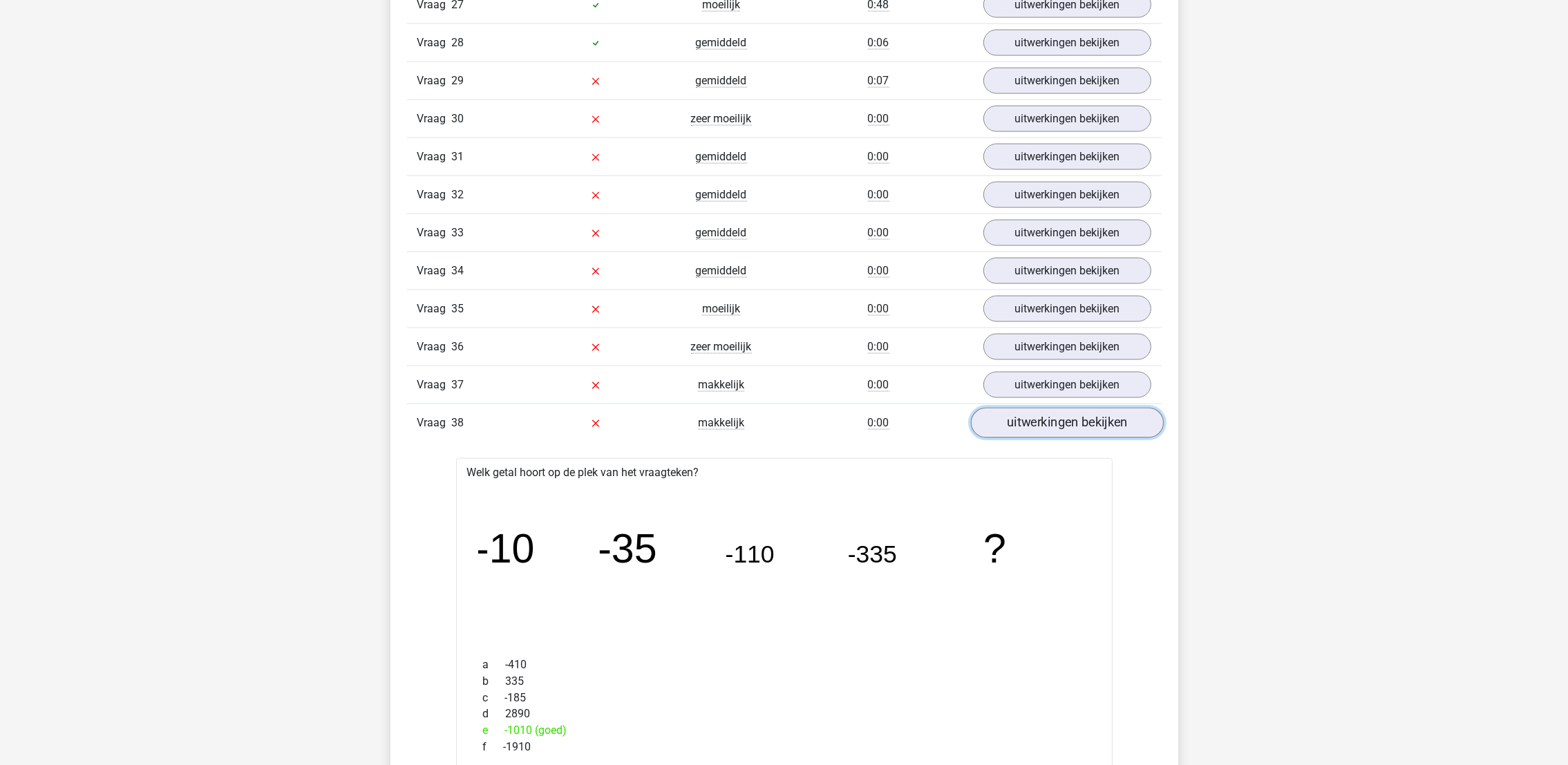
click at [1096, 436] on link "uitwerkingen bekijken" at bounding box center [1067, 422] width 193 height 30
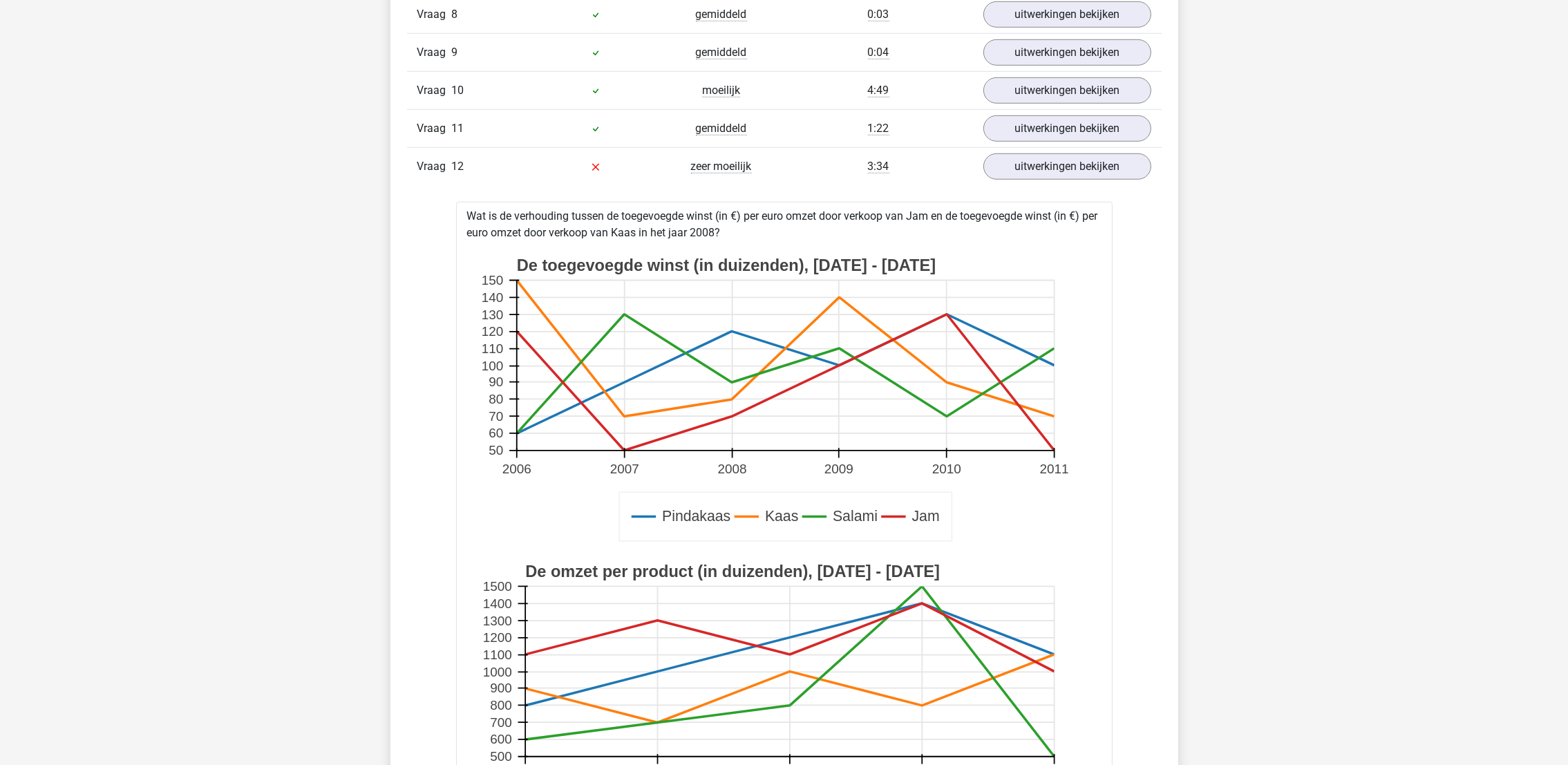
scroll to position [1529, 0]
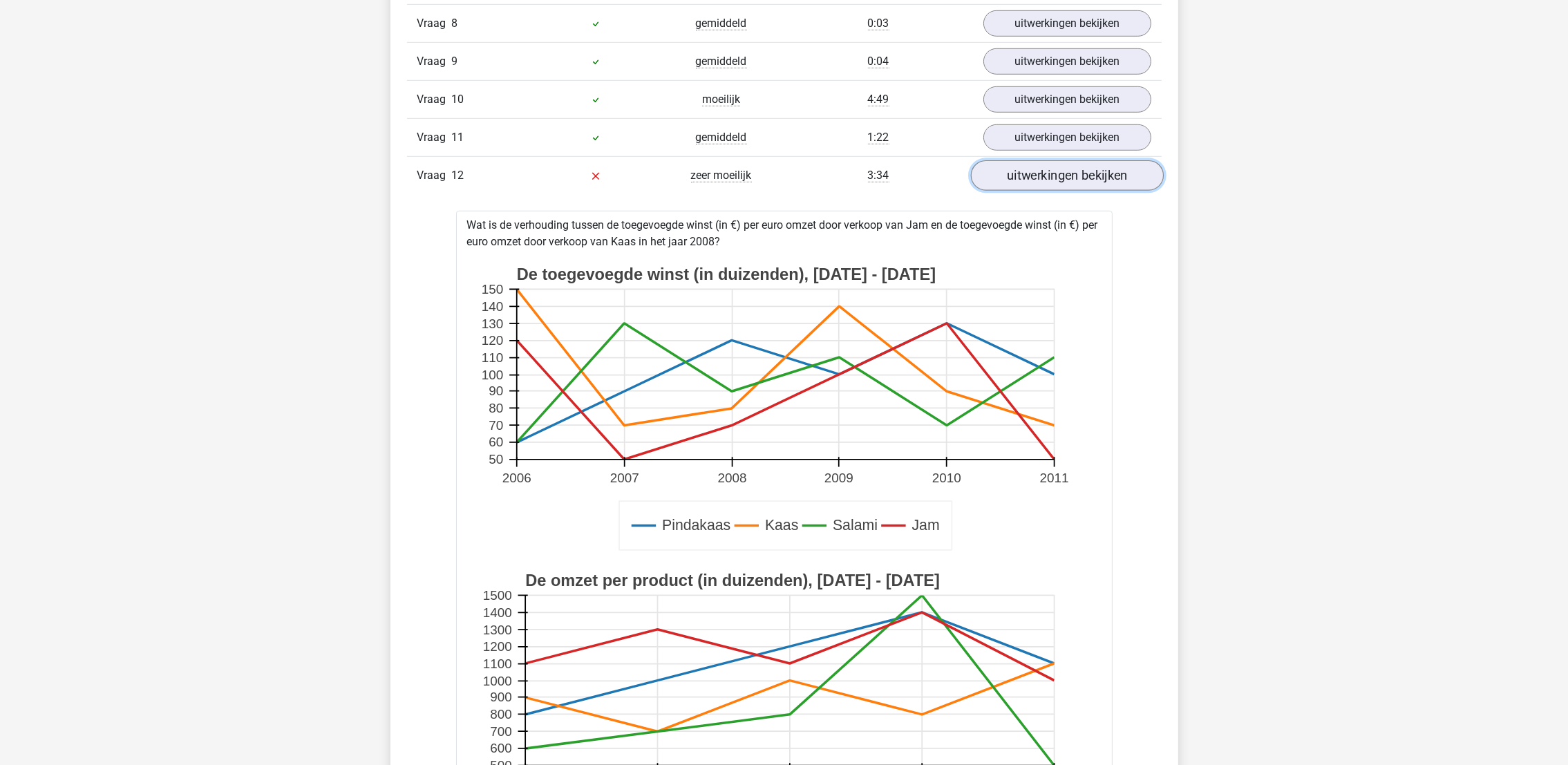
click at [1071, 189] on link "uitwerkingen bekijken" at bounding box center [1067, 175] width 193 height 30
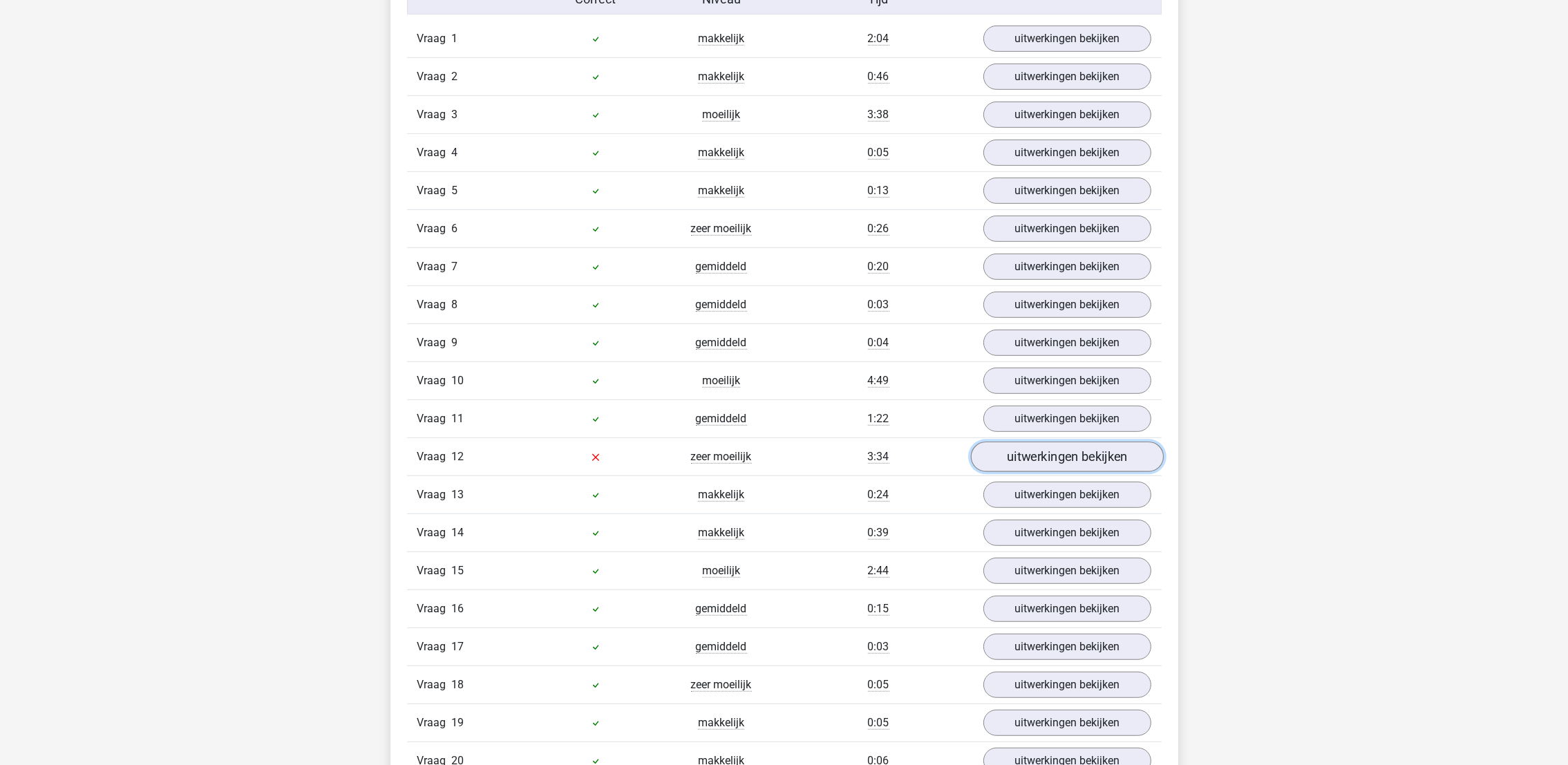
scroll to position [1246, 0]
click at [1043, 428] on link "uitwerkingen bekijken" at bounding box center [1067, 420] width 193 height 30
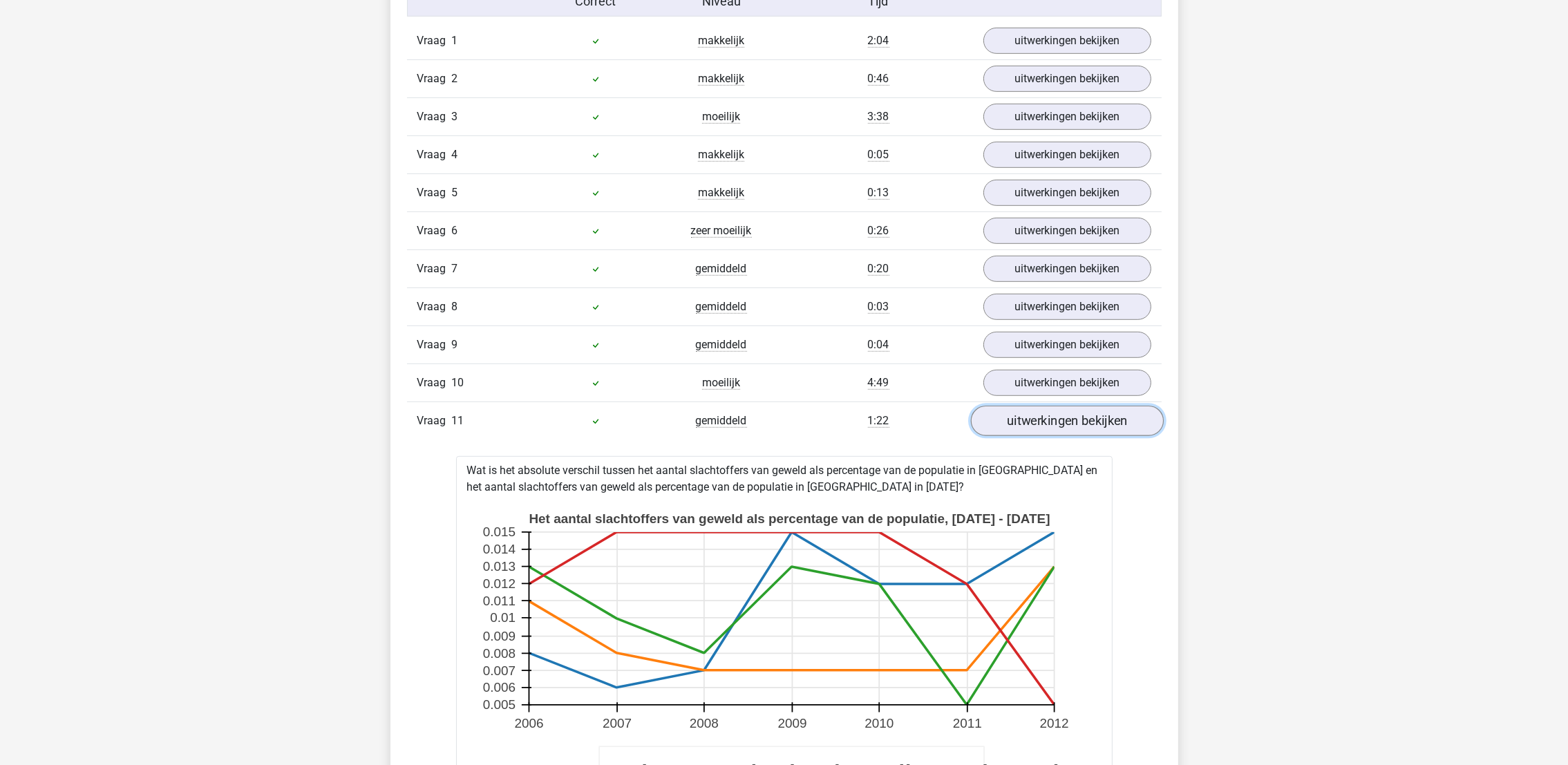
click at [1043, 428] on link "uitwerkingen bekijken" at bounding box center [1067, 420] width 193 height 30
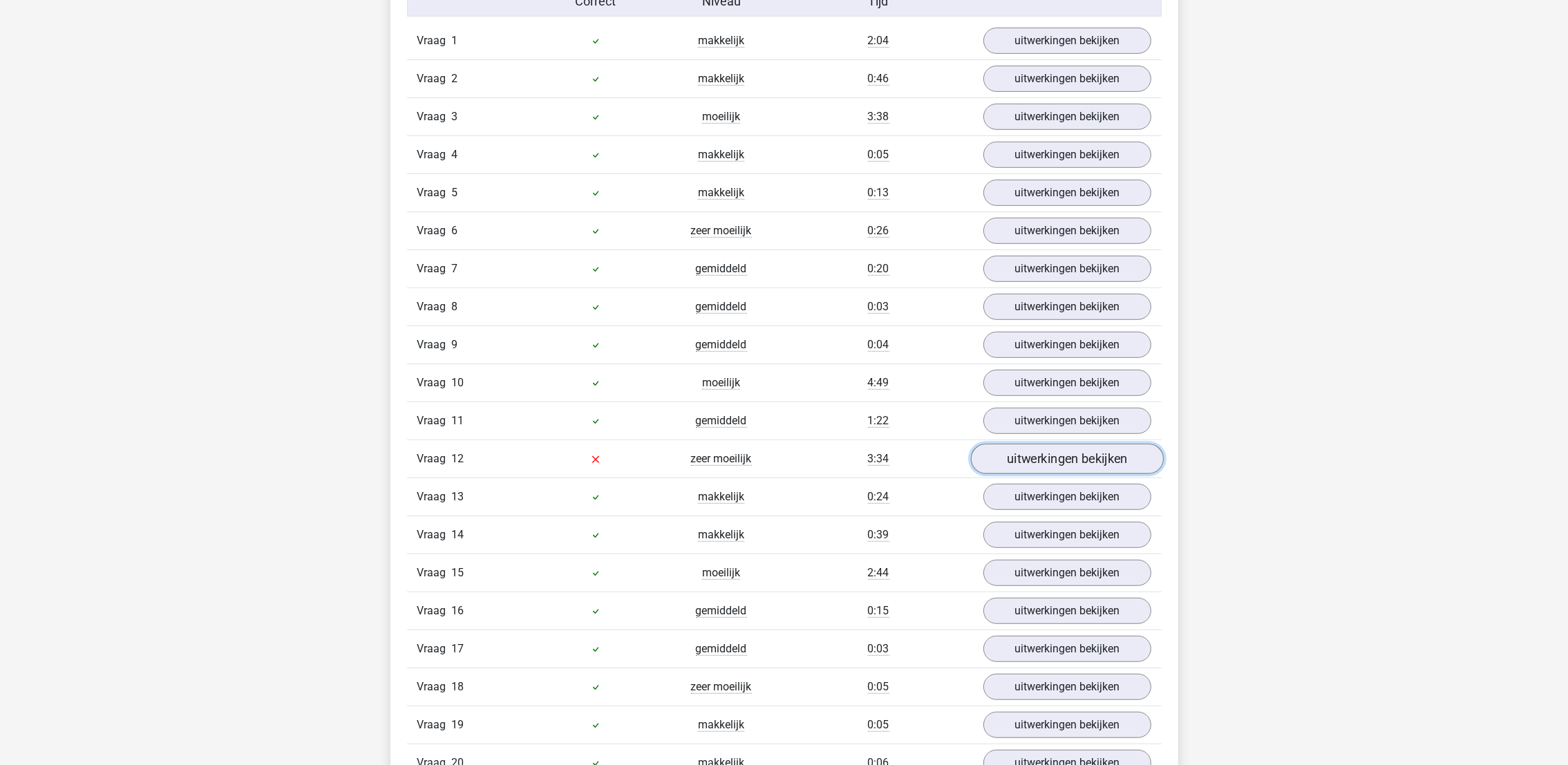
click at [1042, 465] on link "uitwerkingen bekijken" at bounding box center [1067, 458] width 193 height 30
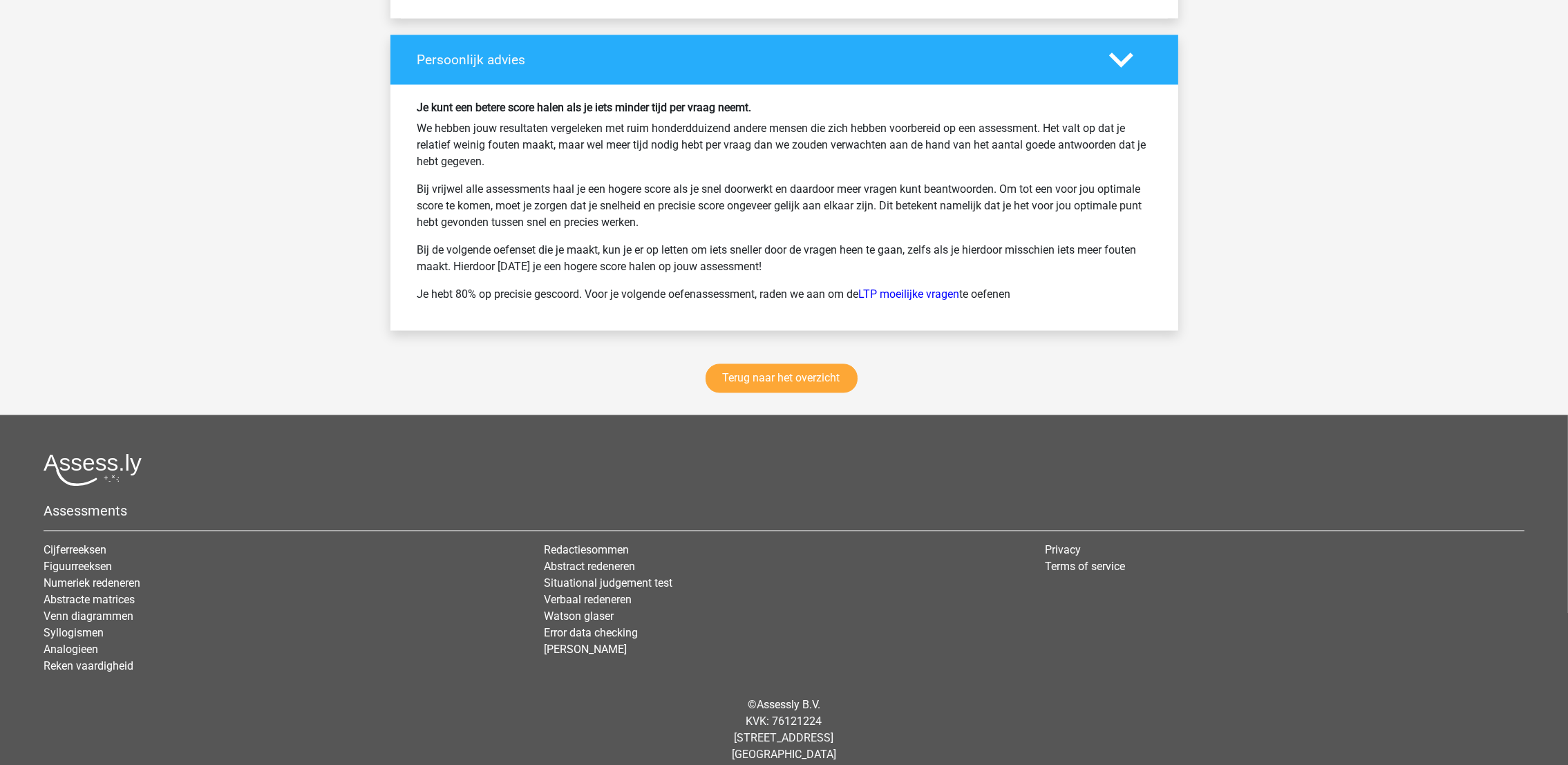
scroll to position [4154, 0]
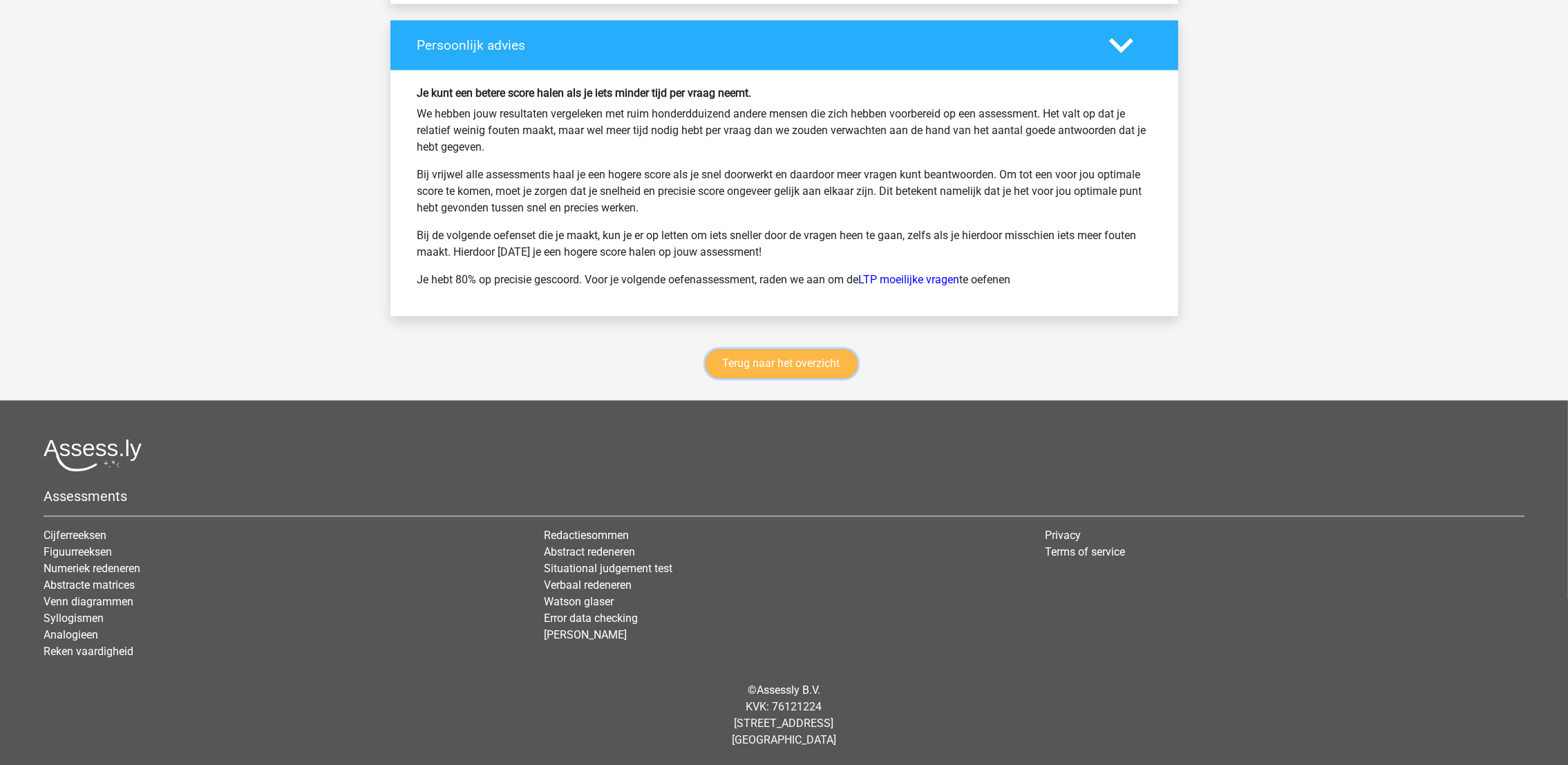
click at [819, 357] on link "Terug naar het overzicht" at bounding box center [781, 363] width 152 height 29
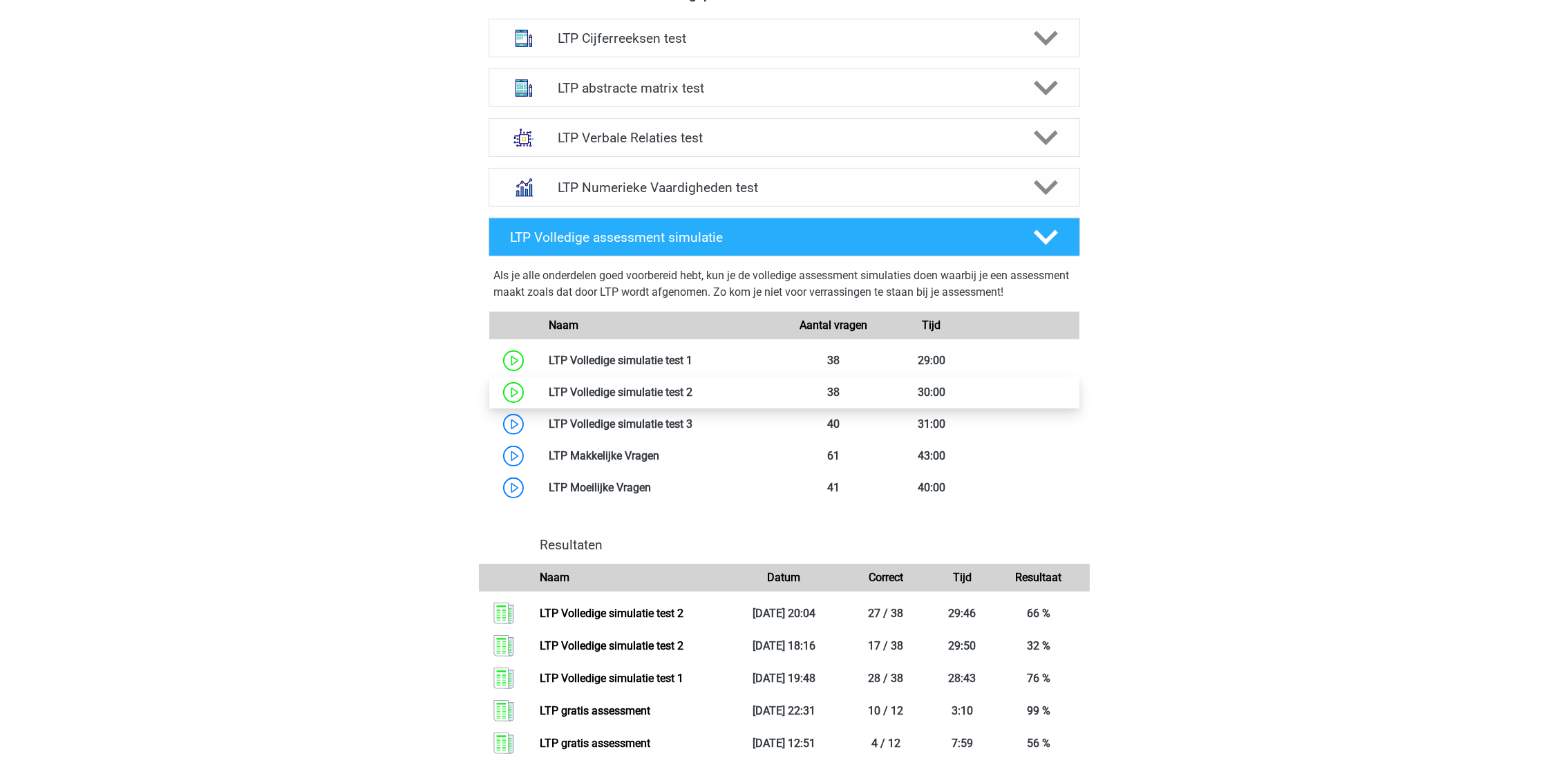
scroll to position [569, 0]
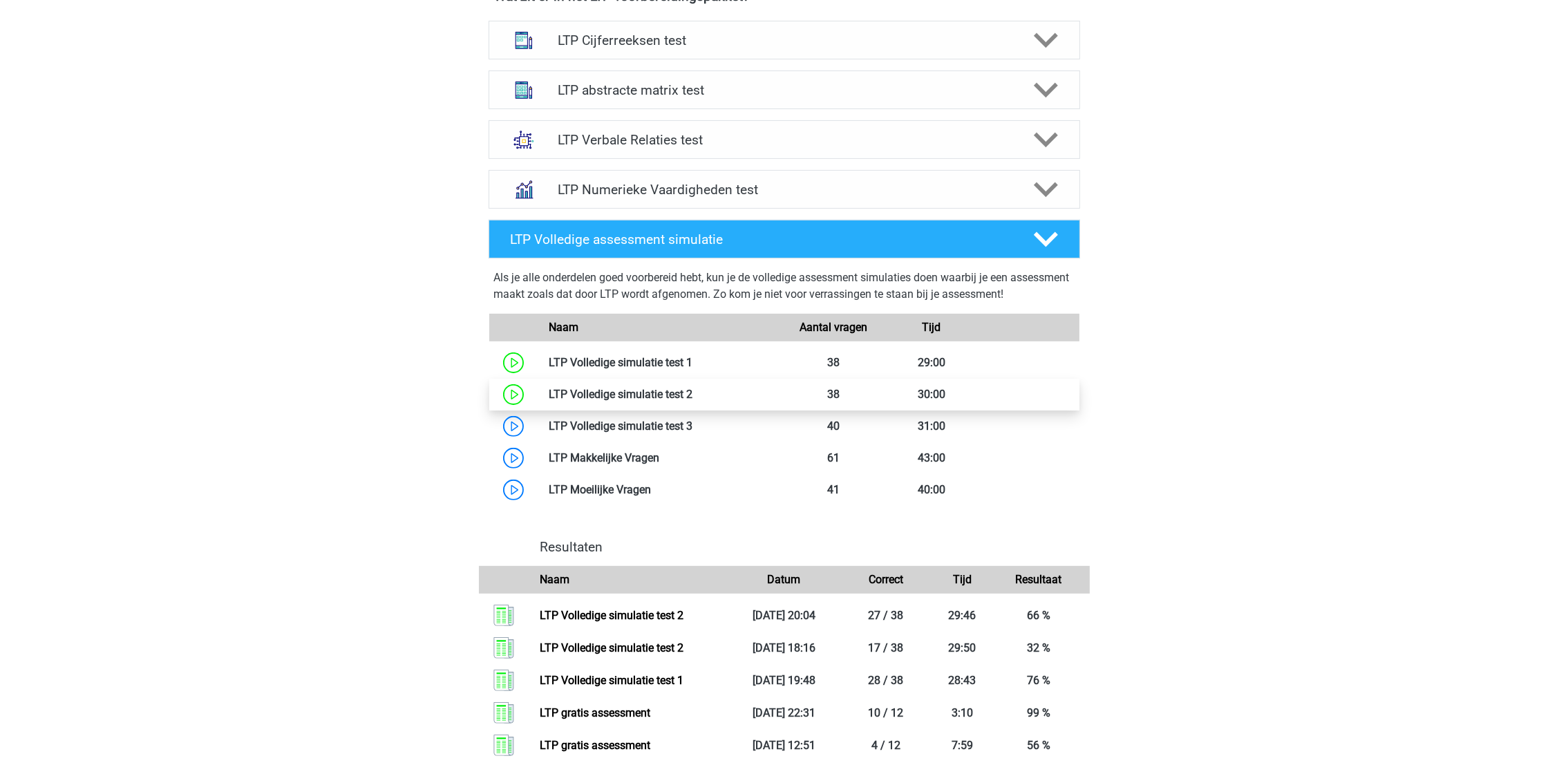
click at [692, 397] on link at bounding box center [692, 394] width 0 height 13
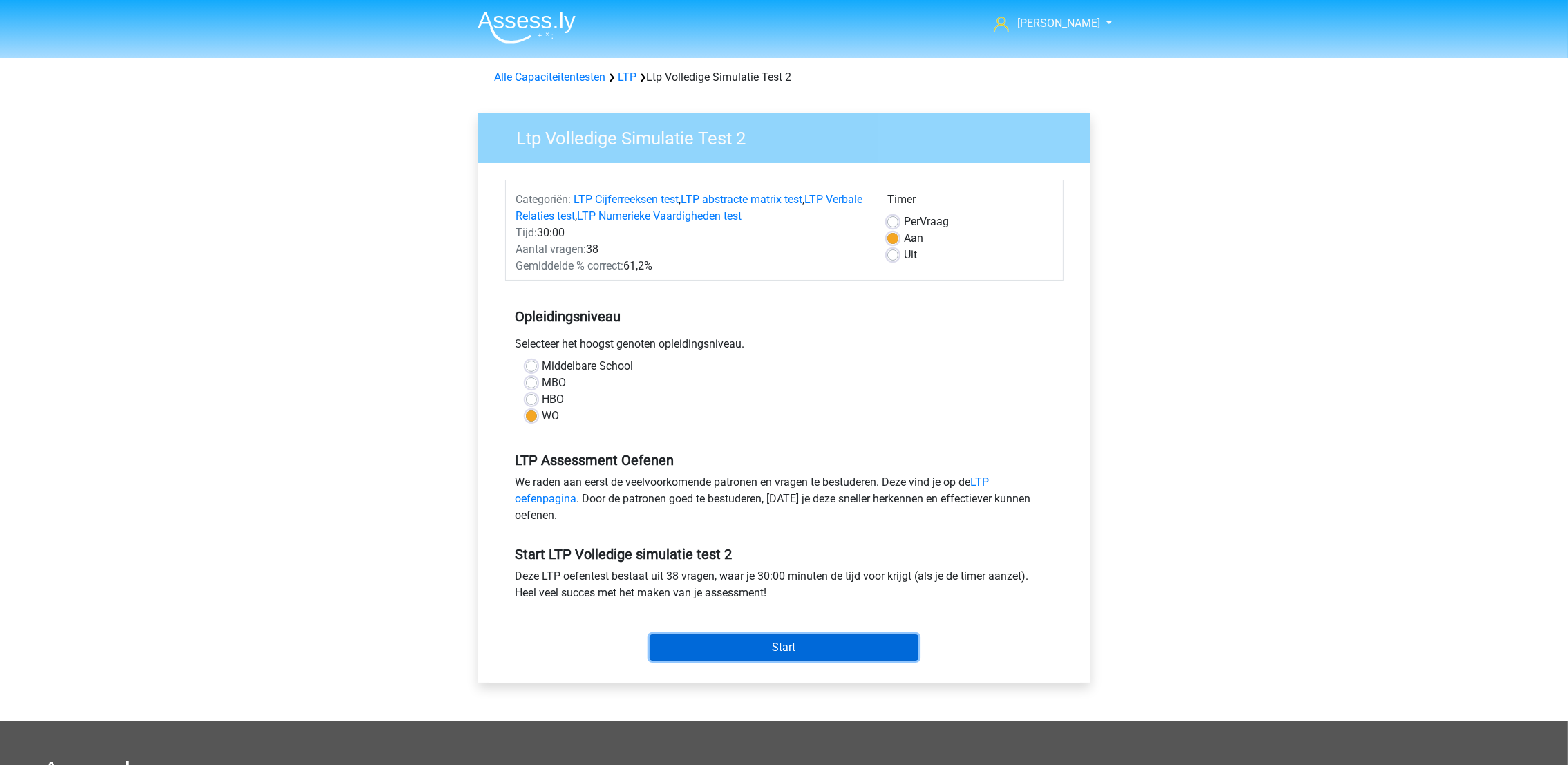
click at [694, 646] on input "Start" at bounding box center [783, 647] width 269 height 26
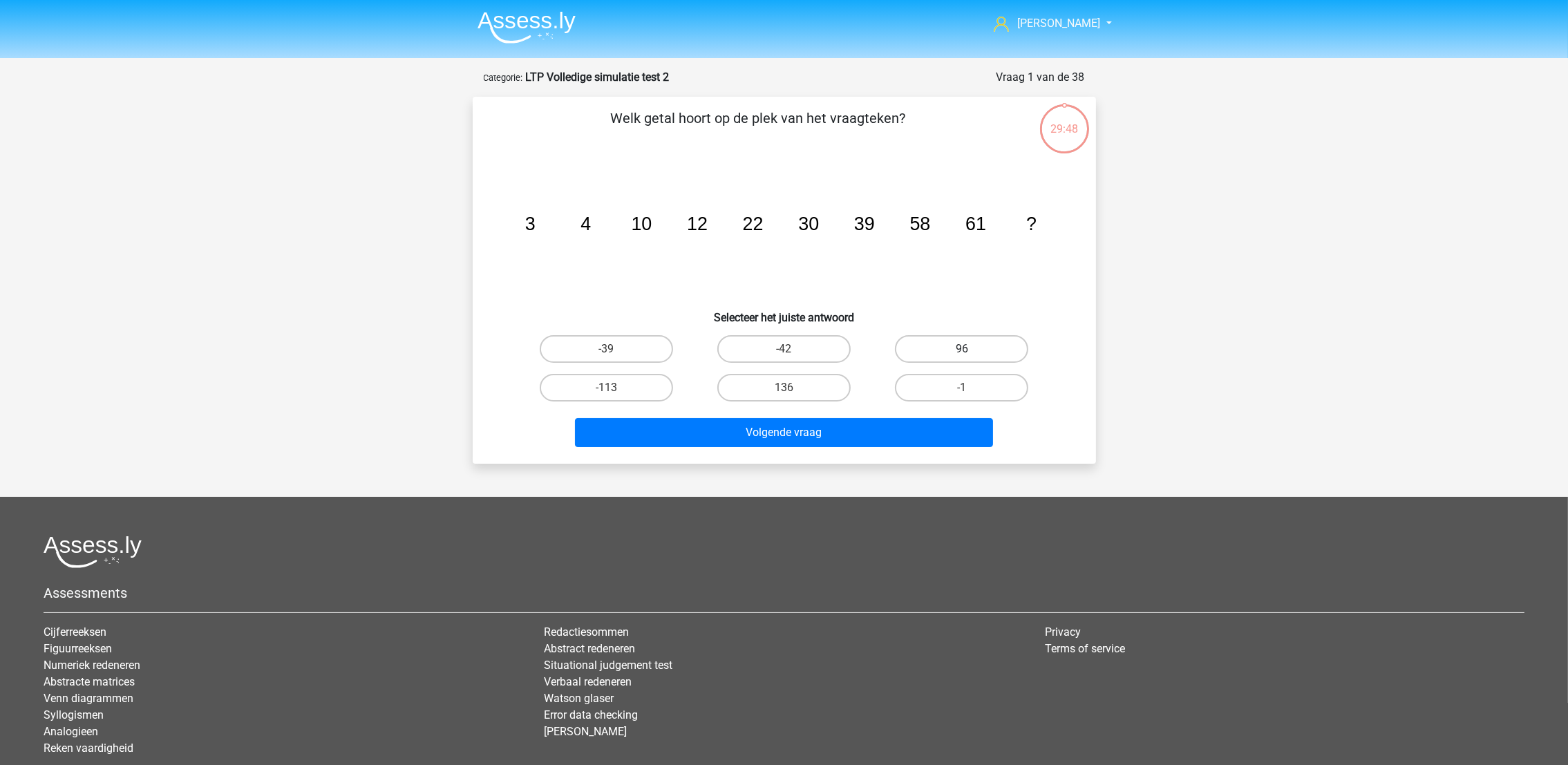
click at [936, 356] on label "96" at bounding box center [962, 349] width 133 height 28
click at [962, 356] on input "96" at bounding box center [966, 353] width 9 height 9
radio input "true"
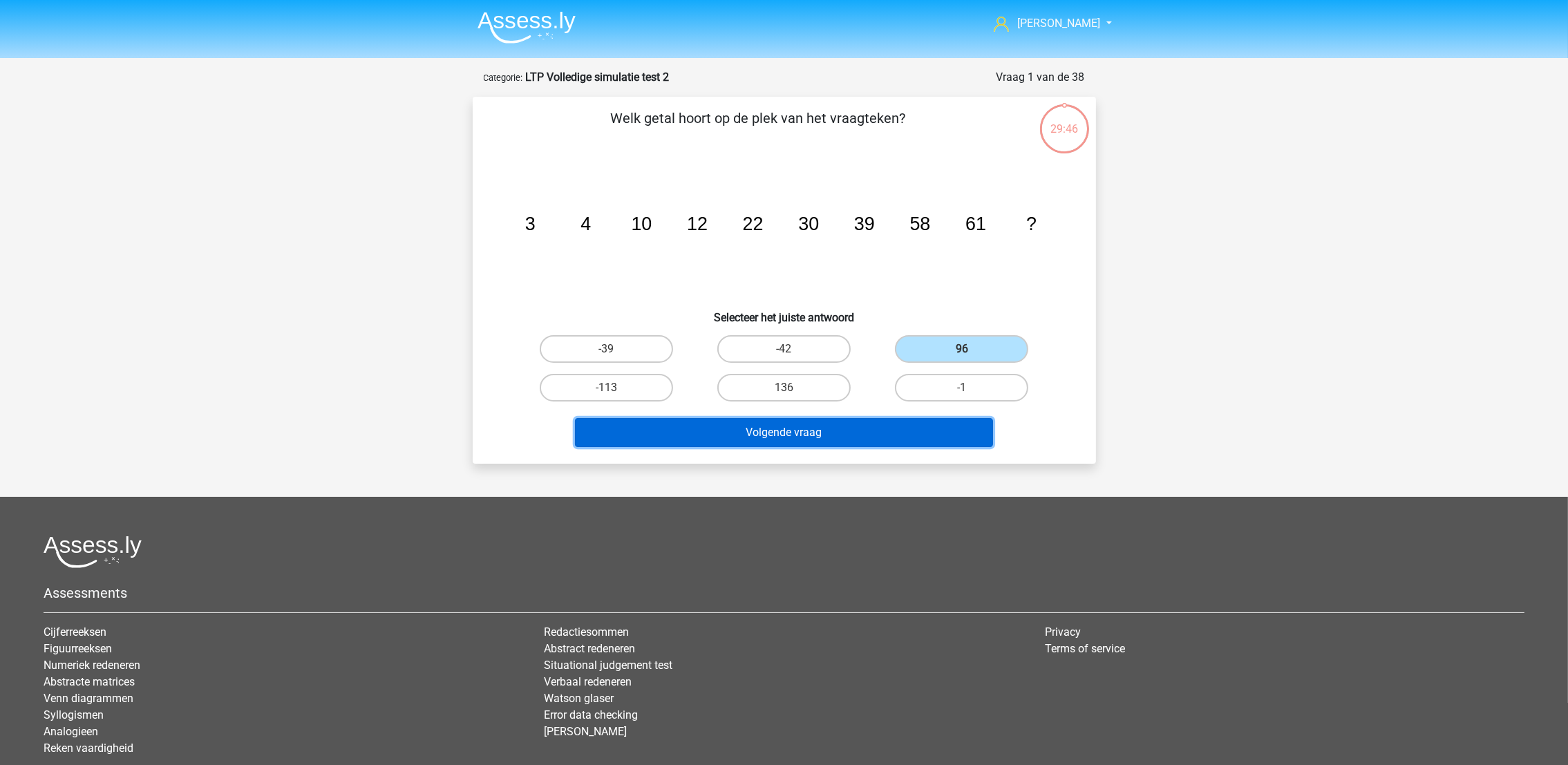
click at [877, 432] on button "Volgende vraag" at bounding box center [784, 432] width 418 height 29
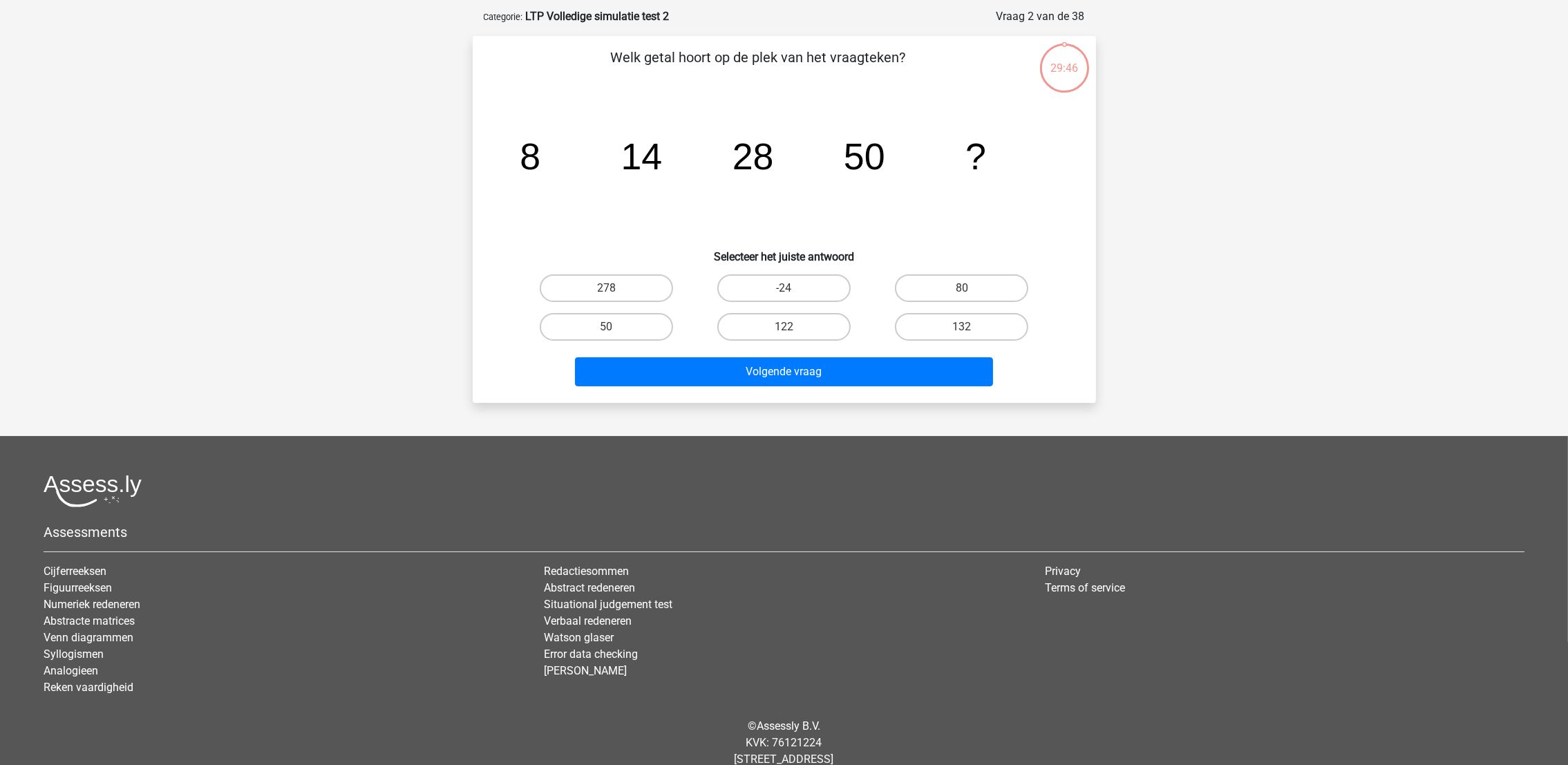
scroll to position [68, 0]
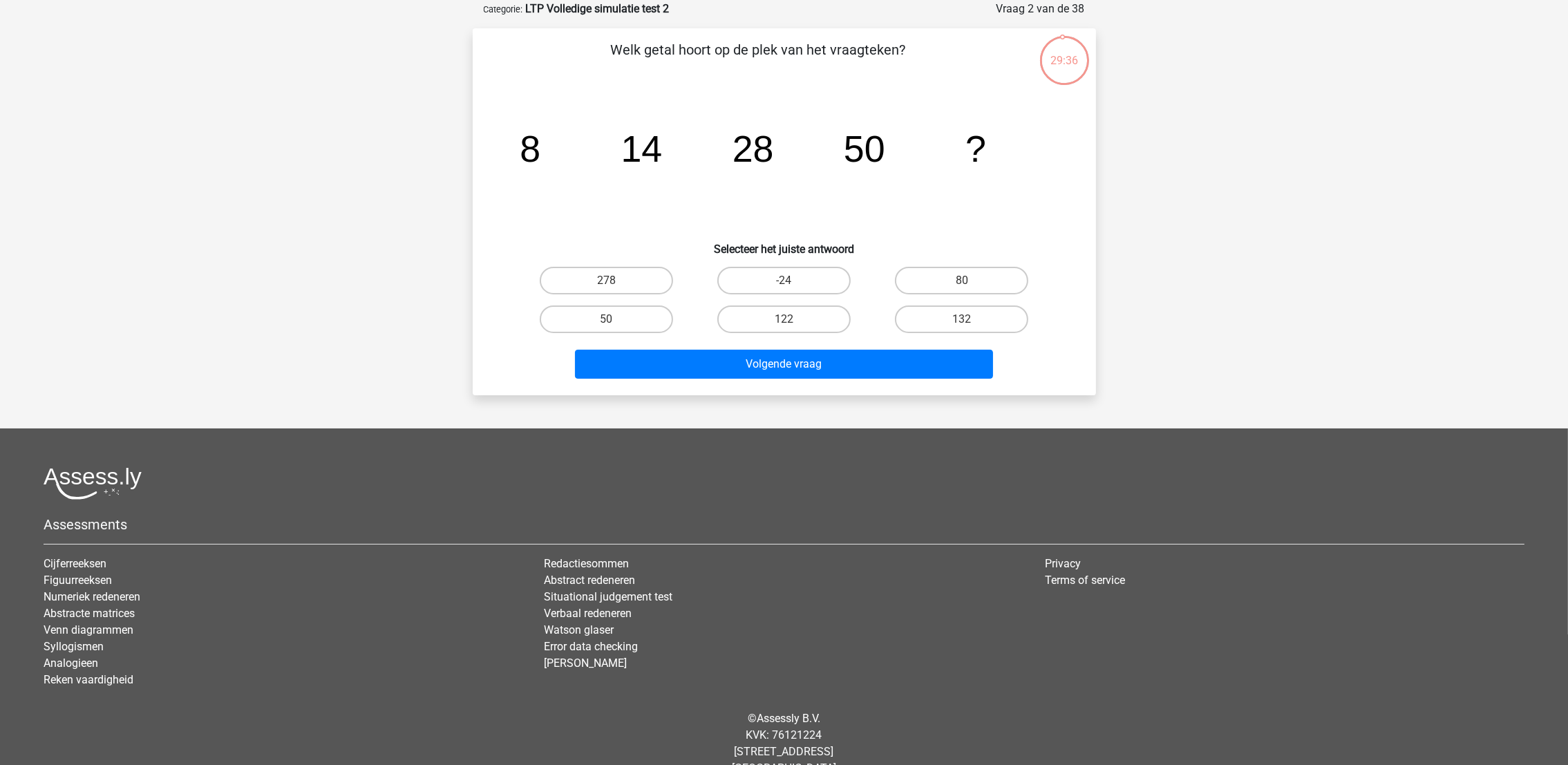
click at [967, 281] on input "80" at bounding box center [966, 285] width 9 height 9
radio input "true"
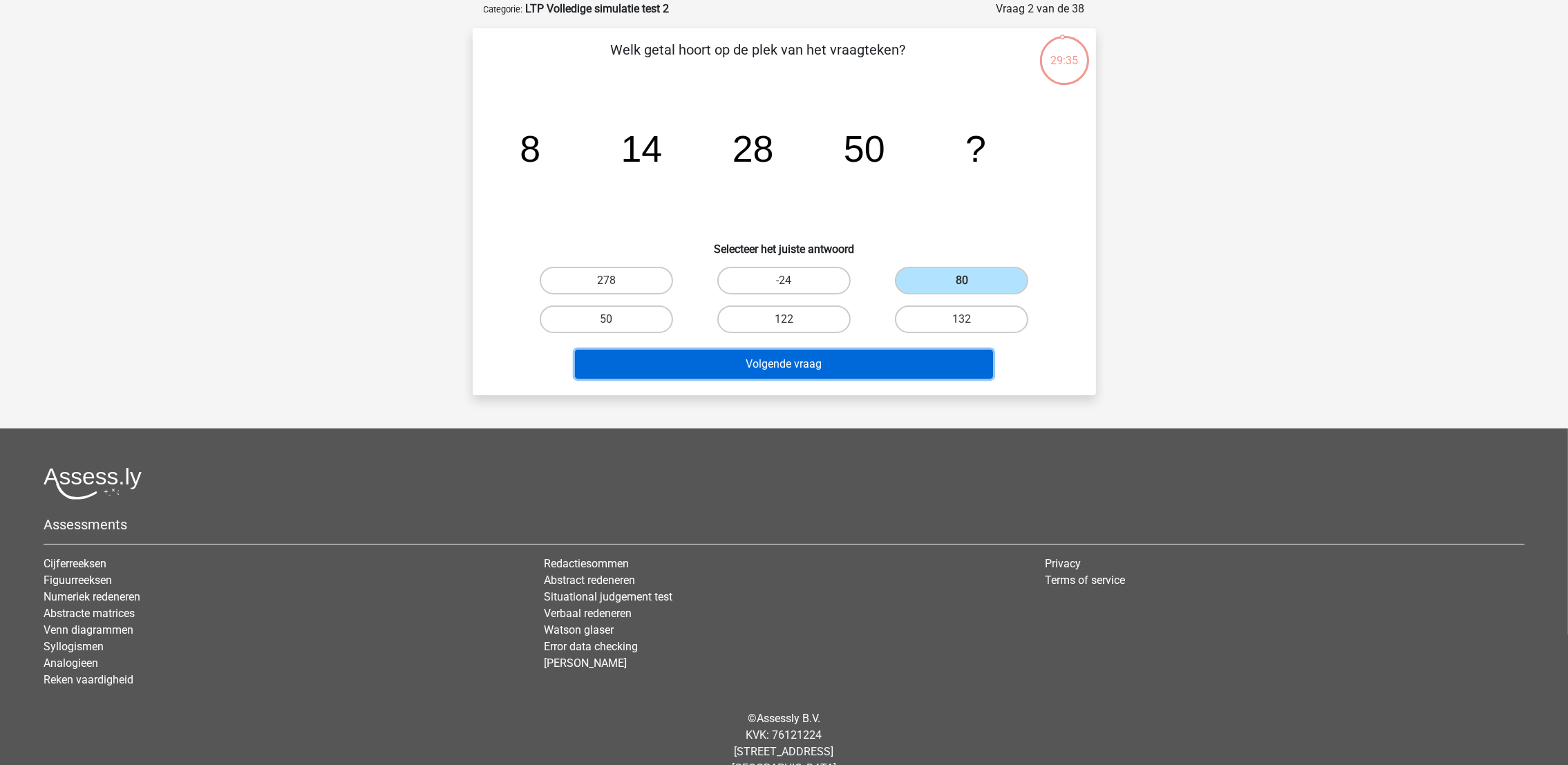
click at [897, 370] on button "Volgende vraag" at bounding box center [784, 364] width 418 height 29
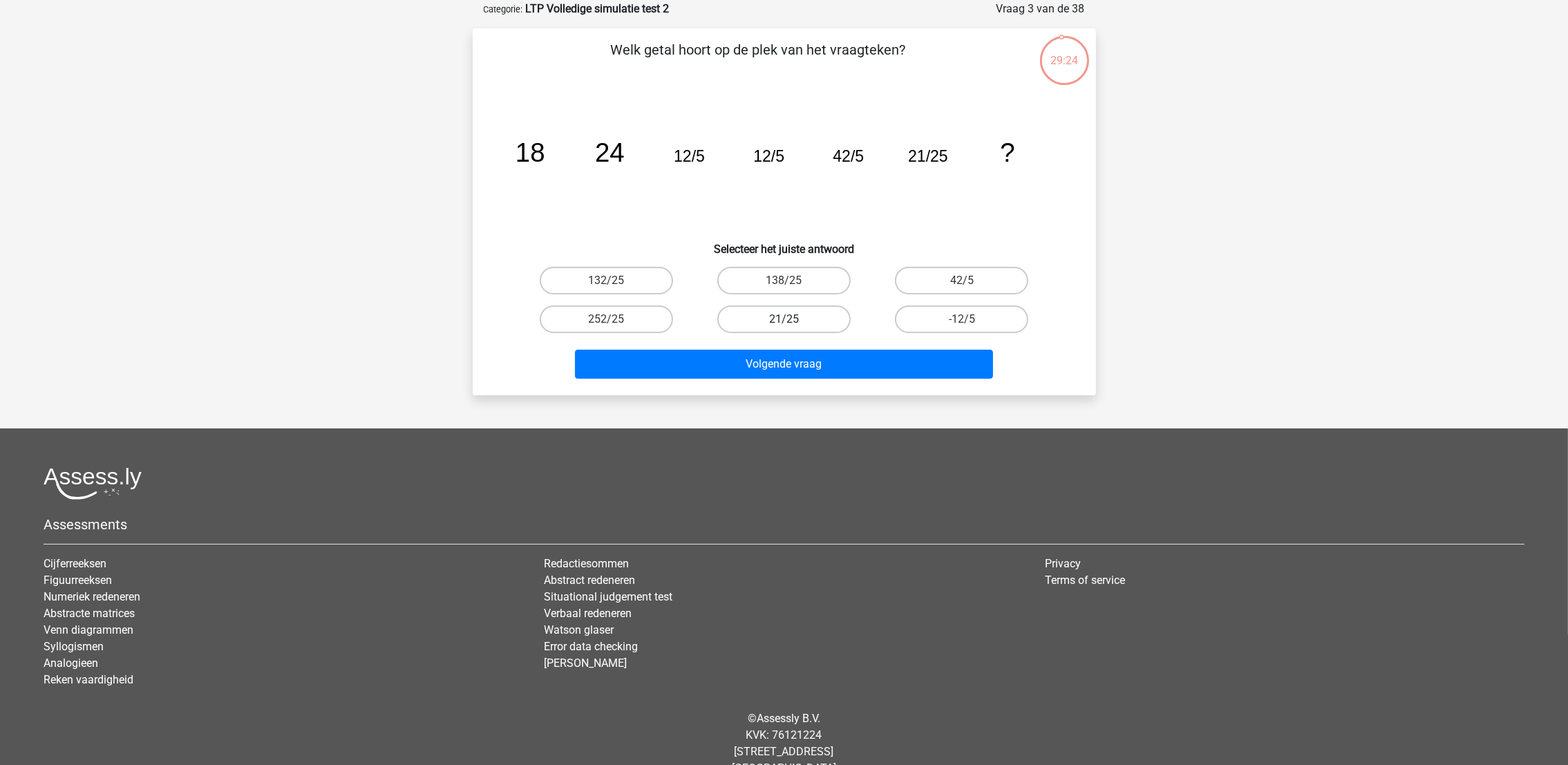
click at [781, 308] on label "21/25" at bounding box center [784, 319] width 133 height 28
click at [784, 319] on input "21/25" at bounding box center [788, 323] width 9 height 9
radio input "true"
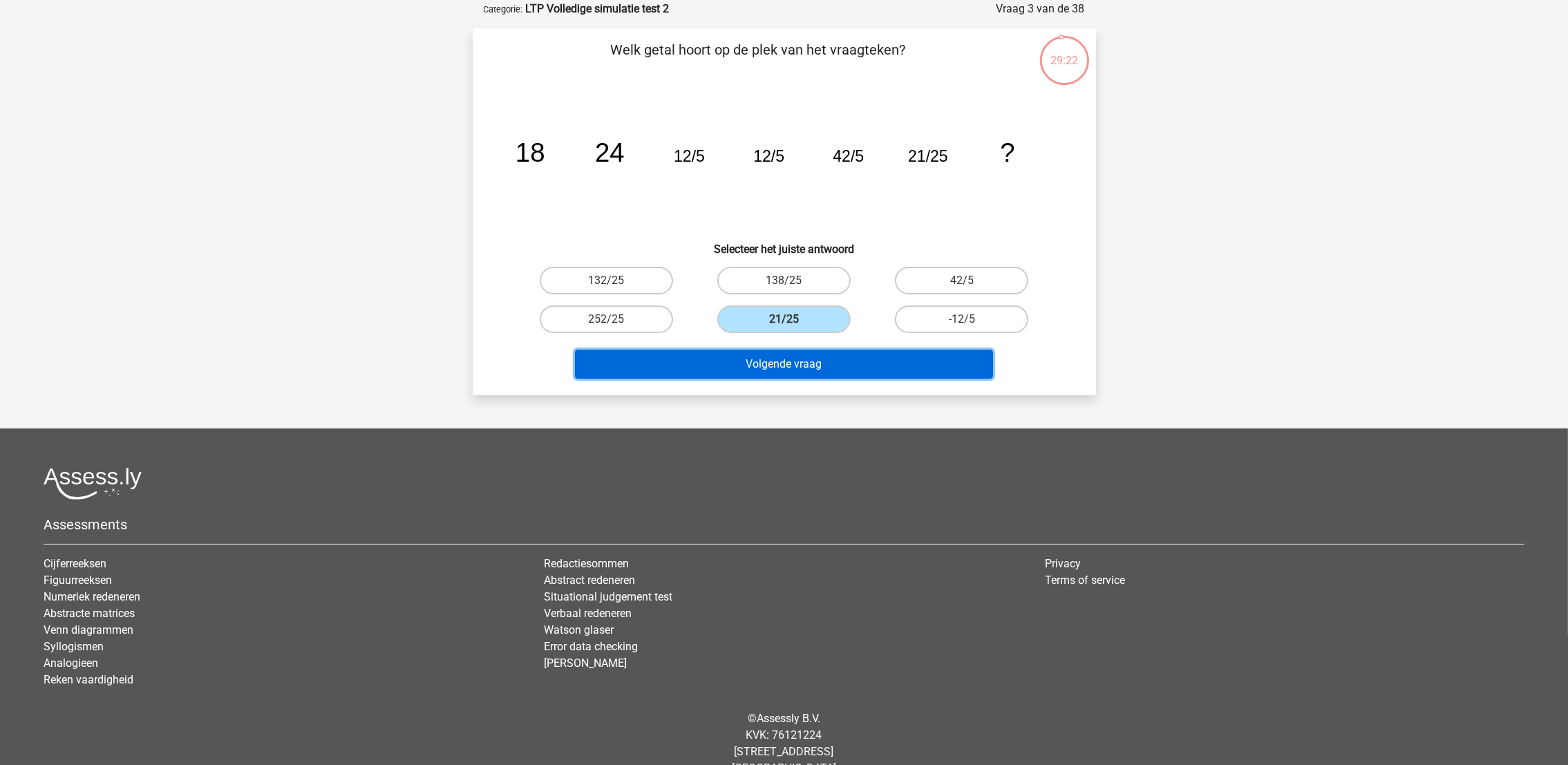
click at [778, 365] on button "Volgende vraag" at bounding box center [784, 364] width 418 height 29
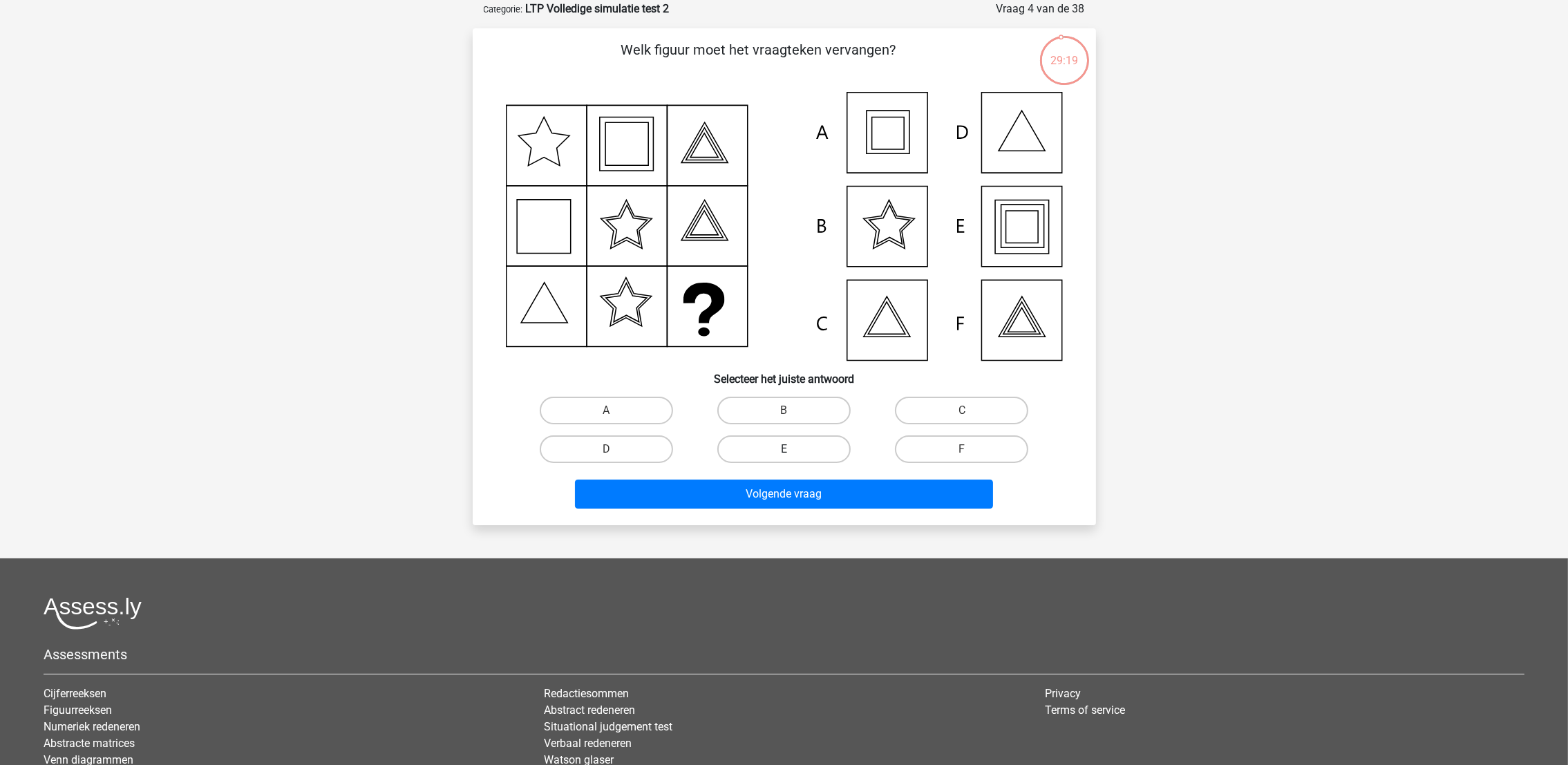
click at [777, 453] on label "E" at bounding box center [784, 449] width 133 height 28
click at [784, 453] on input "E" at bounding box center [788, 453] width 9 height 9
radio input "true"
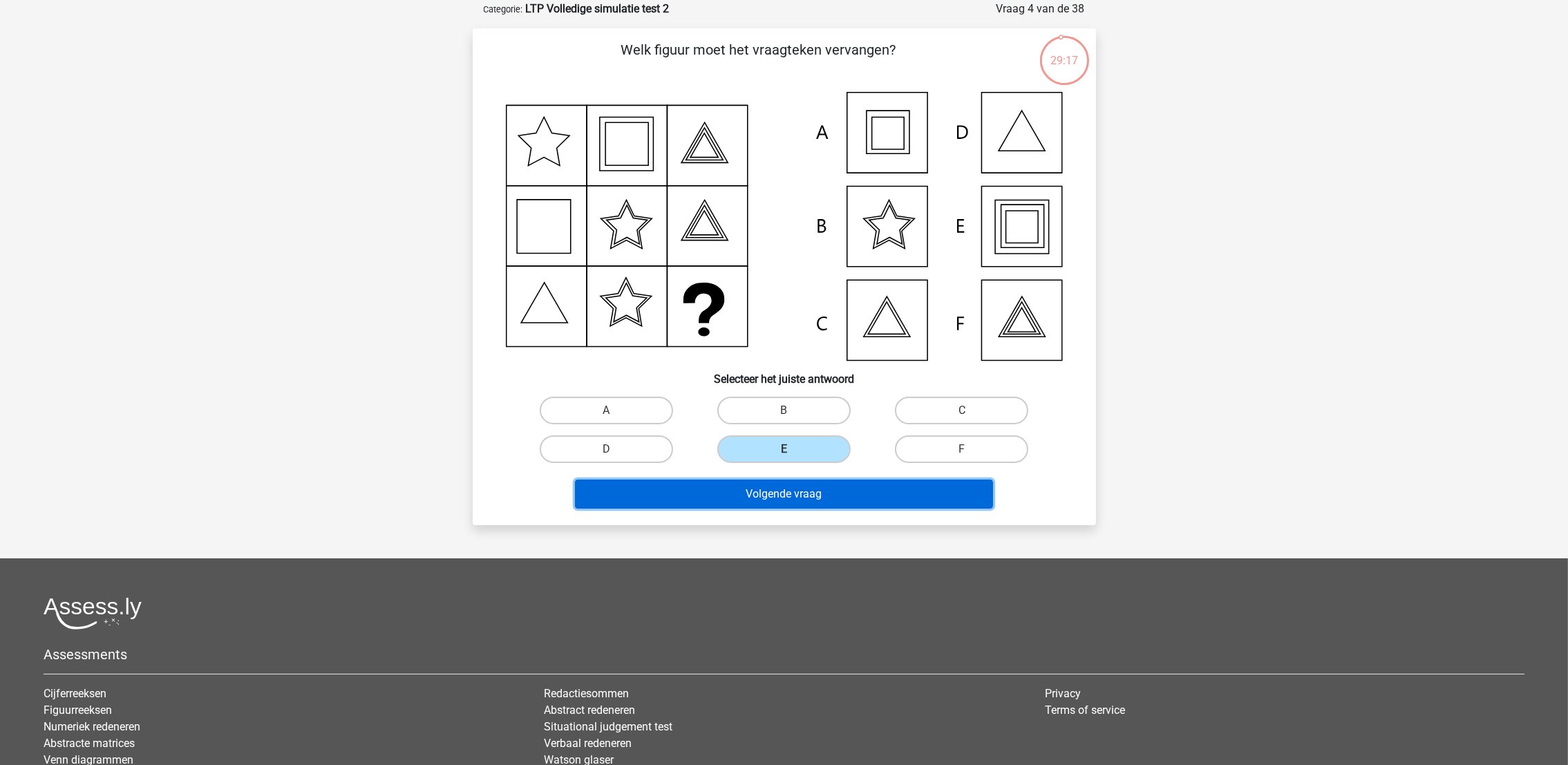
click at [773, 495] on button "Volgende vraag" at bounding box center [784, 494] width 418 height 29
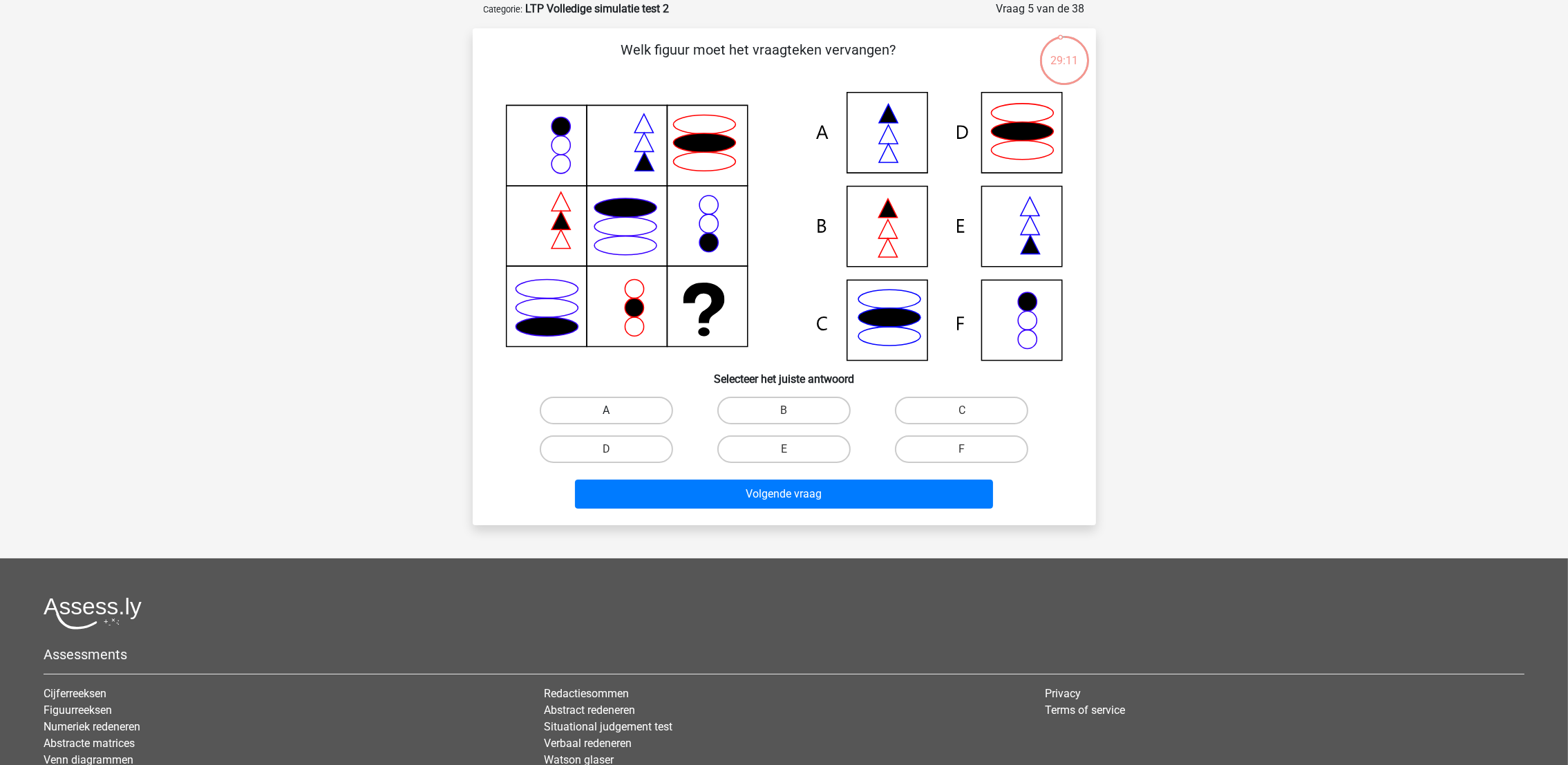
click at [645, 410] on label "A" at bounding box center [606, 410] width 133 height 28
click at [615, 410] on input "A" at bounding box center [610, 415] width 9 height 9
radio input "true"
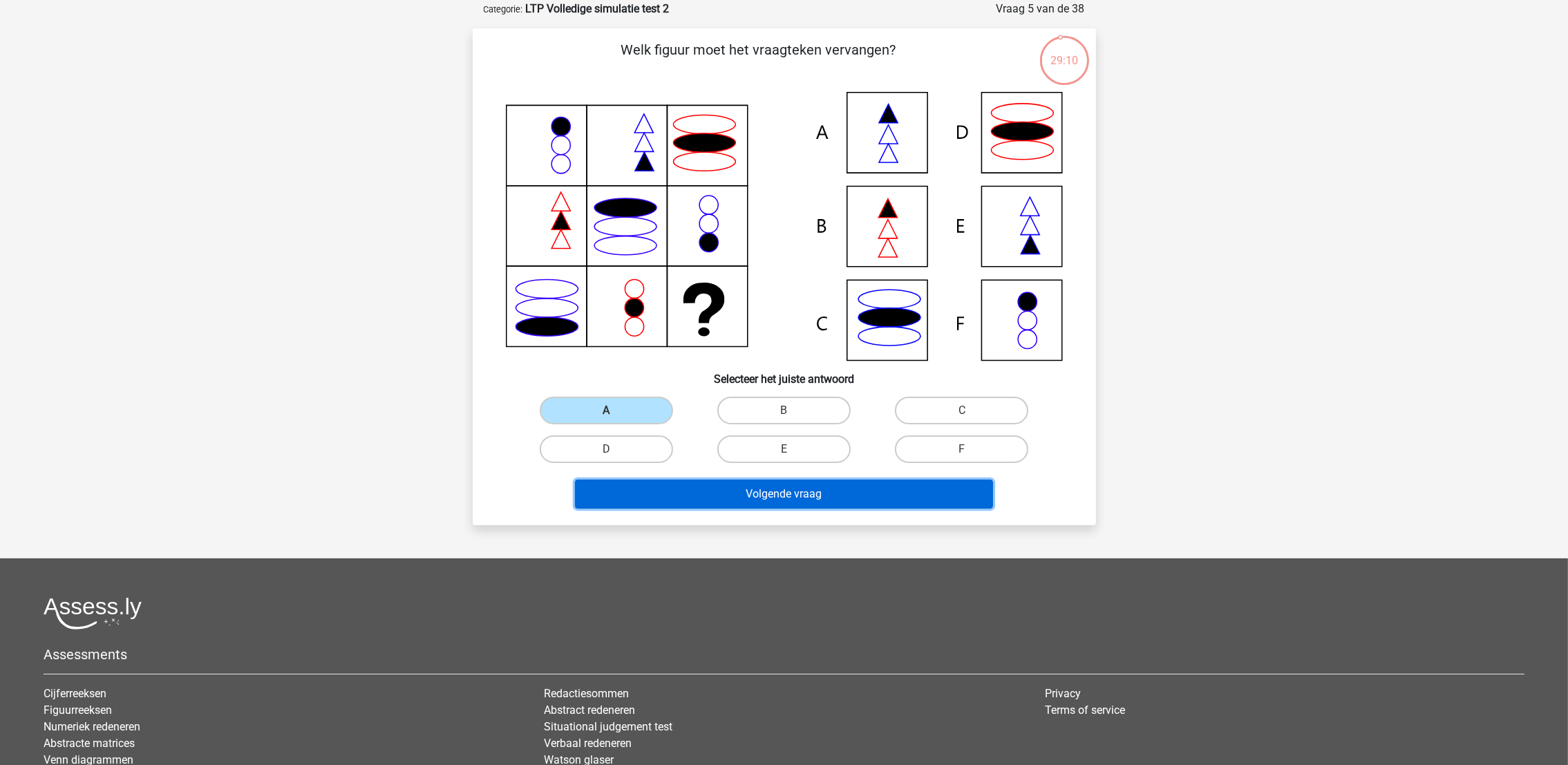
click at [652, 492] on button "Volgende vraag" at bounding box center [784, 494] width 418 height 29
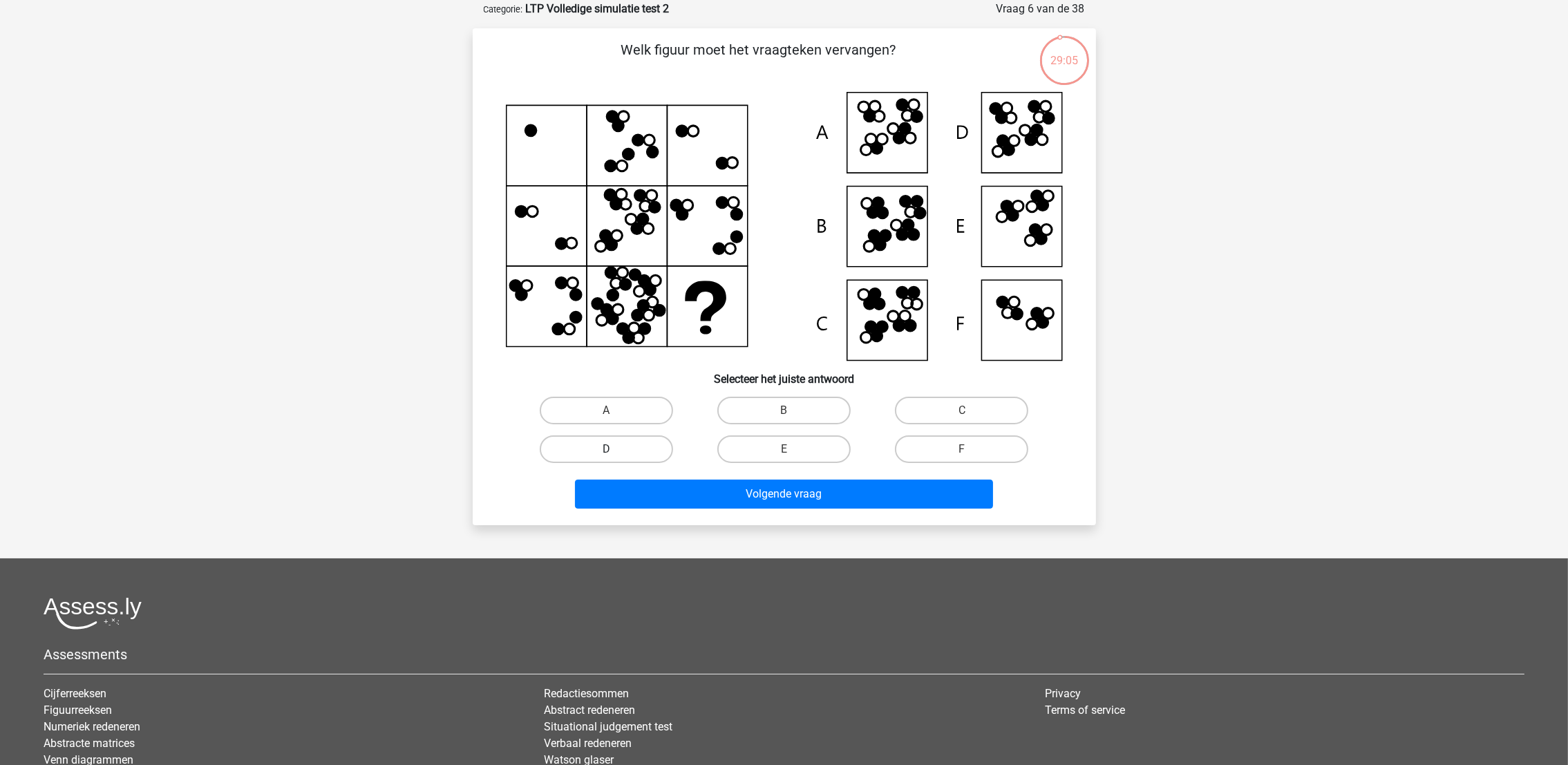
click at [649, 445] on label "D" at bounding box center [606, 449] width 133 height 28
click at [615, 449] on input "D" at bounding box center [610, 453] width 9 height 9
radio input "true"
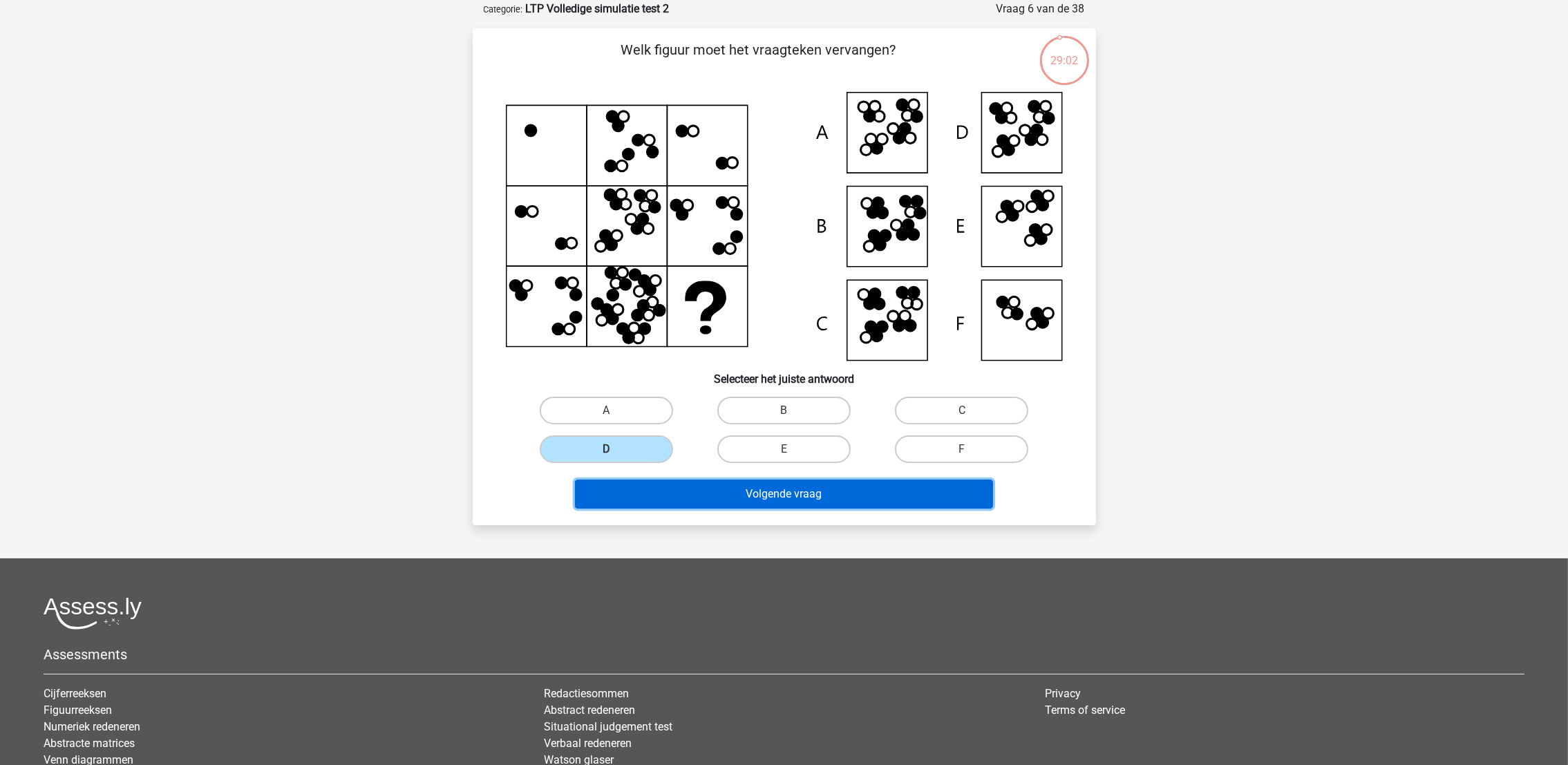
click at [650, 492] on button "Volgende vraag" at bounding box center [784, 494] width 418 height 29
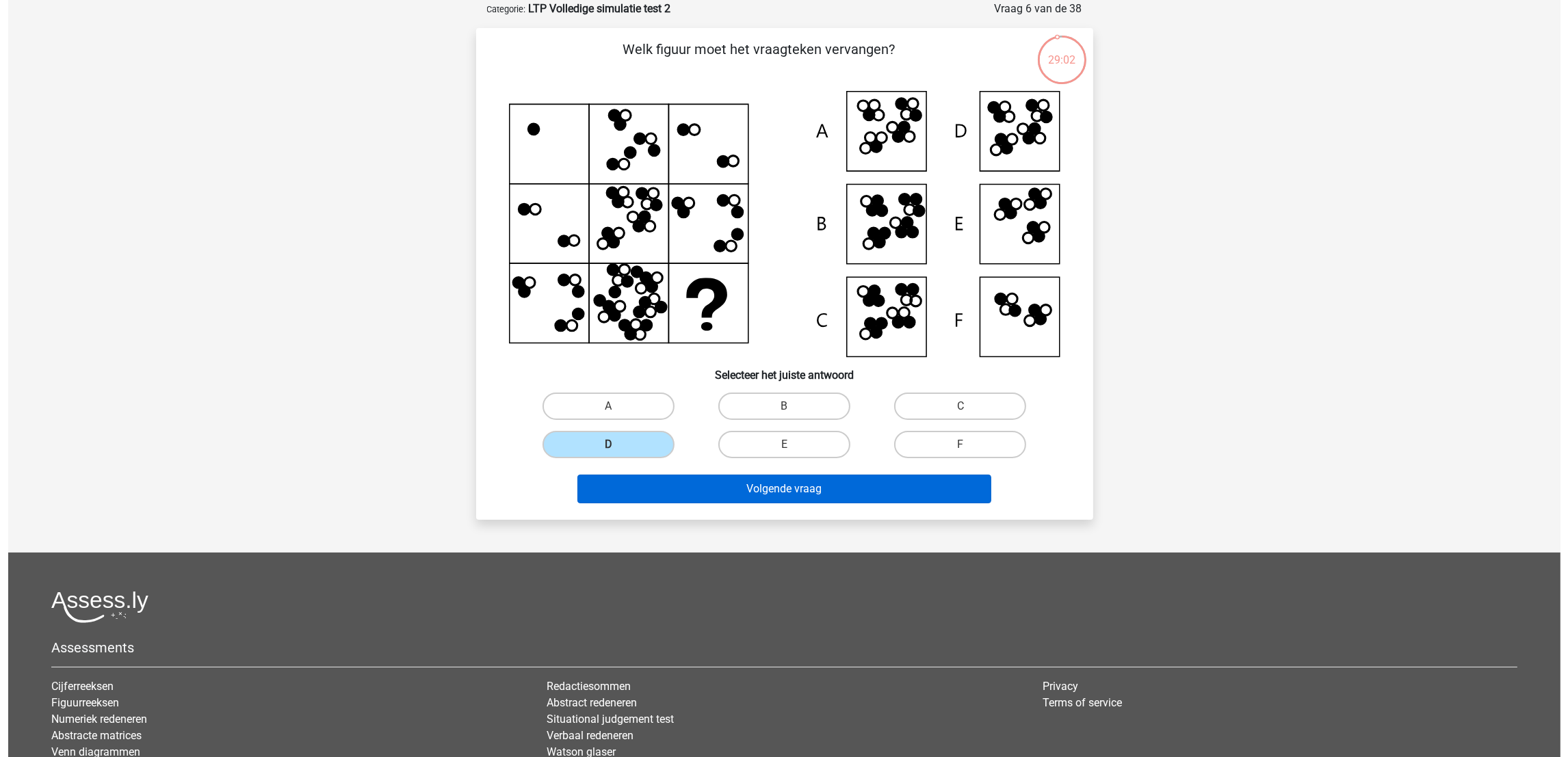
scroll to position [0, 0]
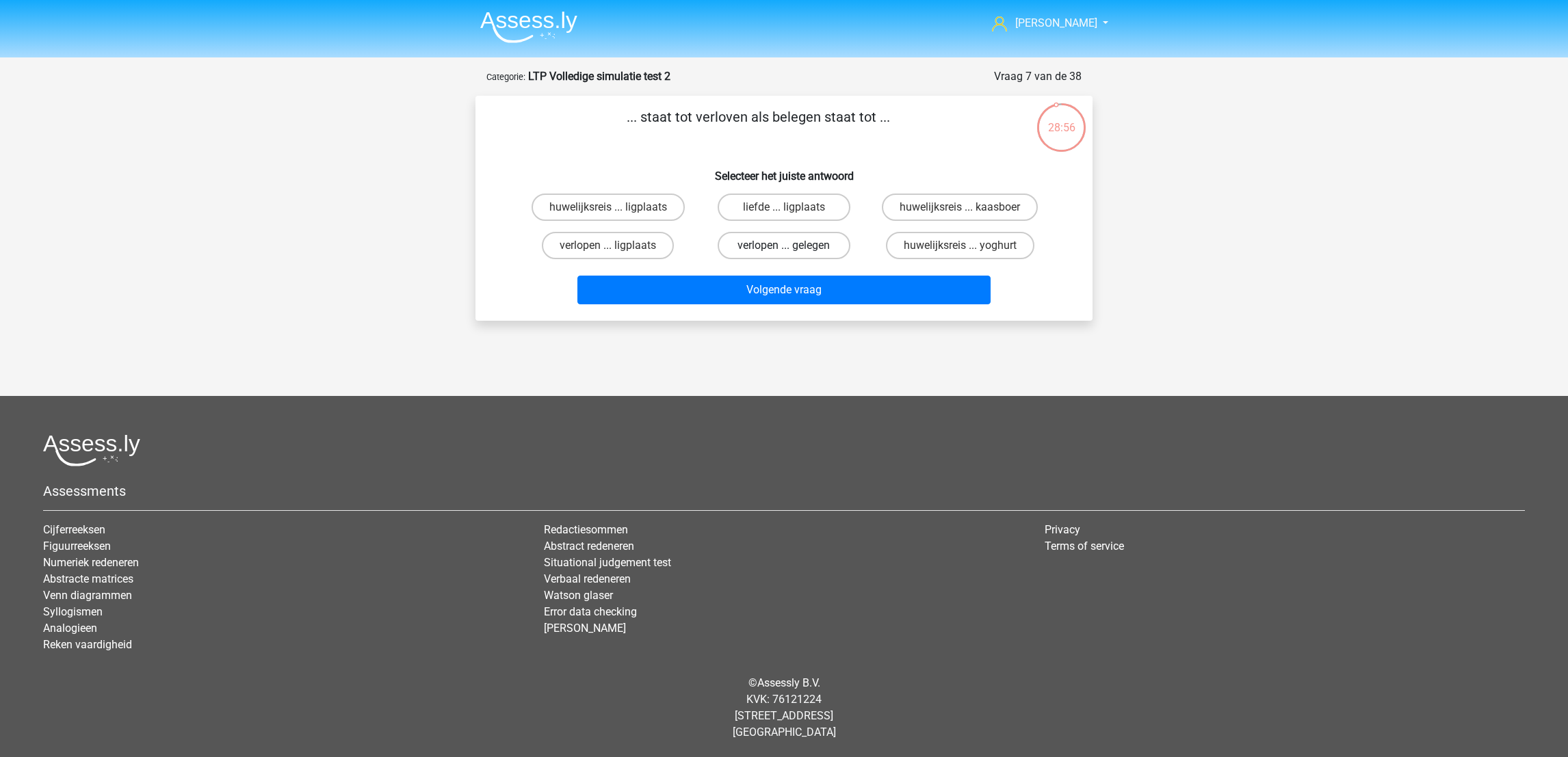
click at [797, 238] on label "verlopen ... gelegen" at bounding box center [783, 246] width 132 height 27
click at [793, 246] on input "verlopen ... gelegen" at bounding box center [788, 250] width 9 height 9
radio input "true"
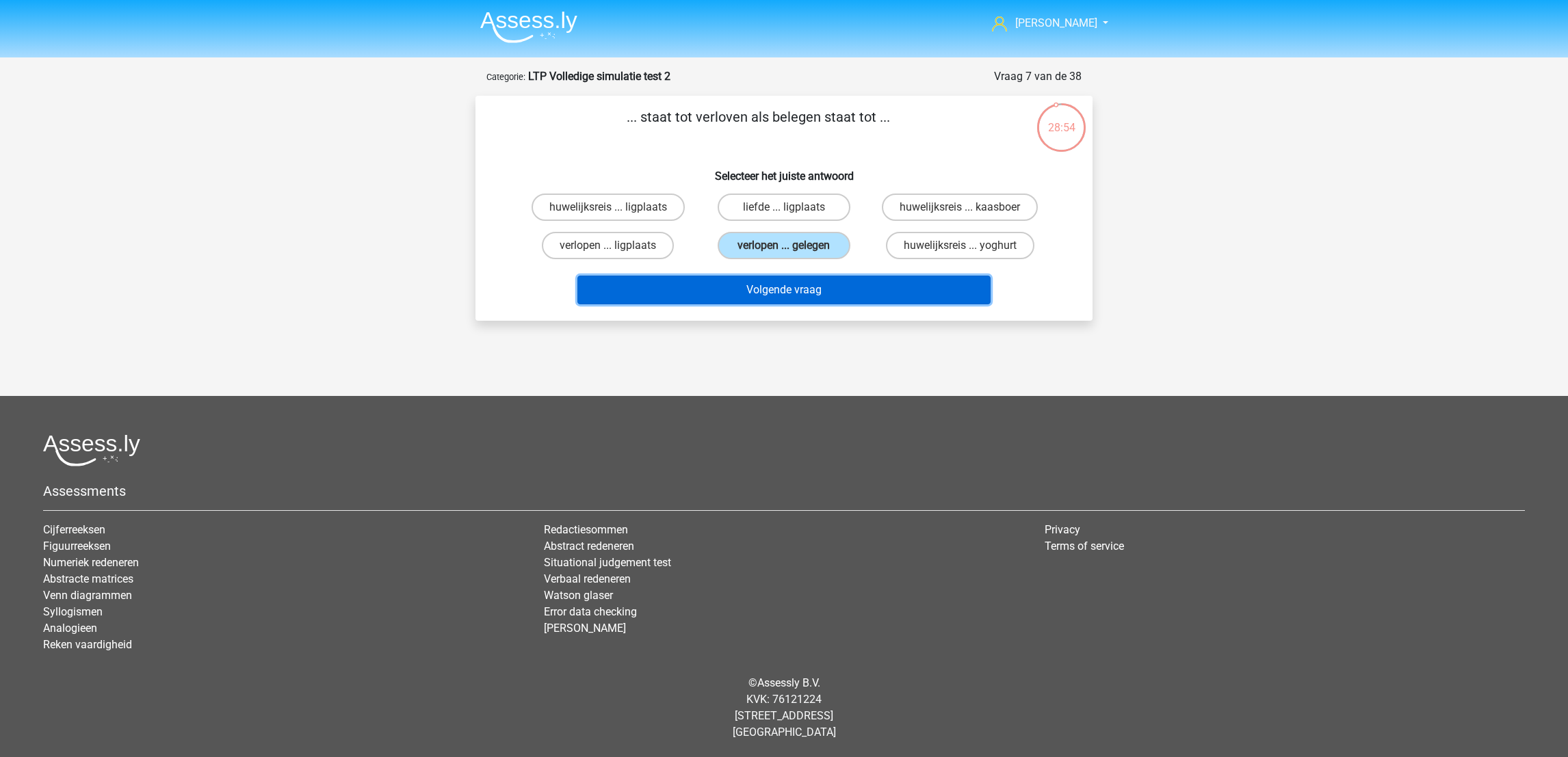
click at [795, 276] on button "Volgende vraag" at bounding box center [784, 290] width 414 height 29
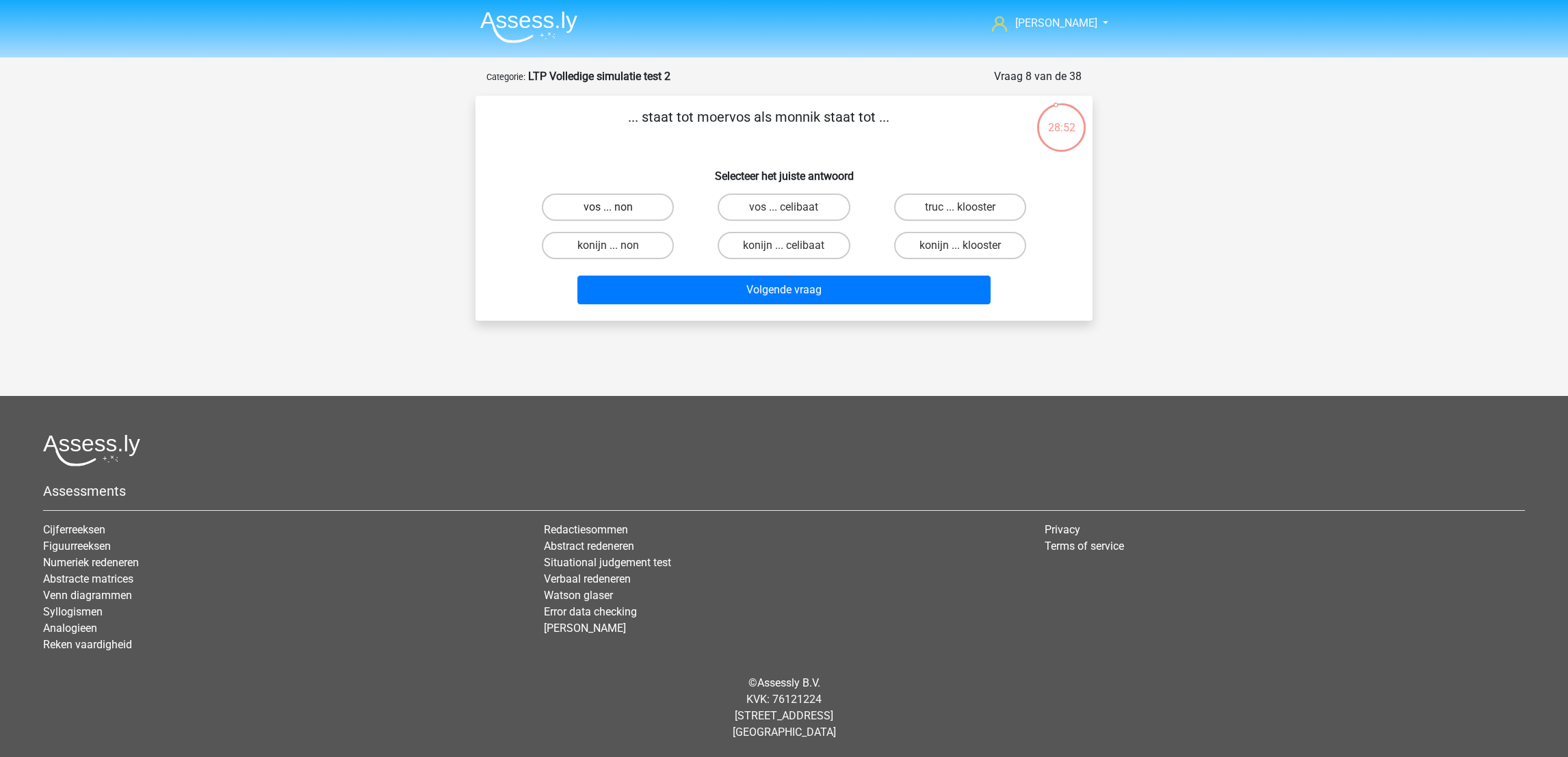
click at [643, 210] on label "vos ... non" at bounding box center [607, 207] width 132 height 27
click at [617, 210] on input "vos ... non" at bounding box center [612, 211] width 9 height 9
radio input "true"
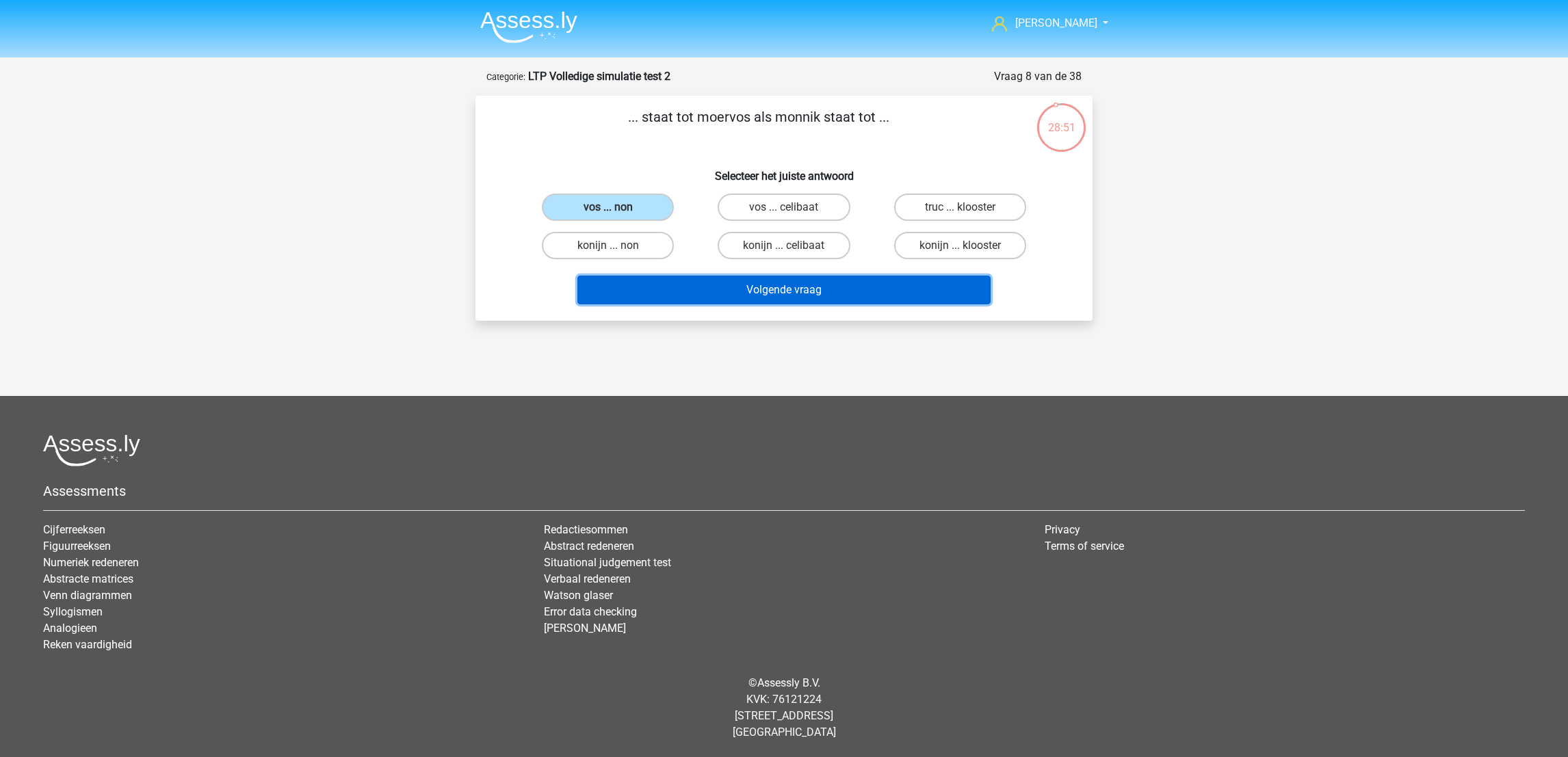
click at [659, 288] on button "Volgende vraag" at bounding box center [784, 290] width 414 height 29
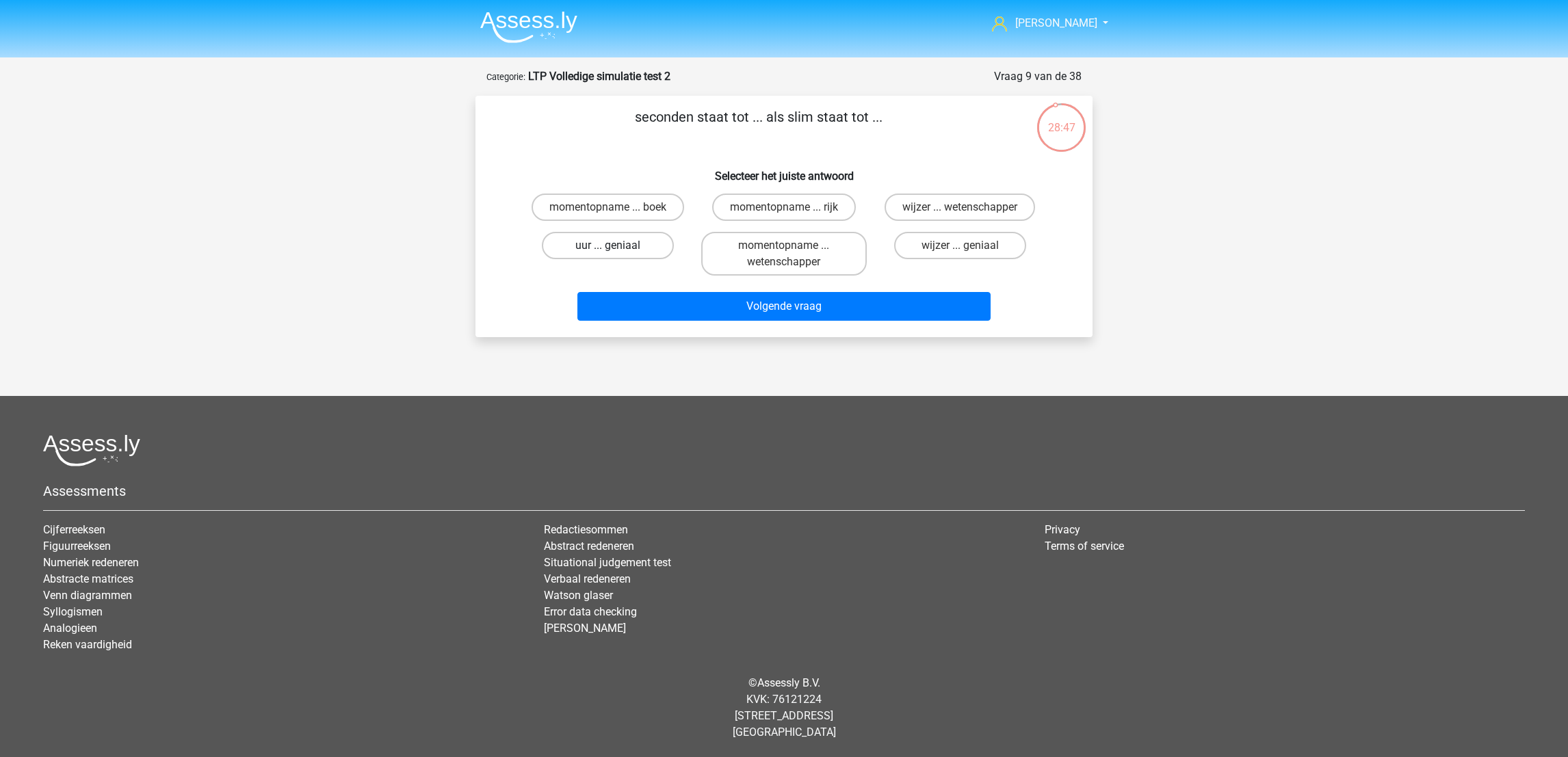
click at [638, 242] on label "uur ... geniaal" at bounding box center [607, 246] width 132 height 27
click at [617, 246] on input "uur ... geniaal" at bounding box center [612, 250] width 9 height 9
radio input "true"
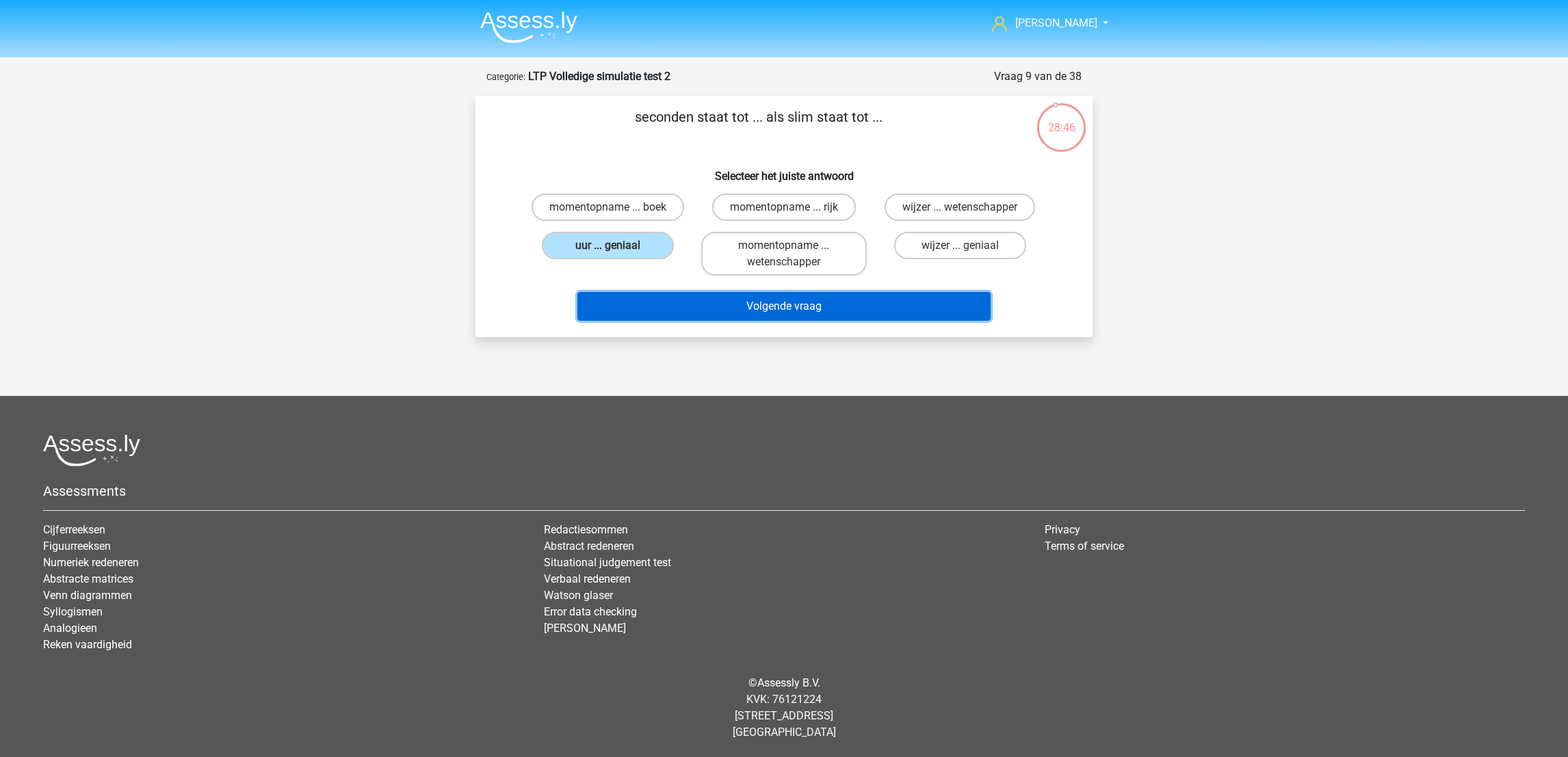
click at [643, 307] on button "Volgende vraag" at bounding box center [784, 307] width 414 height 29
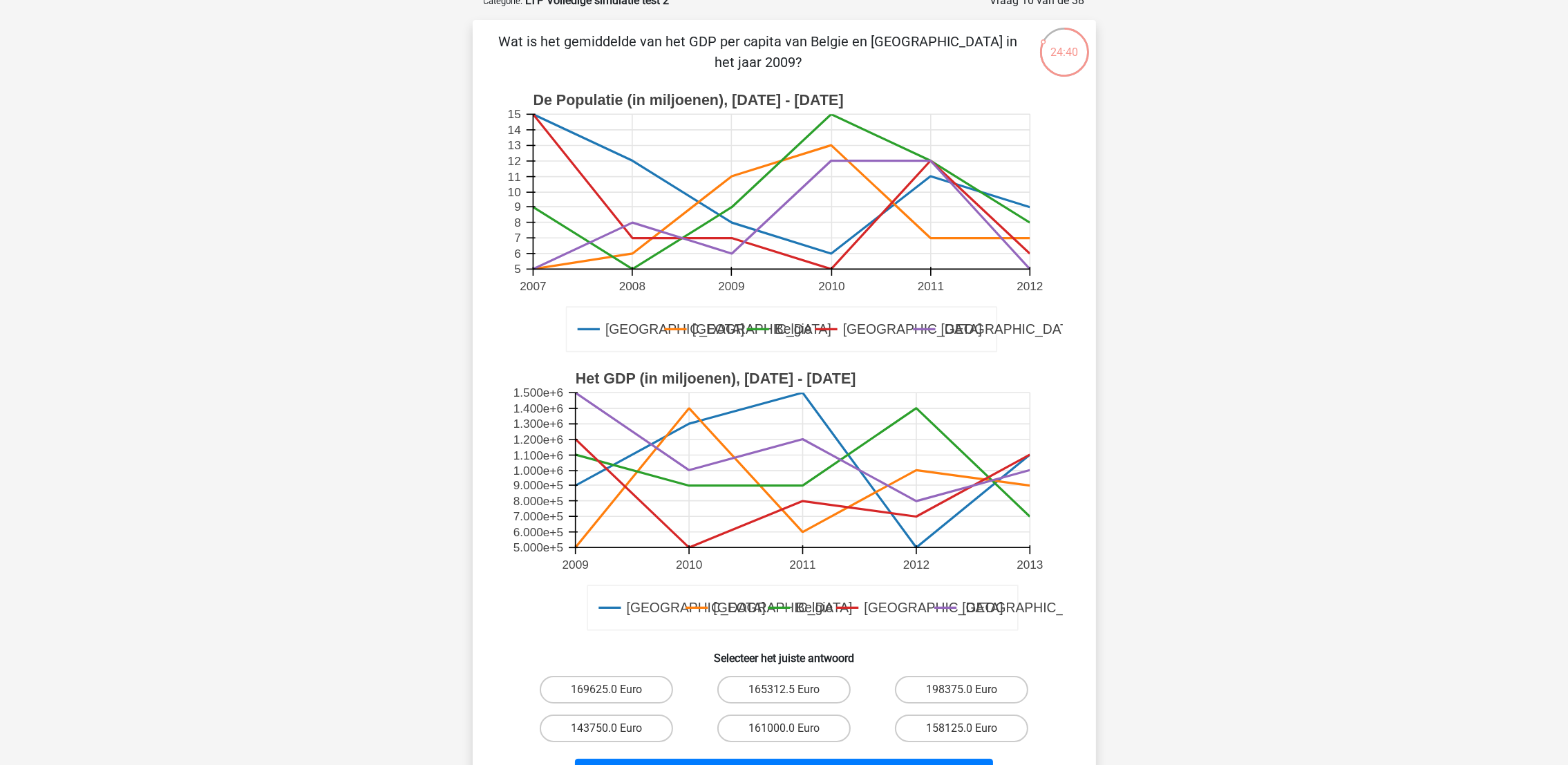
scroll to position [86, 0]
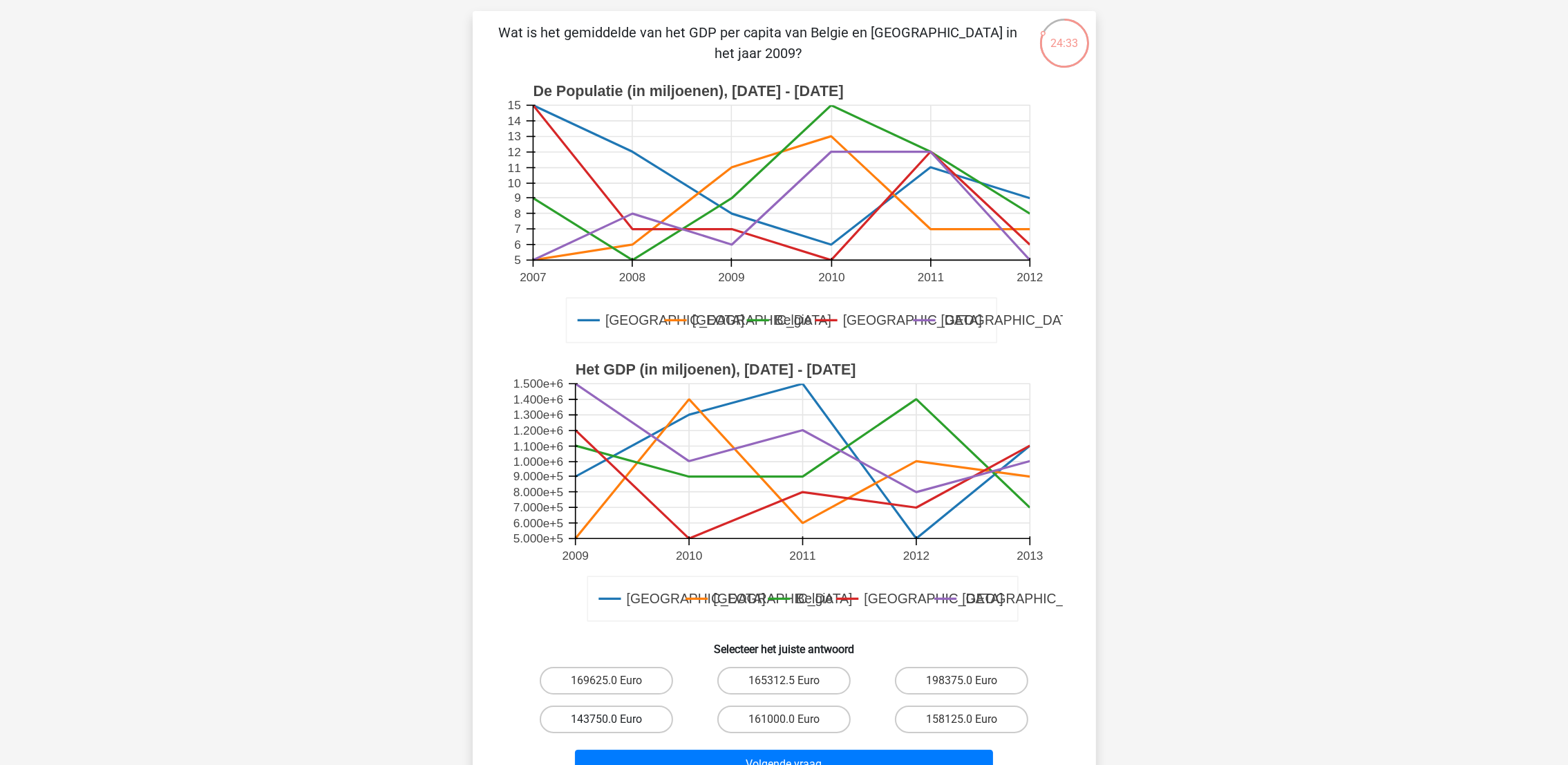
click at [631, 718] on label "143750.0 Euro" at bounding box center [606, 719] width 133 height 28
click at [615, 719] on input "143750.0 Euro" at bounding box center [610, 723] width 9 height 9
radio input "true"
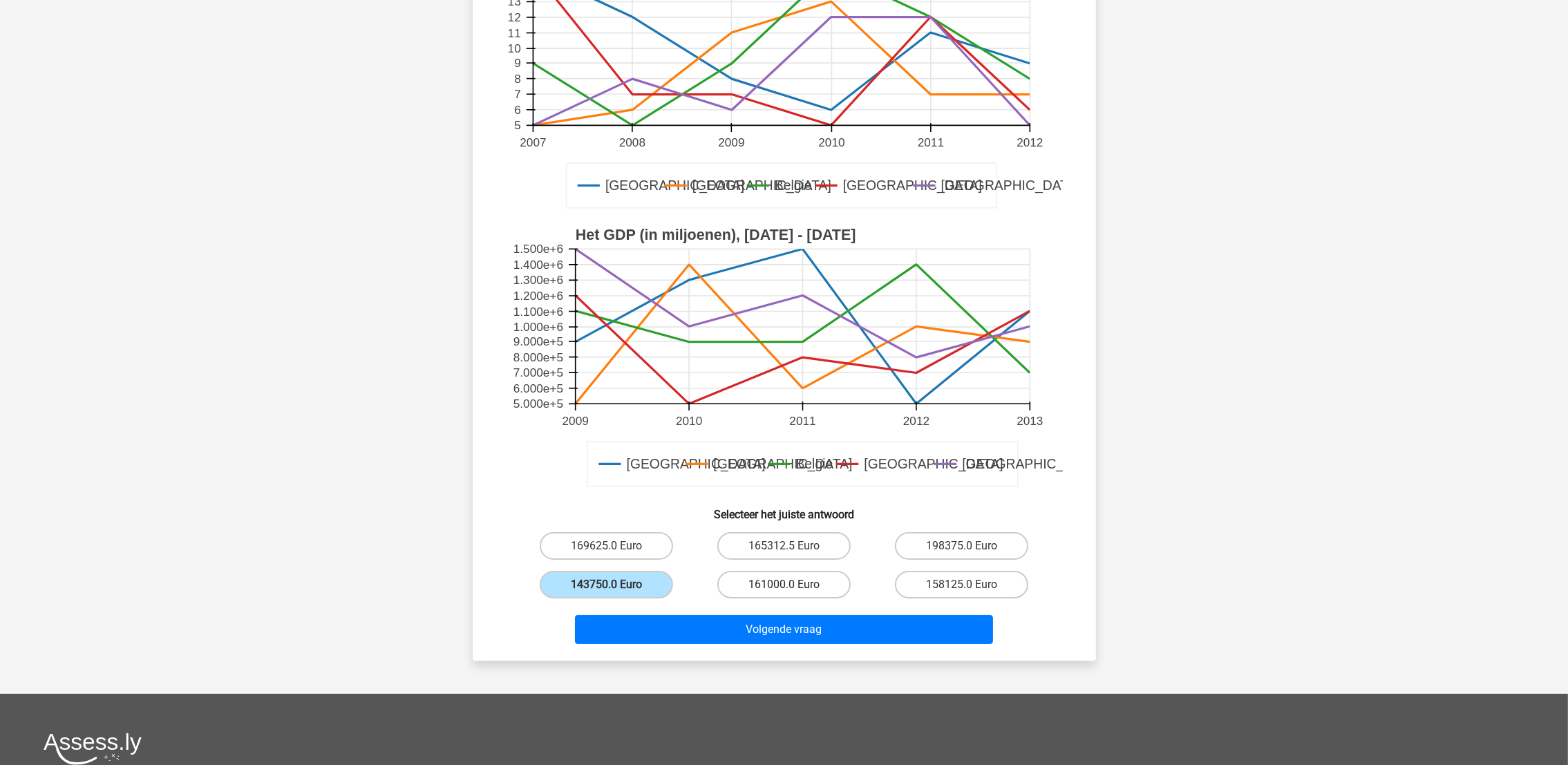
scroll to position [226, 0]
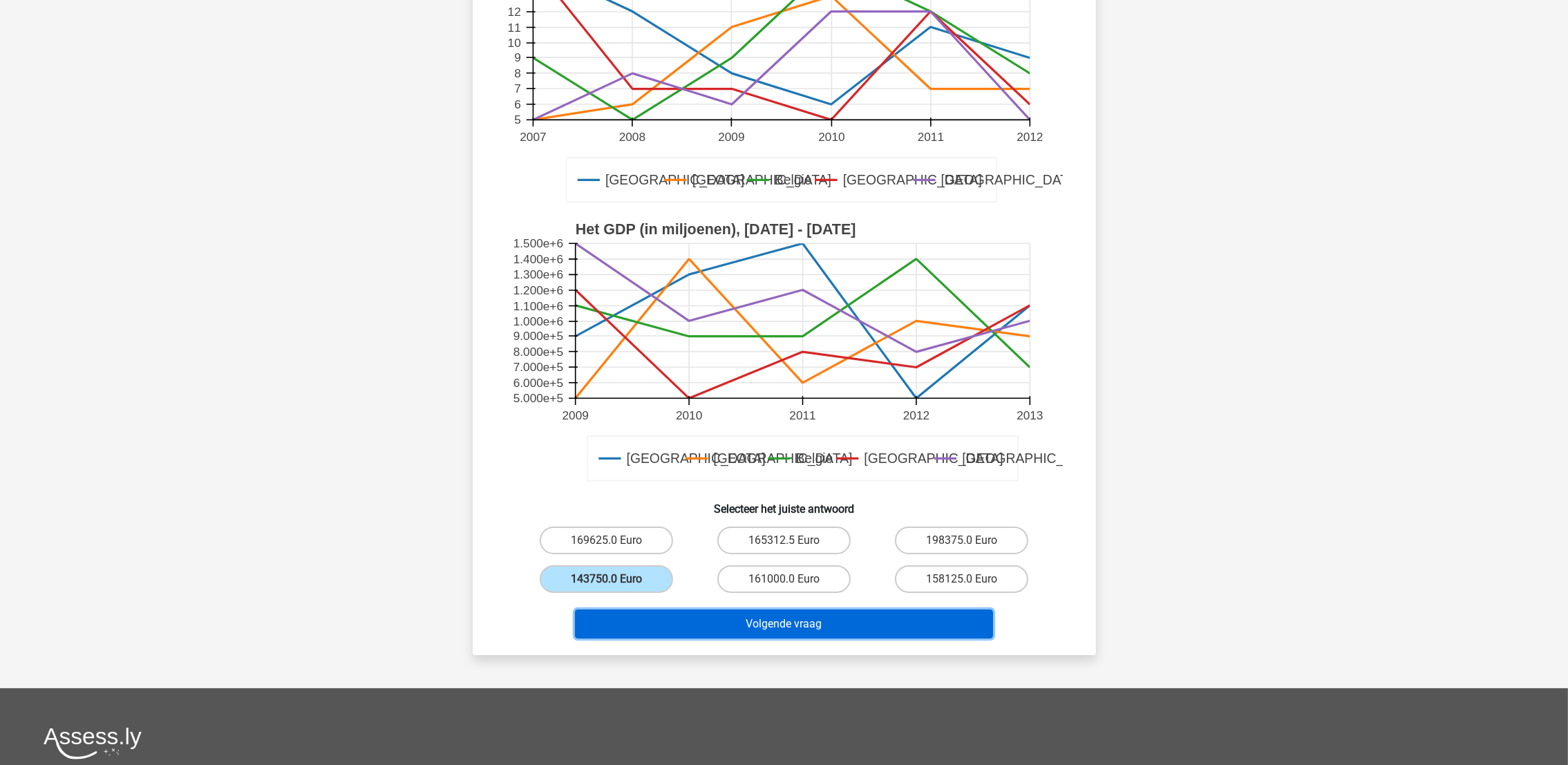
click at [765, 612] on button "Volgende vraag" at bounding box center [784, 624] width 418 height 29
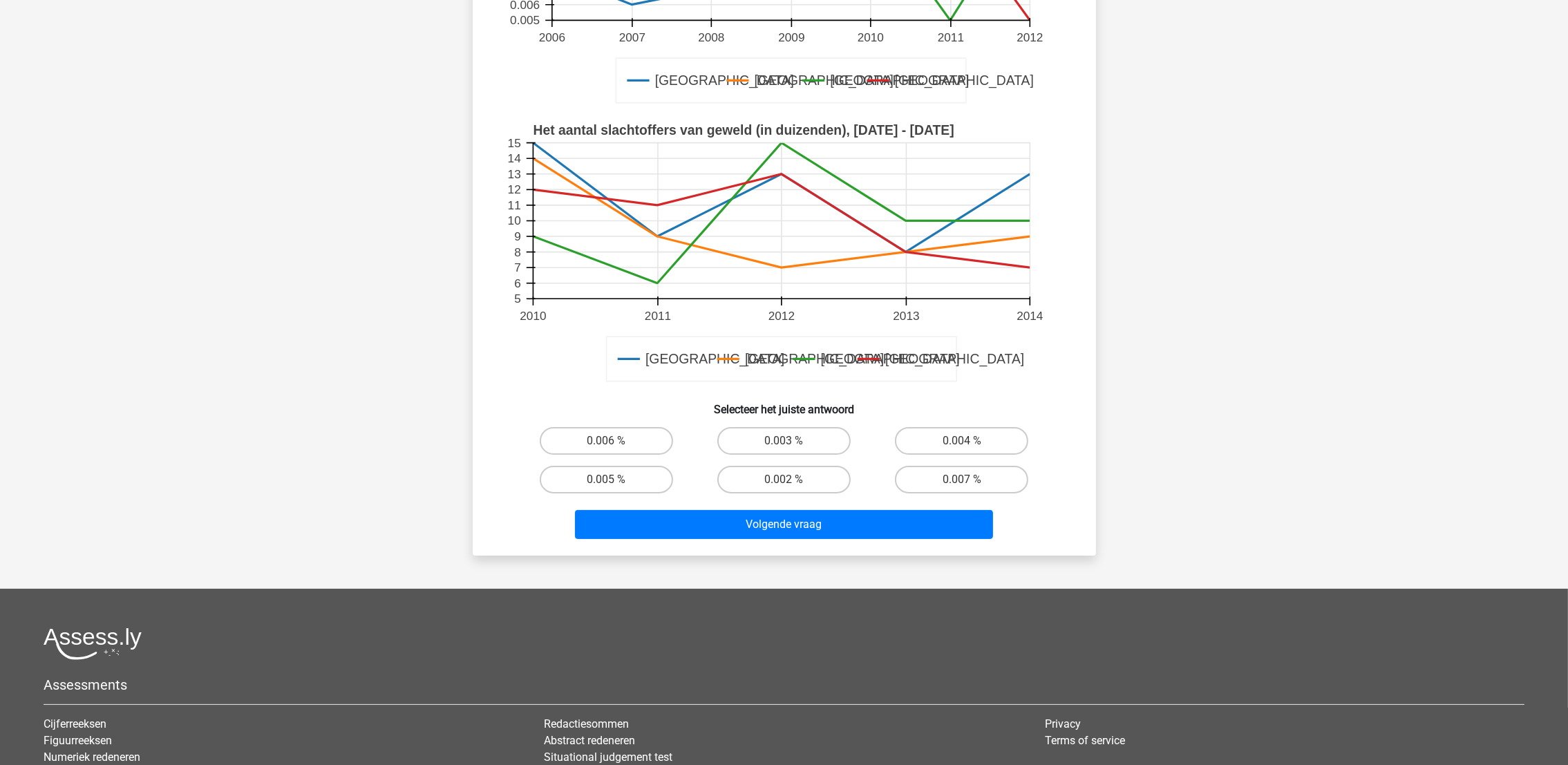
scroll to position [347, 0]
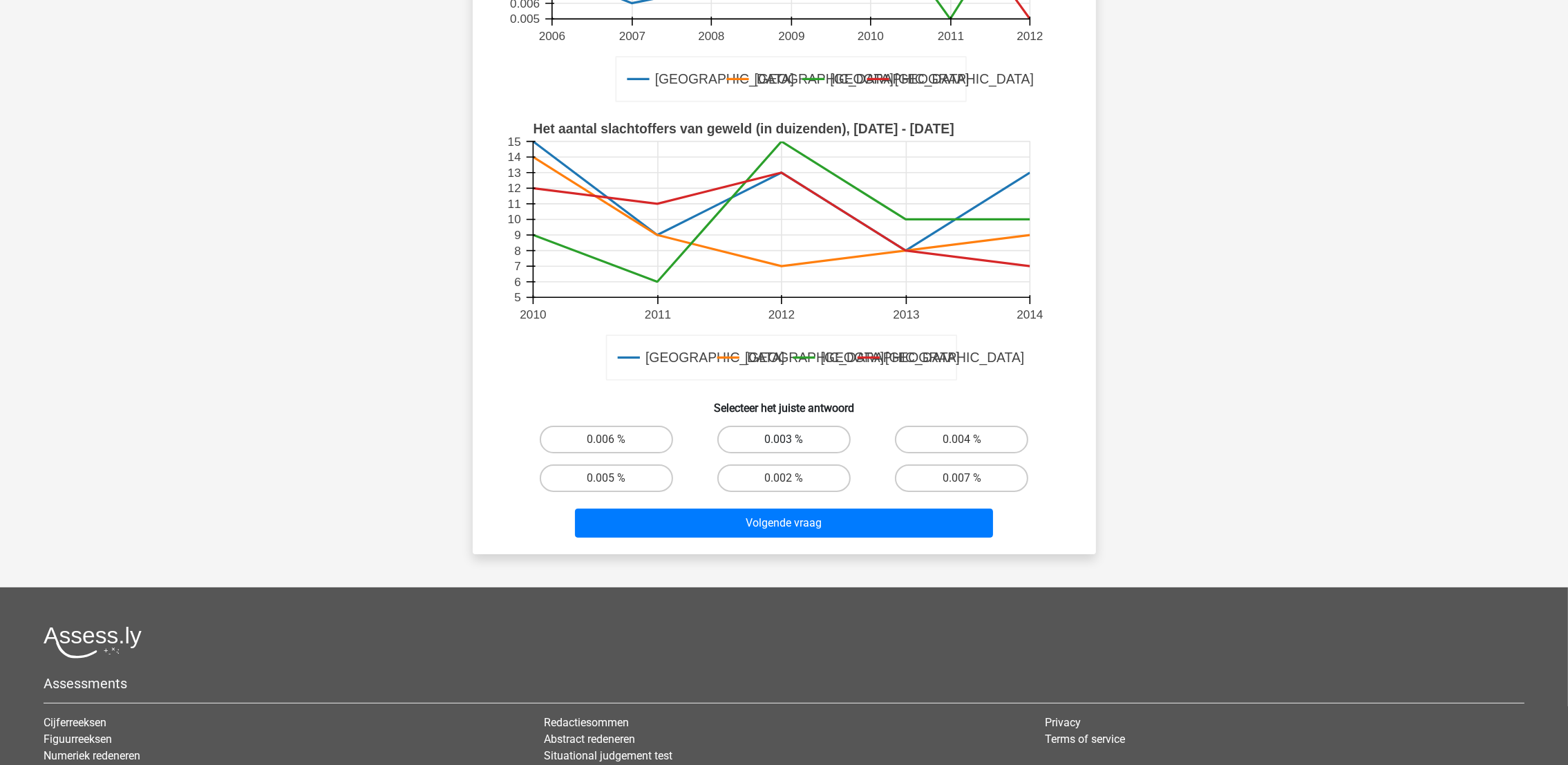
click at [803, 442] on label "0.003 %" at bounding box center [784, 440] width 133 height 28
click at [793, 442] on input "0.003 %" at bounding box center [788, 444] width 9 height 9
radio input "true"
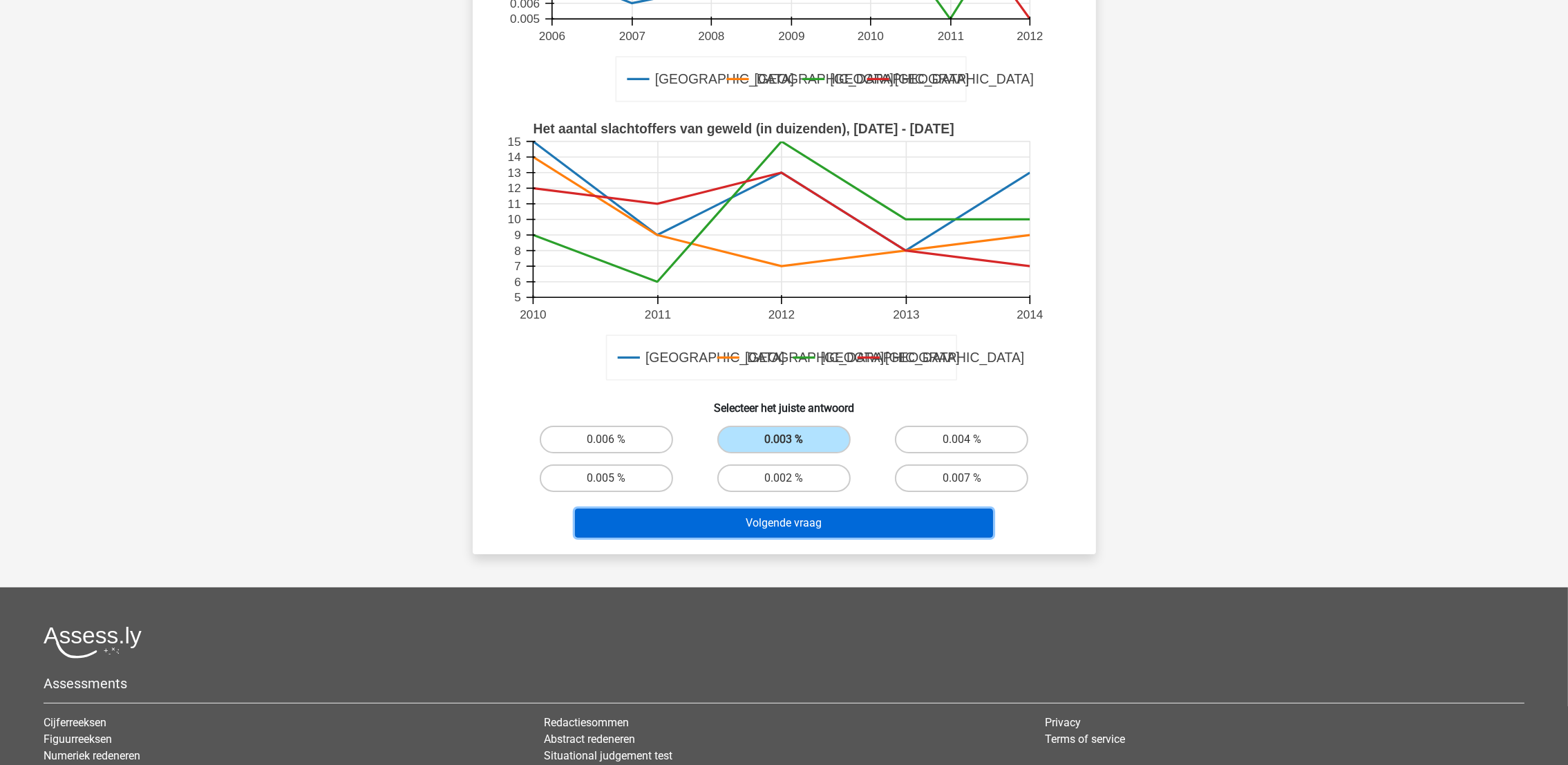
click at [786, 518] on button "Volgende vraag" at bounding box center [784, 523] width 418 height 29
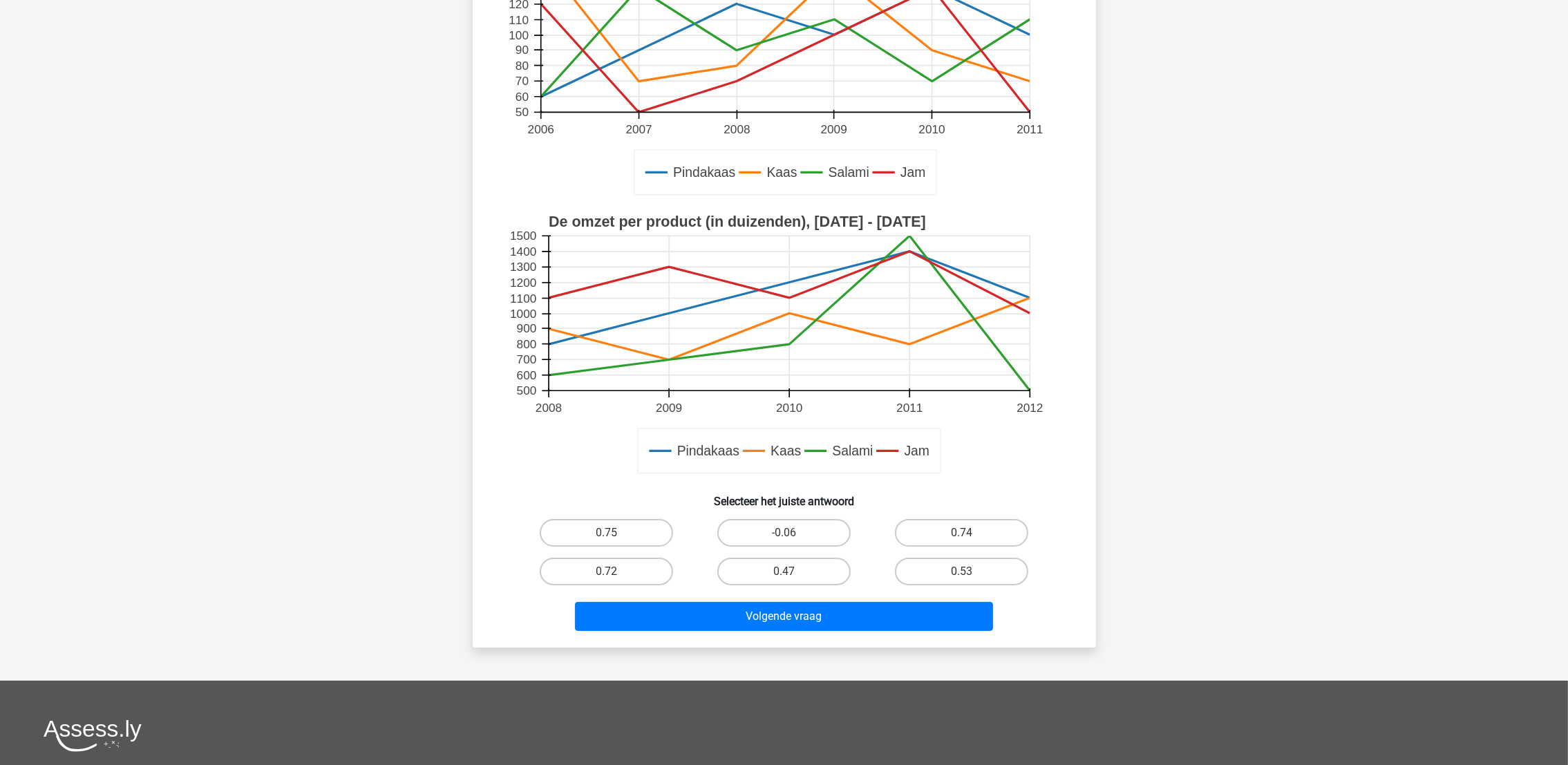
scroll to position [255, 0]
click at [621, 564] on label "0.72" at bounding box center [606, 570] width 133 height 28
click at [615, 570] on input "0.72" at bounding box center [610, 574] width 9 height 9
radio input "true"
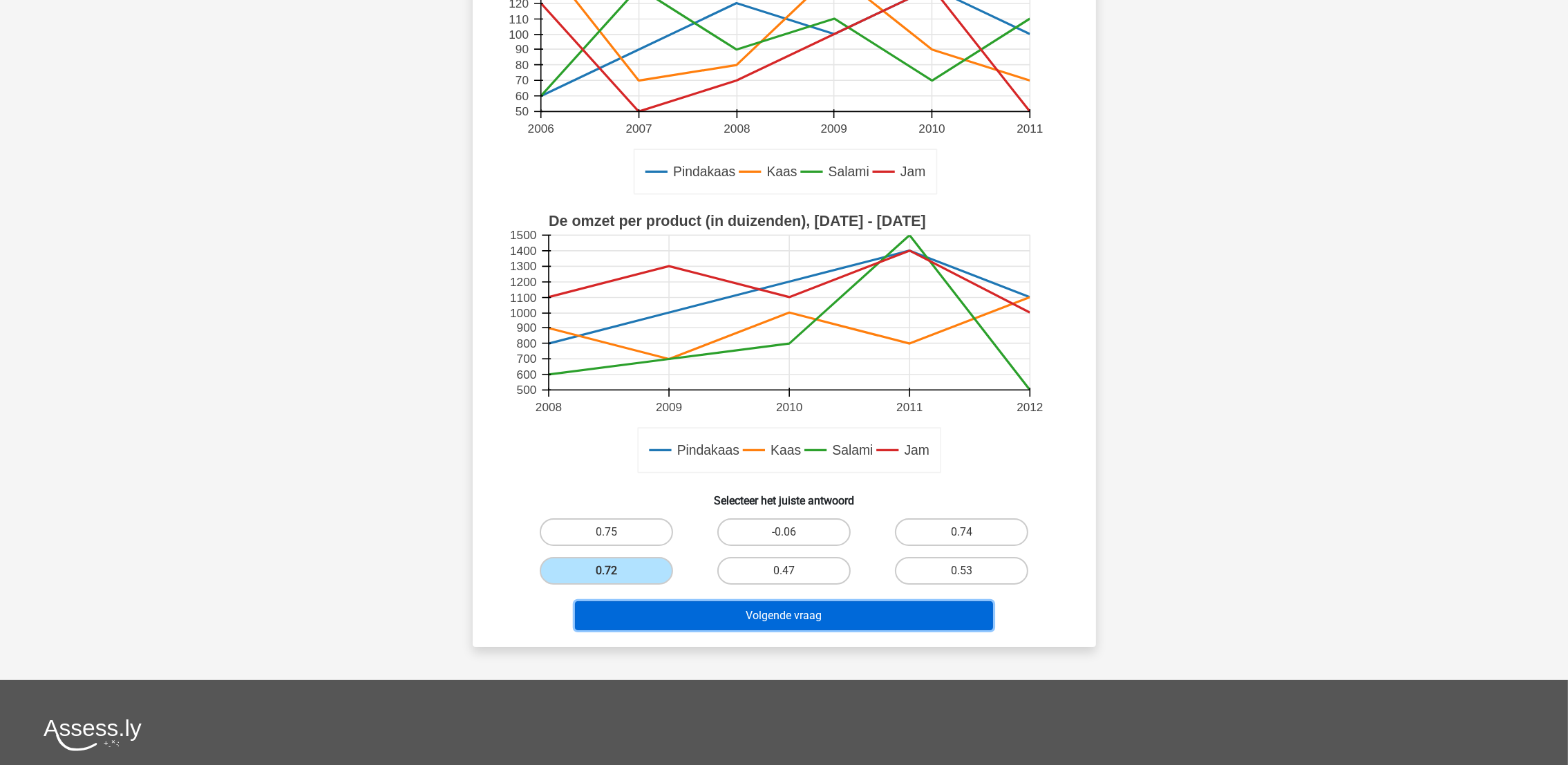
click at [728, 615] on button "Volgende vraag" at bounding box center [784, 616] width 418 height 29
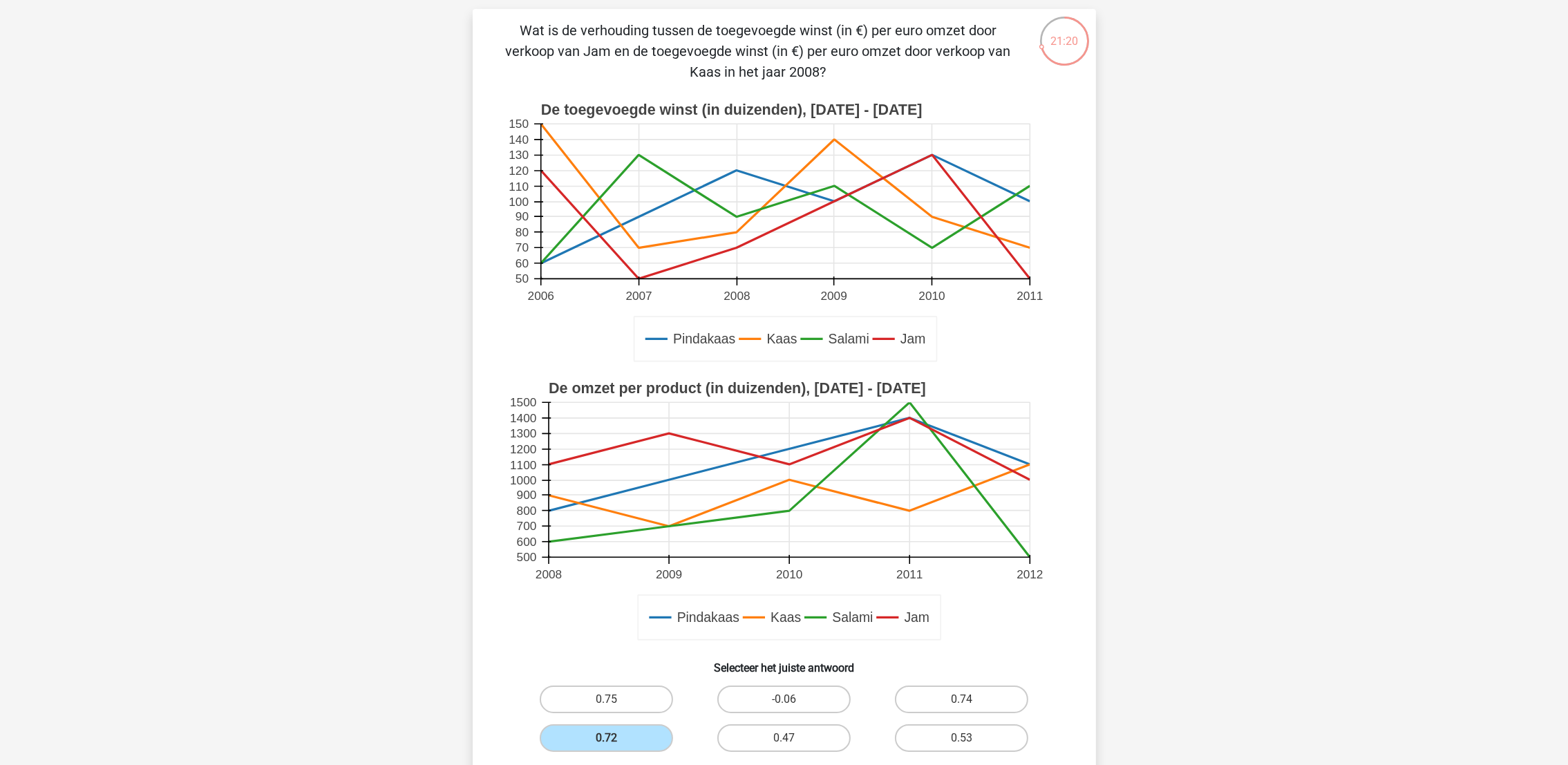
scroll to position [68, 0]
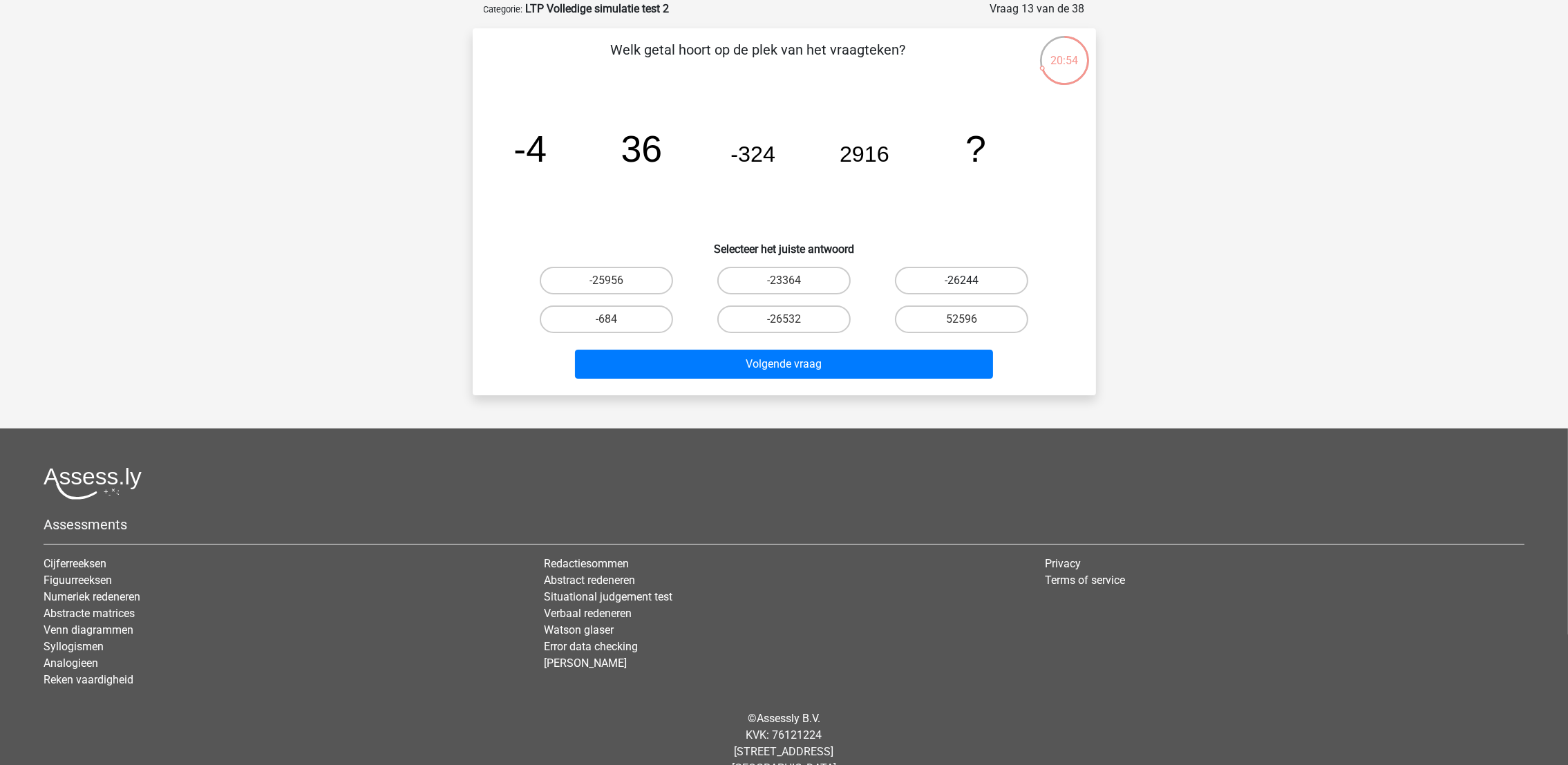
click at [963, 269] on label "-26244" at bounding box center [962, 281] width 133 height 28
click at [963, 281] on input "-26244" at bounding box center [966, 285] width 9 height 9
radio input "true"
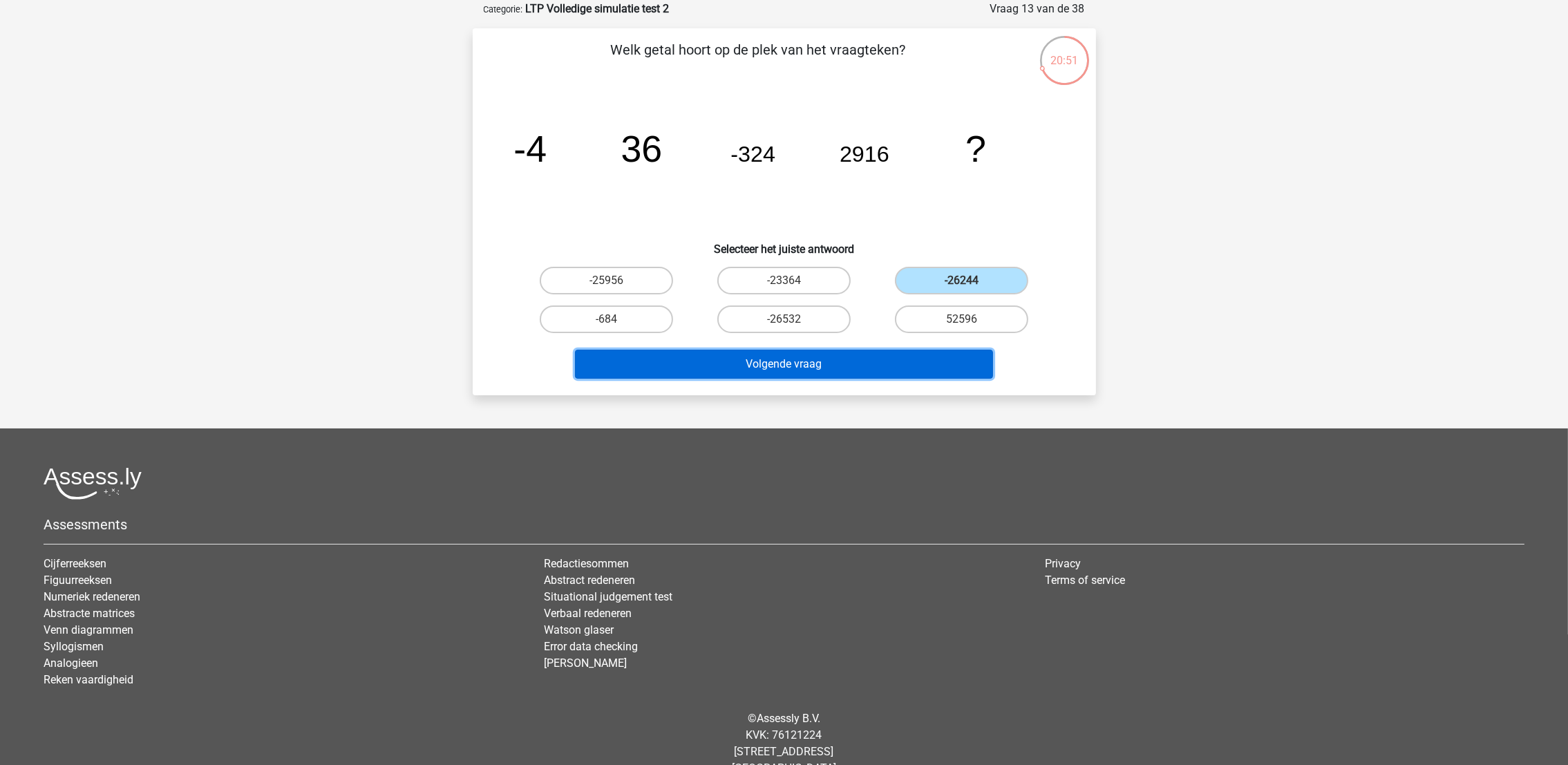
click at [901, 359] on button "Volgende vraag" at bounding box center [784, 364] width 418 height 29
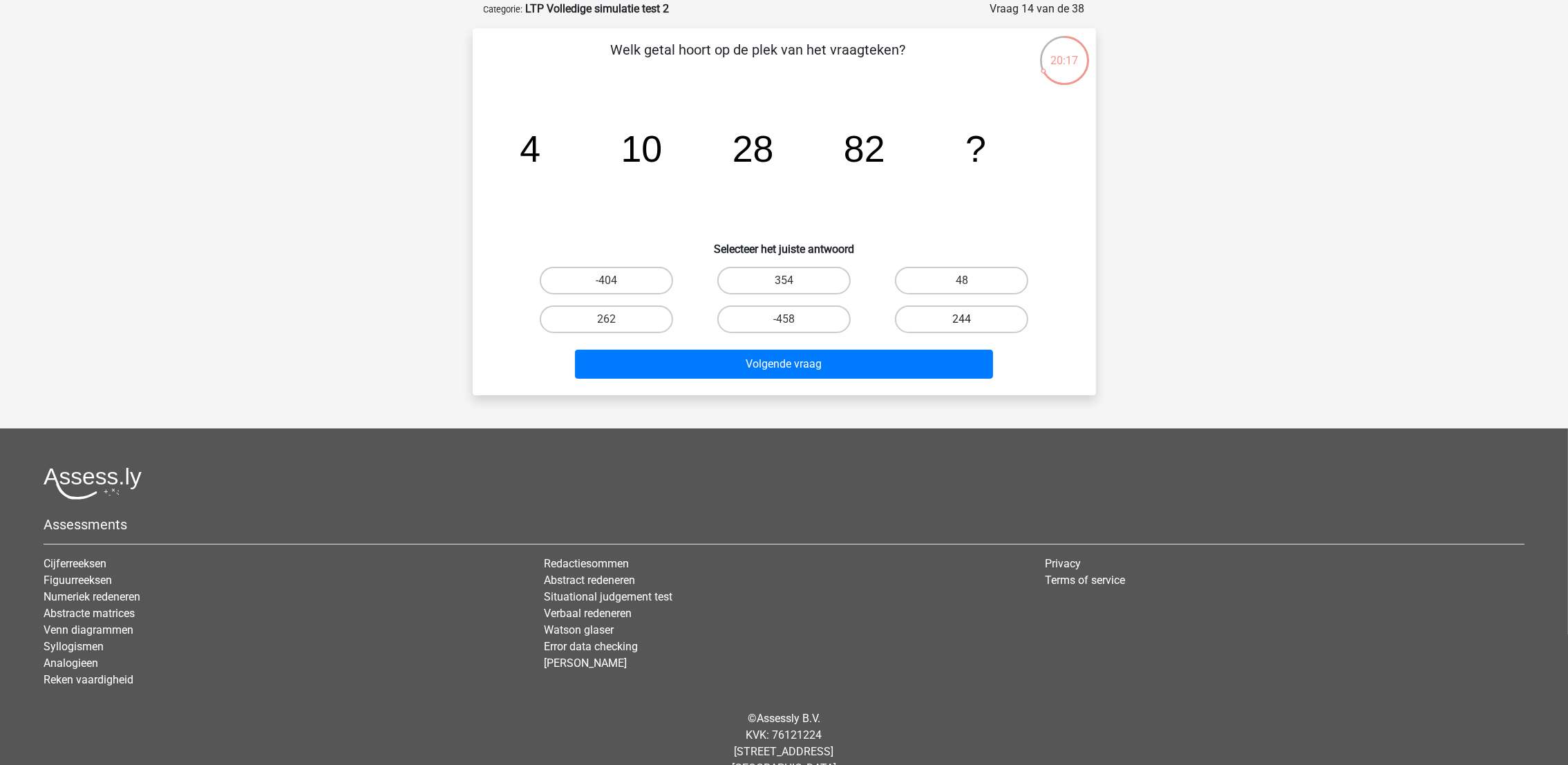
click at [973, 315] on label "244" at bounding box center [962, 319] width 133 height 28
click at [971, 319] on input "244" at bounding box center [966, 323] width 9 height 9
radio input "true"
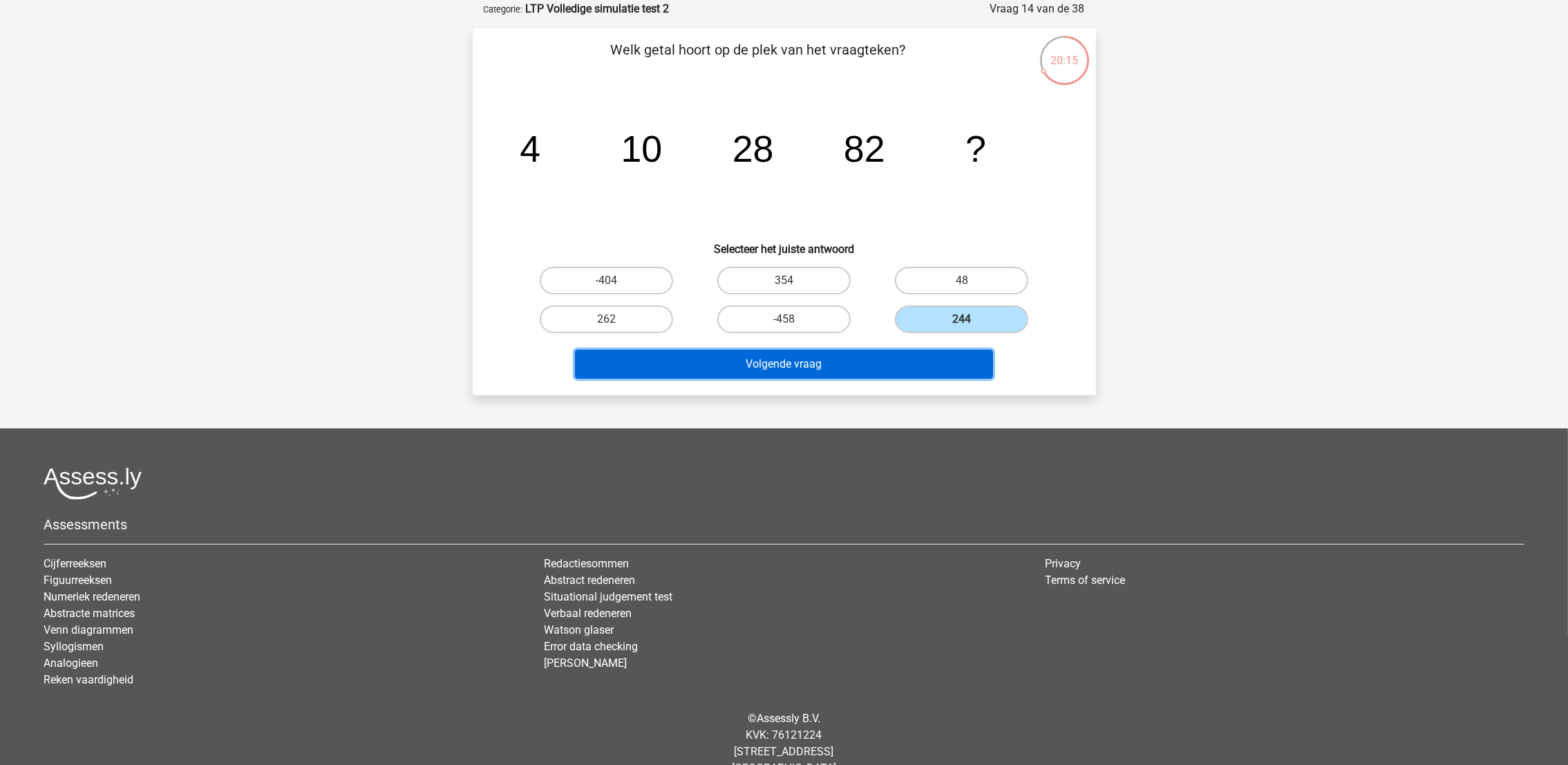
click at [927, 360] on button "Volgende vraag" at bounding box center [784, 364] width 418 height 29
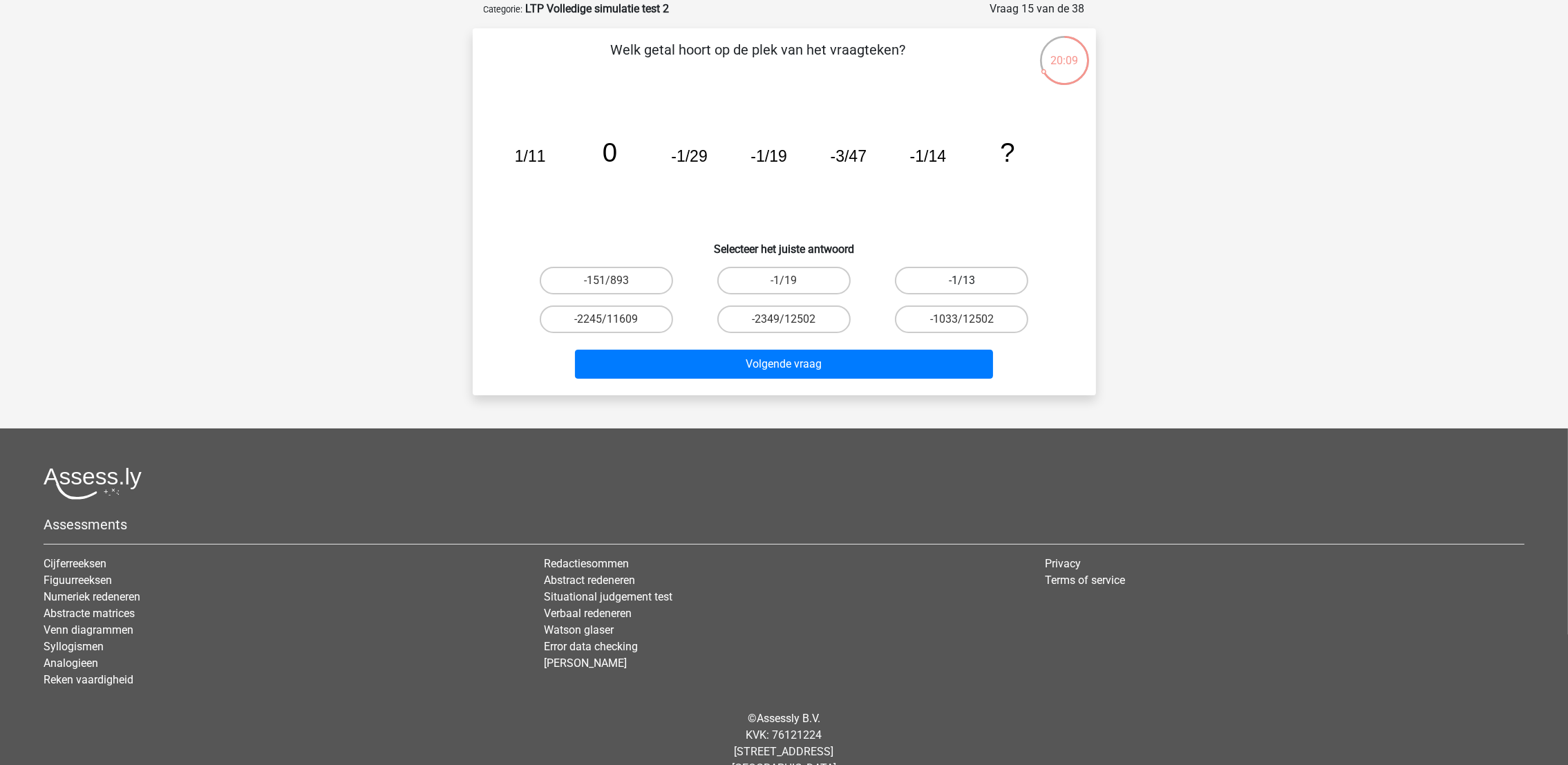
click at [957, 282] on label "-1/13" at bounding box center [962, 281] width 133 height 28
click at [962, 282] on input "-1/13" at bounding box center [966, 285] width 9 height 9
radio input "true"
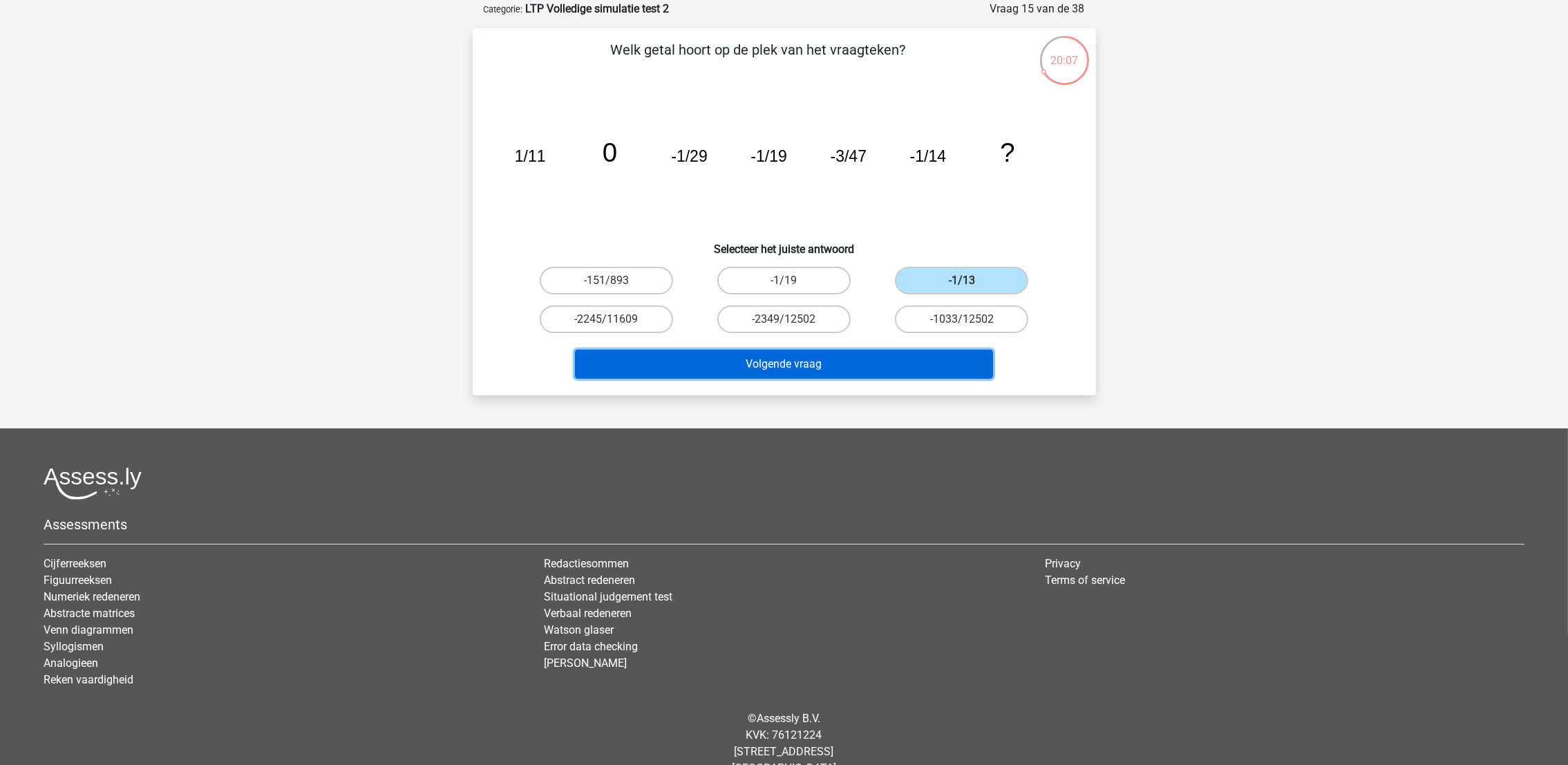
click at [903, 362] on button "Volgende vraag" at bounding box center [784, 364] width 418 height 29
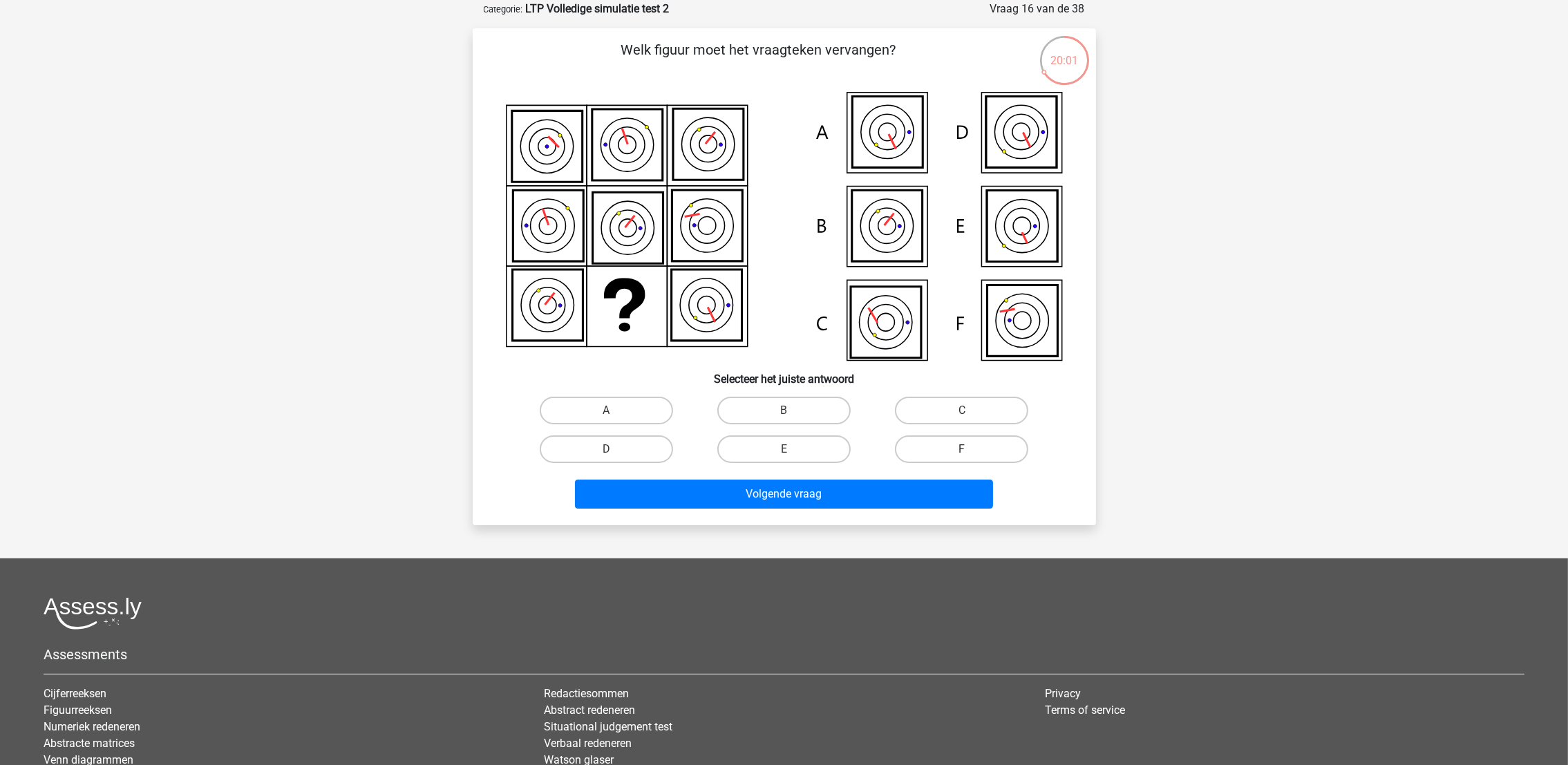
click at [943, 450] on label "F" at bounding box center [962, 449] width 133 height 28
click at [962, 450] on input "F" at bounding box center [966, 453] width 9 height 9
radio input "true"
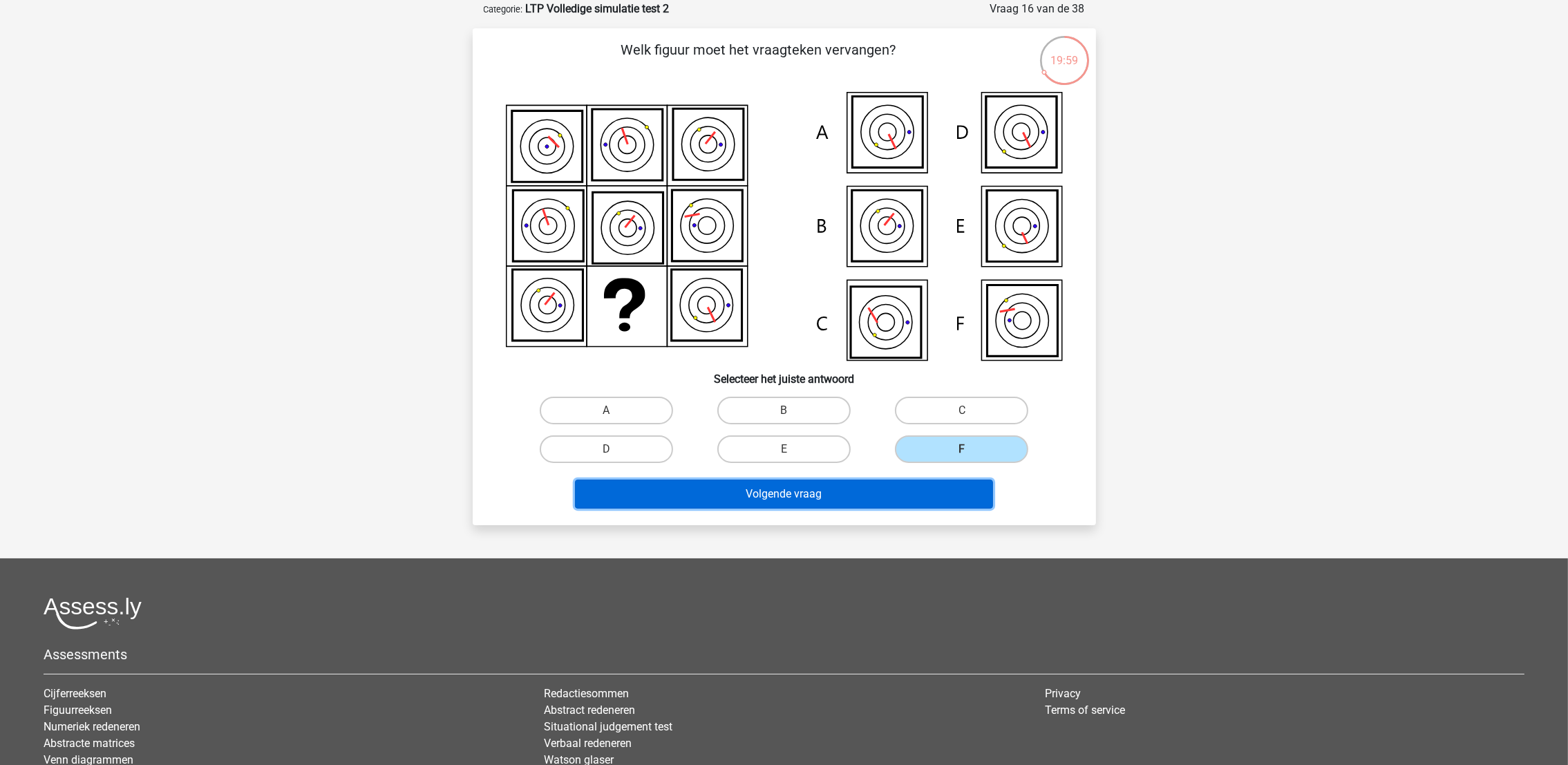
click at [924, 496] on button "Volgende vraag" at bounding box center [784, 494] width 418 height 29
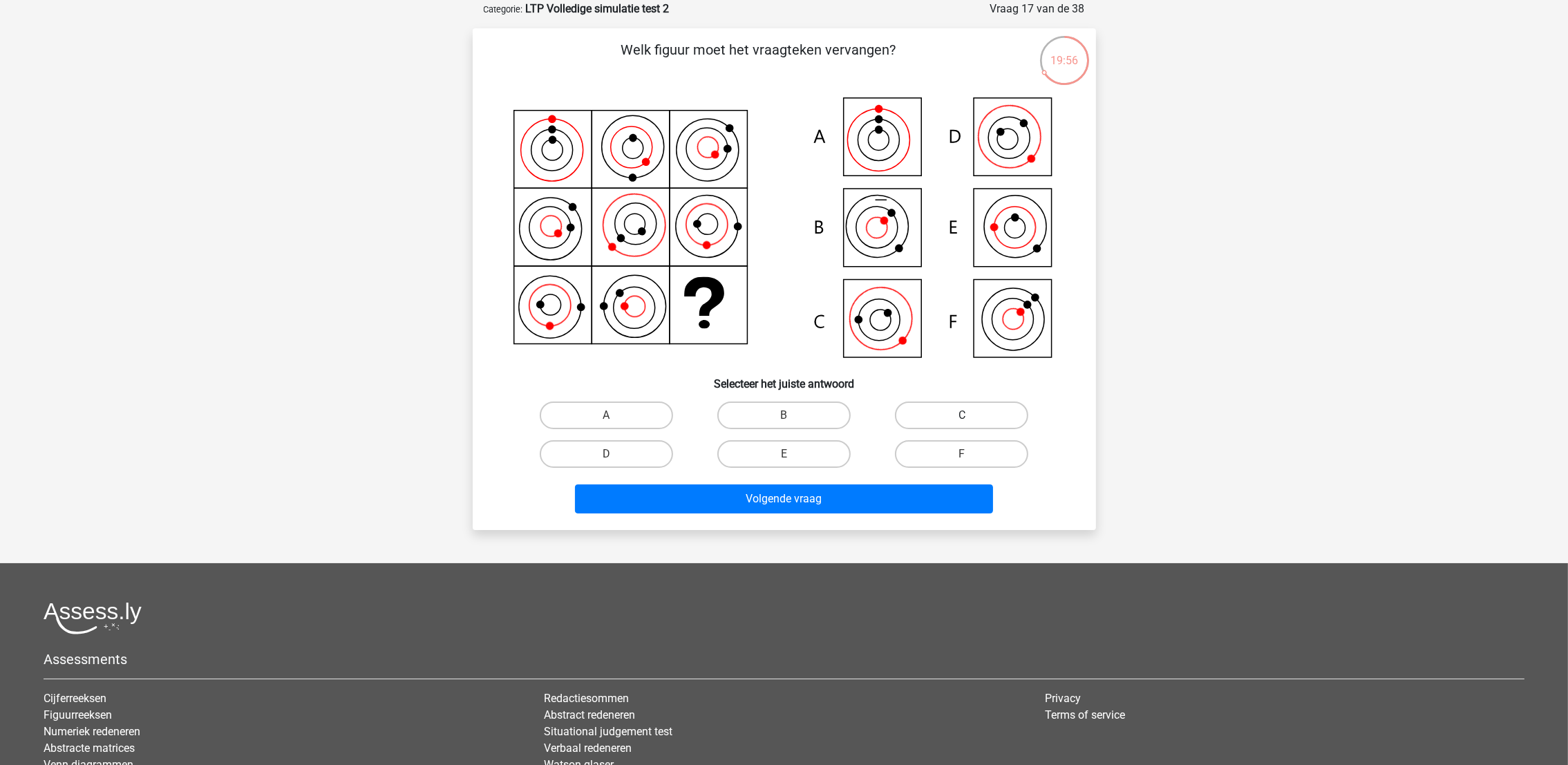
click at [943, 415] on label "C" at bounding box center [962, 415] width 133 height 28
click at [962, 415] on input "C" at bounding box center [966, 419] width 9 height 9
radio input "true"
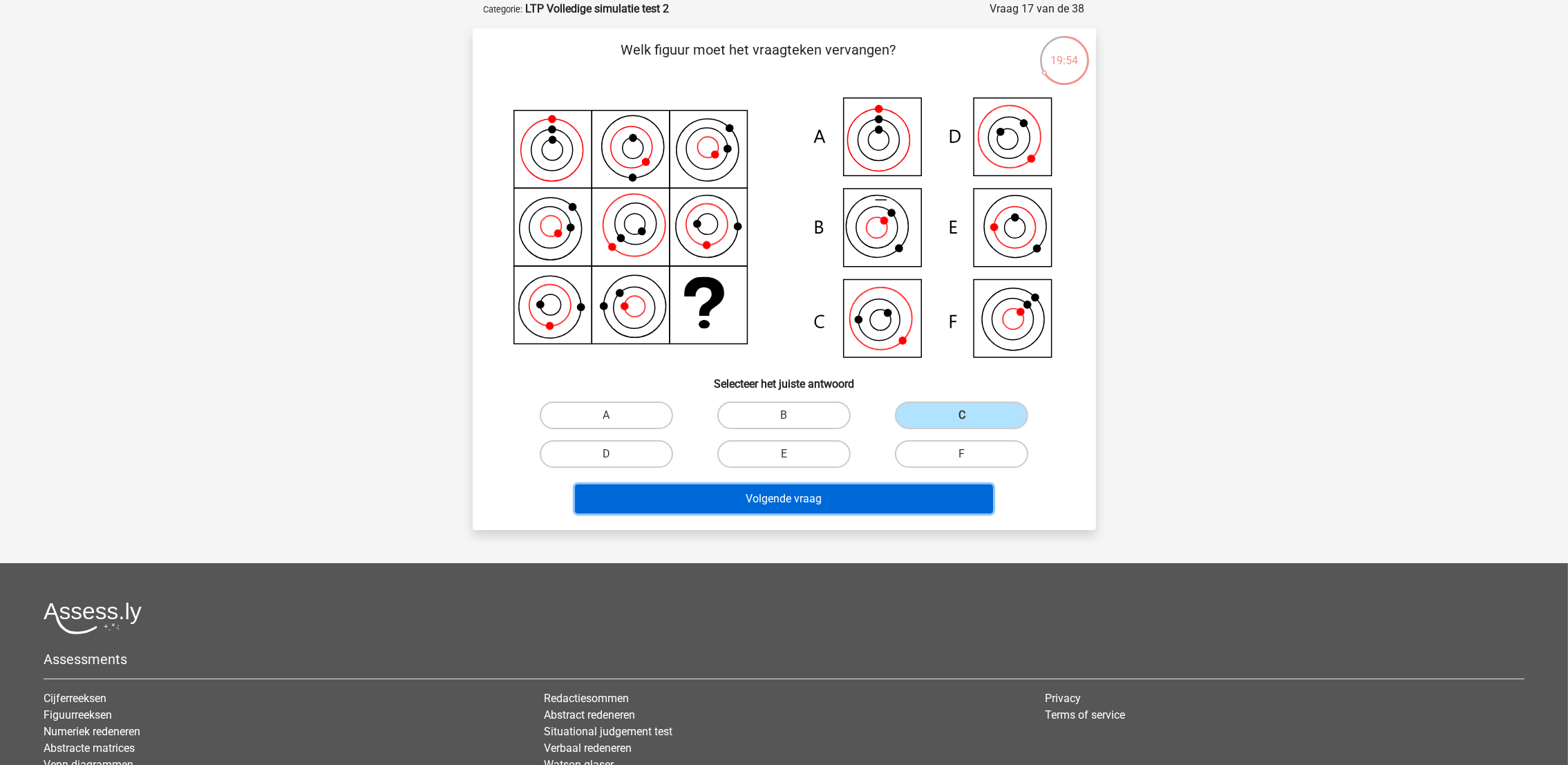
click at [862, 498] on button "Volgende vraag" at bounding box center [784, 499] width 418 height 29
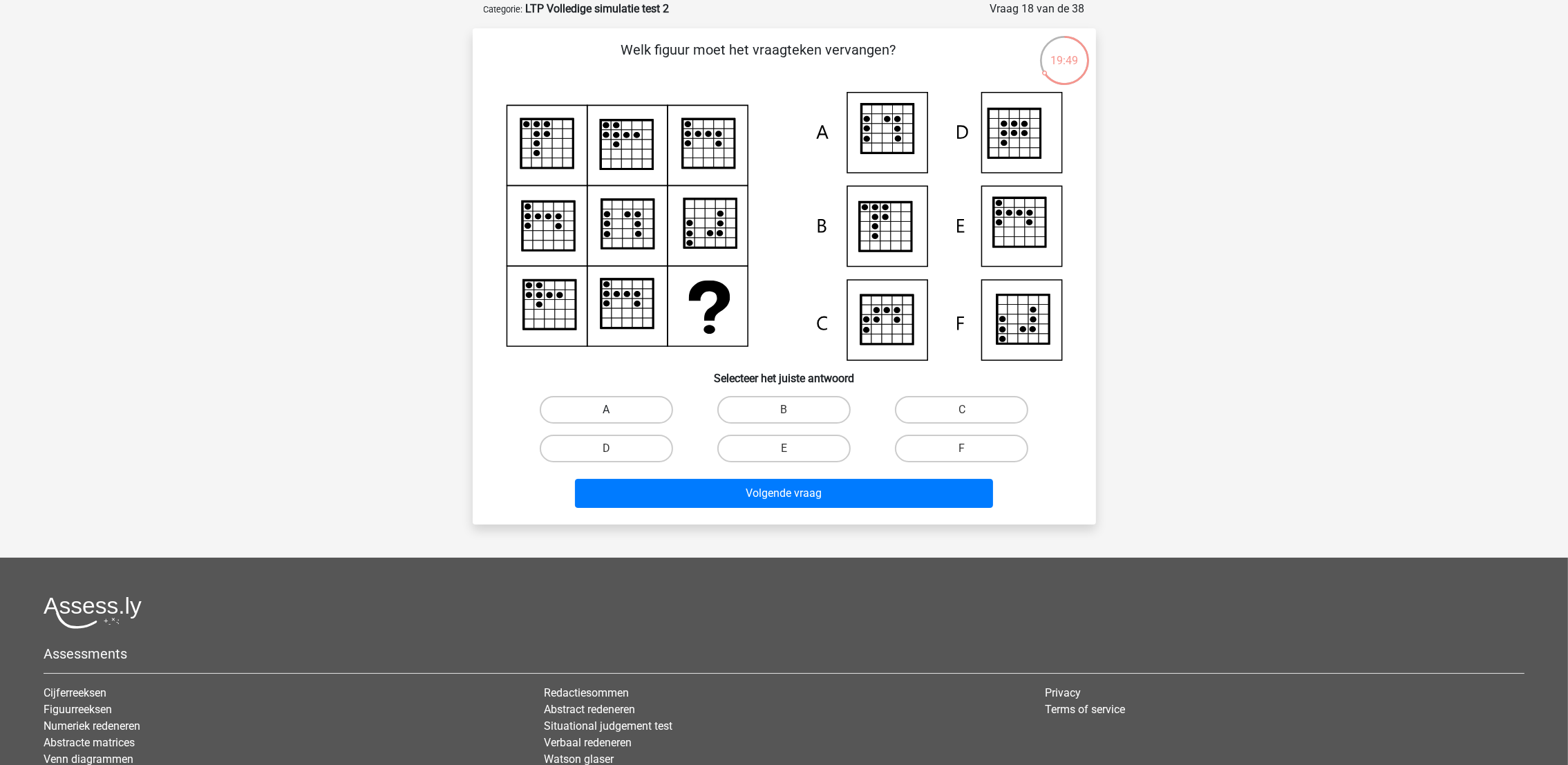
click at [626, 407] on label "A" at bounding box center [606, 410] width 133 height 28
click at [615, 410] on input "A" at bounding box center [610, 414] width 9 height 9
radio input "true"
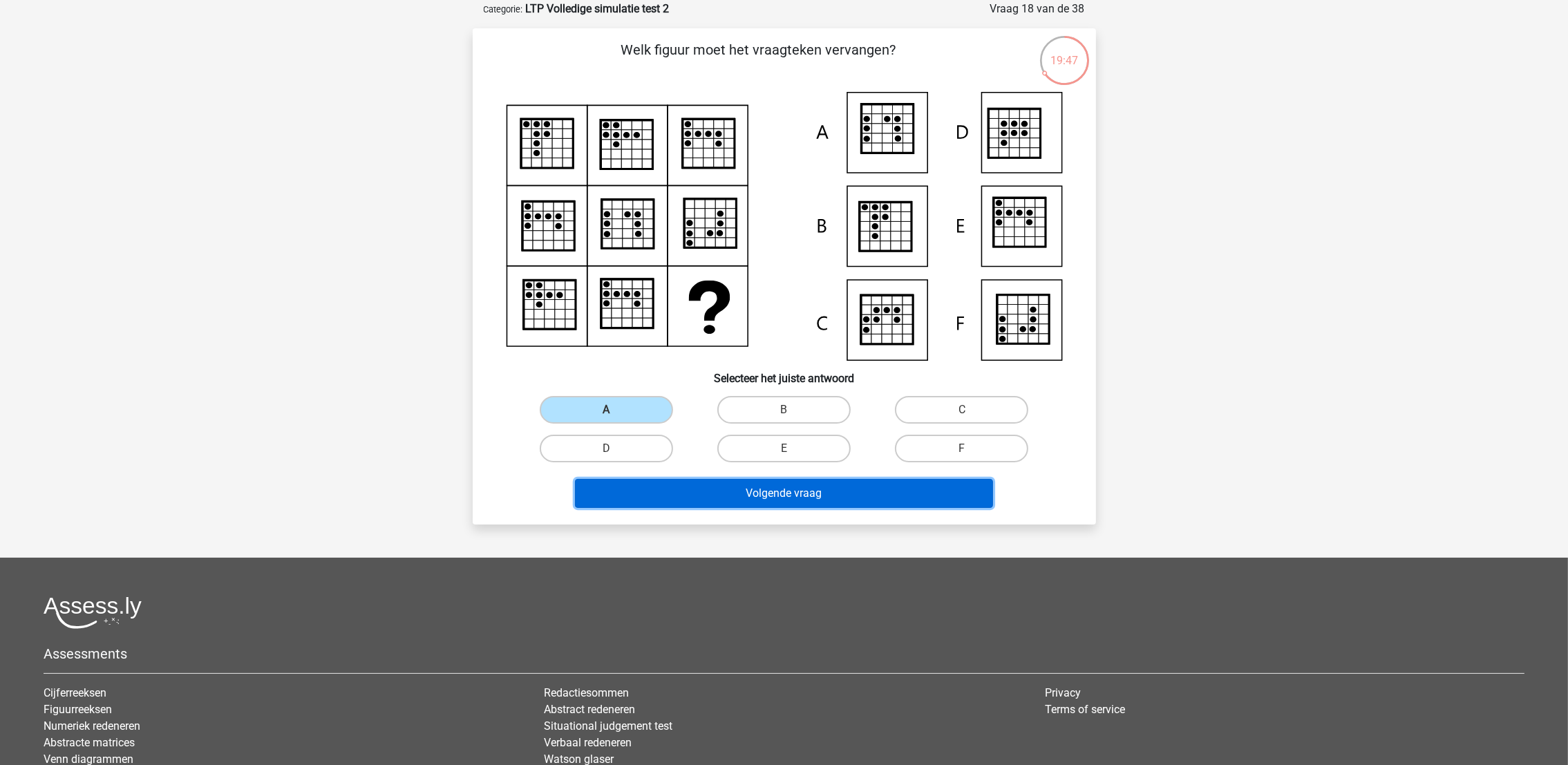
click at [644, 492] on button "Volgende vraag" at bounding box center [784, 493] width 418 height 29
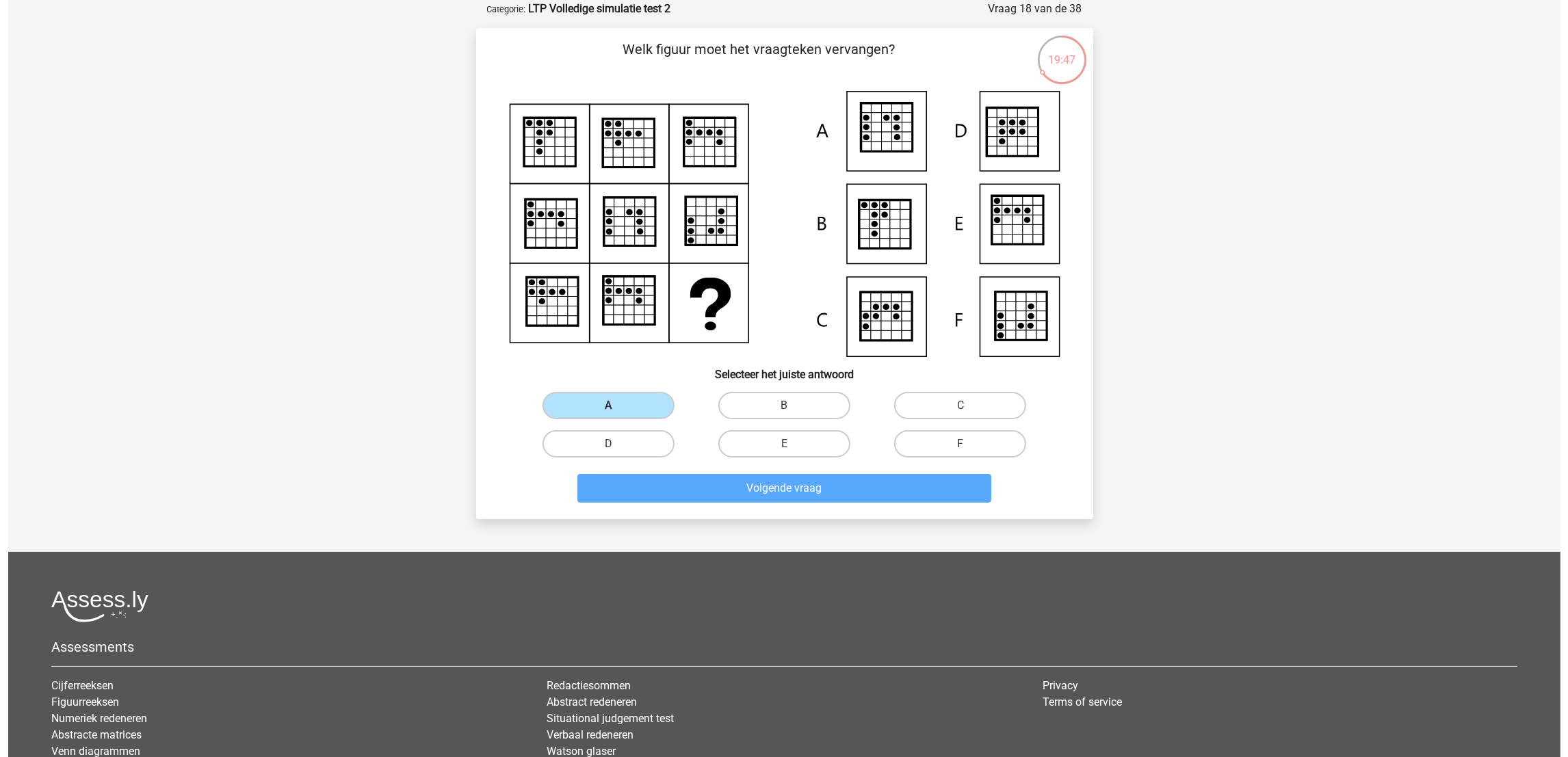
scroll to position [0, 0]
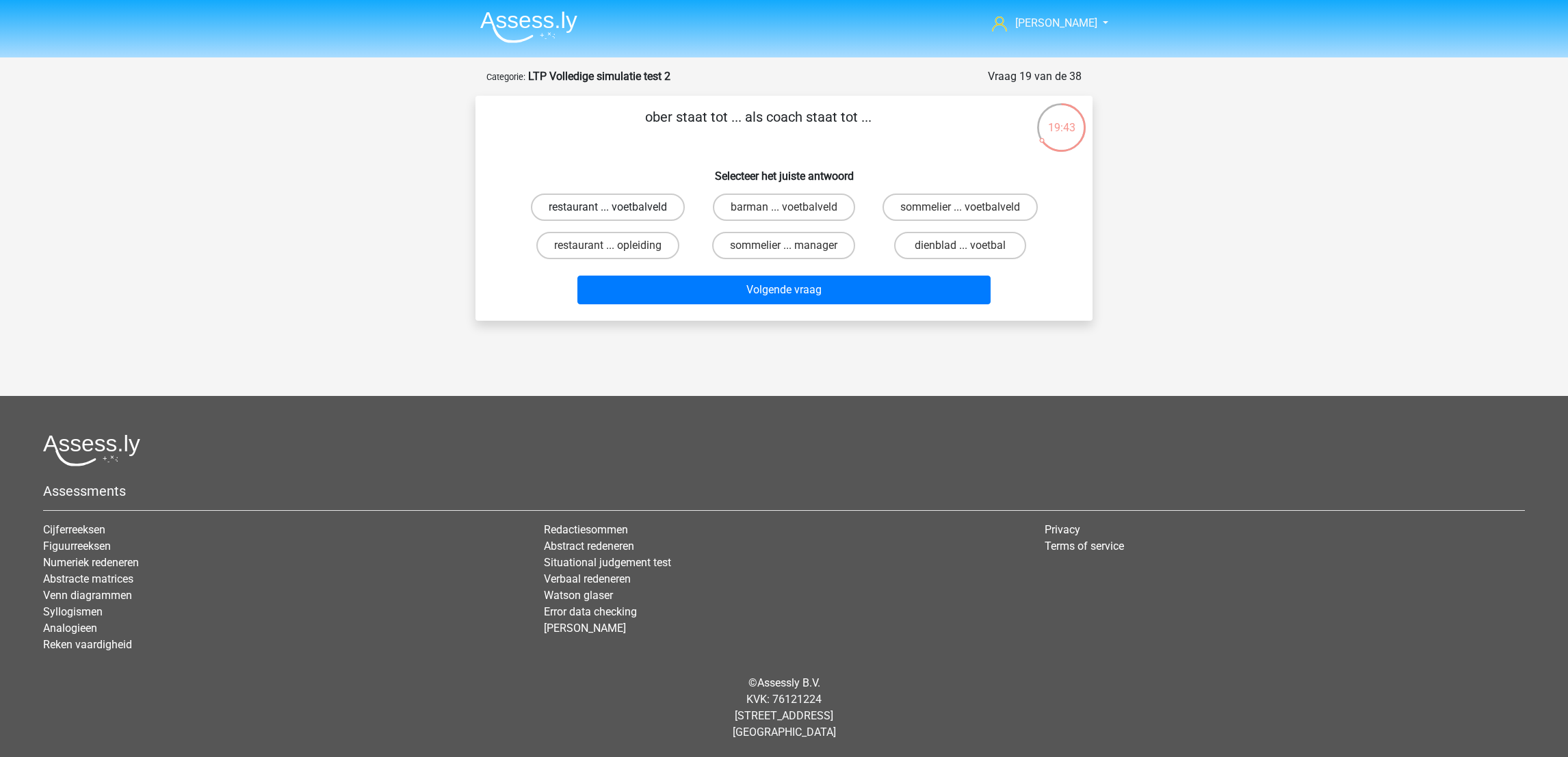
click at [635, 208] on label "restaurant ... voetbalveld" at bounding box center [608, 207] width 154 height 27
click at [617, 208] on input "restaurant ... voetbalveld" at bounding box center [612, 211] width 9 height 9
radio input "true"
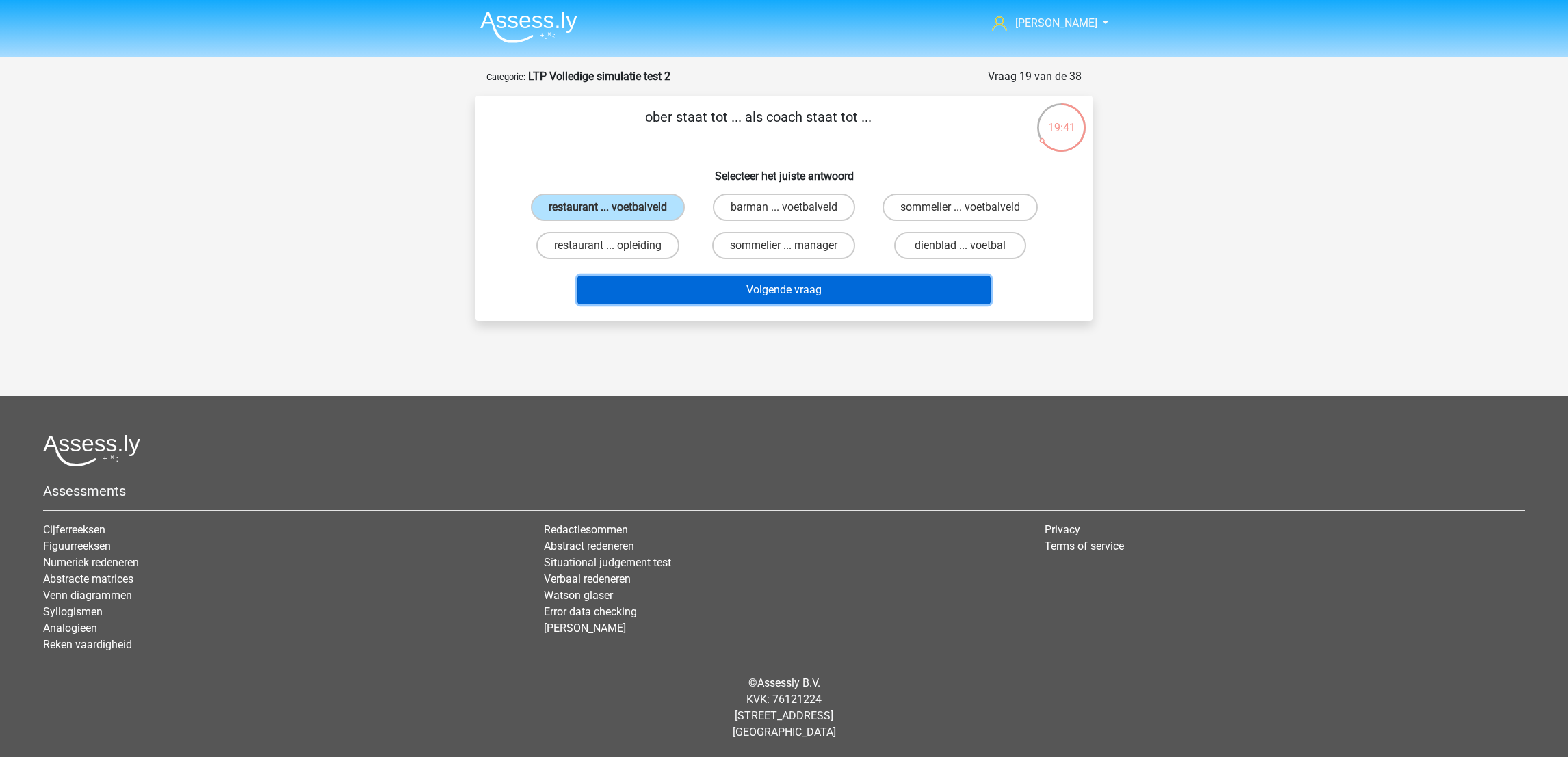
click at [664, 288] on button "Volgende vraag" at bounding box center [784, 290] width 414 height 29
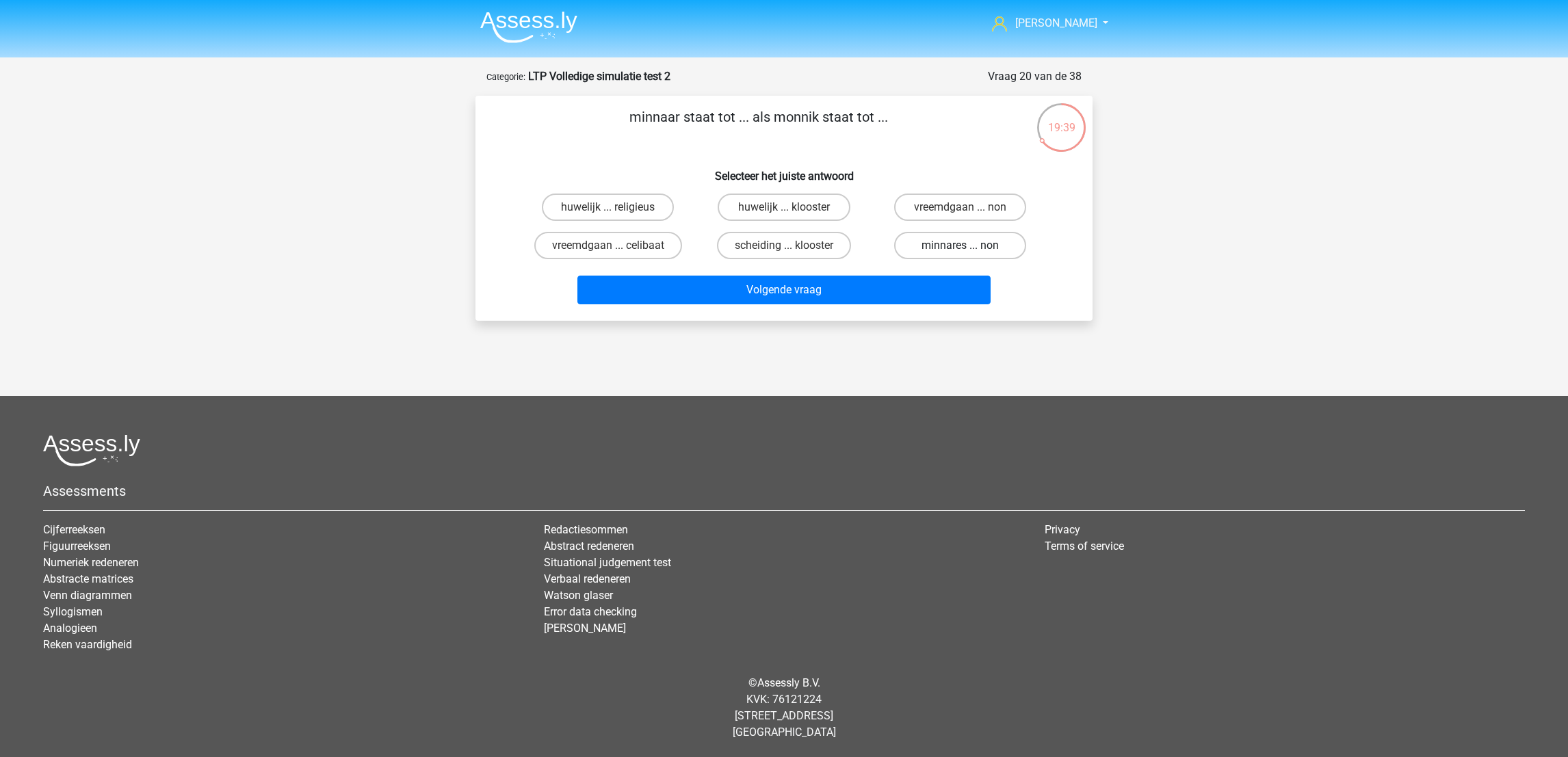
click at [938, 242] on label "minnares ... non" at bounding box center [960, 246] width 132 height 27
click at [960, 246] on input "minnares ... non" at bounding box center [964, 250] width 9 height 9
radio input "true"
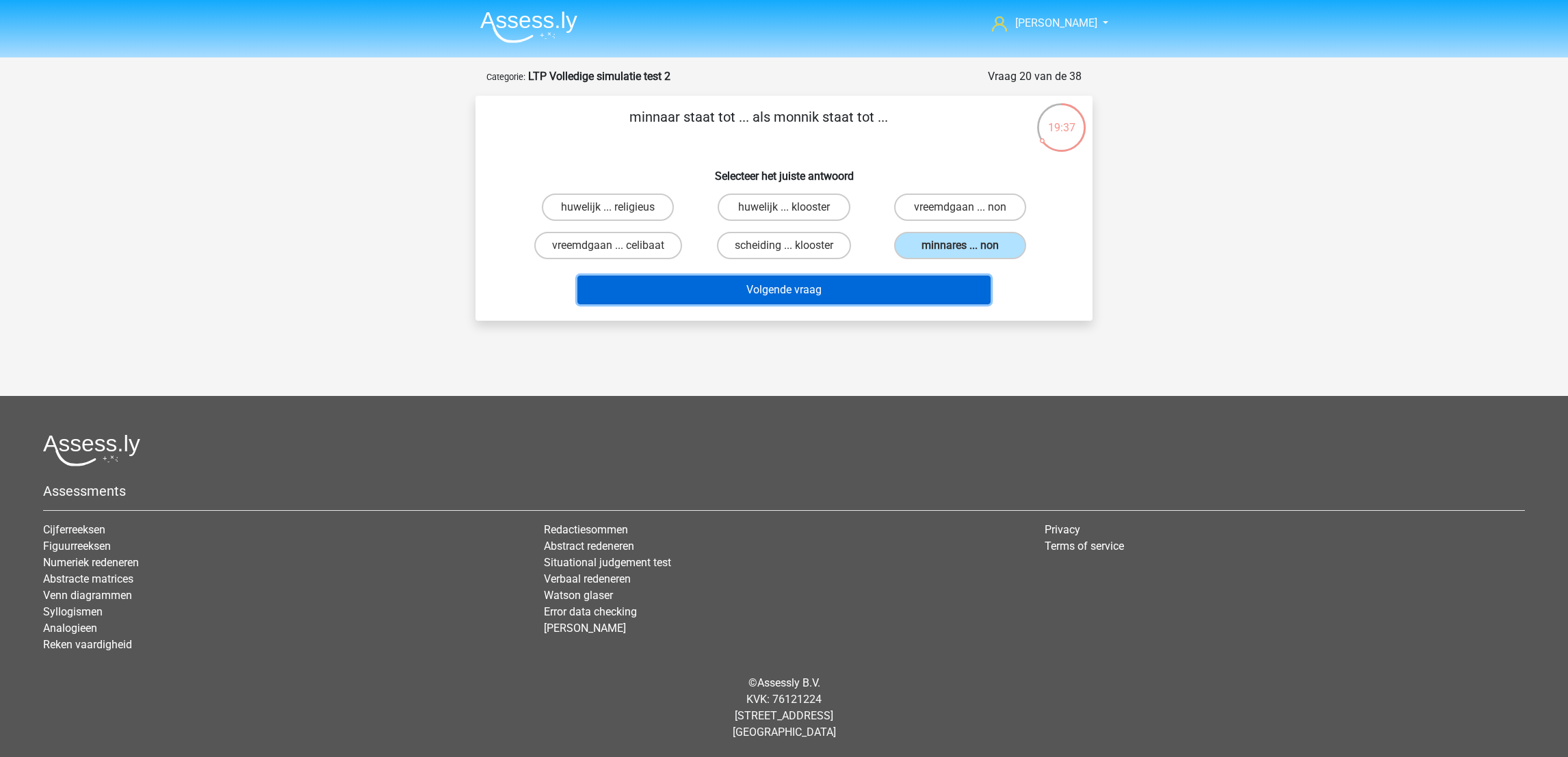
click at [905, 288] on button "Volgende vraag" at bounding box center [784, 290] width 414 height 29
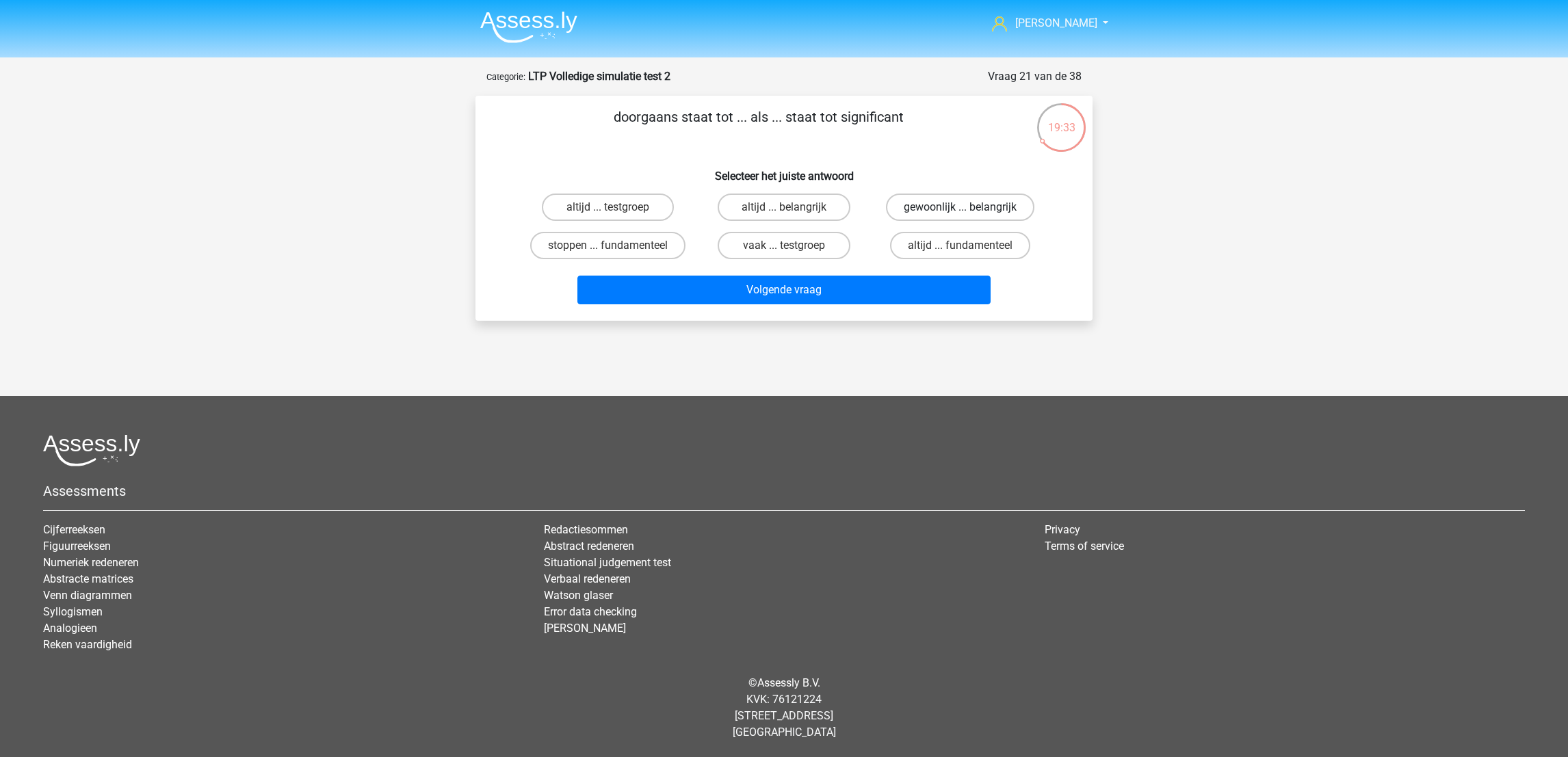
click at [950, 205] on label "gewoonlijk ... belangrijk" at bounding box center [960, 207] width 149 height 27
click at [960, 207] on input "gewoonlijk ... belangrijk" at bounding box center [964, 211] width 9 height 9
radio input "true"
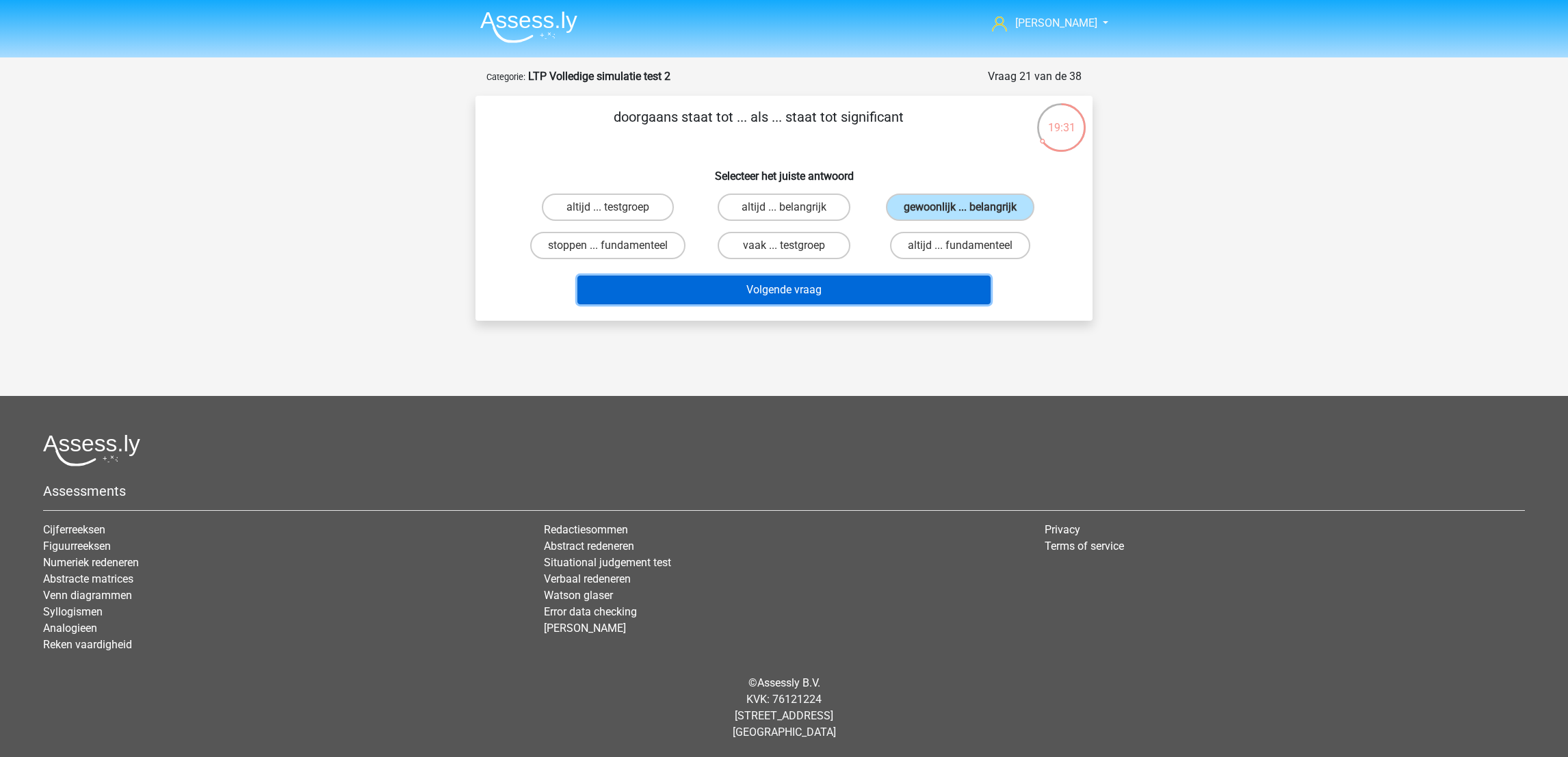
click at [877, 286] on button "Volgende vraag" at bounding box center [784, 290] width 414 height 29
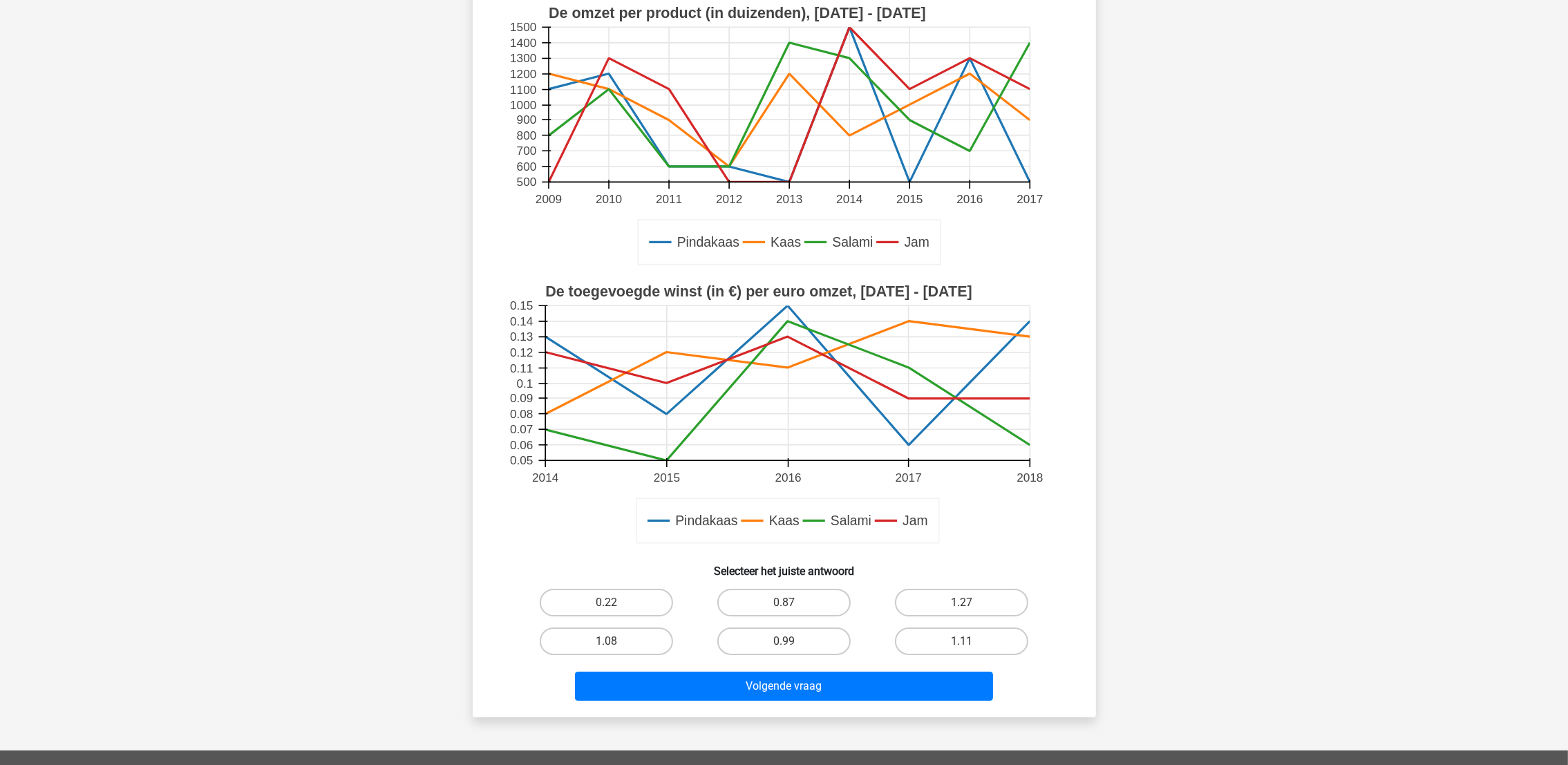
scroll to position [114, 0]
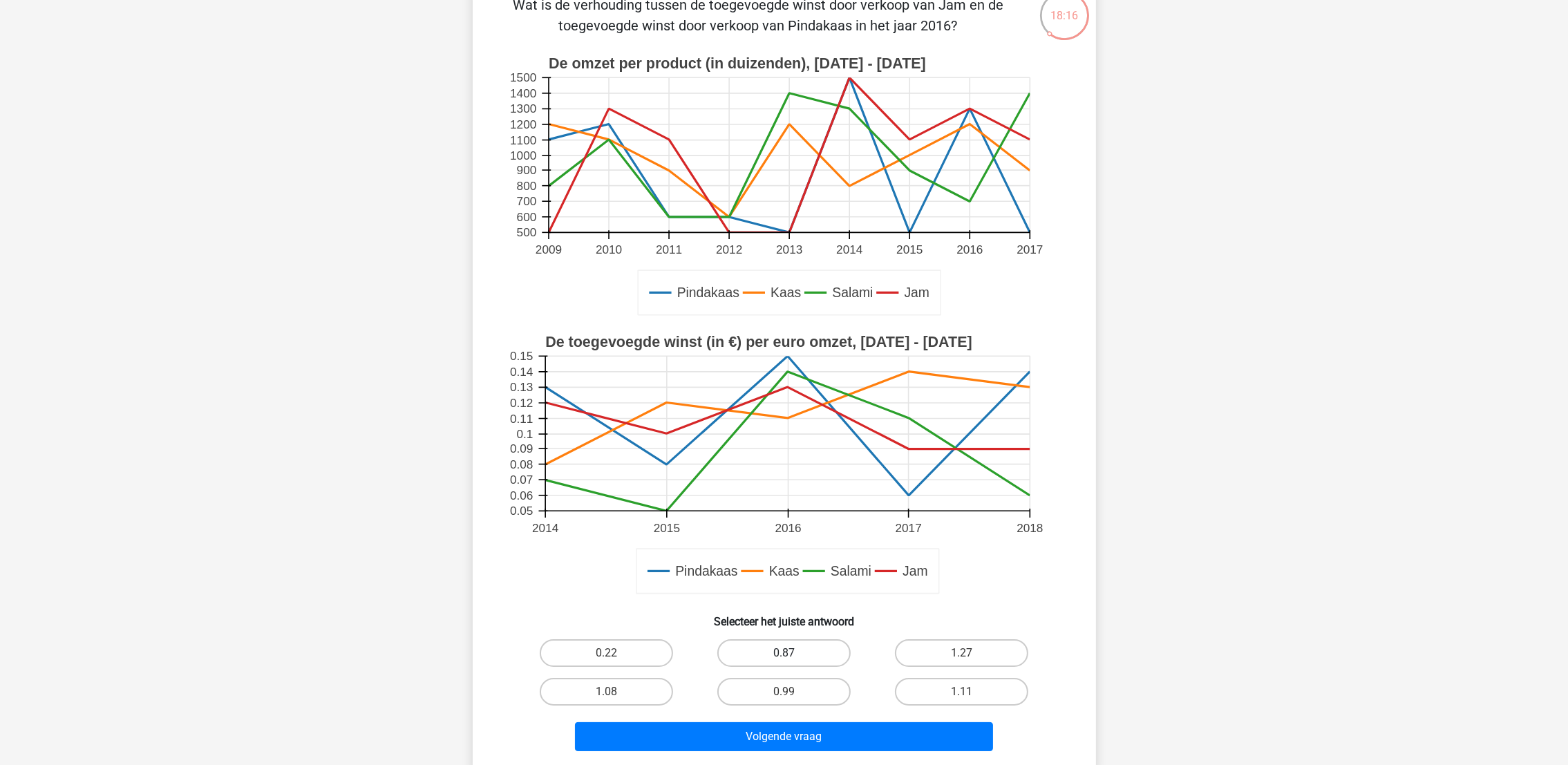
click at [806, 659] on label "0.87" at bounding box center [784, 653] width 133 height 28
click at [793, 659] on input "0.87" at bounding box center [788, 657] width 9 height 9
radio input "true"
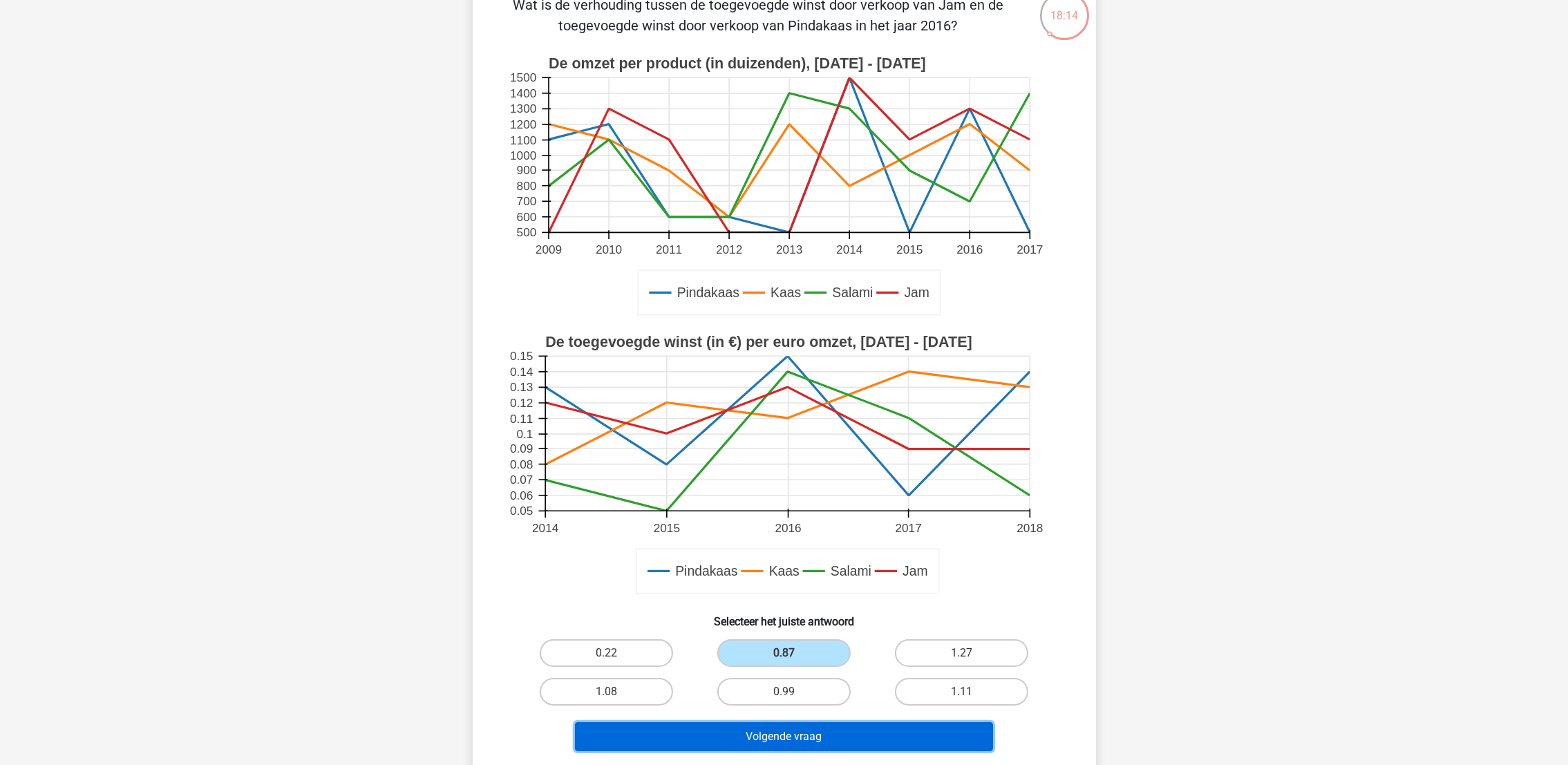
click at [798, 742] on button "Volgende vraag" at bounding box center [784, 737] width 418 height 29
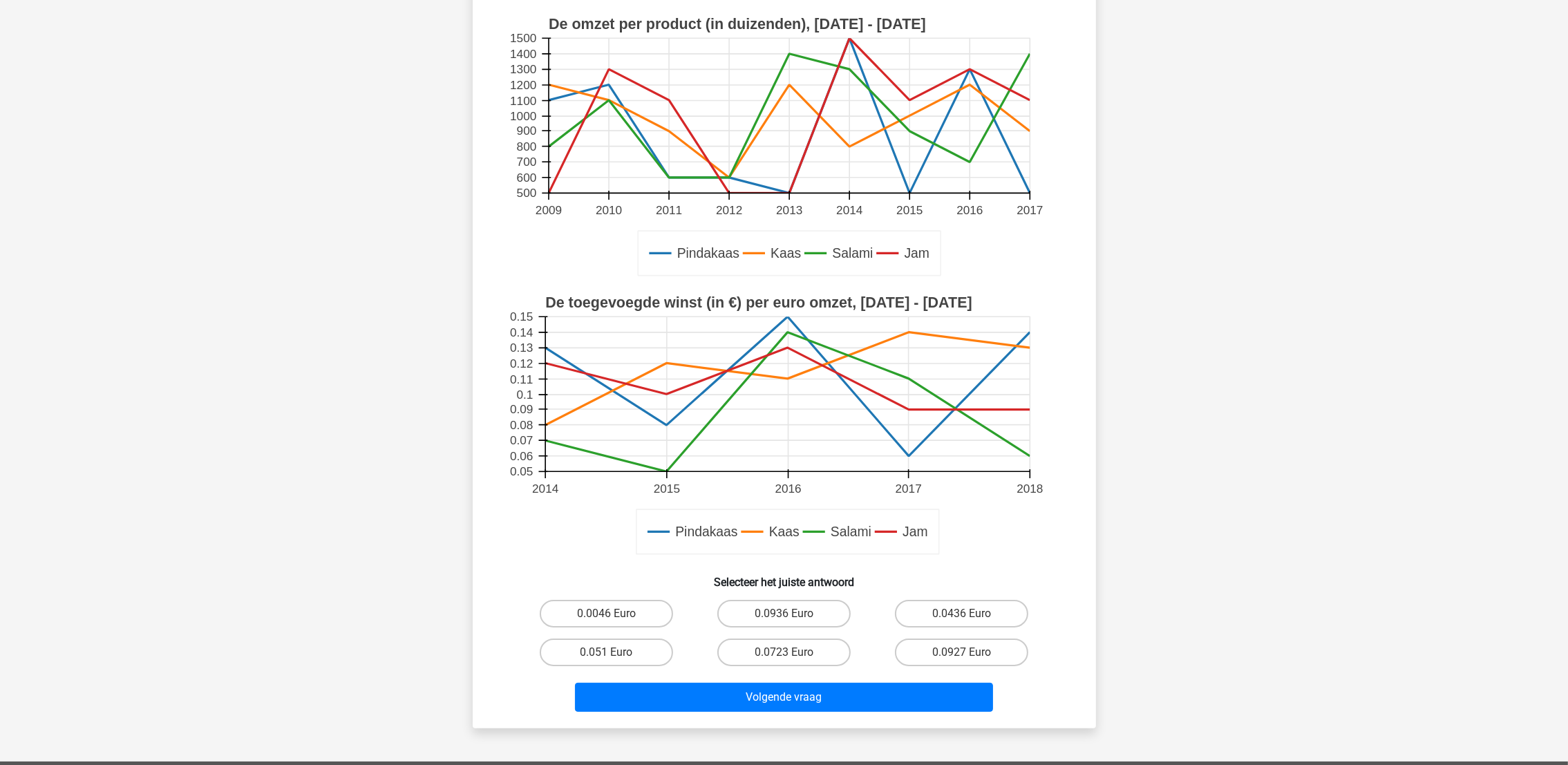
scroll to position [285, 0]
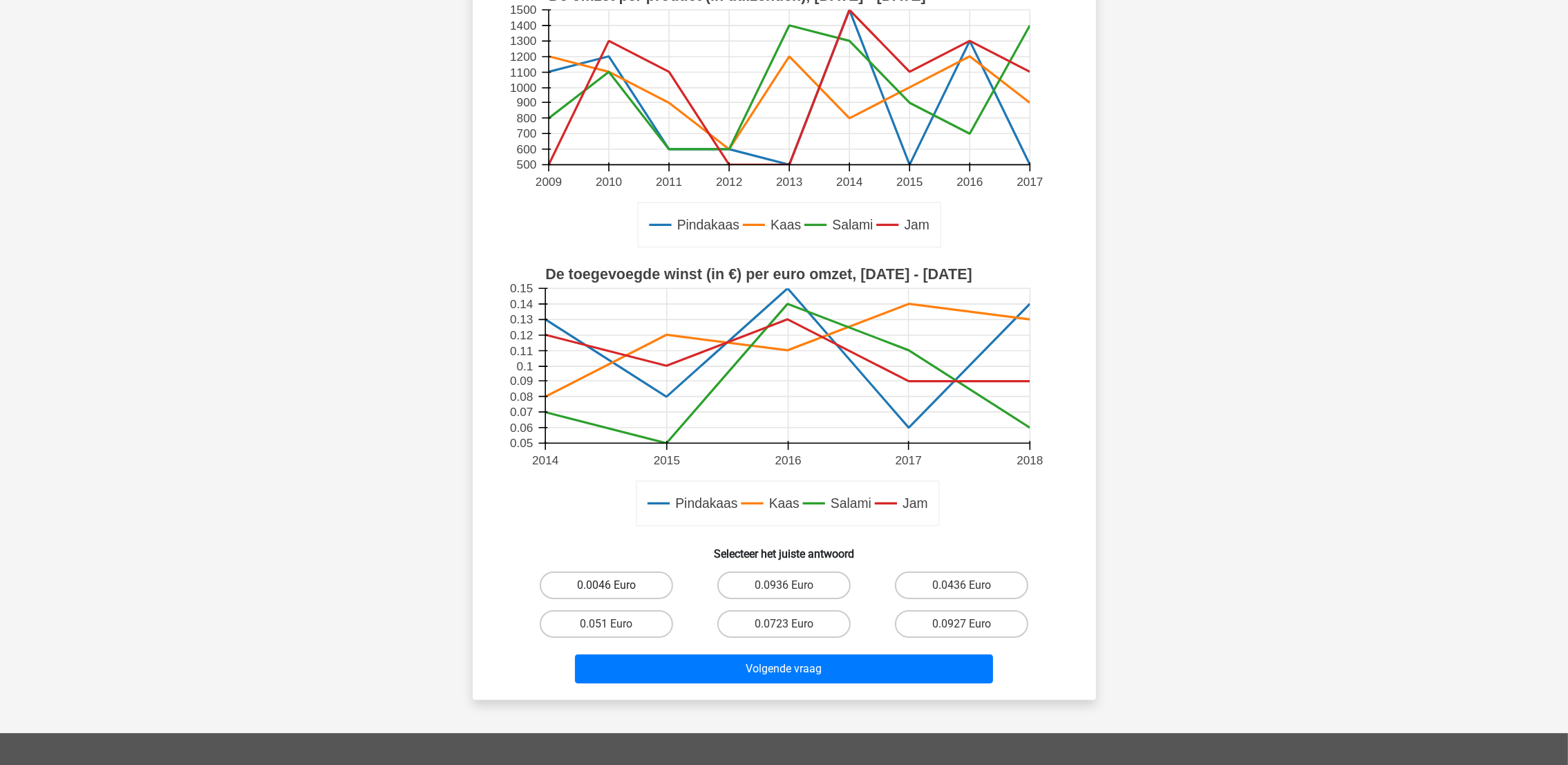
click at [626, 579] on label "0.0046 Euro" at bounding box center [606, 585] width 133 height 28
click at [615, 585] on input "0.0046 Euro" at bounding box center [610, 589] width 9 height 9
radio input "true"
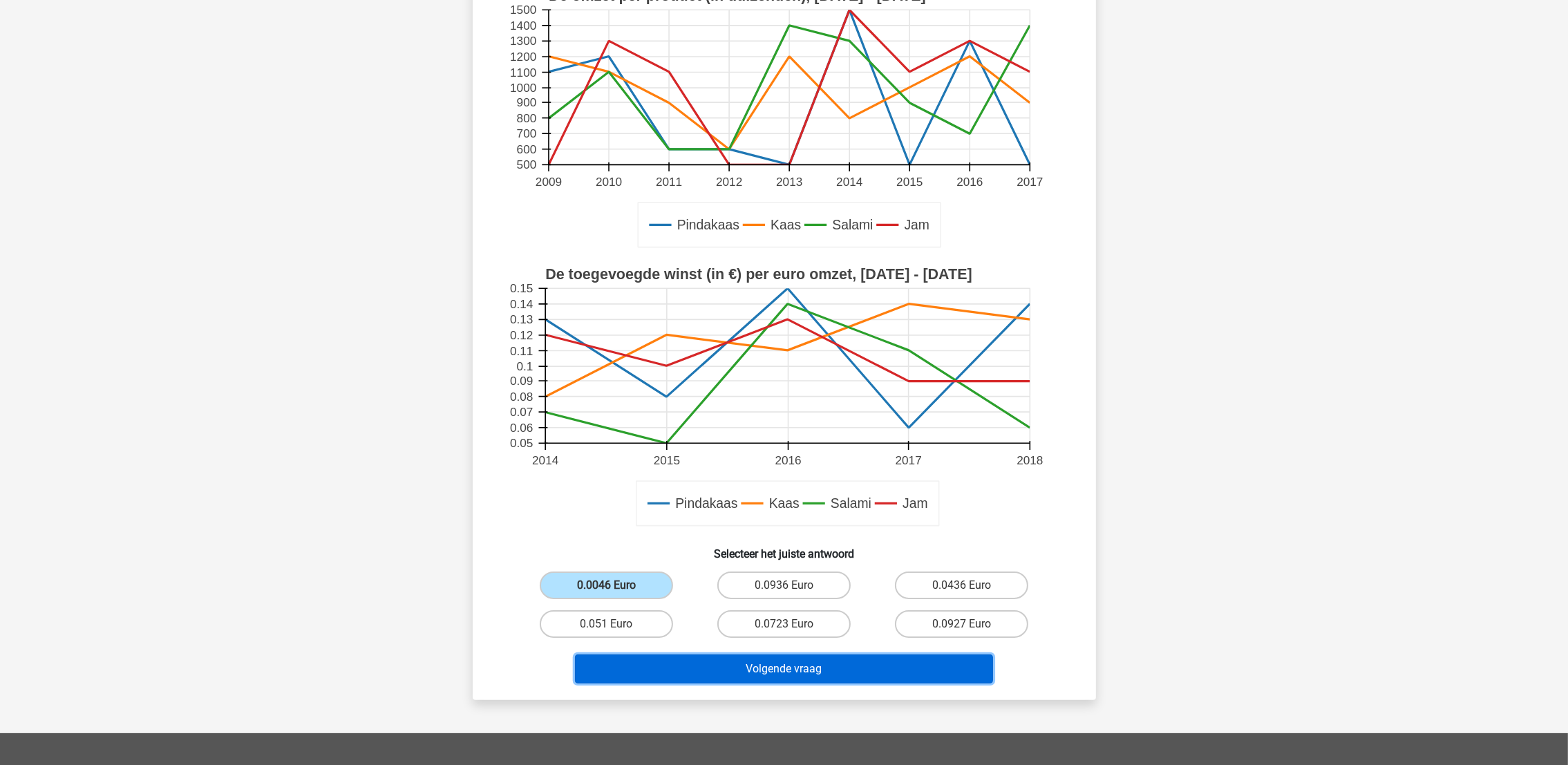
click at [674, 664] on button "Volgende vraag" at bounding box center [784, 668] width 418 height 29
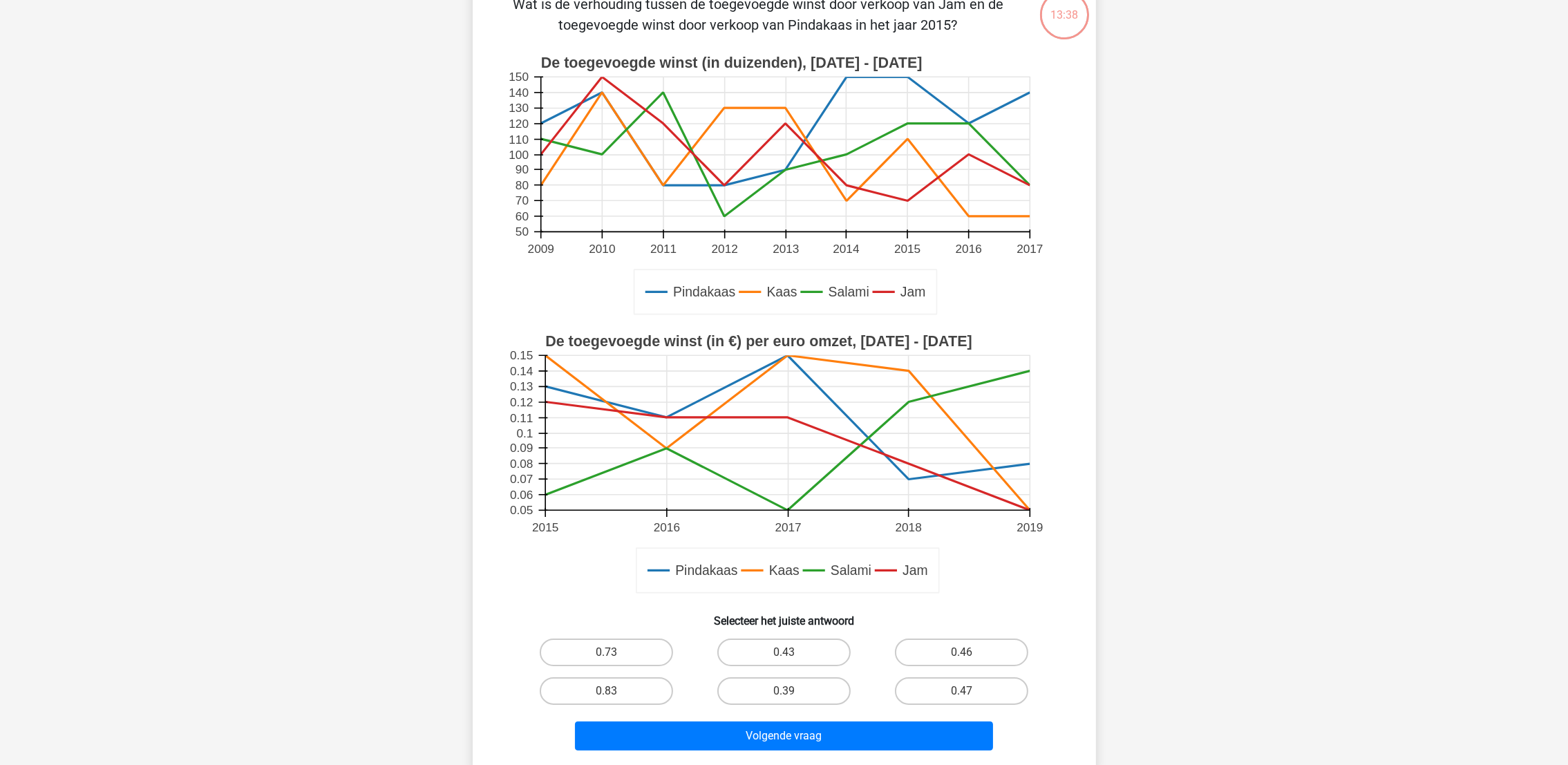
scroll to position [68, 0]
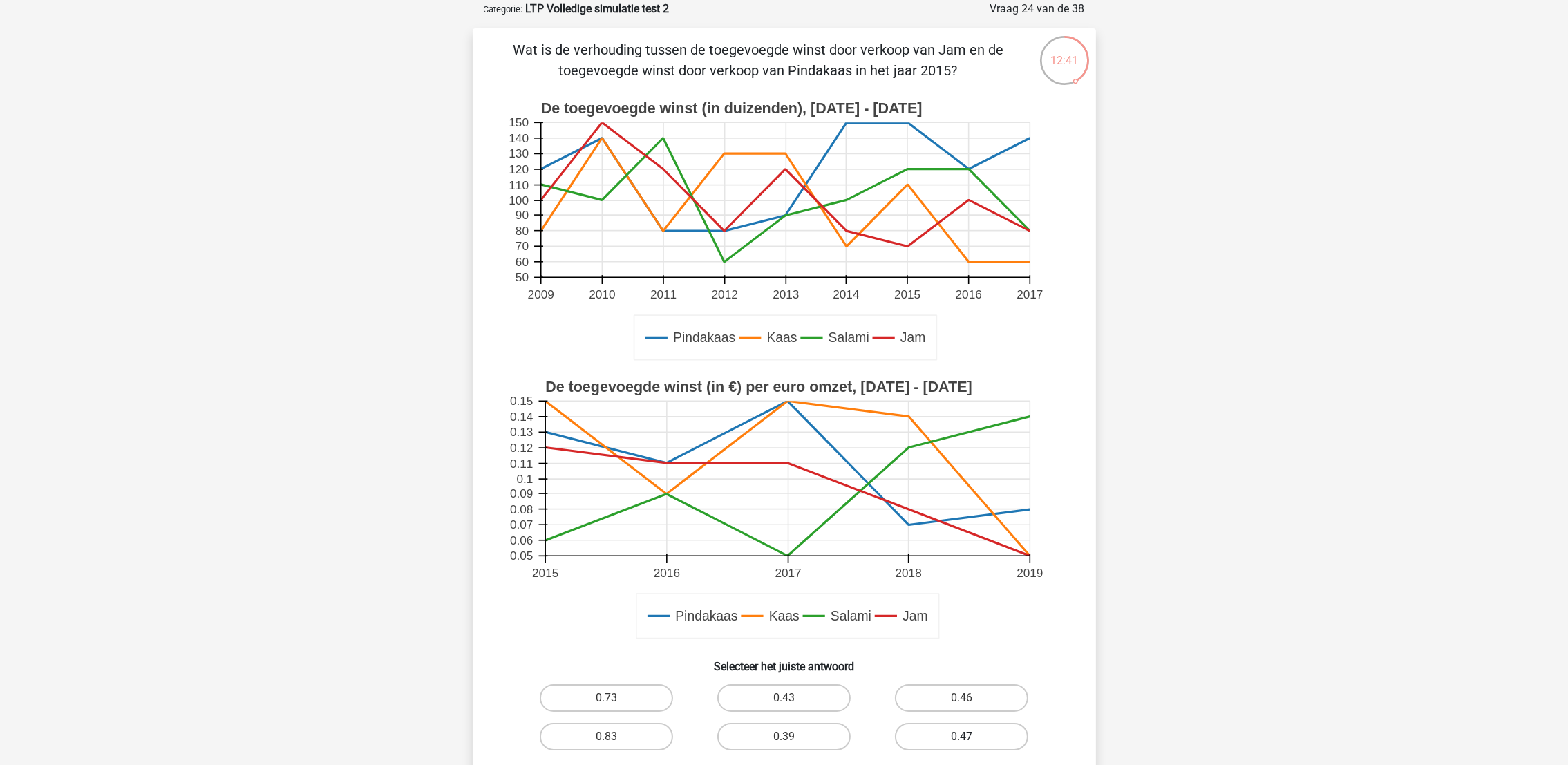
click at [949, 737] on label "0.47" at bounding box center [962, 737] width 133 height 28
click at [962, 737] on input "0.47" at bounding box center [966, 741] width 9 height 9
radio input "true"
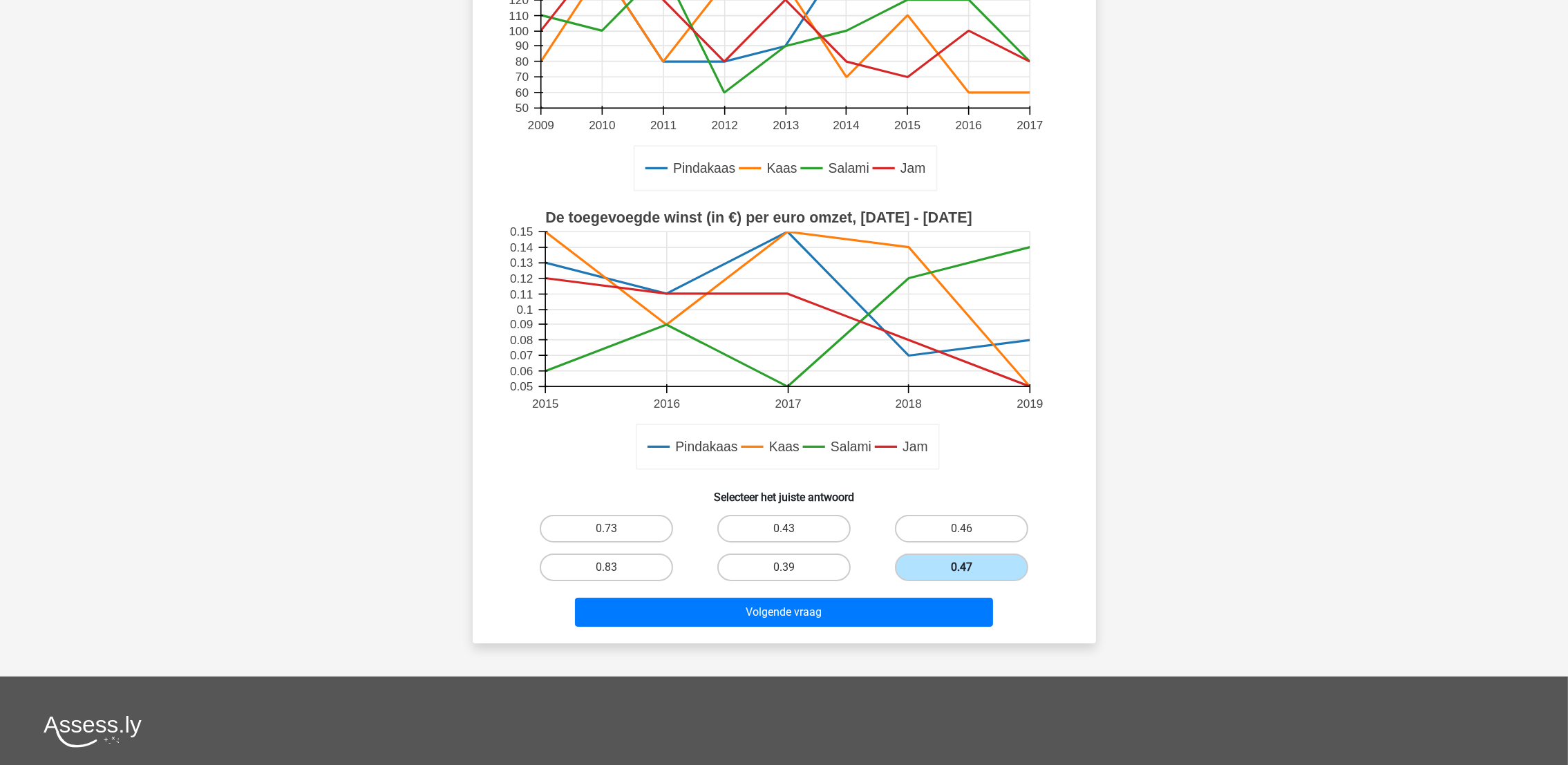
scroll to position [239, 0]
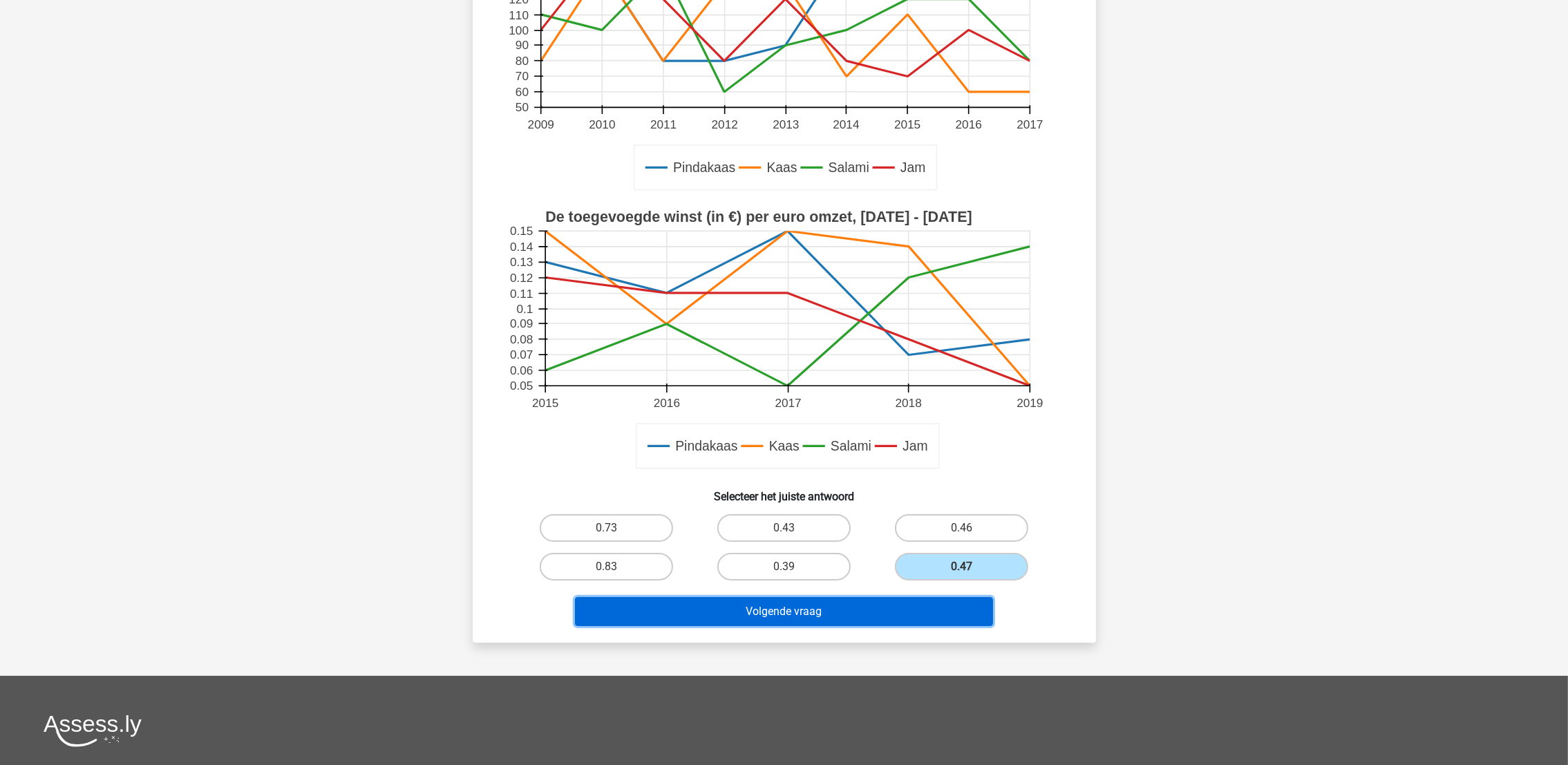
click at [892, 605] on button "Volgende vraag" at bounding box center [784, 612] width 418 height 29
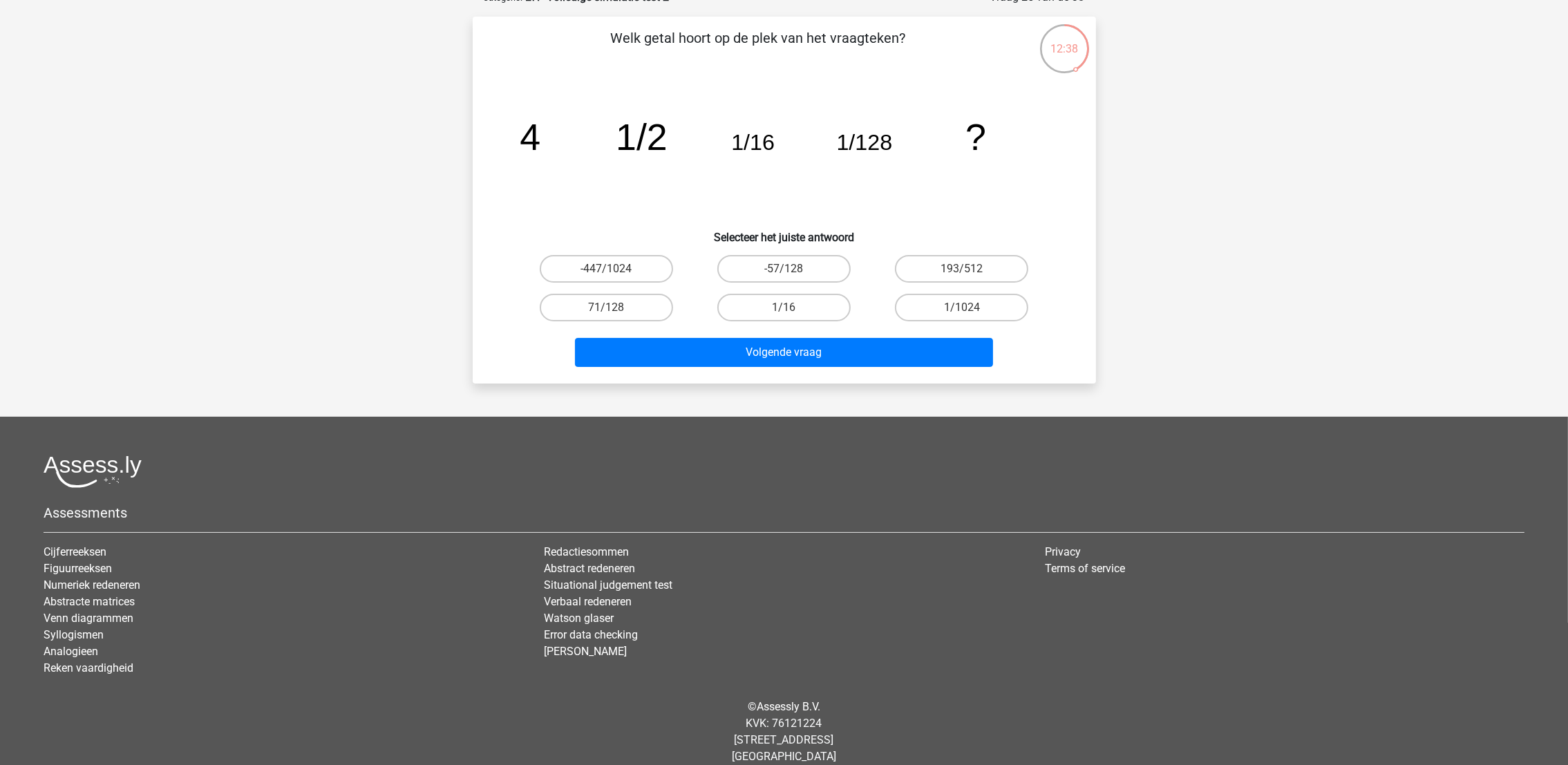
scroll to position [68, 0]
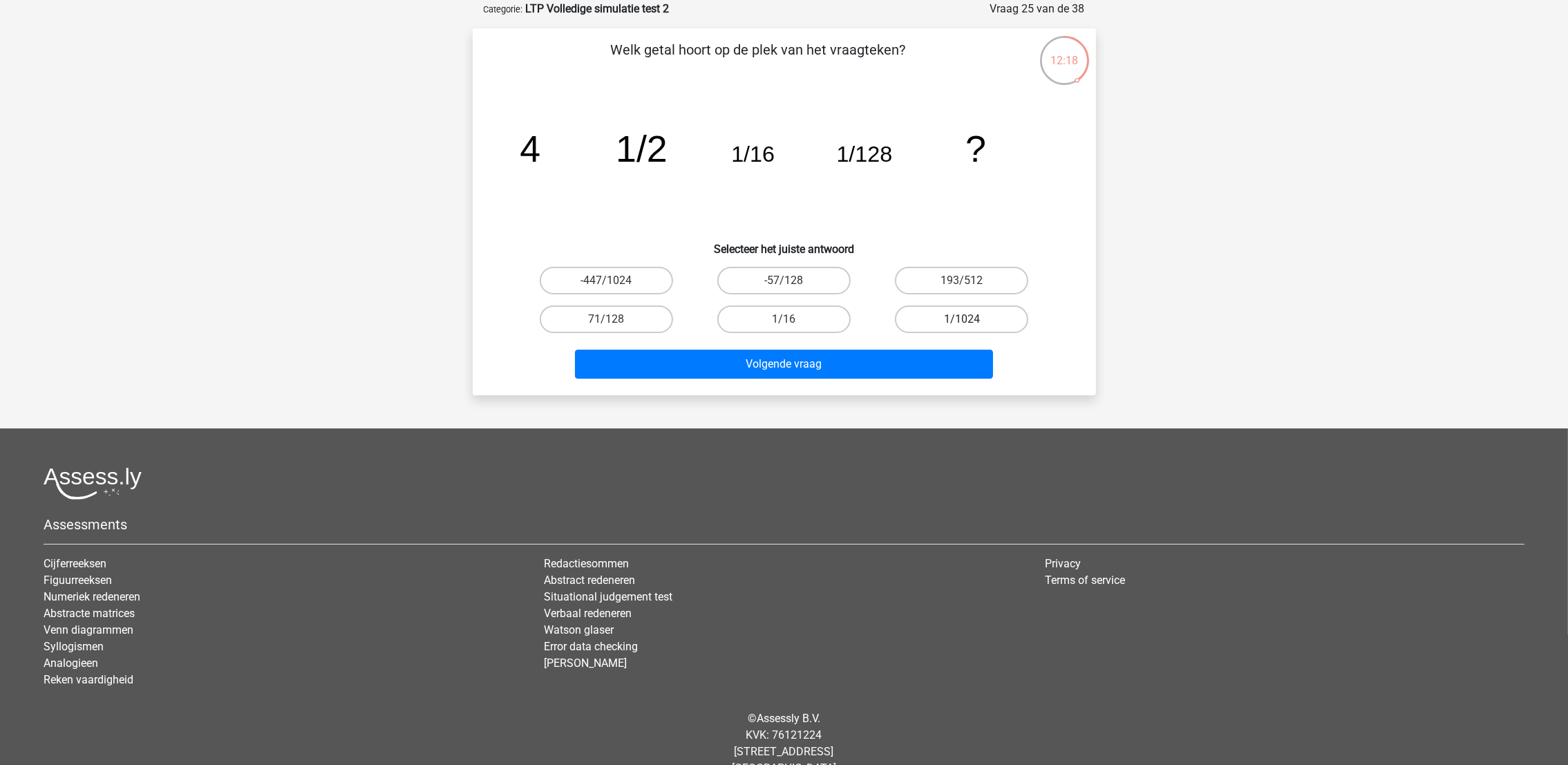
click at [943, 308] on label "1/1024" at bounding box center [962, 319] width 133 height 28
click at [962, 319] on input "1/1024" at bounding box center [966, 323] width 9 height 9
radio input "true"
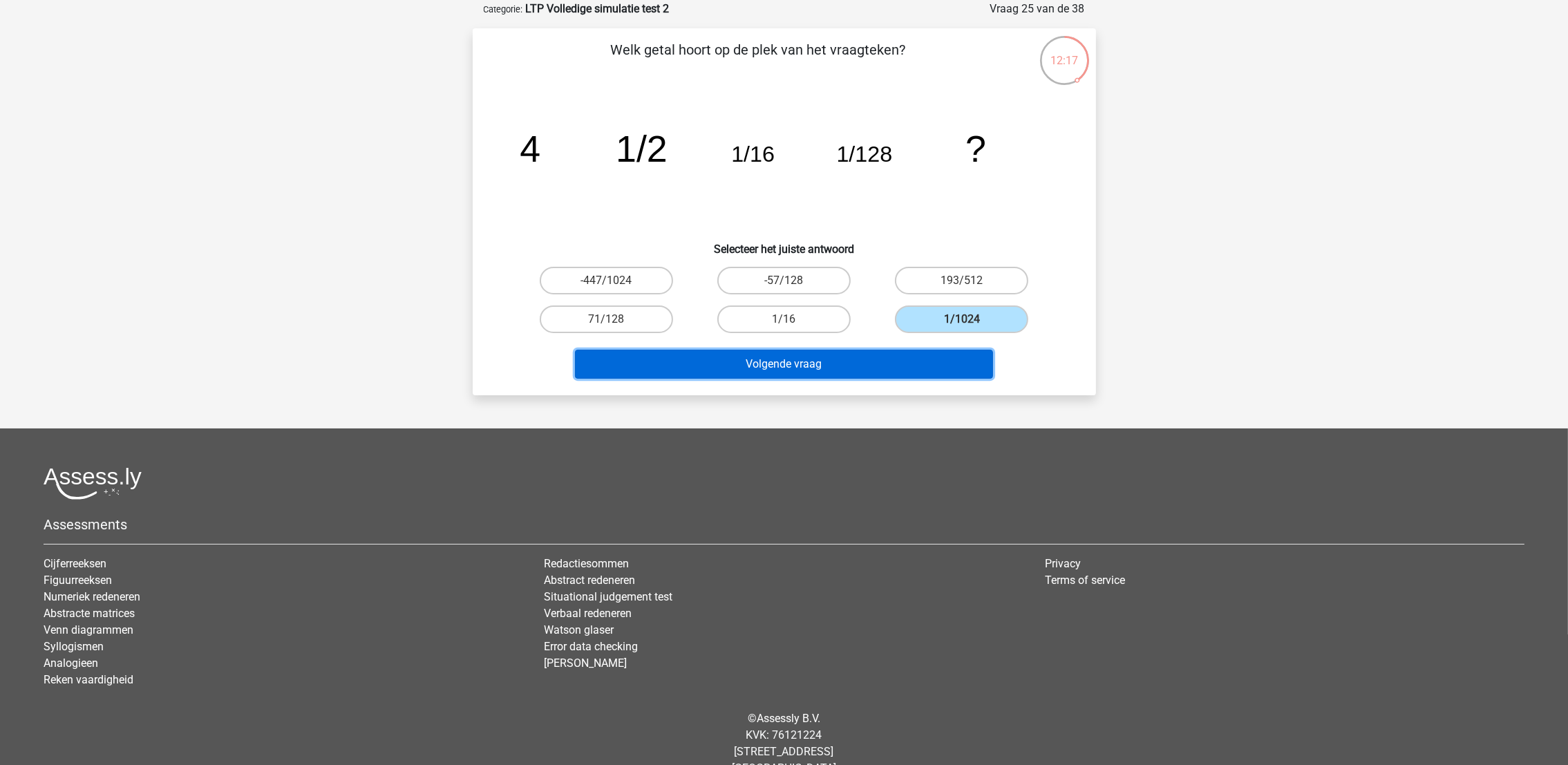
click at [921, 361] on button "Volgende vraag" at bounding box center [784, 364] width 418 height 29
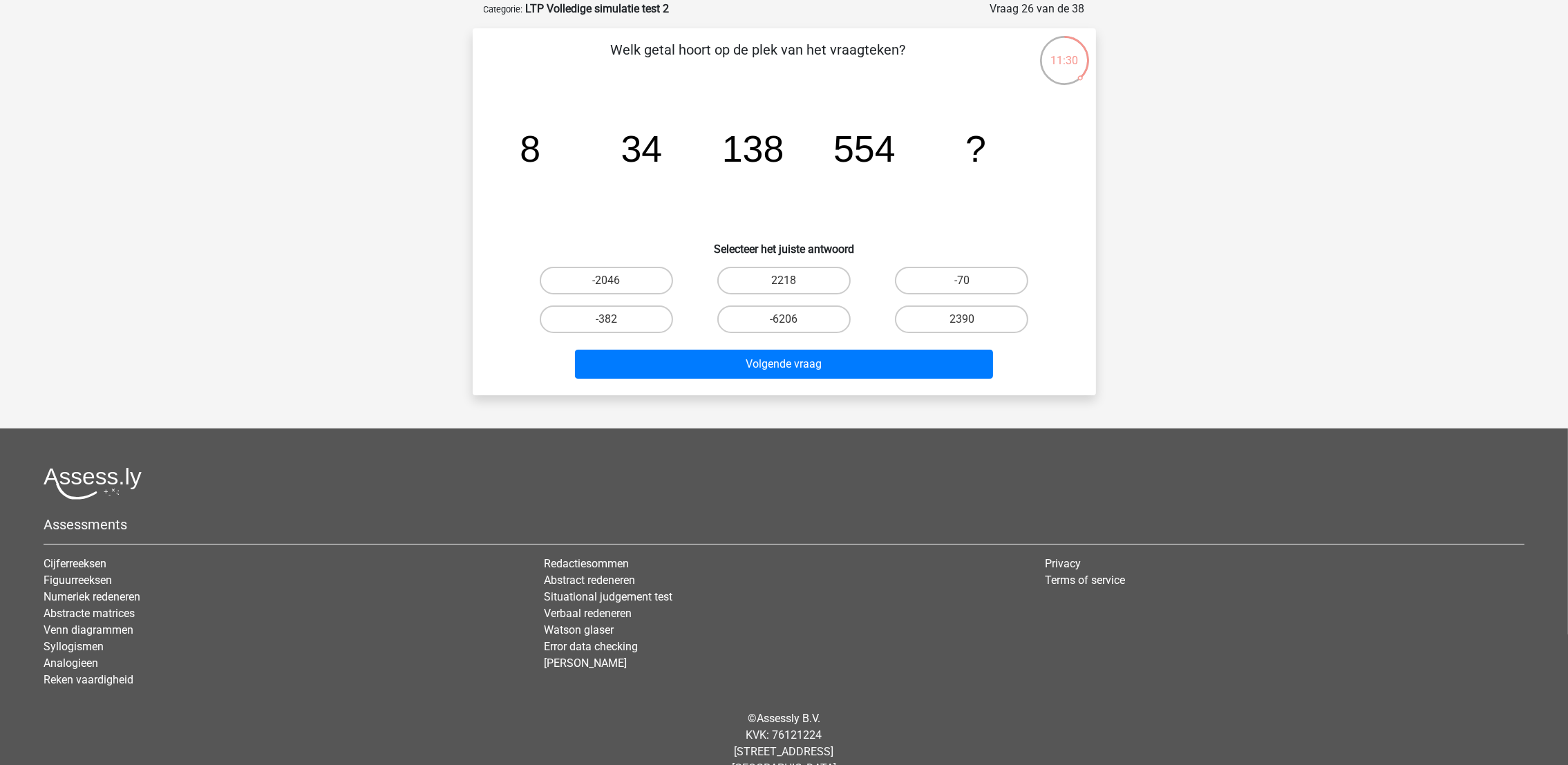
click at [793, 282] on input "2218" at bounding box center [788, 285] width 9 height 9
radio input "true"
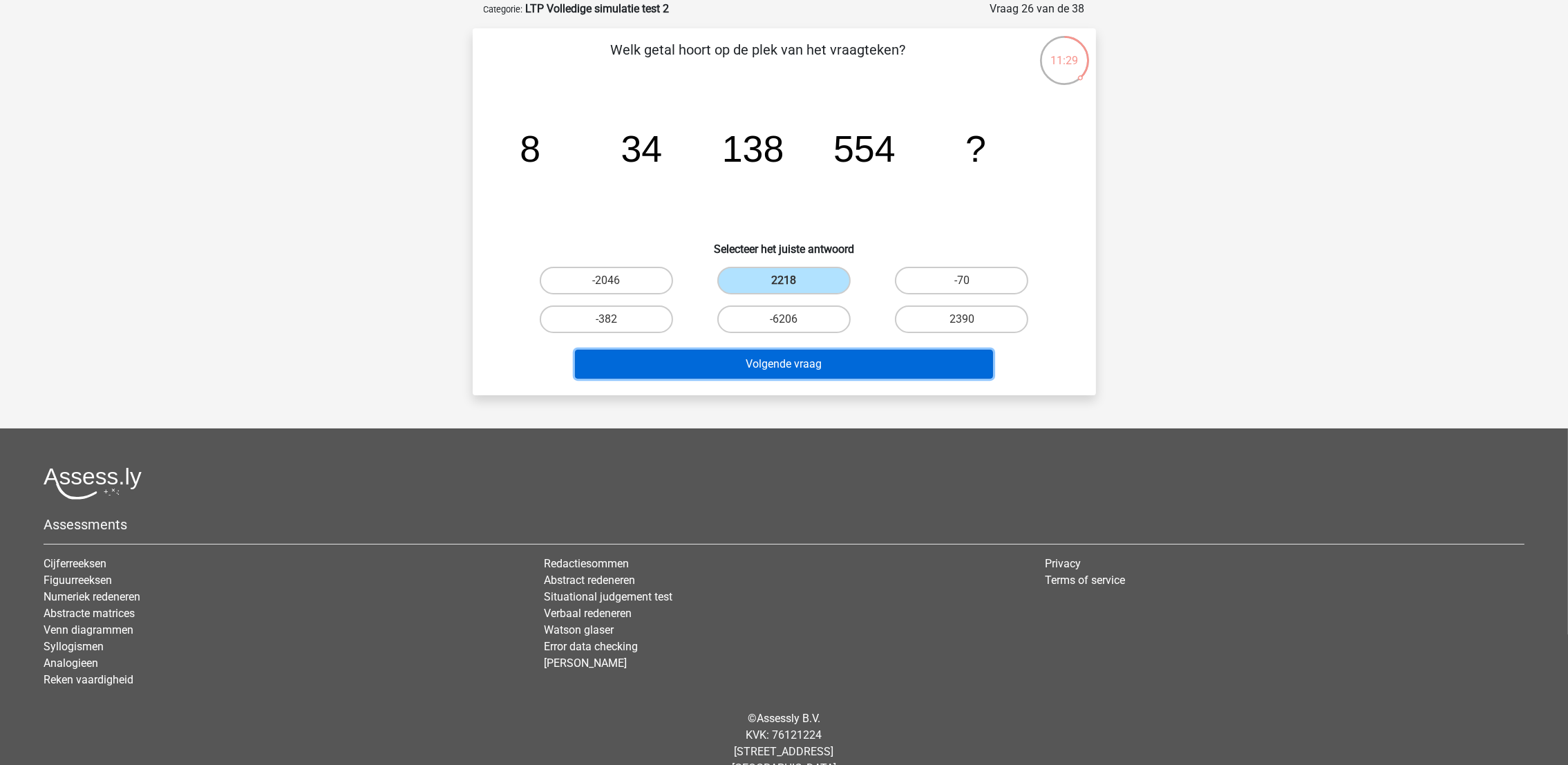
click at [790, 357] on button "Volgende vraag" at bounding box center [784, 364] width 418 height 29
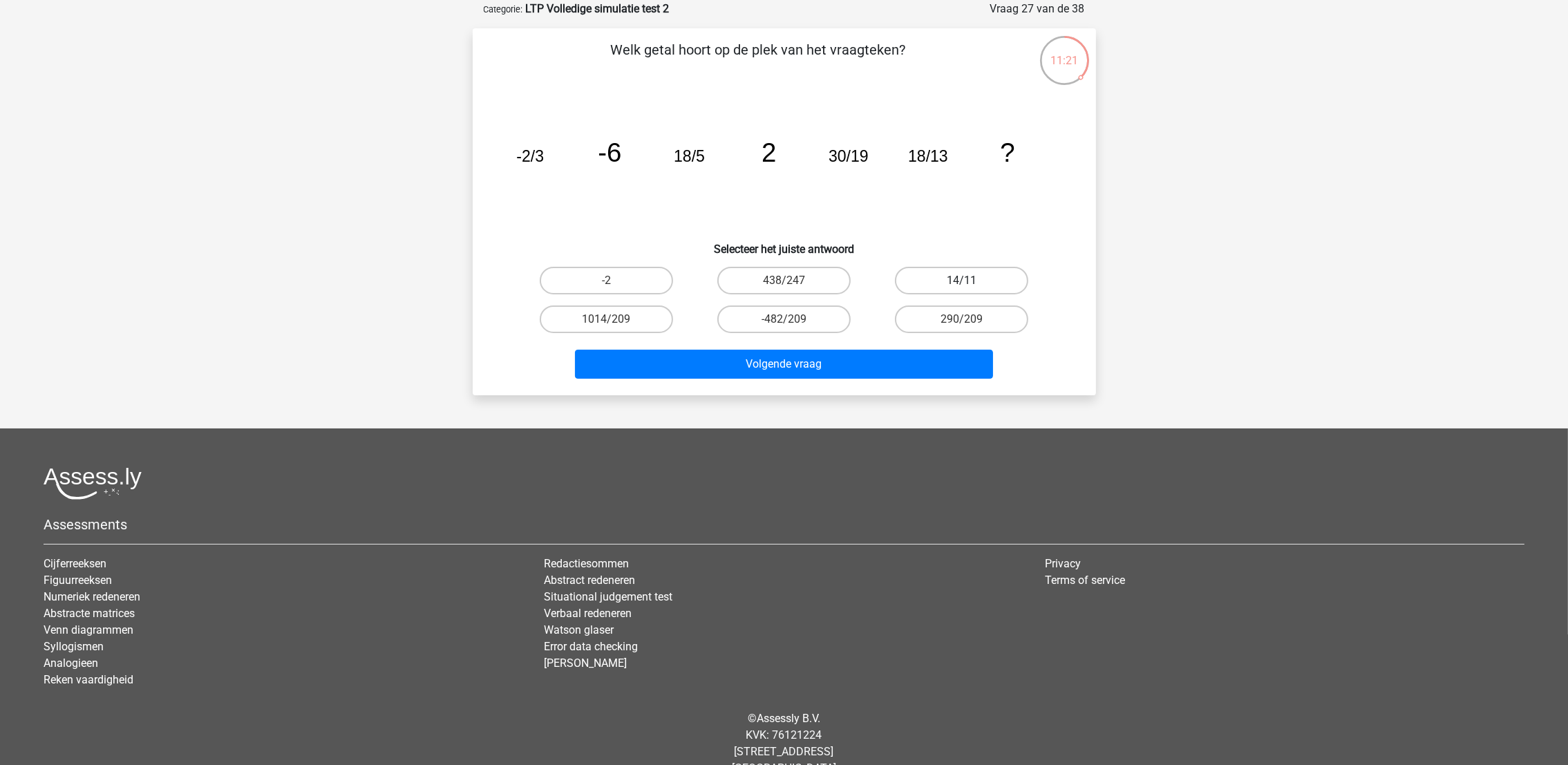
click at [938, 273] on label "14/11" at bounding box center [962, 281] width 133 height 28
click at [962, 281] on input "14/11" at bounding box center [966, 285] width 9 height 9
radio input "true"
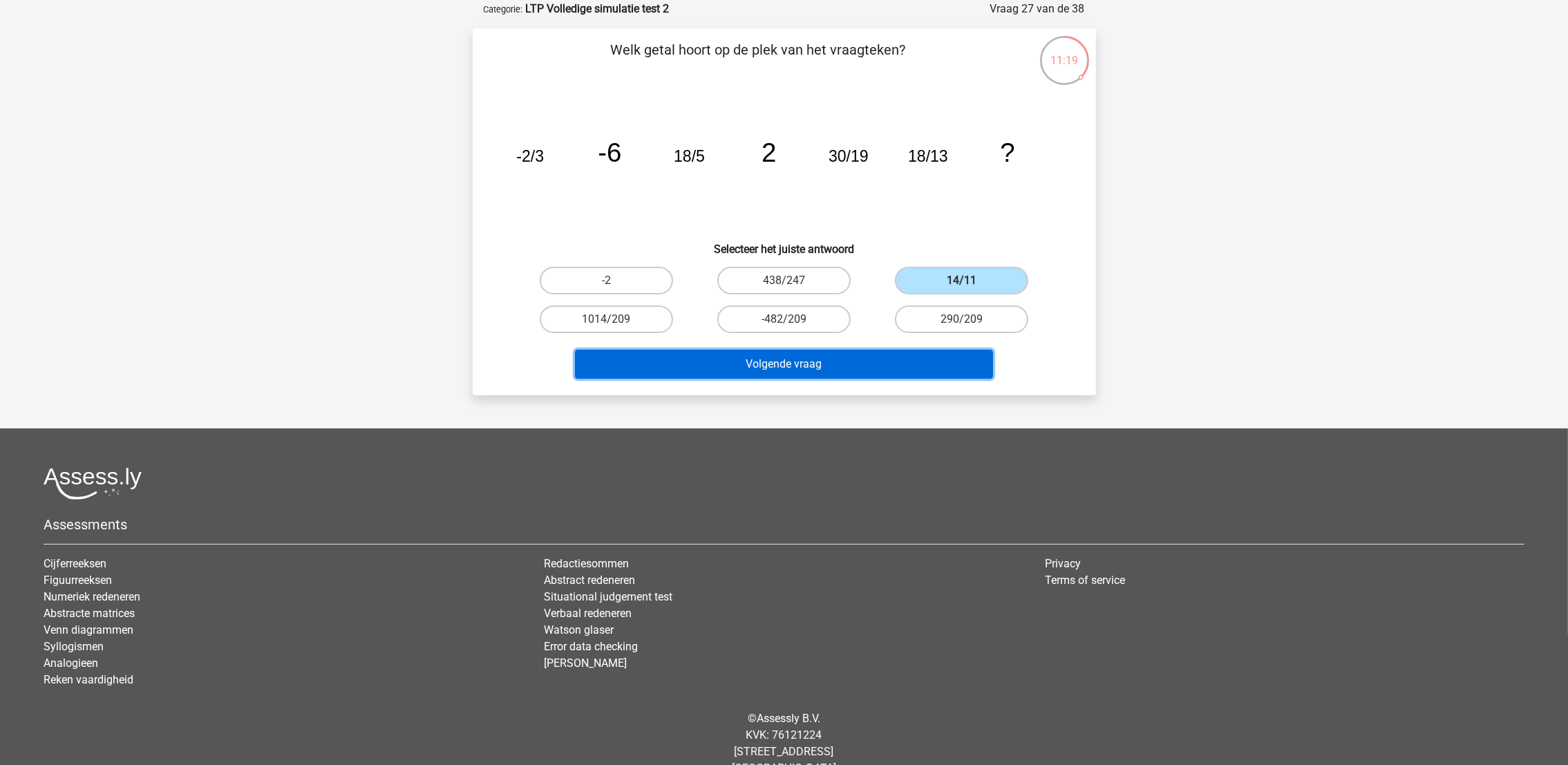
click at [864, 360] on button "Volgende vraag" at bounding box center [784, 364] width 418 height 29
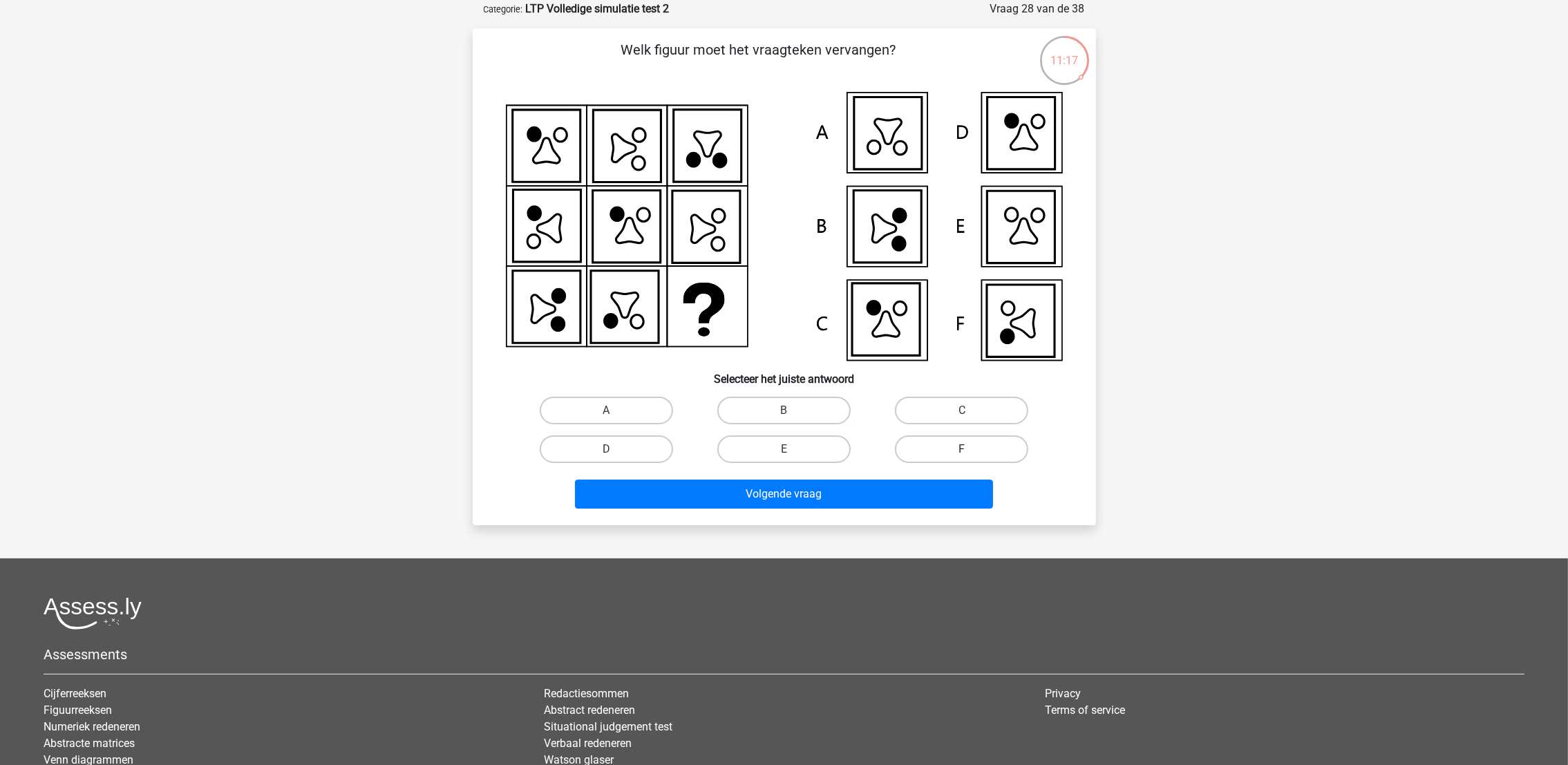
click at [942, 449] on label "F" at bounding box center [962, 449] width 133 height 28
click at [962, 449] on input "F" at bounding box center [966, 453] width 9 height 9
radio input "true"
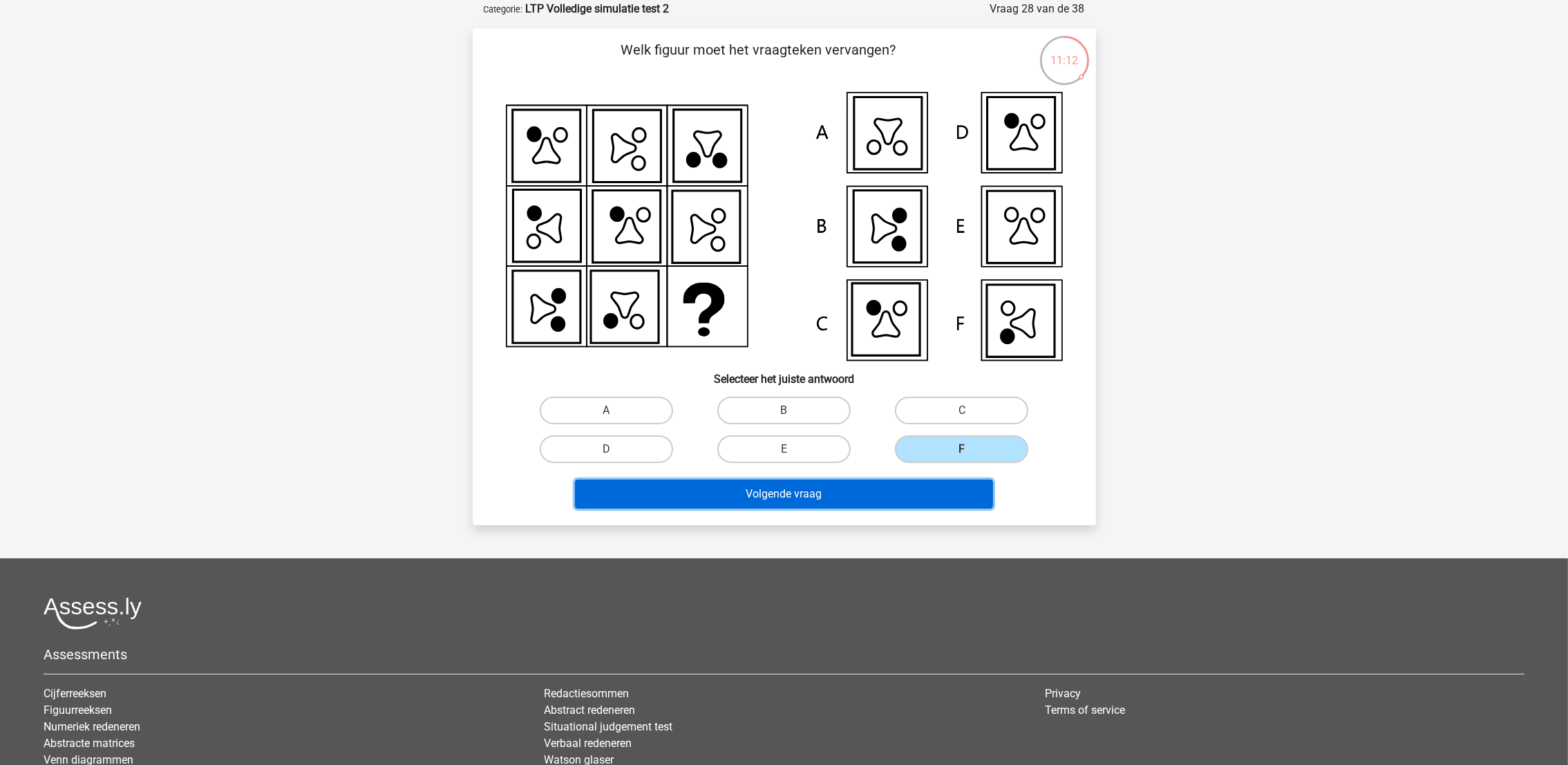
click at [911, 499] on button "Volgende vraag" at bounding box center [784, 494] width 418 height 29
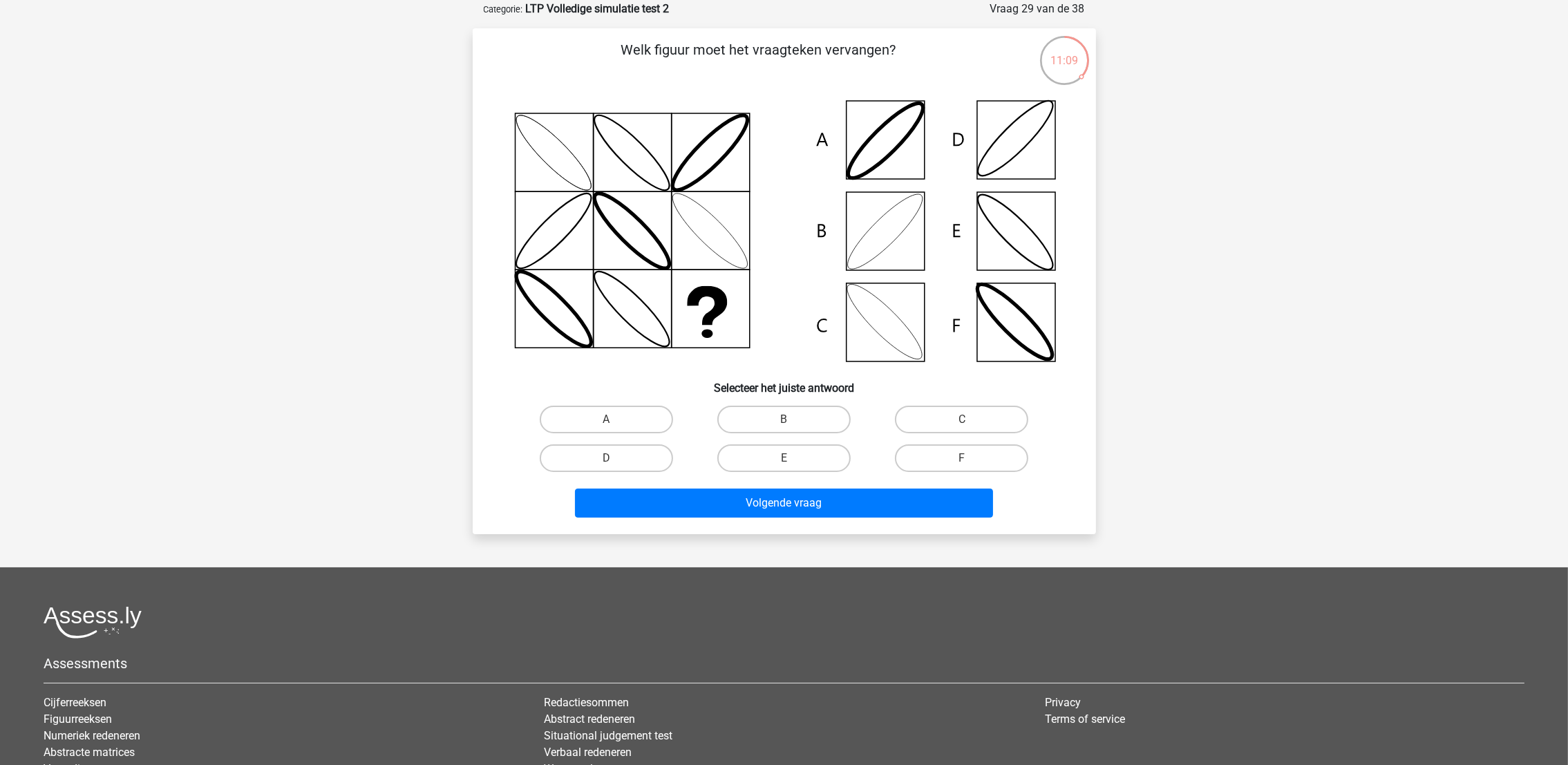
click at [793, 419] on input "B" at bounding box center [788, 423] width 9 height 9
radio input "true"
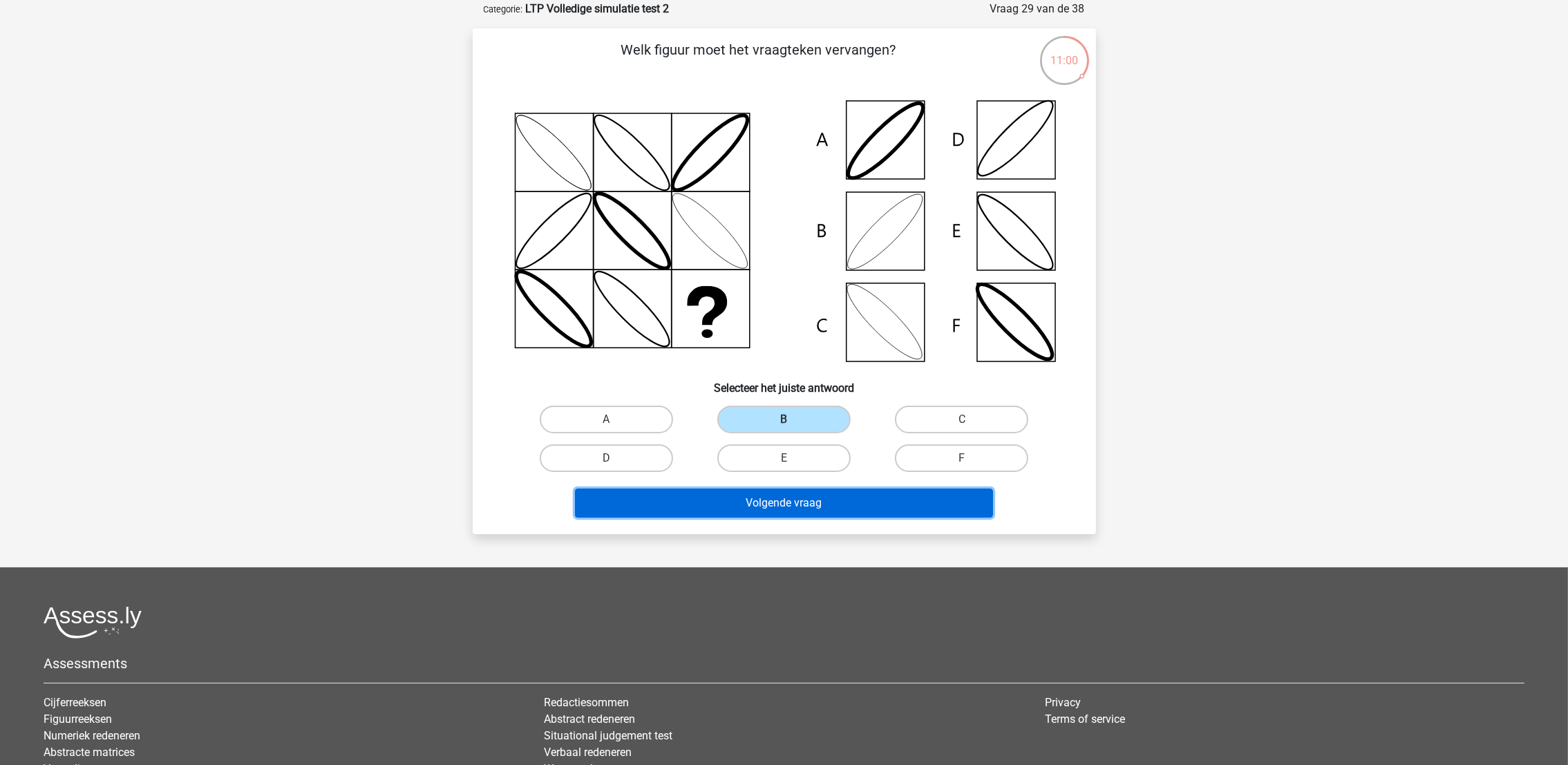
click at [851, 496] on button "Volgende vraag" at bounding box center [784, 503] width 418 height 29
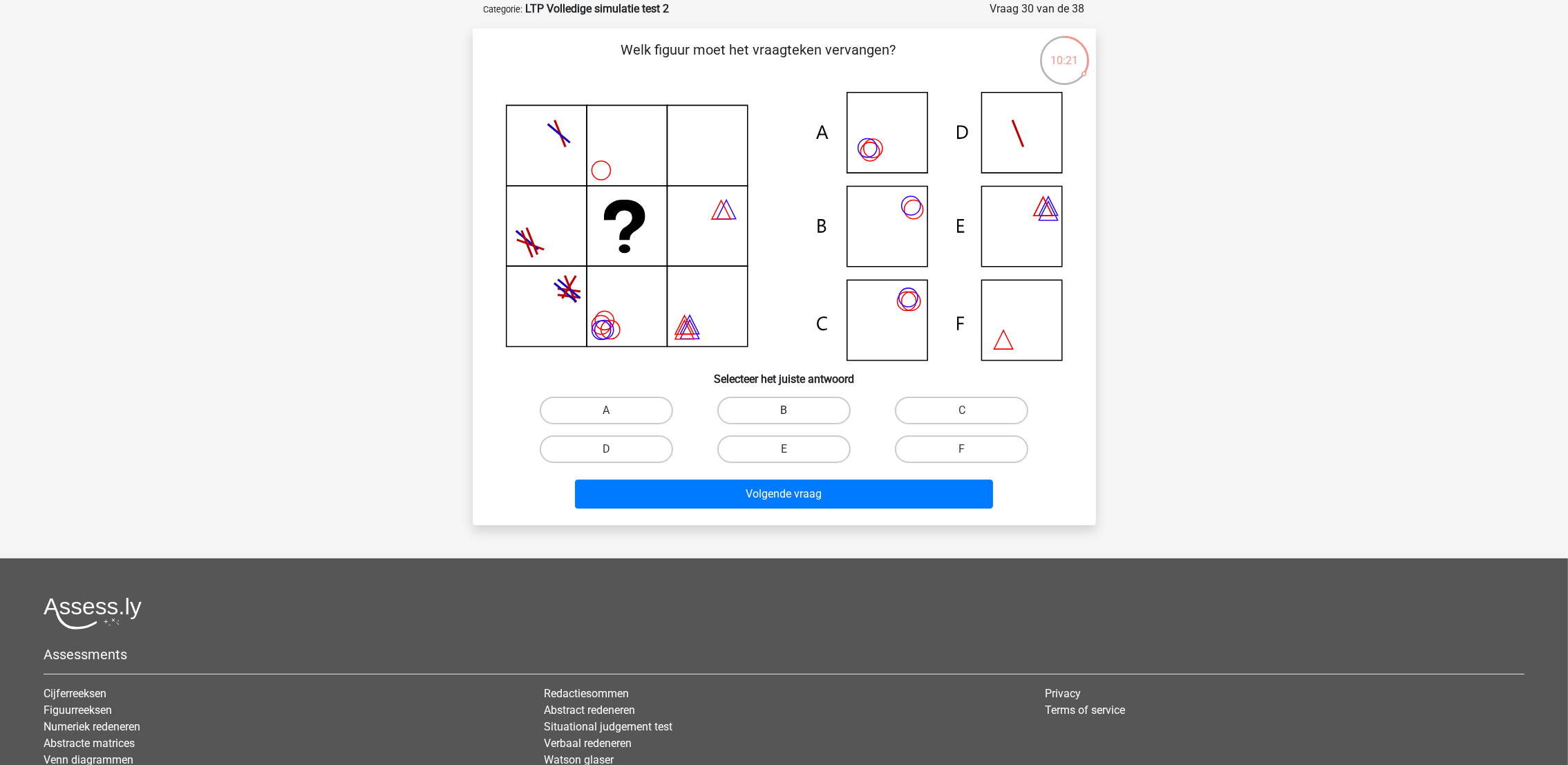
click at [794, 403] on label "B" at bounding box center [784, 410] width 133 height 28
click at [793, 410] on input "B" at bounding box center [788, 415] width 9 height 9
radio input "true"
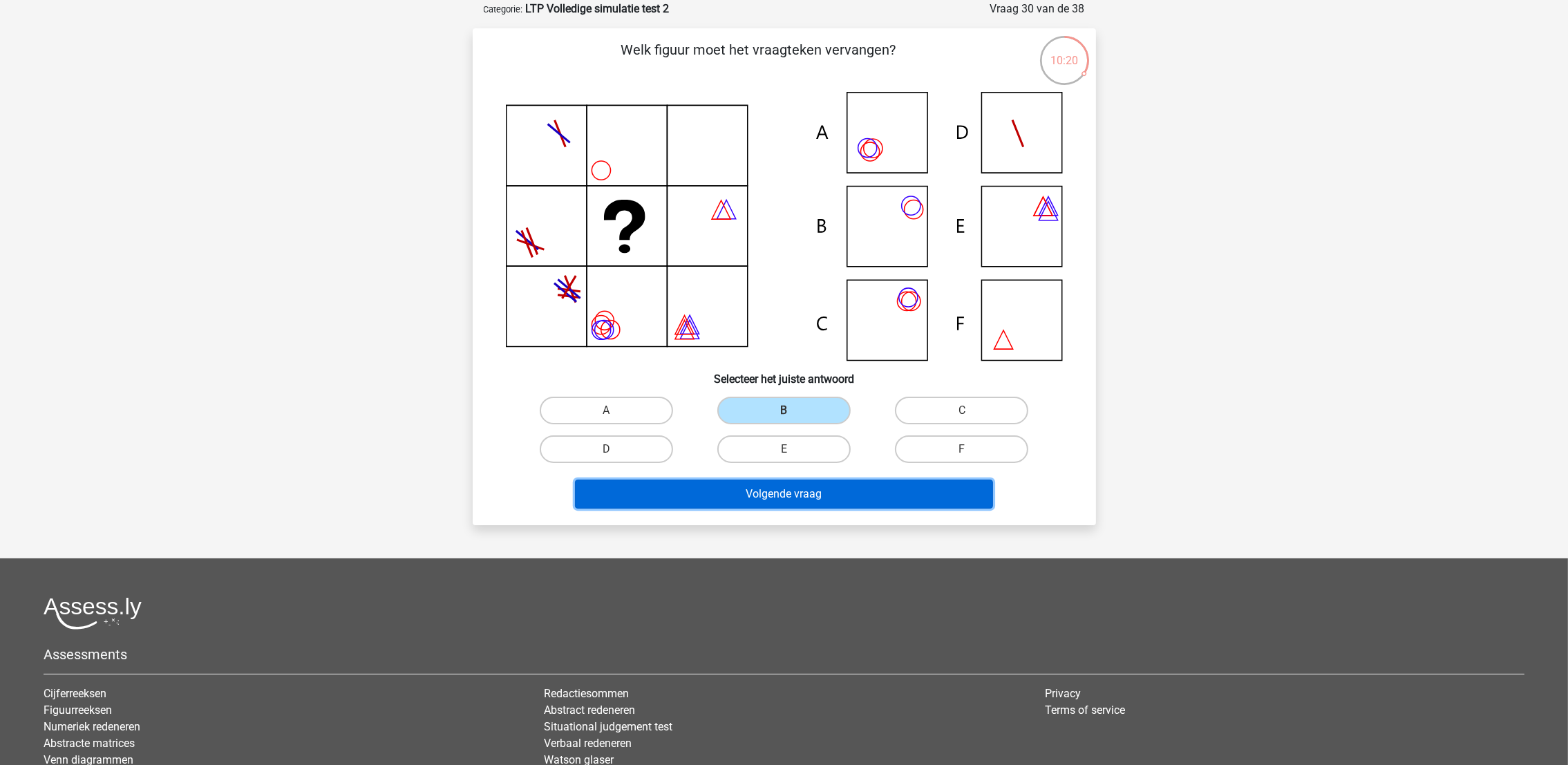
click at [790, 490] on button "Volgende vraag" at bounding box center [784, 494] width 418 height 29
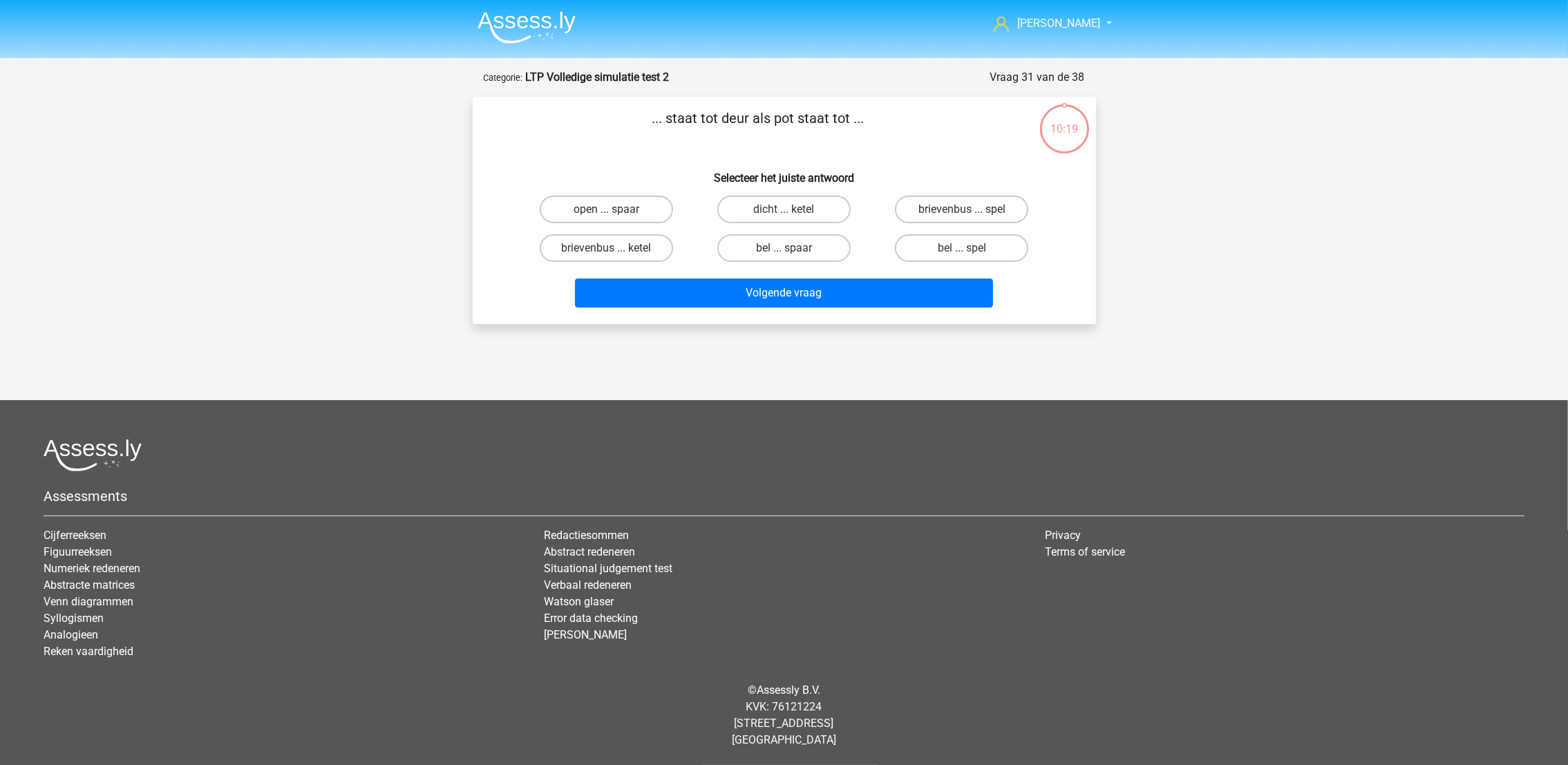
scroll to position [0, 0]
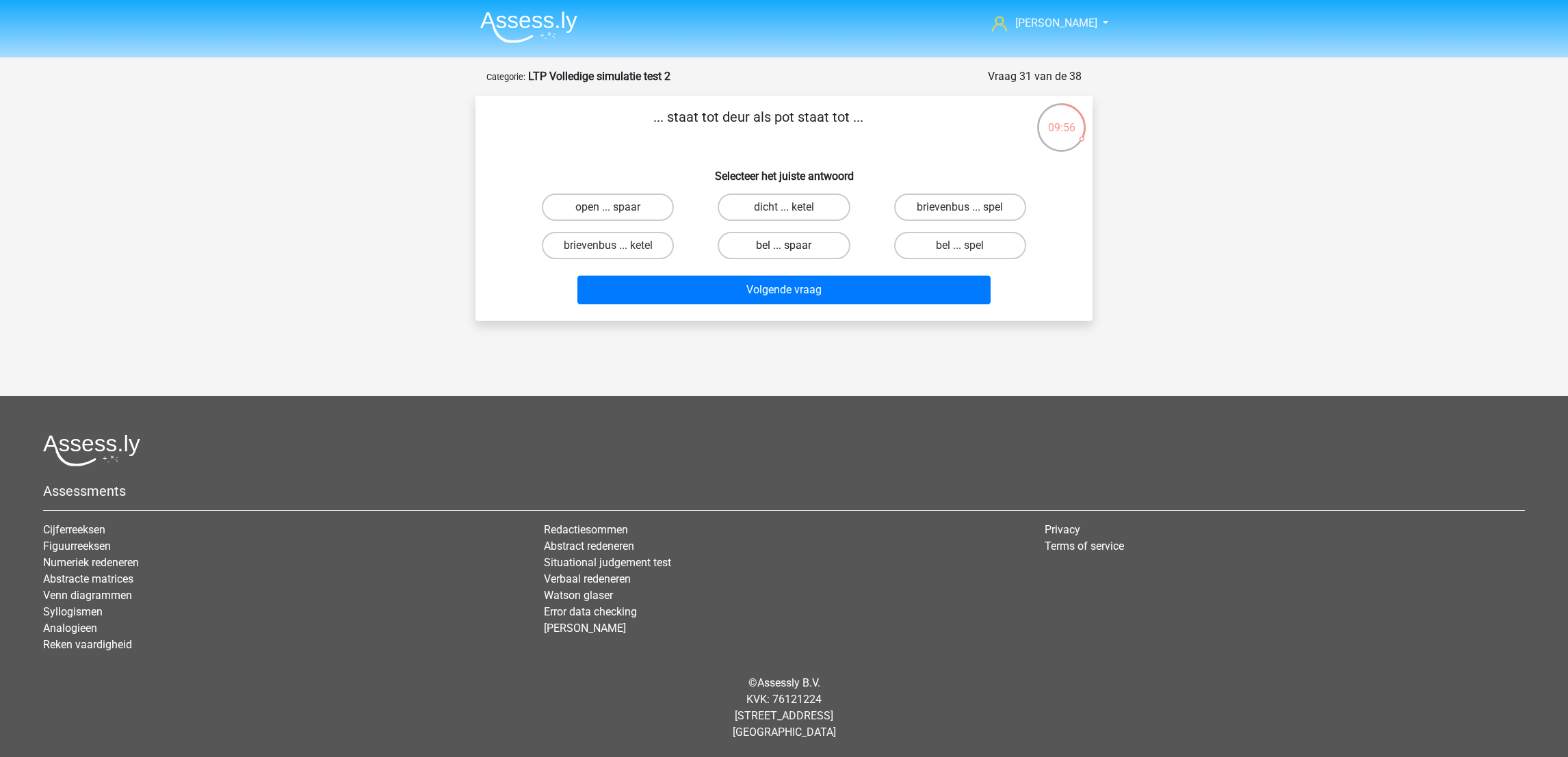
click at [793, 245] on label "bel ... spaar" at bounding box center [783, 246] width 132 height 27
click at [793, 246] on input "bel ... spaar" at bounding box center [788, 250] width 9 height 9
radio input "true"
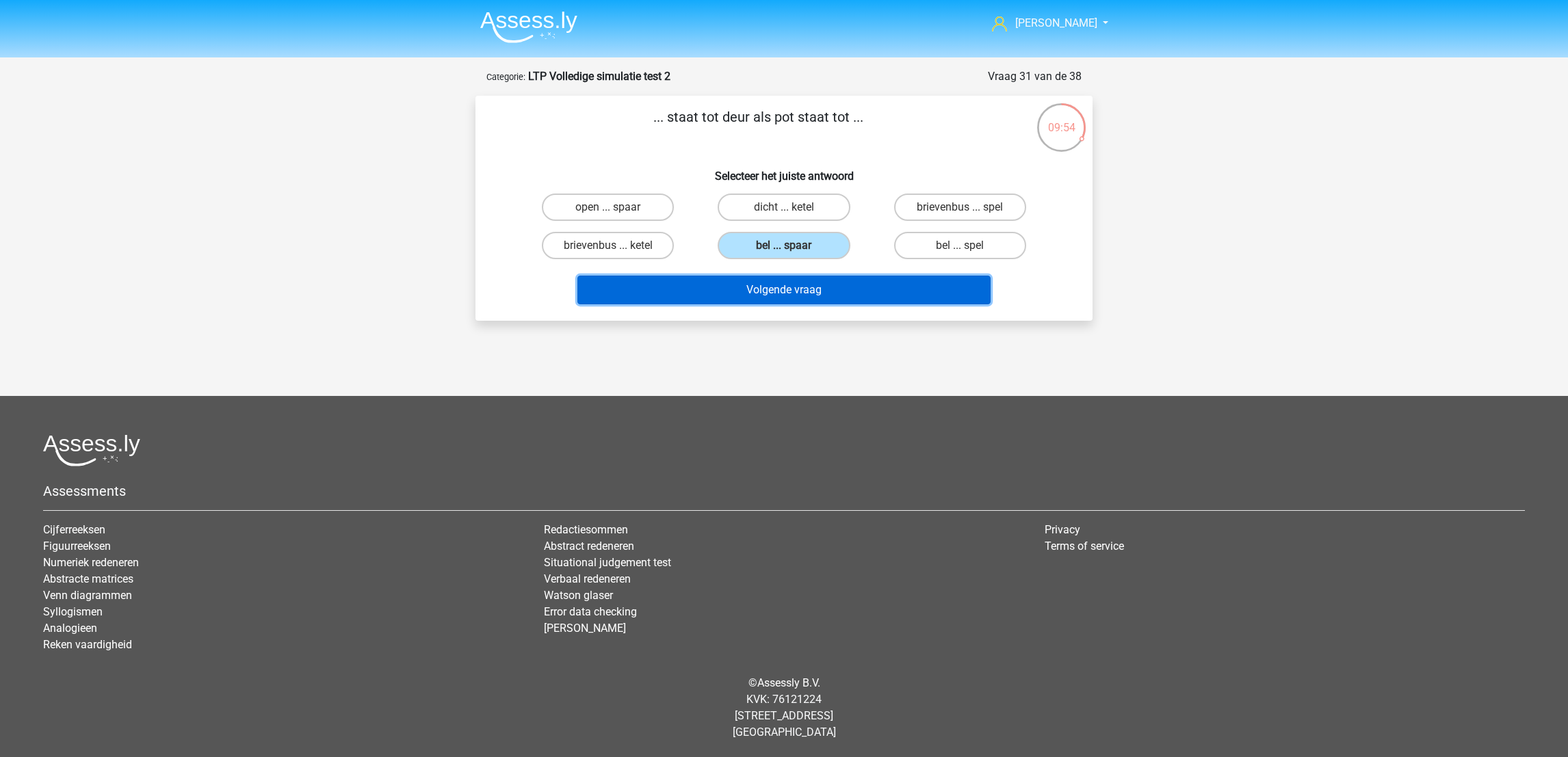
click at [785, 292] on button "Volgende vraag" at bounding box center [784, 290] width 414 height 29
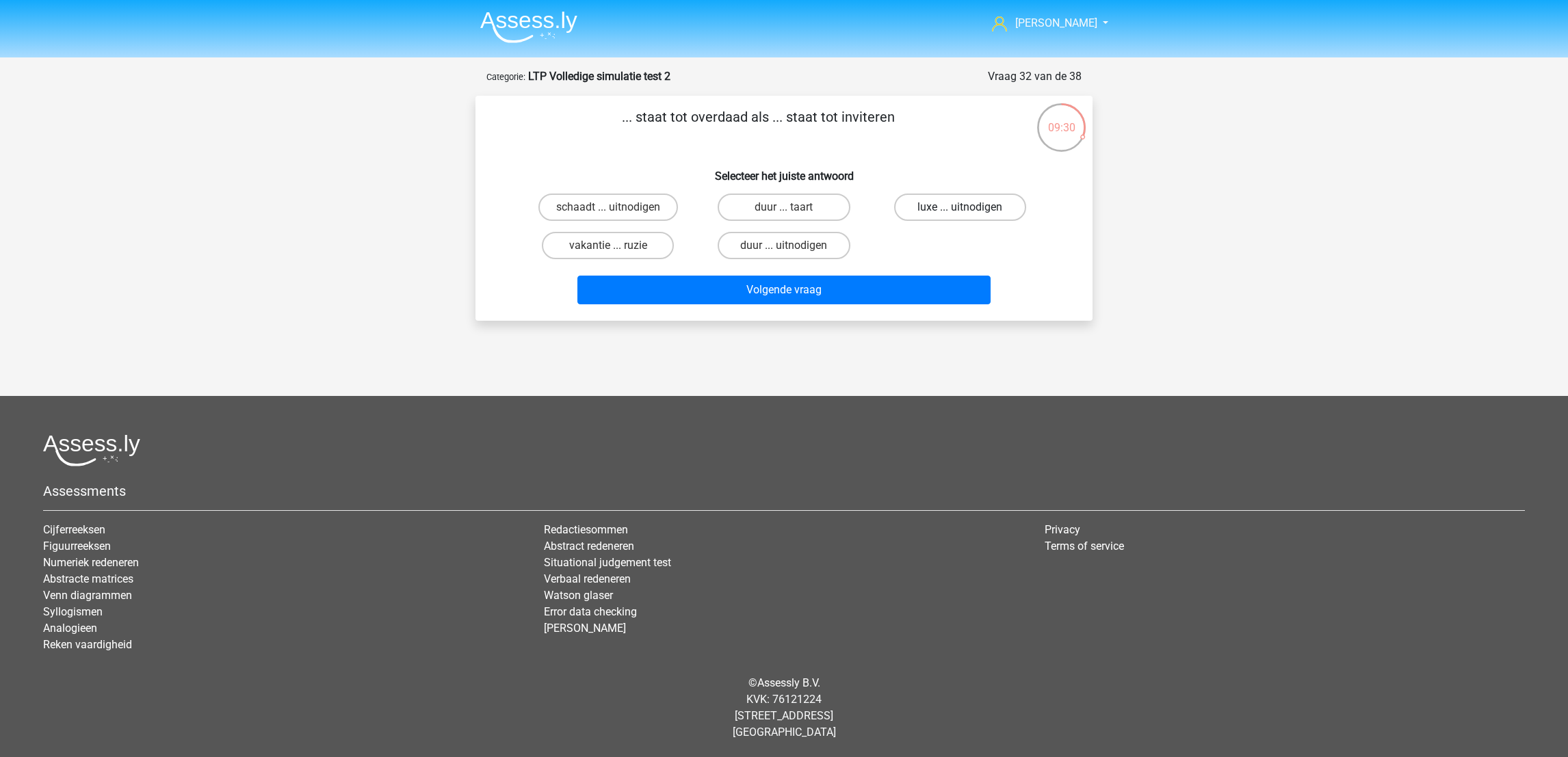
click at [947, 205] on label "luxe ... uitnodigen" at bounding box center [960, 207] width 132 height 27
click at [960, 207] on input "luxe ... uitnodigen" at bounding box center [964, 211] width 9 height 9
radio input "true"
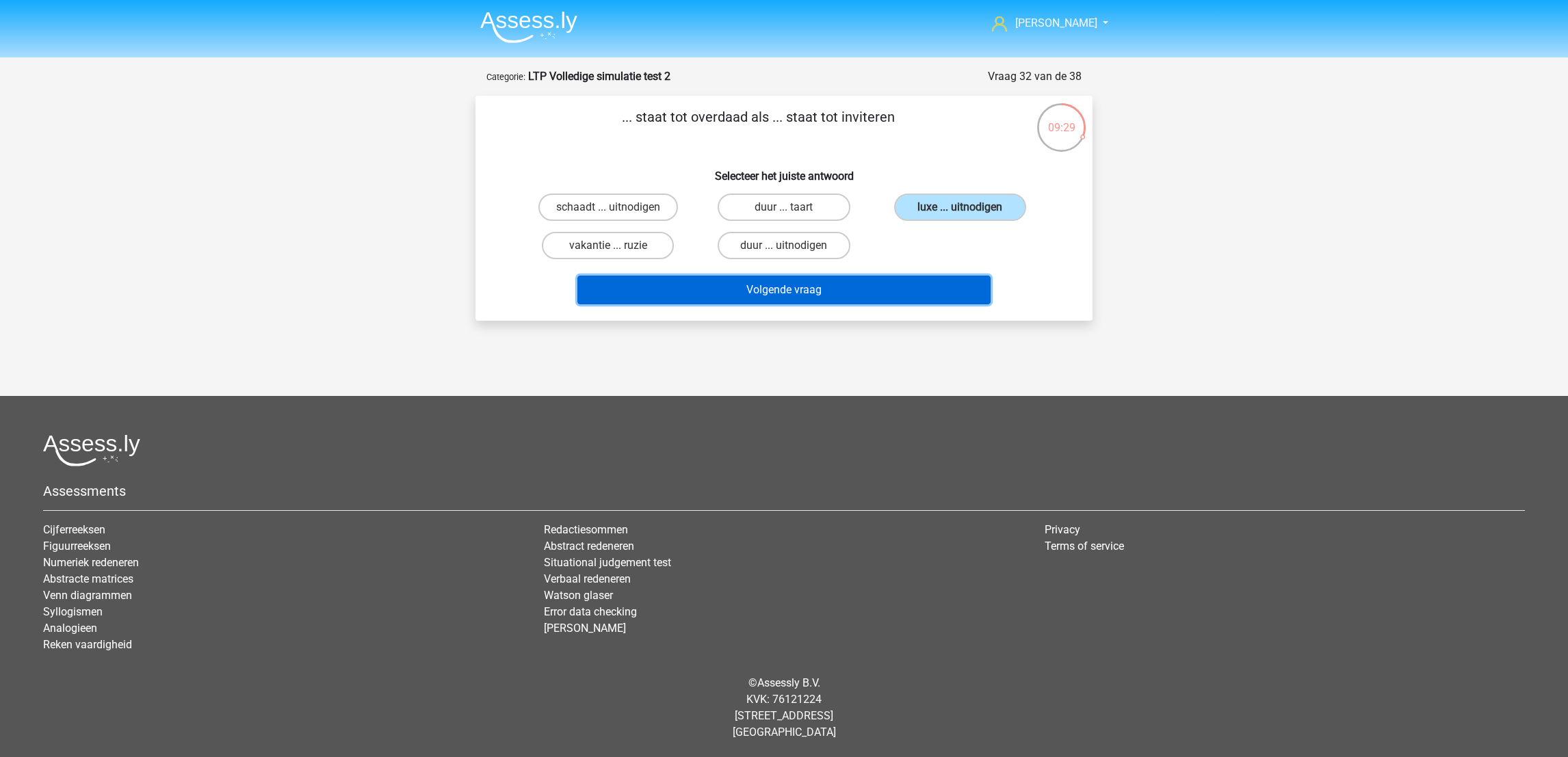
click at [876, 288] on button "Volgende vraag" at bounding box center [784, 290] width 414 height 29
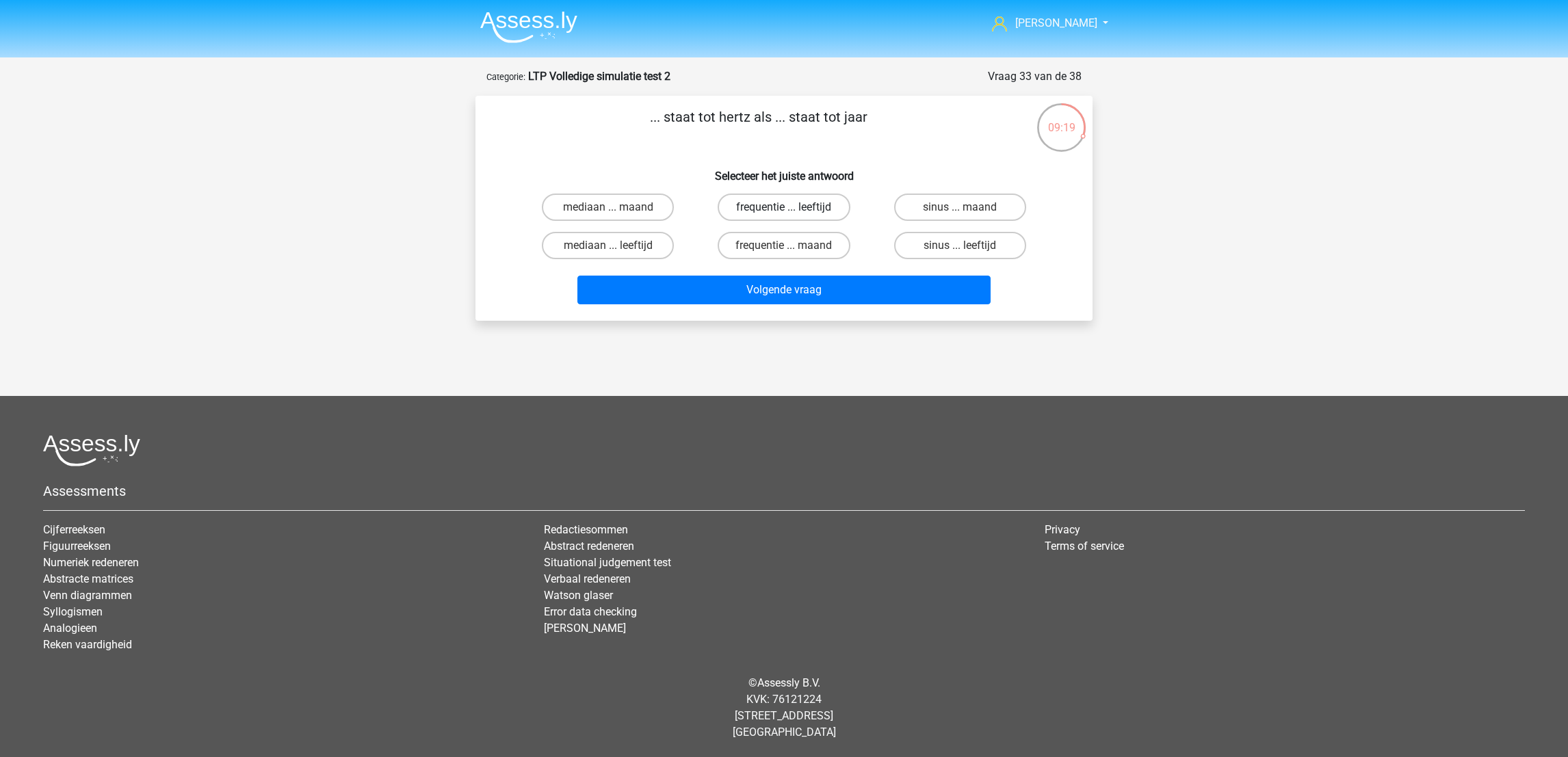
click at [811, 196] on label "frequentie ... leeftijd" at bounding box center [783, 207] width 132 height 27
click at [793, 207] on input "frequentie ... leeftijd" at bounding box center [788, 211] width 9 height 9
radio input "true"
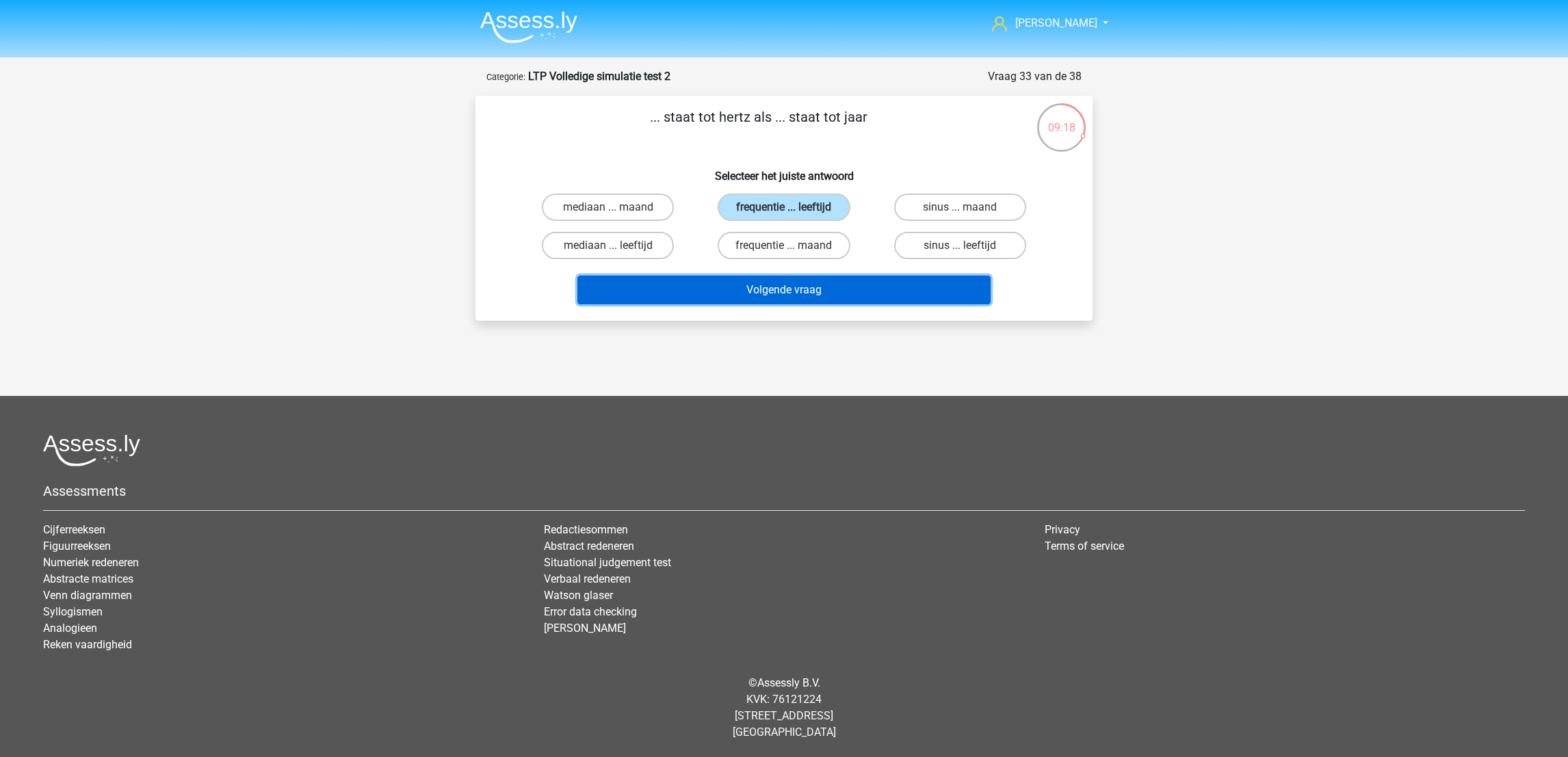
click at [798, 288] on button "Volgende vraag" at bounding box center [784, 290] width 414 height 29
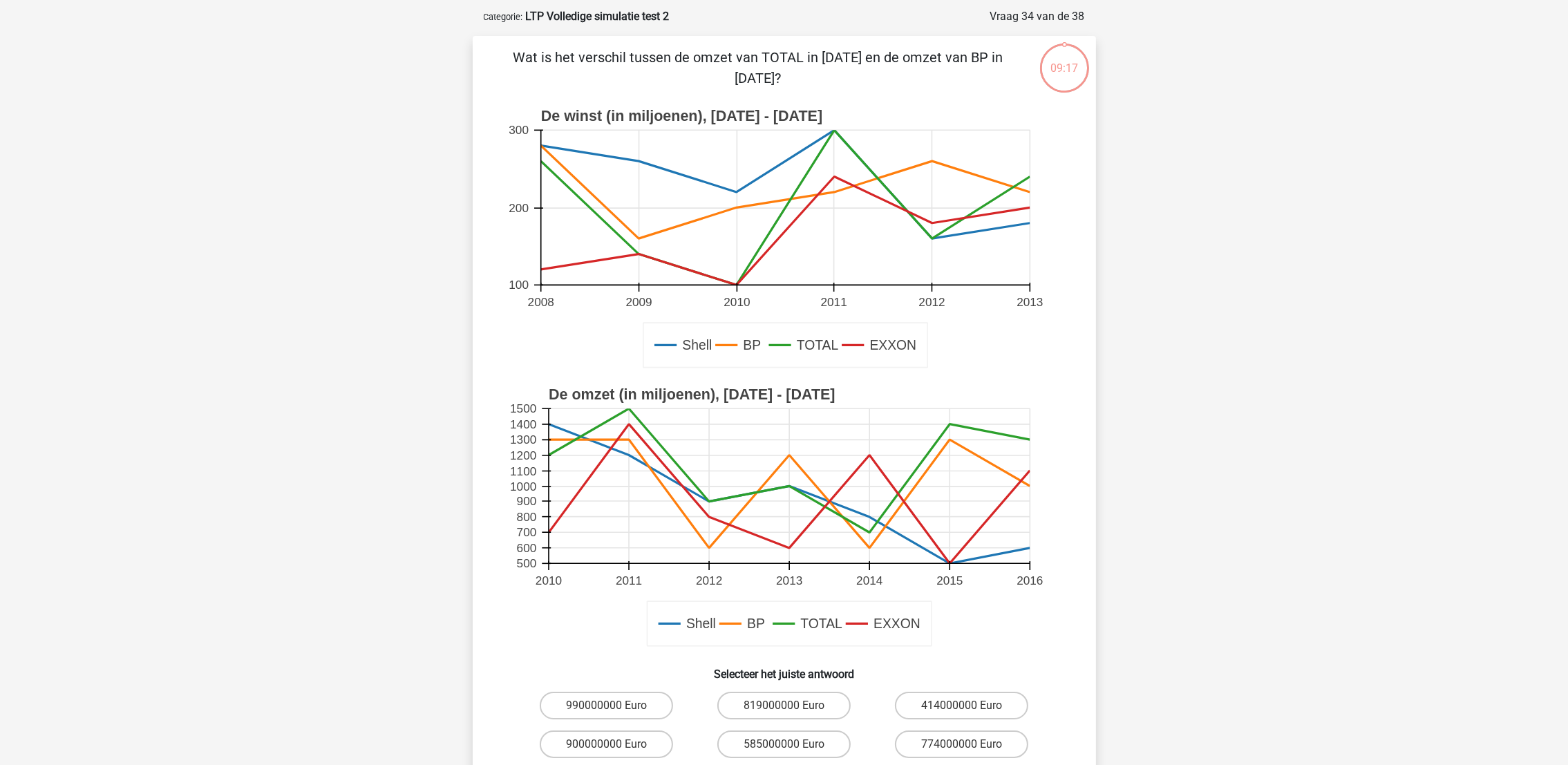
scroll to position [68, 0]
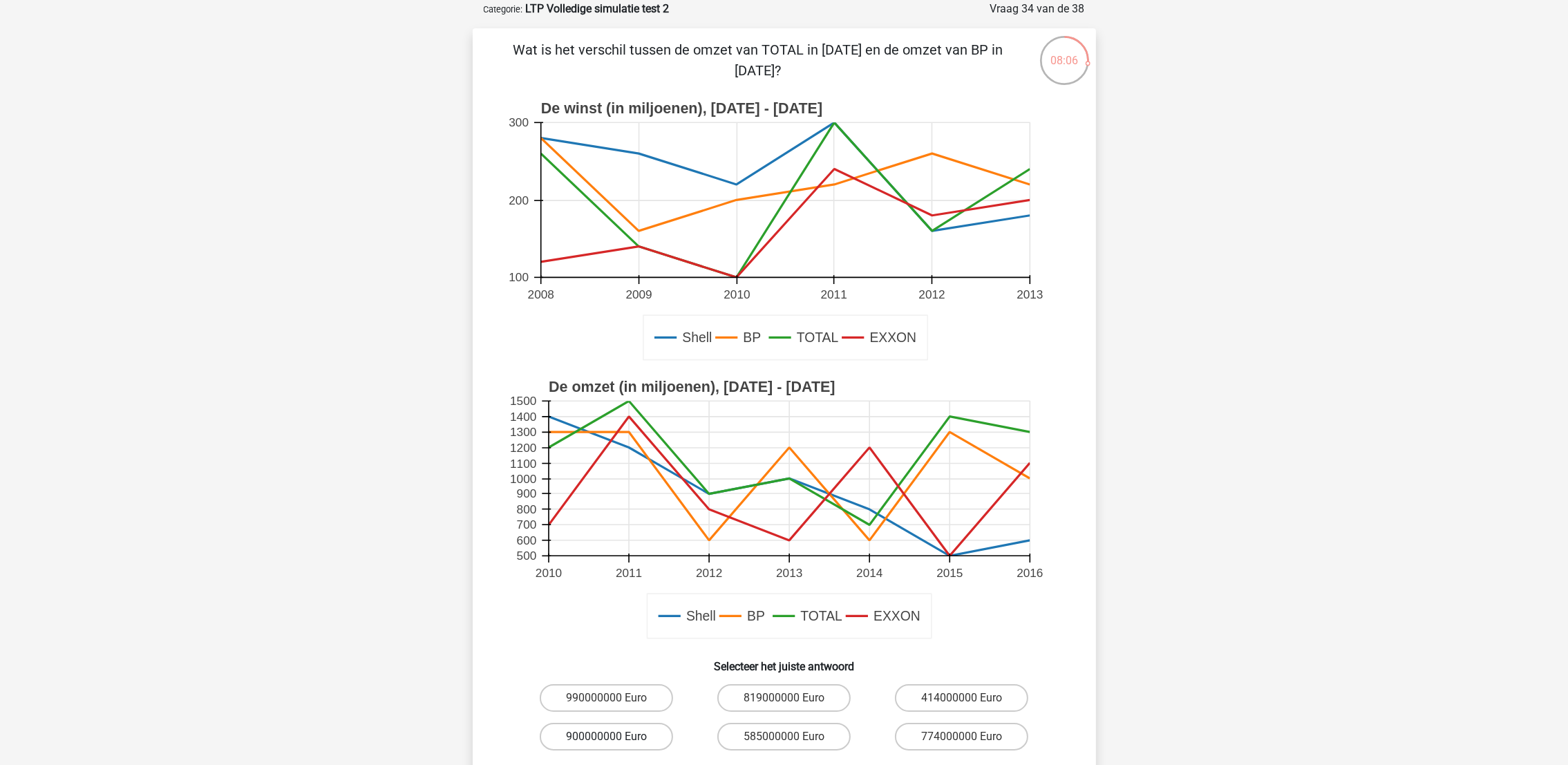
click at [618, 741] on label "900000000 Euro" at bounding box center [606, 737] width 133 height 28
click at [615, 741] on input "900000000 Euro" at bounding box center [610, 741] width 9 height 9
radio input "true"
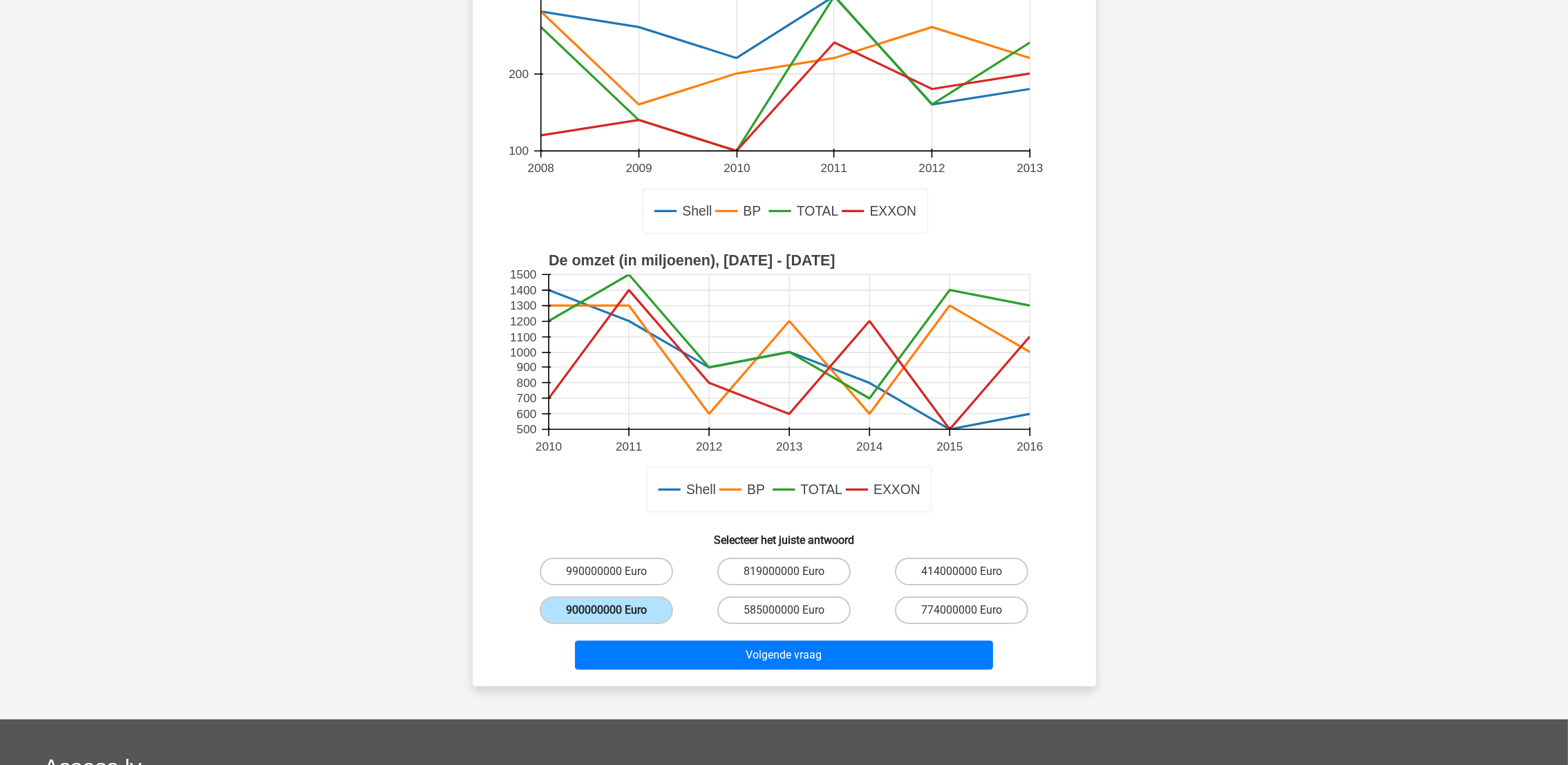
scroll to position [196, 0]
click at [719, 647] on button "Volgende vraag" at bounding box center [784, 654] width 418 height 29
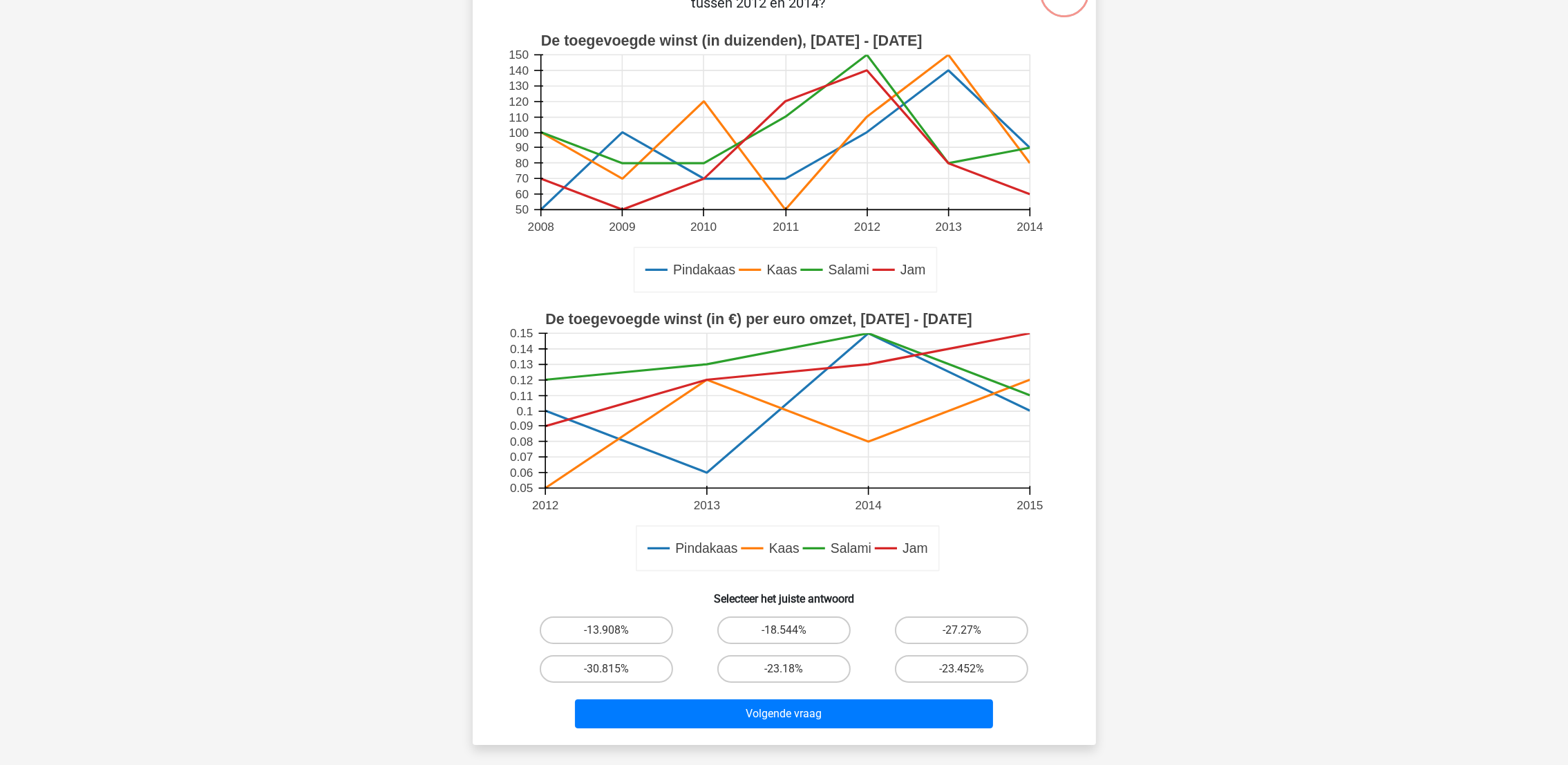
scroll to position [68, 0]
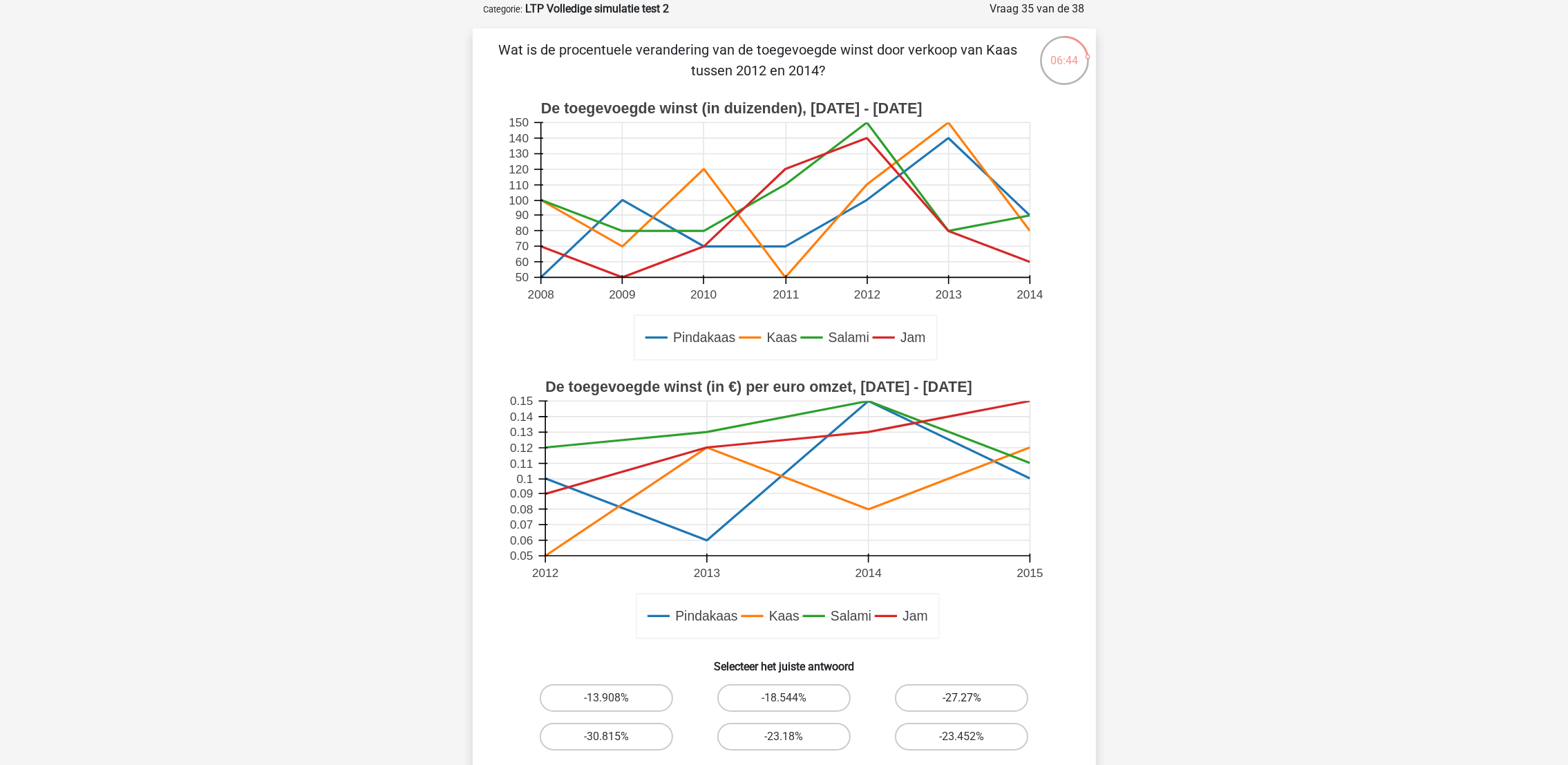
click at [939, 696] on label "-27.27%" at bounding box center [962, 698] width 133 height 28
click at [962, 698] on input "-27.27%" at bounding box center [966, 702] width 9 height 9
radio input "true"
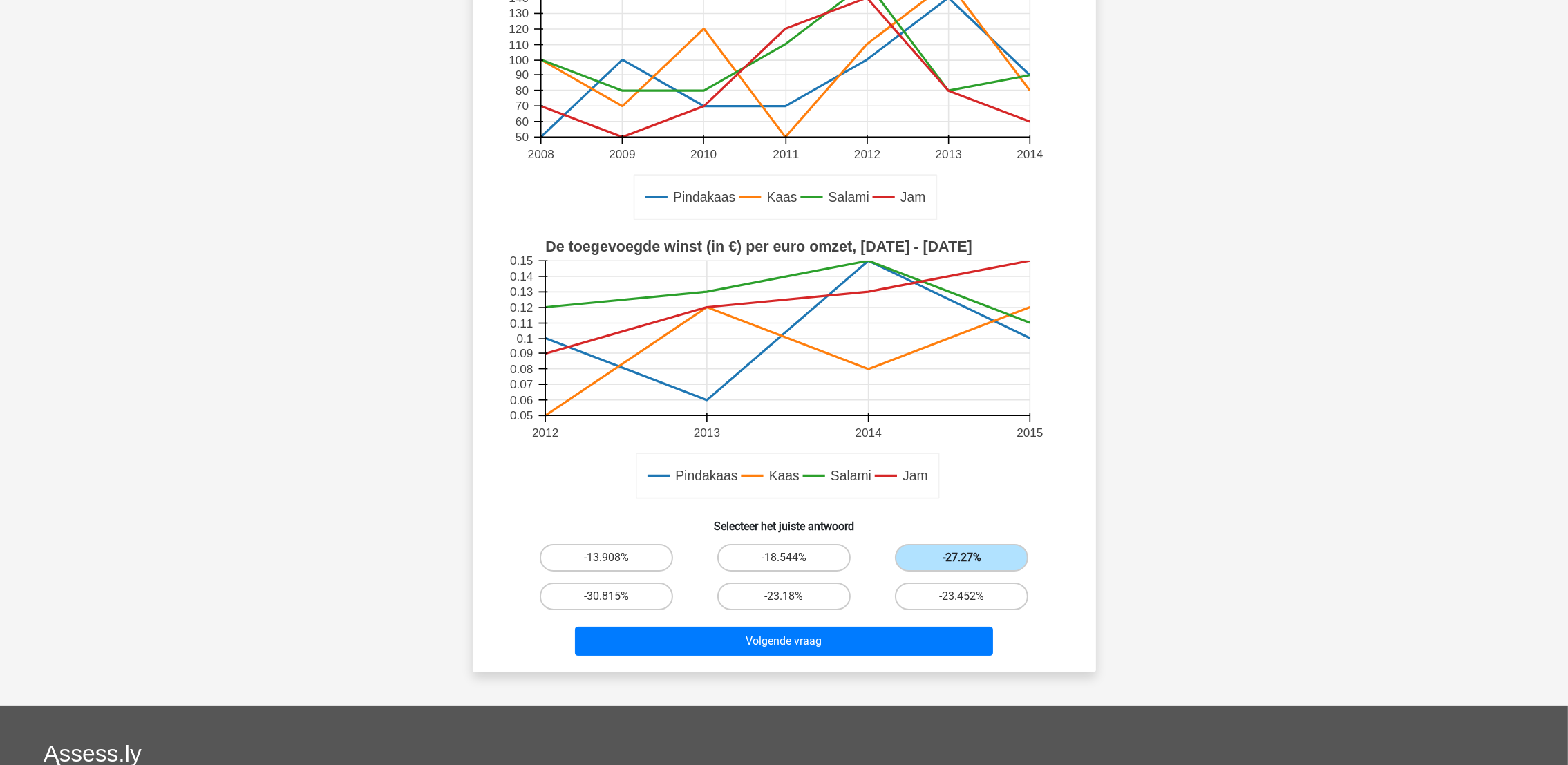
scroll to position [209, 0]
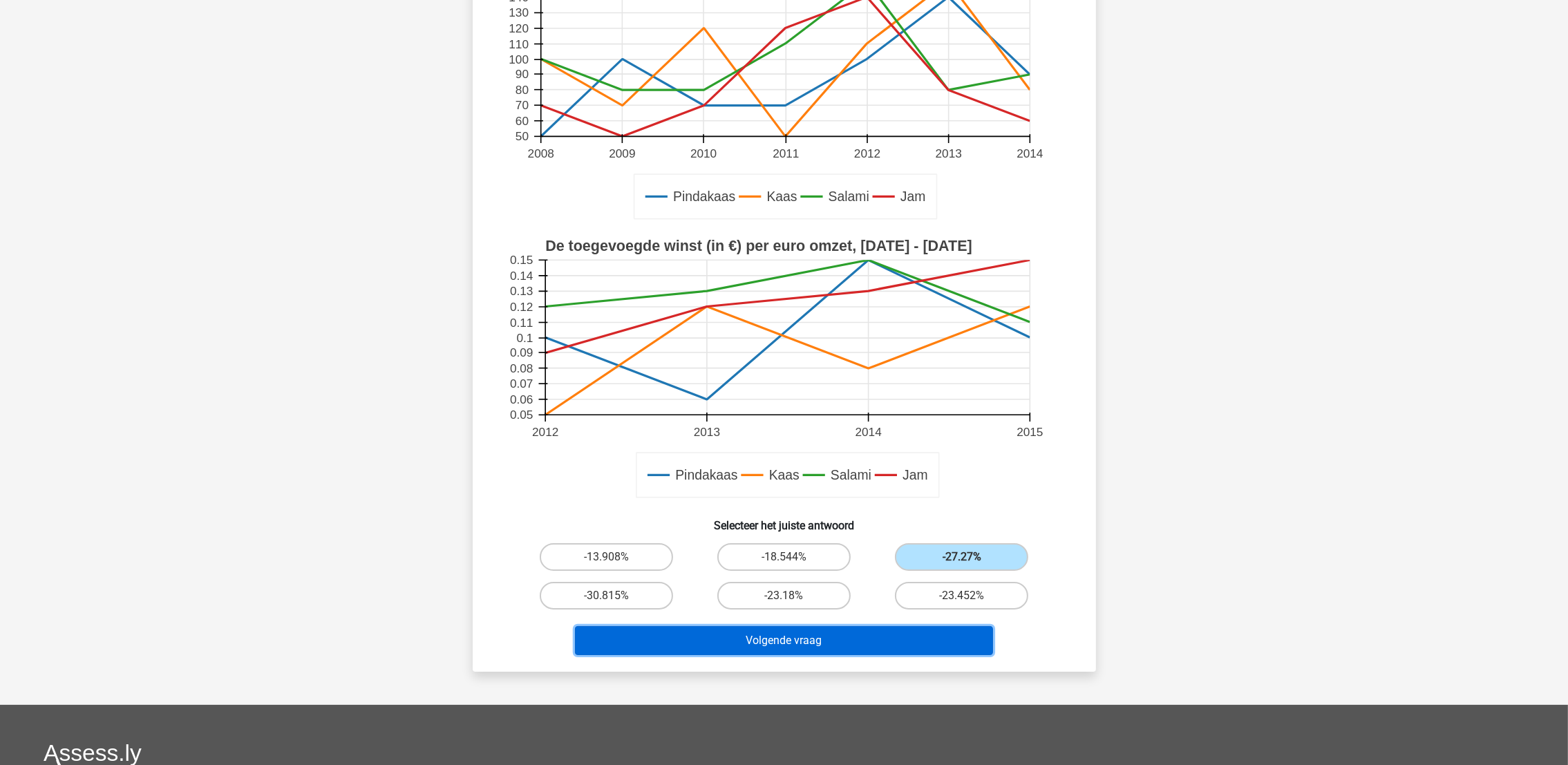
click at [909, 633] on button "Volgende vraag" at bounding box center [784, 641] width 418 height 29
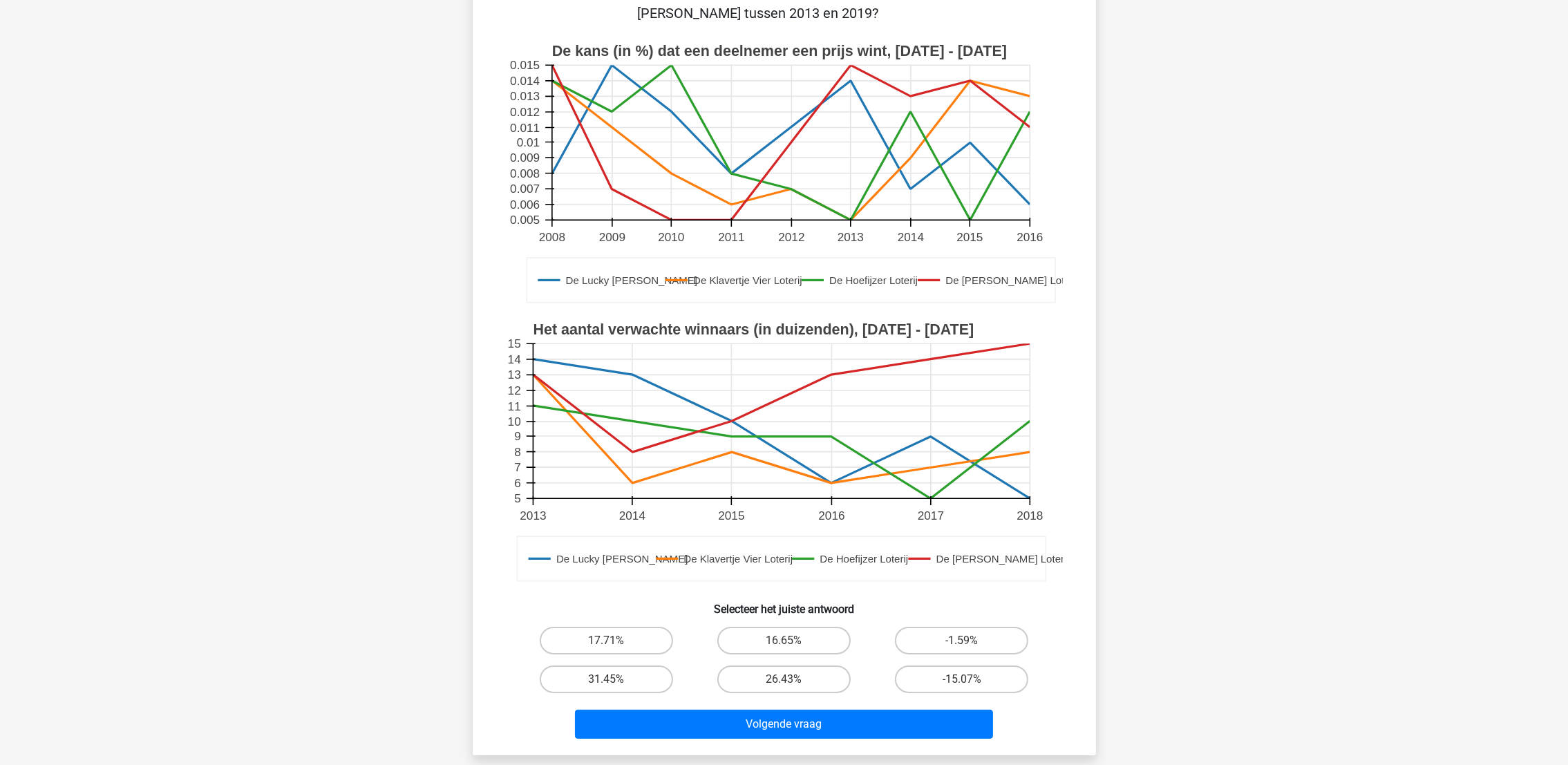
scroll to position [212, 0]
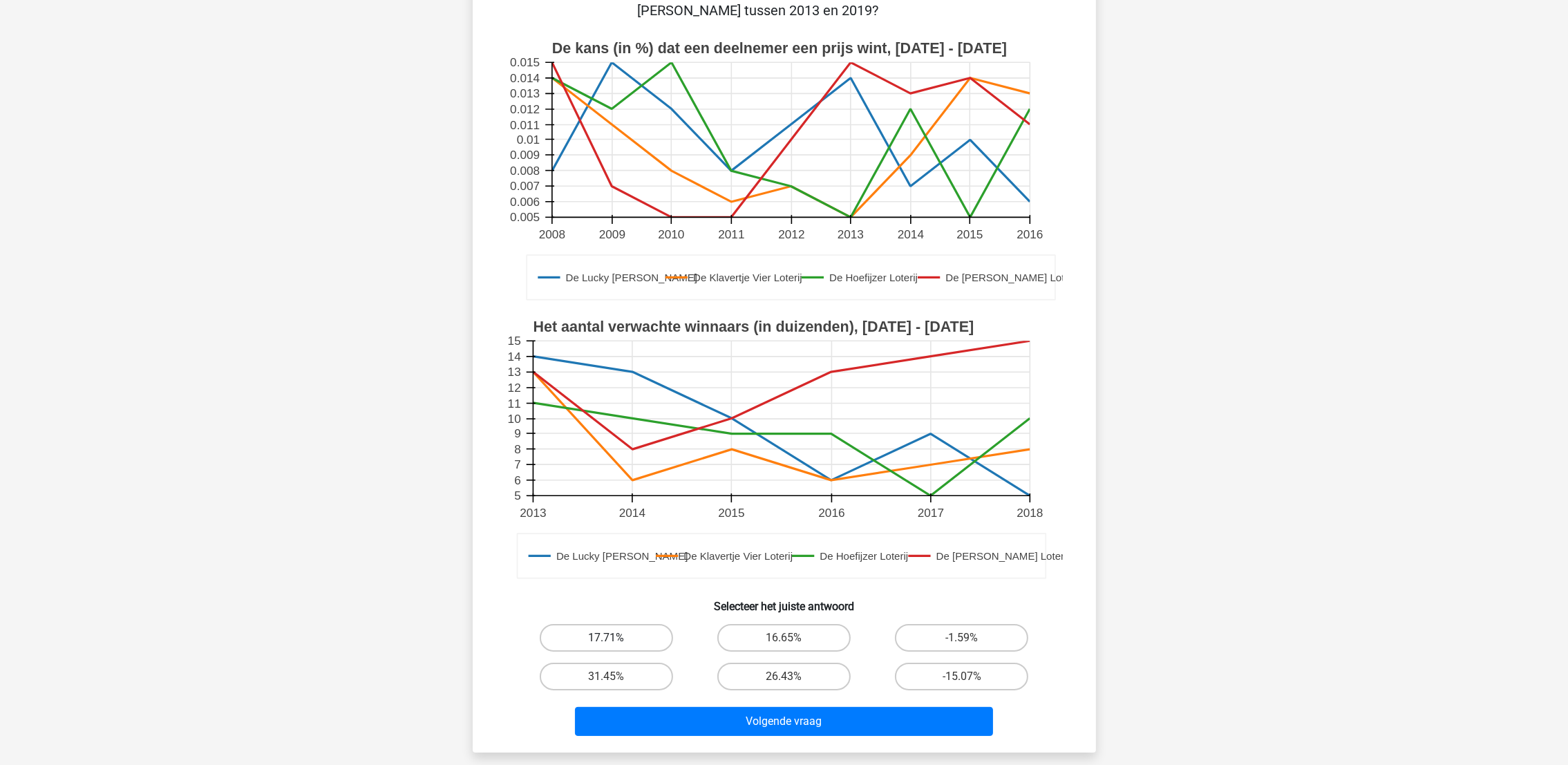
click at [612, 624] on label "17.71%" at bounding box center [606, 638] width 133 height 28
click at [612, 638] on input "17.71%" at bounding box center [610, 642] width 9 height 9
radio input "true"
click at [701, 713] on div "Volgende vraag" at bounding box center [784, 724] width 533 height 35
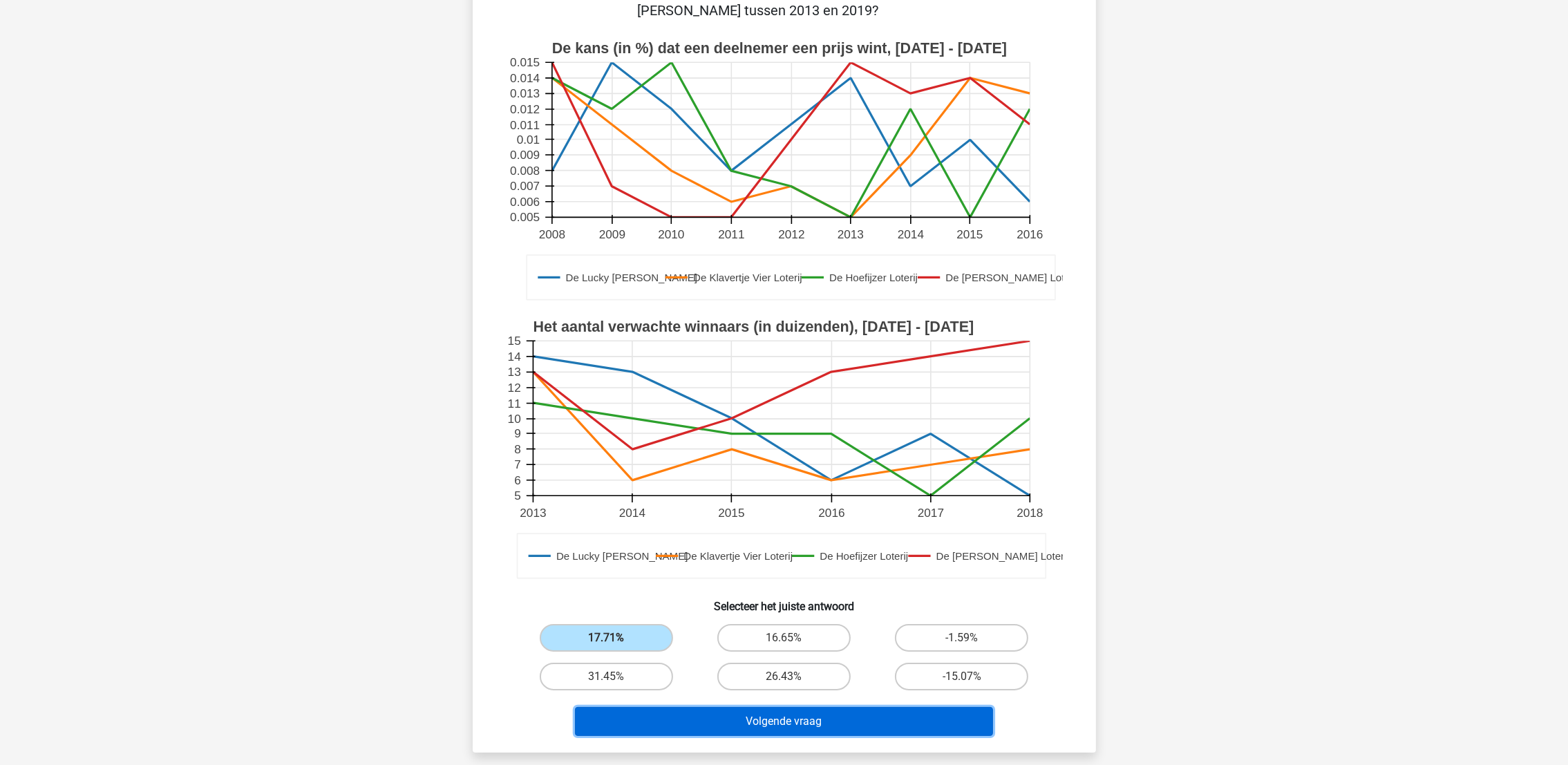
click at [724, 707] on button "Volgende vraag" at bounding box center [784, 721] width 418 height 29
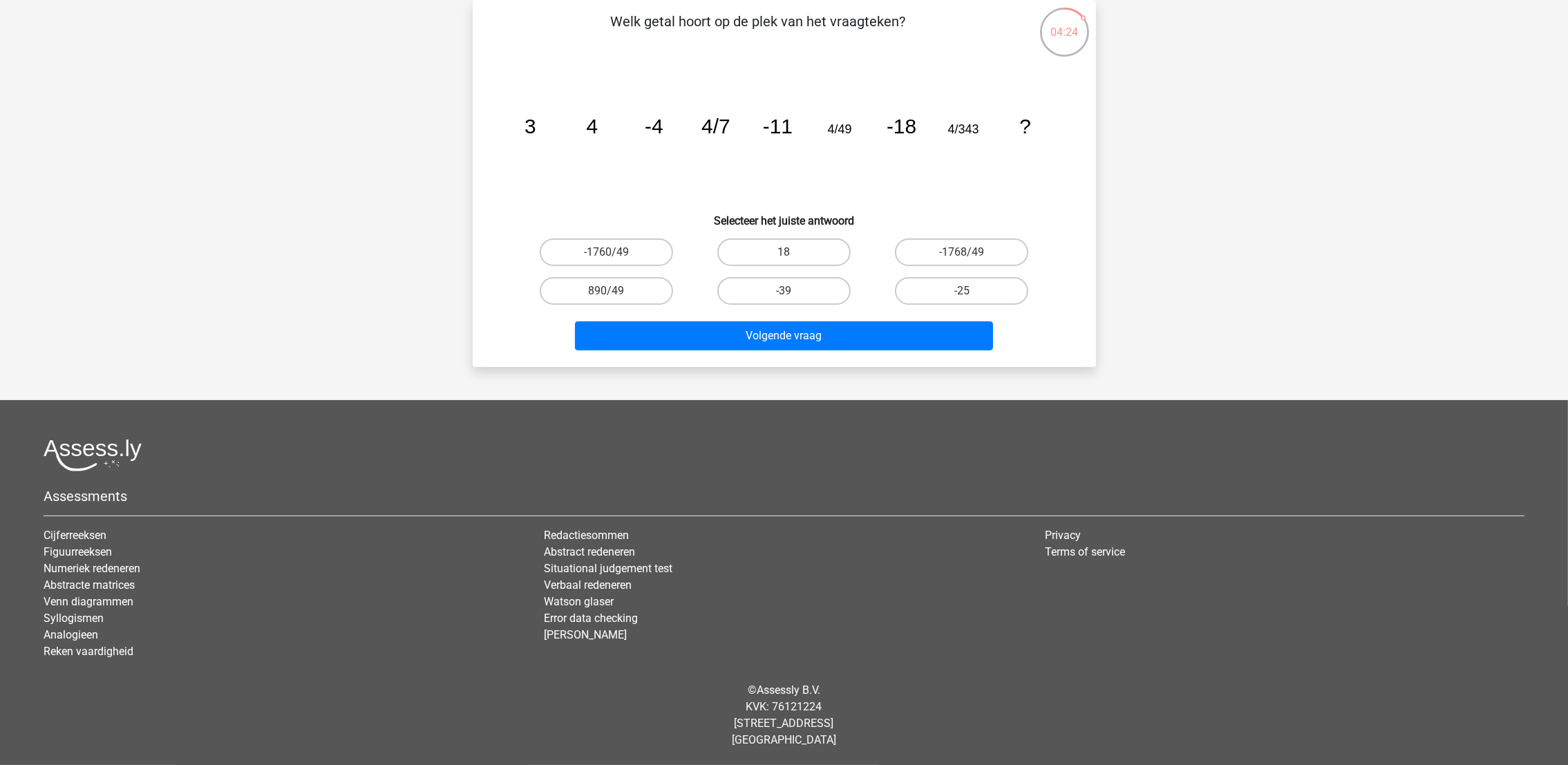
scroll to position [68, 0]
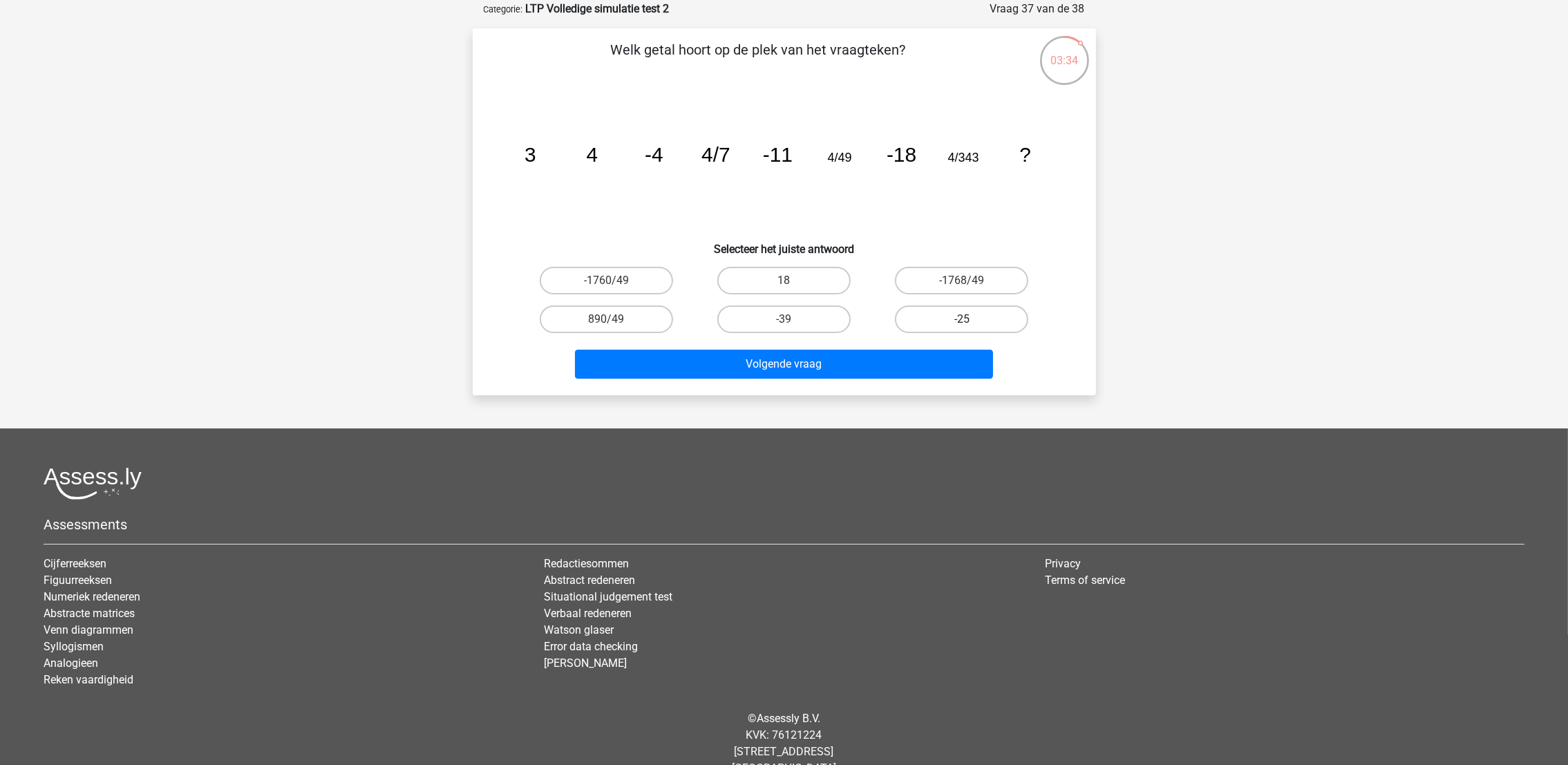
click at [967, 310] on label "-25" at bounding box center [962, 319] width 133 height 28
click at [967, 319] on input "-25" at bounding box center [966, 323] width 9 height 9
radio input "true"
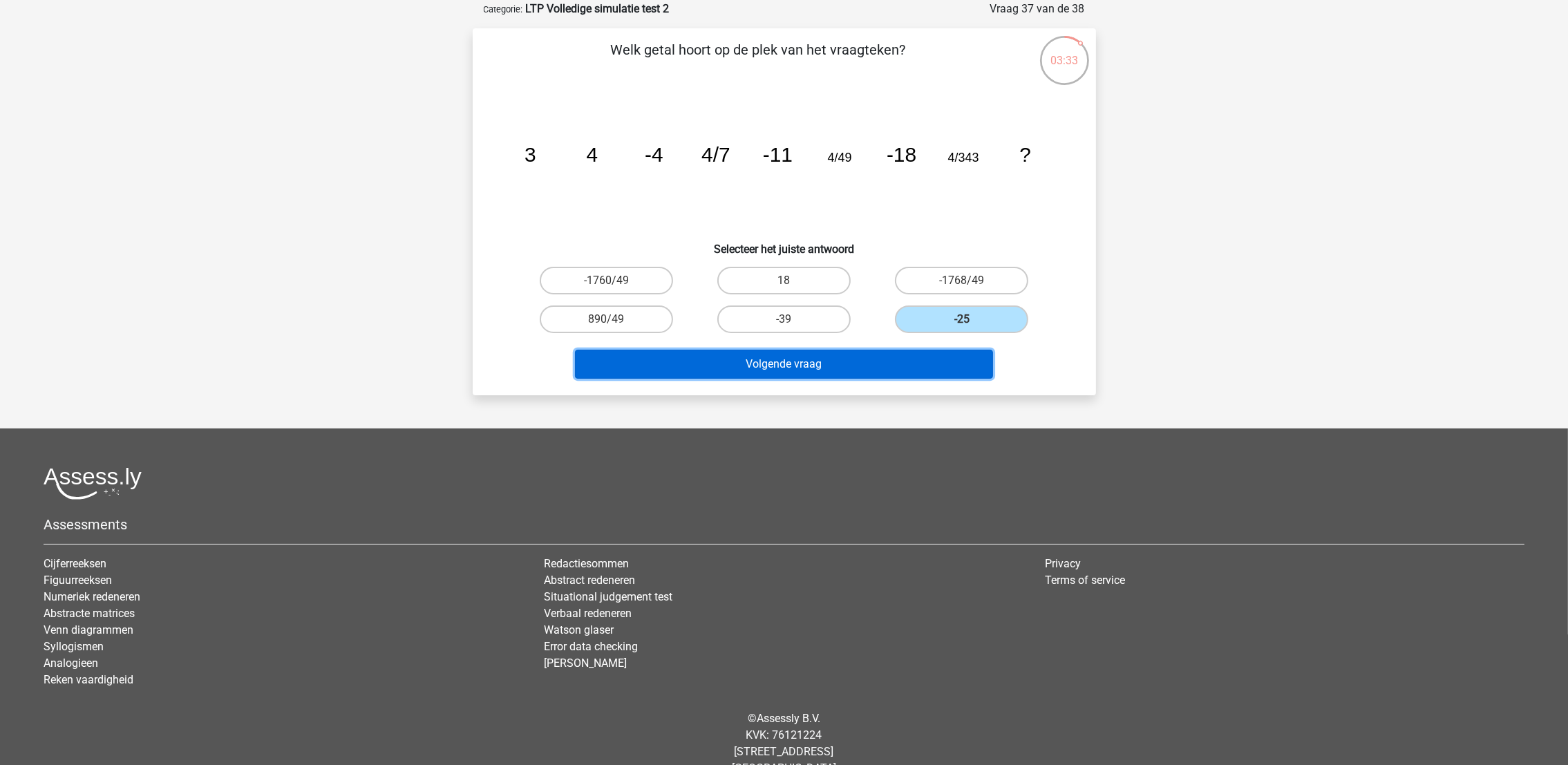
click at [934, 360] on button "Volgende vraag" at bounding box center [784, 364] width 418 height 29
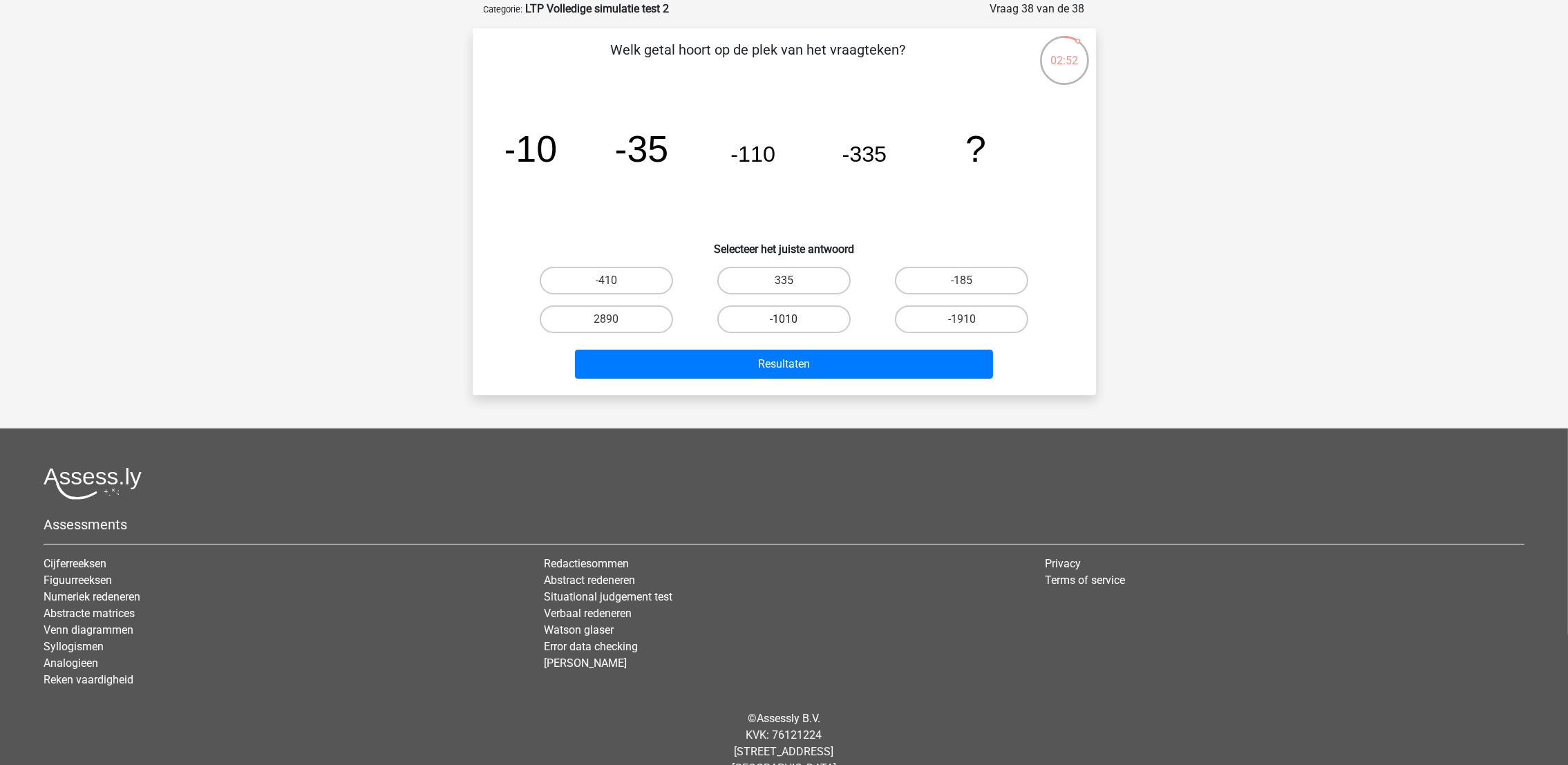
click at [829, 315] on label "-1010" at bounding box center [784, 319] width 133 height 28
click at [793, 319] on input "-1010" at bounding box center [788, 323] width 9 height 9
radio input "true"
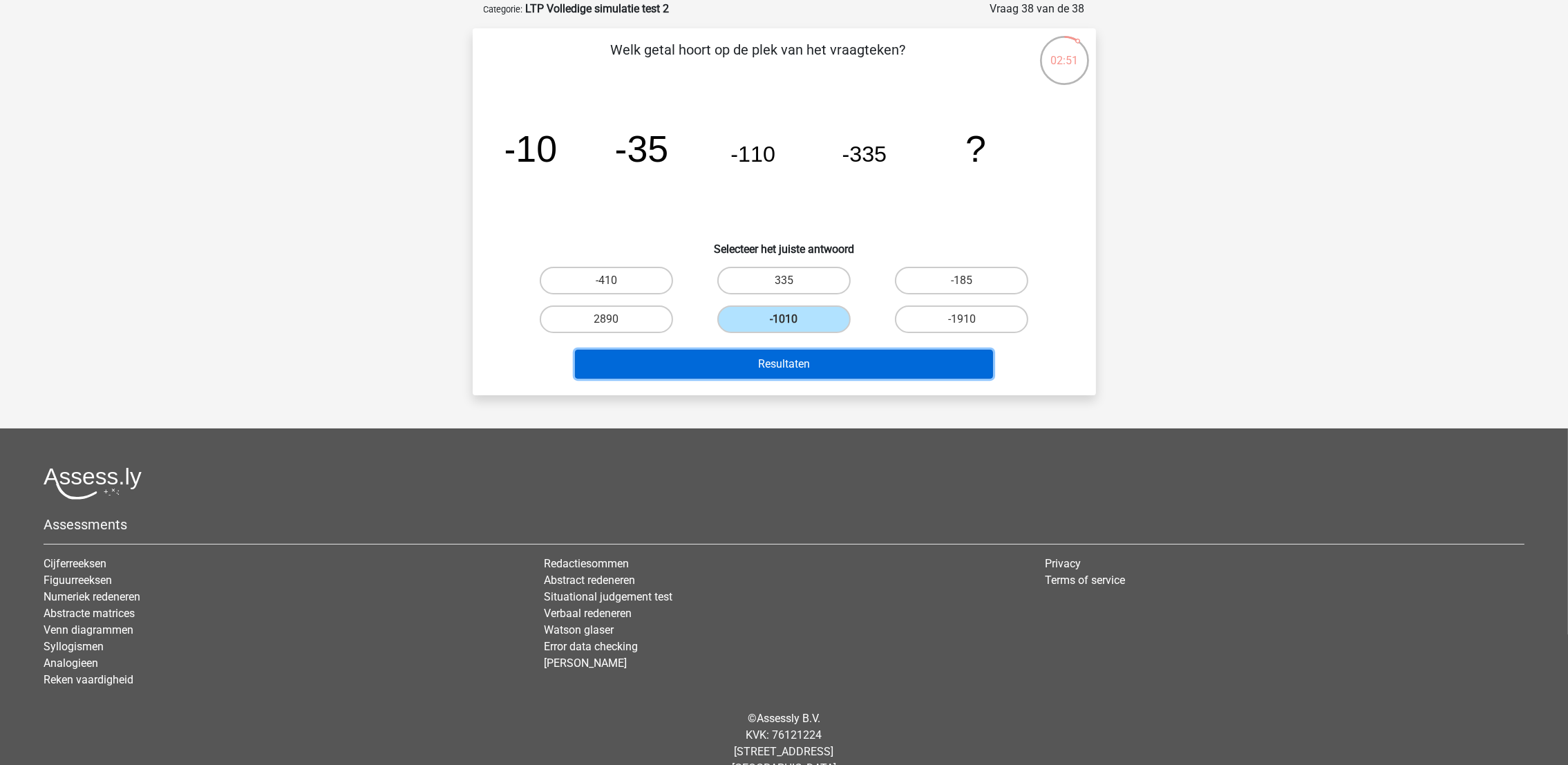
click at [825, 368] on button "Resultaten" at bounding box center [784, 364] width 418 height 29
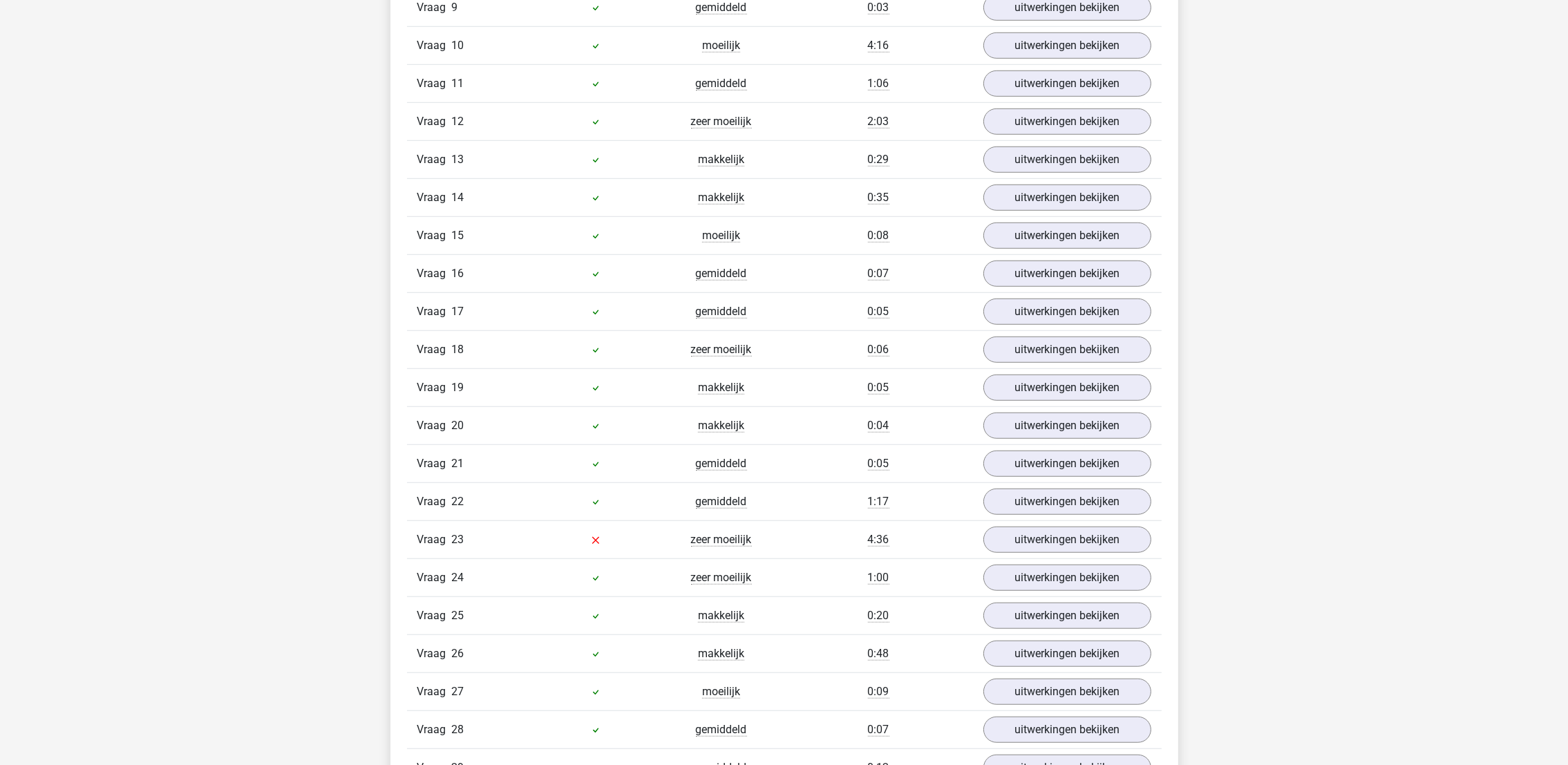
scroll to position [1584, 0]
click at [1044, 552] on link "uitwerkingen bekijken" at bounding box center [1067, 538] width 193 height 30
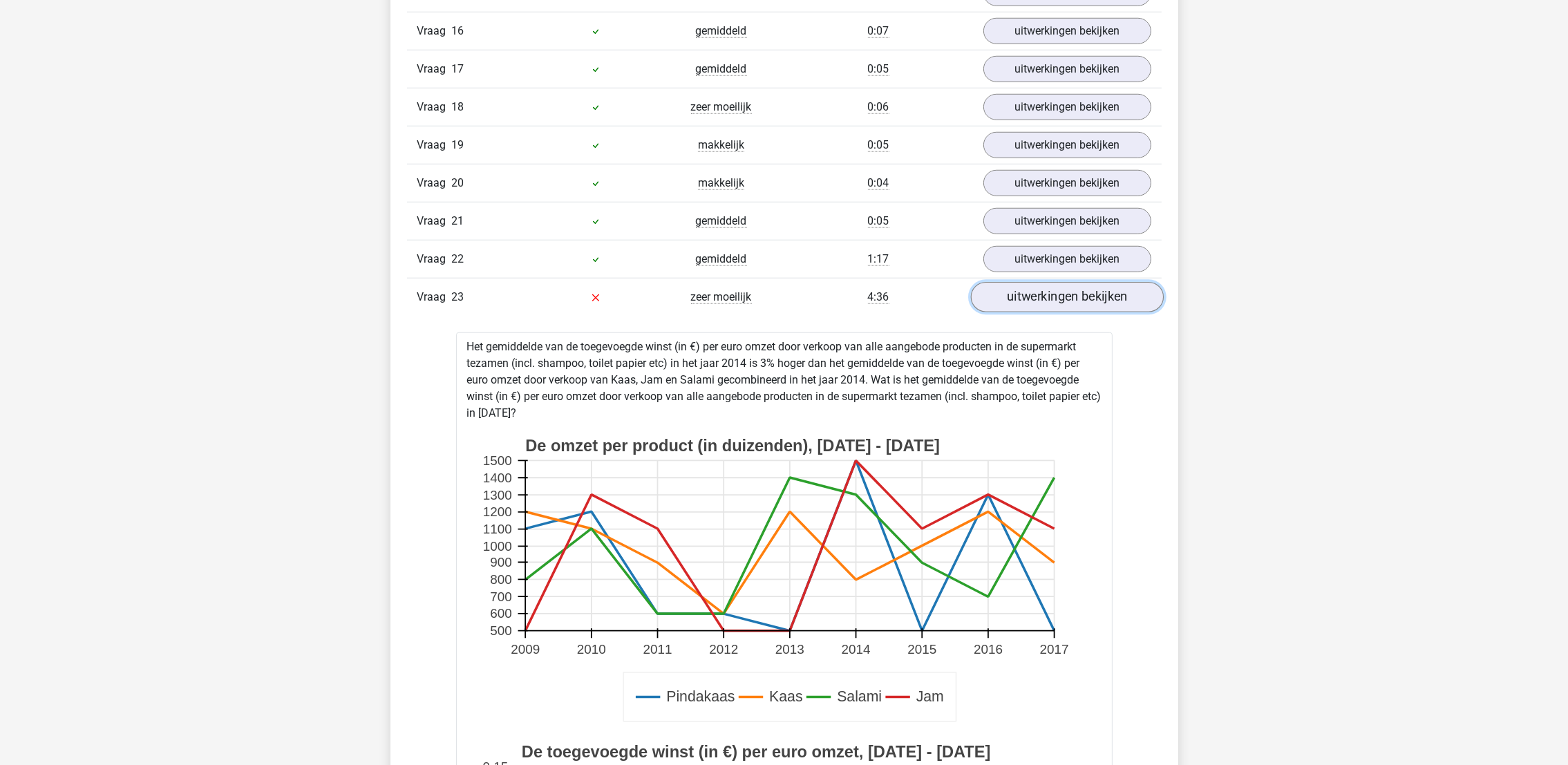
scroll to position [1888, 0]
